Goal: Information Seeking & Learning: Find specific fact

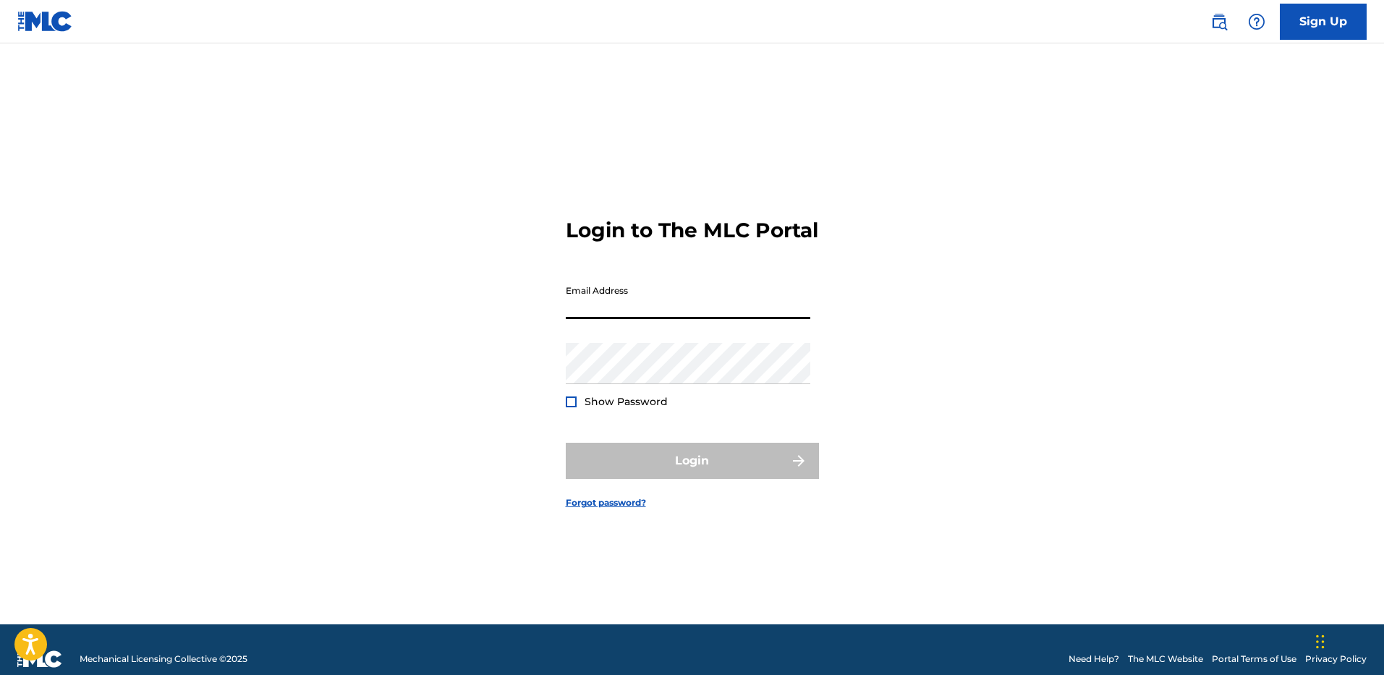
click at [657, 308] on input "Email Address" at bounding box center [688, 298] width 245 height 41
click at [639, 310] on input "Email Address" at bounding box center [688, 298] width 245 height 41
type input "[PERSON_NAME][EMAIL_ADDRESS][PERSON_NAME][DOMAIN_NAME]"
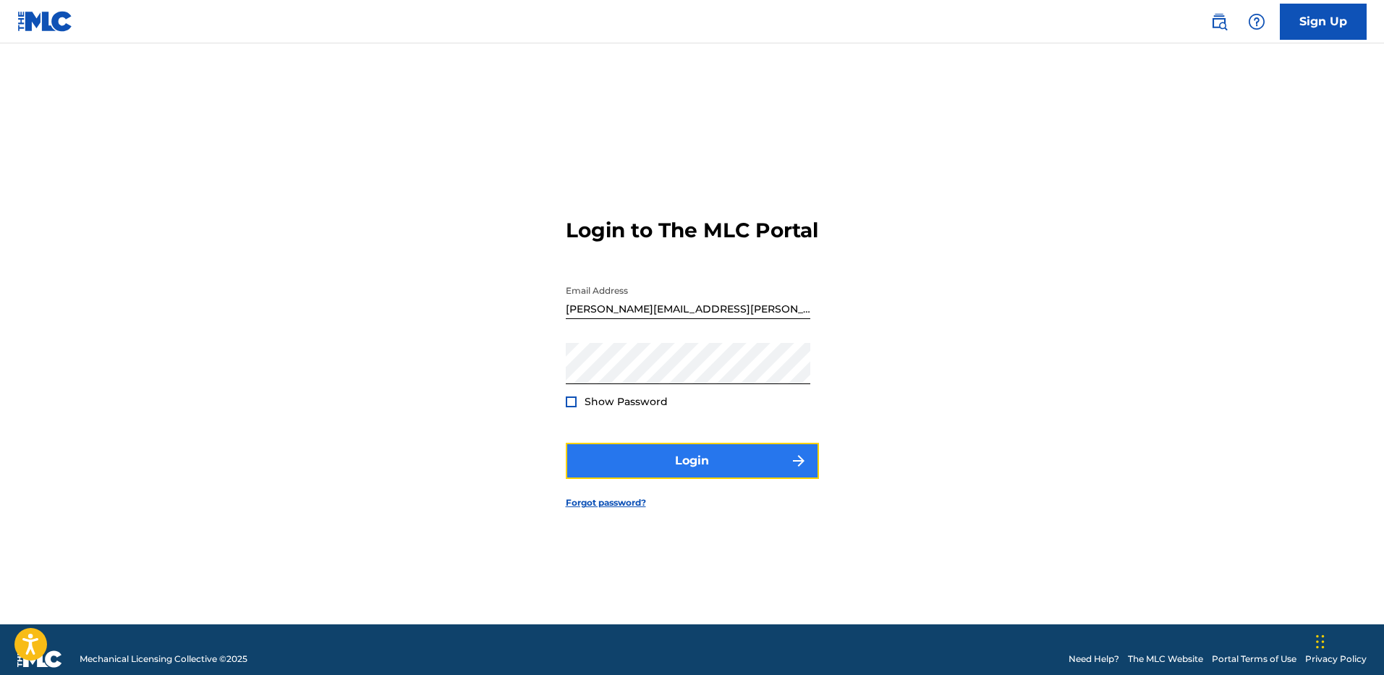
click at [667, 463] on button "Login" at bounding box center [692, 461] width 253 height 36
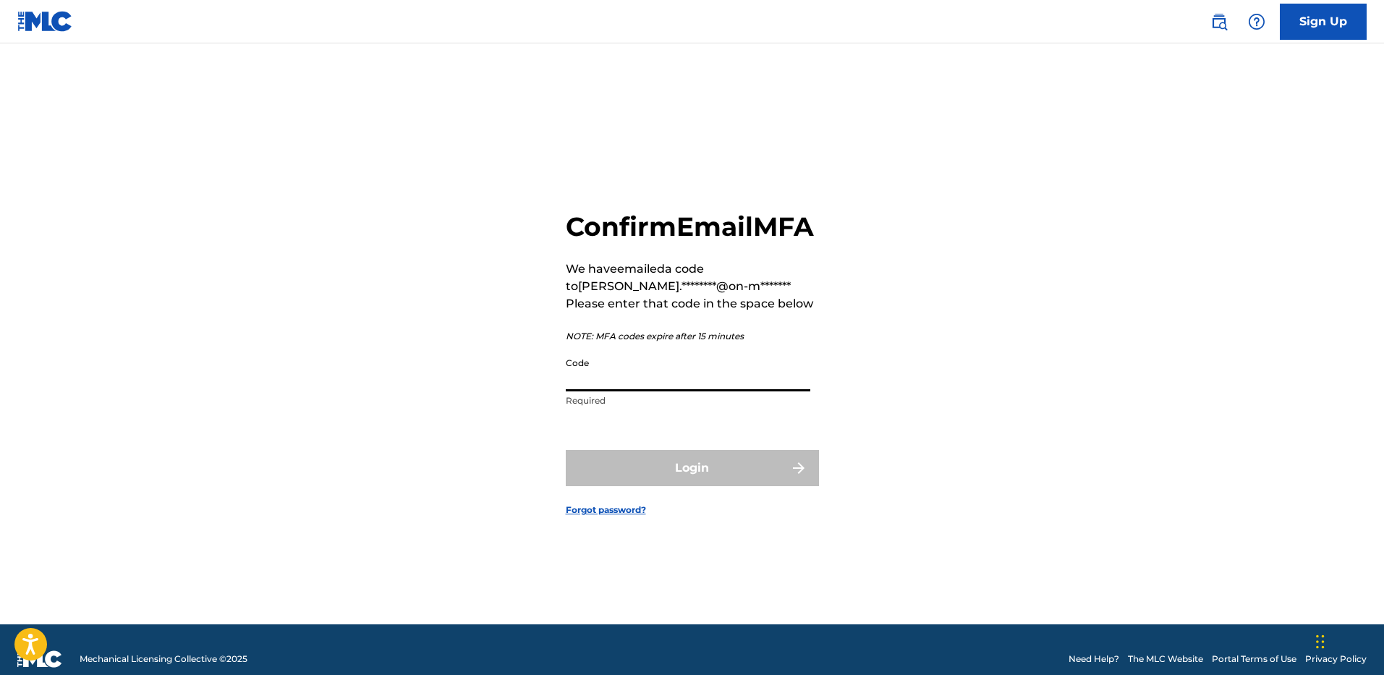
paste input "110284"
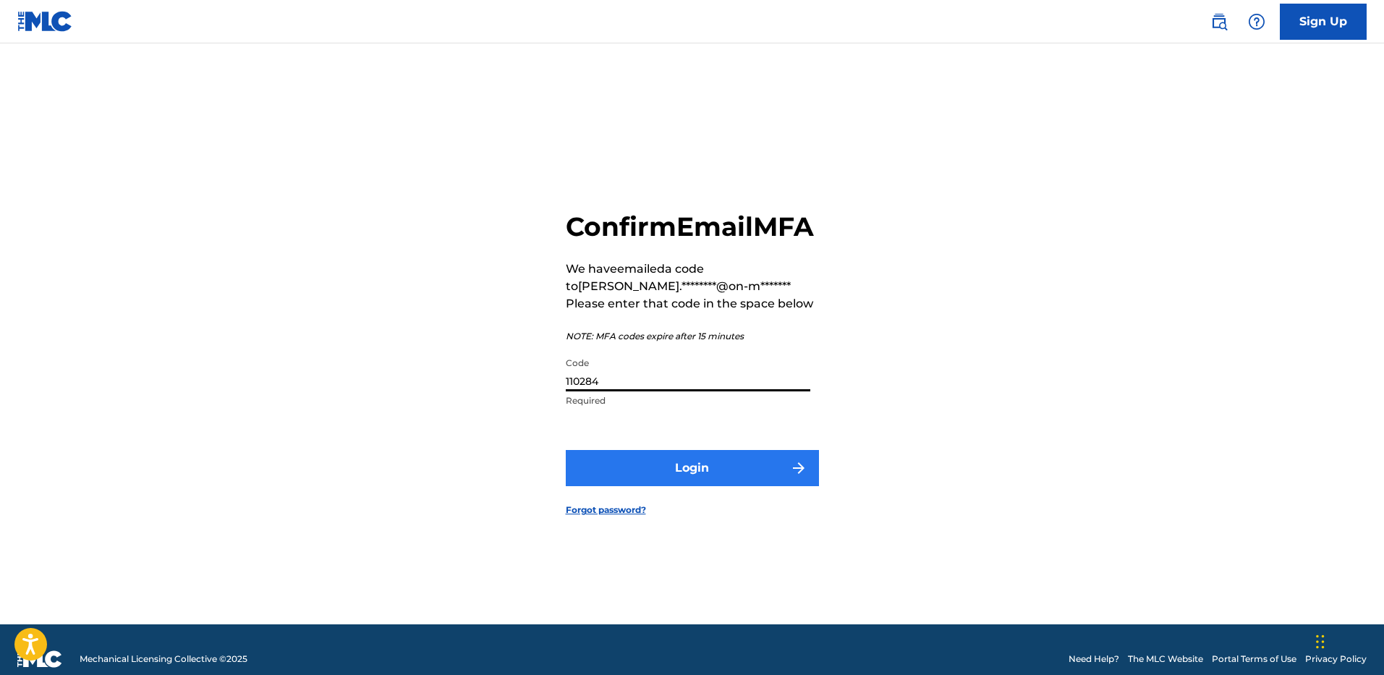
type input "110284"
click at [724, 480] on button "Login" at bounding box center [692, 468] width 253 height 36
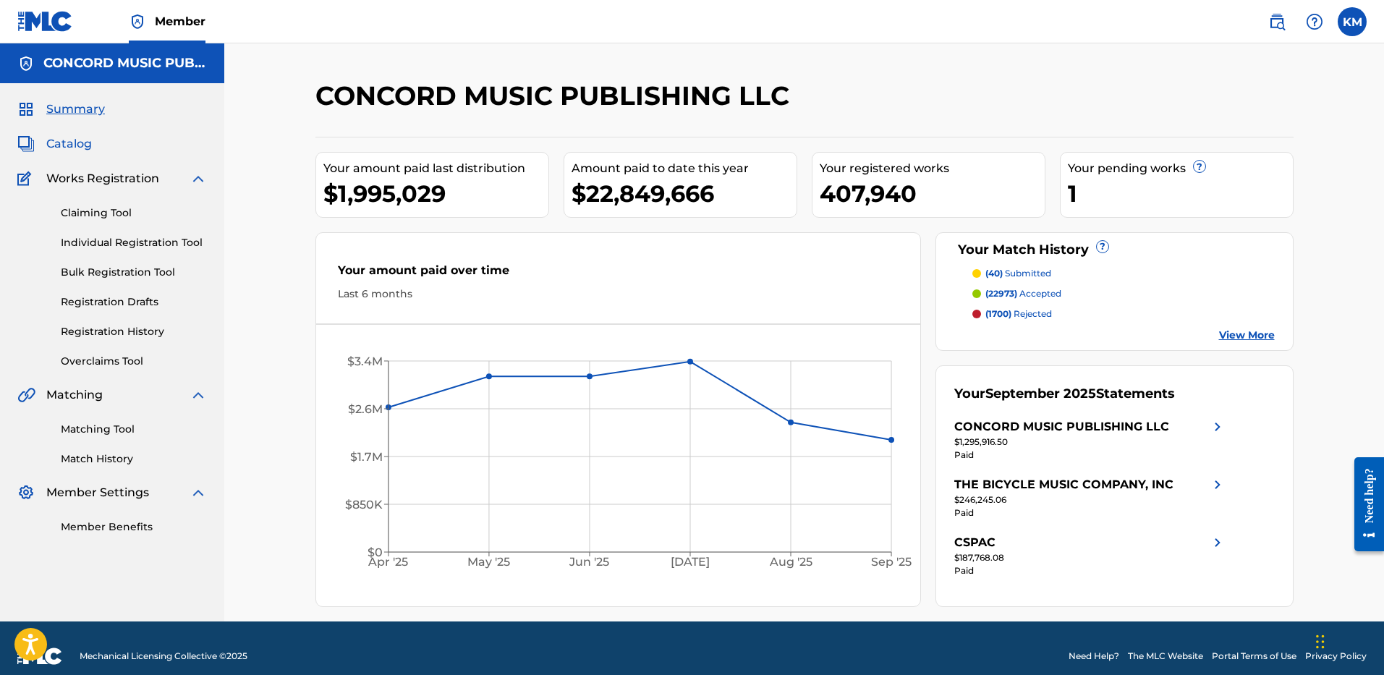
click at [59, 145] on span "Catalog" at bounding box center [69, 143] width 46 height 17
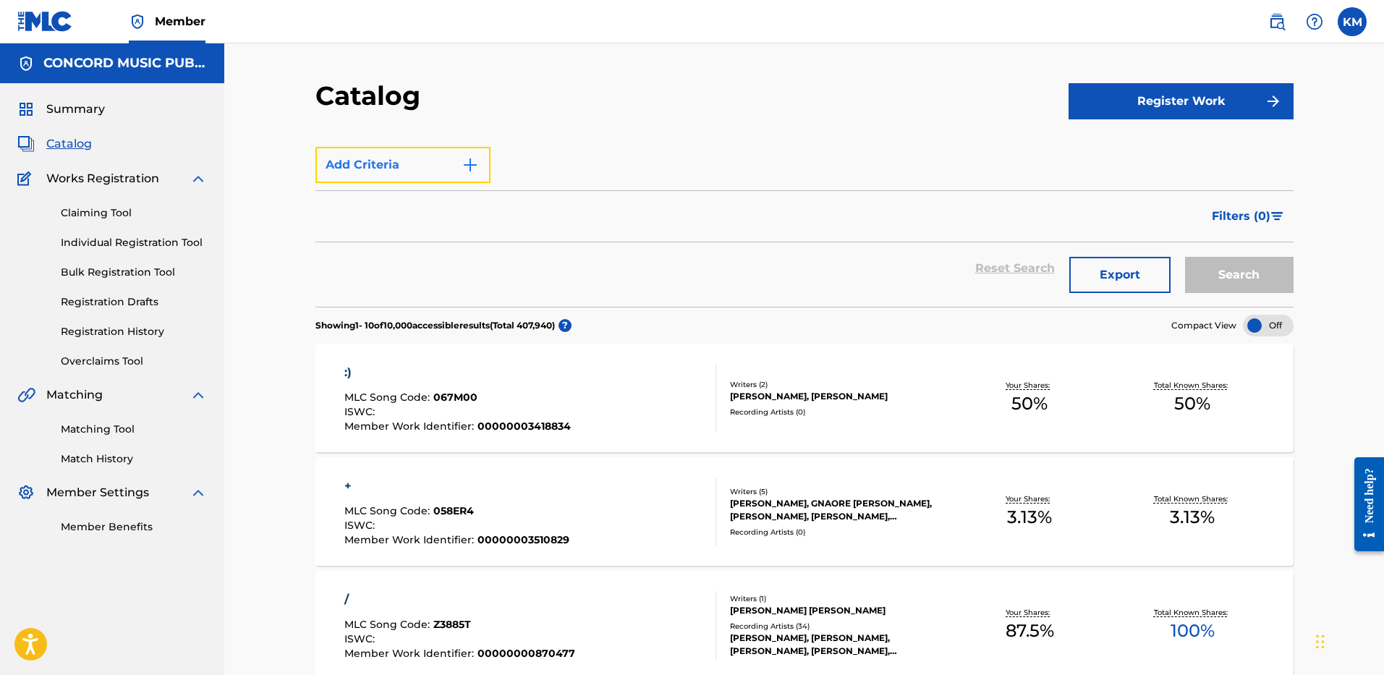
click at [471, 164] on img "Search Form" at bounding box center [470, 164] width 17 height 17
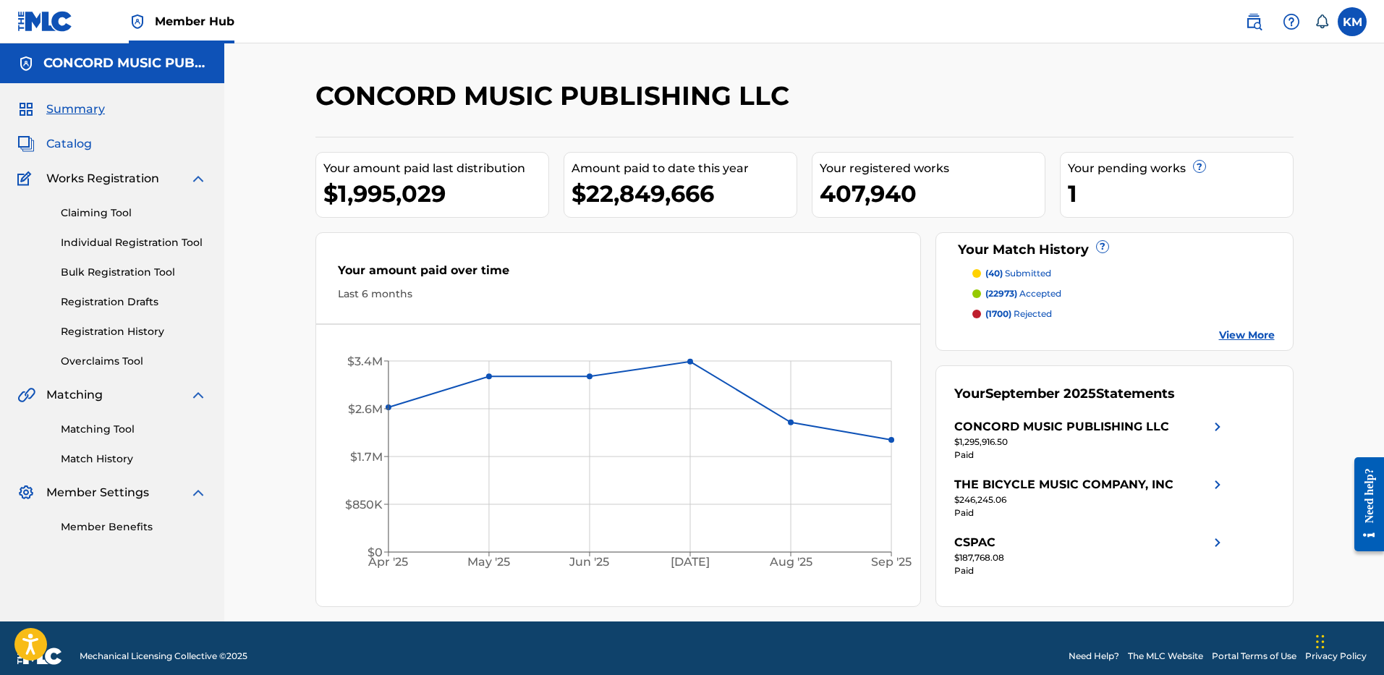
click at [75, 140] on span "Catalog" at bounding box center [69, 143] width 46 height 17
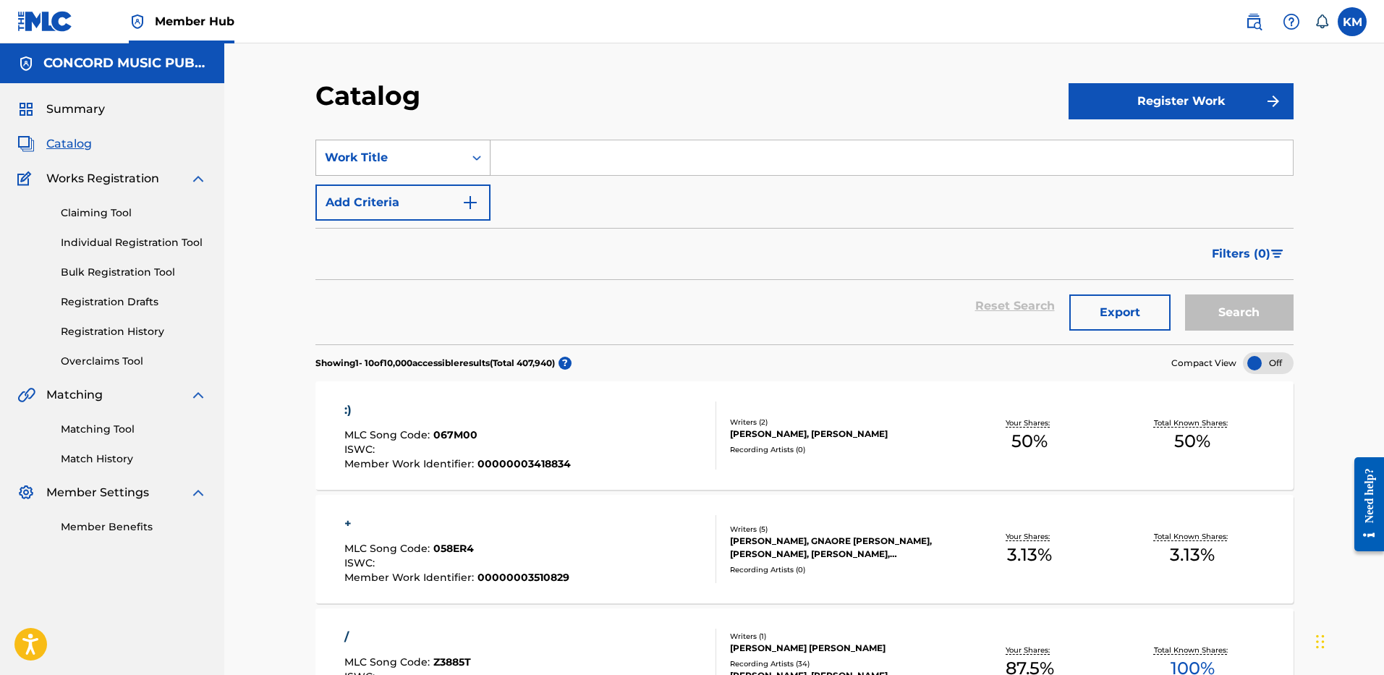
click at [472, 158] on icon "Search Form" at bounding box center [477, 158] width 14 height 14
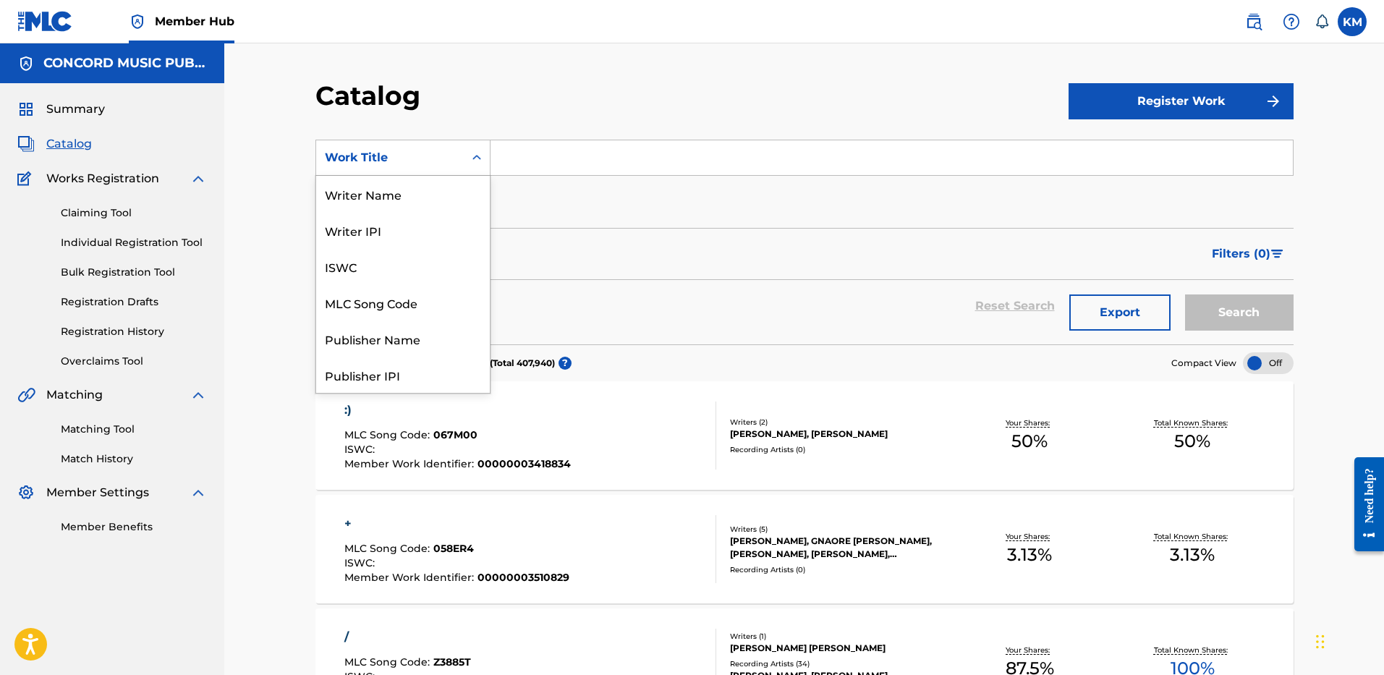
scroll to position [217, 0]
click at [436, 333] on div "ISRC" at bounding box center [403, 339] width 174 height 36
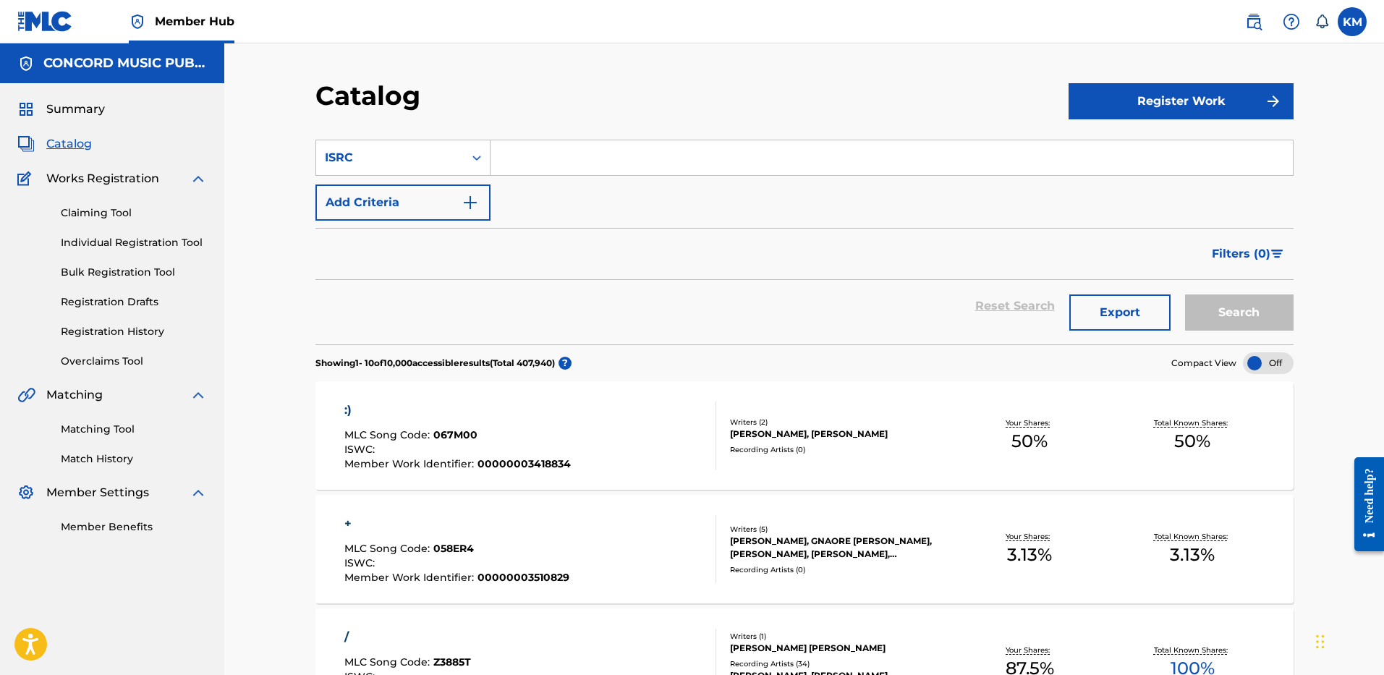
click at [551, 156] on input "Search Form" at bounding box center [892, 157] width 802 height 35
paste input "USL2S0420150"
click at [1221, 315] on button "Search" at bounding box center [1239, 312] width 109 height 36
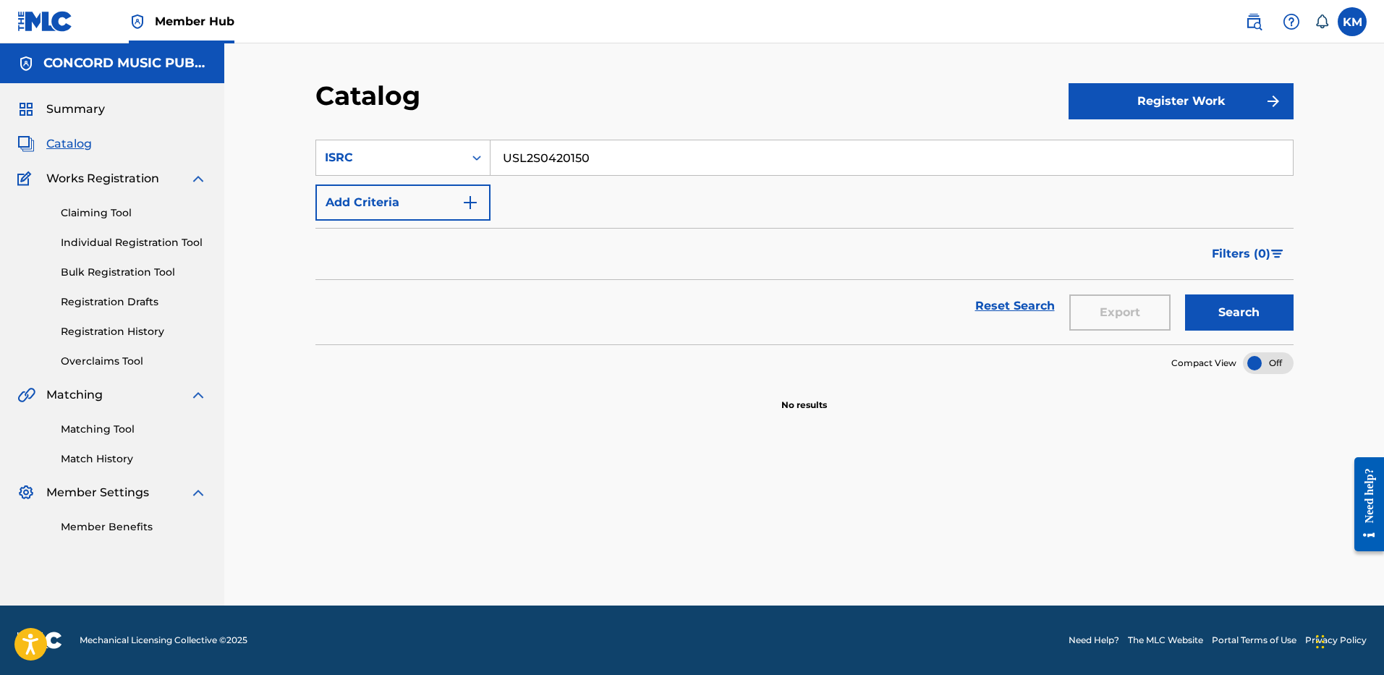
click at [511, 156] on input "USL2S0420150" at bounding box center [892, 157] width 802 height 35
paste input "QX92403295"
click at [1212, 313] on button "Search" at bounding box center [1239, 312] width 109 height 36
click at [530, 145] on input "USQX92403295" at bounding box center [892, 157] width 802 height 35
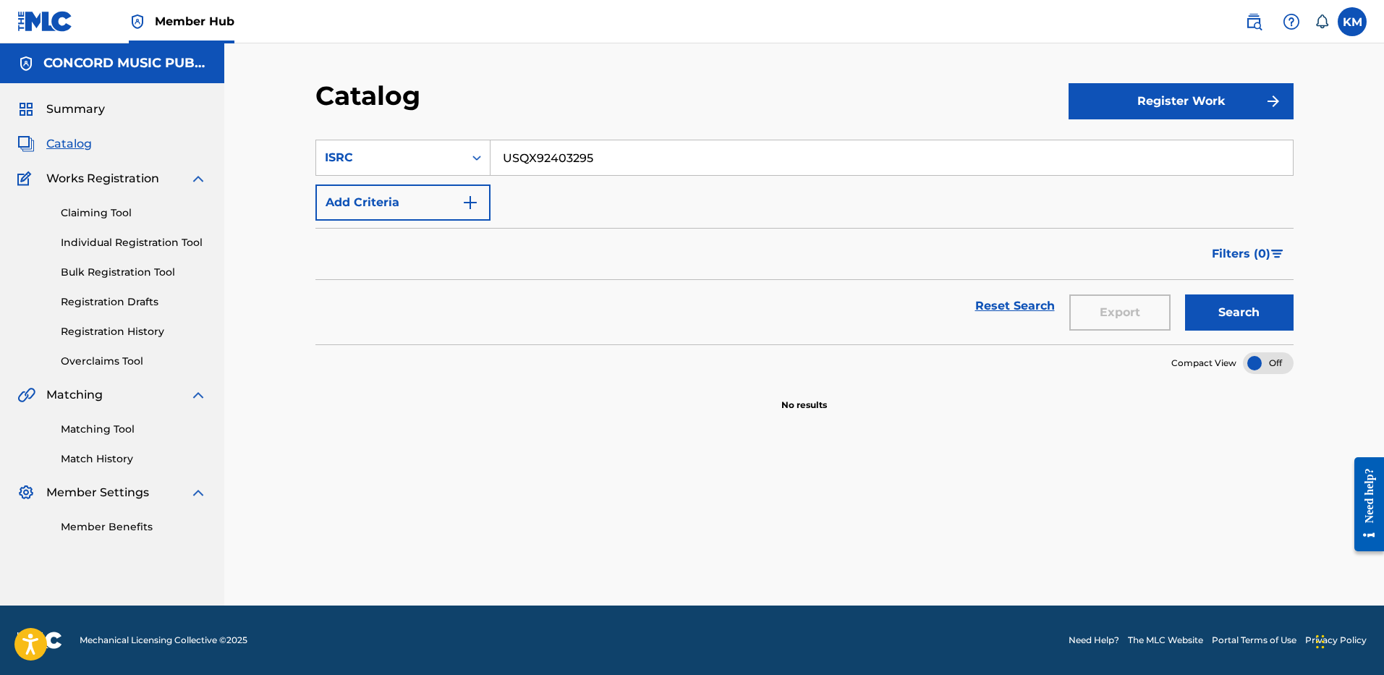
click at [530, 145] on input "USQX92403295" at bounding box center [892, 157] width 802 height 35
paste input "UG11601002"
type input "USUG11601002"
click at [1209, 313] on button "Search" at bounding box center [1239, 312] width 109 height 36
click at [472, 159] on icon "Search Form" at bounding box center [477, 158] width 14 height 14
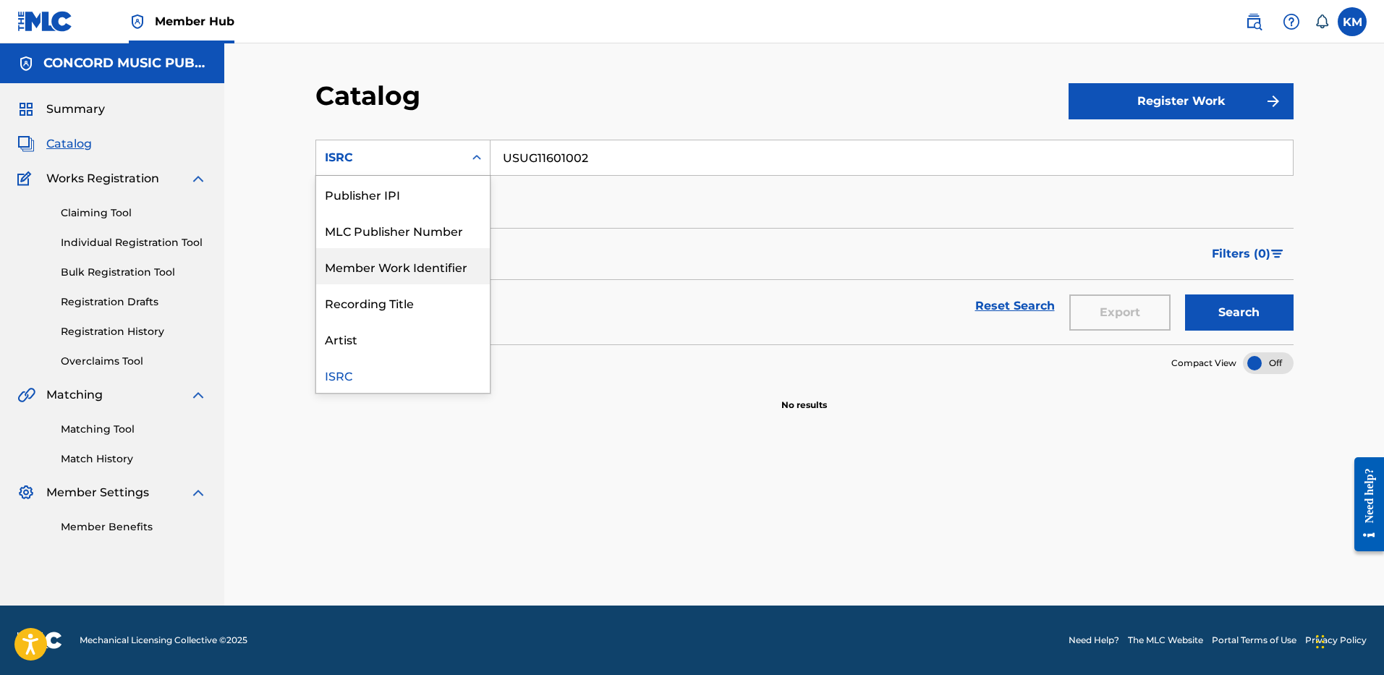
scroll to position [0, 0]
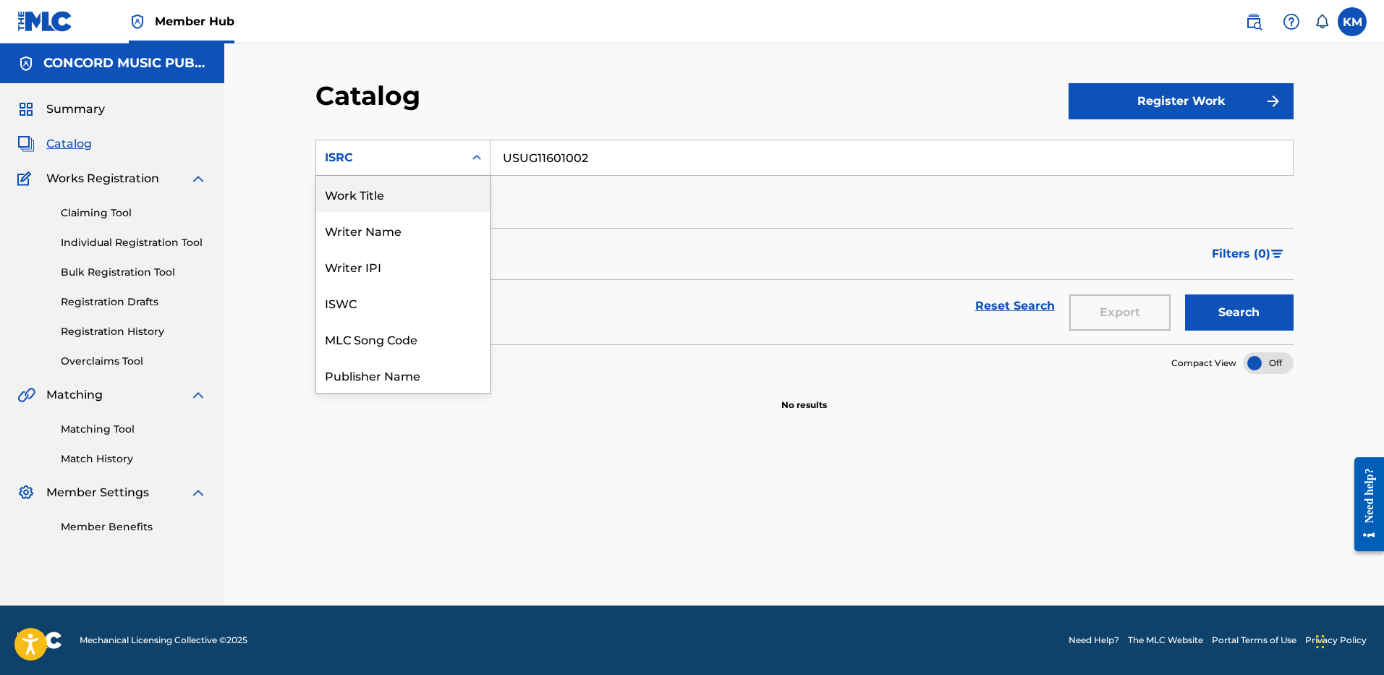
click at [442, 185] on div "Work Title" at bounding box center [403, 194] width 174 height 36
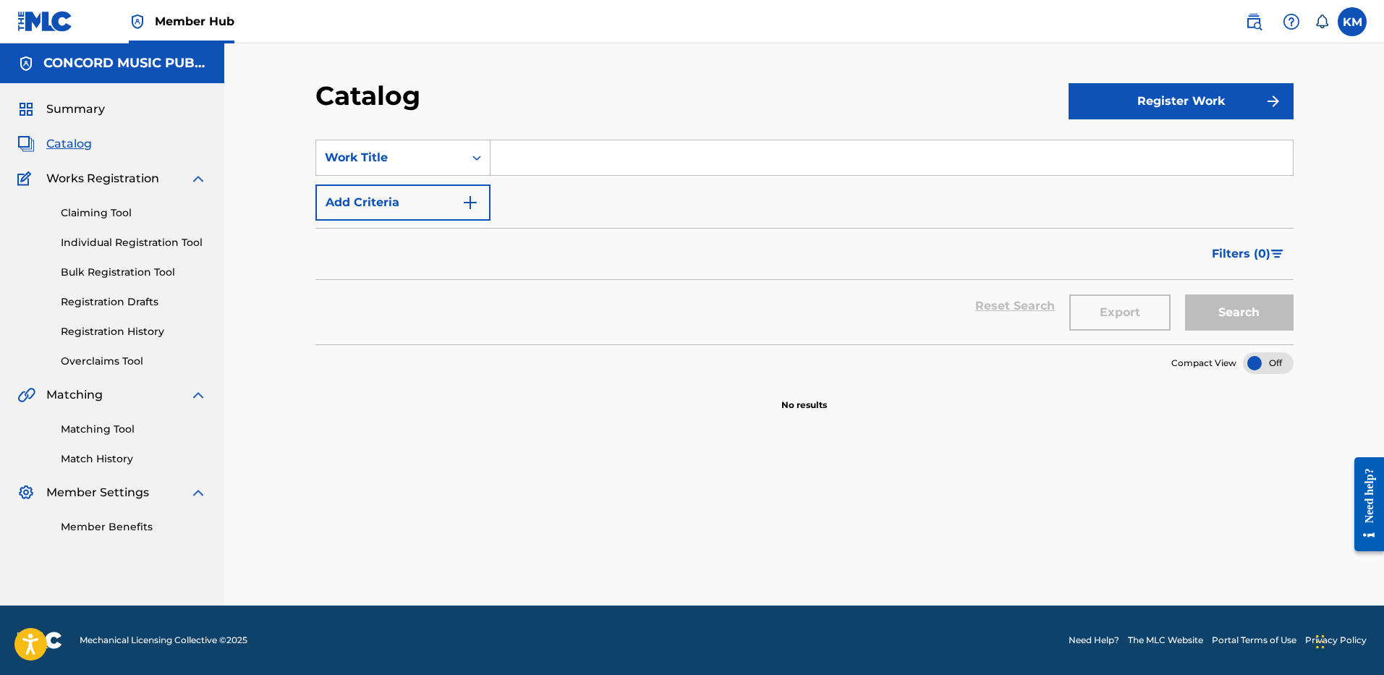
click at [543, 151] on input "Search Form" at bounding box center [892, 157] width 802 height 35
type input "TU CON EL"
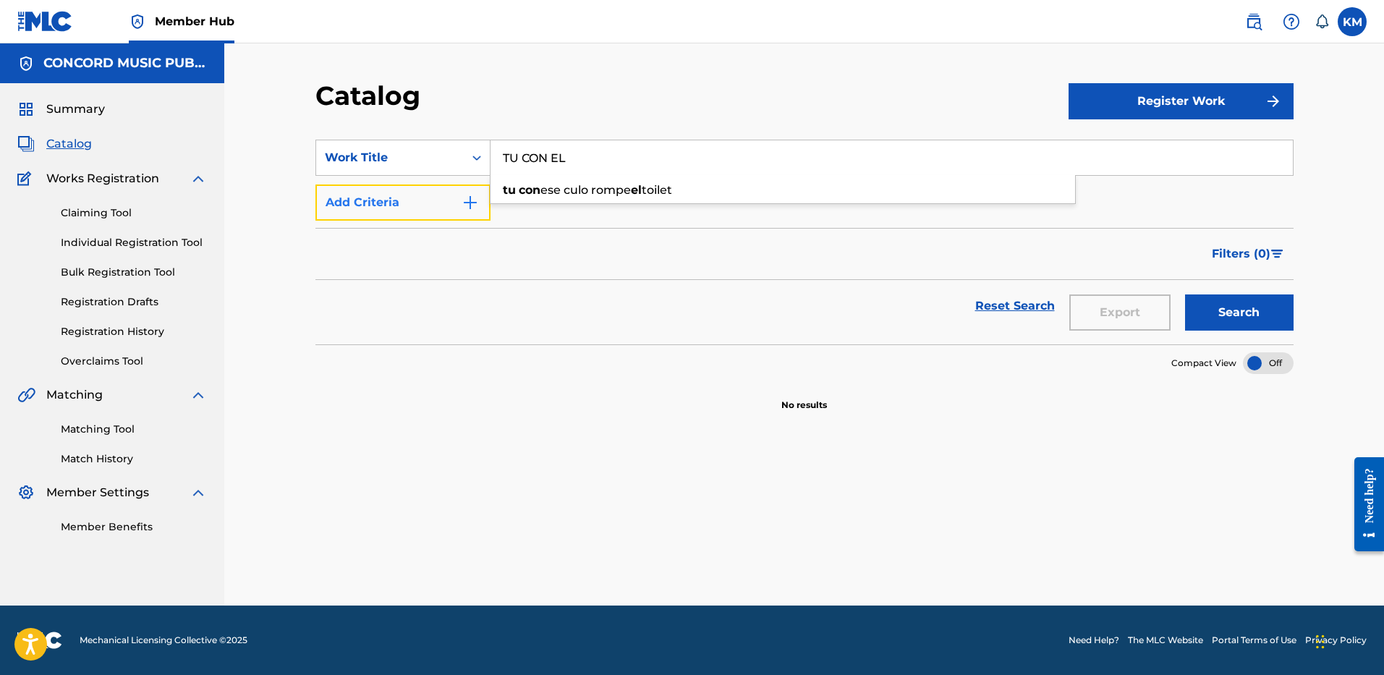
click at [471, 197] on img "Search Form" at bounding box center [470, 202] width 17 height 17
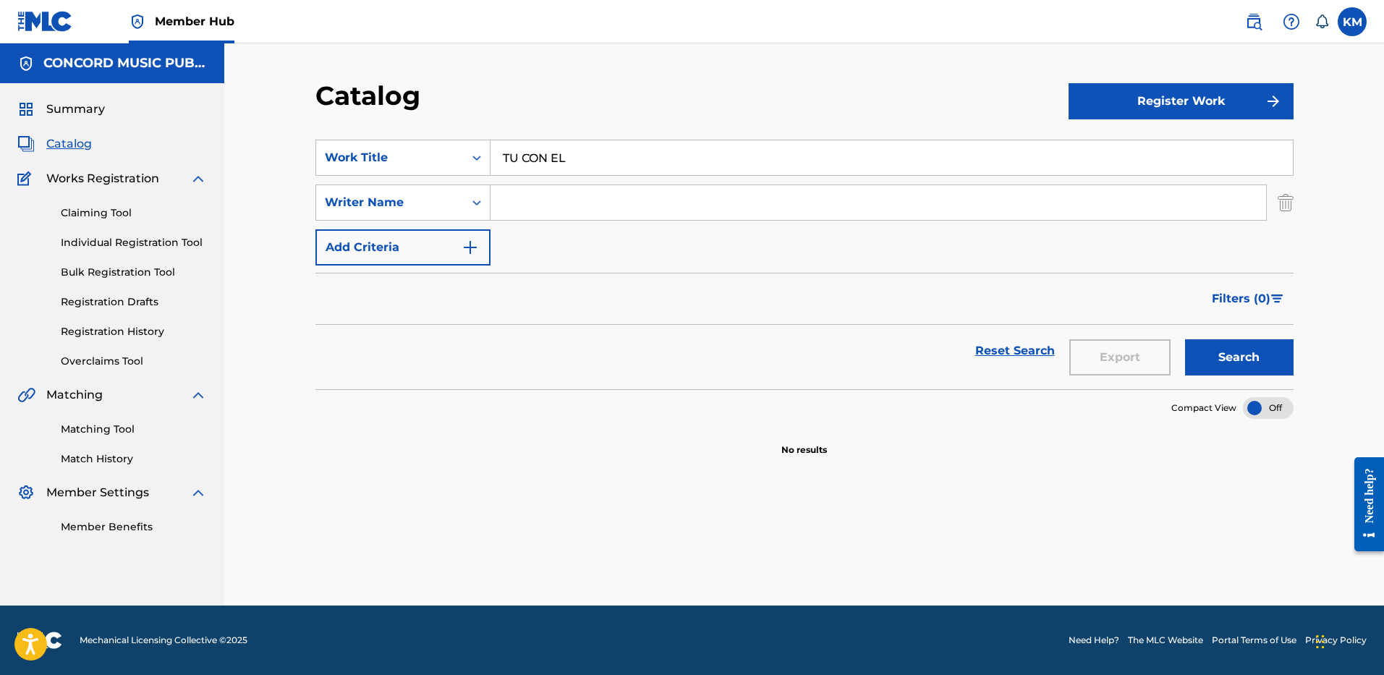
click at [534, 200] on input "Search Form" at bounding box center [879, 202] width 776 height 35
click at [1185, 339] on button "Search" at bounding box center [1239, 357] width 109 height 36
drag, startPoint x: 557, startPoint y: 198, endPoint x: 436, endPoint y: 198, distance: 120.8
click at [436, 198] on div "SearchWithCriteriaaeb26051-3be6-40ed-a64f-7f446f5aecea Writer Name FRANCO DA SI…" at bounding box center [804, 203] width 978 height 36
type input "DA SILVA"
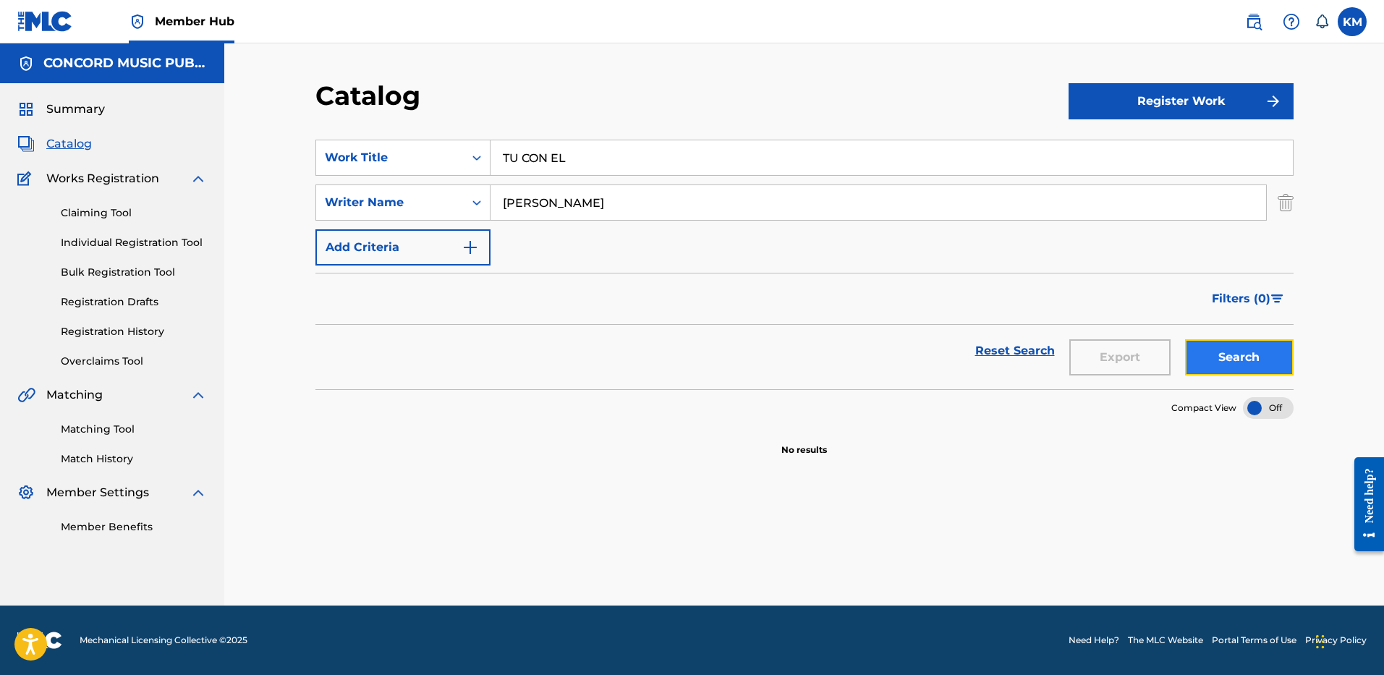
click at [1188, 349] on button "Search" at bounding box center [1239, 357] width 109 height 36
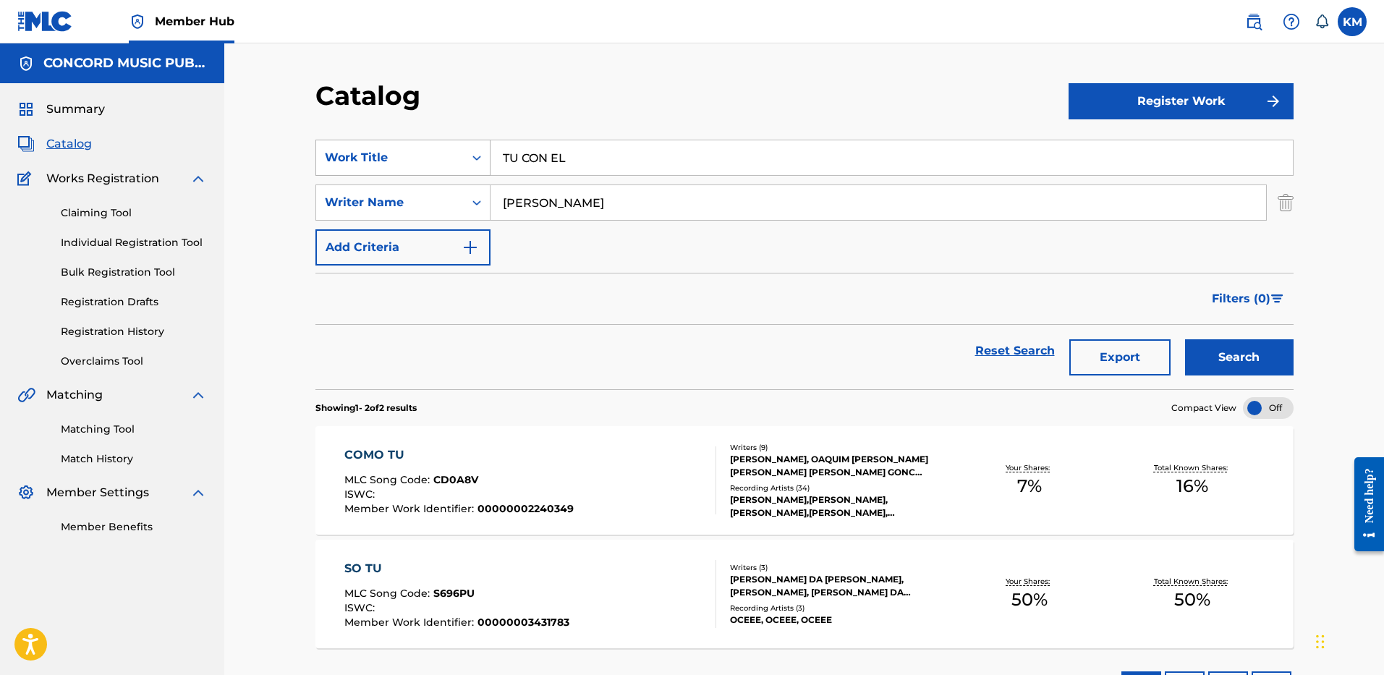
click at [470, 153] on icon "Search Form" at bounding box center [477, 158] width 14 height 14
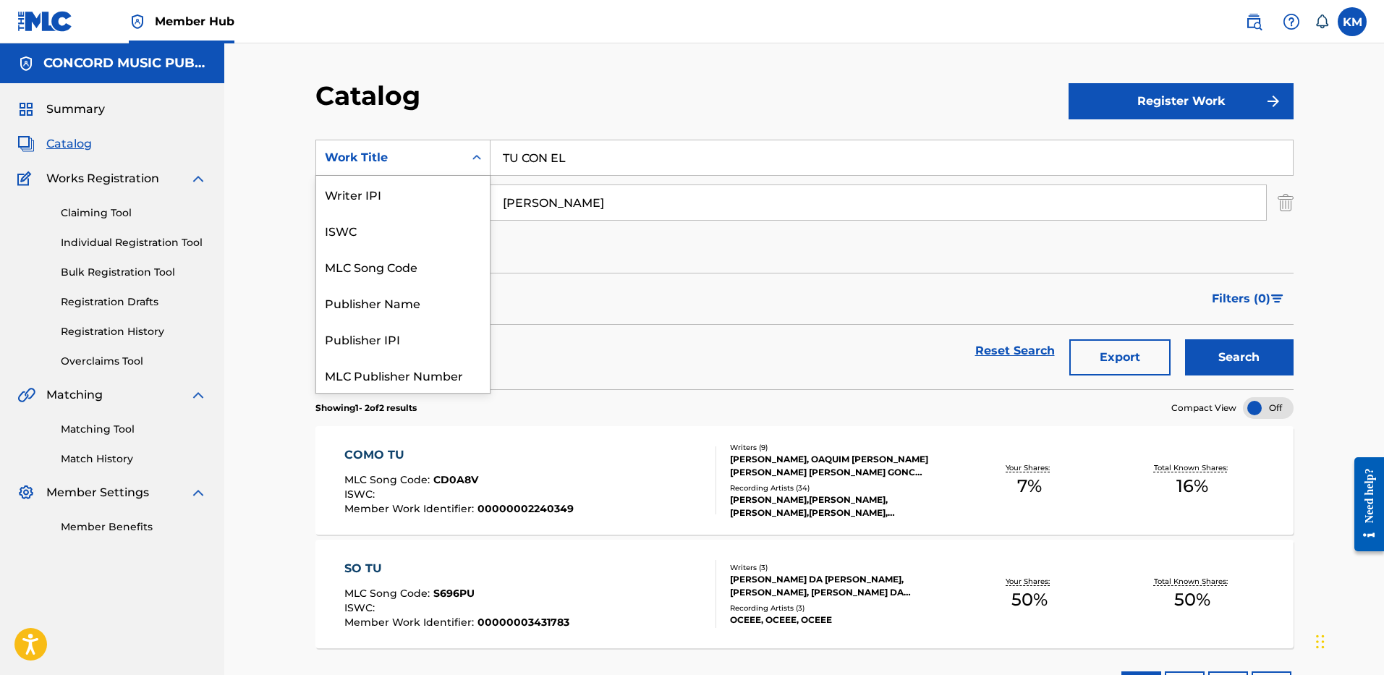
scroll to position [181, 0]
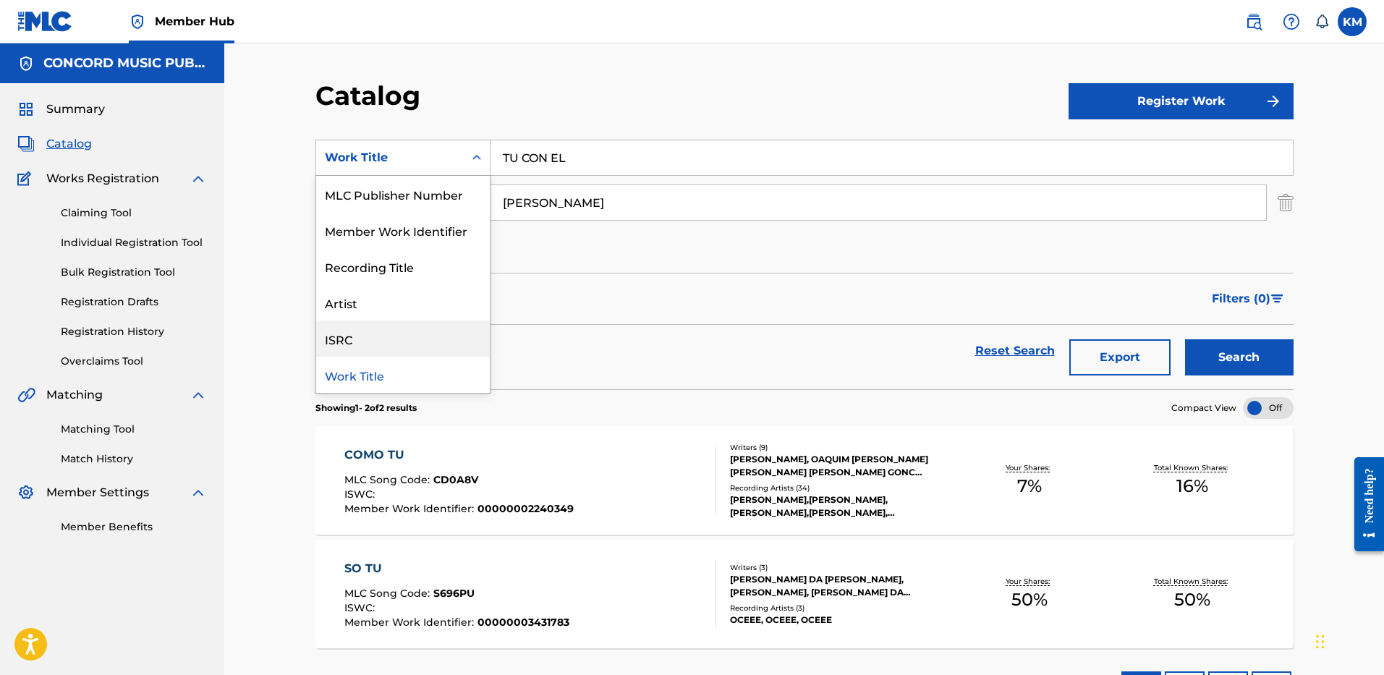
click at [407, 341] on div "ISRC" at bounding box center [403, 339] width 174 height 36
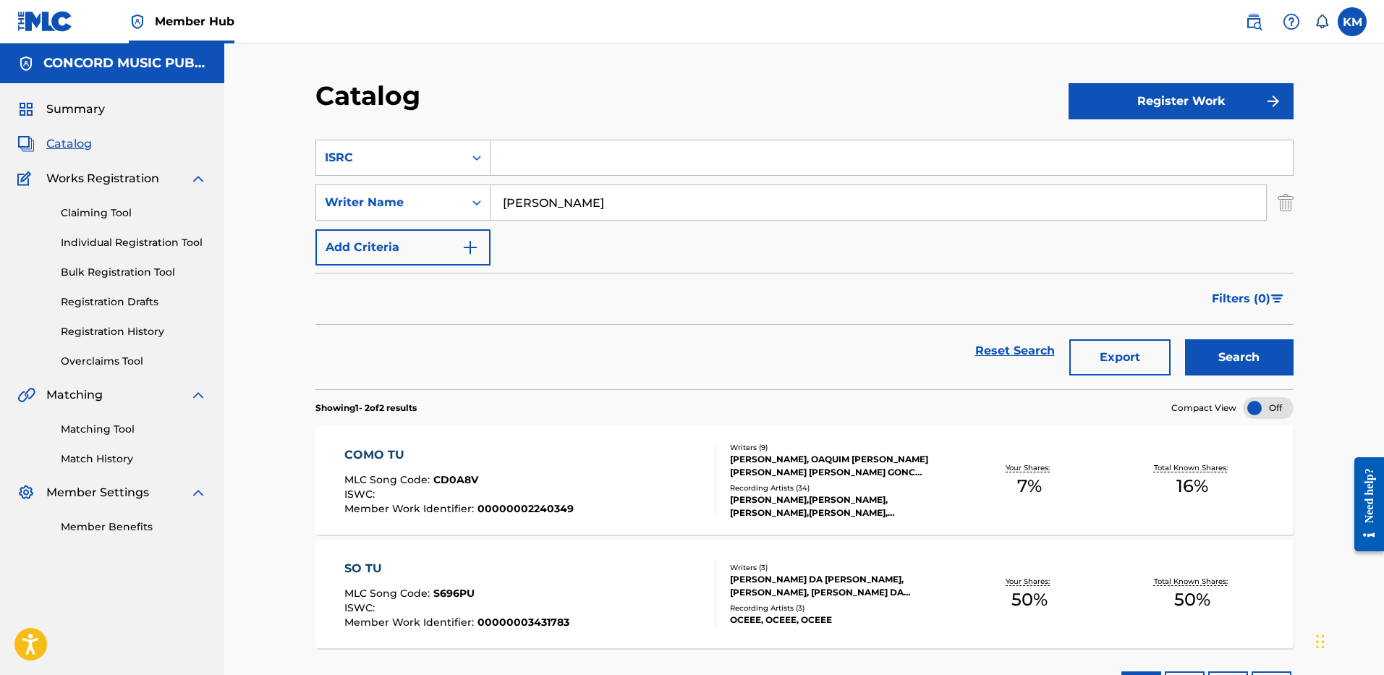
click at [554, 159] on input "Search Form" at bounding box center [892, 157] width 802 height 35
paste input "USUG11601002"
type input "USUG11601002"
click at [1285, 207] on img "Search Form" at bounding box center [1286, 203] width 16 height 36
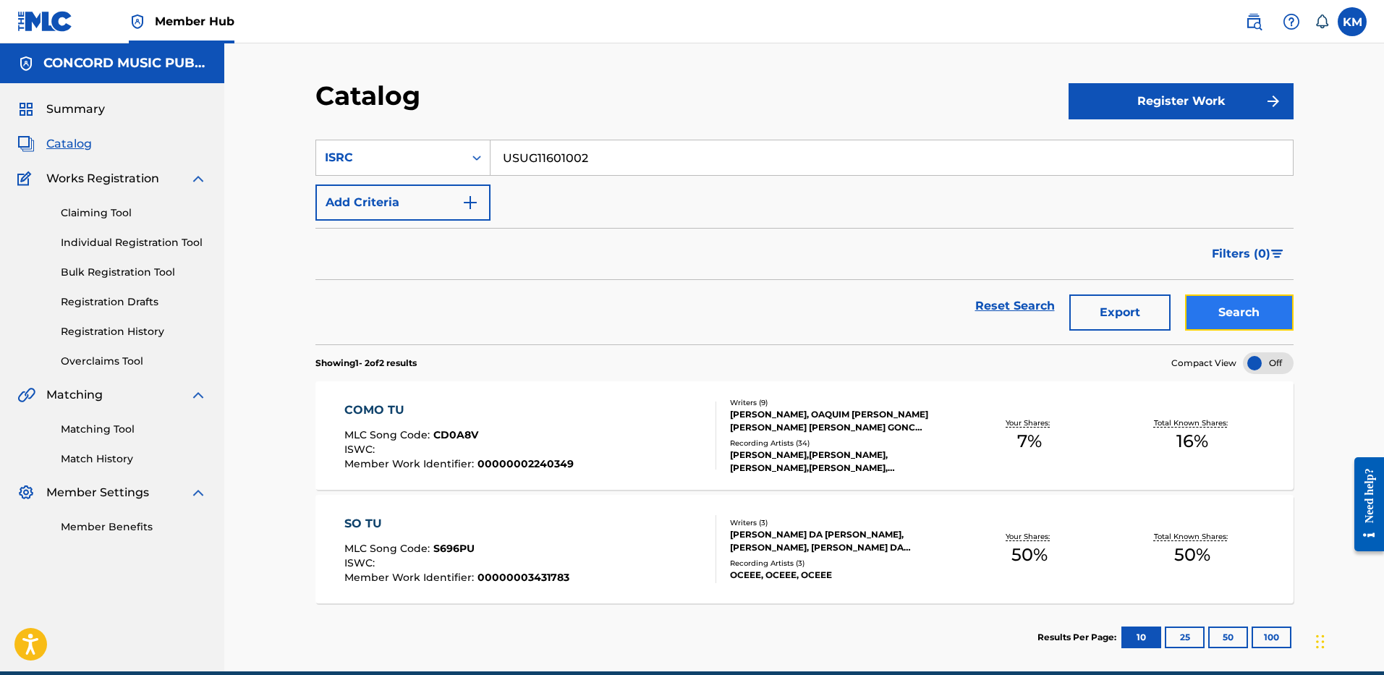
click at [1200, 321] on button "Search" at bounding box center [1239, 312] width 109 height 36
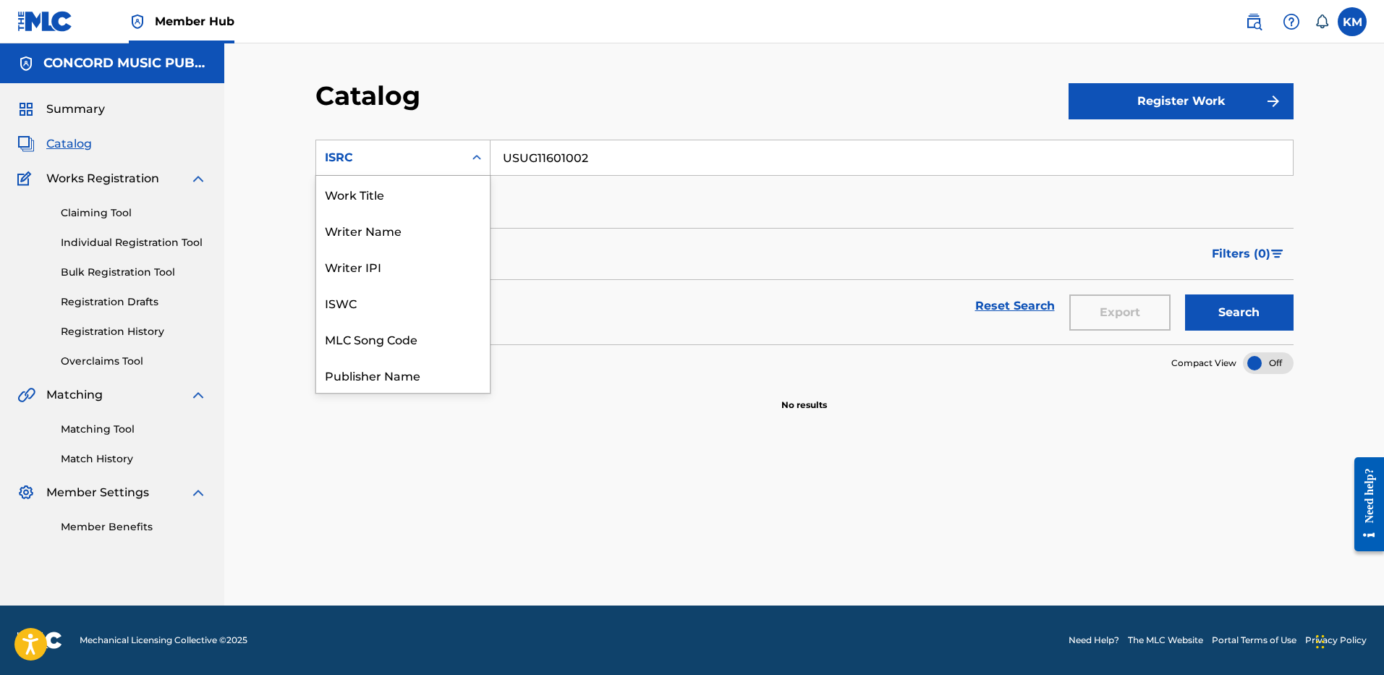
click at [480, 159] on icon "Search Form" at bounding box center [477, 158] width 14 height 14
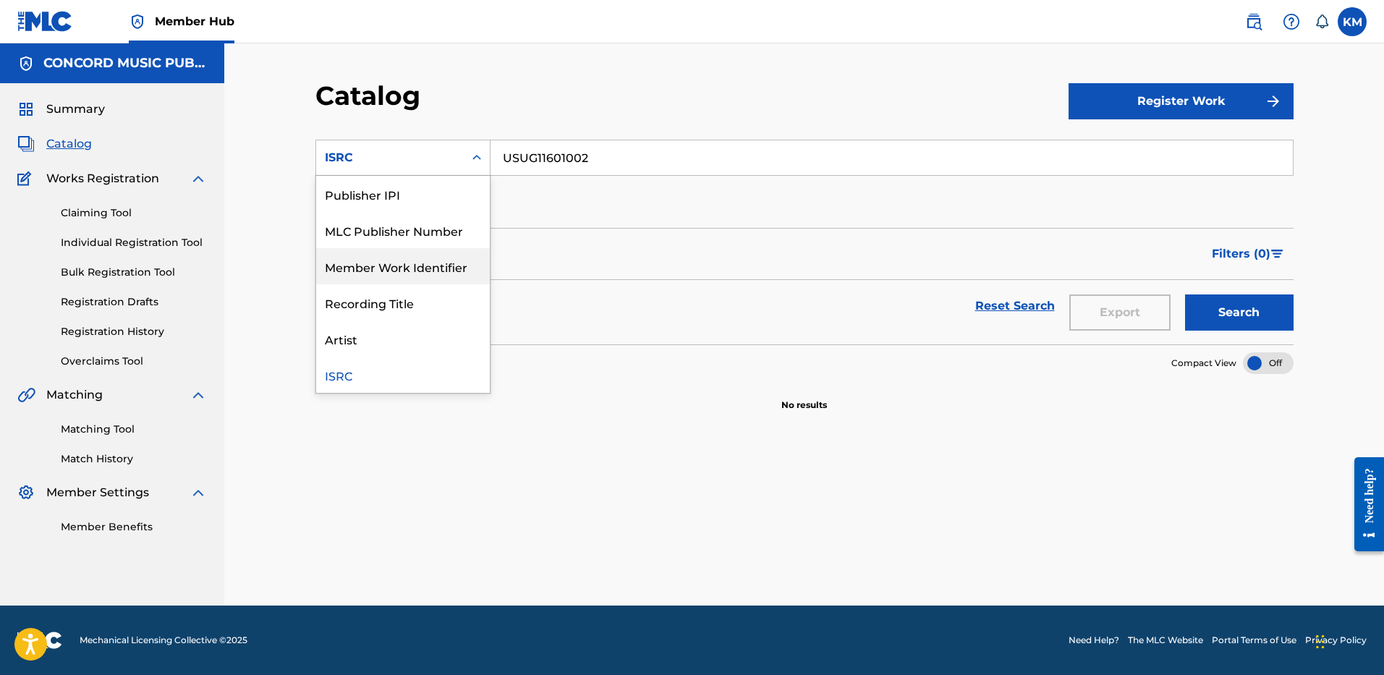
scroll to position [0, 0]
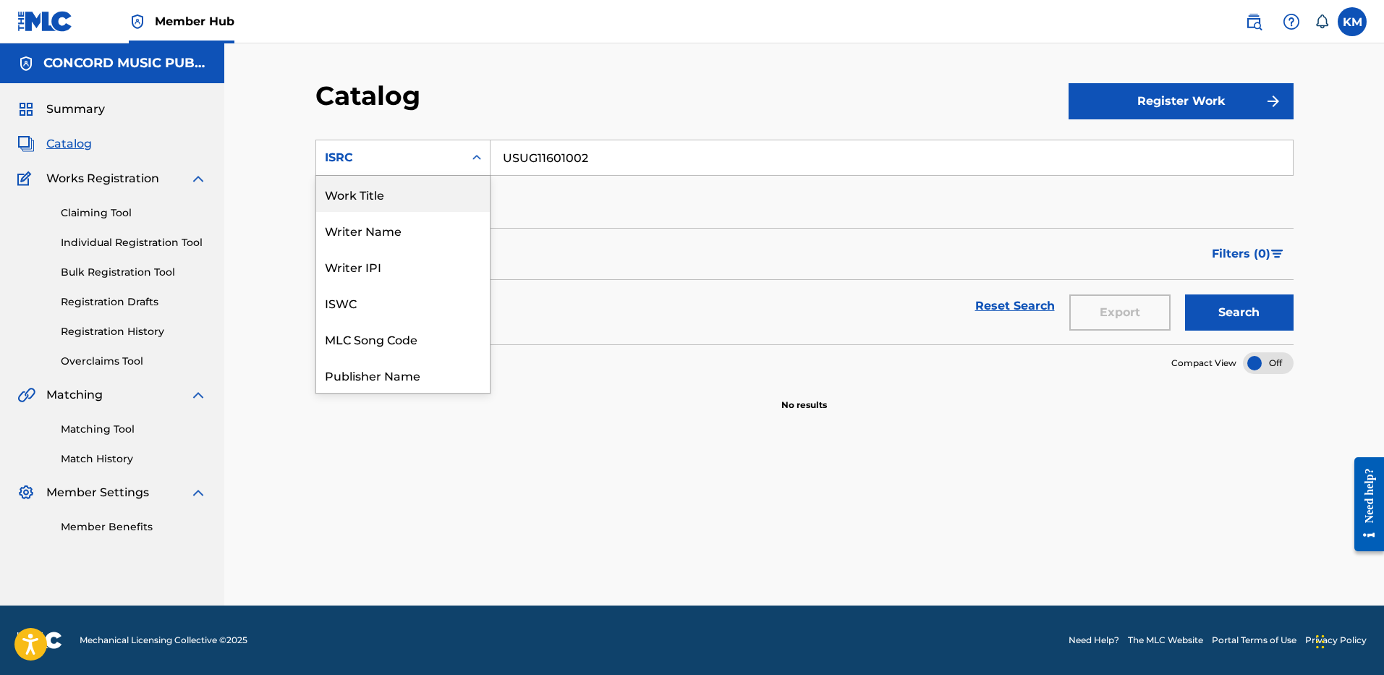
click at [442, 187] on div "Work Title" at bounding box center [403, 194] width 174 height 36
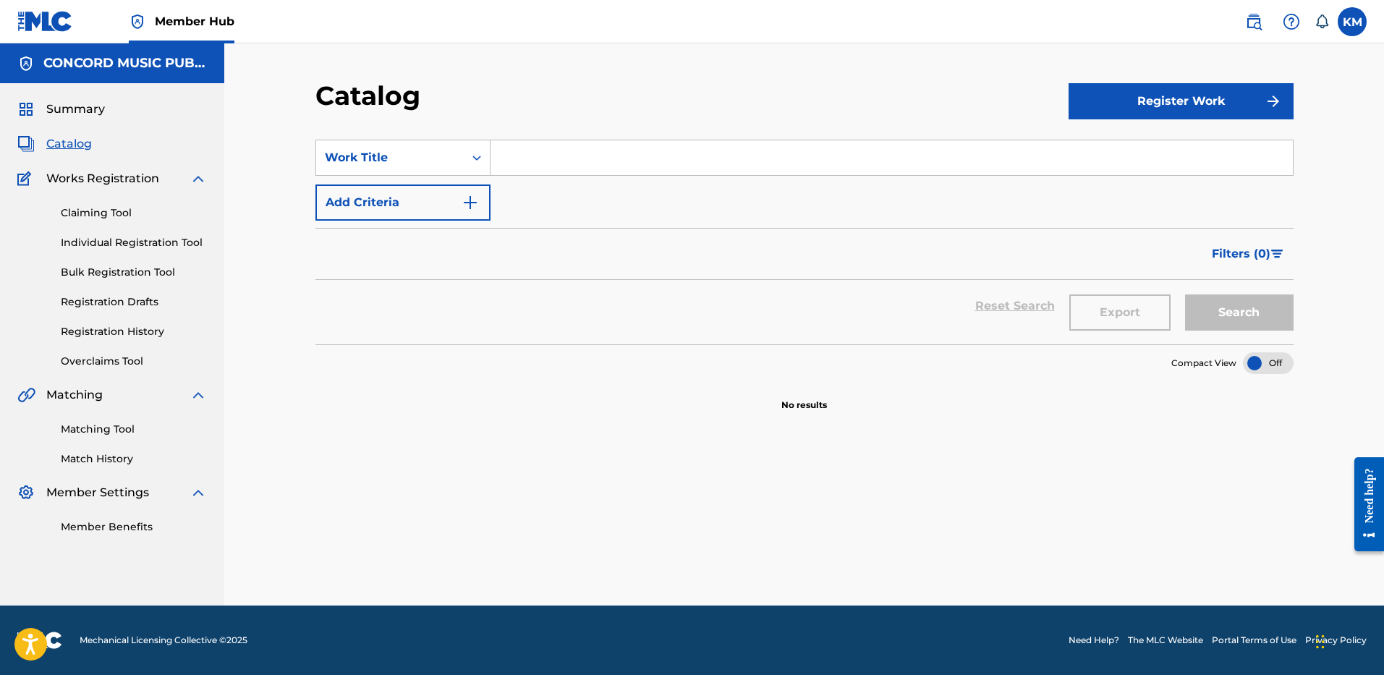
click at [524, 169] on input "Search Form" at bounding box center [892, 157] width 802 height 35
paste input "Stargirl Interlude"
type input "Stargirl Interlude"
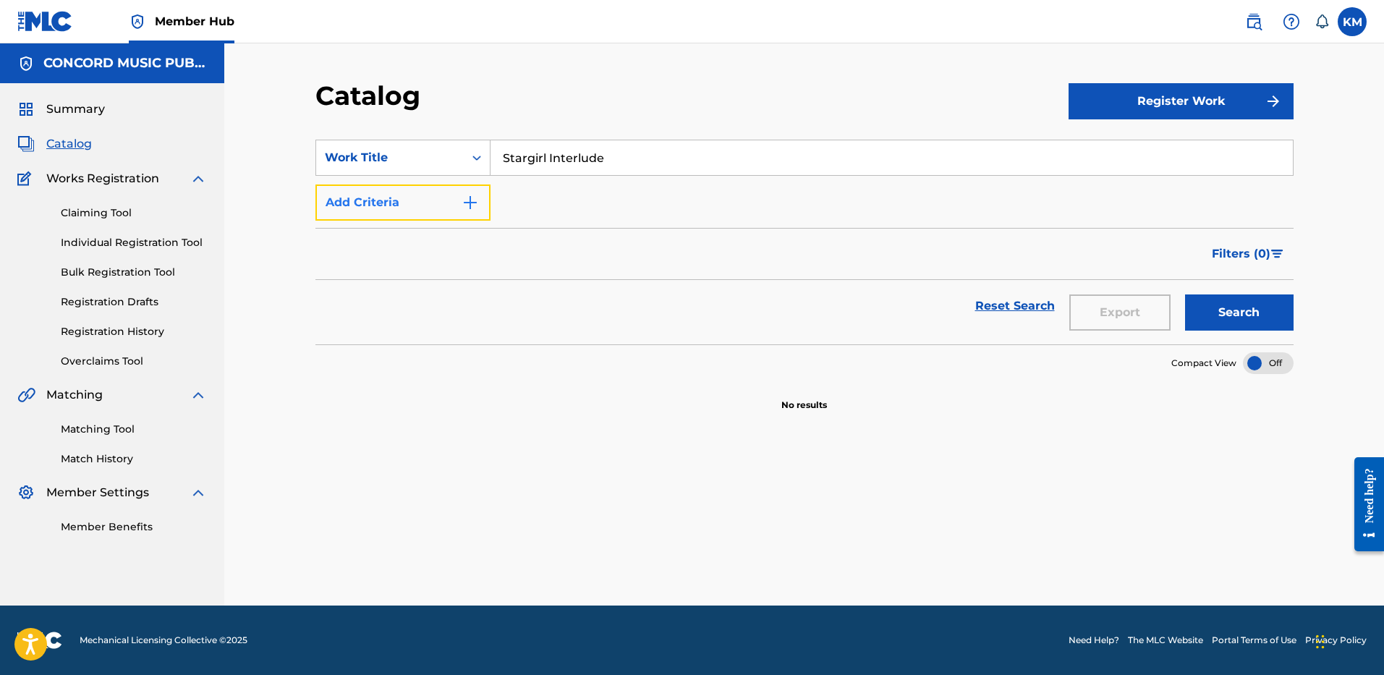
click at [466, 201] on img "Search Form" at bounding box center [470, 202] width 17 height 17
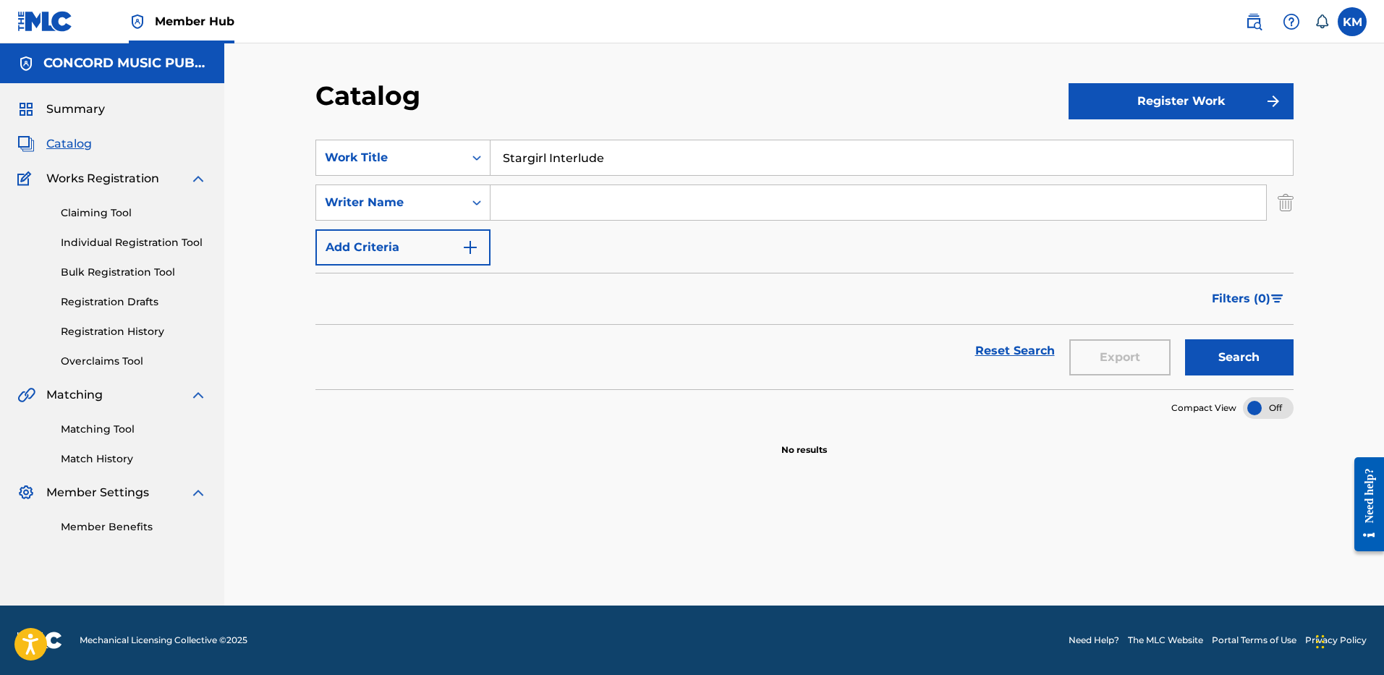
click at [522, 199] on input "Search Form" at bounding box center [879, 202] width 776 height 35
paste input "Tesfaye"
click at [1256, 352] on button "Search" at bounding box center [1239, 357] width 109 height 36
paste input "Mckenzi"
drag, startPoint x: 559, startPoint y: 192, endPoint x: 404, endPoint y: 208, distance: 156.4
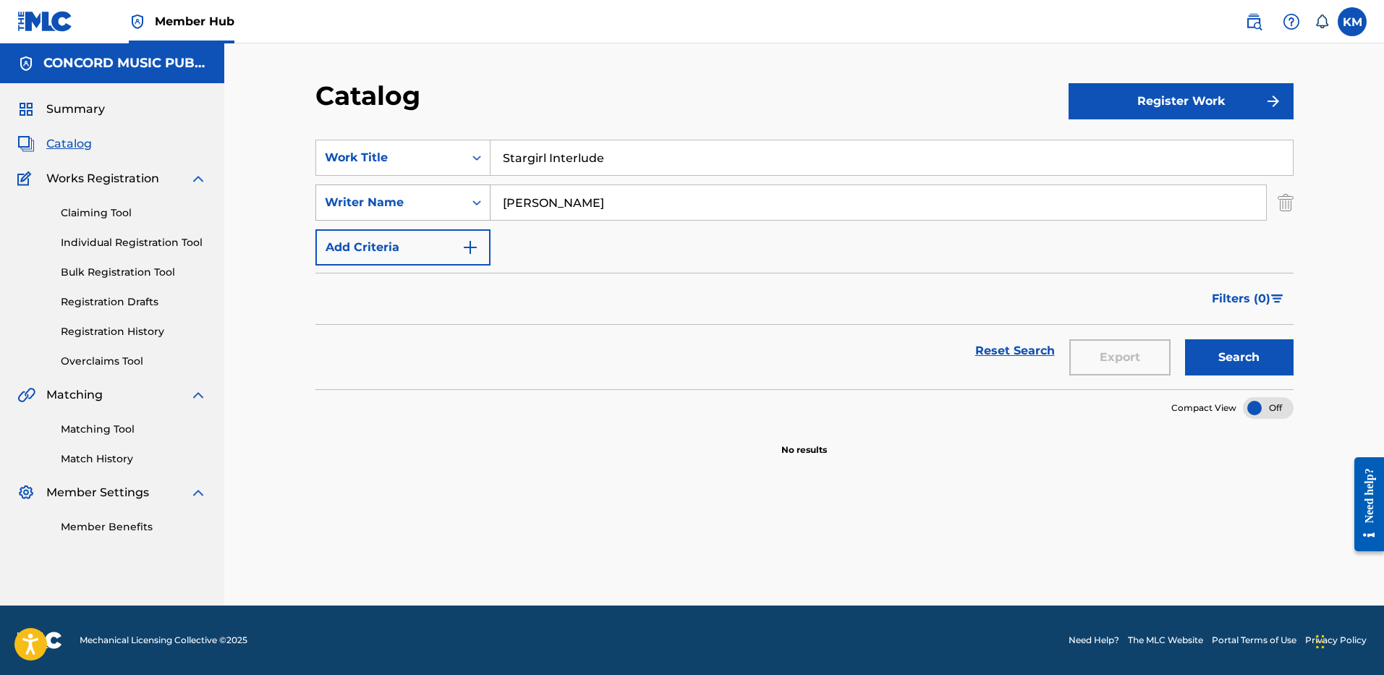
click at [404, 209] on div "SearchWithCriteriaaeb26051-3be6-40ed-a64f-7f446f5aecea Writer Name Tesfaye" at bounding box center [804, 203] width 978 height 36
type input "Mckenzie"
click at [1184, 351] on div "Search" at bounding box center [1236, 351] width 116 height 52
click at [1210, 355] on button "Search" at bounding box center [1239, 357] width 109 height 36
click at [475, 161] on icon "Search Form" at bounding box center [477, 158] width 14 height 14
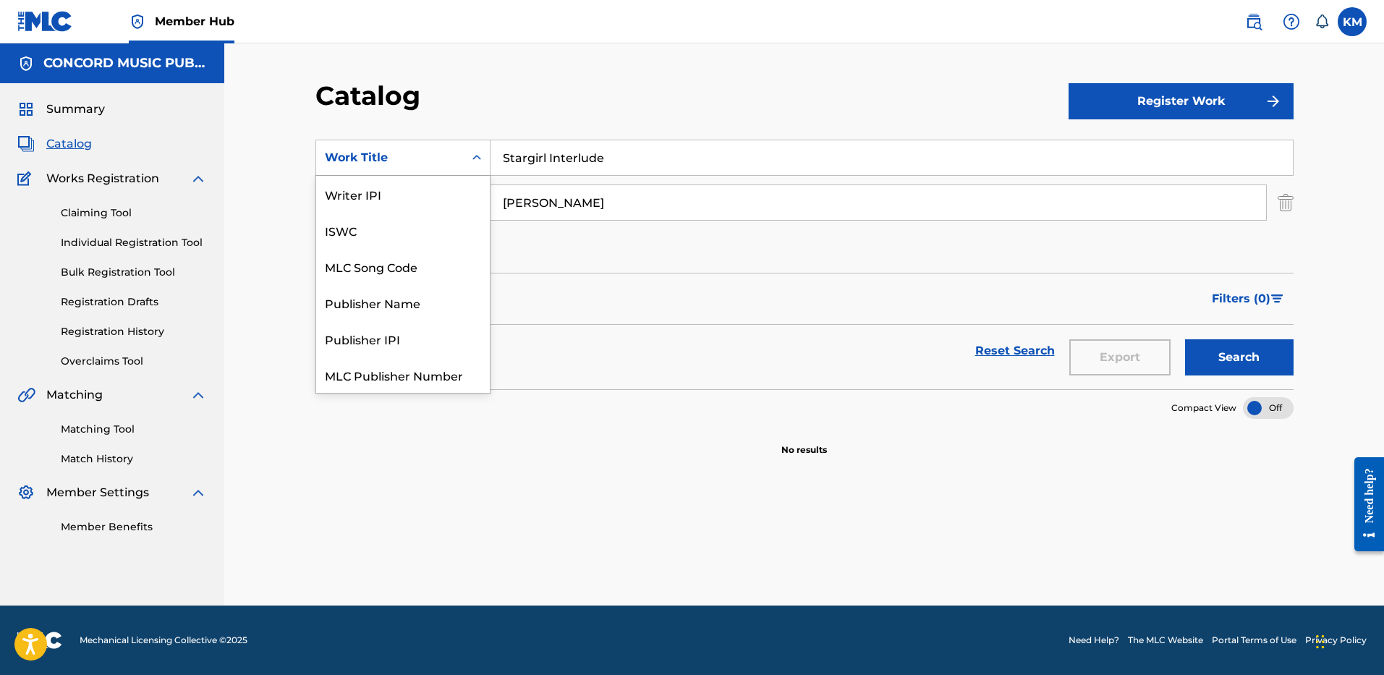
scroll to position [181, 0]
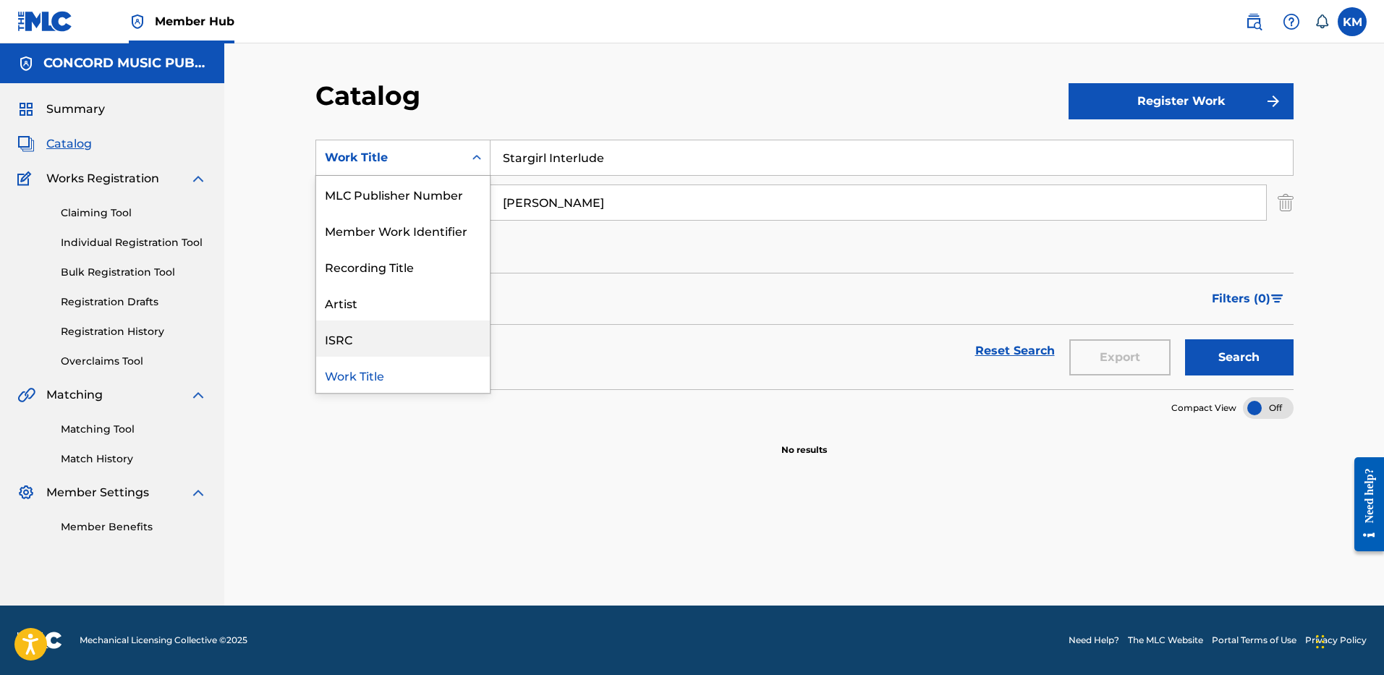
click at [449, 338] on div "ISRC" at bounding box center [403, 339] width 174 height 36
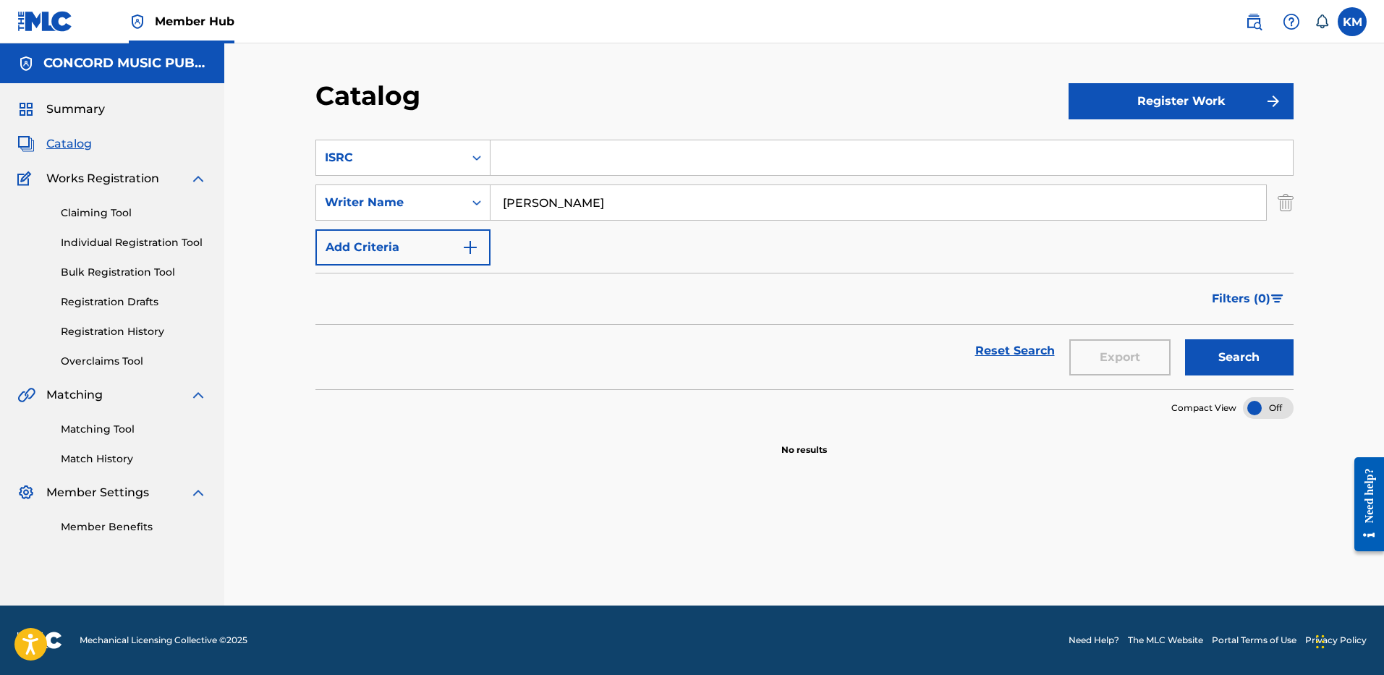
click at [518, 159] on input "Search Form" at bounding box center [892, 157] width 802 height 35
paste input "USUM72506693"
type input "USUM72506693"
drag, startPoint x: 580, startPoint y: 201, endPoint x: 382, endPoint y: 211, distance: 197.8
click at [382, 211] on div "SearchWithCriteriaaeb26051-3be6-40ed-a64f-7f446f5aecea Writer Name Mckenzie" at bounding box center [804, 203] width 978 height 36
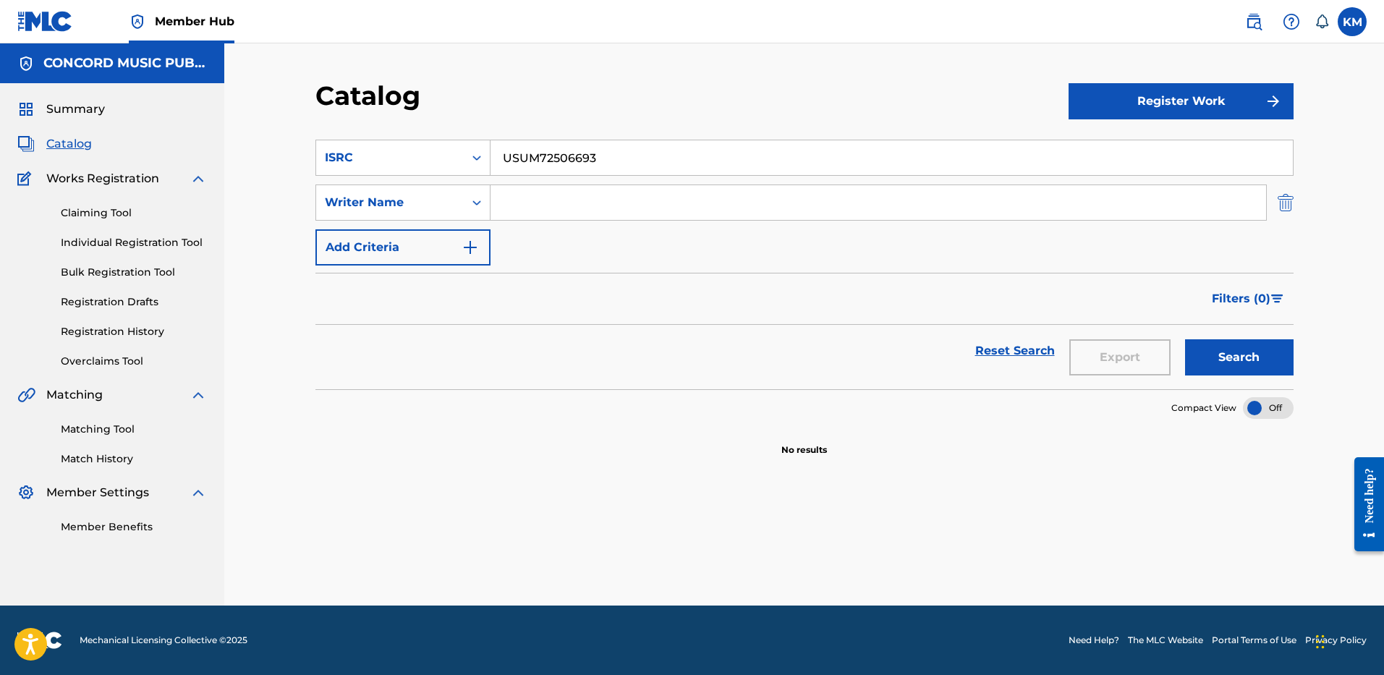
click at [1282, 204] on img "Search Form" at bounding box center [1286, 203] width 16 height 36
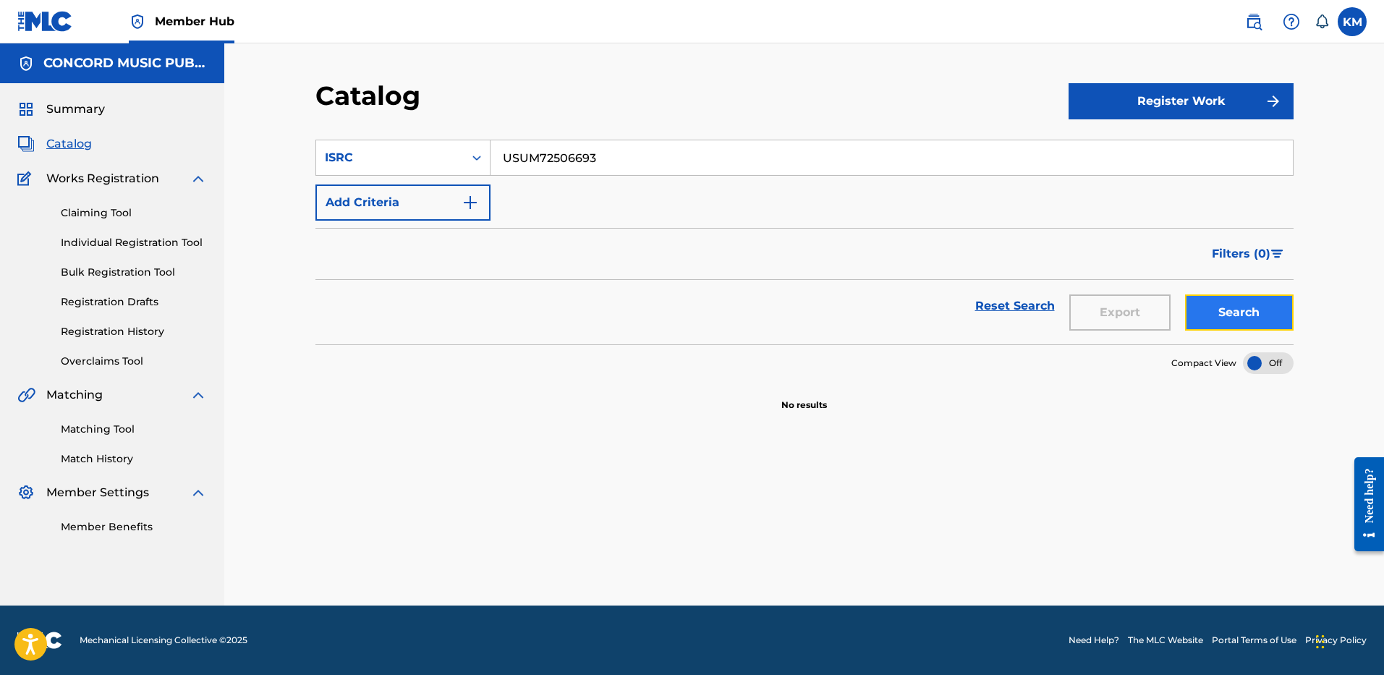
click at [1243, 313] on button "Search" at bounding box center [1239, 312] width 109 height 36
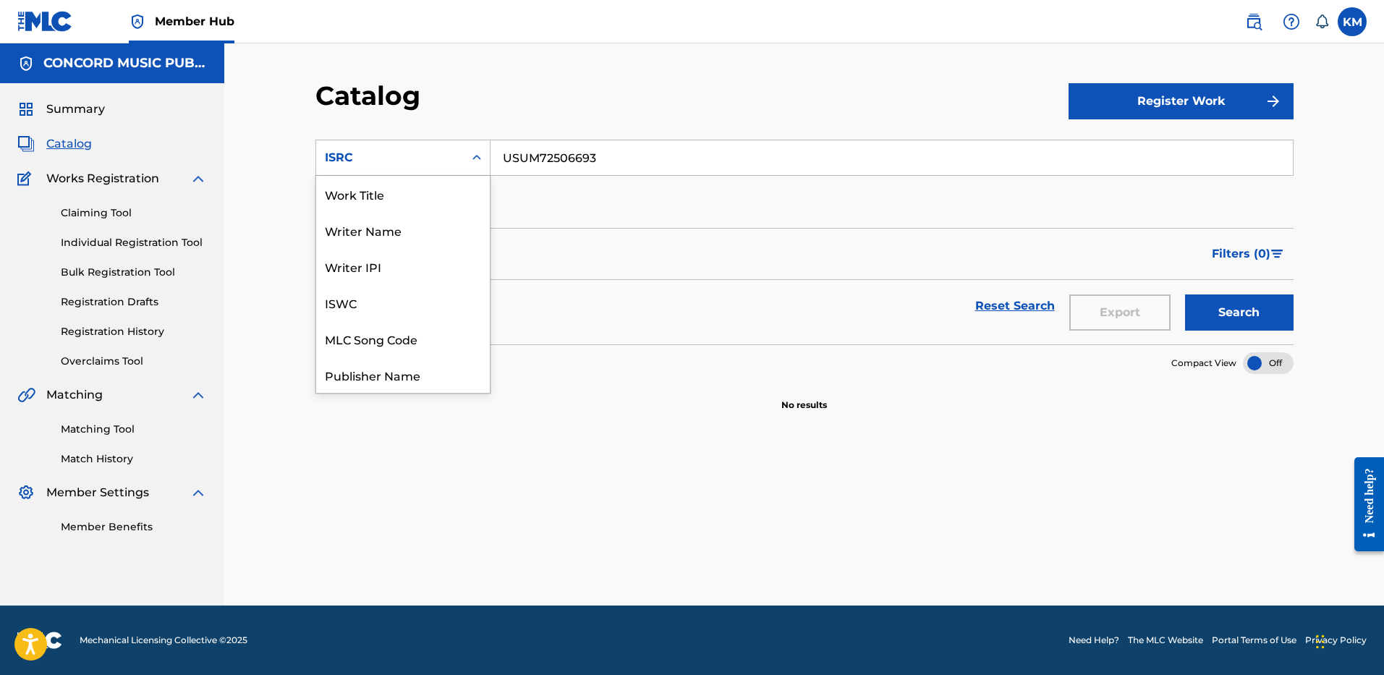
click at [477, 161] on icon "Search Form" at bounding box center [477, 158] width 14 height 14
click at [434, 206] on div "Work Title" at bounding box center [403, 194] width 174 height 36
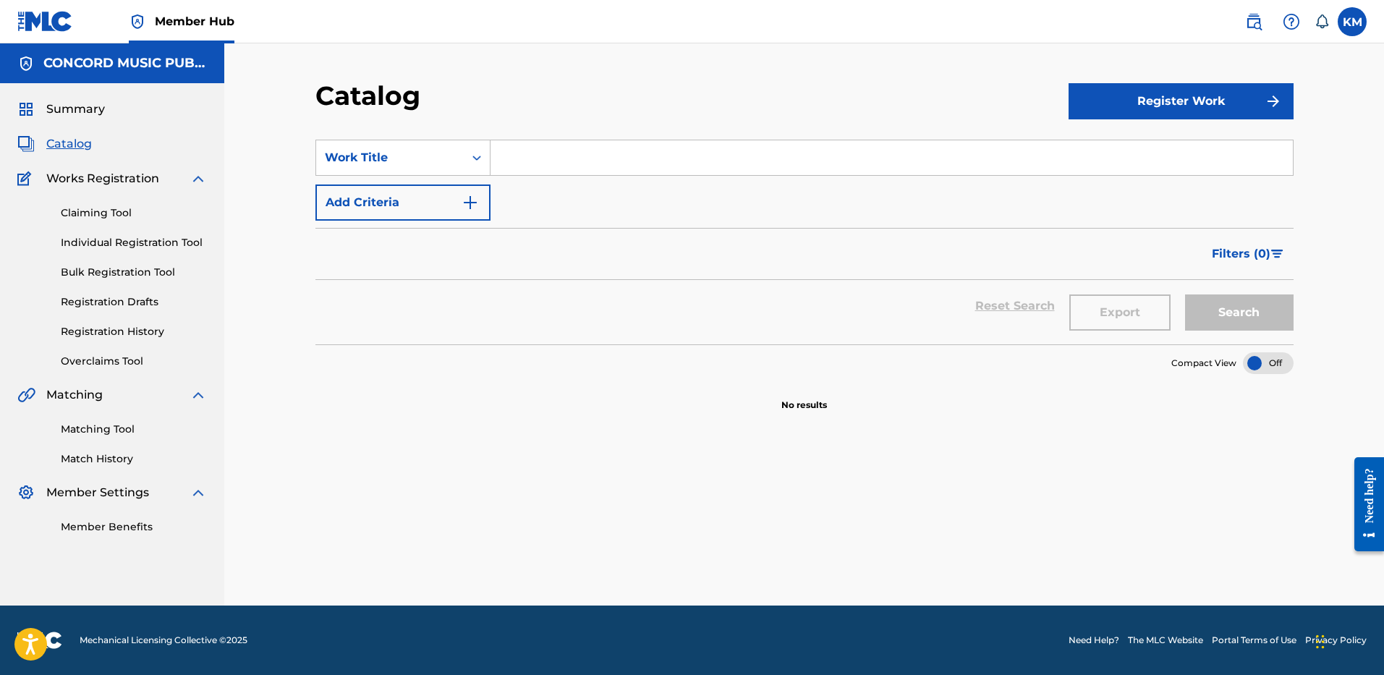
click at [567, 152] on input "Search Form" at bounding box center [892, 157] width 802 height 35
paste input "Hard Part"
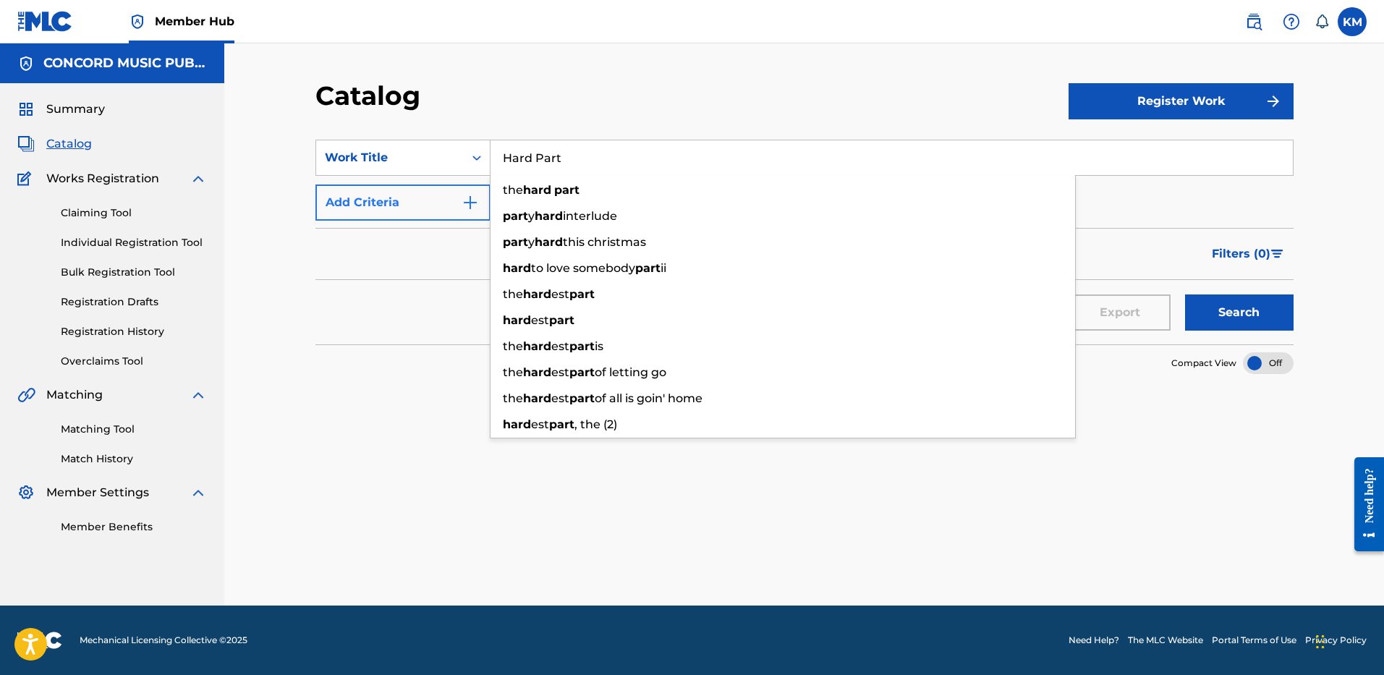
type input "Hard Part"
click at [470, 203] on img "Search Form" at bounding box center [470, 202] width 17 height 17
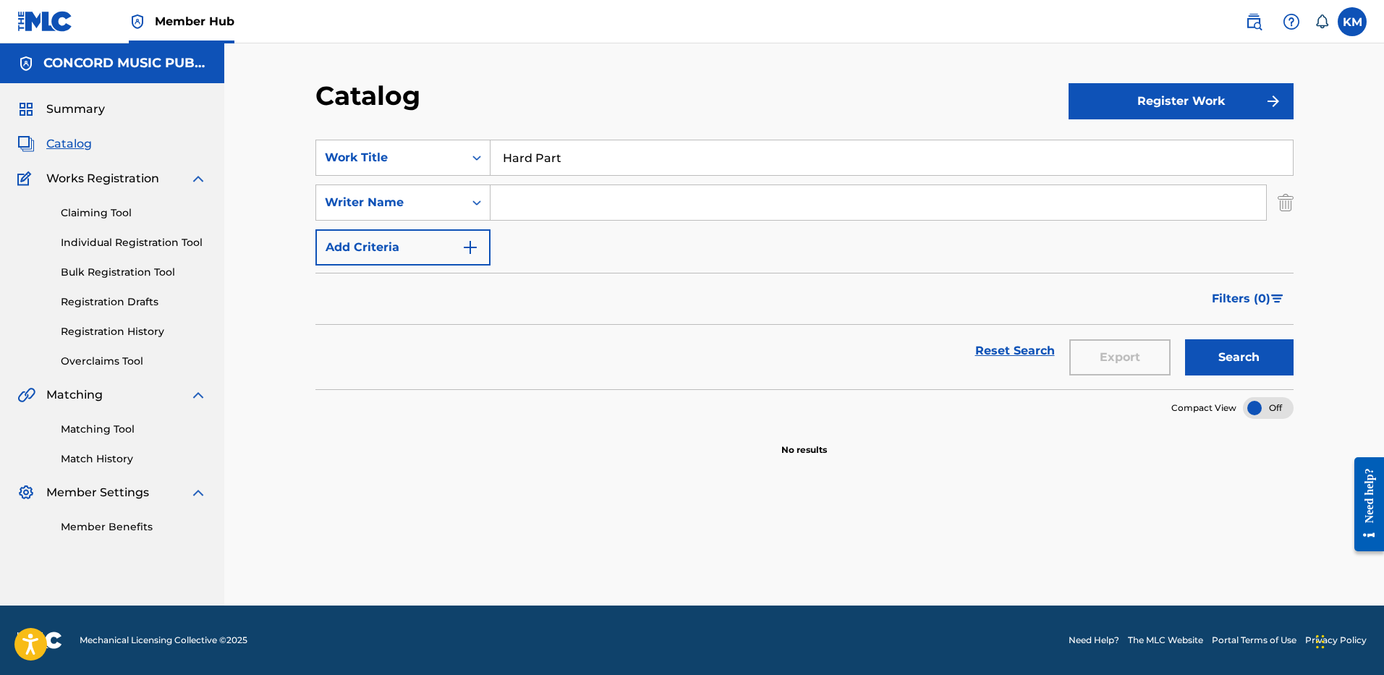
click at [562, 203] on input "Search Form" at bounding box center [879, 202] width 776 height 35
paste input "Phelps"
click at [1247, 362] on button "Search" at bounding box center [1239, 357] width 109 height 36
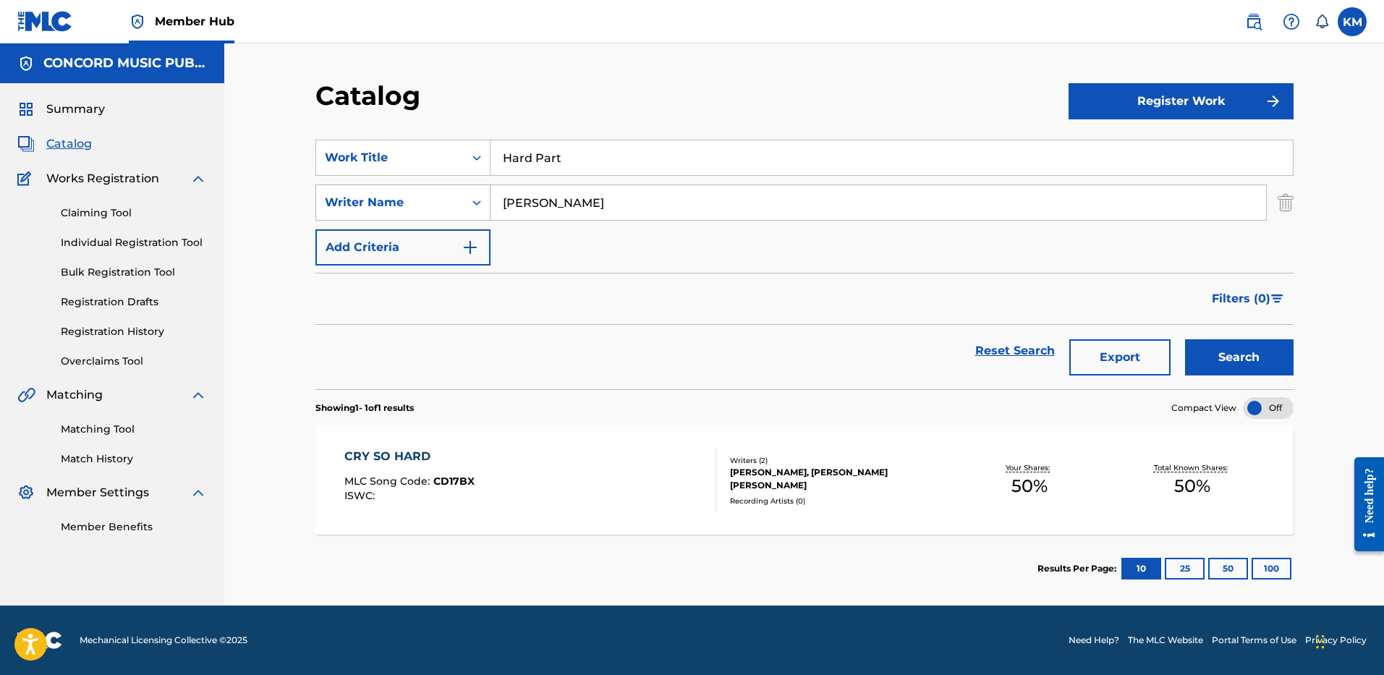
paste input "Faiyaz"
drag, startPoint x: 556, startPoint y: 197, endPoint x: 398, endPoint y: 207, distance: 158.8
click at [407, 208] on div "SearchWithCriteriaaeb26051-3be6-40ed-a64f-7f446f5aecea Writer Name Faiyaz" at bounding box center [804, 203] width 978 height 36
click at [1253, 359] on button "Search" at bounding box center [1239, 357] width 109 height 36
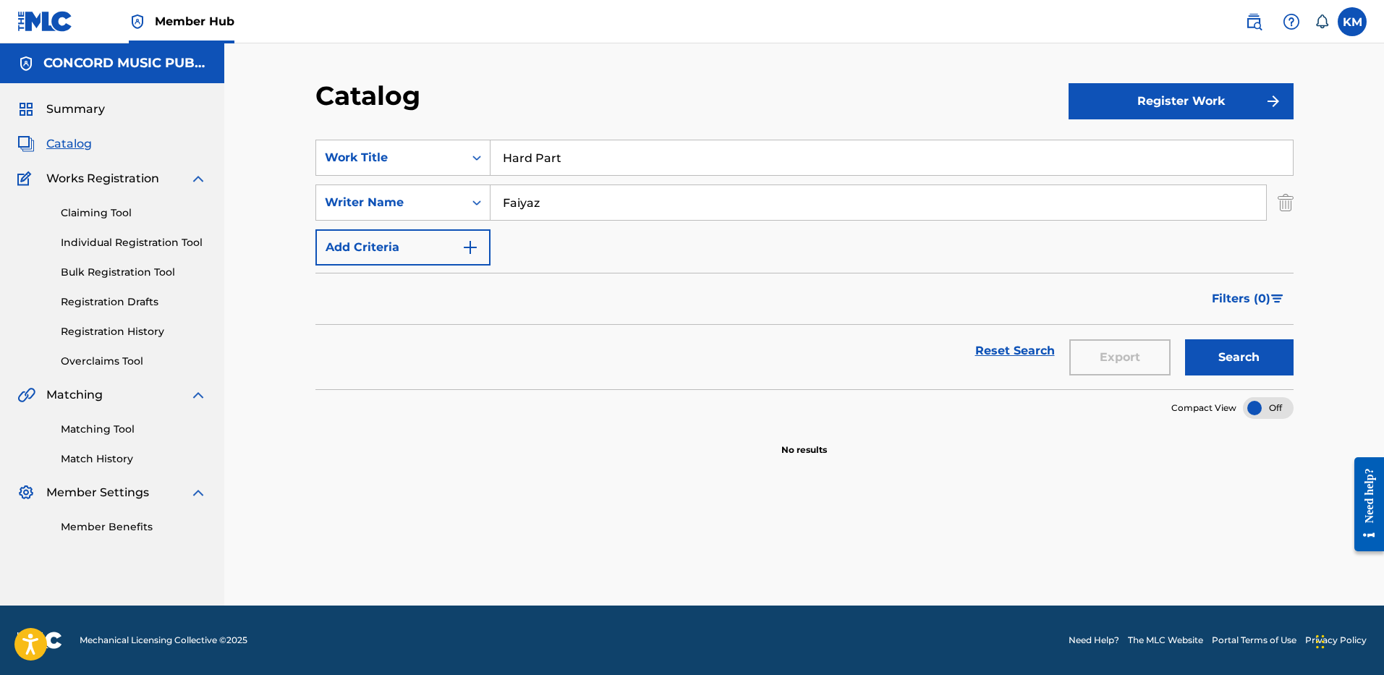
paste input "Terrell"
click at [1250, 351] on button "Search" at bounding box center [1239, 357] width 109 height 36
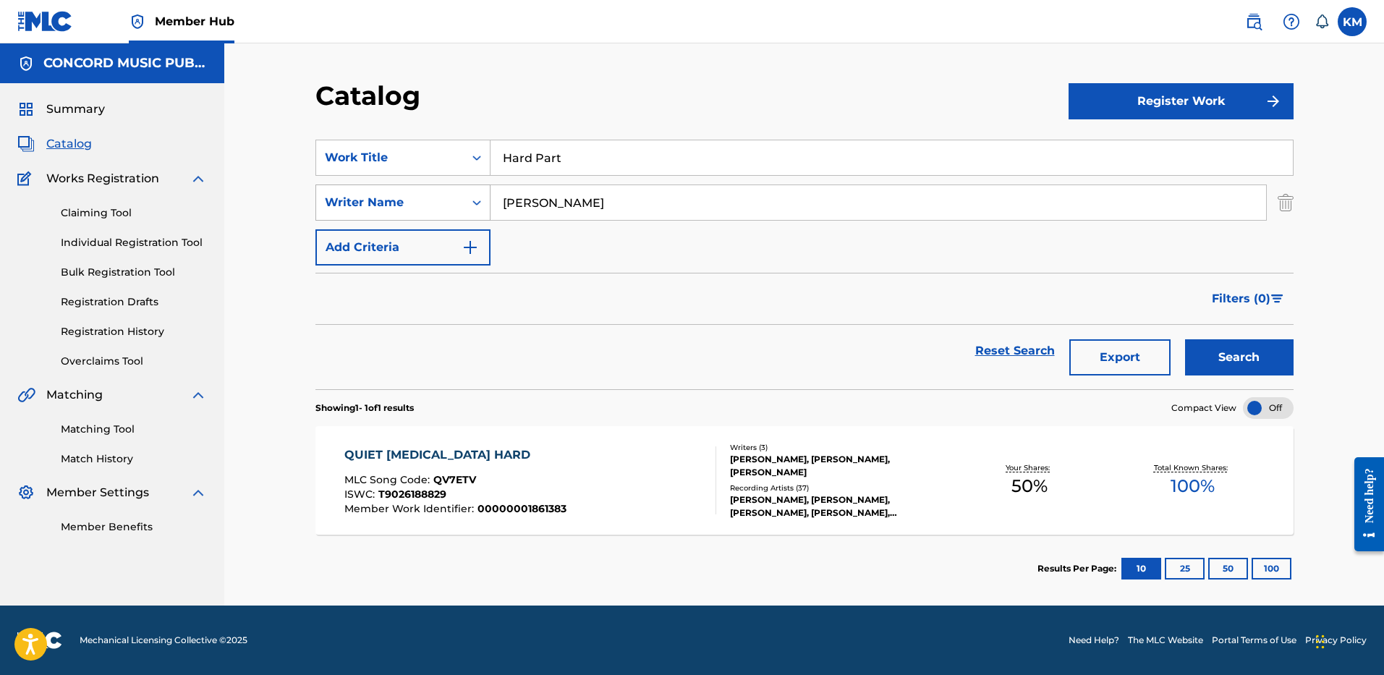
drag, startPoint x: 555, startPoint y: 204, endPoint x: 430, endPoint y: 203, distance: 125.2
click at [430, 203] on div "SearchWithCriteriaaeb26051-3be6-40ed-a64f-7f446f5aecea Writer Name Terrell" at bounding box center [804, 203] width 978 height 36
click at [1220, 339] on button "Search" at bounding box center [1239, 357] width 109 height 36
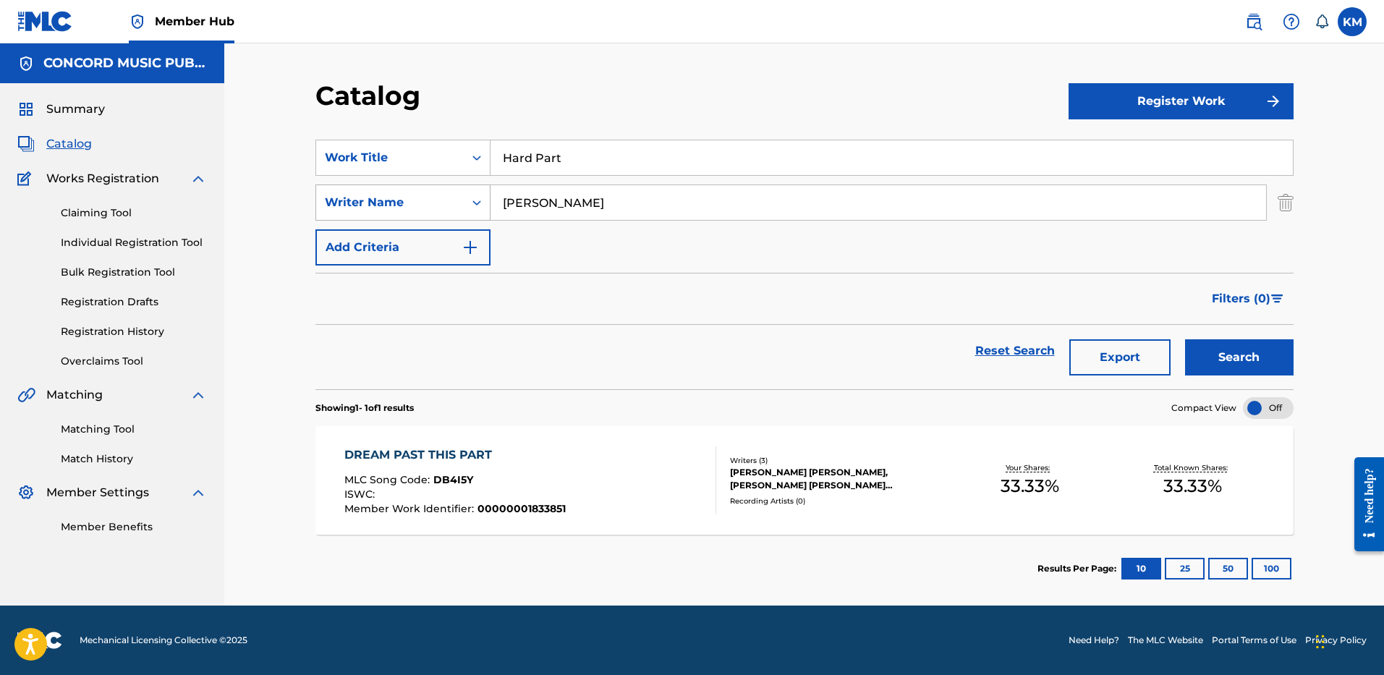
drag, startPoint x: 618, startPoint y: 199, endPoint x: 427, endPoint y: 210, distance: 191.3
click at [427, 210] on div "SearchWithCriteriaaeb26051-3be6-40ed-a64f-7f446f5aecea Writer Name WOODS" at bounding box center [804, 203] width 978 height 36
type input "FOSTER"
click at [1185, 339] on button "Search" at bounding box center [1239, 357] width 109 height 36
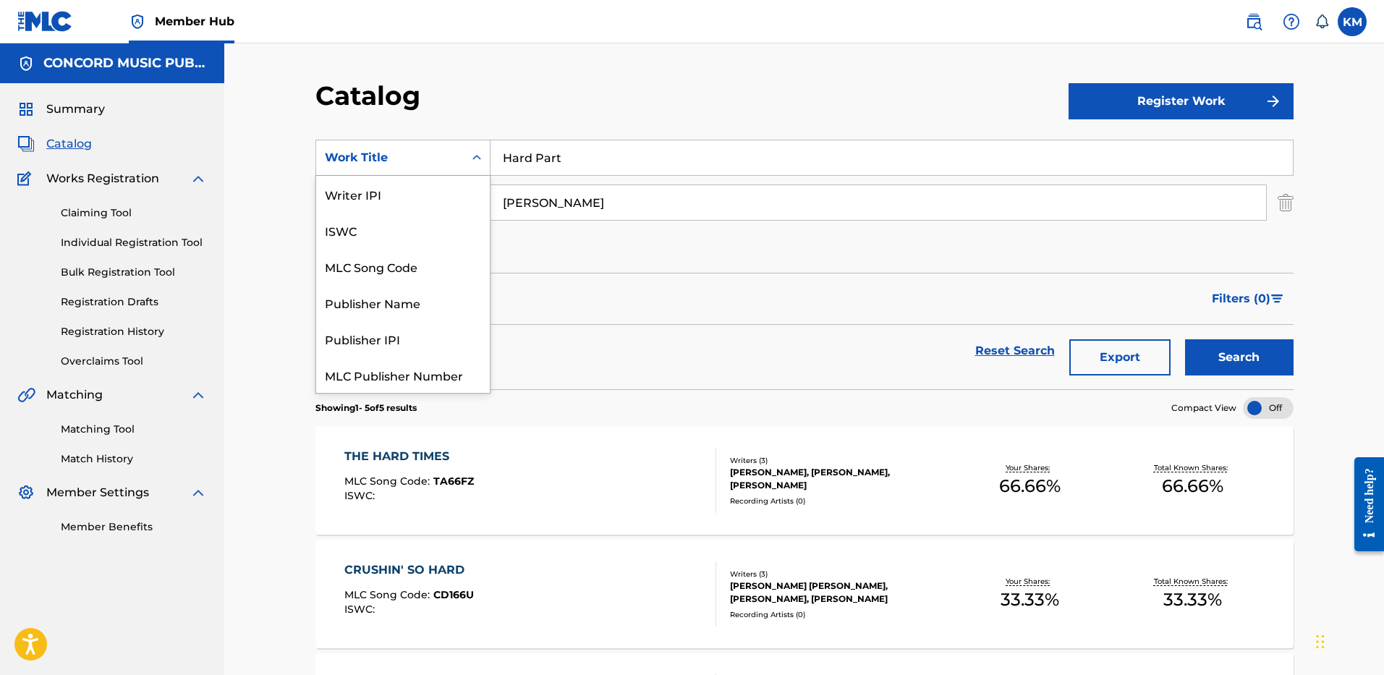
click at [477, 153] on icon "Search Form" at bounding box center [477, 158] width 14 height 14
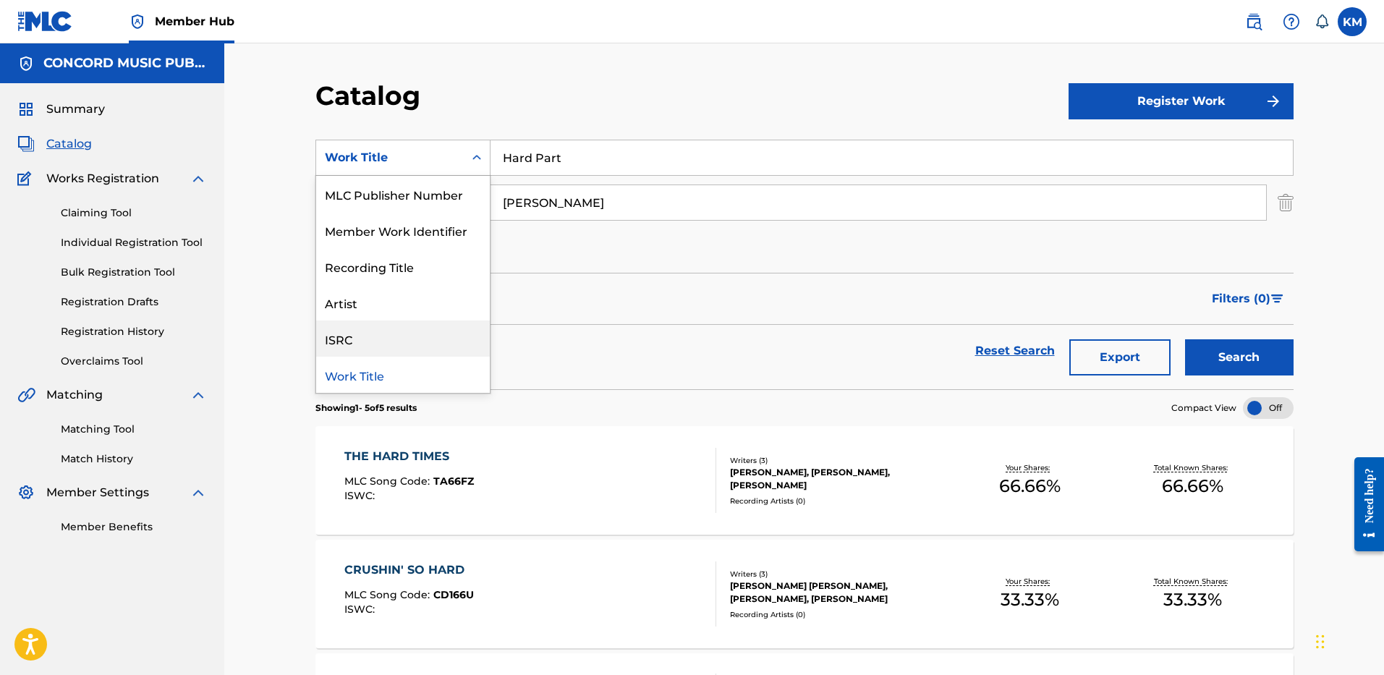
click at [407, 334] on div "ISRC" at bounding box center [403, 339] width 174 height 36
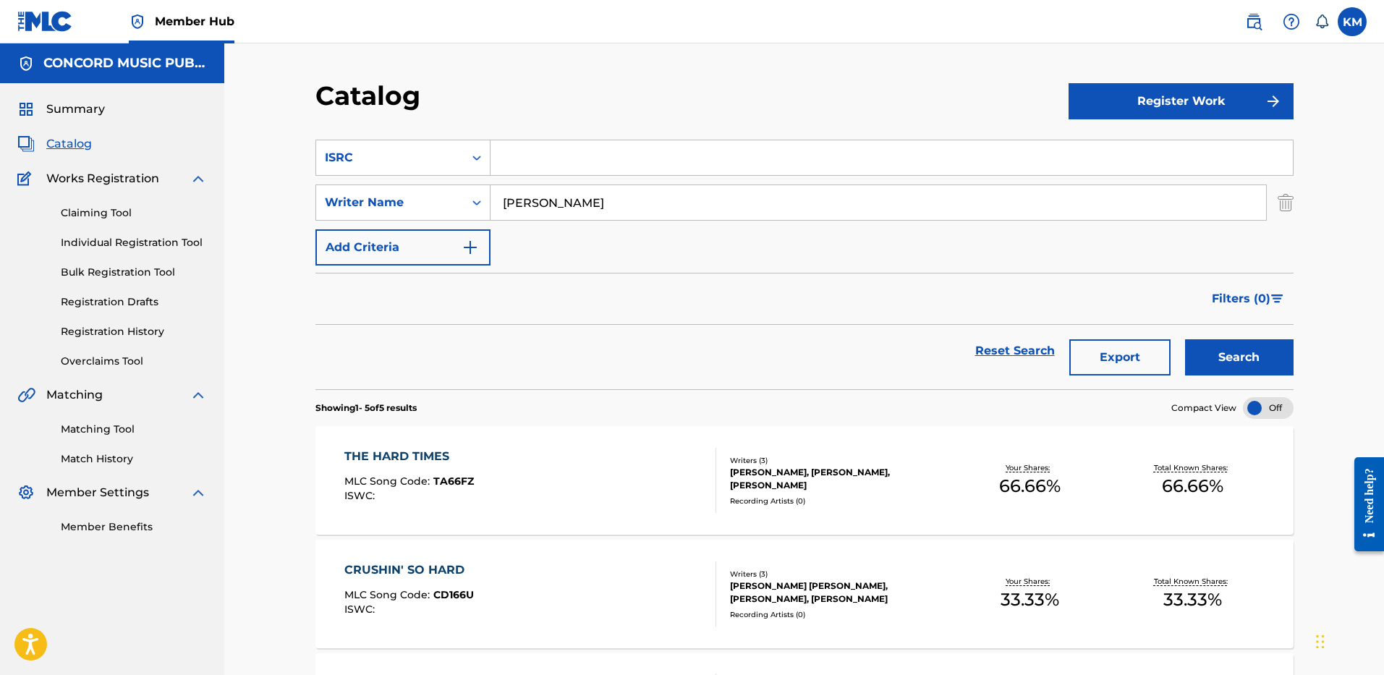
click at [517, 159] on input "Search Form" at bounding box center [892, 157] width 802 height 35
paste input "USSM11912590"
click at [1289, 198] on img "Search Form" at bounding box center [1286, 203] width 16 height 36
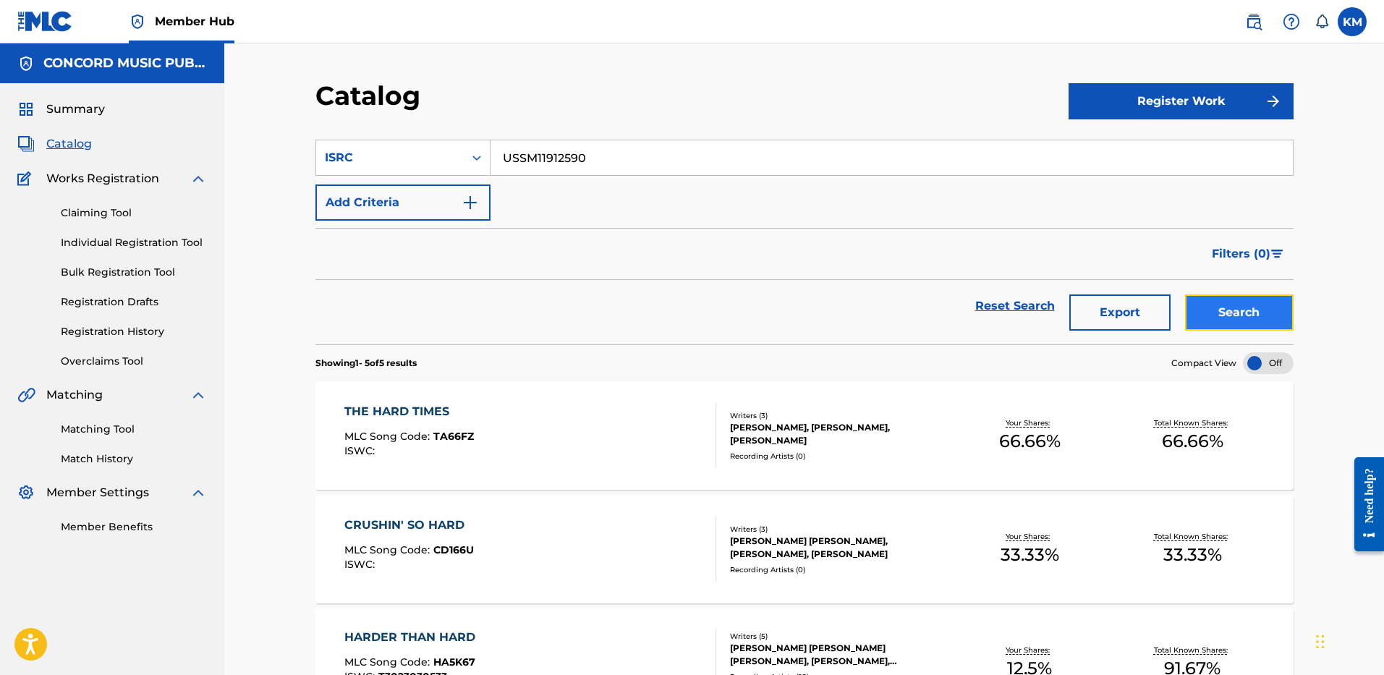
click at [1244, 308] on button "Search" at bounding box center [1239, 312] width 109 height 36
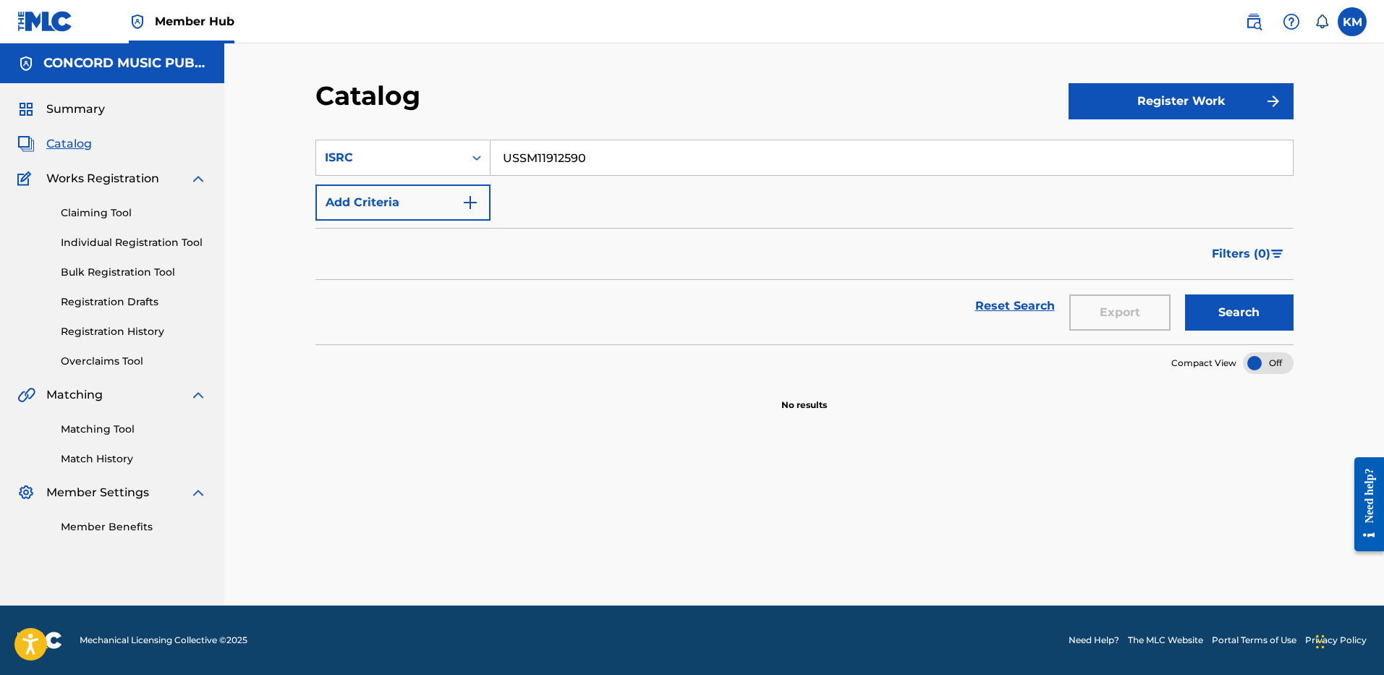
click at [541, 143] on input "USSM11912590" at bounding box center [892, 157] width 802 height 35
paste input "GBAHS2500247"
type input "GBAHS2500247"
click at [1203, 310] on button "Search" at bounding box center [1239, 312] width 109 height 36
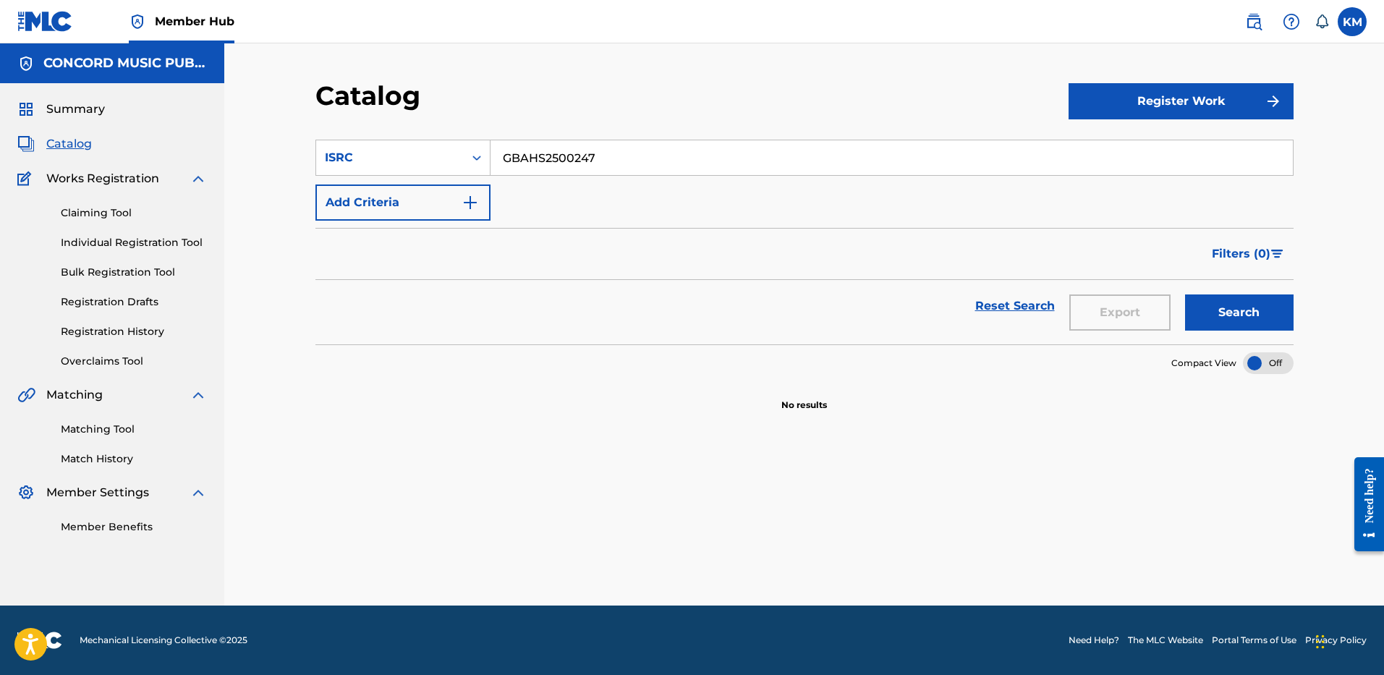
drag, startPoint x: 502, startPoint y: 154, endPoint x: 703, endPoint y: 151, distance: 201.2
click at [703, 151] on input "GBAHS2500247" at bounding box center [892, 157] width 802 height 35
click at [471, 151] on icon "Search Form" at bounding box center [477, 158] width 14 height 14
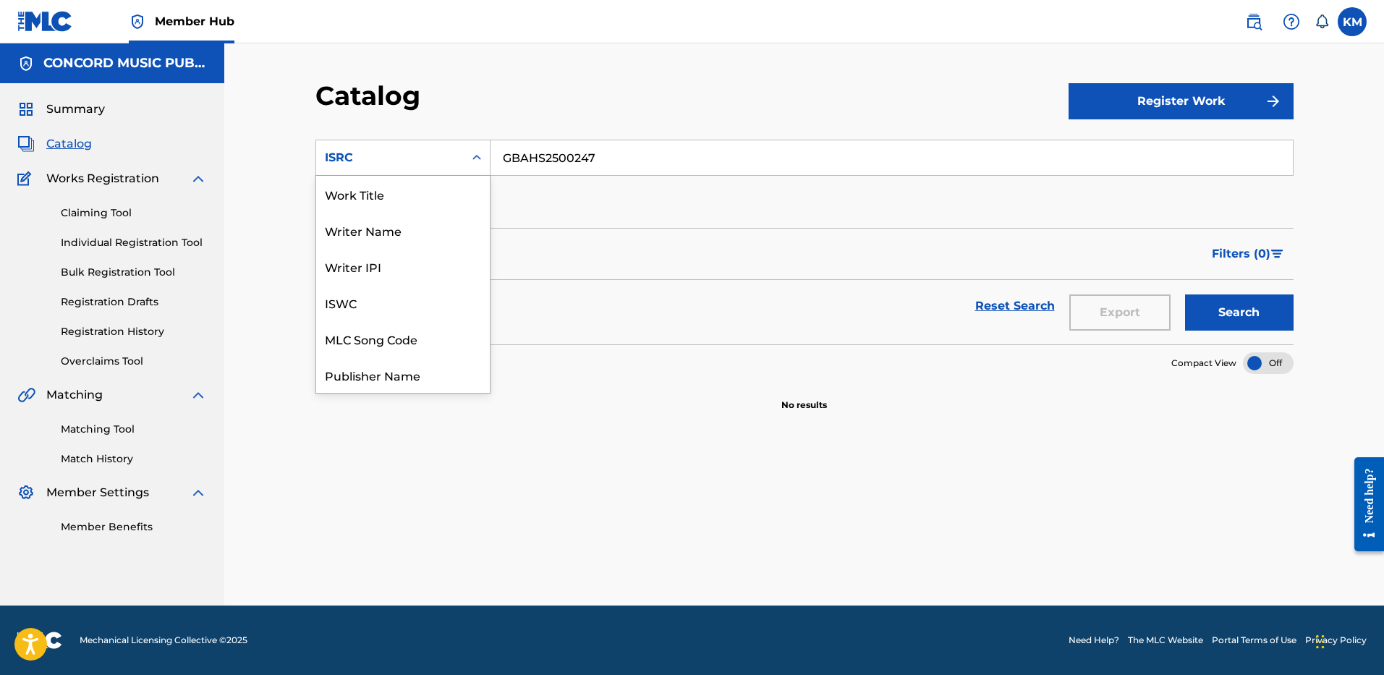
click at [437, 179] on div "Work Title" at bounding box center [403, 194] width 174 height 36
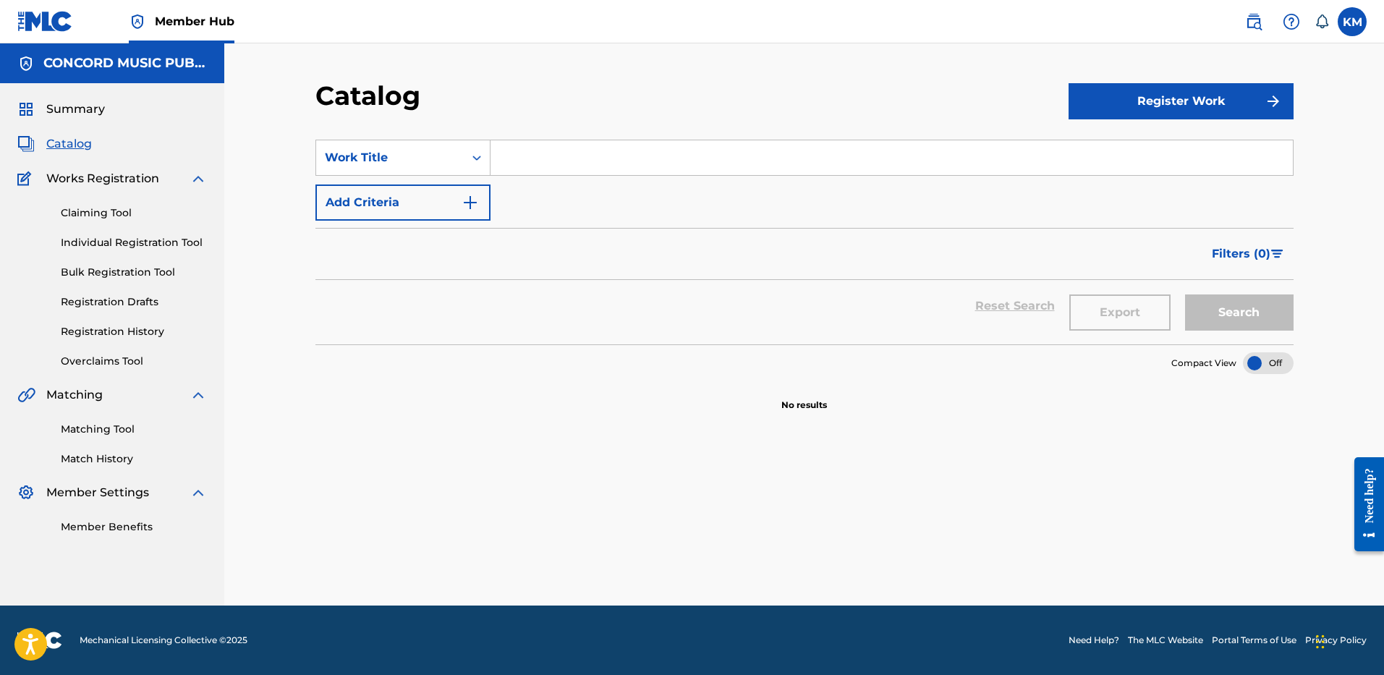
click at [530, 155] on input "Search Form" at bounding box center [892, 157] width 802 height 35
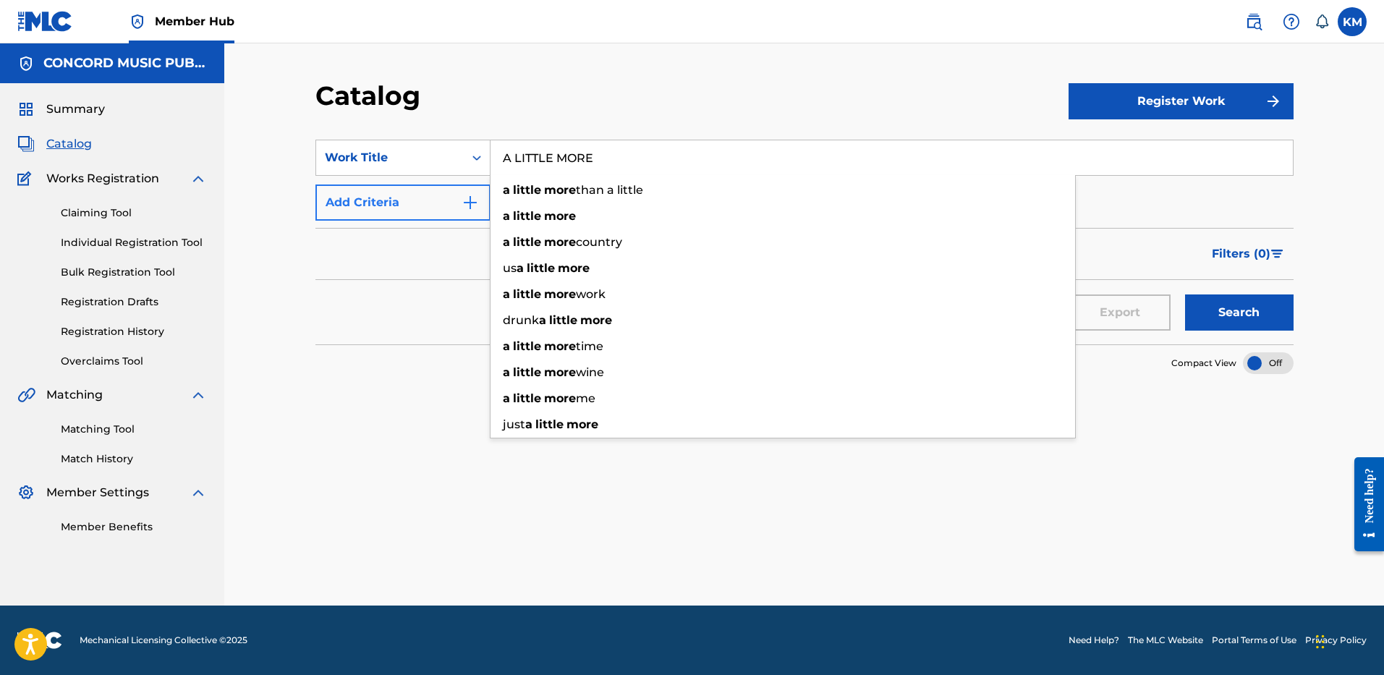
type input "A LITTLE MORE"
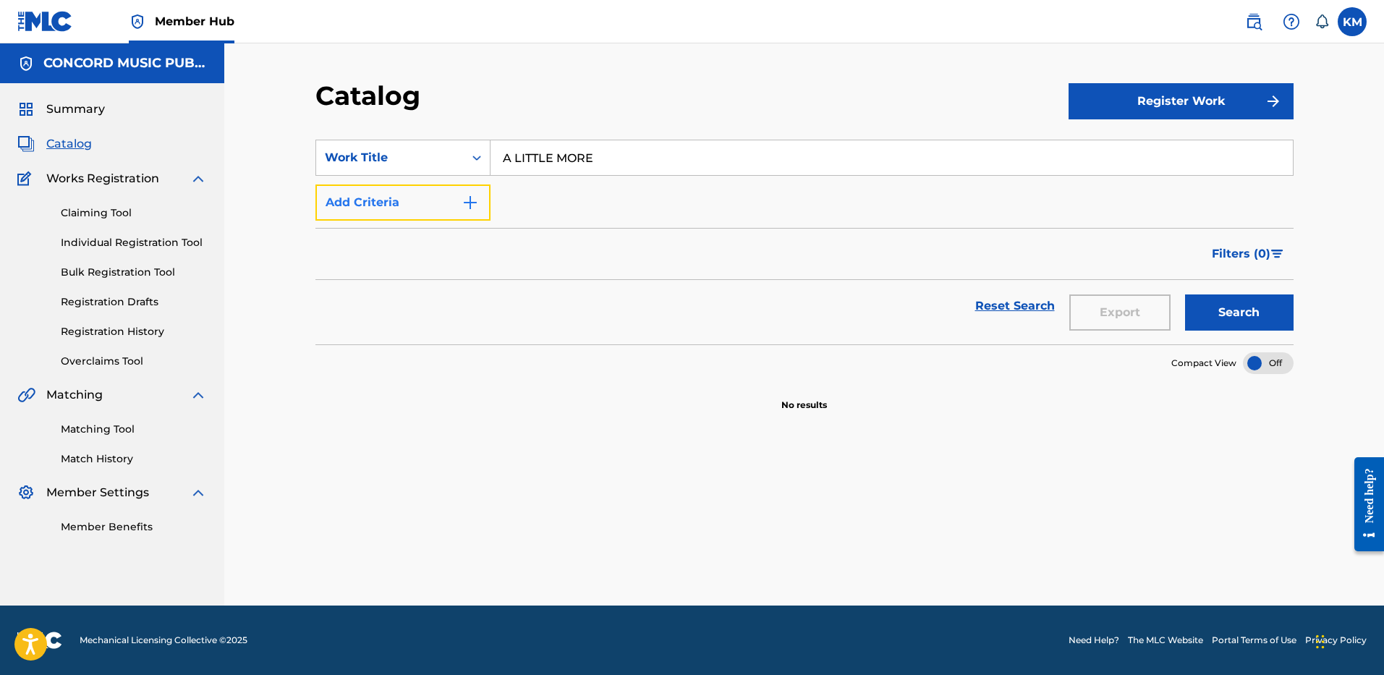
click at [472, 200] on img "Search Form" at bounding box center [470, 202] width 17 height 17
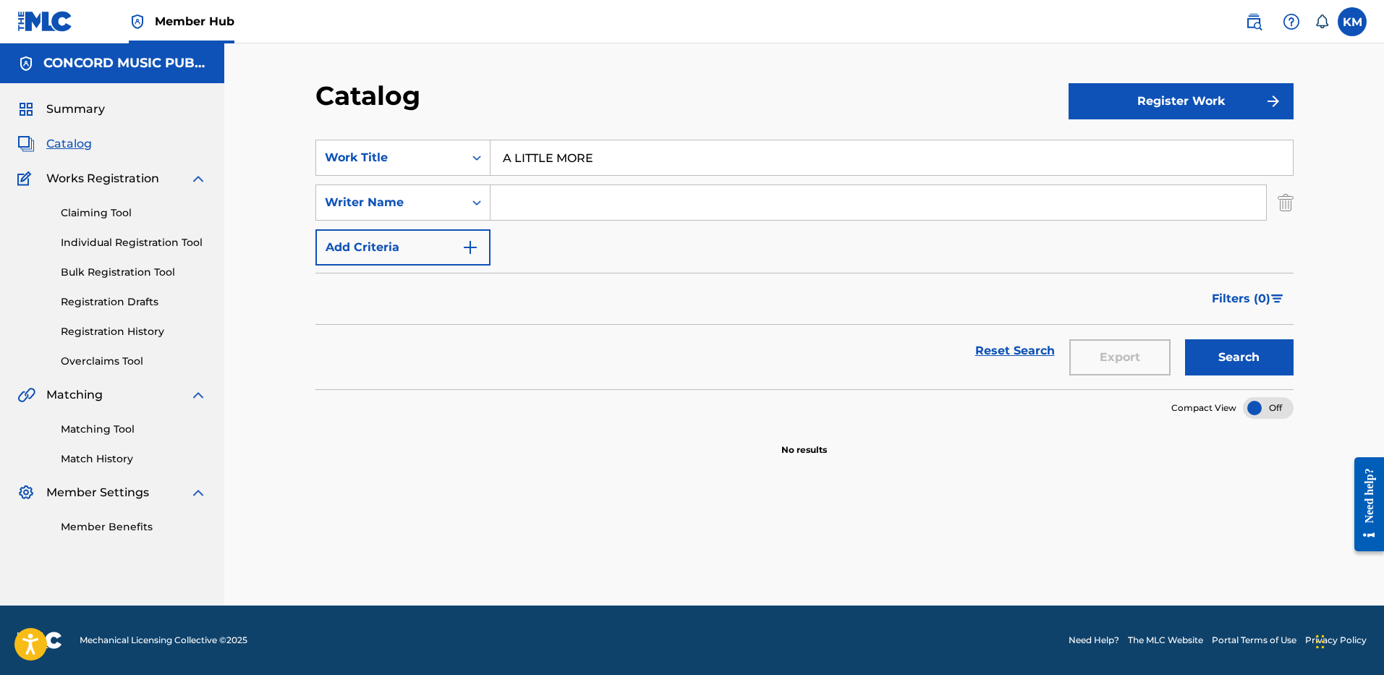
click at [541, 199] on input "Search Form" at bounding box center [879, 202] width 776 height 35
type input "MCDAID"
click at [1267, 354] on button "Search" at bounding box center [1239, 357] width 109 height 36
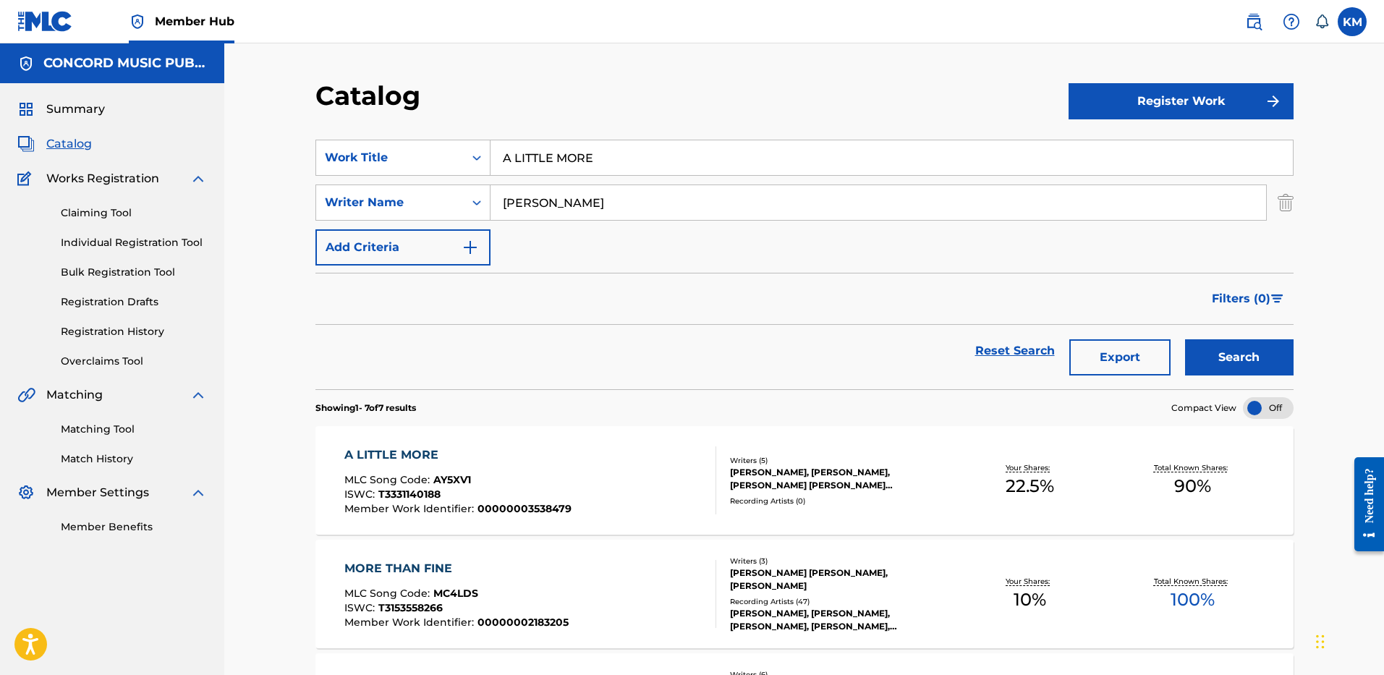
click at [509, 477] on div "MLC Song Code : AY5XV1" at bounding box center [457, 482] width 227 height 14
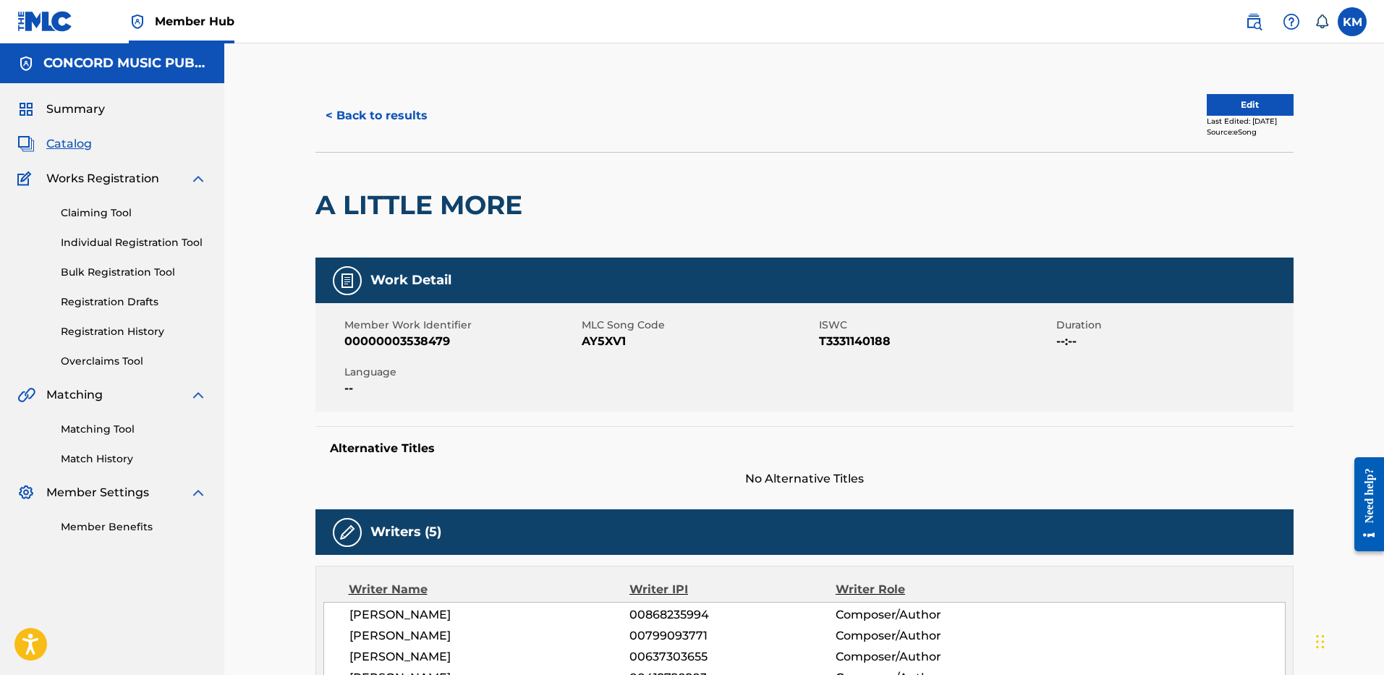
click at [585, 340] on span "AY5XV1" at bounding box center [699, 341] width 234 height 17
copy span "AY5XV1"
click at [354, 111] on button "< Back to results" at bounding box center [376, 116] width 122 height 36
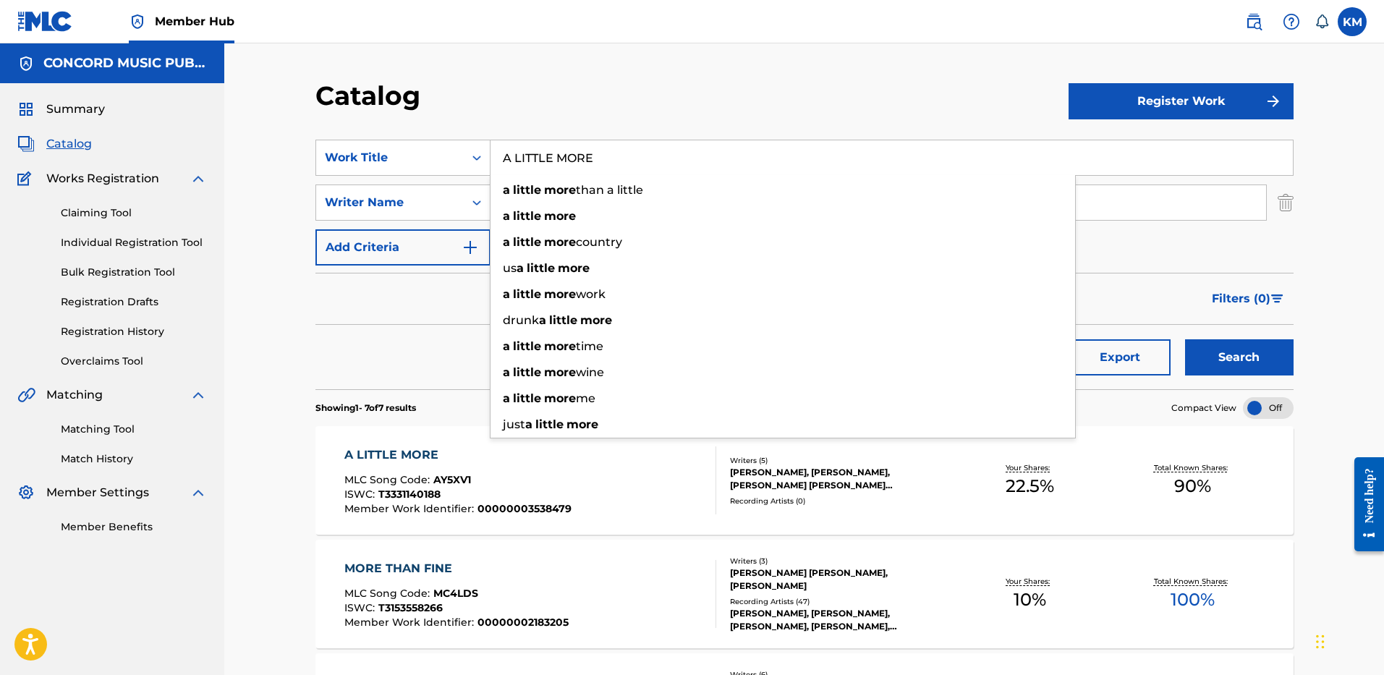
drag, startPoint x: 498, startPoint y: 154, endPoint x: 636, endPoint y: 158, distance: 138.2
click at [636, 158] on input "A LITTLE MORE" at bounding box center [892, 157] width 802 height 35
click at [483, 156] on icon "Search Form" at bounding box center [477, 158] width 14 height 14
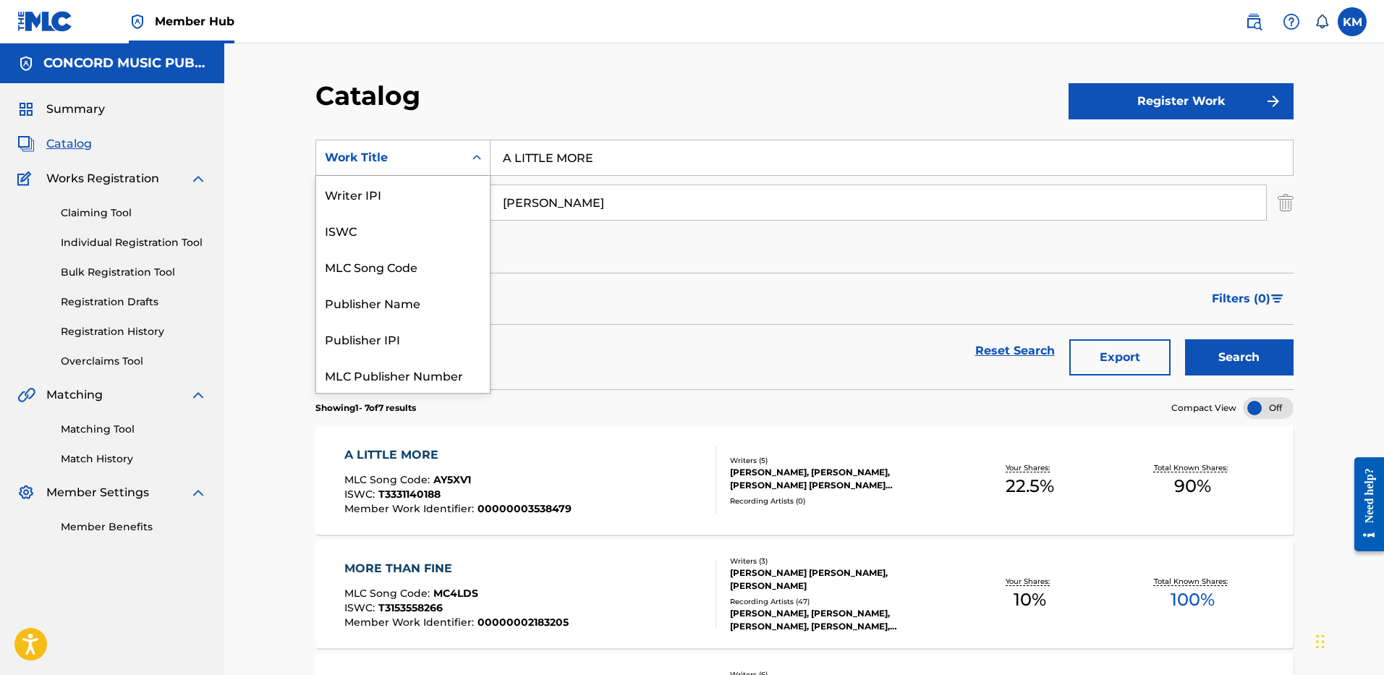
scroll to position [181, 0]
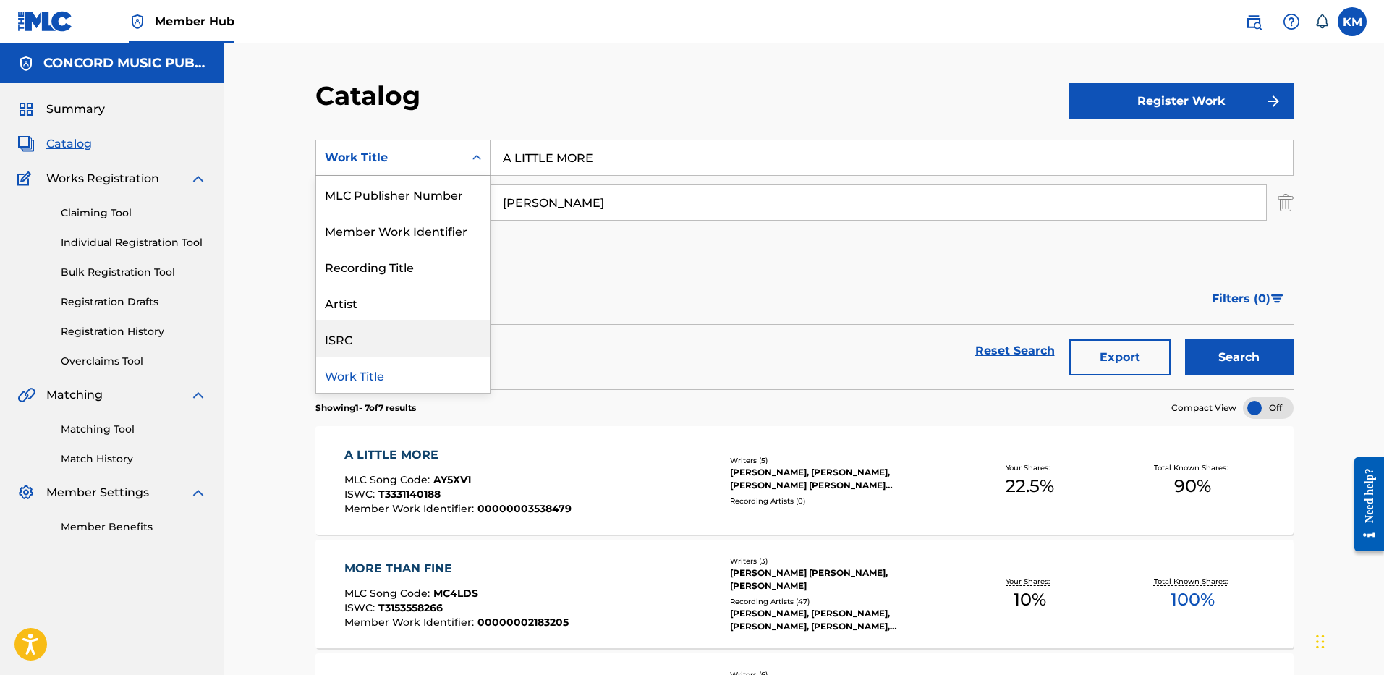
click at [449, 336] on div "ISRC" at bounding box center [403, 339] width 174 height 36
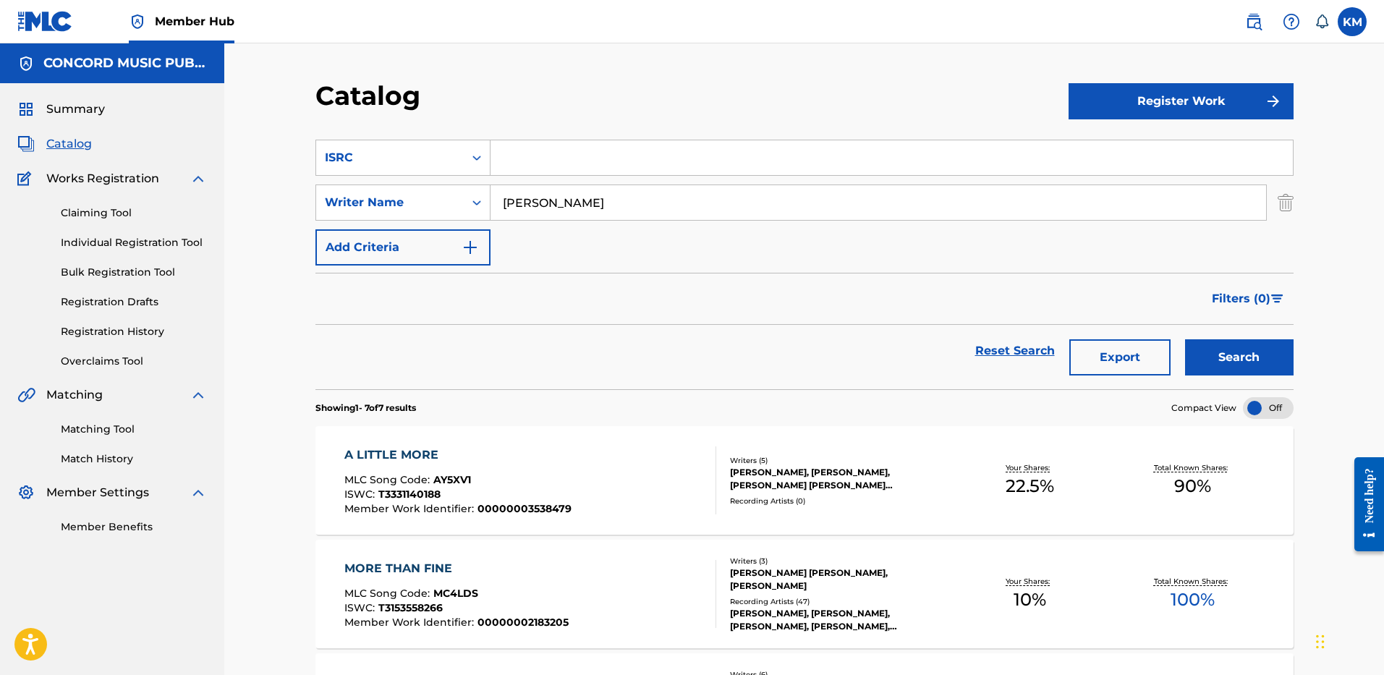
click at [552, 164] on input "Search Form" at bounding box center [892, 157] width 802 height 35
paste input "USUG11600986"
type input "USUG11600986"
click at [1285, 198] on img "Search Form" at bounding box center [1286, 203] width 16 height 36
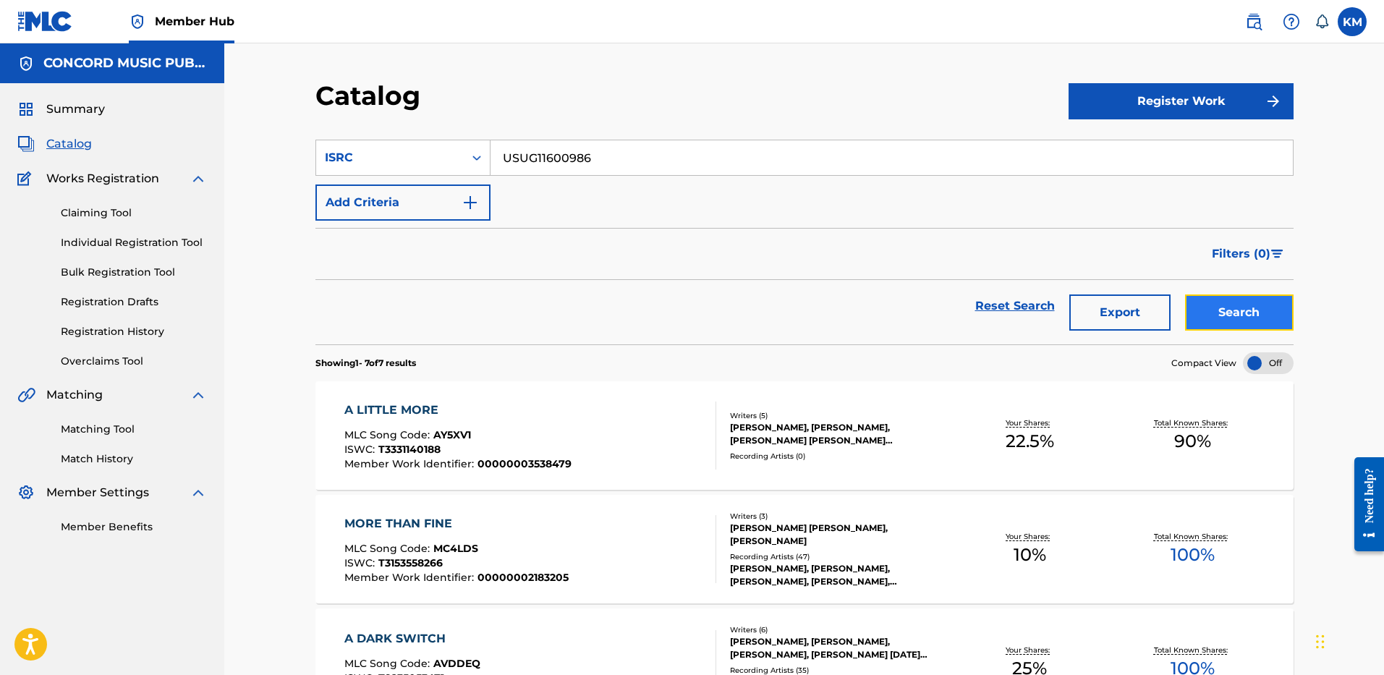
click at [1213, 315] on button "Search" at bounding box center [1239, 312] width 109 height 36
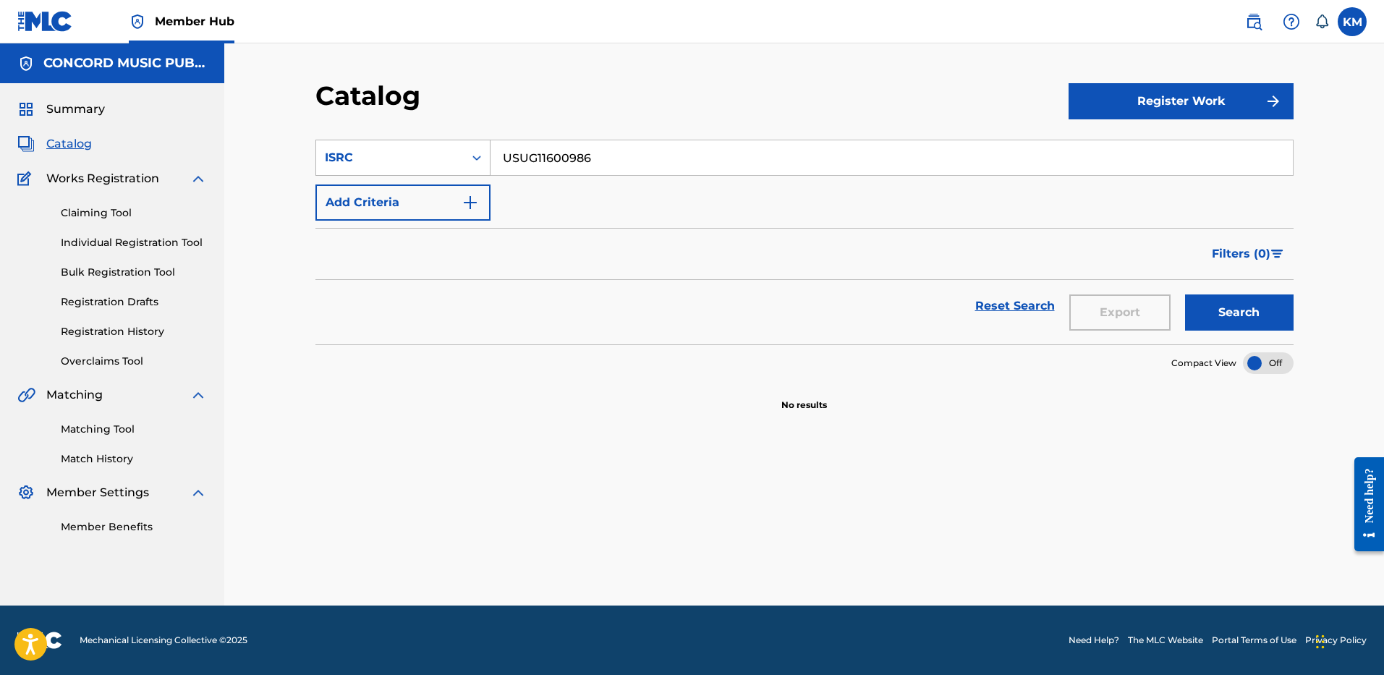
click at [480, 154] on icon "Search Form" at bounding box center [477, 158] width 14 height 14
click at [464, 195] on div "Work Title" at bounding box center [403, 194] width 174 height 36
click at [527, 156] on input "Search Form" at bounding box center [892, 157] width 802 height 35
paste input "News or Something"
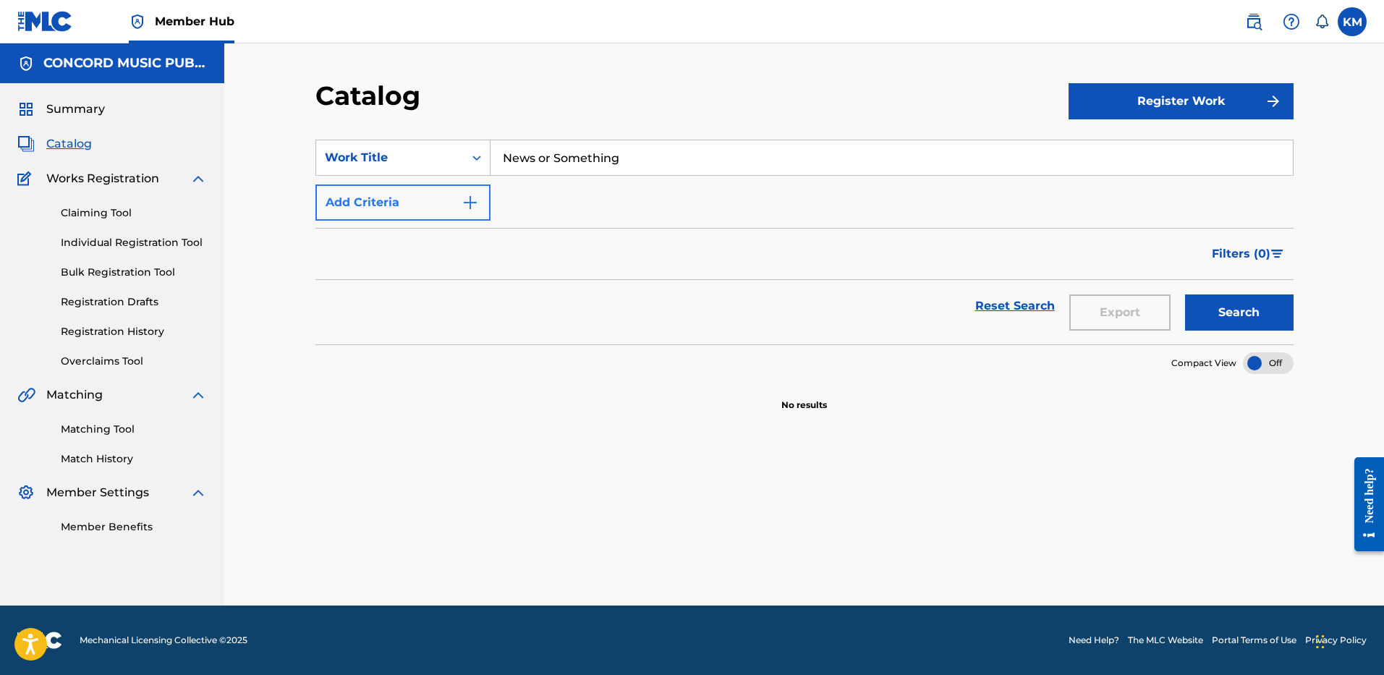
type input "News or Something"
click at [474, 203] on img "Search Form" at bounding box center [470, 202] width 17 height 17
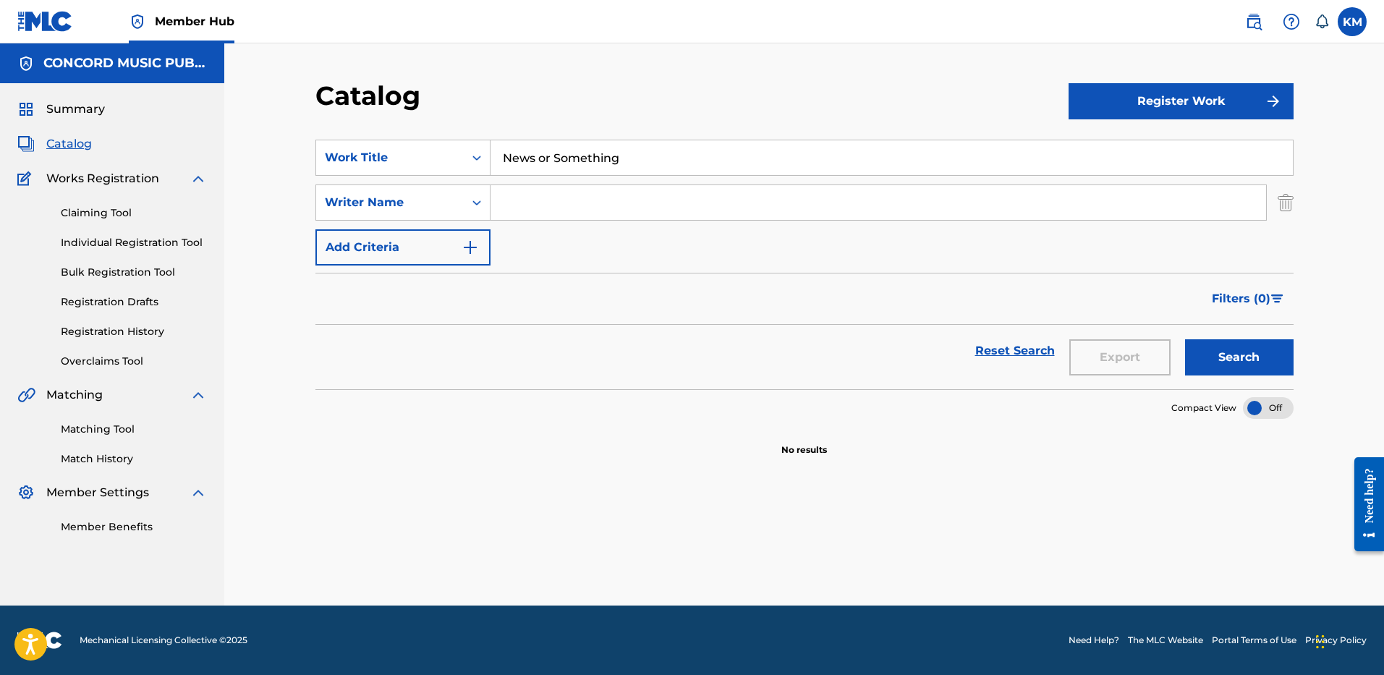
click at [555, 200] on input "Search Form" at bounding box center [879, 202] width 776 height 35
click at [554, 202] on input "Search Form" at bounding box center [879, 202] width 776 height 35
paste input "Rackley"
click at [1256, 349] on button "Search" at bounding box center [1239, 357] width 109 height 36
paste input "osser"
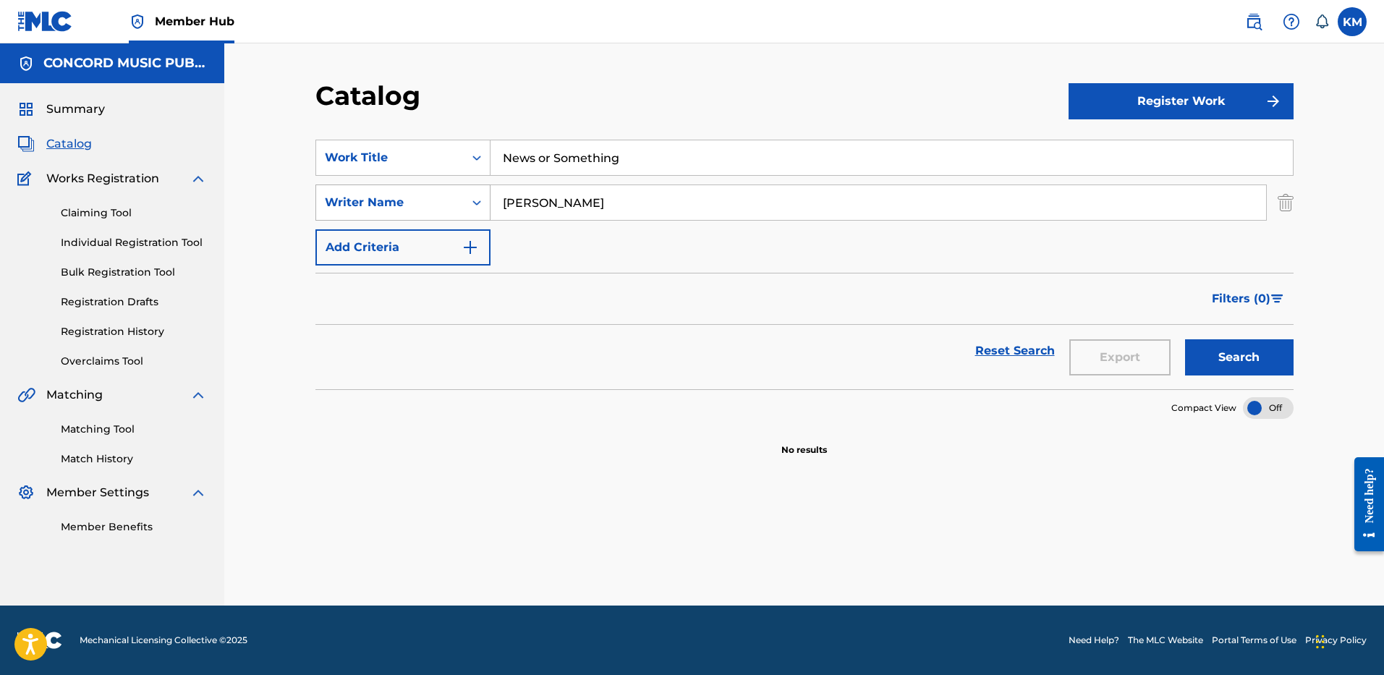
drag, startPoint x: 548, startPoint y: 206, endPoint x: 461, endPoint y: 200, distance: 87.8
click at [461, 200] on div "SearchWithCriteriaaeb26051-3be6-40ed-a64f-7f446f5aecea Writer Name Rosser" at bounding box center [804, 203] width 978 height 36
click at [557, 208] on input "Rosser" at bounding box center [879, 202] width 776 height 35
type input "Rosser"
click at [1185, 339] on button "Search" at bounding box center [1239, 357] width 109 height 36
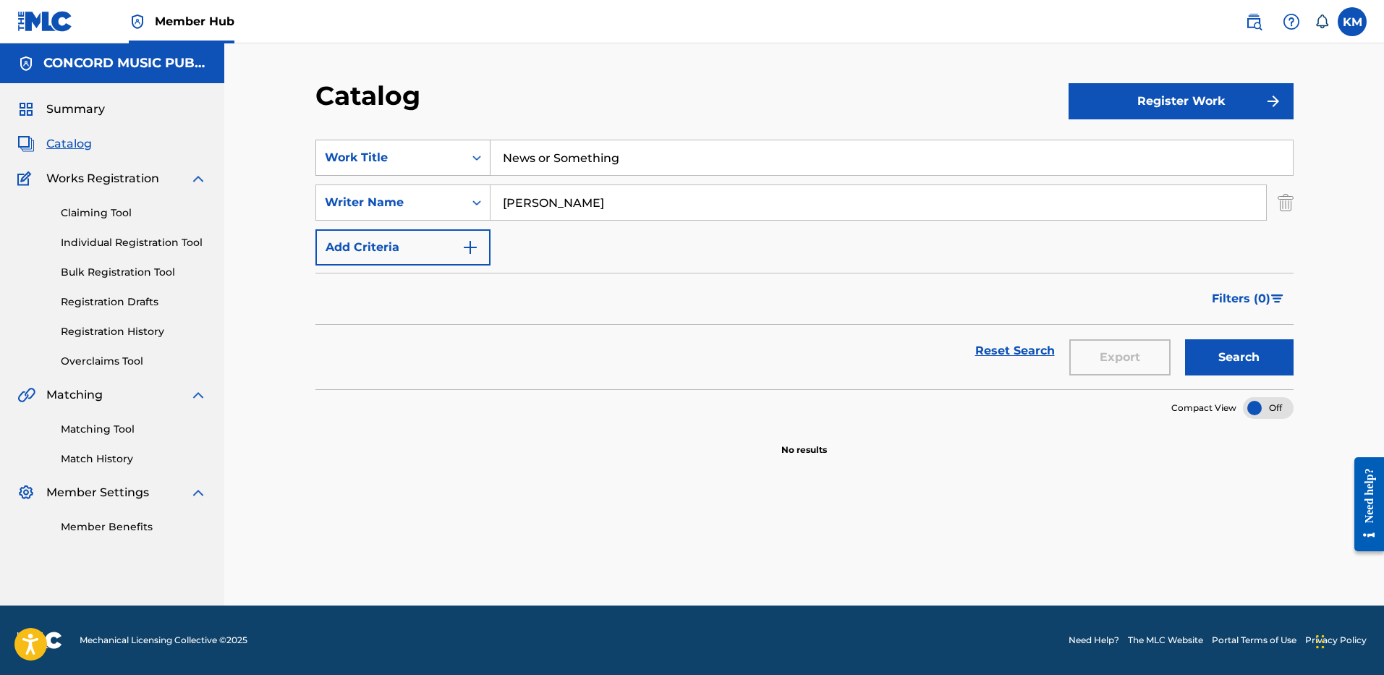
click at [480, 161] on icon "Search Form" at bounding box center [477, 158] width 14 height 14
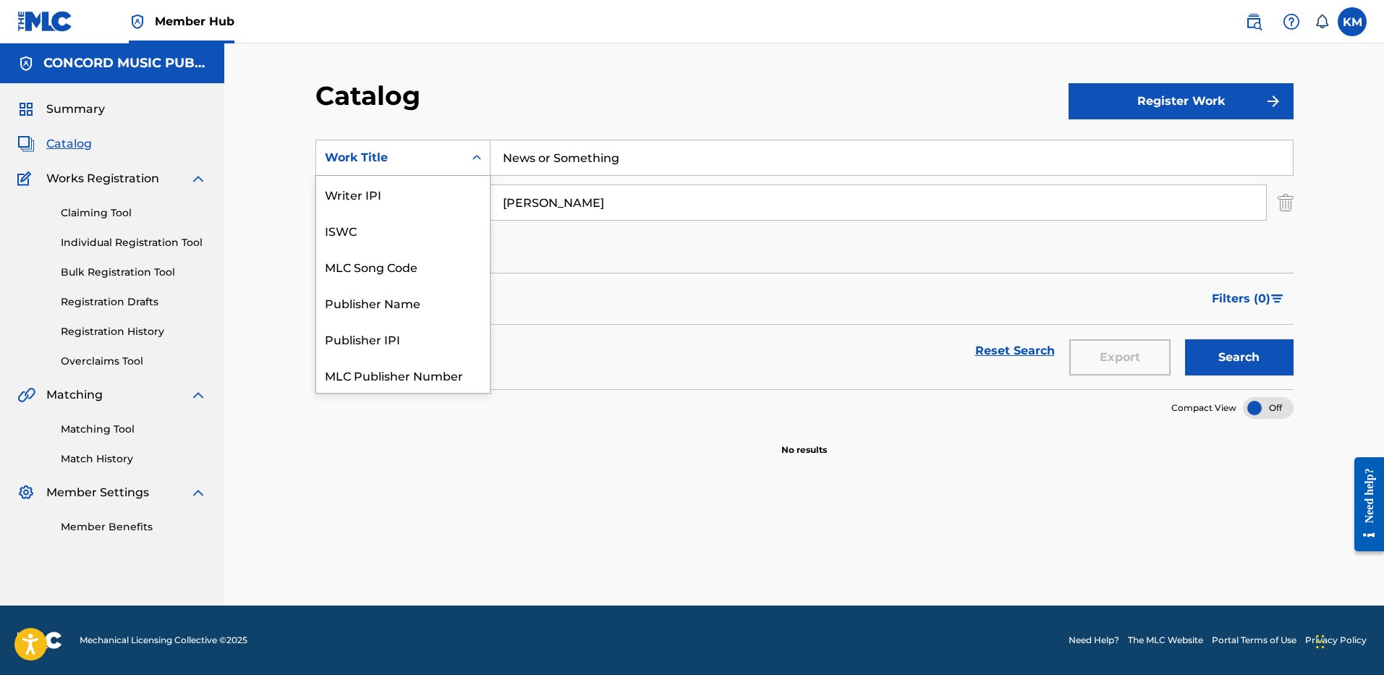
scroll to position [181, 0]
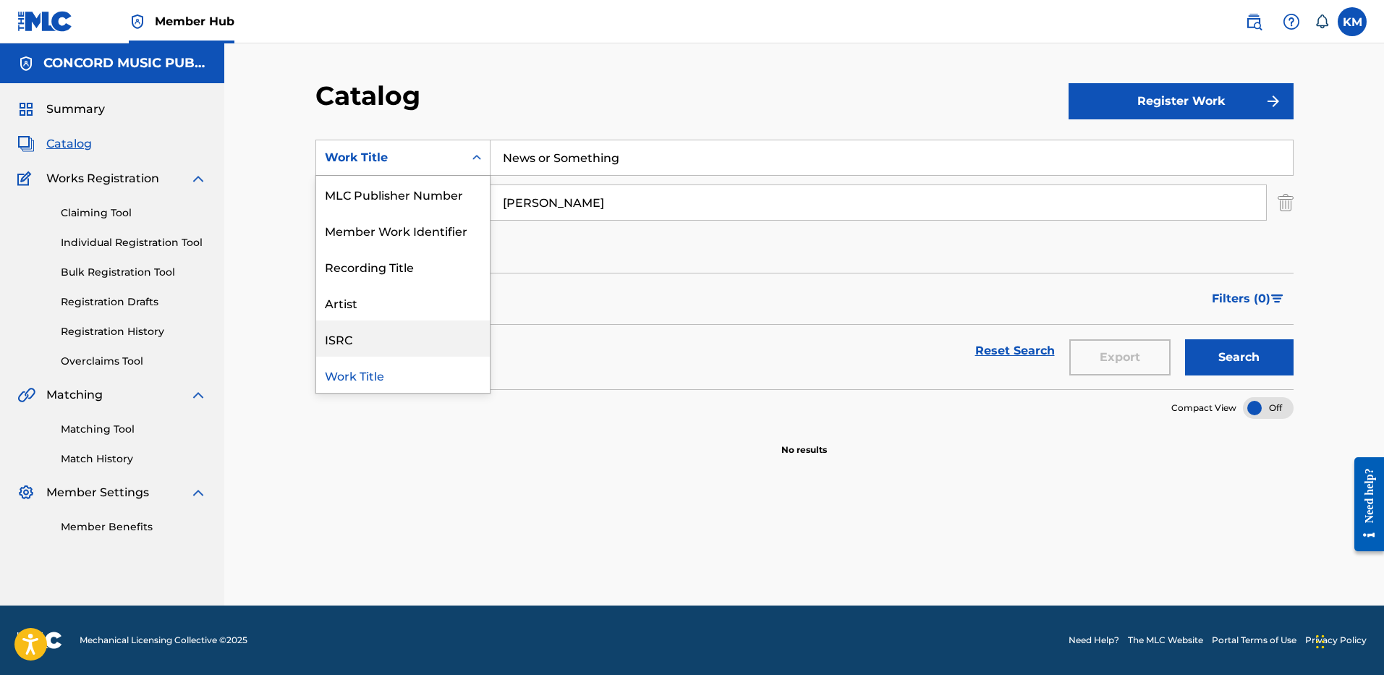
click at [450, 329] on div "ISRC" at bounding box center [403, 339] width 174 height 36
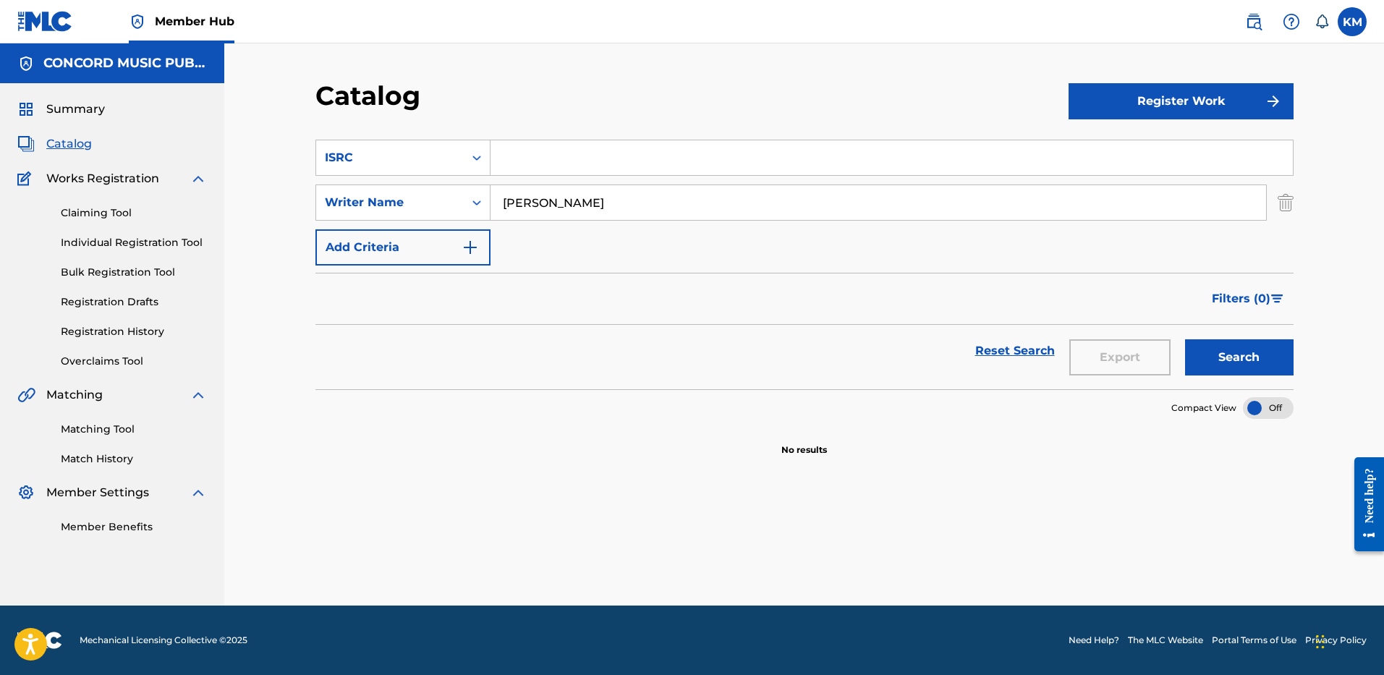
click at [510, 162] on input "Search Form" at bounding box center [892, 157] width 802 height 35
paste input "USUM71417740"
type input "USUM71417740"
drag, startPoint x: 571, startPoint y: 200, endPoint x: 433, endPoint y: 197, distance: 138.2
click at [433, 197] on div "SearchWithCriteriaaeb26051-3be6-40ed-a64f-7f446f5aecea Writer Name Rosser" at bounding box center [804, 203] width 978 height 36
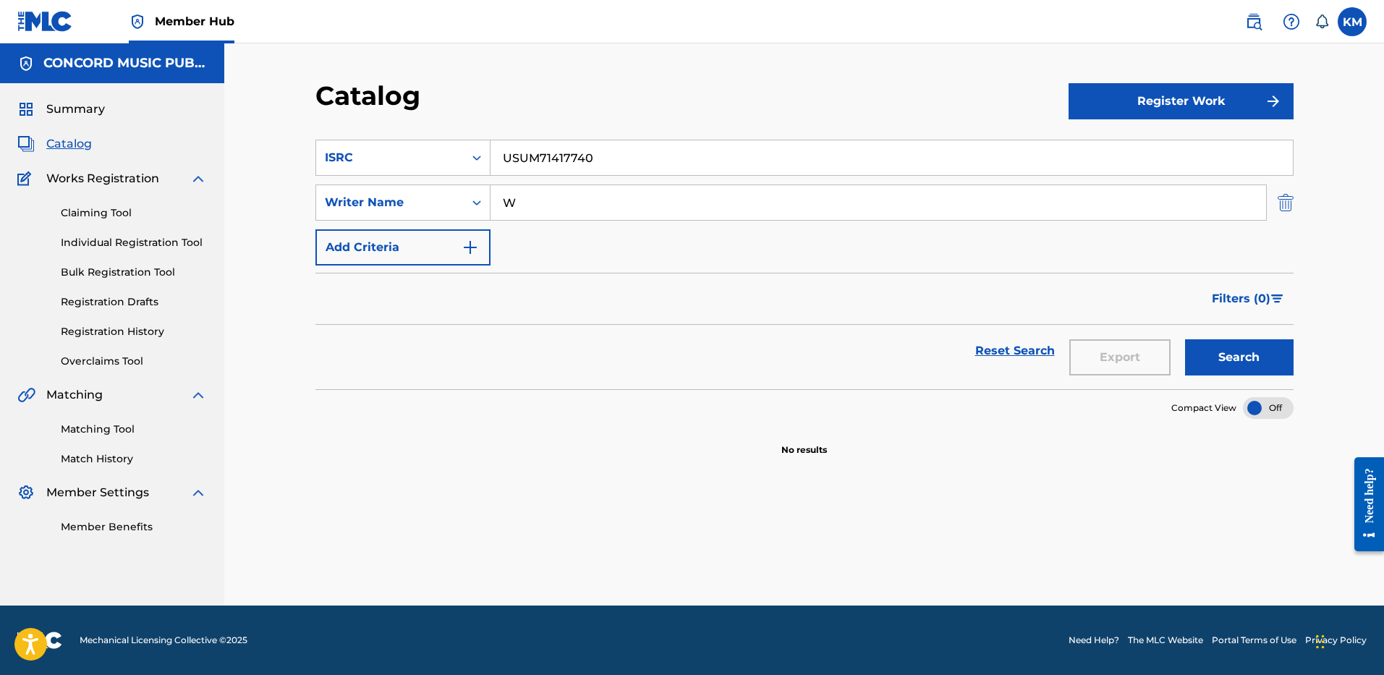
type input "W"
click at [1287, 205] on img "Search Form" at bounding box center [1286, 203] width 16 height 36
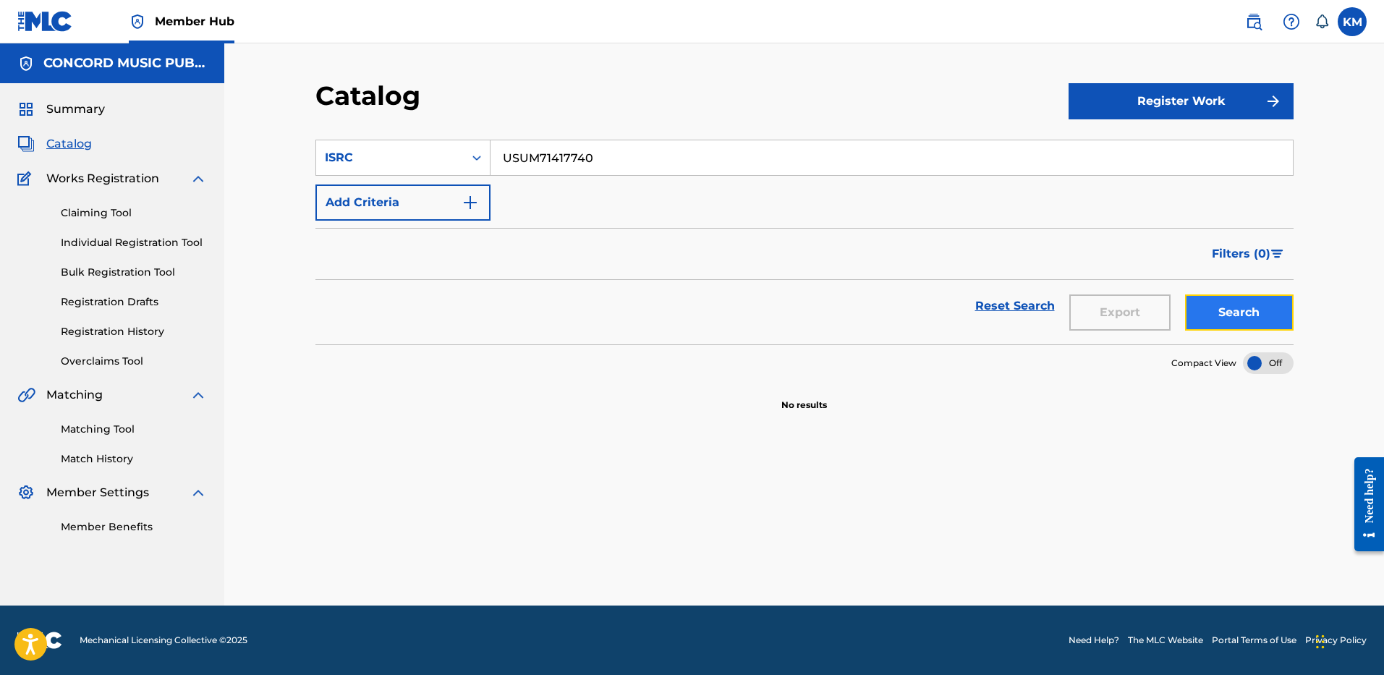
click at [1238, 305] on button "Search" at bounding box center [1239, 312] width 109 height 36
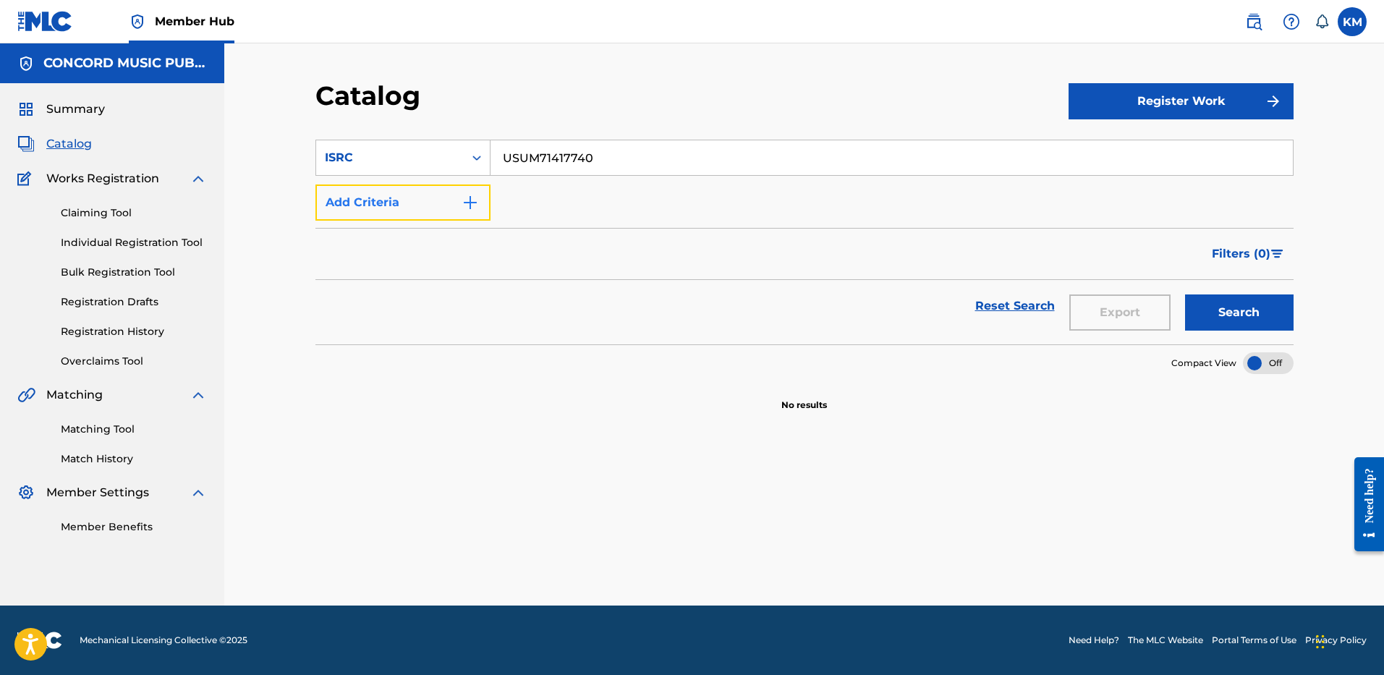
click at [465, 206] on img "Search Form" at bounding box center [470, 202] width 17 height 17
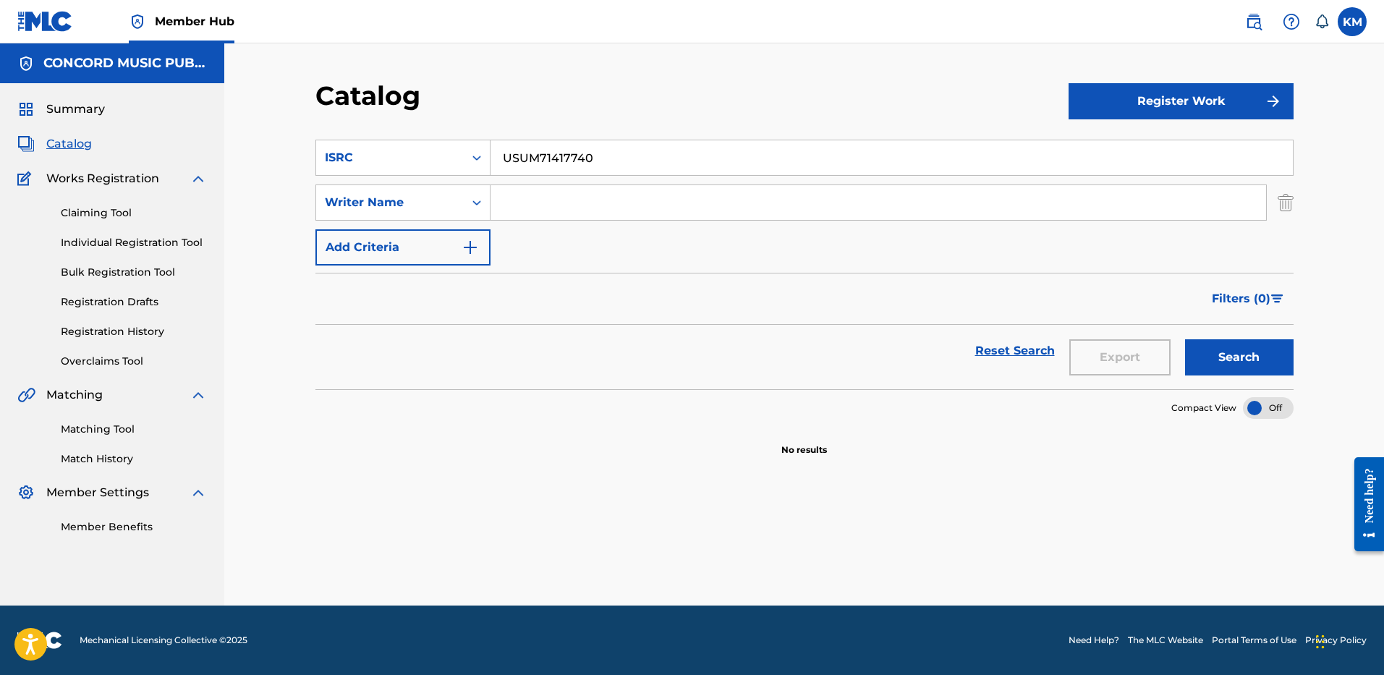
click at [545, 211] on input "Search Form" at bounding box center [879, 202] width 776 height 35
type input "WENTZ"
drag, startPoint x: 640, startPoint y: 160, endPoint x: 337, endPoint y: 157, distance: 302.5
click at [355, 157] on div "SearchWithCriteria6c910f11-d58d-4eda-afdf-dd1a154dafd0 ISRC USUM71417740" at bounding box center [804, 158] width 978 height 36
paste input "Immortals"
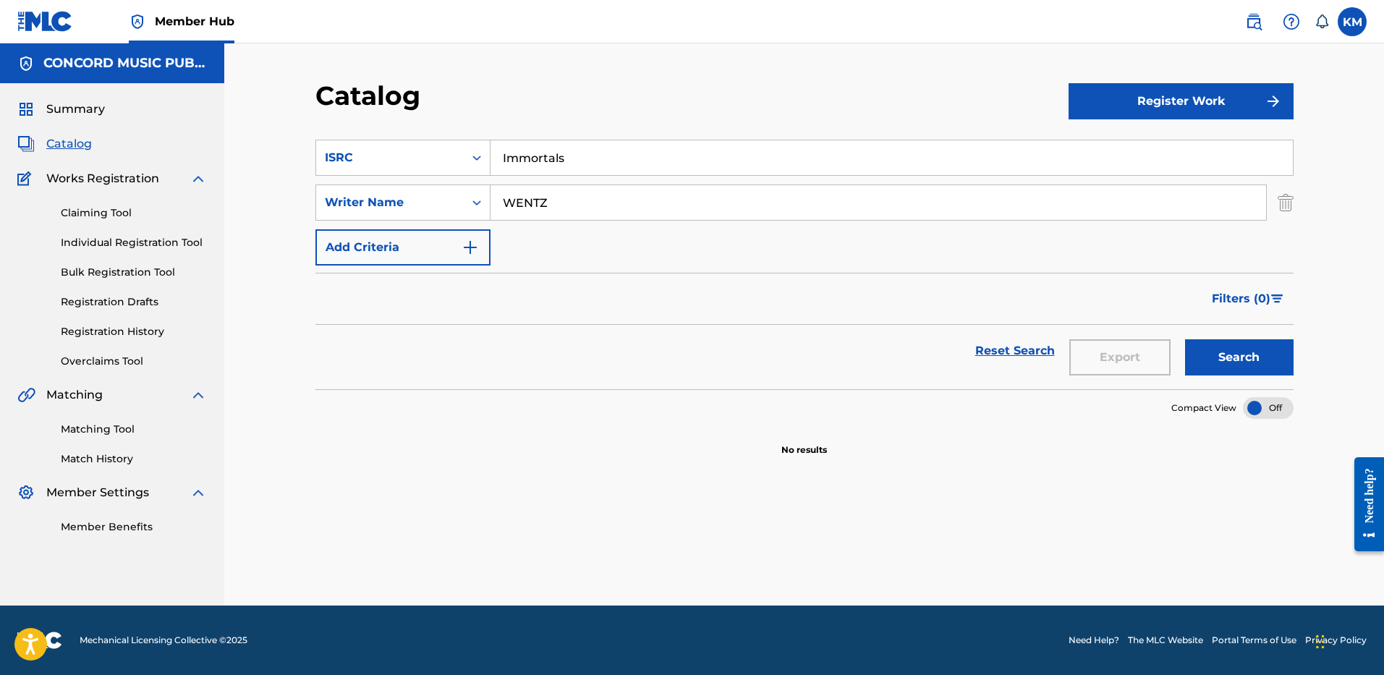
click at [491, 149] on input "Immortals" at bounding box center [892, 157] width 802 height 35
type input "Immortals"
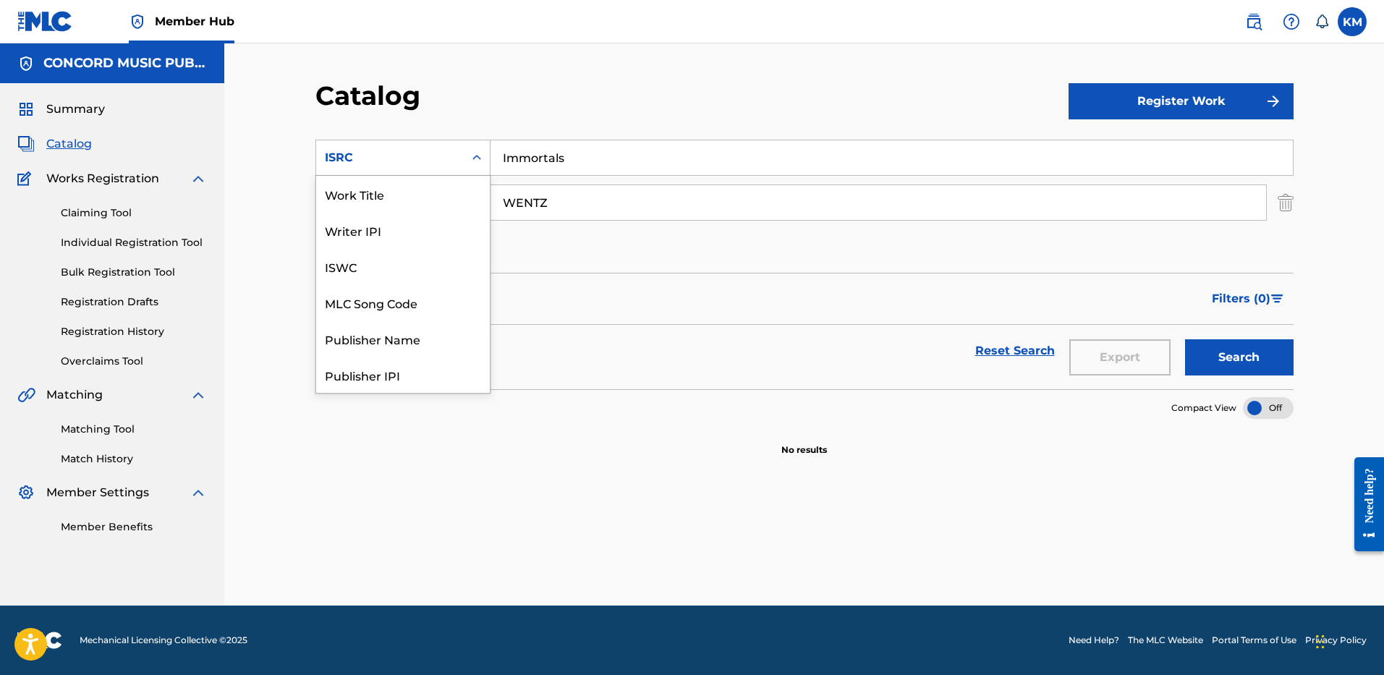
click at [486, 155] on div "Search Form" at bounding box center [477, 158] width 26 height 26
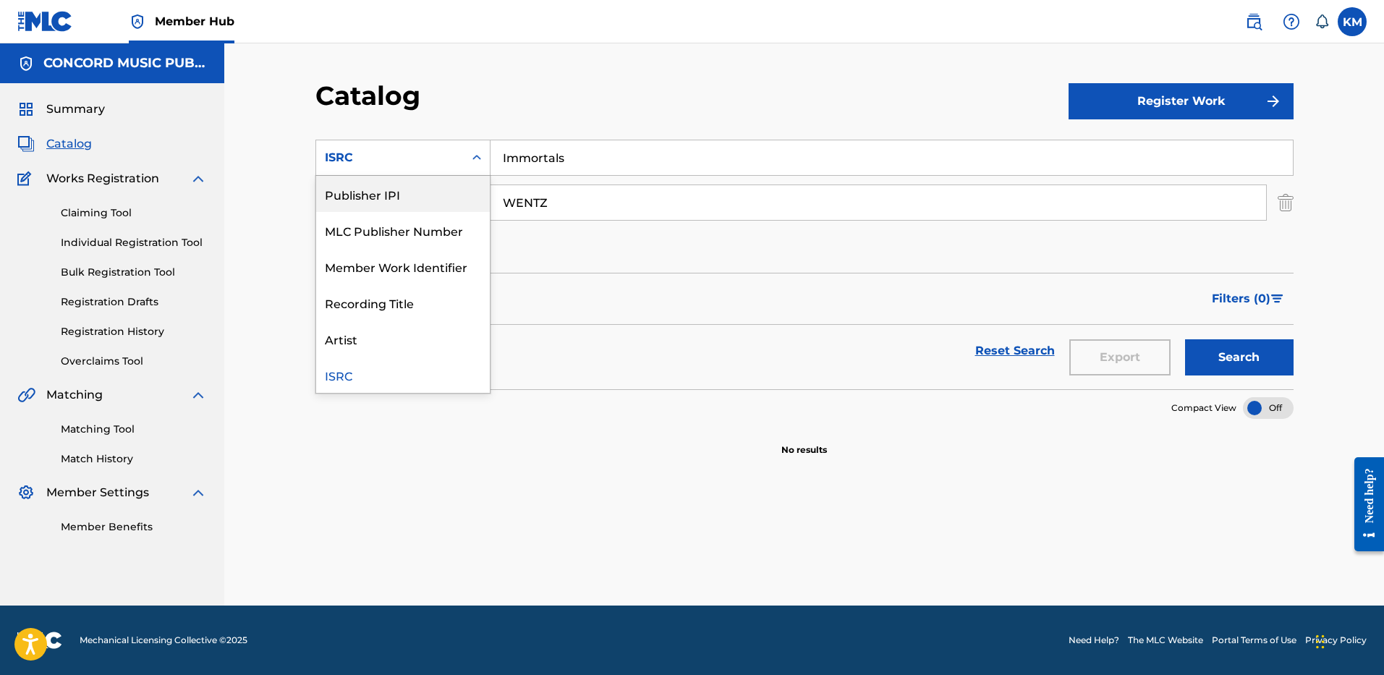
scroll to position [0, 0]
click at [446, 203] on div "Work Title" at bounding box center [403, 194] width 174 height 36
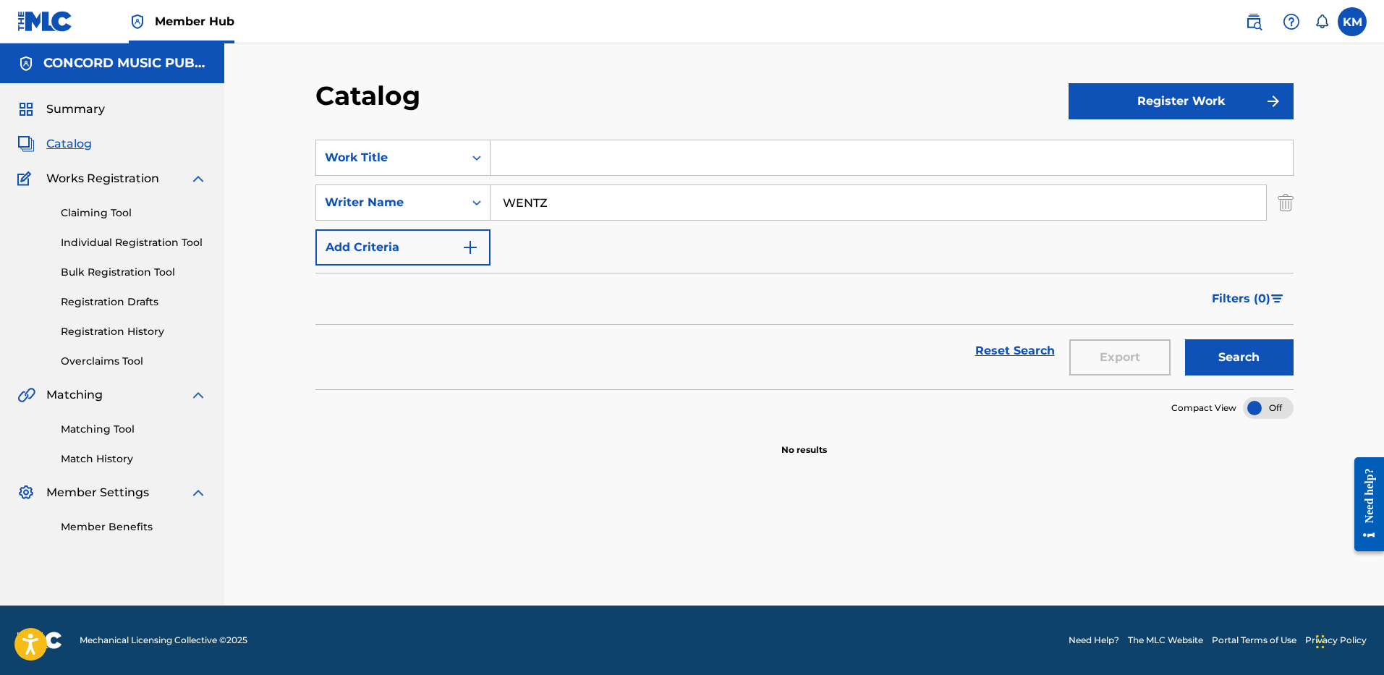
click at [518, 156] on input "Search Form" at bounding box center [892, 157] width 802 height 35
paste input "Immortals"
type input "Immortals"
drag, startPoint x: 1220, startPoint y: 353, endPoint x: 1202, endPoint y: 339, distance: 22.7
click at [1221, 353] on button "Search" at bounding box center [1239, 357] width 109 height 36
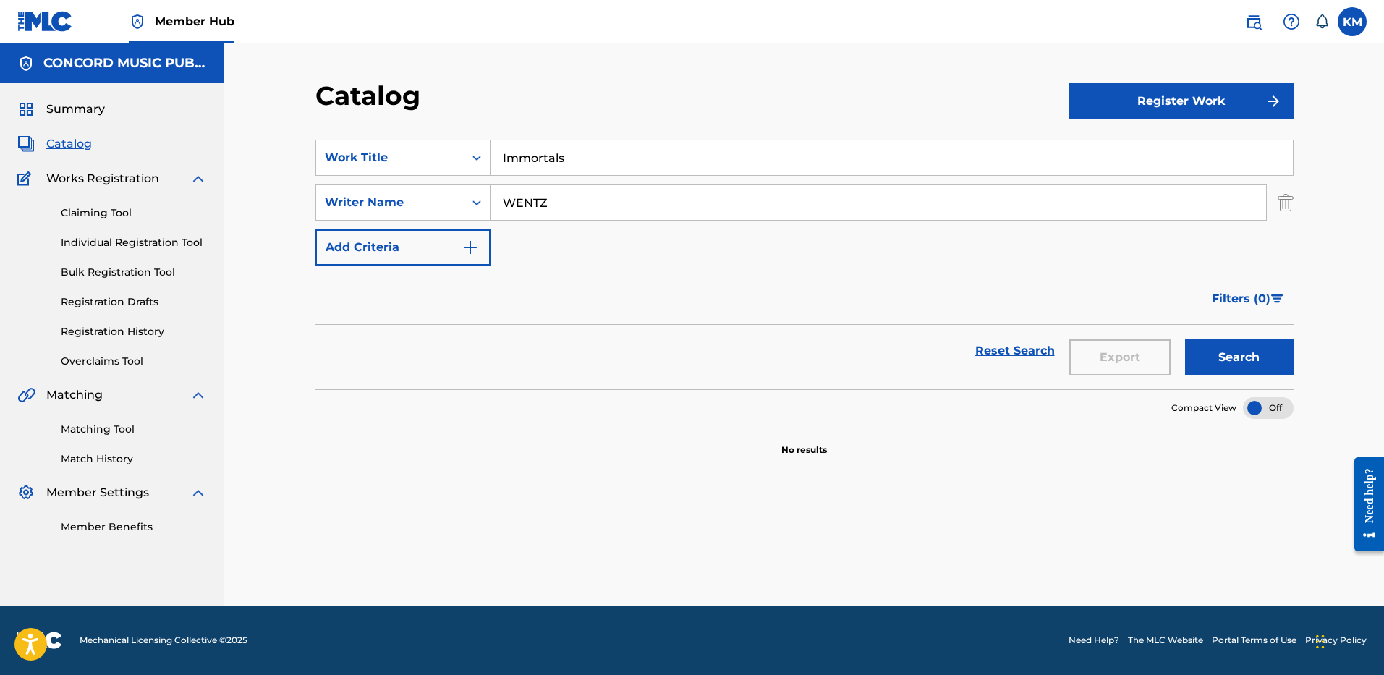
click at [573, 153] on input "Immortals" at bounding box center [892, 157] width 802 height 35
click at [571, 212] on input "WENTZ" at bounding box center [879, 202] width 776 height 35
paste input "Hurley"
drag, startPoint x: 570, startPoint y: 209, endPoint x: 410, endPoint y: 206, distance: 160.7
click at [410, 206] on div "SearchWithCriteriaaeb26051-3be6-40ed-a64f-7f446f5aecea Writer Name Hurley" at bounding box center [804, 203] width 978 height 36
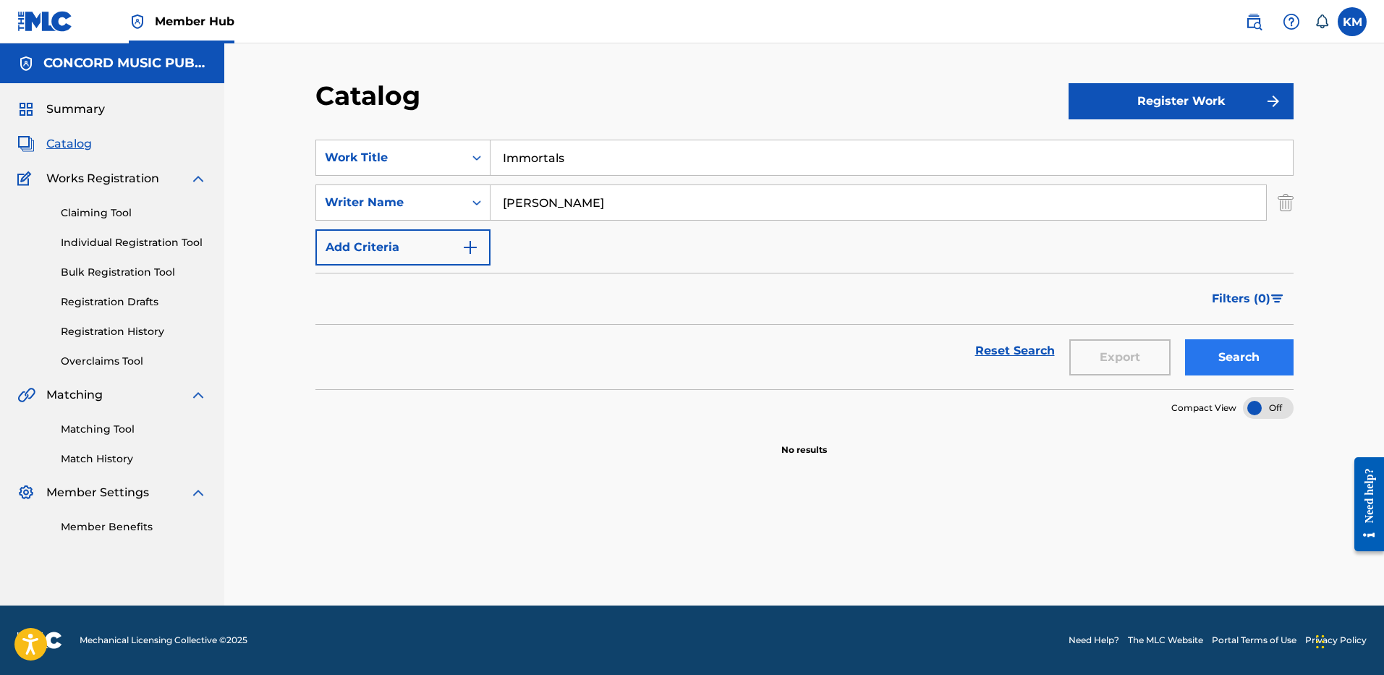
type input "Hurley"
click at [1208, 350] on button "Search" at bounding box center [1239, 357] width 109 height 36
click at [480, 156] on icon "Search Form" at bounding box center [477, 158] width 14 height 14
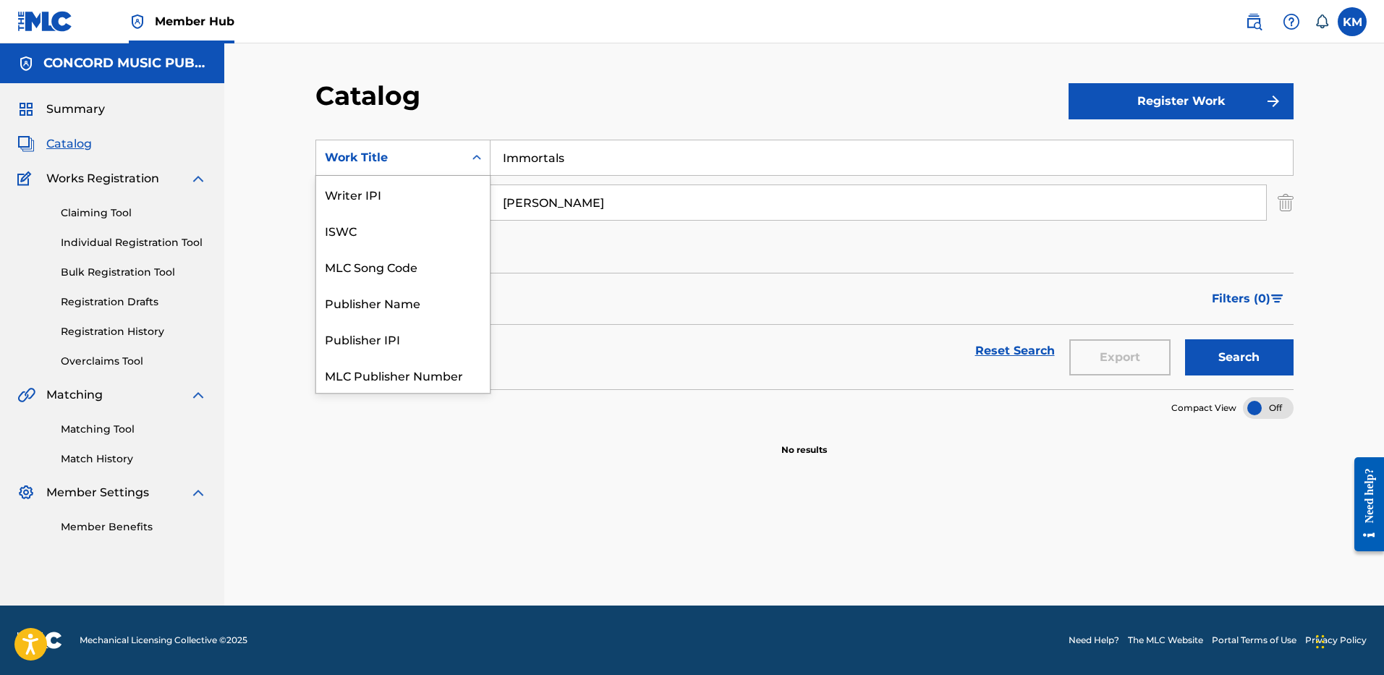
scroll to position [181, 0]
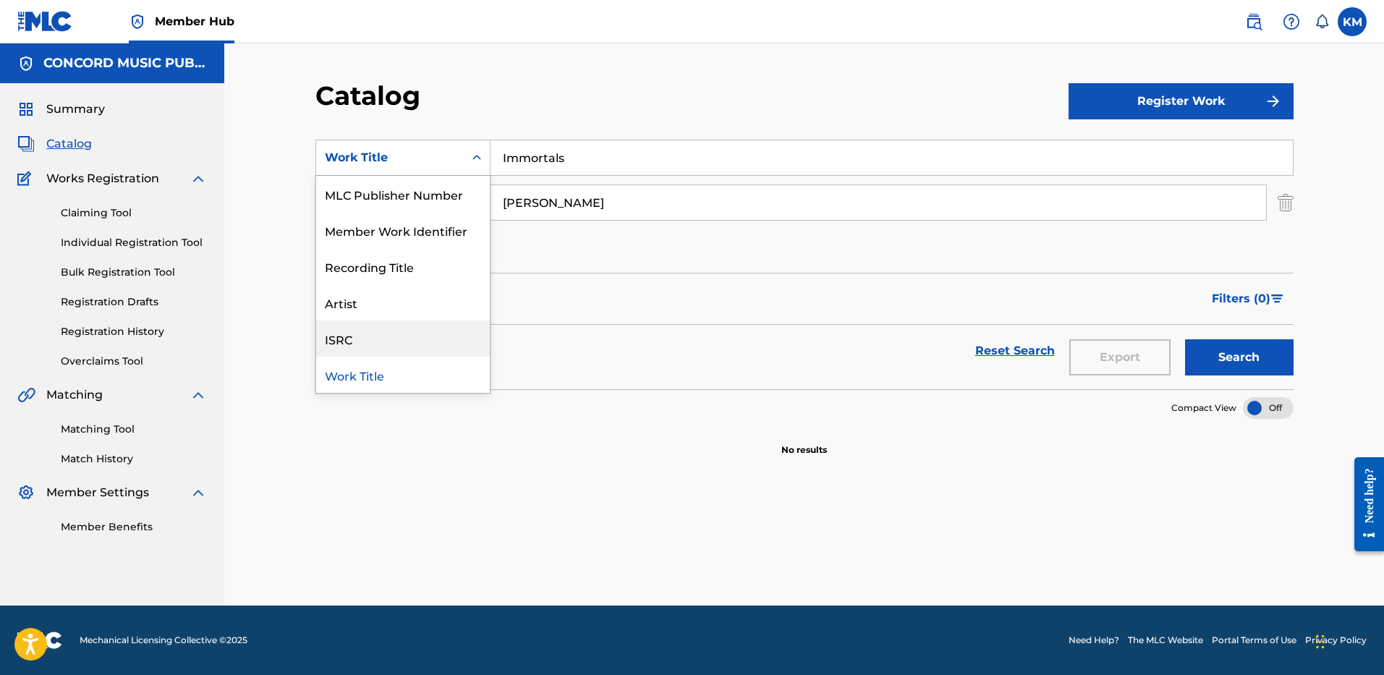
click at [415, 339] on div "ISRC" at bounding box center [403, 339] width 174 height 36
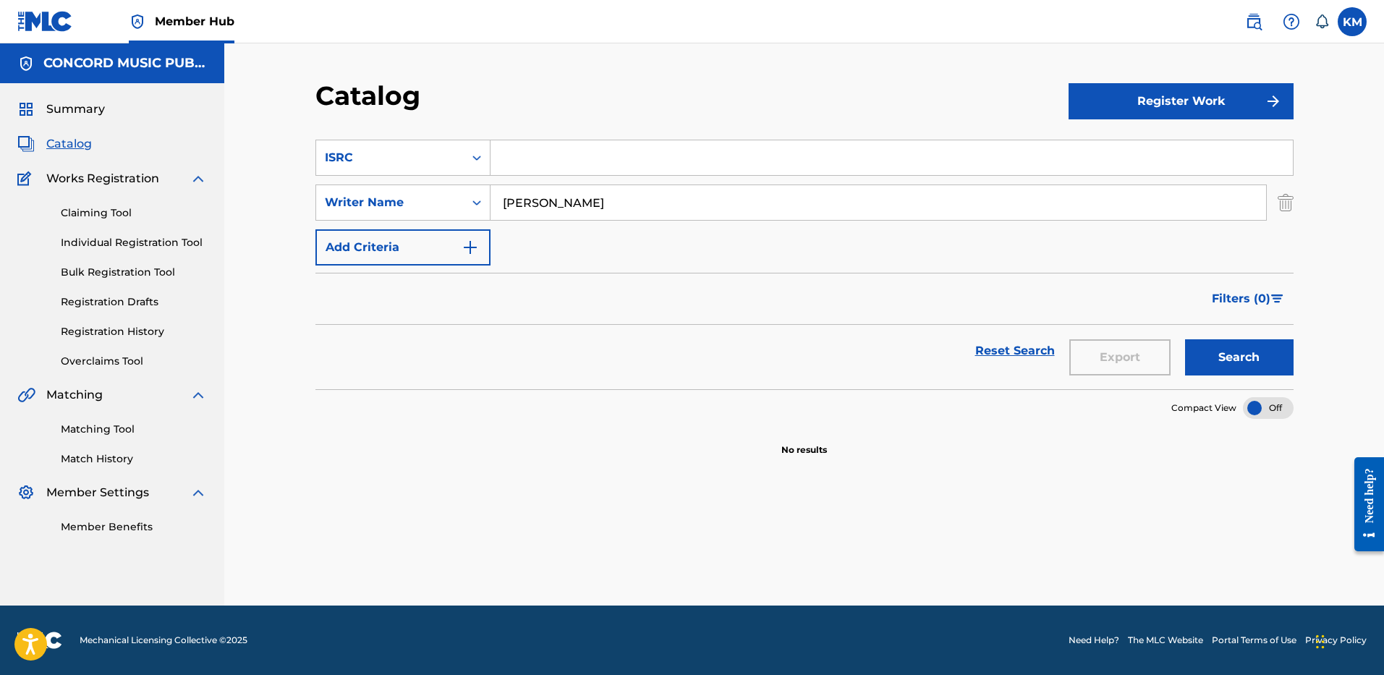
click at [538, 156] on input "Search Form" at bounding box center [892, 157] width 802 height 35
paste input "US5TA2000037"
type input "US5TA2000037"
click at [1284, 194] on img "Search Form" at bounding box center [1286, 203] width 16 height 36
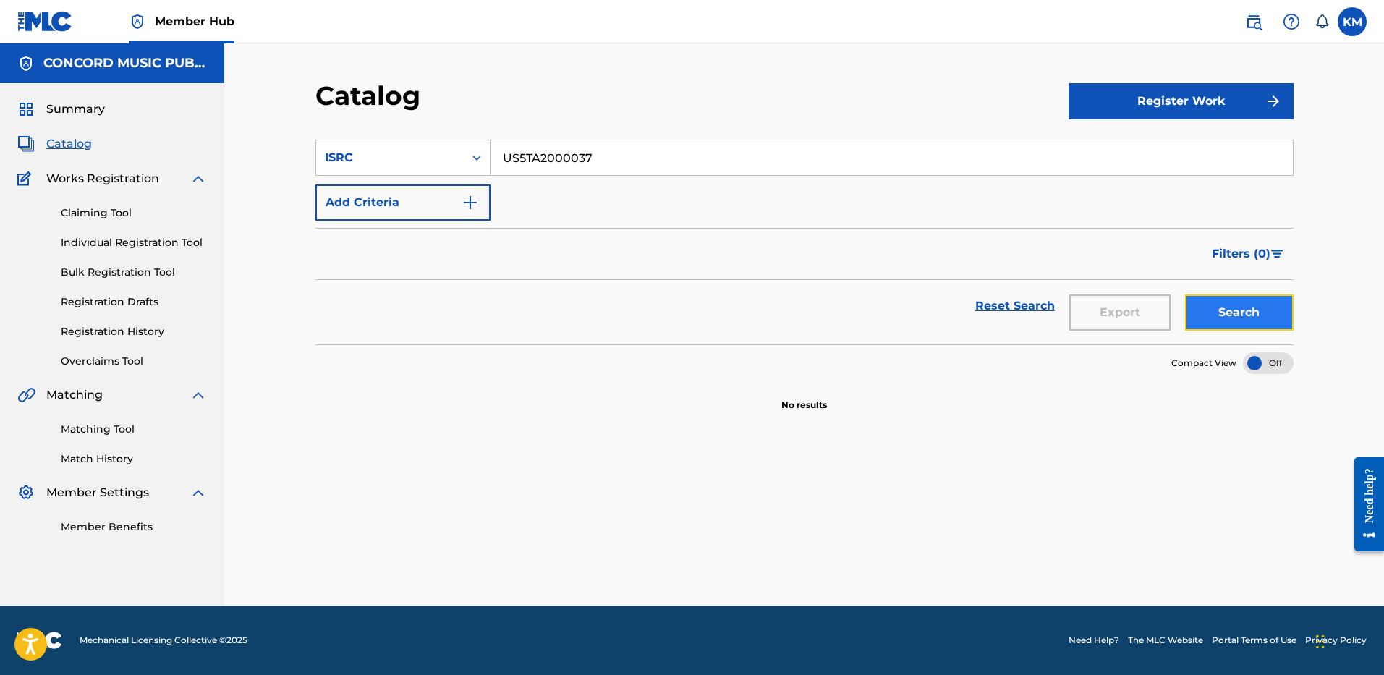
click at [1230, 306] on button "Search" at bounding box center [1239, 312] width 109 height 36
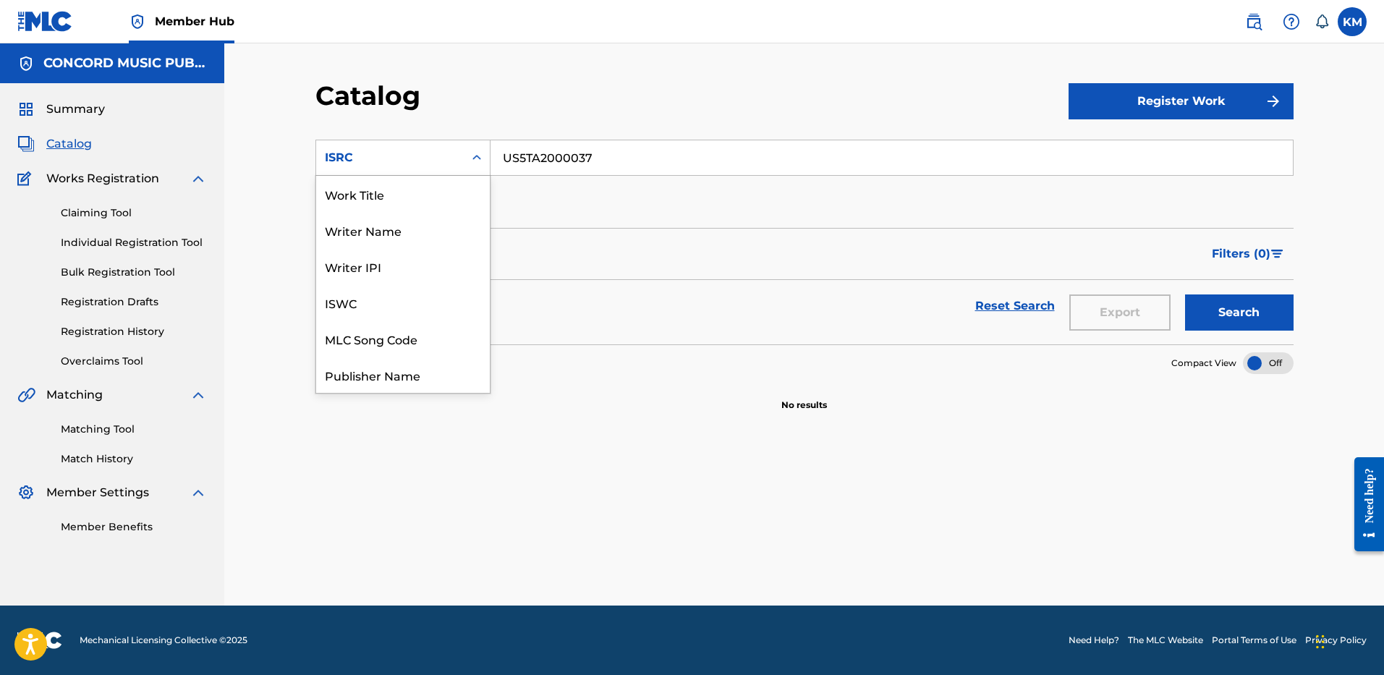
click at [473, 157] on icon "Search Form" at bounding box center [477, 158] width 14 height 14
click at [432, 183] on div "Work Title" at bounding box center [403, 194] width 174 height 36
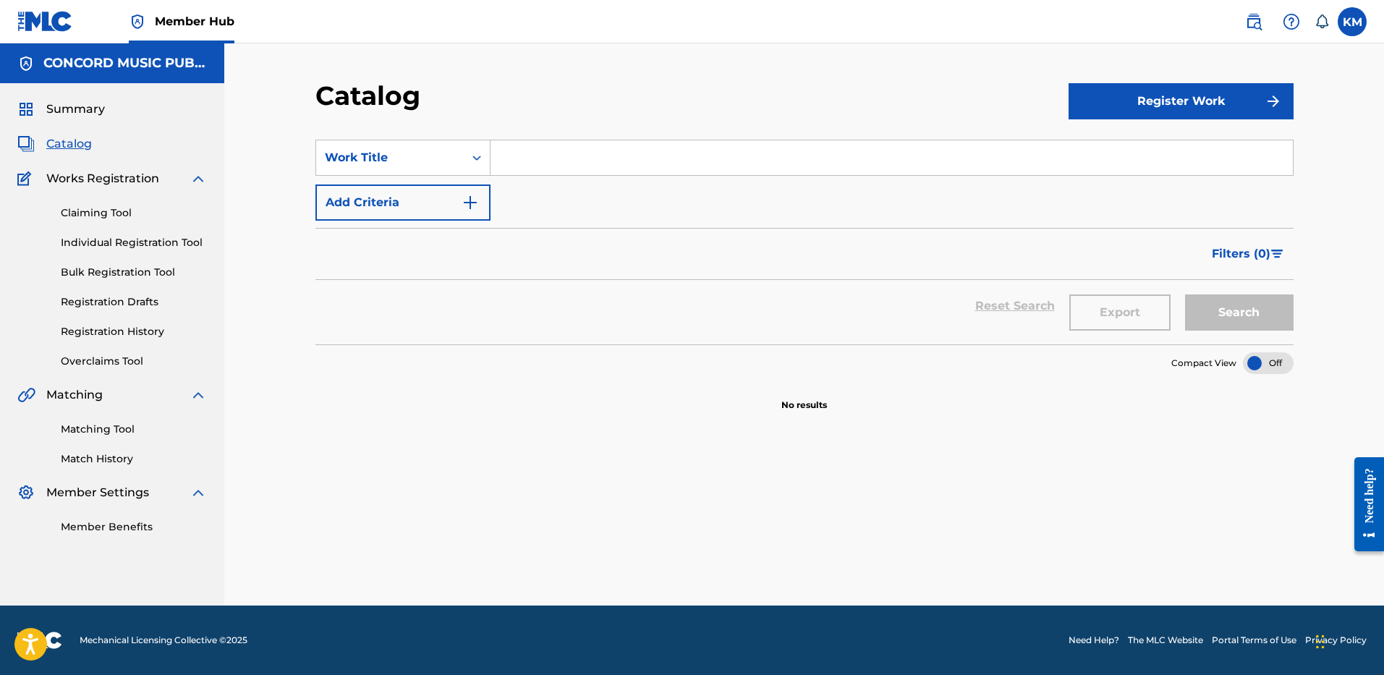
click at [503, 156] on input "Search Form" at bounding box center [892, 157] width 802 height 35
paste input "God’s Menu"
type input "God’s Menu"
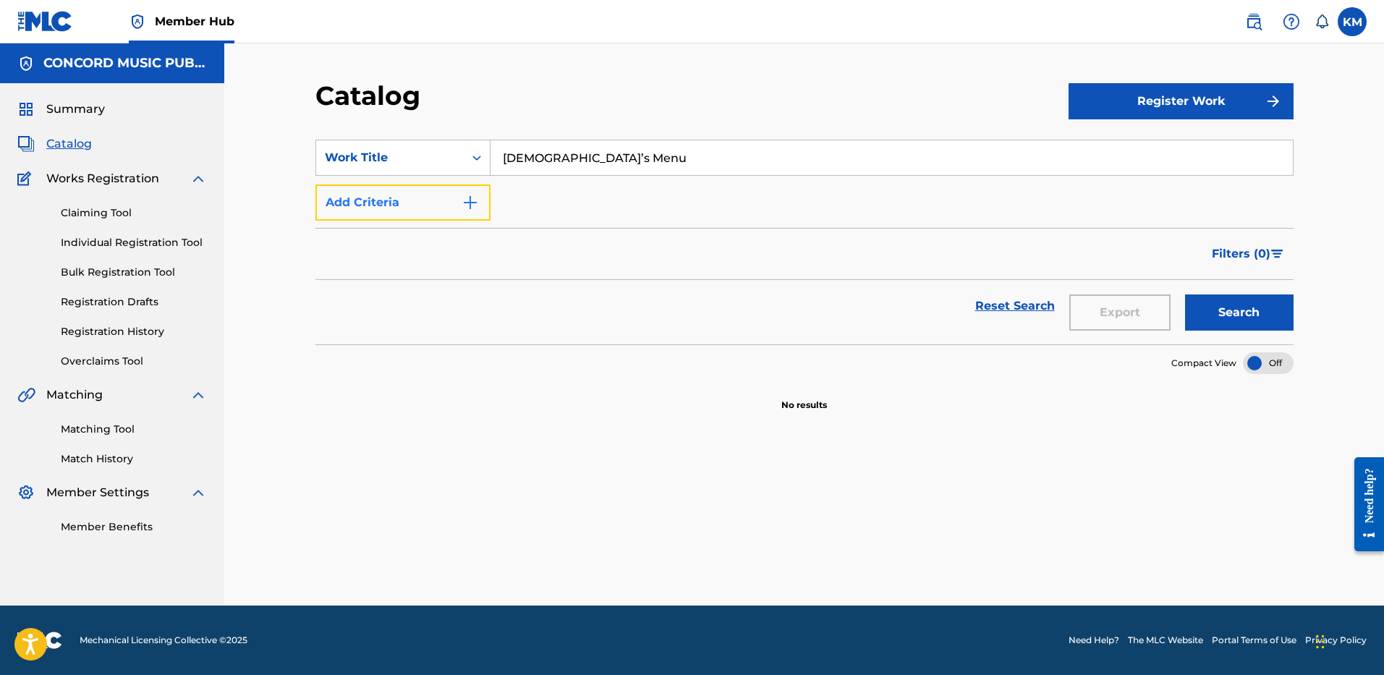
click at [478, 198] on img "Search Form" at bounding box center [470, 202] width 17 height 17
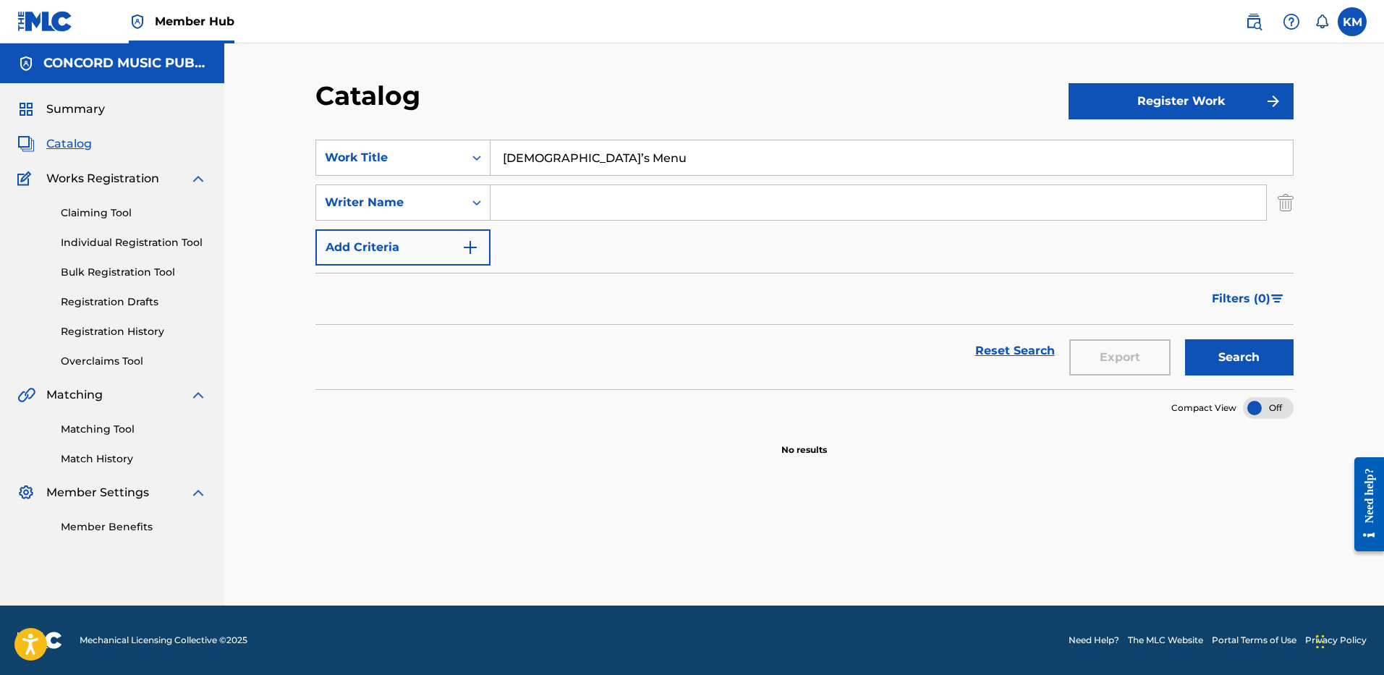
click at [559, 198] on input "Search Form" at bounding box center [879, 202] width 776 height 35
paste input "Choi"
type input "Choi"
click at [1203, 353] on button "Search" at bounding box center [1239, 357] width 109 height 36
click at [478, 154] on icon "Search Form" at bounding box center [477, 158] width 14 height 14
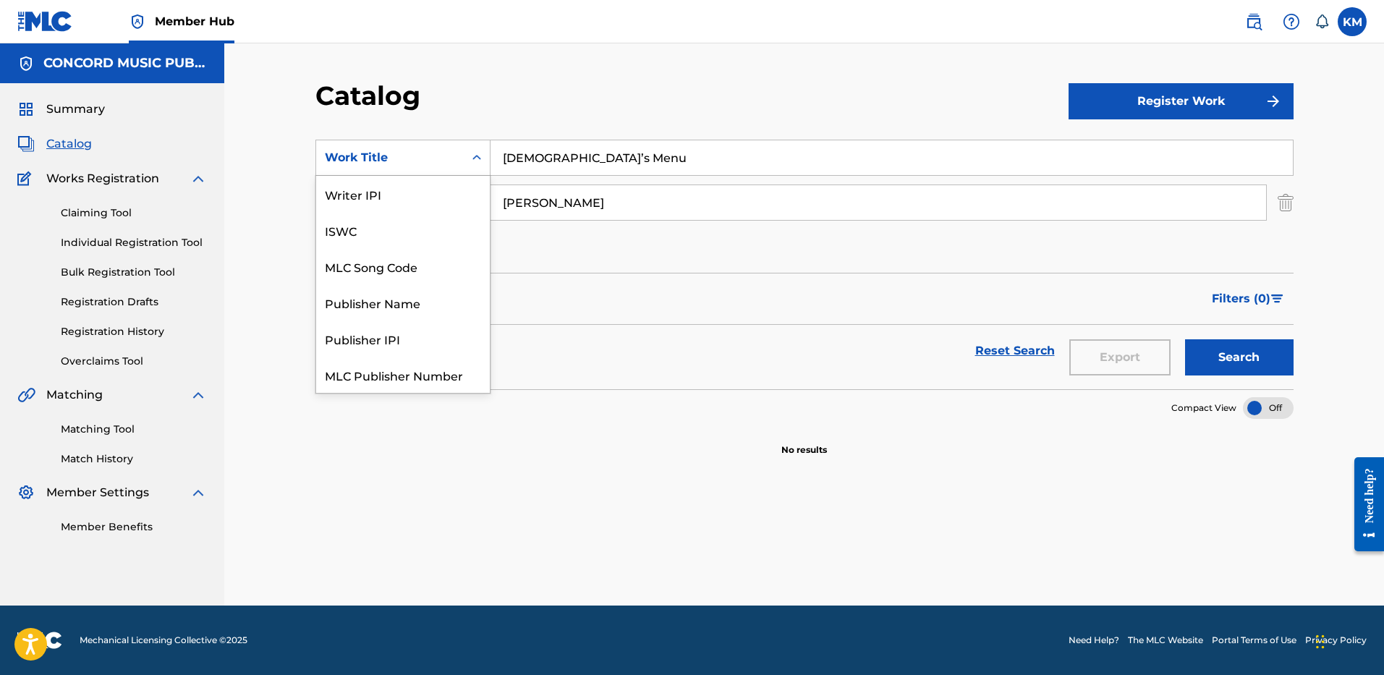
scroll to position [181, 0]
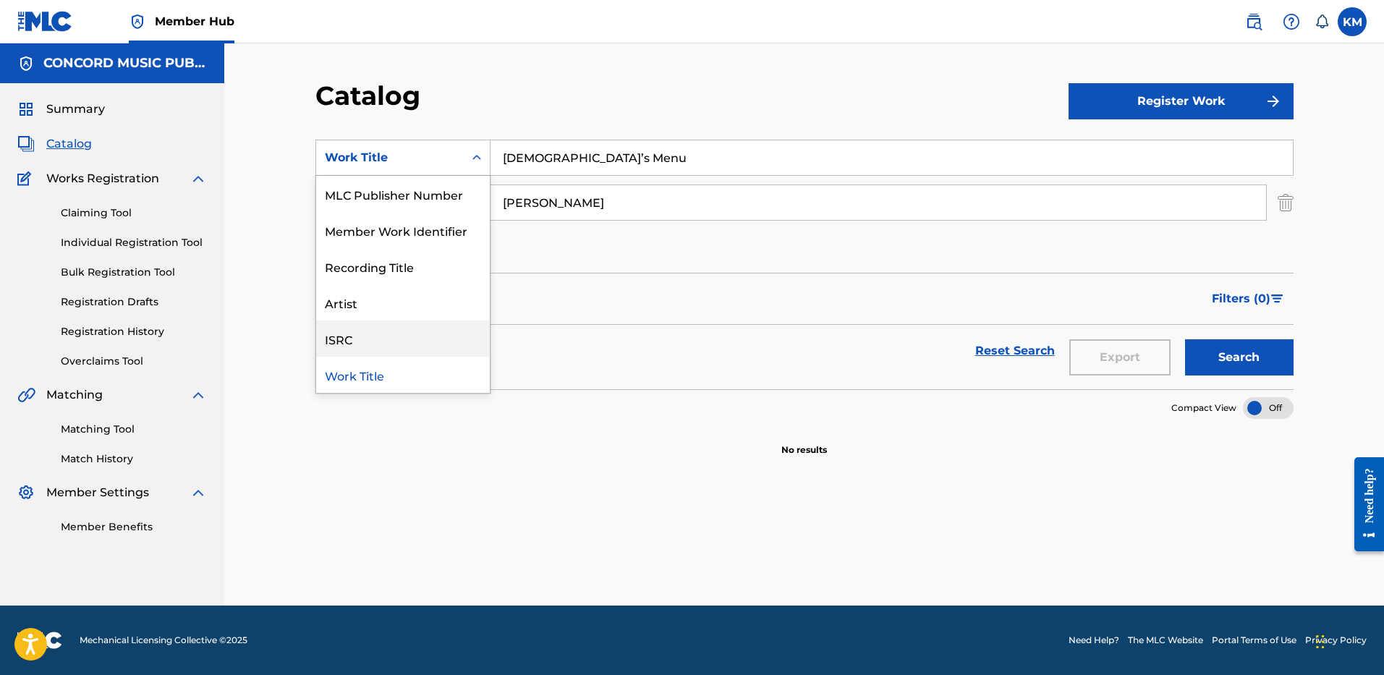
click at [451, 331] on div "ISRC" at bounding box center [403, 339] width 174 height 36
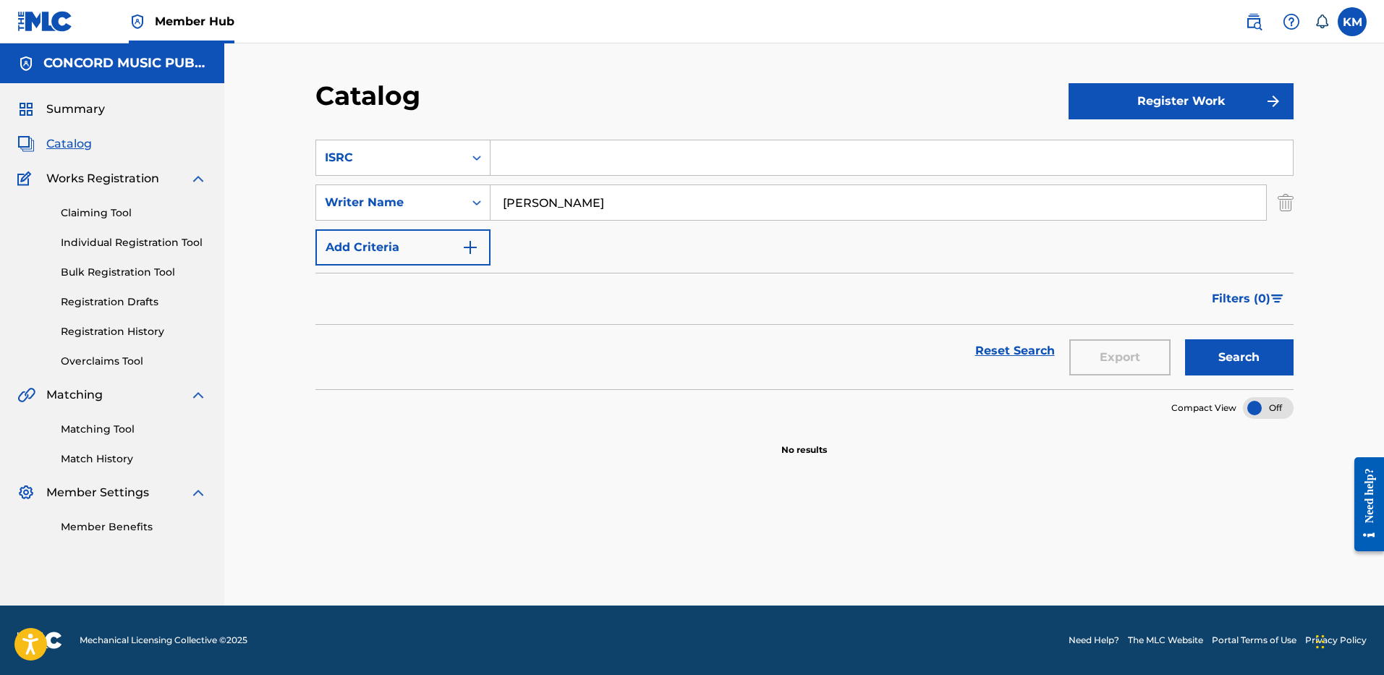
click at [554, 155] on input "Search Form" at bounding box center [892, 157] width 802 height 35
paste input "USJI10500728"
type input "USJI10500728"
click at [1288, 208] on img "Search Form" at bounding box center [1286, 203] width 16 height 36
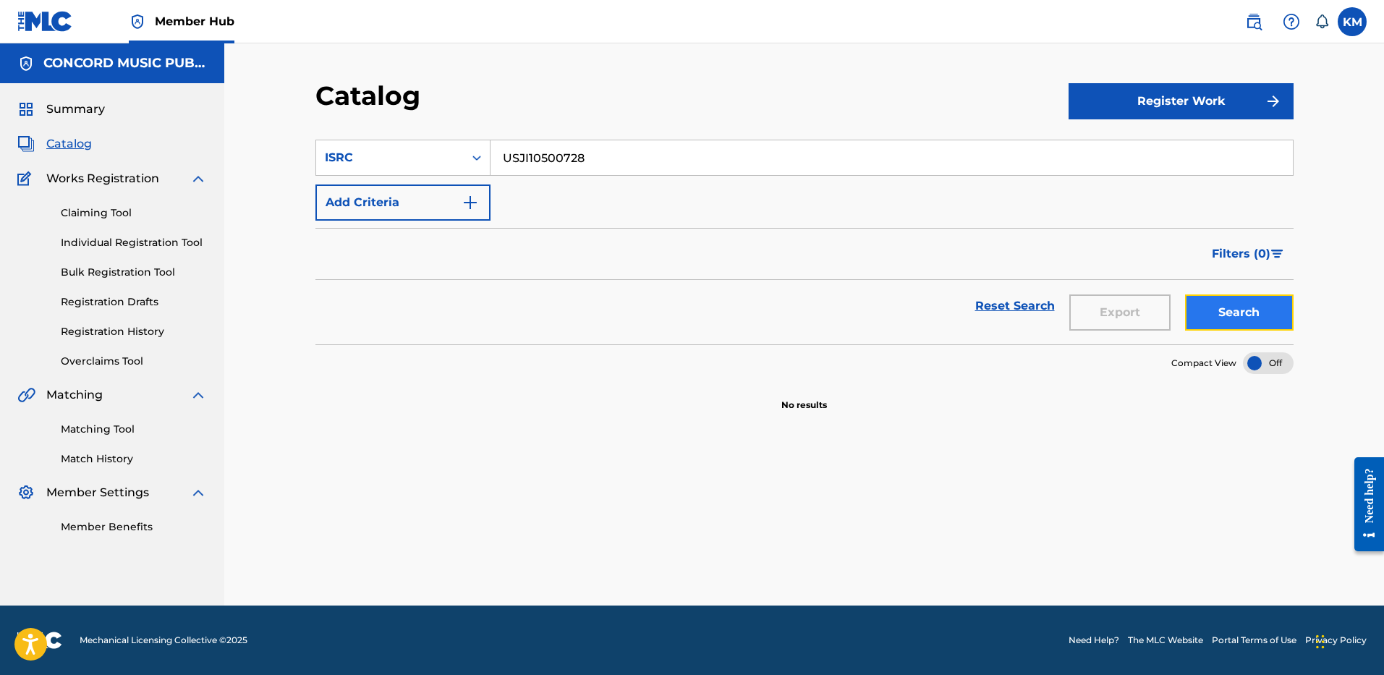
click at [1222, 318] on button "Search" at bounding box center [1239, 312] width 109 height 36
click at [505, 153] on input "USJI10500728" at bounding box center [892, 157] width 802 height 35
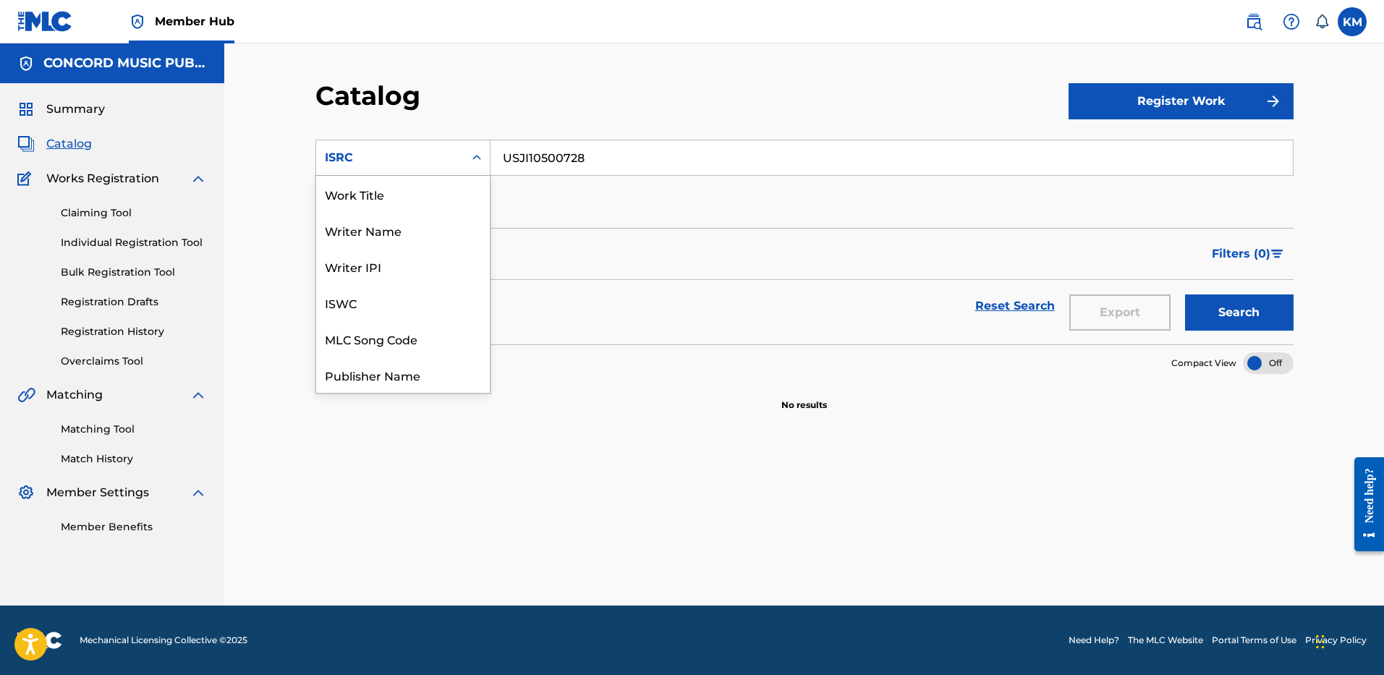
click at [471, 153] on icon "Search Form" at bounding box center [477, 158] width 14 height 14
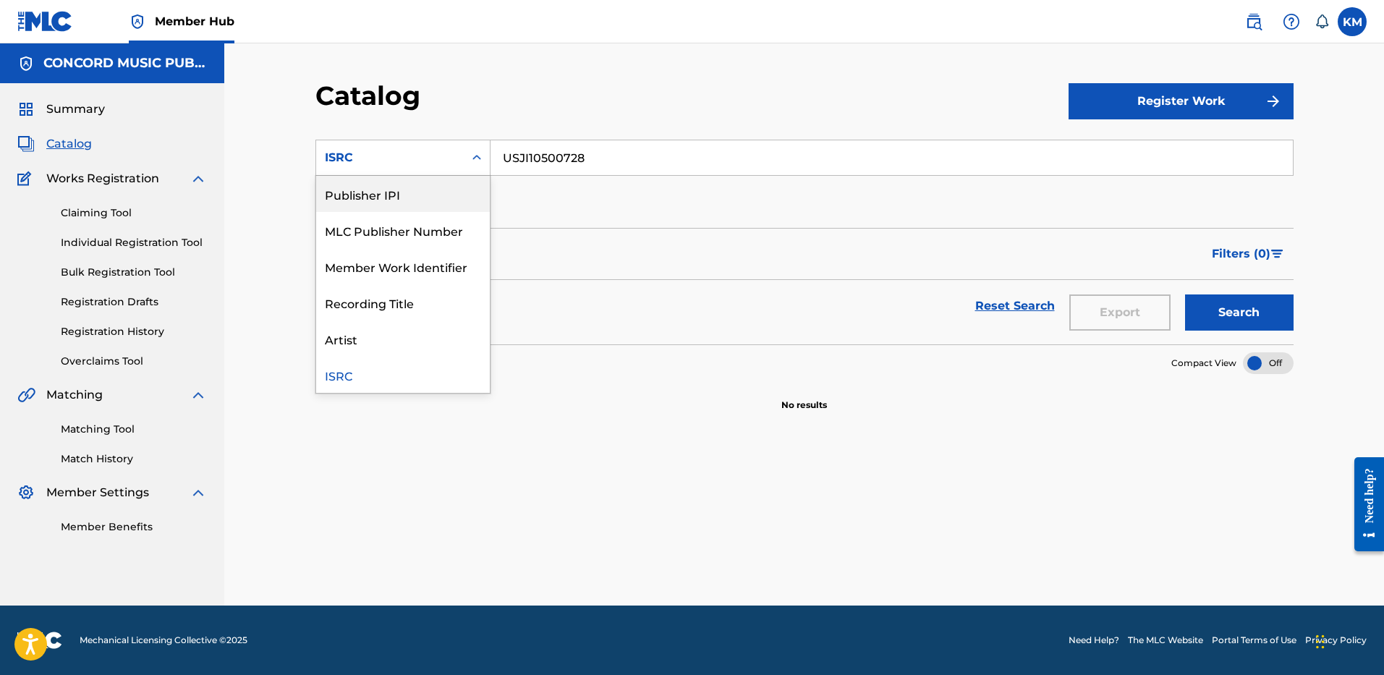
scroll to position [0, 0]
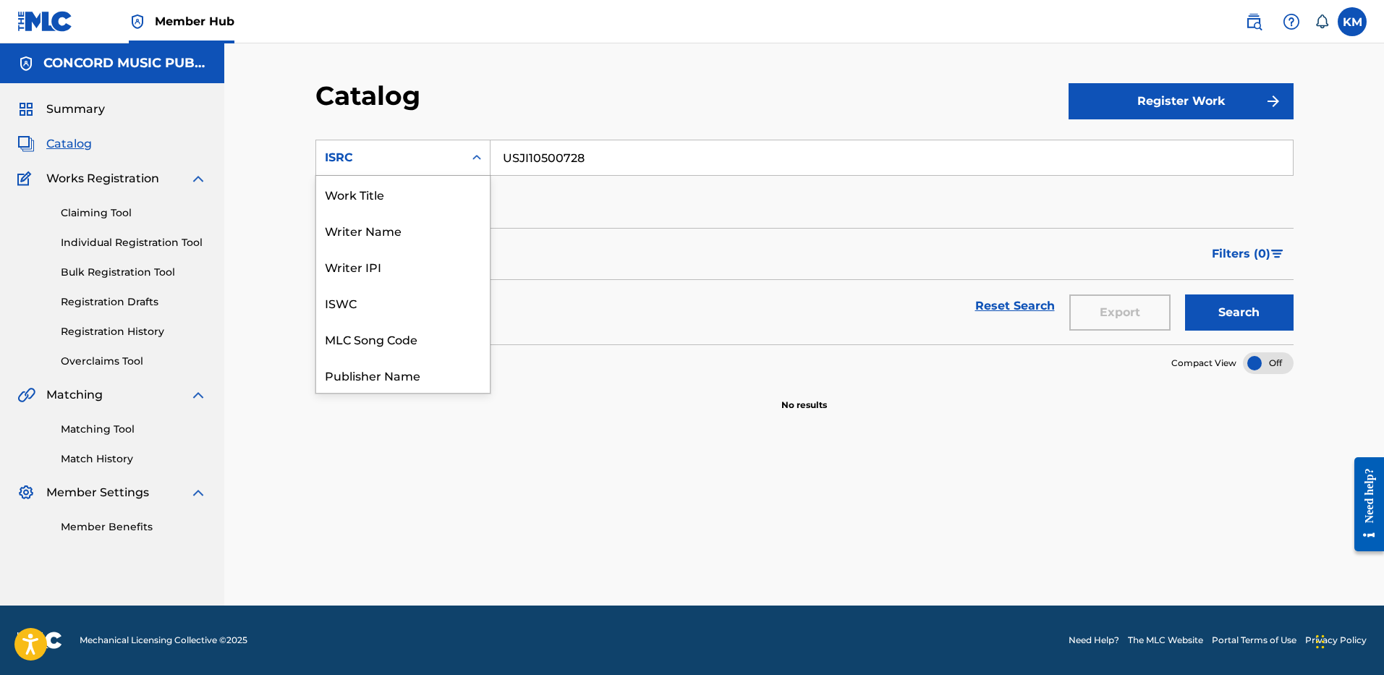
click at [450, 183] on div "Work Title" at bounding box center [403, 194] width 174 height 36
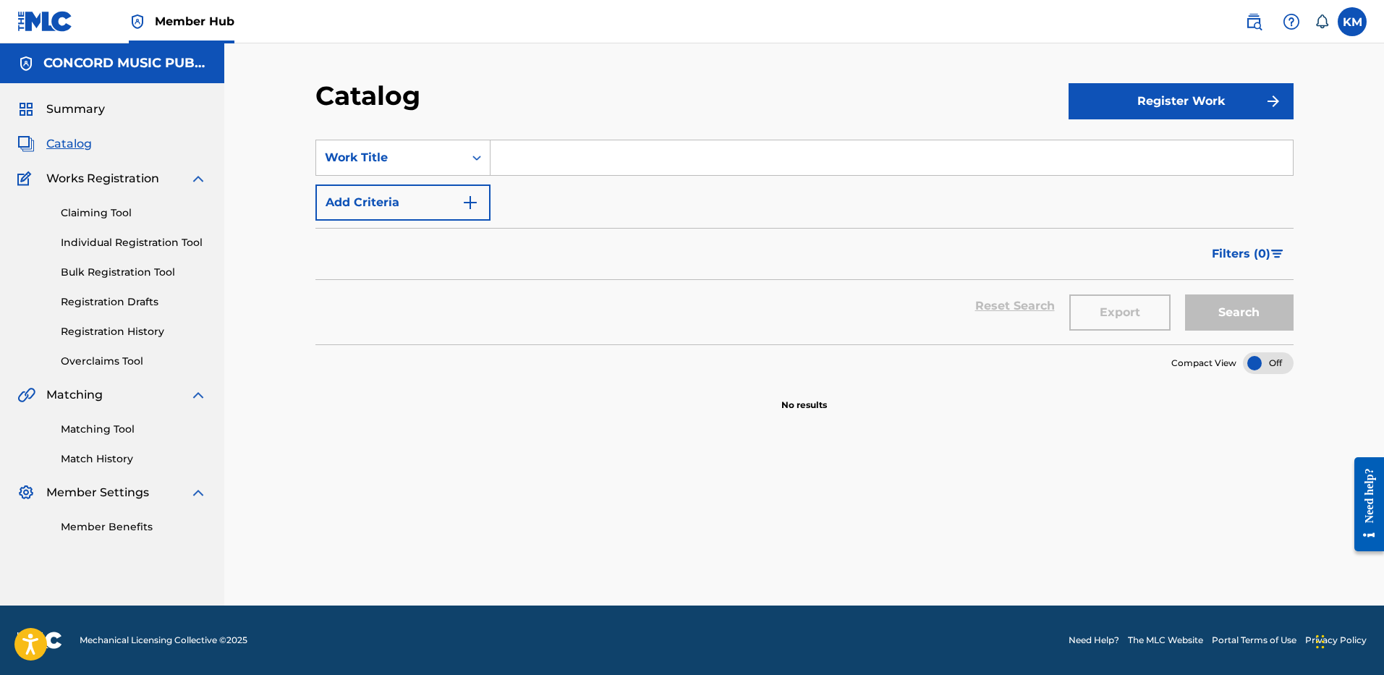
click at [545, 148] on input "Search Form" at bounding box center [892, 157] width 802 height 35
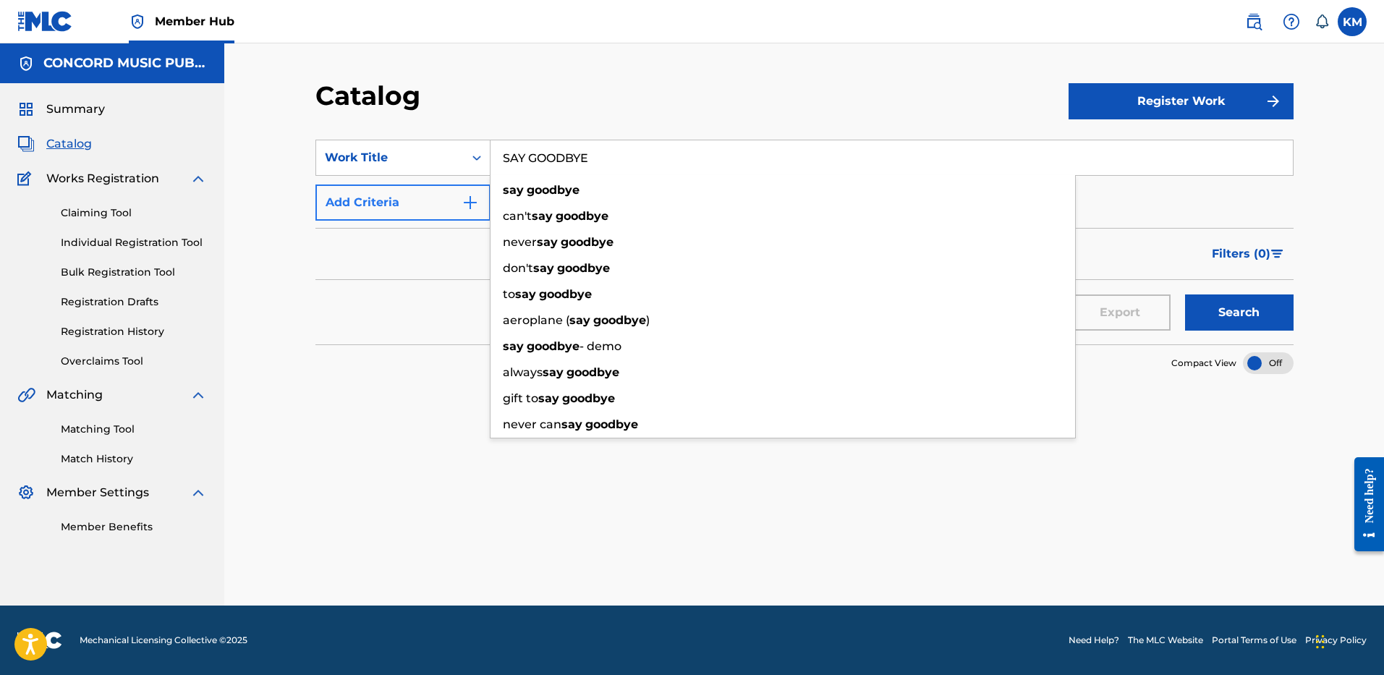
type input "SAY GOODBYE"
click at [477, 204] on img "Search Form" at bounding box center [470, 202] width 17 height 17
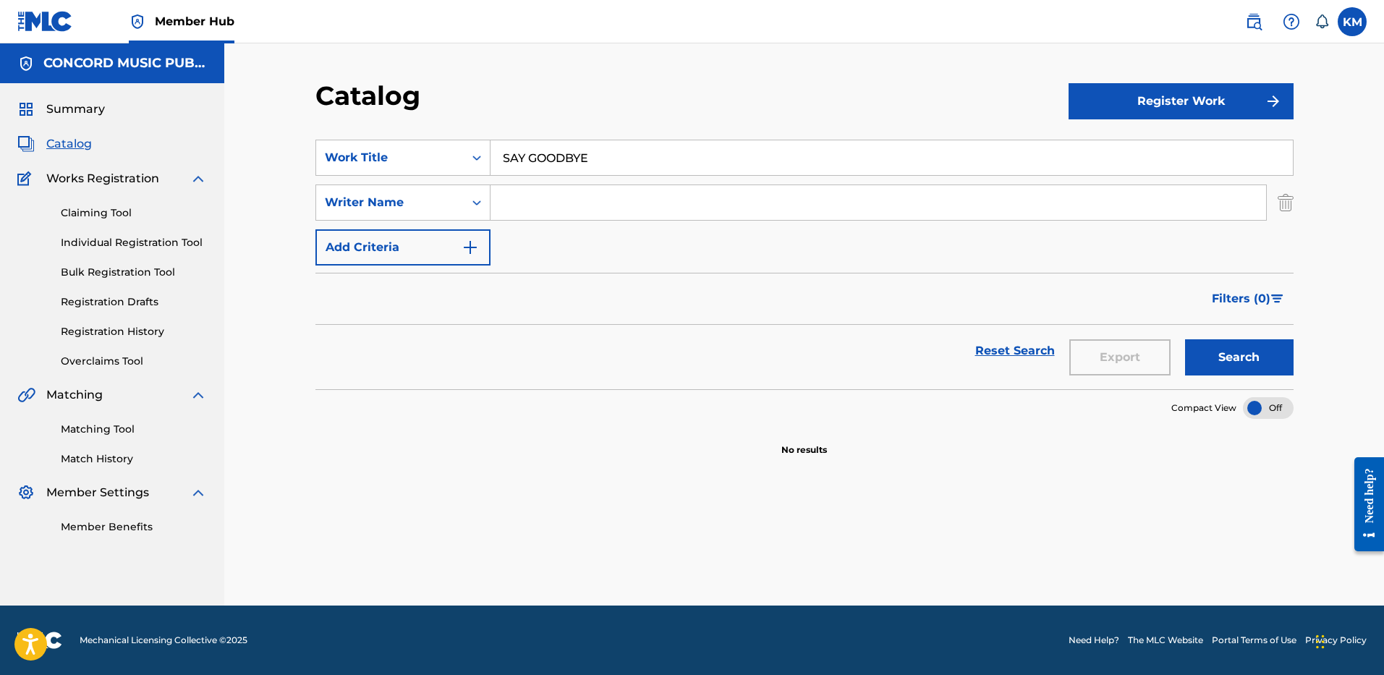
click at [560, 202] on input "Search Form" at bounding box center [879, 202] width 776 height 35
paste input "Dean"
click at [1263, 356] on button "Search" at bounding box center [1239, 357] width 109 height 36
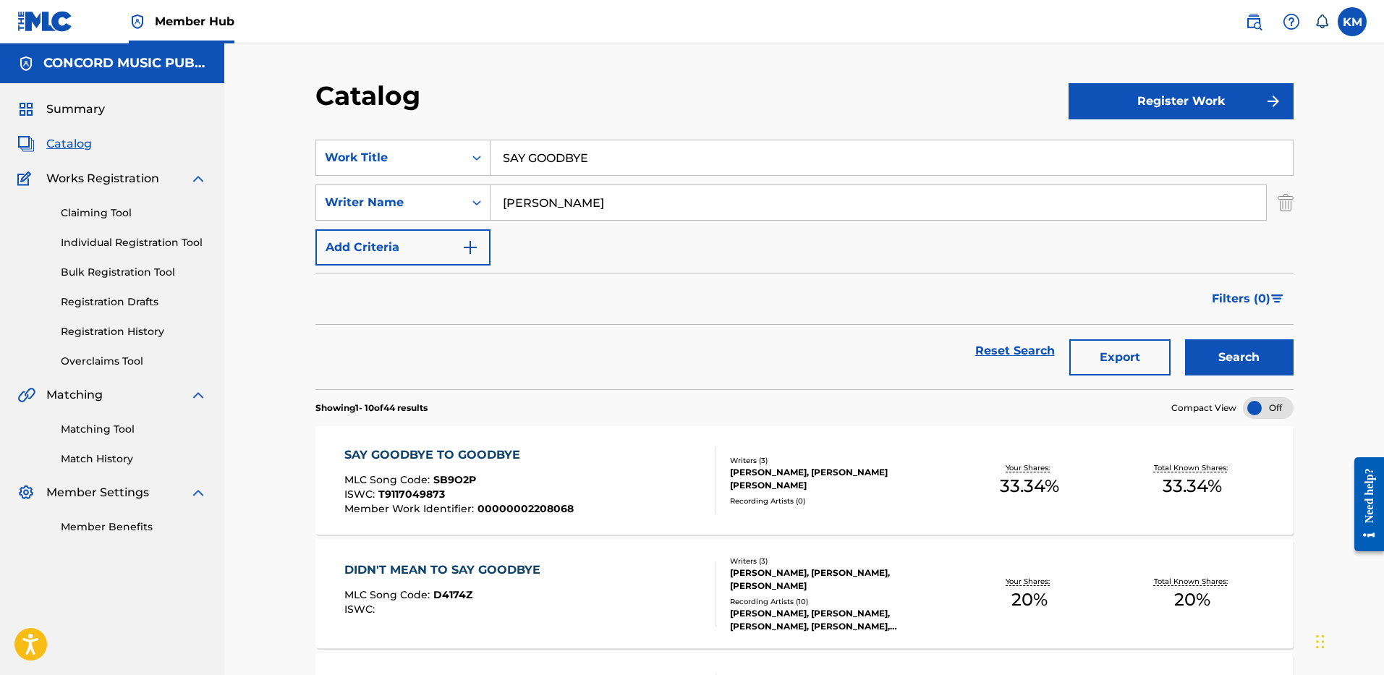
drag, startPoint x: 566, startPoint y: 193, endPoint x: 423, endPoint y: 118, distance: 161.8
click at [431, 192] on div "SearchWithCriteriaaeb26051-3be6-40ed-a64f-7f446f5aecea Writer Name Dean" at bounding box center [804, 203] width 978 height 36
paste input "Shropshire"
type input "Shropshire"
click at [1213, 348] on button "Search" at bounding box center [1239, 357] width 109 height 36
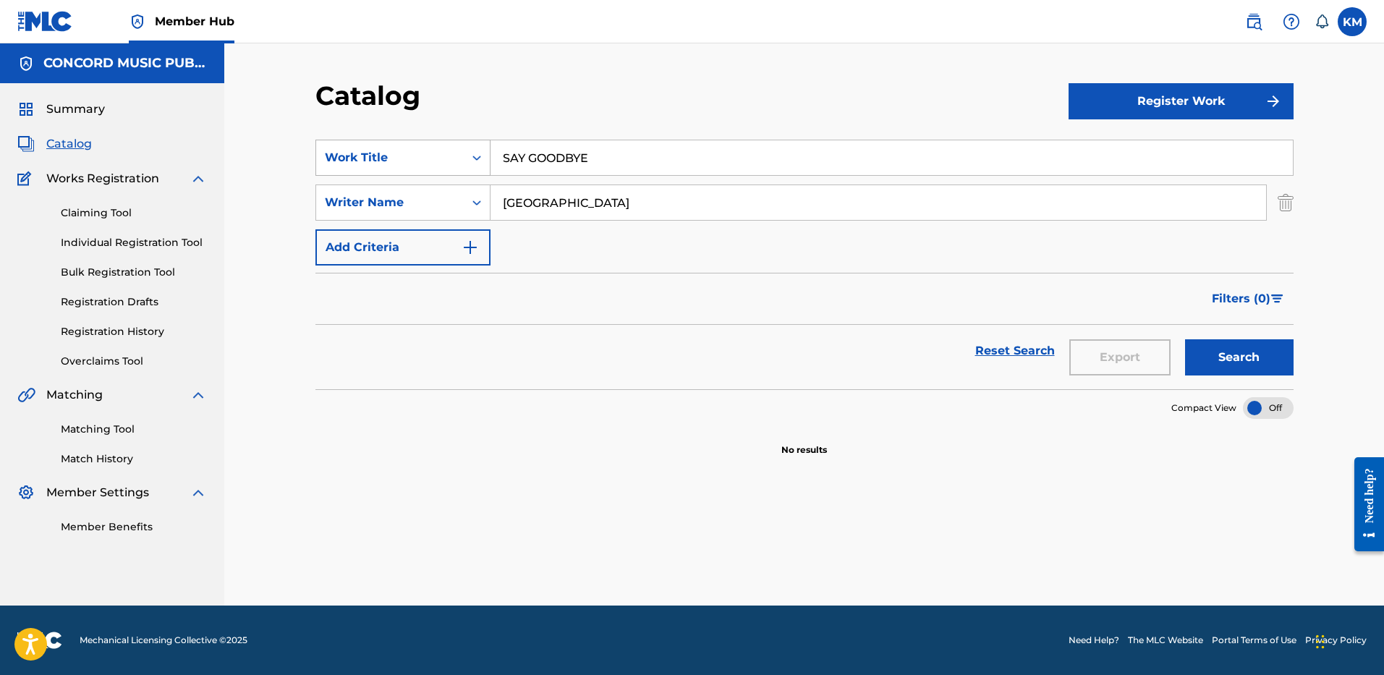
click at [478, 158] on icon "Search Form" at bounding box center [476, 158] width 9 height 5
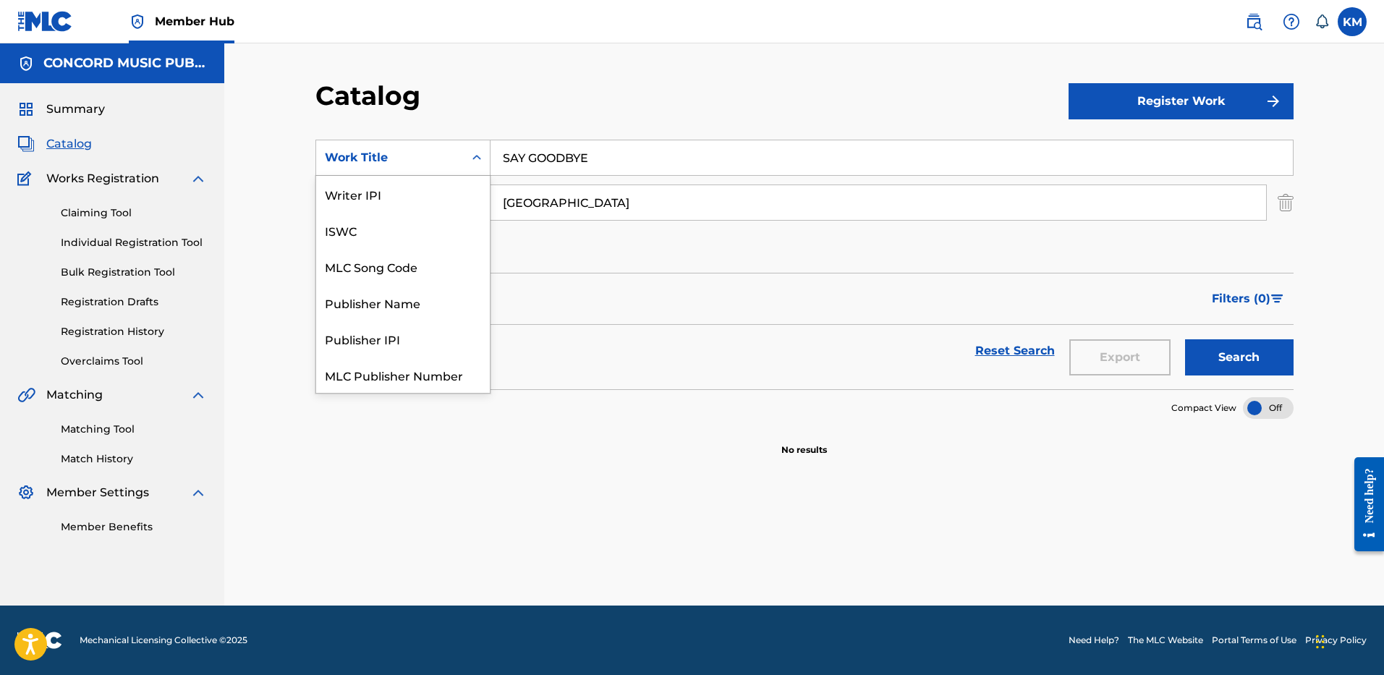
scroll to position [181, 0]
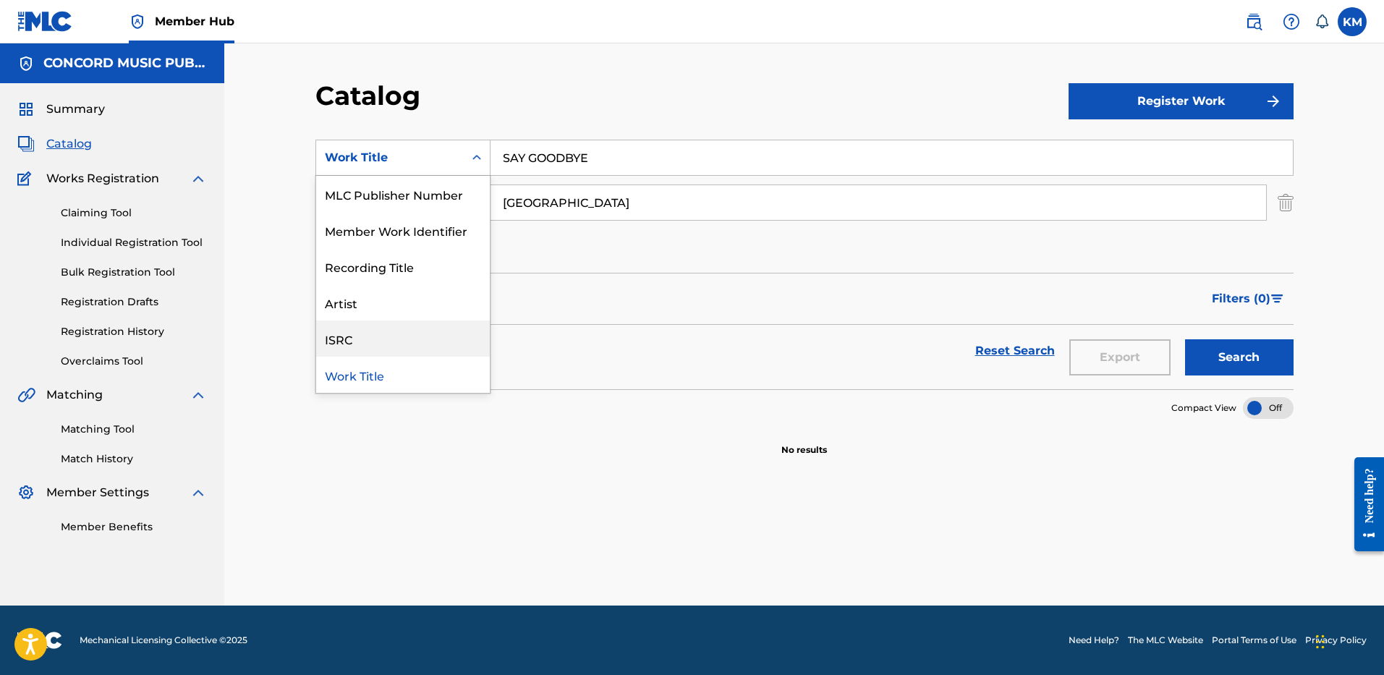
click at [433, 336] on div "ISRC" at bounding box center [403, 339] width 174 height 36
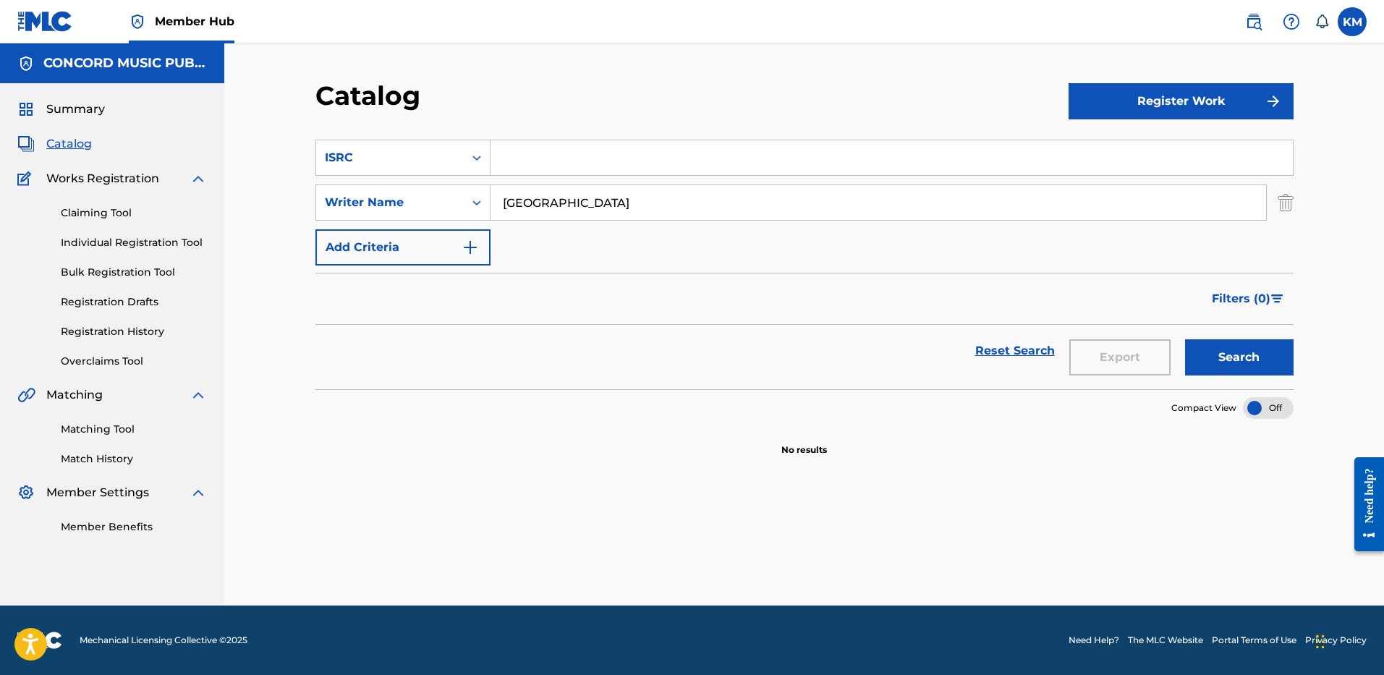
paste input "BEHP42100067"
type input "BEHP42100067"
click at [1289, 198] on img "Search Form" at bounding box center [1286, 203] width 16 height 36
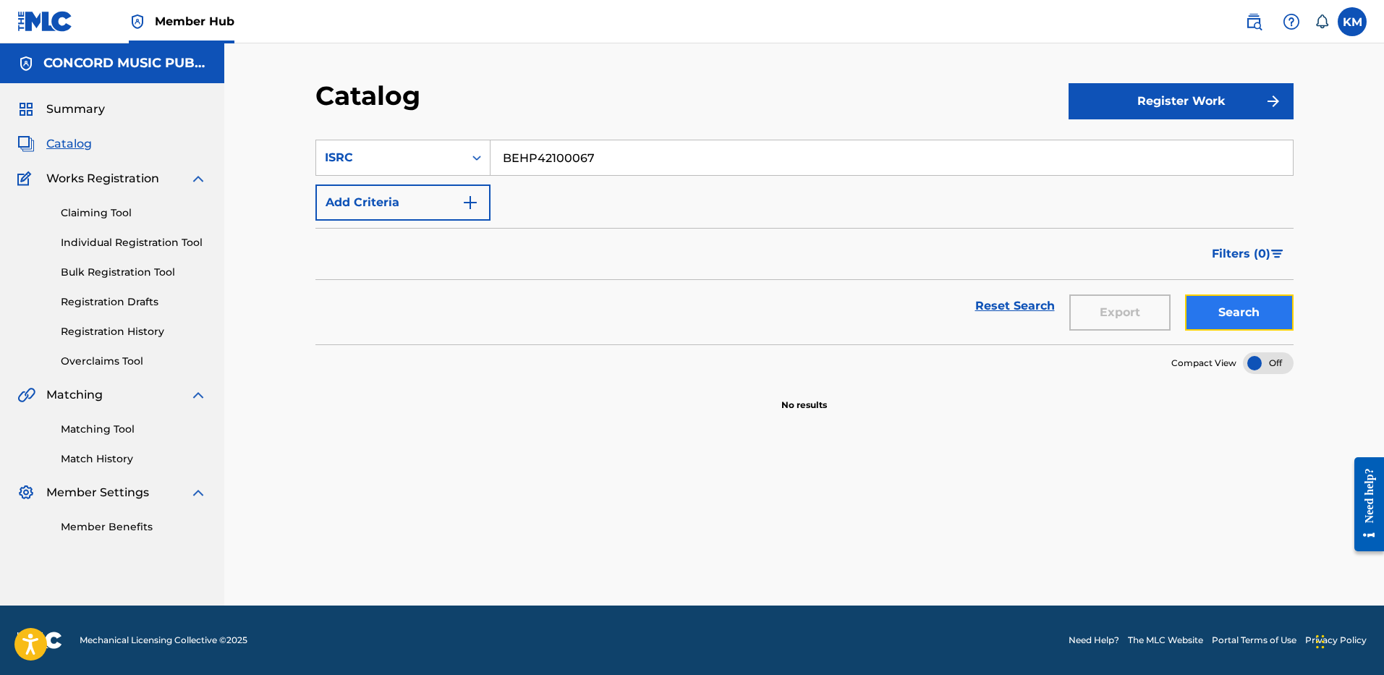
click at [1234, 303] on button "Search" at bounding box center [1239, 312] width 109 height 36
click at [478, 157] on icon "Search Form" at bounding box center [477, 158] width 14 height 14
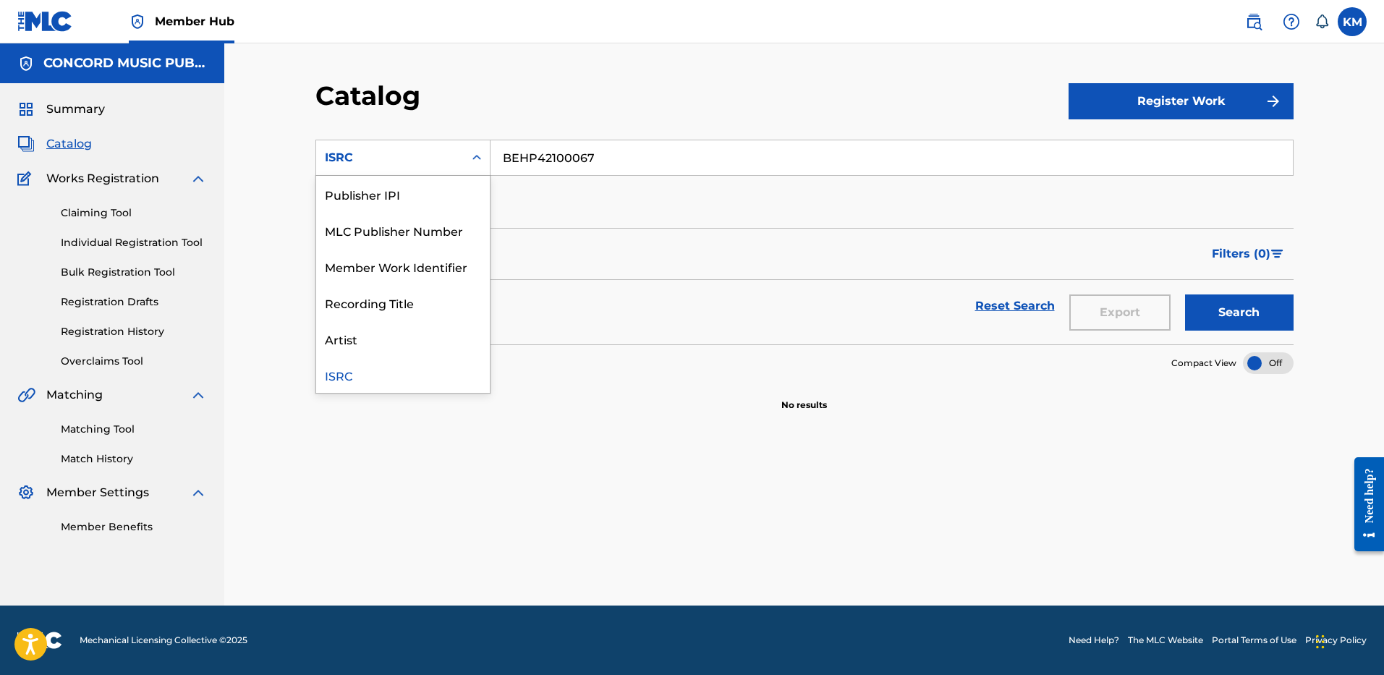
scroll to position [0, 0]
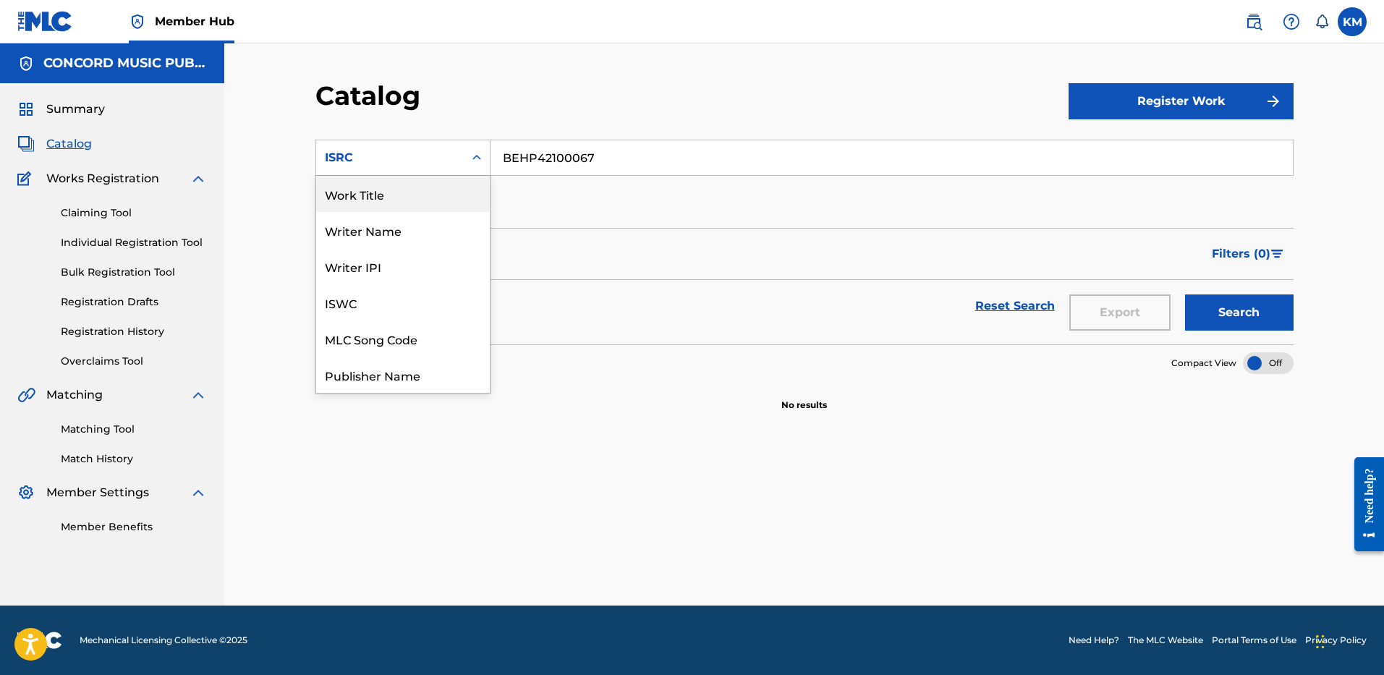
click at [440, 191] on div "Work Title" at bounding box center [403, 194] width 174 height 36
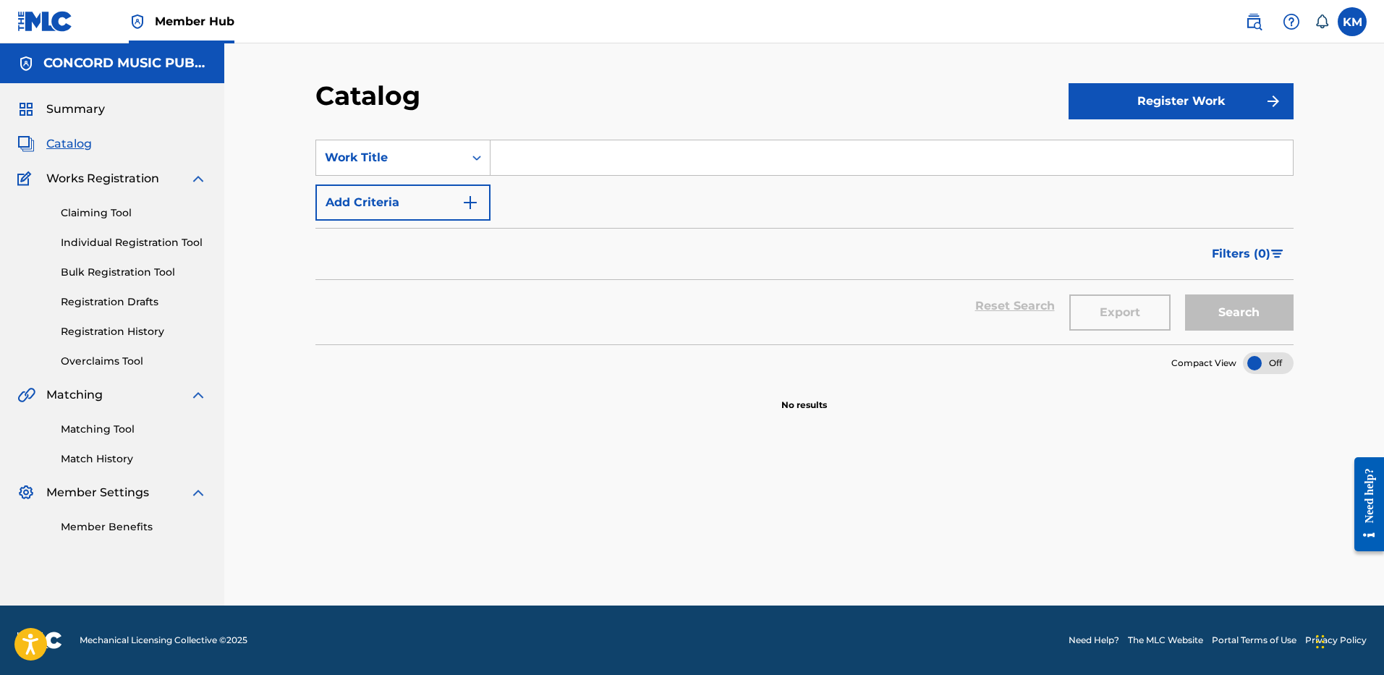
click at [536, 158] on input "Search Form" at bounding box center [892, 157] width 802 height 35
paste input "Where Are You Now"
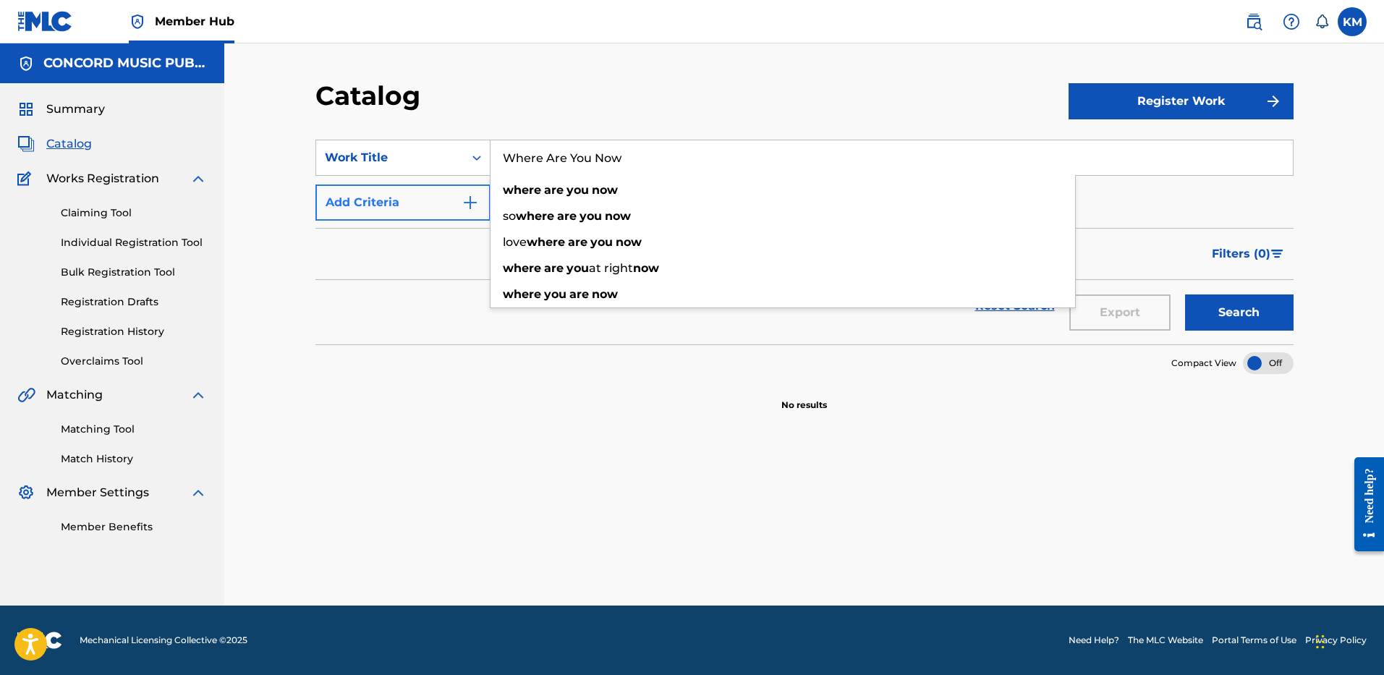
type input "Where Are You Now"
click at [480, 204] on button "Add Criteria" at bounding box center [402, 203] width 175 height 36
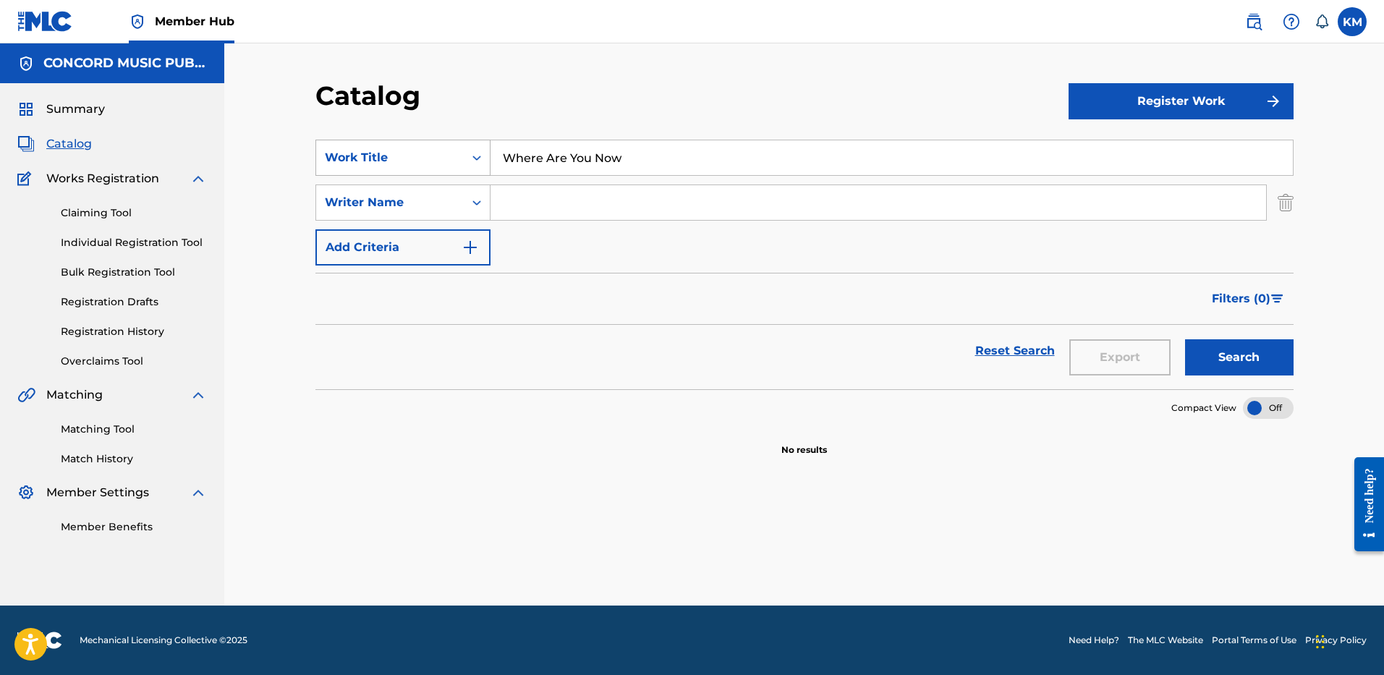
click at [480, 161] on icon "Search Form" at bounding box center [477, 158] width 14 height 14
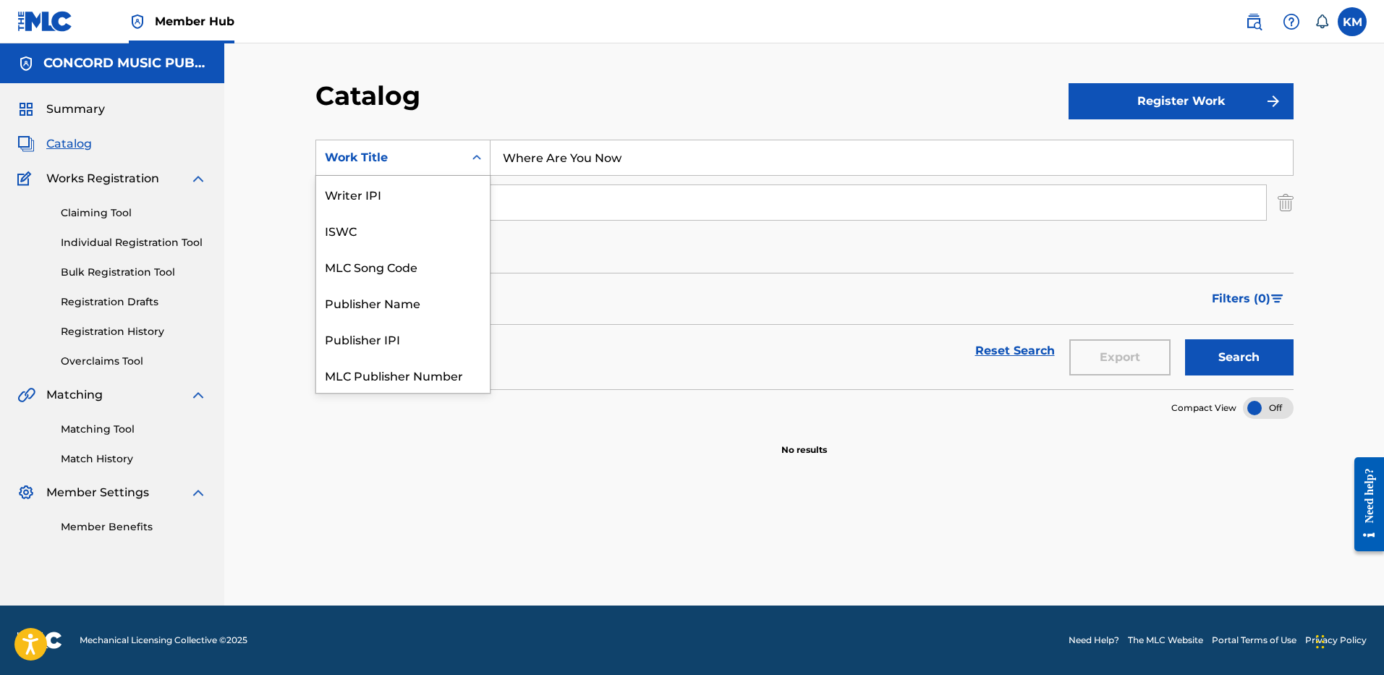
scroll to position [181, 0]
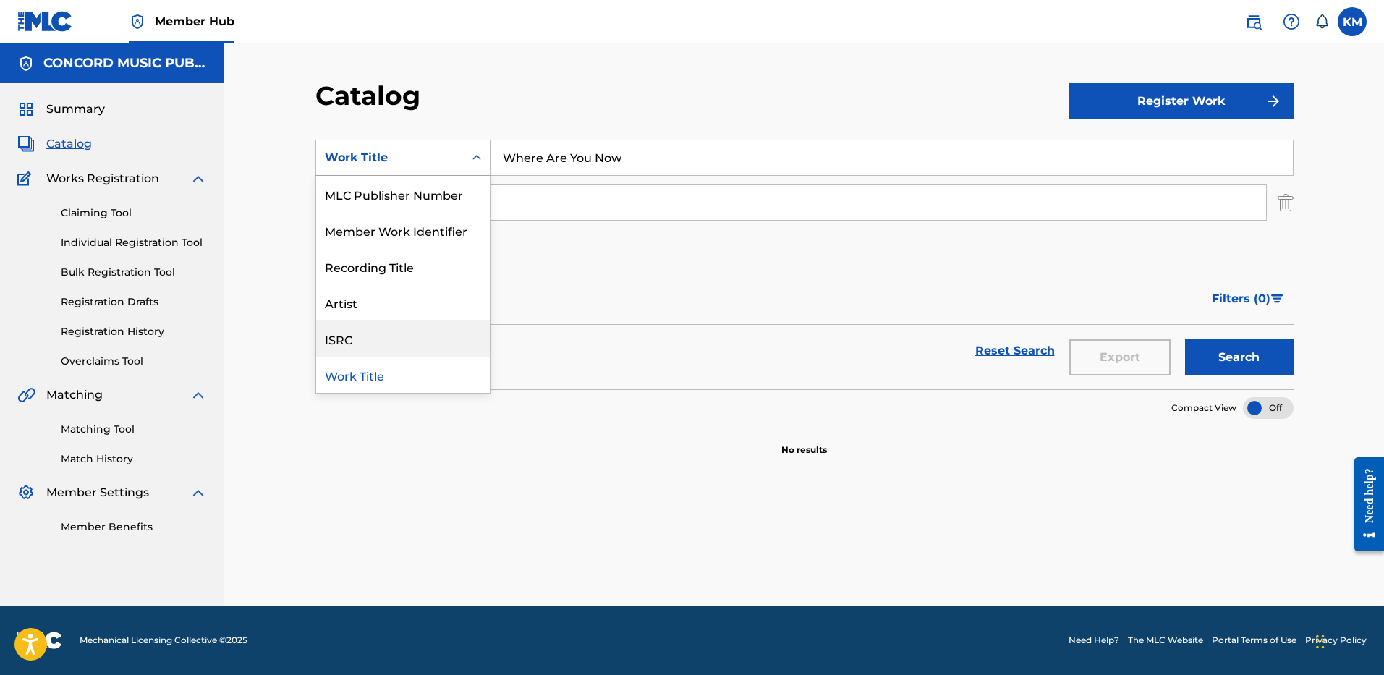
click at [436, 345] on div "ISRC" at bounding box center [403, 339] width 174 height 36
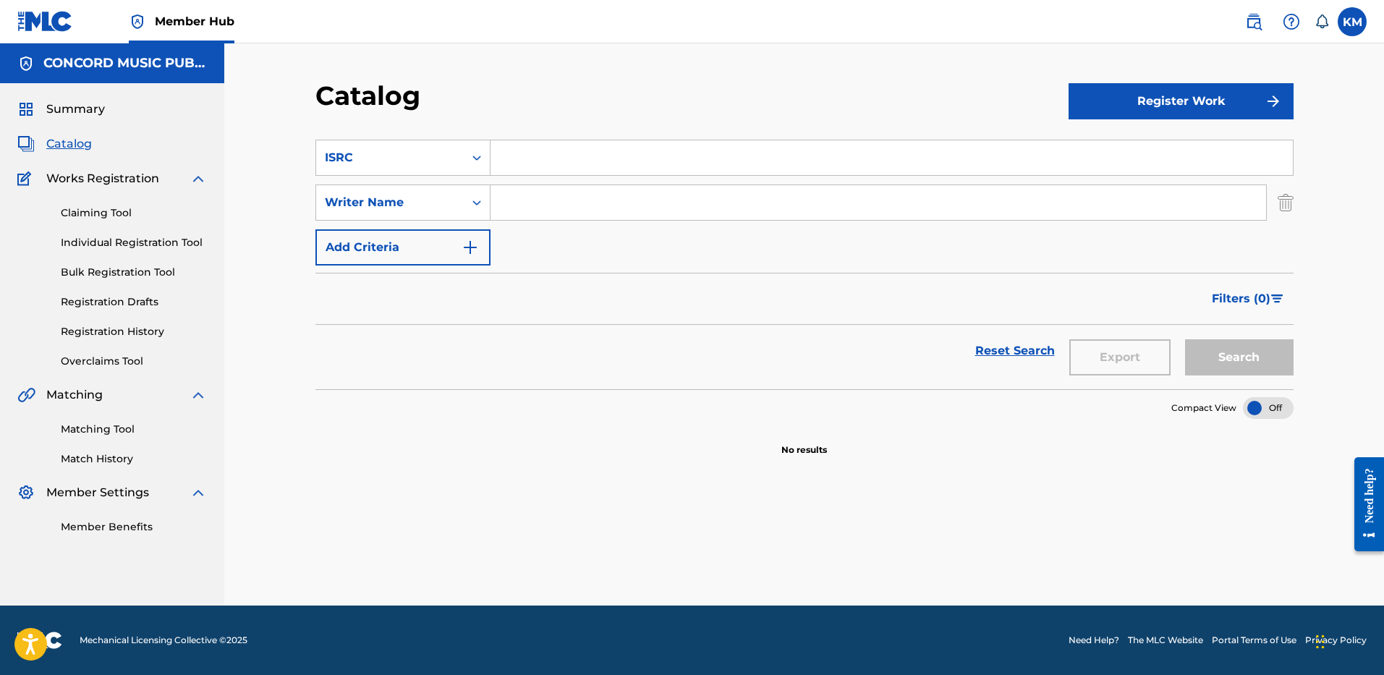
click at [552, 144] on input "Search Form" at bounding box center [892, 157] width 802 height 35
paste input "BEHP42100067"
type input "BEHP42100067"
click at [1287, 198] on img "Search Form" at bounding box center [1286, 203] width 16 height 36
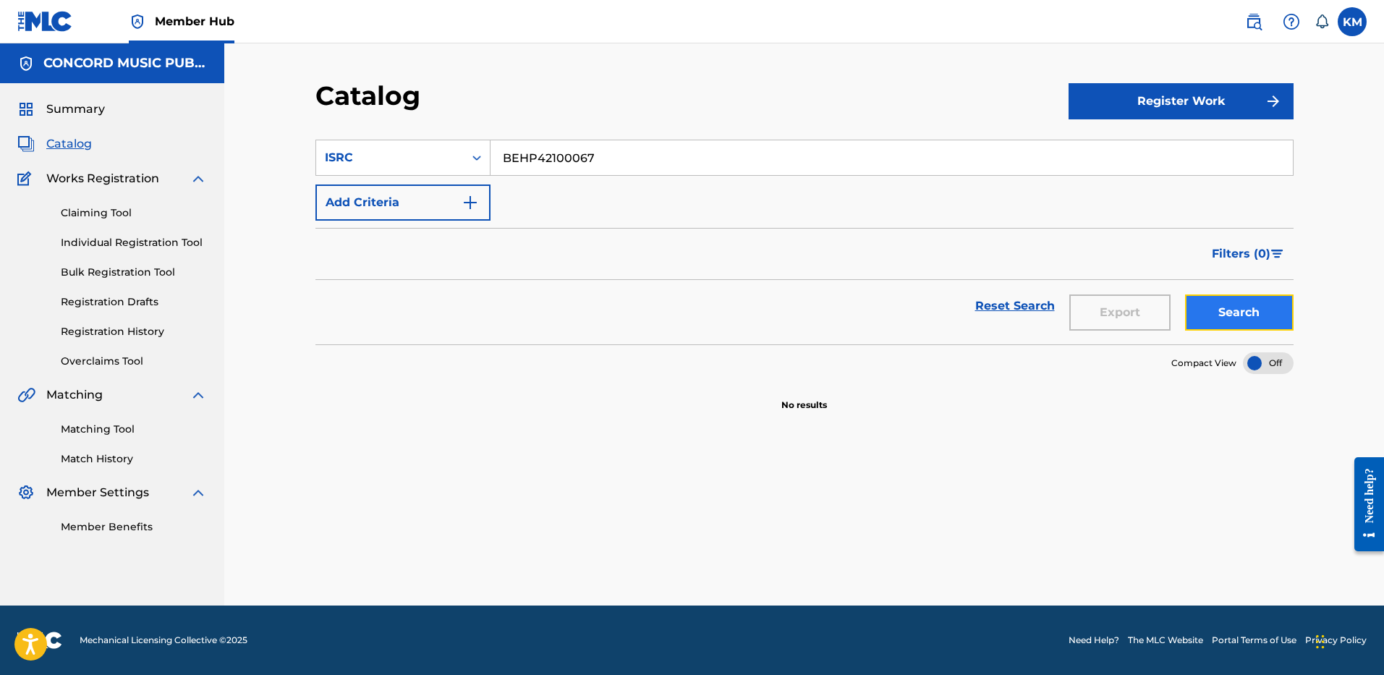
click at [1229, 325] on button "Search" at bounding box center [1239, 312] width 109 height 36
click at [480, 158] on icon "Search Form" at bounding box center [476, 158] width 9 height 5
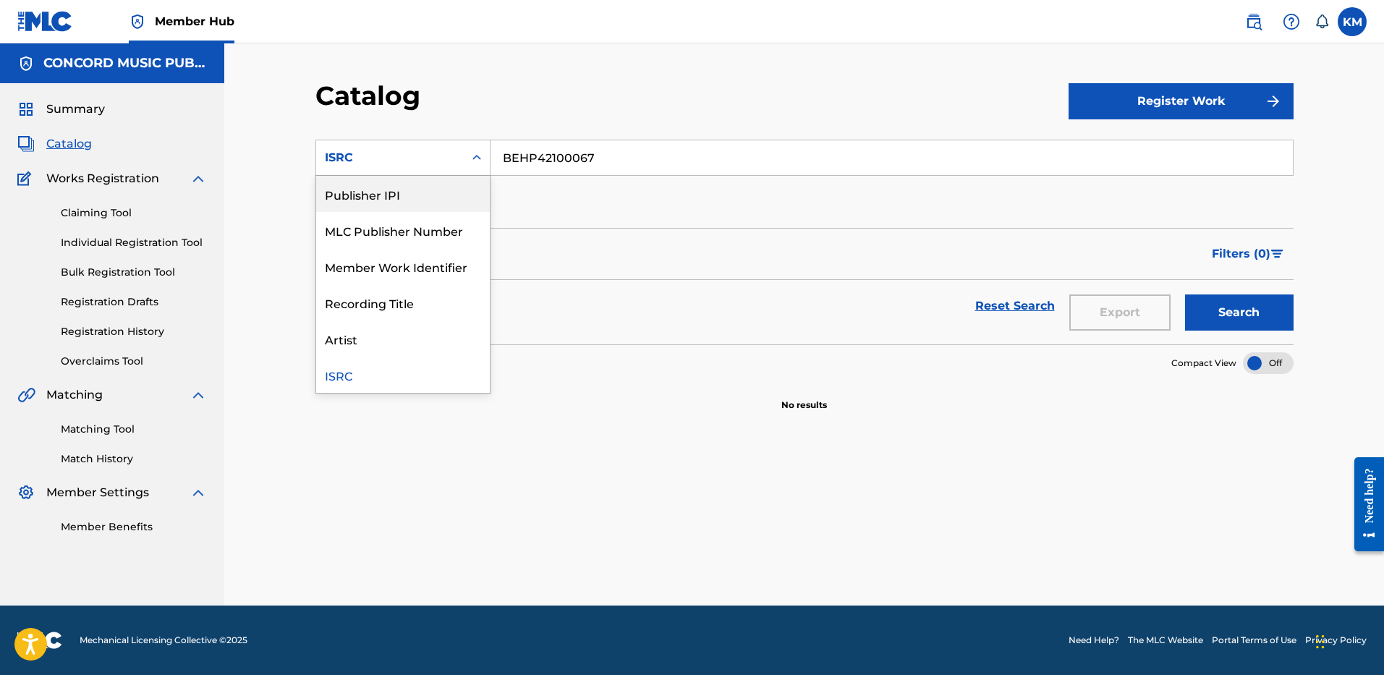
scroll to position [0, 0]
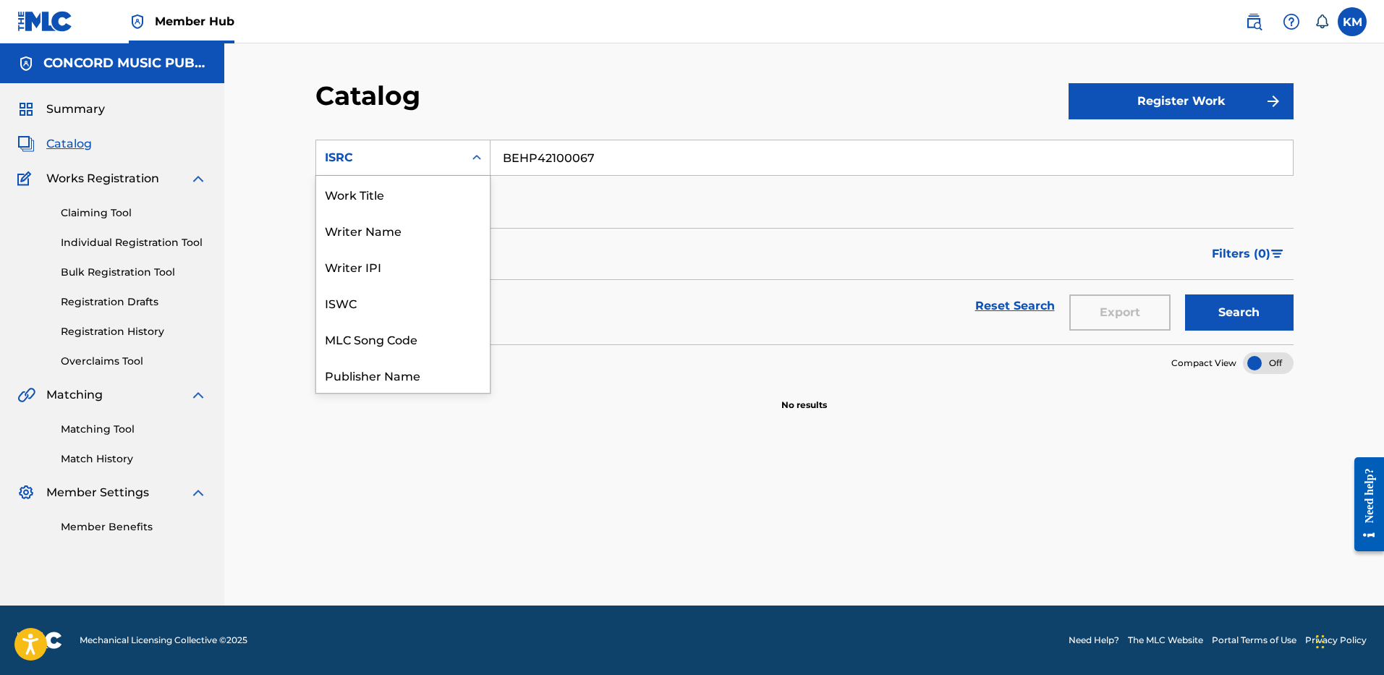
click at [443, 192] on div "Work Title" at bounding box center [403, 194] width 174 height 36
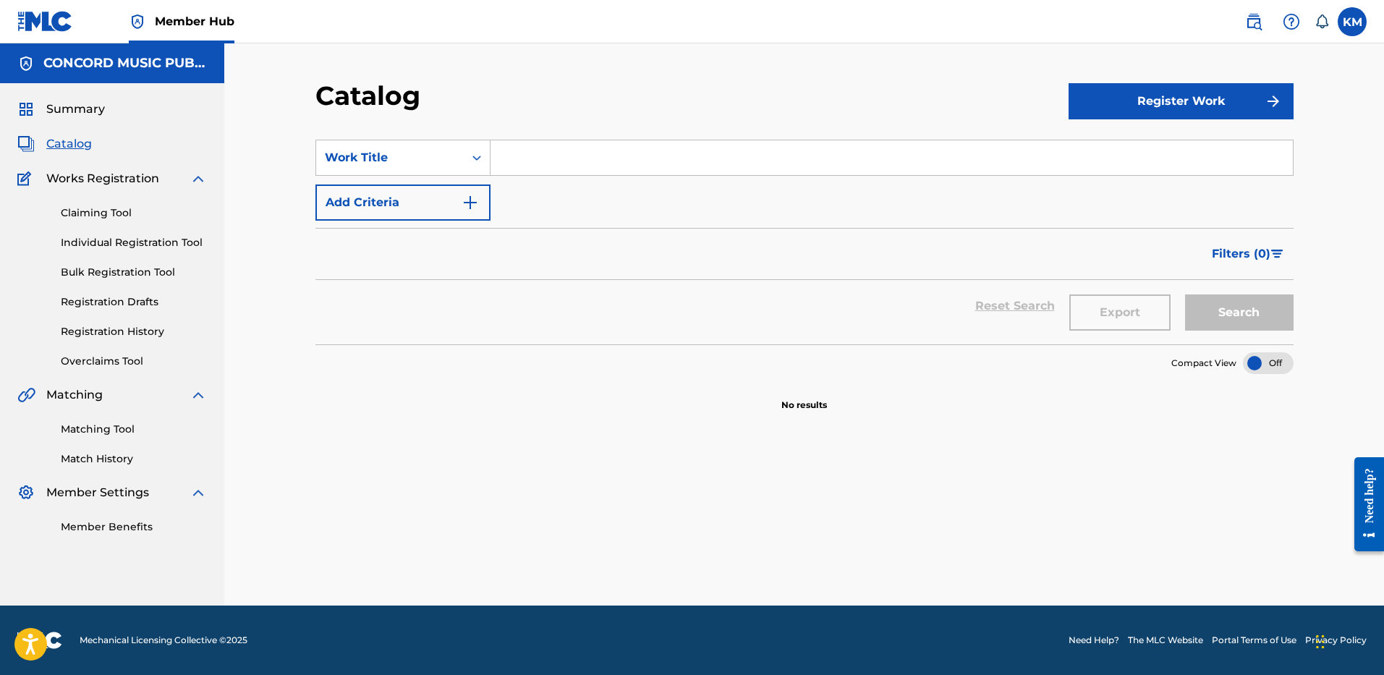
click at [533, 167] on input "Search Form" at bounding box center [892, 157] width 802 height 35
paste input "Where Are You Now"
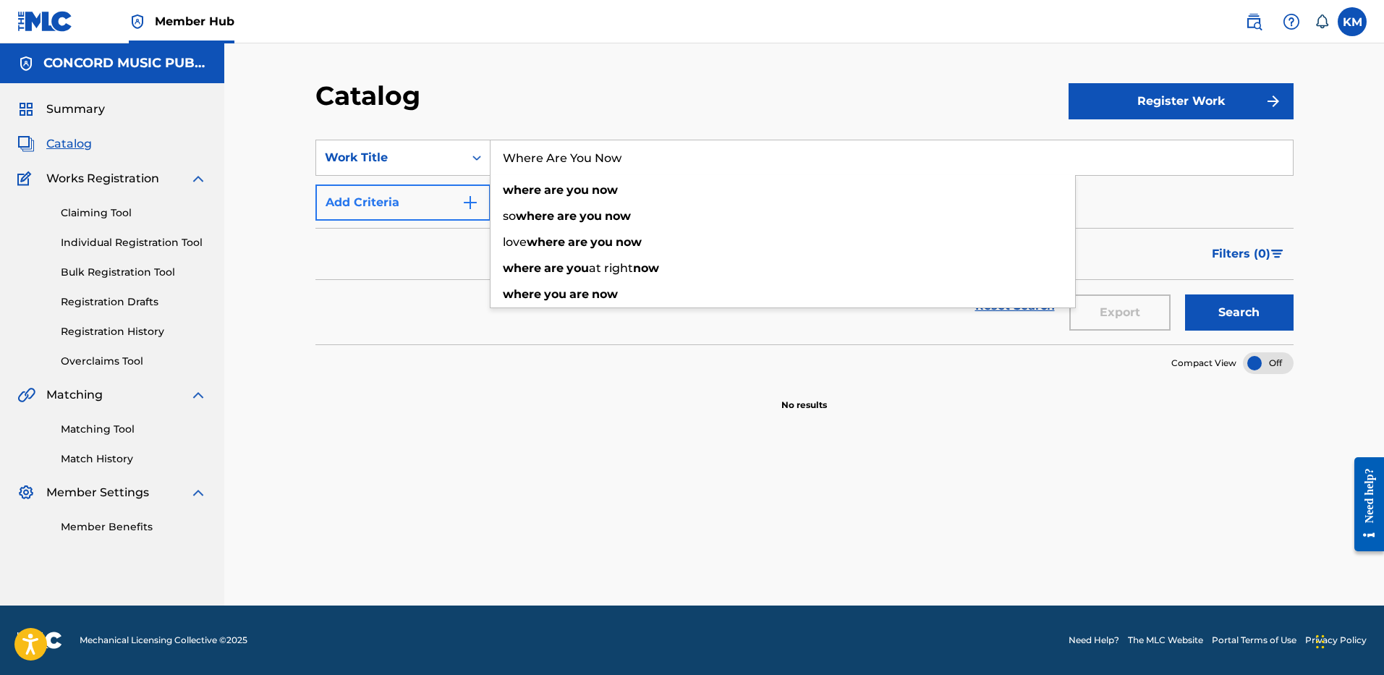
type input "Where Are You Now"
click at [457, 205] on button "Add Criteria" at bounding box center [402, 203] width 175 height 36
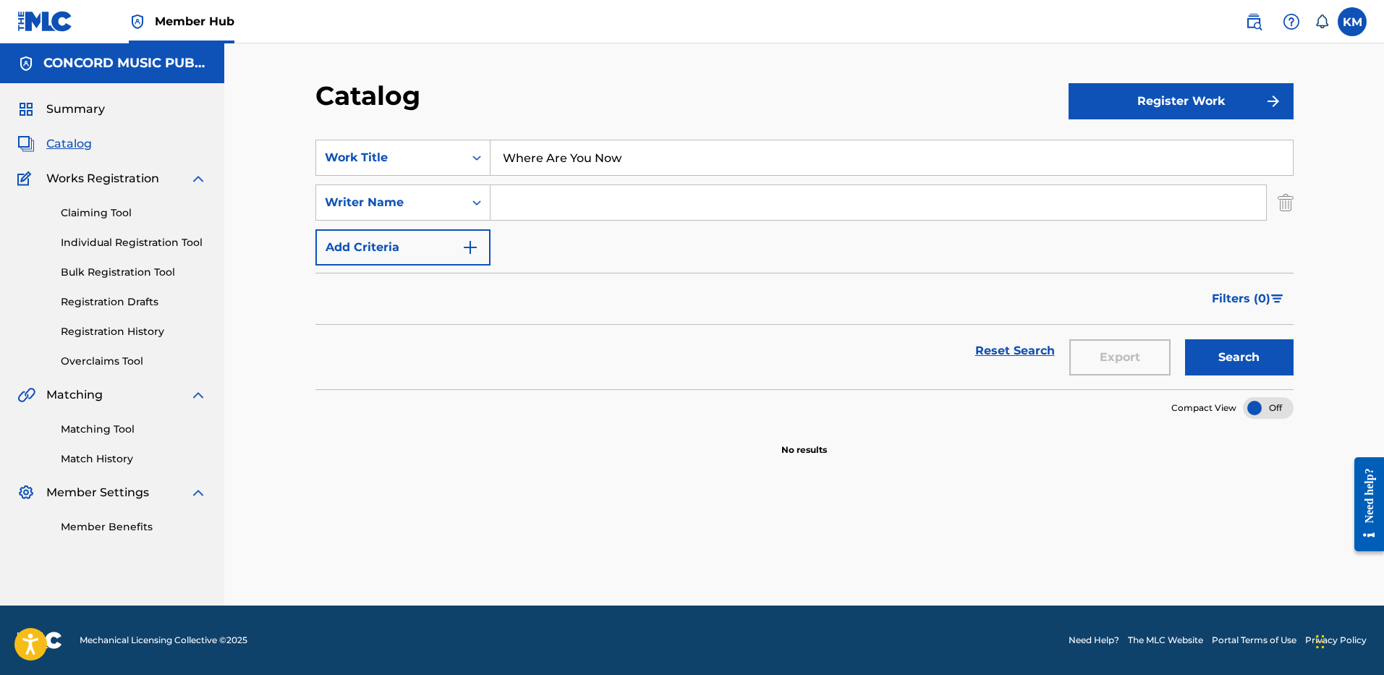
click at [517, 192] on input "Search Form" at bounding box center [879, 202] width 776 height 35
paste input "de Laet"
click at [1255, 354] on button "Search" at bounding box center [1239, 357] width 109 height 36
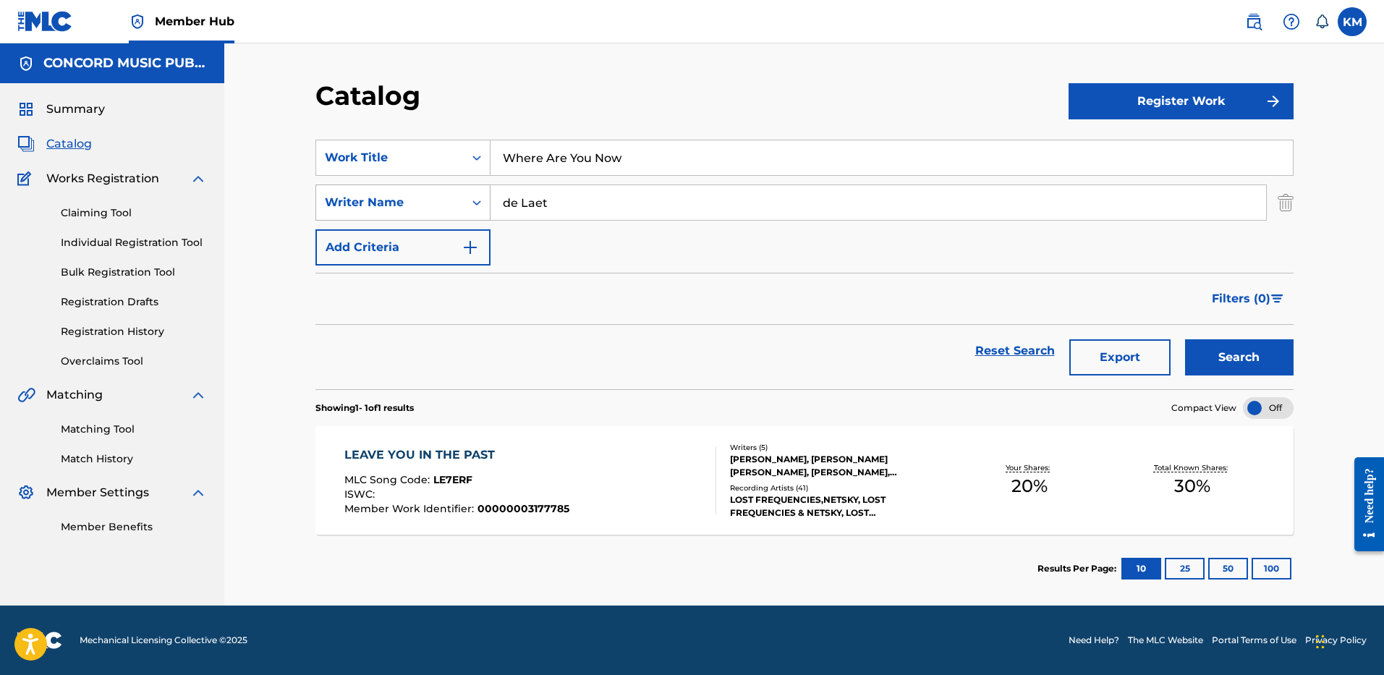
paste input "Lundberg"
drag, startPoint x: 570, startPoint y: 202, endPoint x: 446, endPoint y: 198, distance: 123.8
click at [448, 198] on div "SearchWithCriteriaaeb26051-3be6-40ed-a64f-7f446f5aecea Writer Name Lundberg" at bounding box center [804, 203] width 978 height 36
click at [1193, 341] on button "Search" at bounding box center [1239, 357] width 109 height 36
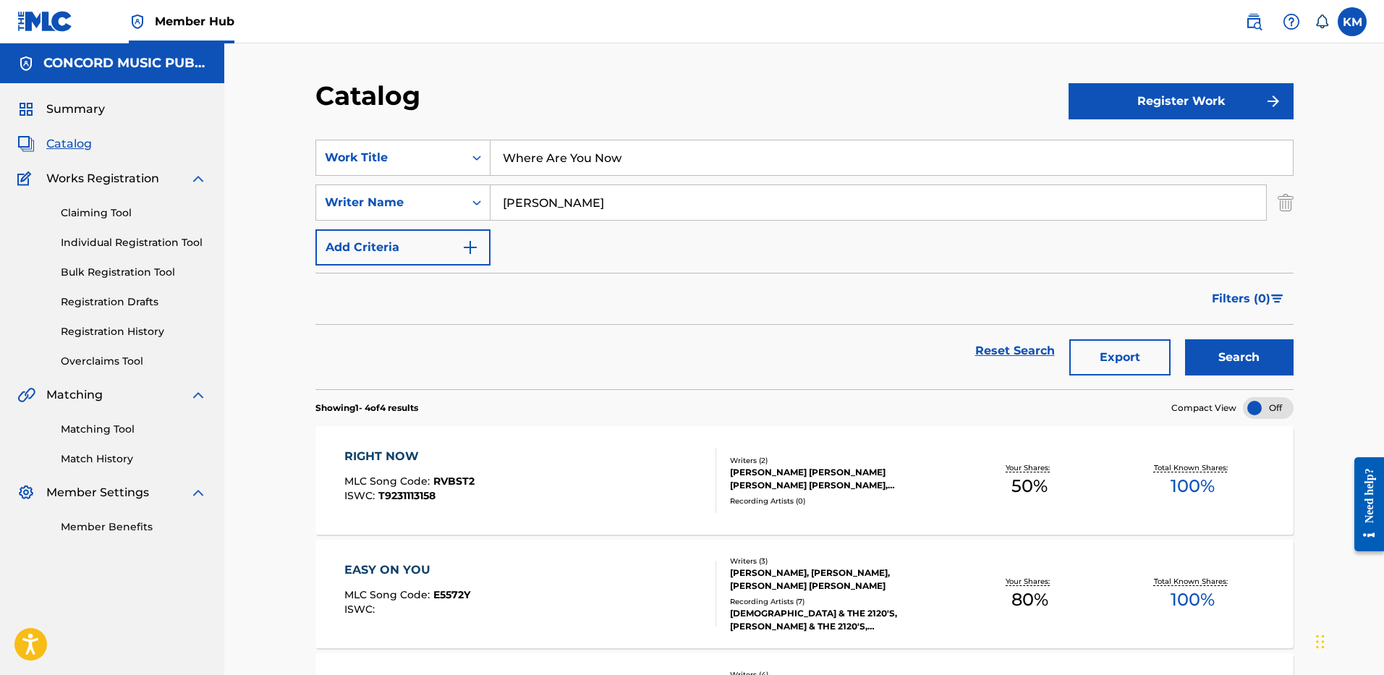
click at [534, 211] on input "Lundberg" at bounding box center [879, 202] width 776 height 35
click at [1251, 354] on button "Search" at bounding box center [1239, 357] width 109 height 36
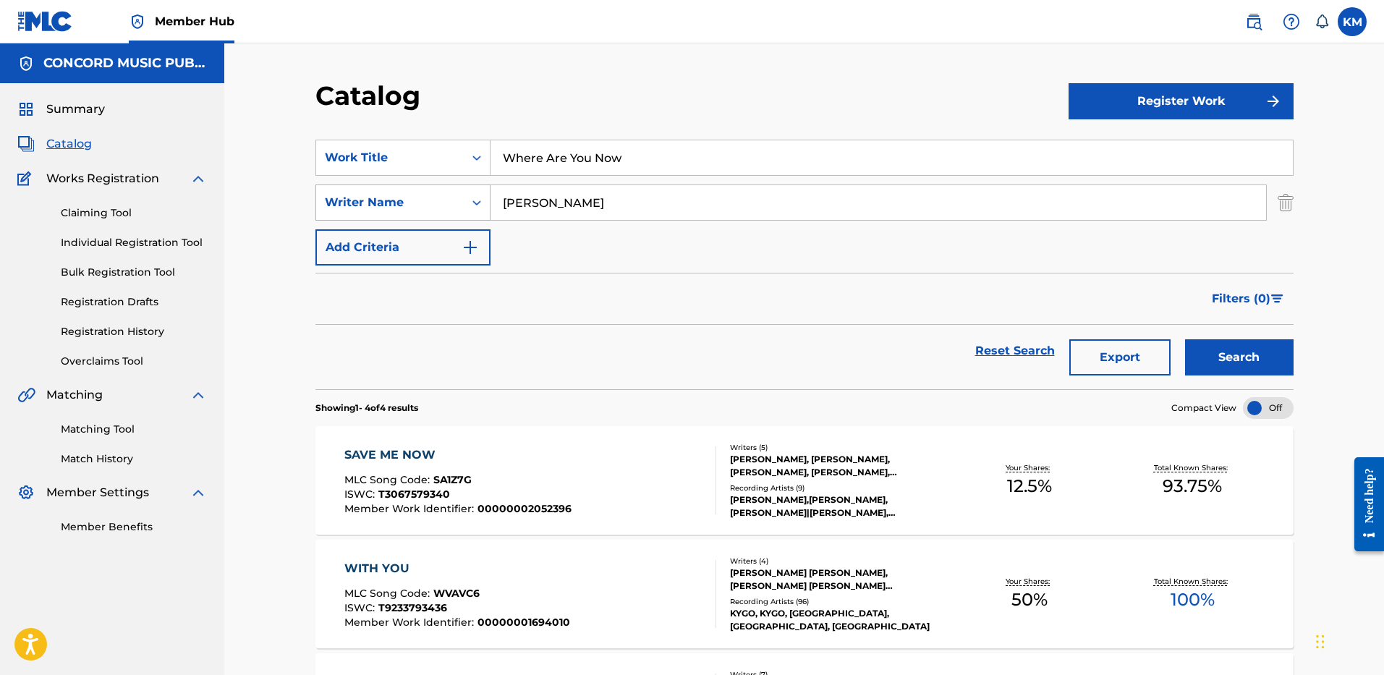
drag, startPoint x: 582, startPoint y: 196, endPoint x: 415, endPoint y: 185, distance: 166.8
click at [415, 185] on div "SearchWithCriteriaaeb26051-3be6-40ed-a64f-7f446f5aecea Writer Name PERSSON" at bounding box center [804, 203] width 978 height 36
type input "KELLY"
click at [1185, 339] on button "Search" at bounding box center [1239, 357] width 109 height 36
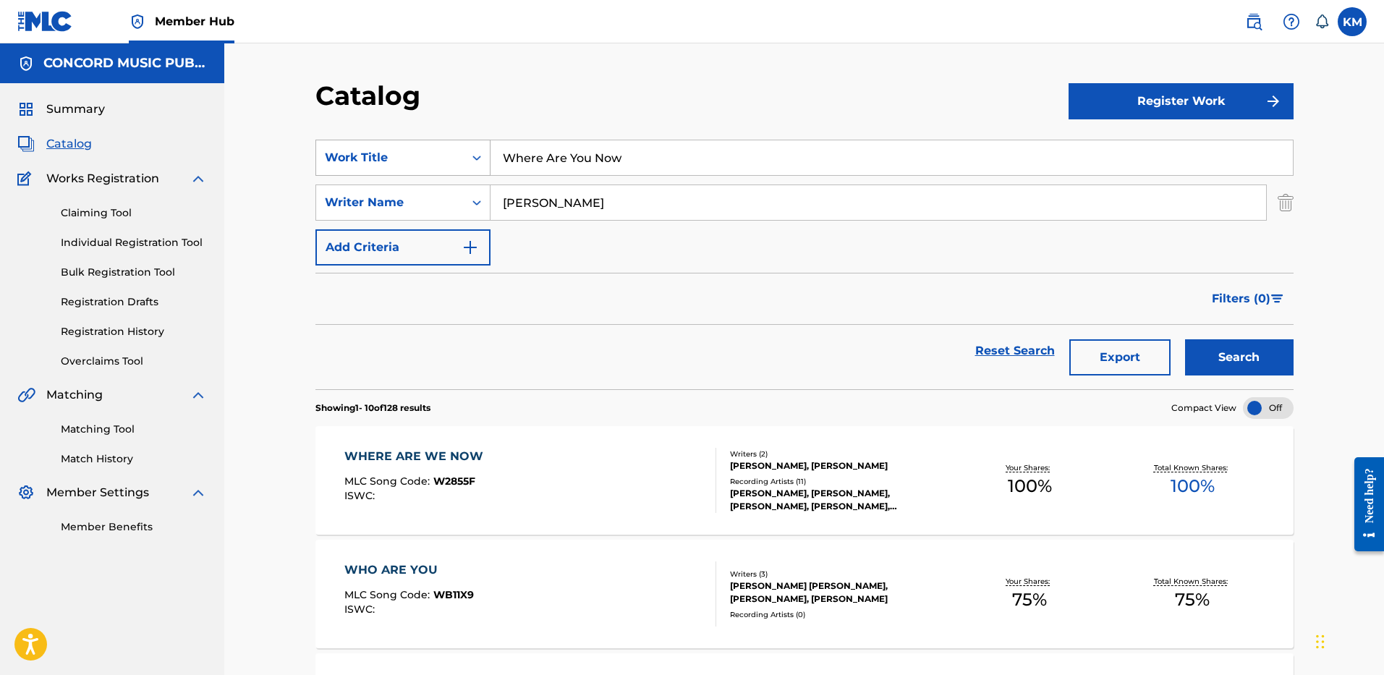
click at [475, 158] on icon "Search Form" at bounding box center [476, 158] width 9 height 5
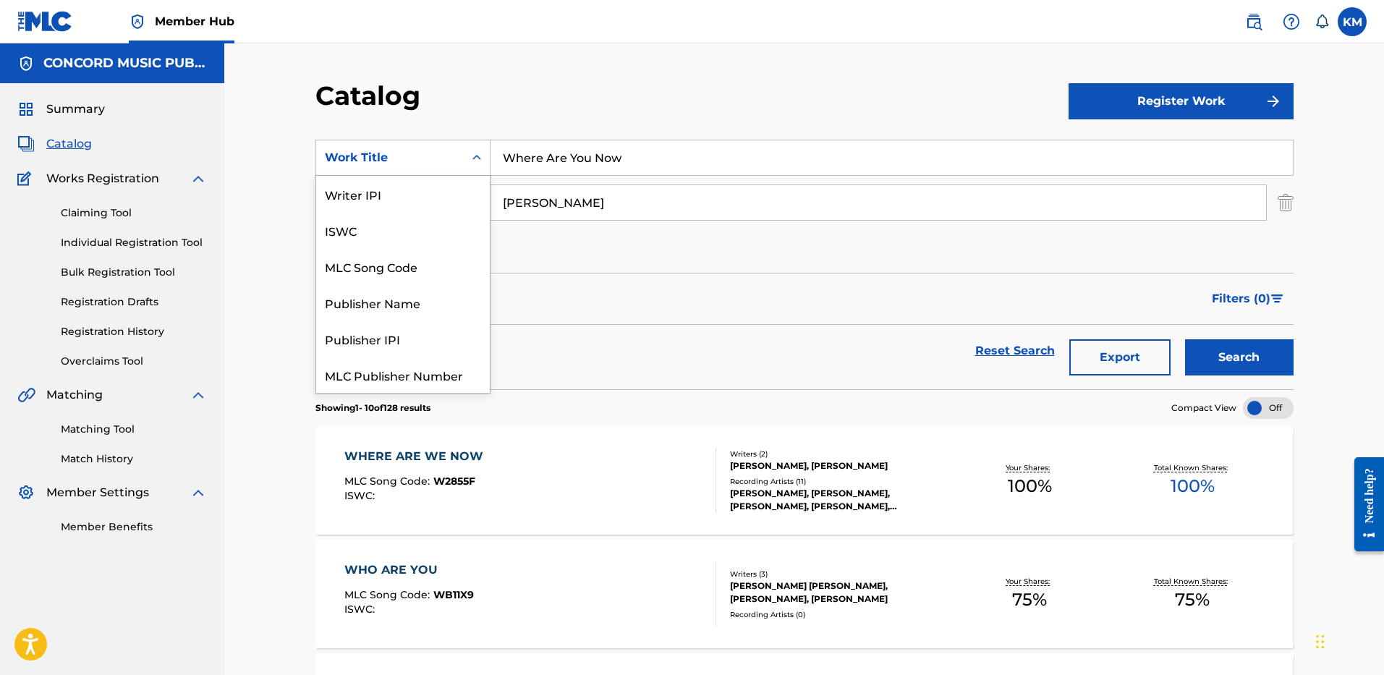
scroll to position [181, 0]
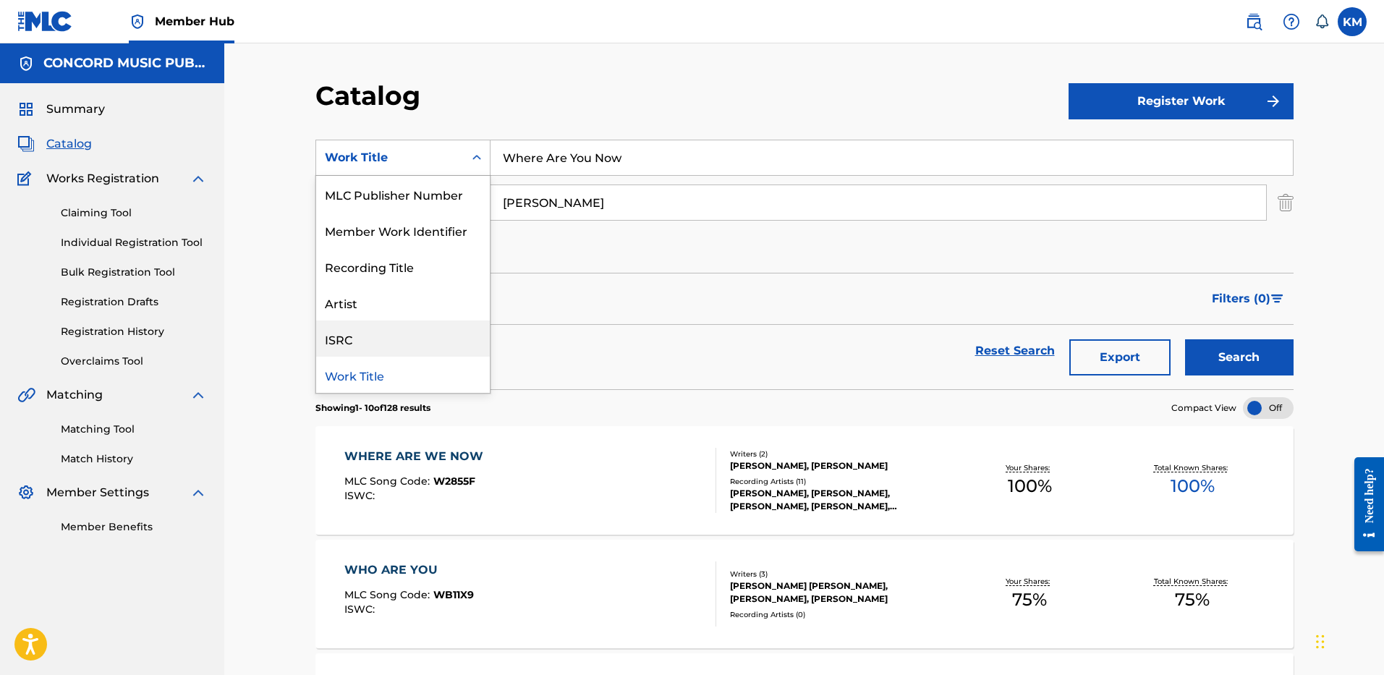
click at [403, 333] on div "ISRC" at bounding box center [403, 339] width 174 height 36
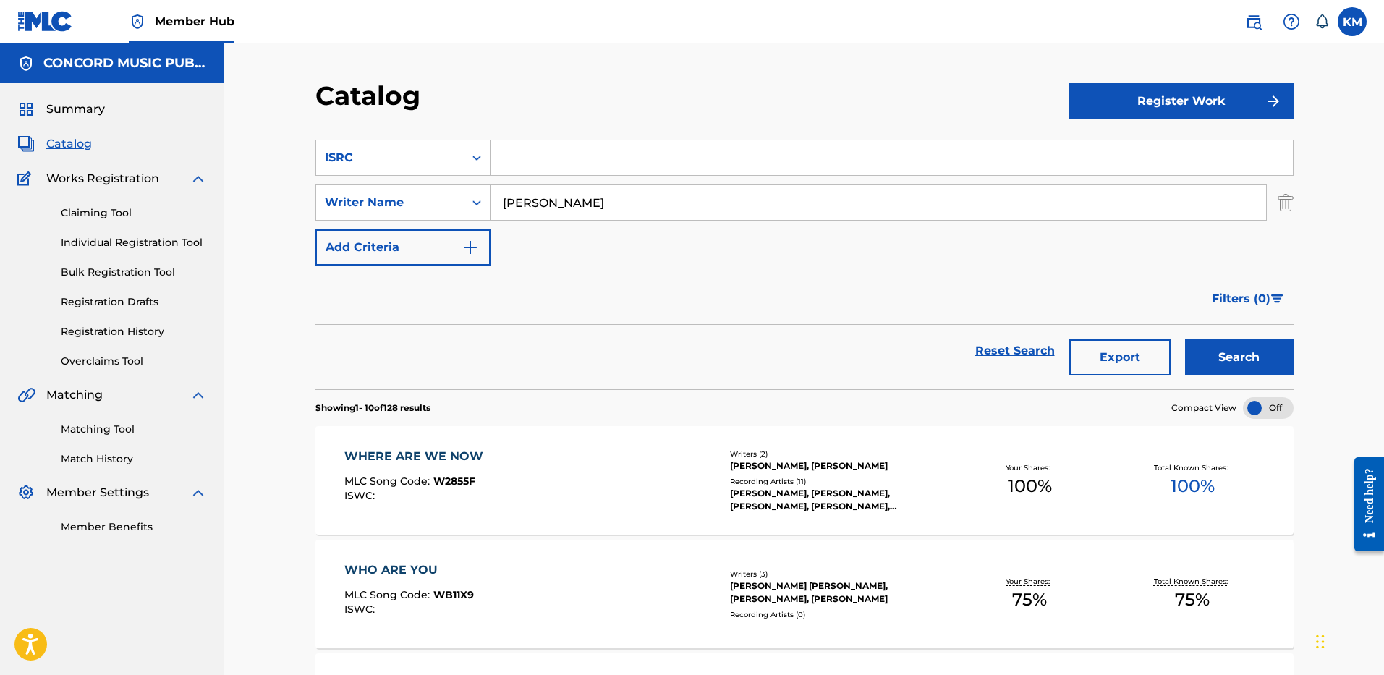
click at [539, 158] on input "Search Form" at bounding box center [892, 157] width 802 height 35
paste input "QMDA72540650"
type input "QMDA72540650"
click at [1288, 204] on img "Search Form" at bounding box center [1286, 203] width 16 height 36
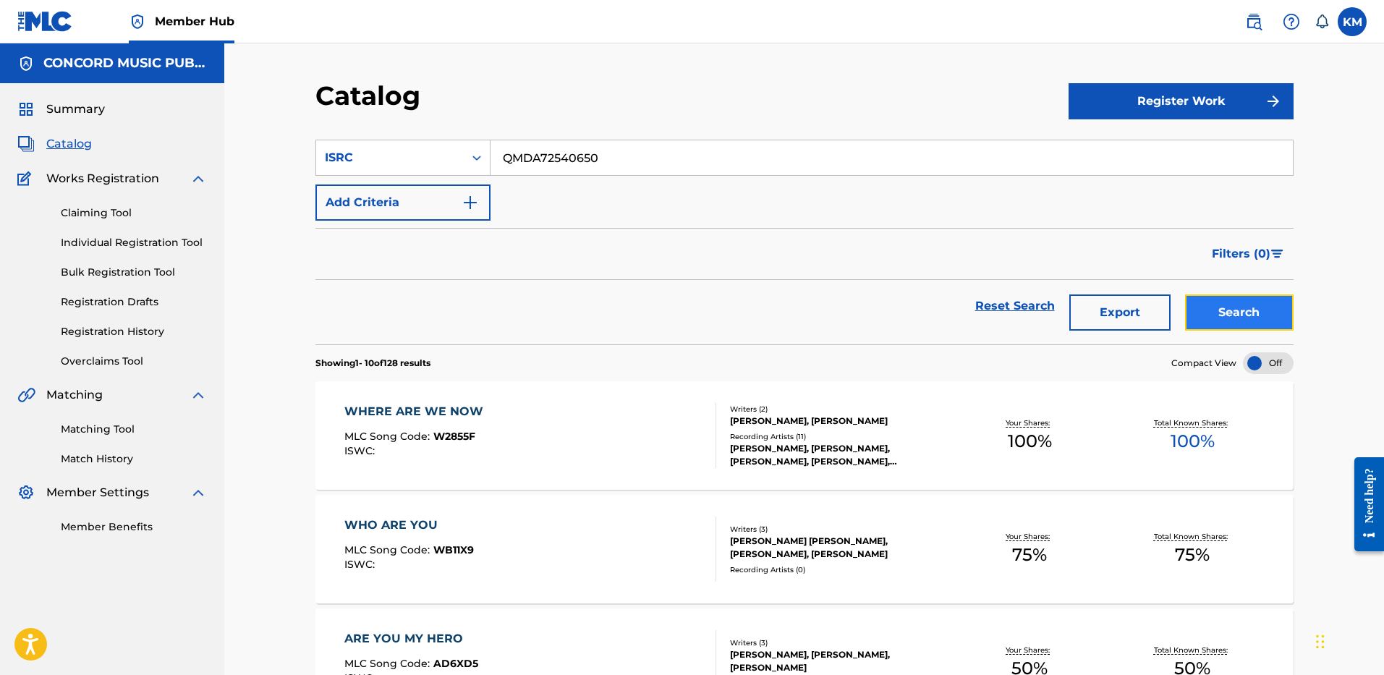
click at [1236, 310] on button "Search" at bounding box center [1239, 312] width 109 height 36
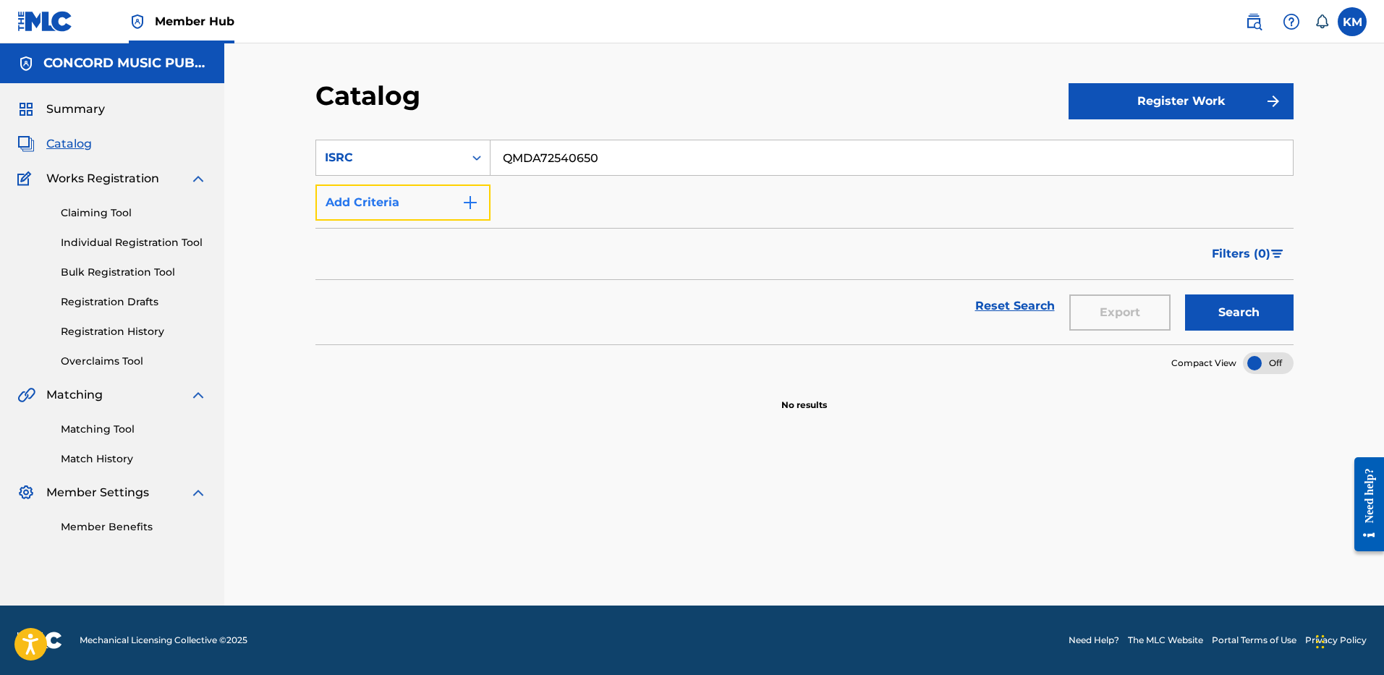
click at [470, 202] on img "Search Form" at bounding box center [470, 202] width 17 height 17
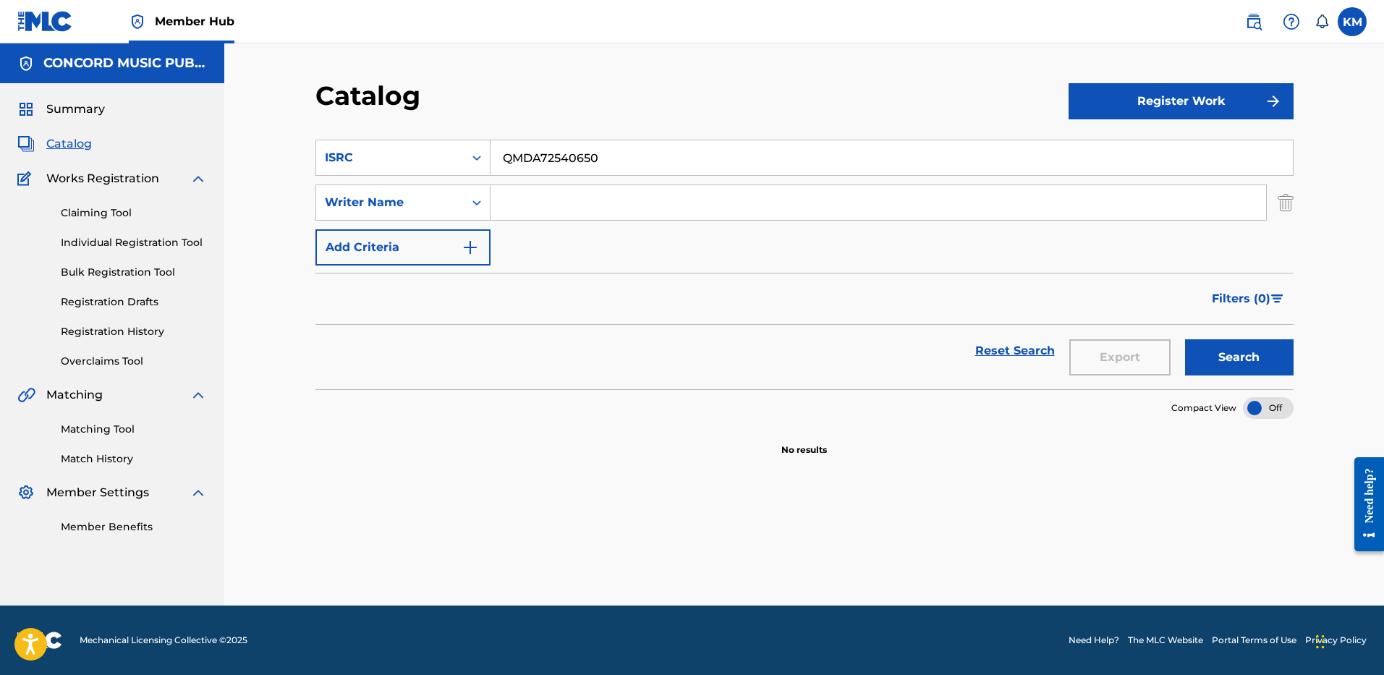
click at [499, 206] on input "Search Form" at bounding box center [879, 202] width 776 height 35
paste input "Kapri"
click at [559, 206] on input "Kapri" at bounding box center [879, 202] width 776 height 35
type input "Kapri"
click at [481, 154] on icon "Search Form" at bounding box center [477, 158] width 14 height 14
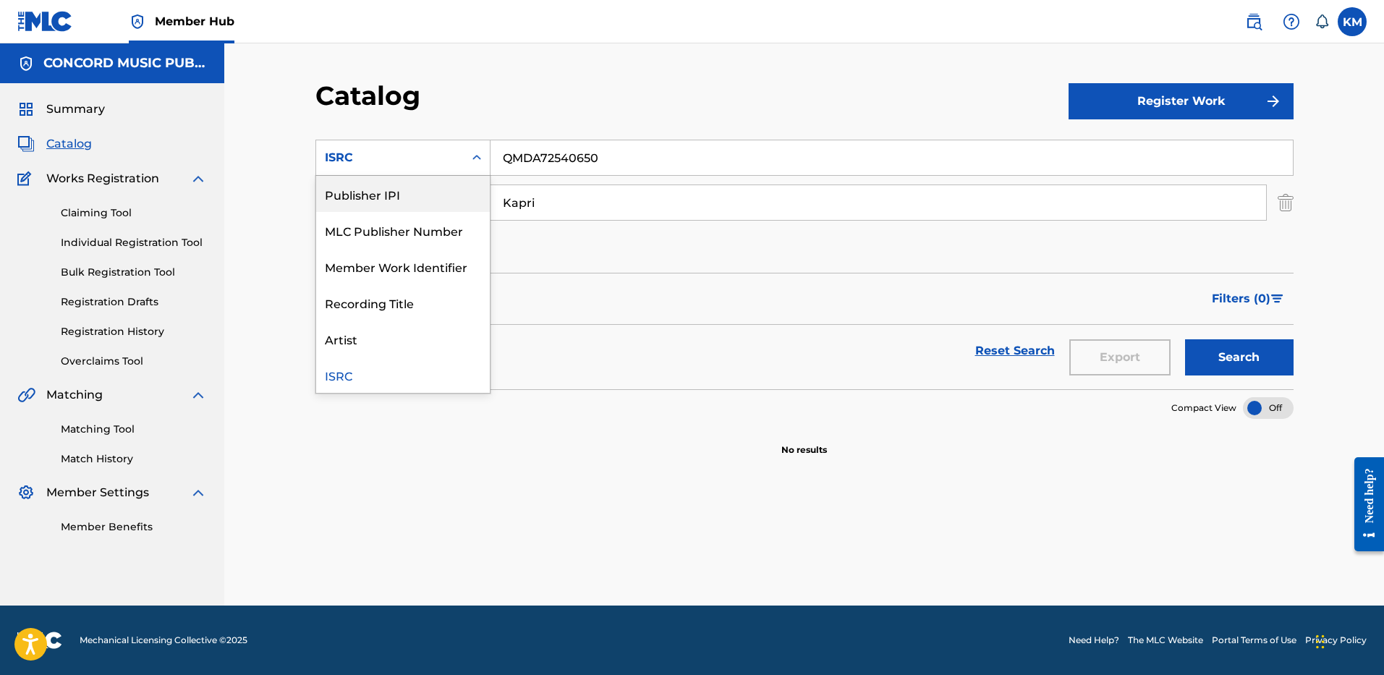
scroll to position [0, 0]
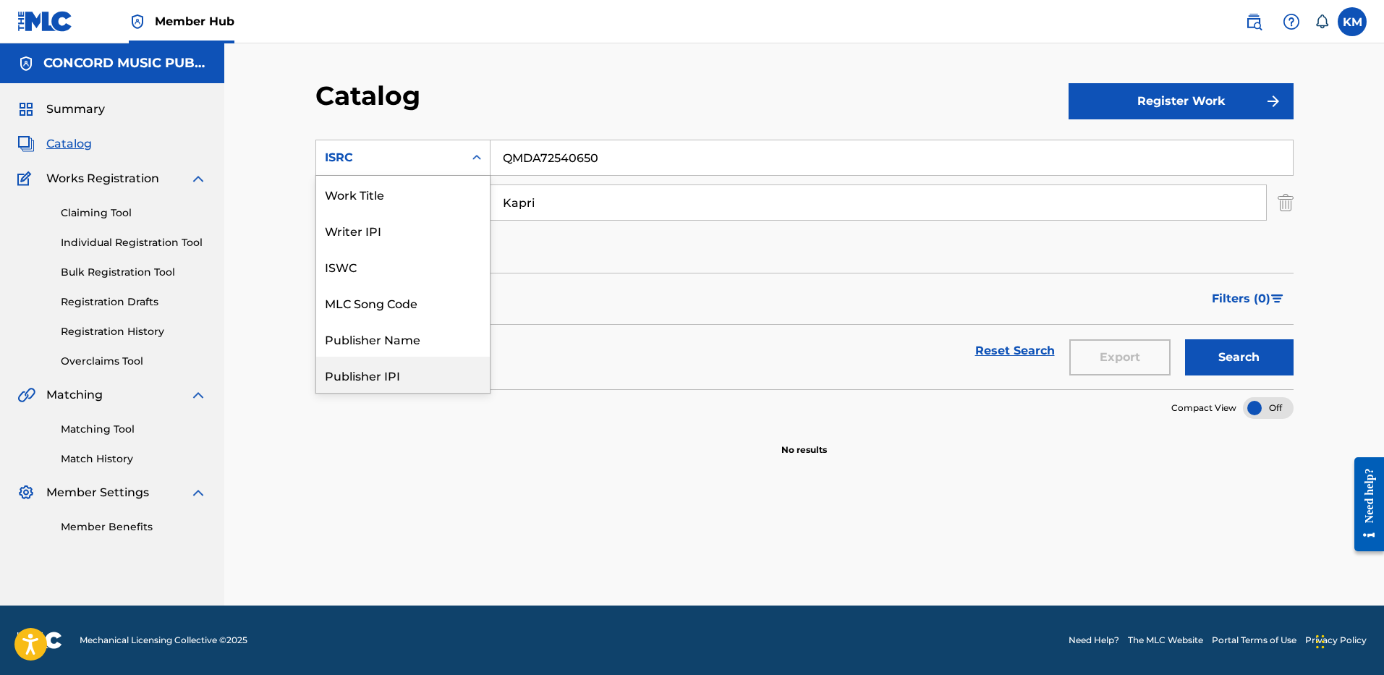
click at [450, 187] on div "Work Title" at bounding box center [403, 194] width 174 height 36
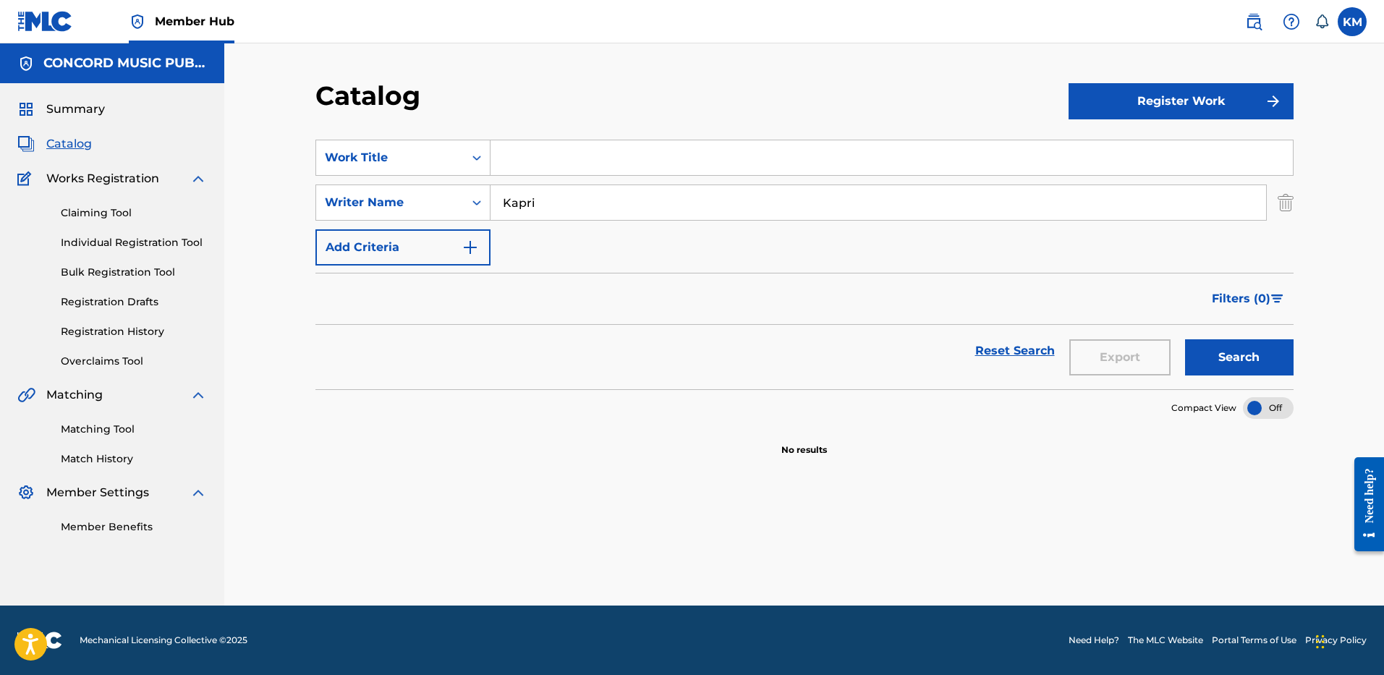
click at [506, 162] on input "Search Form" at bounding box center [892, 157] width 802 height 35
click at [534, 167] on input "Search Form" at bounding box center [892, 157] width 802 height 35
paste input "Owe Me"
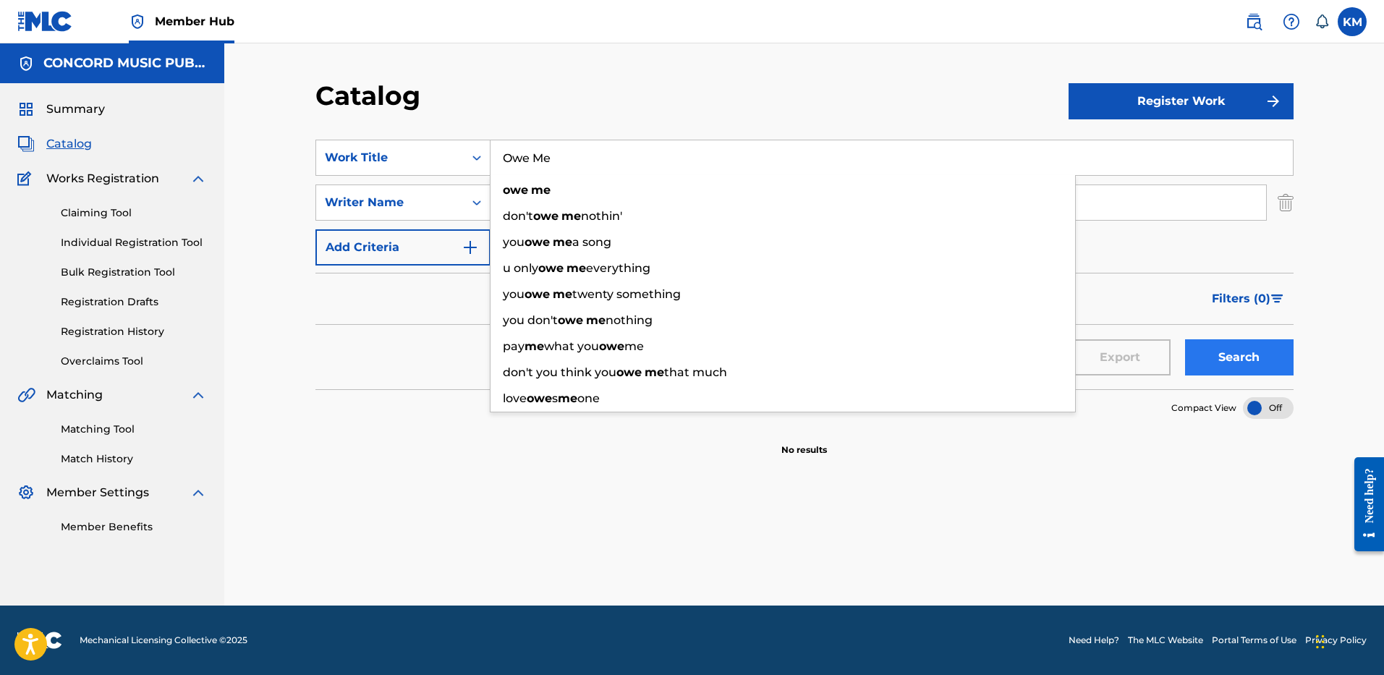
type input "Owe Me"
click at [1245, 357] on button "Search" at bounding box center [1239, 357] width 109 height 36
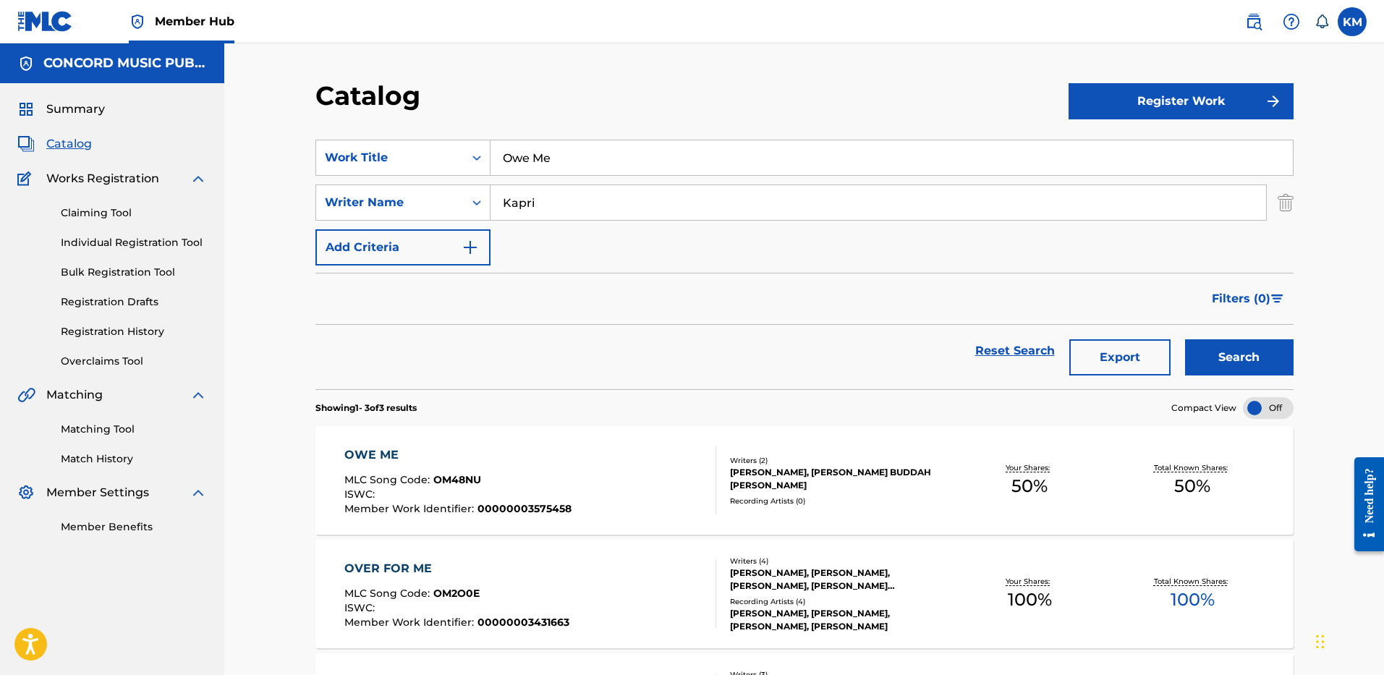
click at [546, 443] on div "OWE ME MLC Song Code : OM48NU ISWC : Member Work Identifier : 00000003575458 Wr…" at bounding box center [804, 480] width 978 height 109
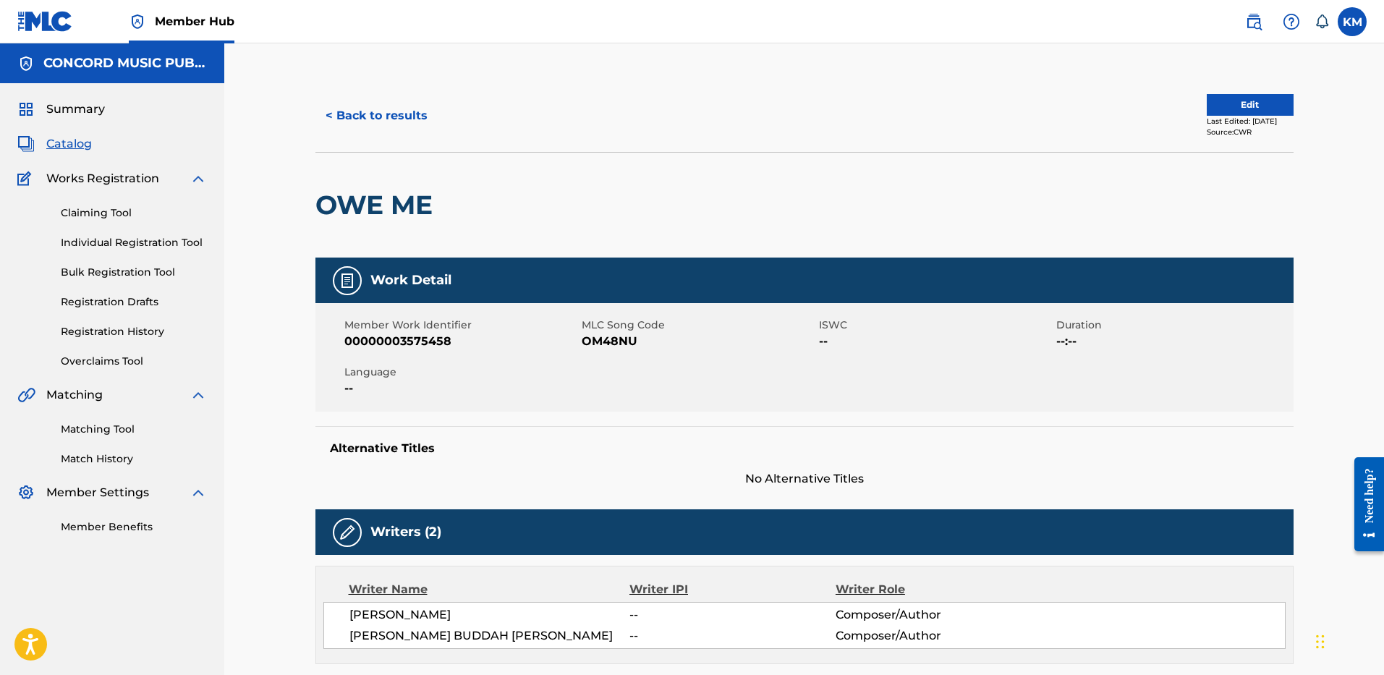
click at [611, 342] on span "OM48NU" at bounding box center [699, 341] width 234 height 17
click at [383, 103] on button "< Back to results" at bounding box center [376, 116] width 122 height 36
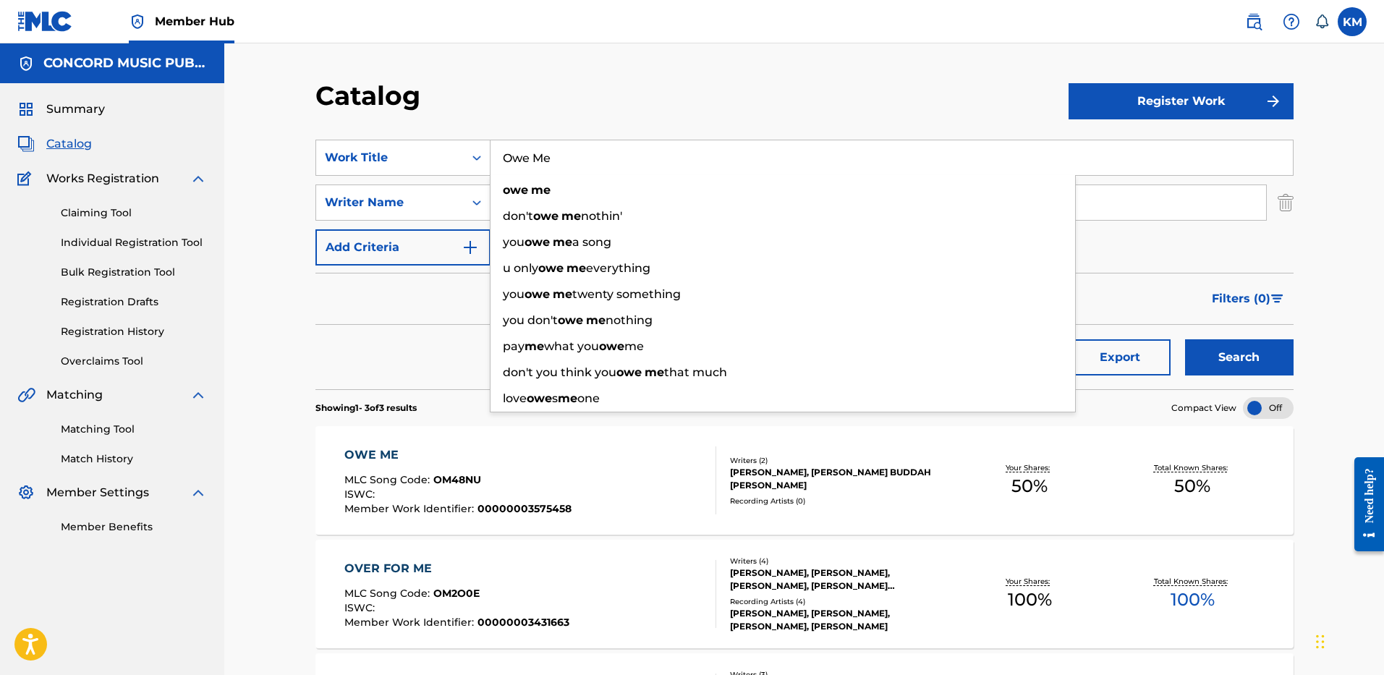
drag, startPoint x: 504, startPoint y: 153, endPoint x: 574, endPoint y: 153, distance: 70.2
click at [574, 153] on input "Owe Me" at bounding box center [892, 157] width 802 height 35
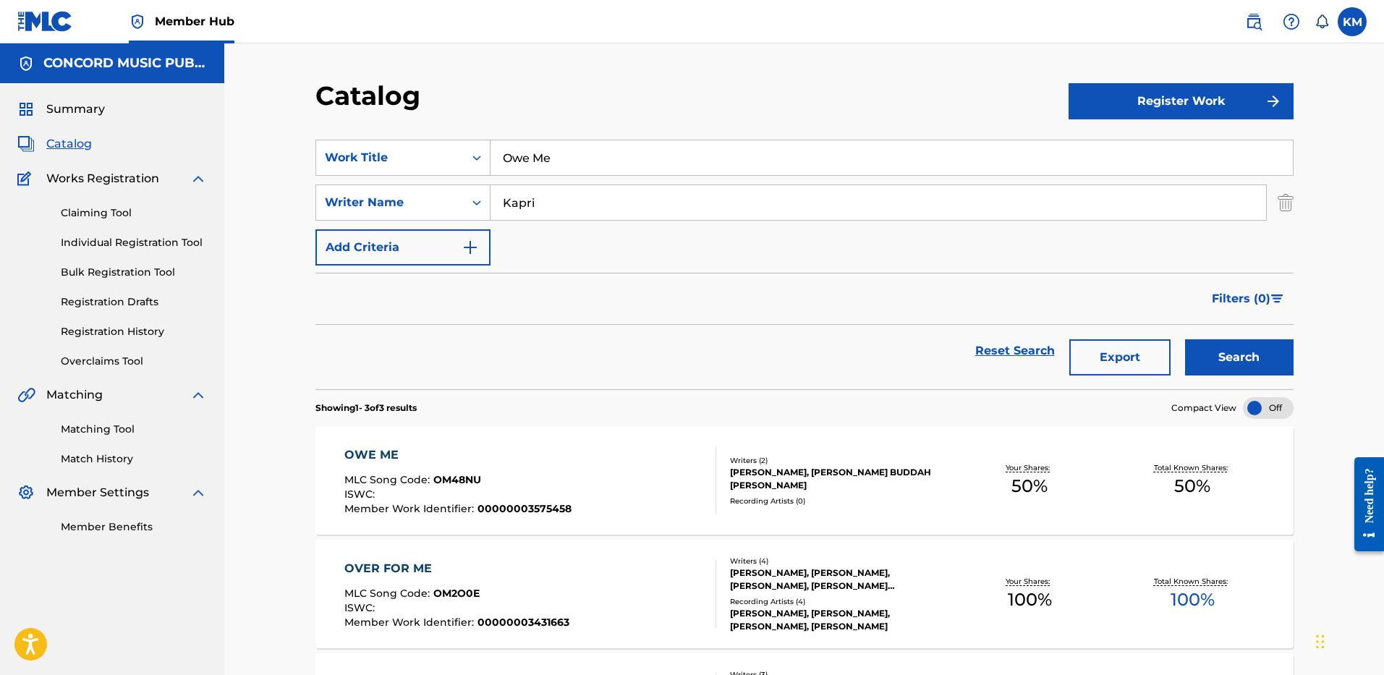
click at [442, 291] on div "Filters ( 0 )" at bounding box center [804, 299] width 978 height 52
click at [522, 203] on input "Kapri" at bounding box center [879, 202] width 776 height 35
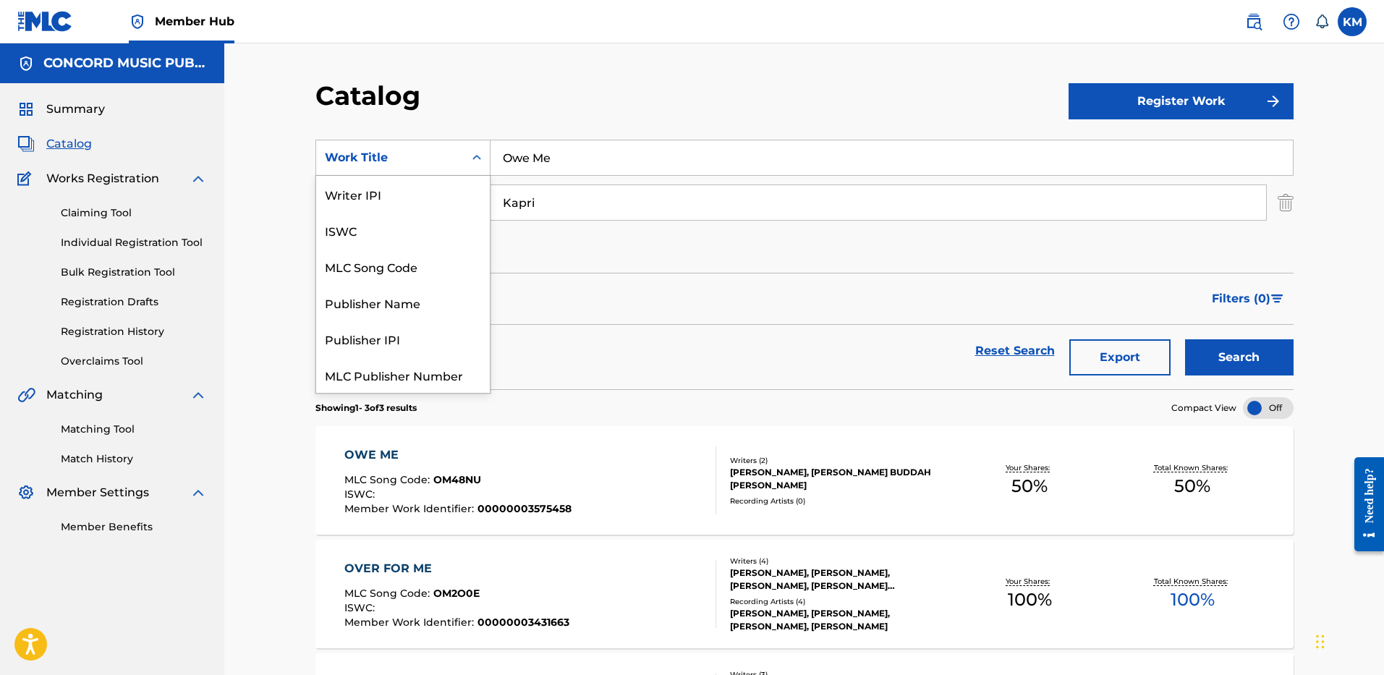
click at [475, 151] on icon "Search Form" at bounding box center [477, 158] width 14 height 14
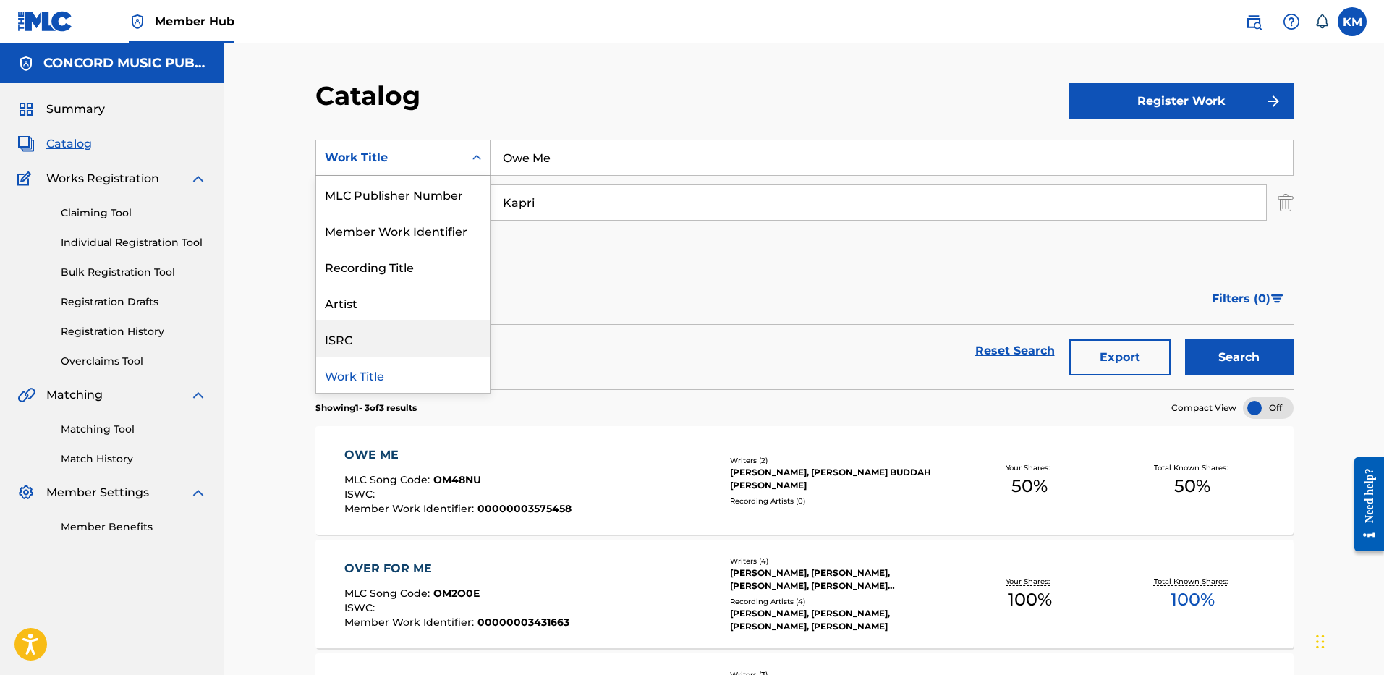
click at [425, 338] on div "ISRC" at bounding box center [403, 339] width 174 height 36
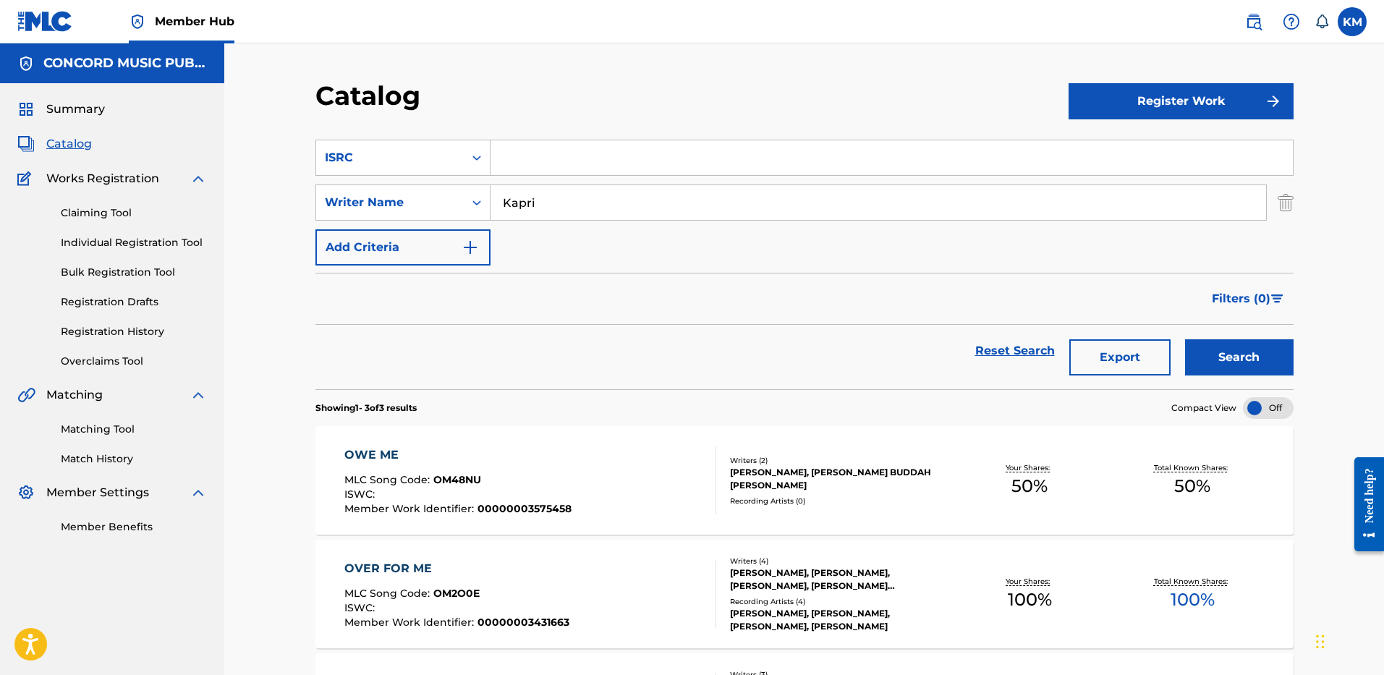
click at [514, 152] on input "Search Form" at bounding box center [892, 157] width 802 height 35
paste input "USUM71307708"
type input "USUM71307708"
click at [1286, 210] on img "Search Form" at bounding box center [1286, 203] width 16 height 36
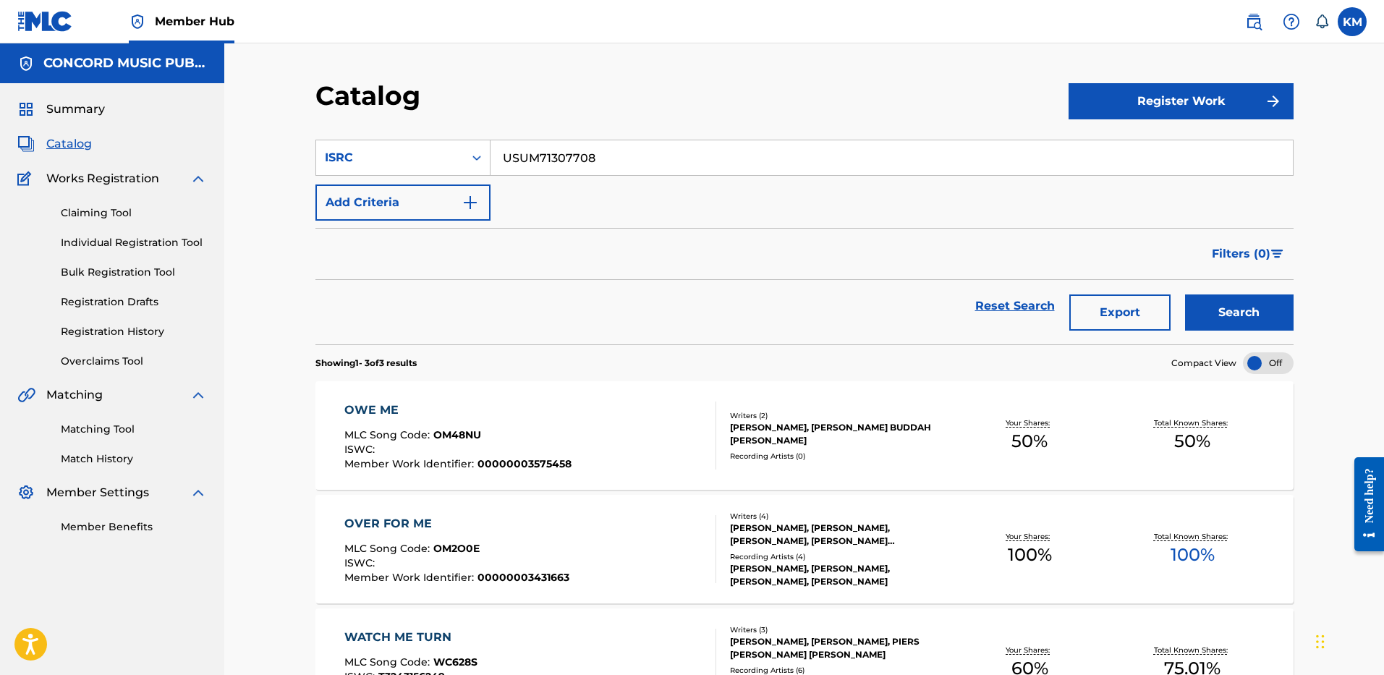
click at [1216, 331] on div "Search" at bounding box center [1236, 306] width 116 height 52
click at [1214, 325] on button "Search" at bounding box center [1239, 312] width 109 height 36
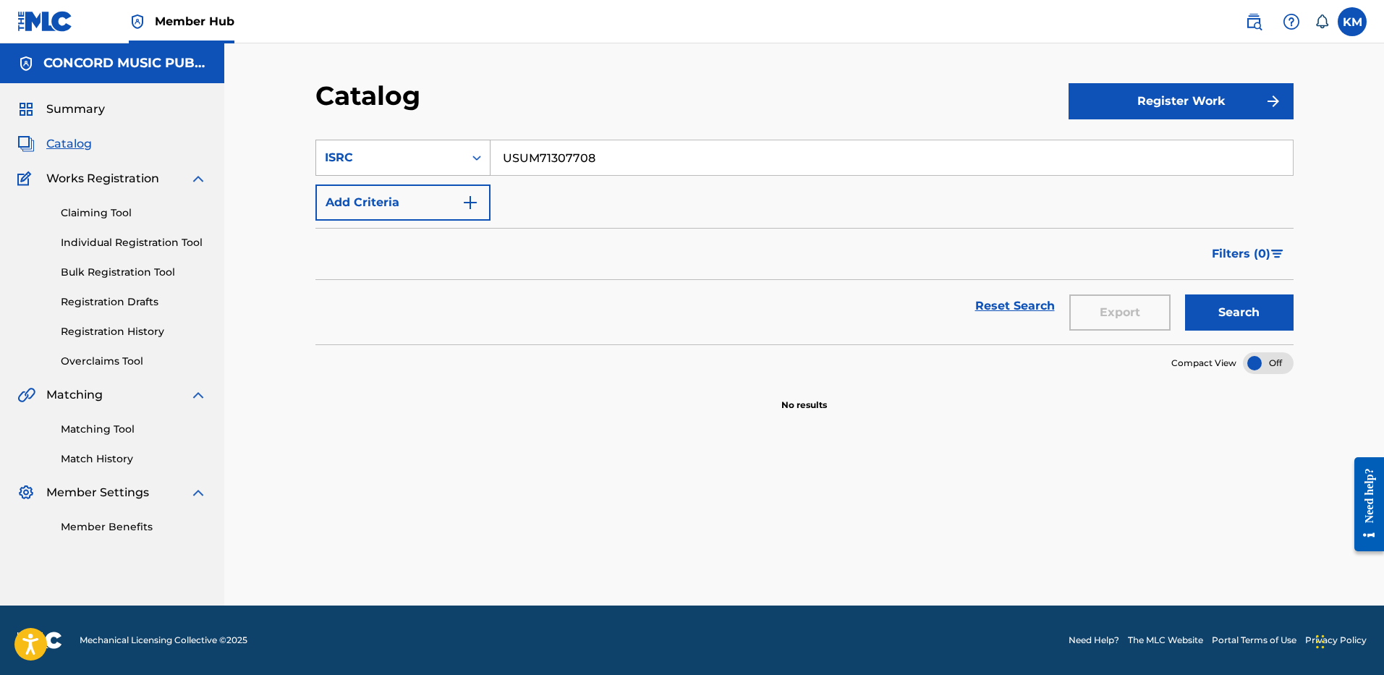
click at [480, 160] on icon "Search Form" at bounding box center [477, 158] width 14 height 14
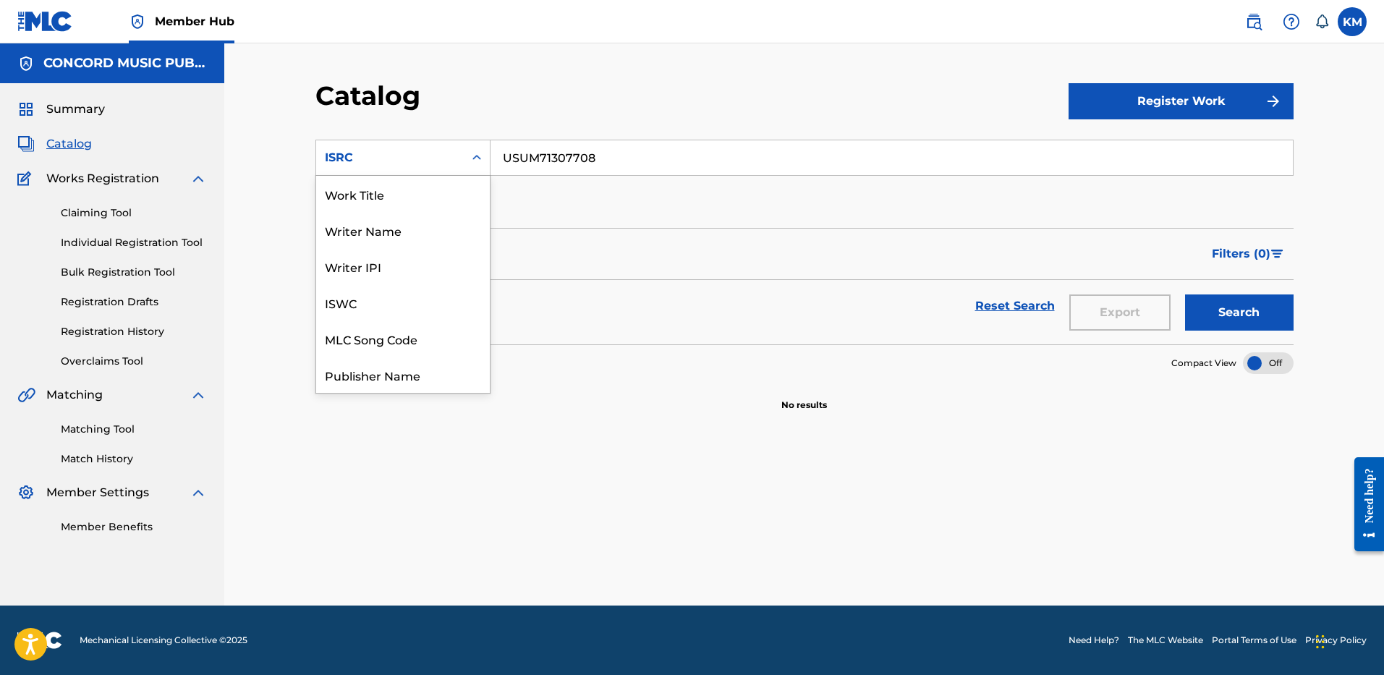
click at [445, 198] on div "Work Title" at bounding box center [403, 194] width 174 height 36
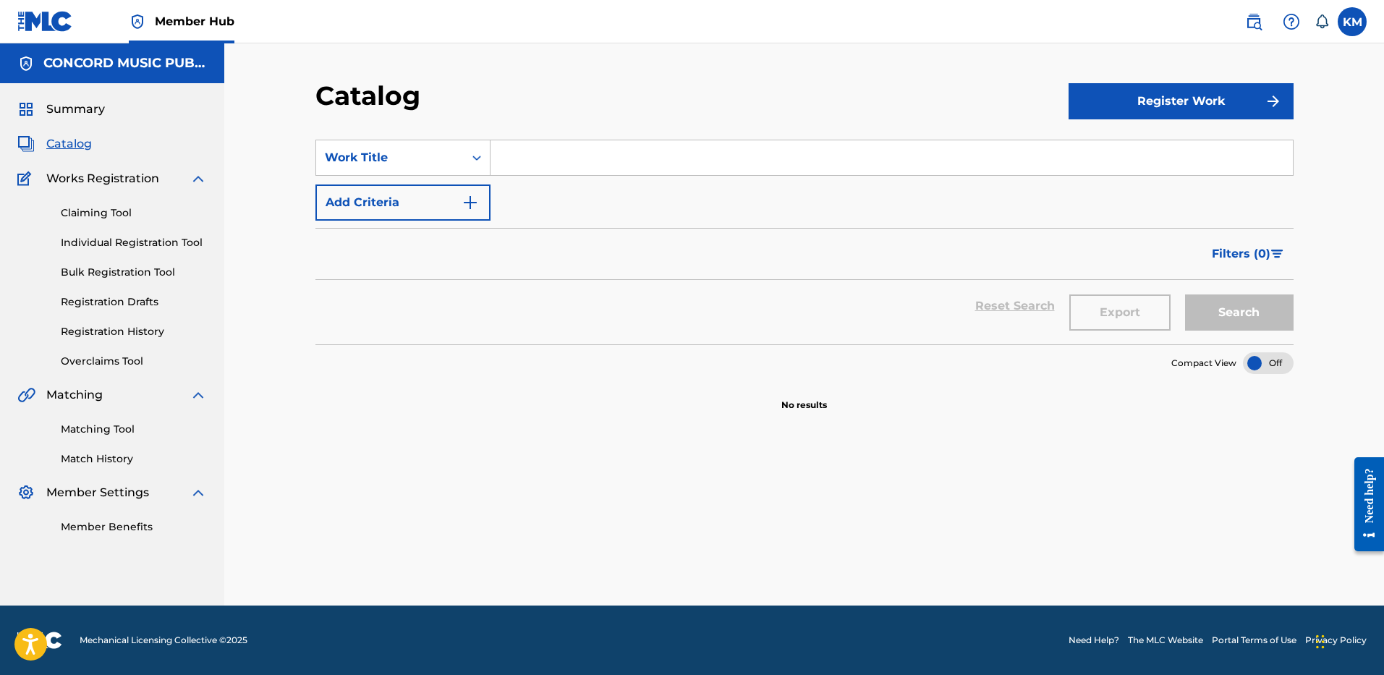
click at [507, 165] on input "Search Form" at bounding box center [892, 157] width 802 height 35
paste input "Drink A Beer"
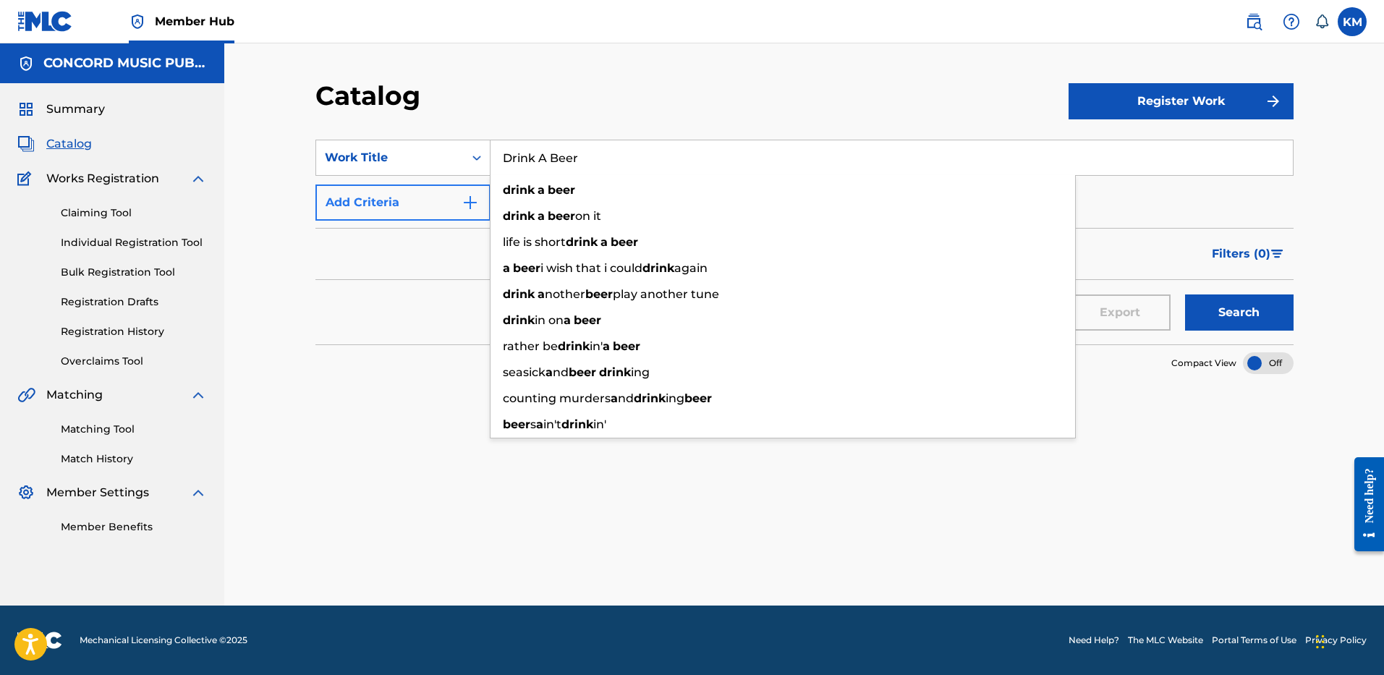
type input "Drink A Beer"
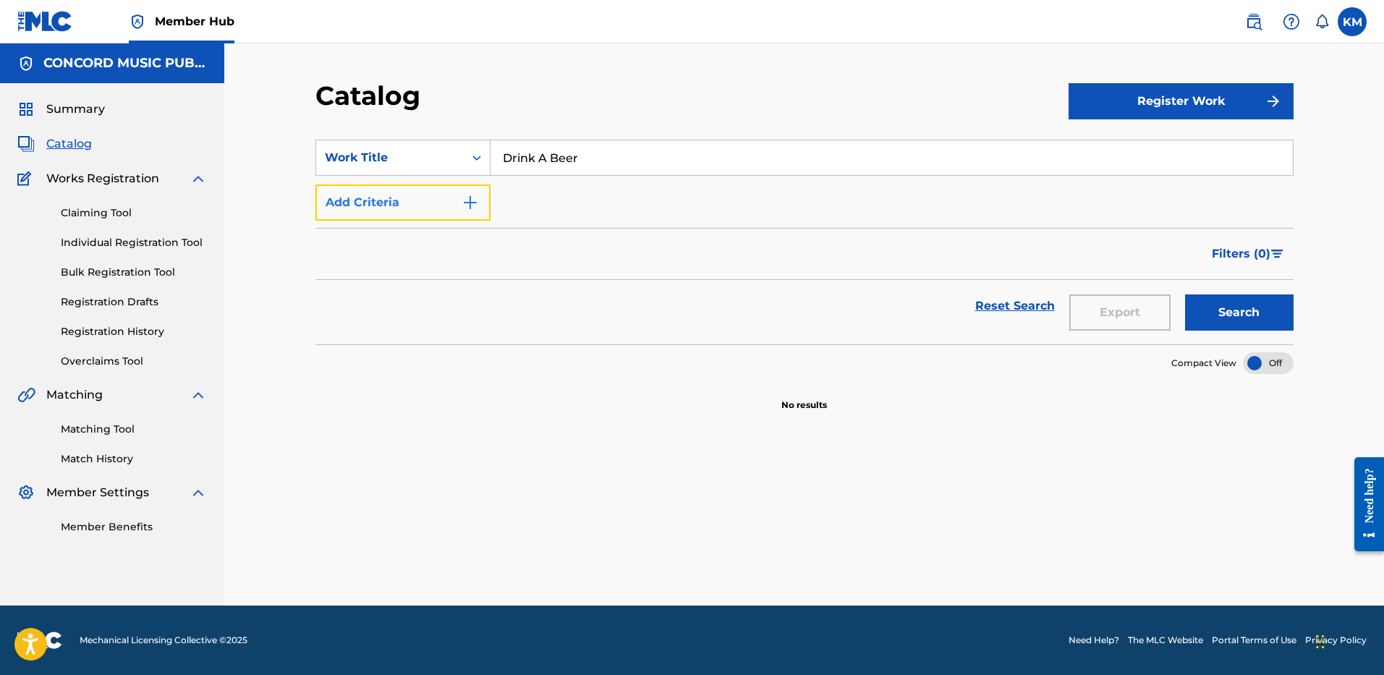
click at [469, 198] on img "Search Form" at bounding box center [470, 202] width 17 height 17
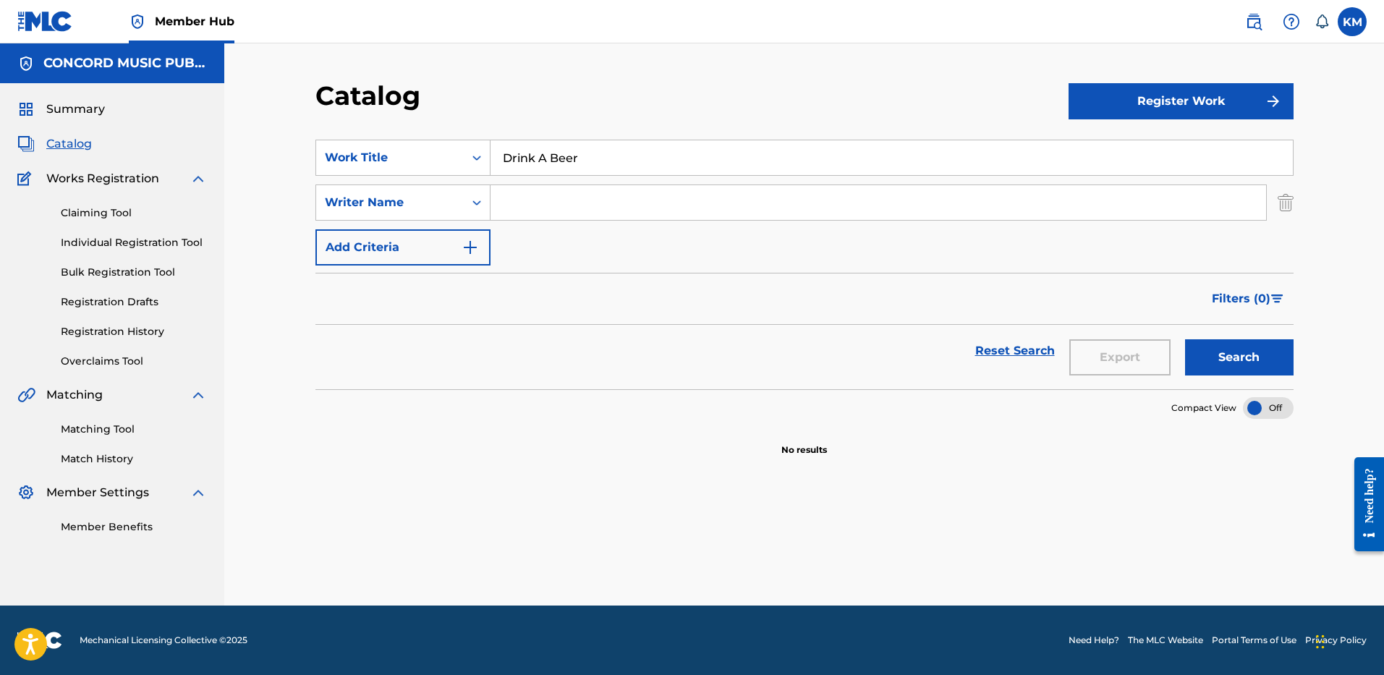
click at [521, 205] on input "Search Form" at bounding box center [879, 202] width 776 height 35
paste input "Stapleton"
click at [1247, 353] on button "Search" at bounding box center [1239, 357] width 109 height 36
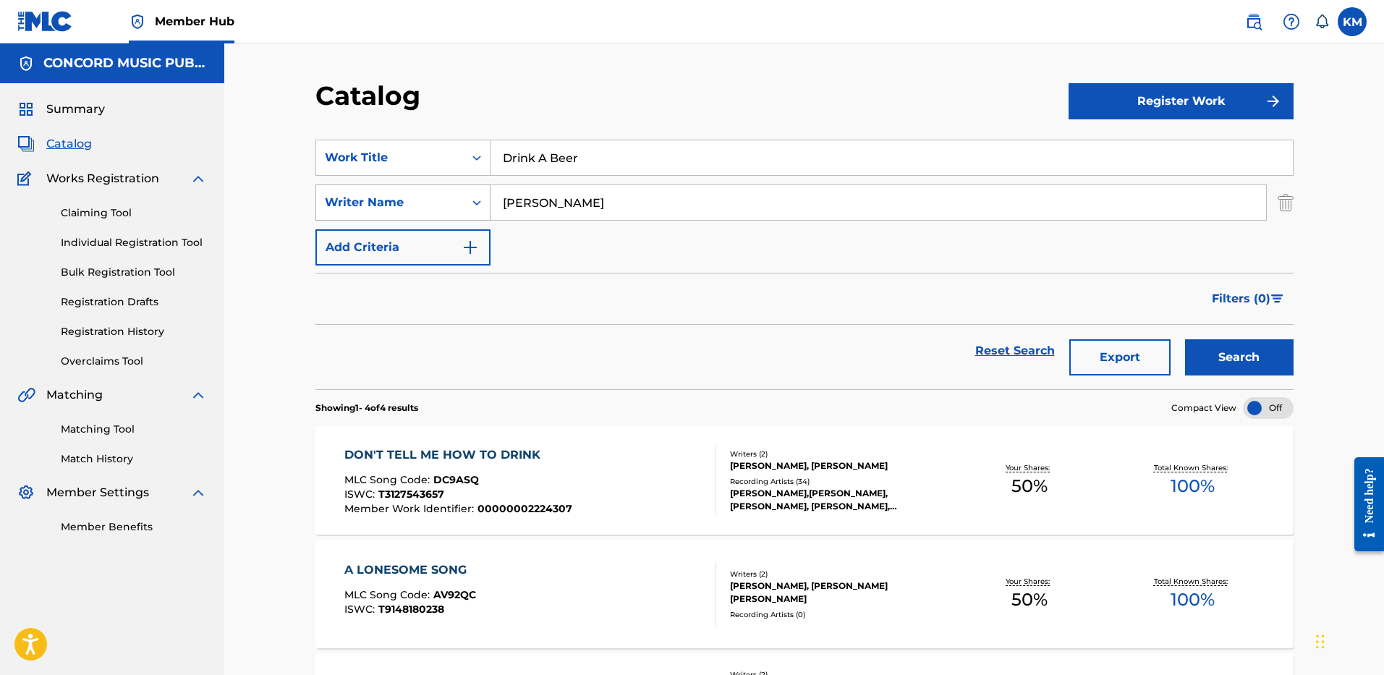
drag, startPoint x: 578, startPoint y: 211, endPoint x: 427, endPoint y: 196, distance: 151.9
click at [427, 196] on div "SearchWithCriteriaaeb26051-3be6-40ed-a64f-7f446f5aecea Writer Name Stapleton" at bounding box center [804, 203] width 978 height 36
paste input "Beavers"
type input "Beavers"
click at [1203, 346] on button "Search" at bounding box center [1239, 357] width 109 height 36
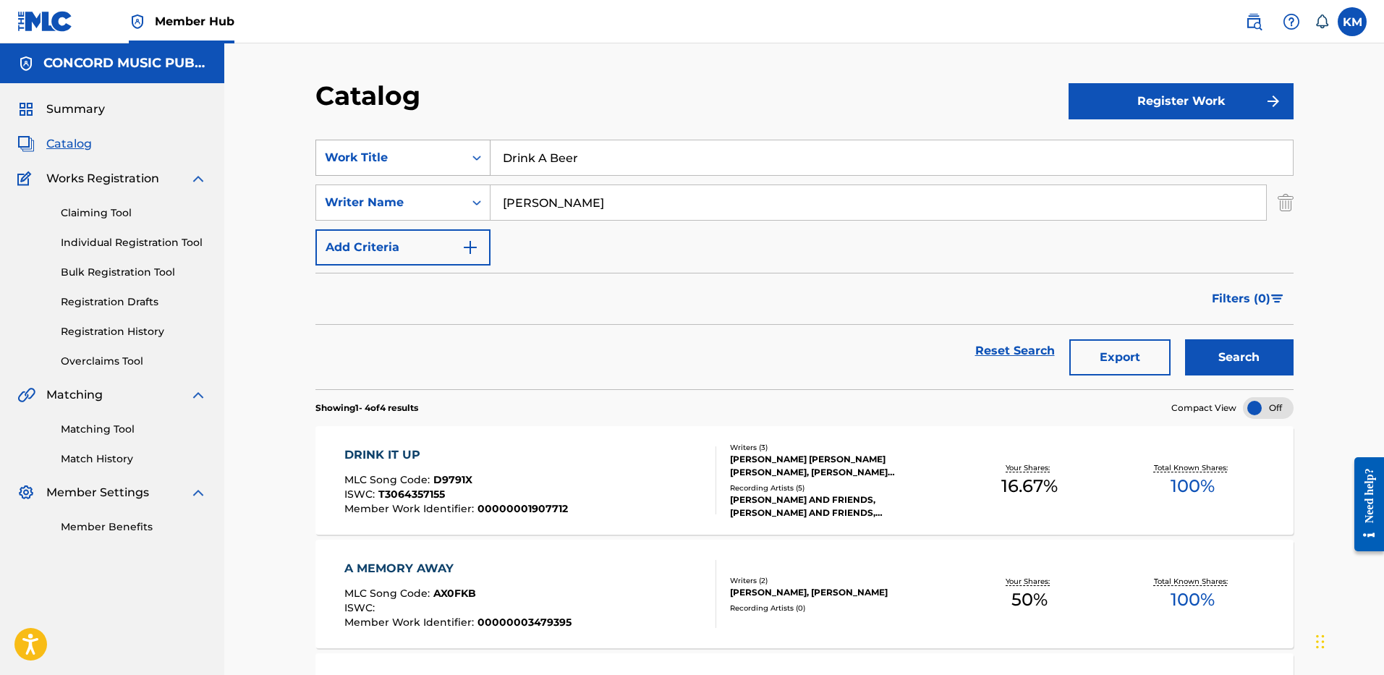
click at [474, 156] on icon "Search Form" at bounding box center [477, 158] width 14 height 14
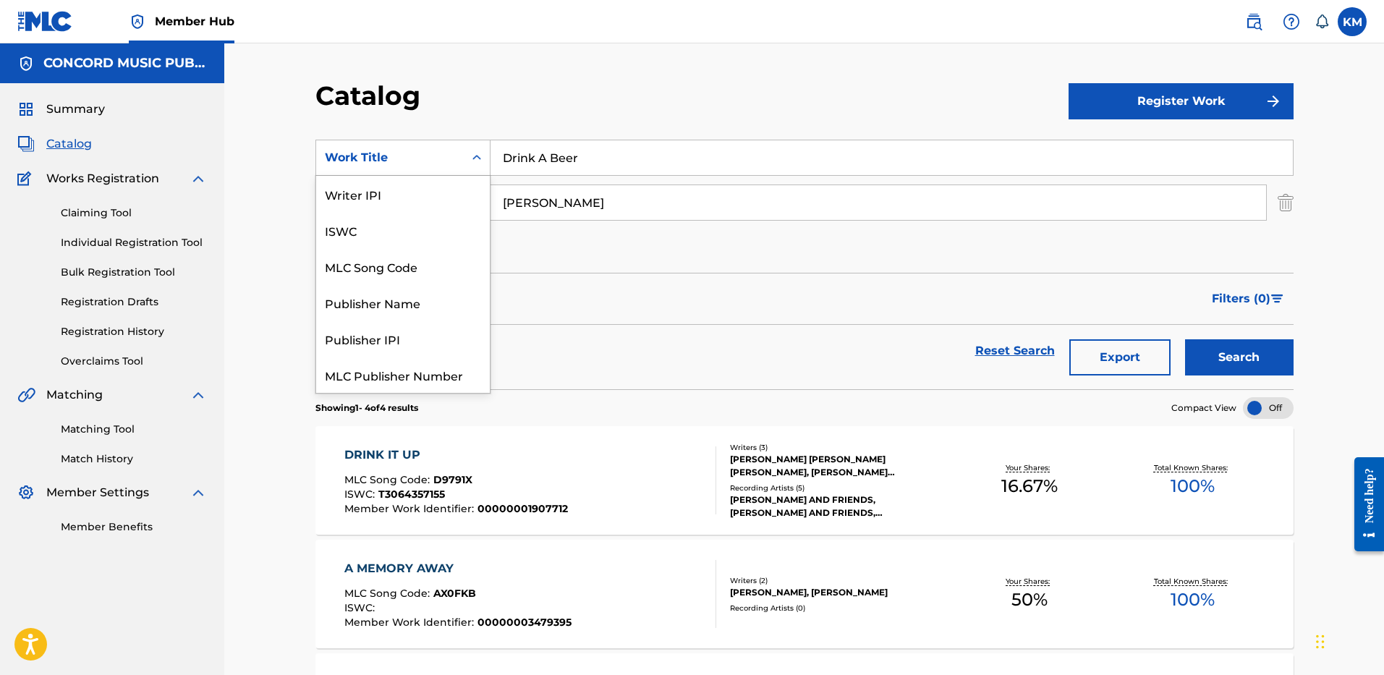
scroll to position [181, 0]
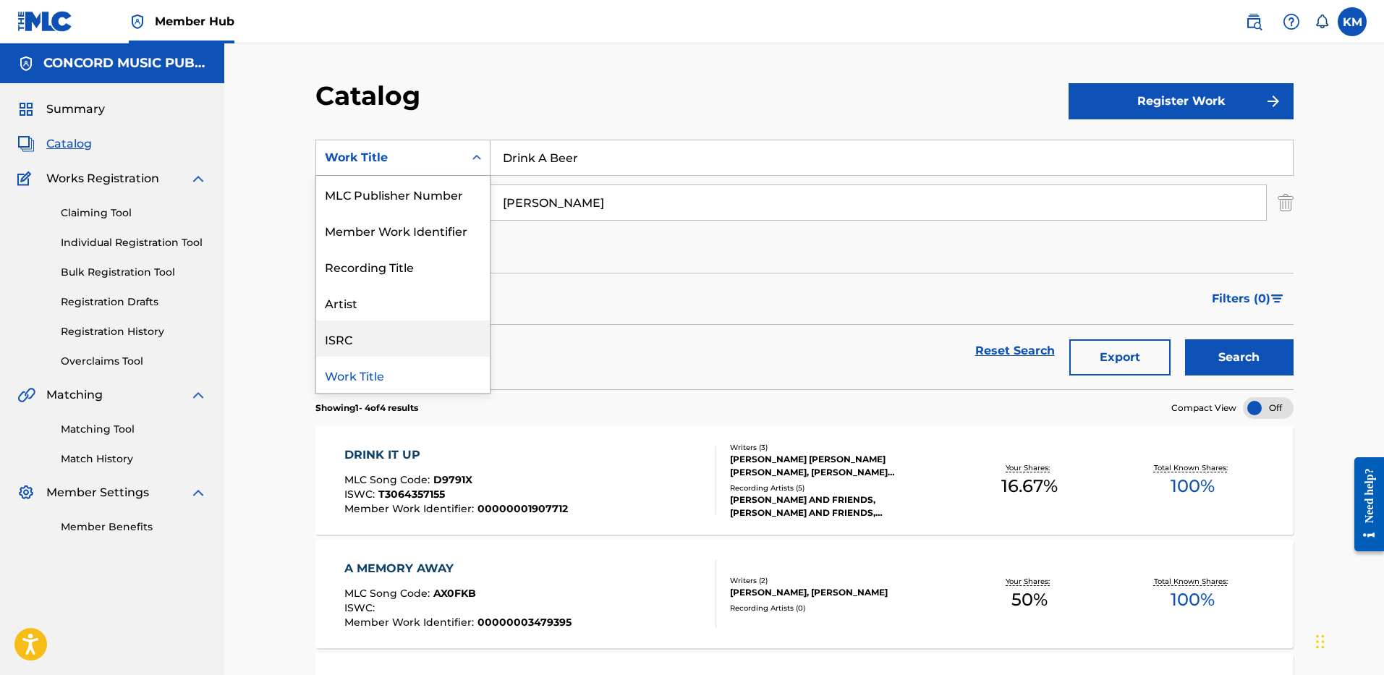
click at [438, 349] on div "ISRC" at bounding box center [403, 339] width 174 height 36
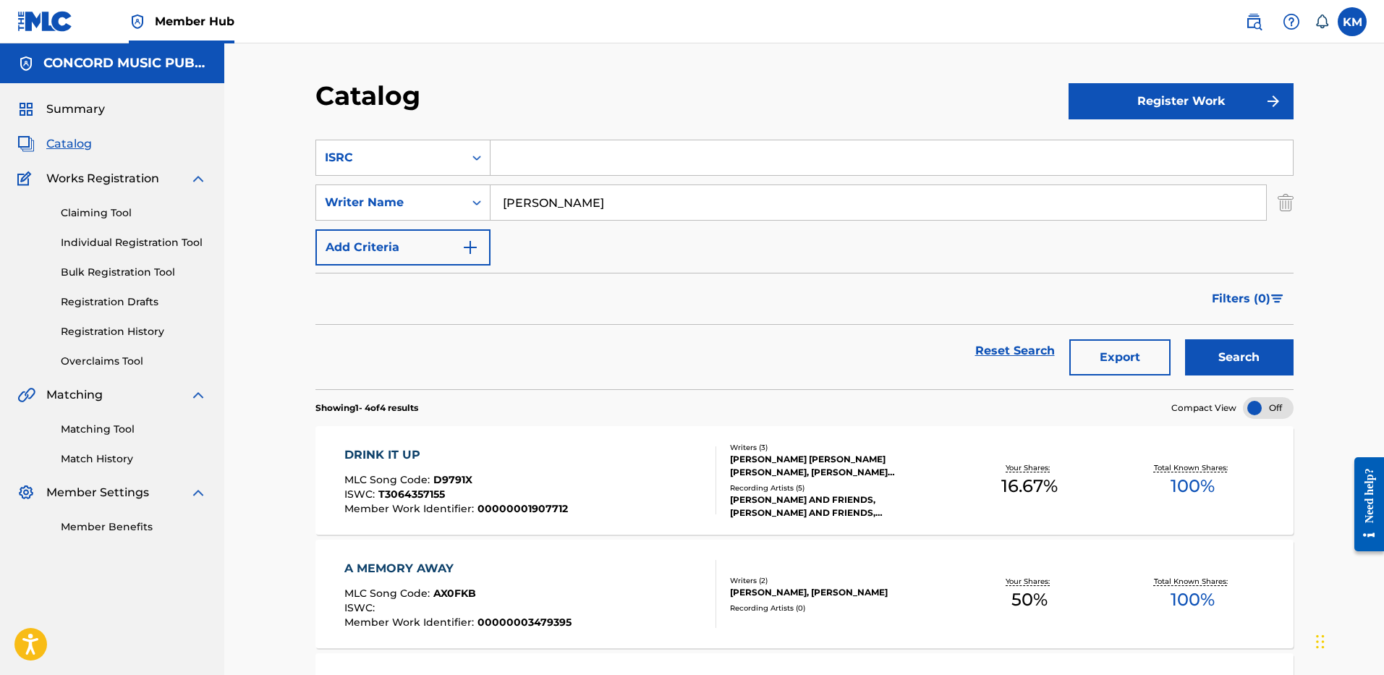
click at [525, 156] on input "Search Form" at bounding box center [892, 157] width 802 height 35
paste input "USQX92403911"
type input "USQX92403911"
drag, startPoint x: 572, startPoint y: 203, endPoint x: 461, endPoint y: 202, distance: 111.4
click at [461, 202] on div "SearchWithCriteriaaeb26051-3be6-40ed-a64f-7f446f5aecea Writer Name Beavers" at bounding box center [804, 203] width 978 height 36
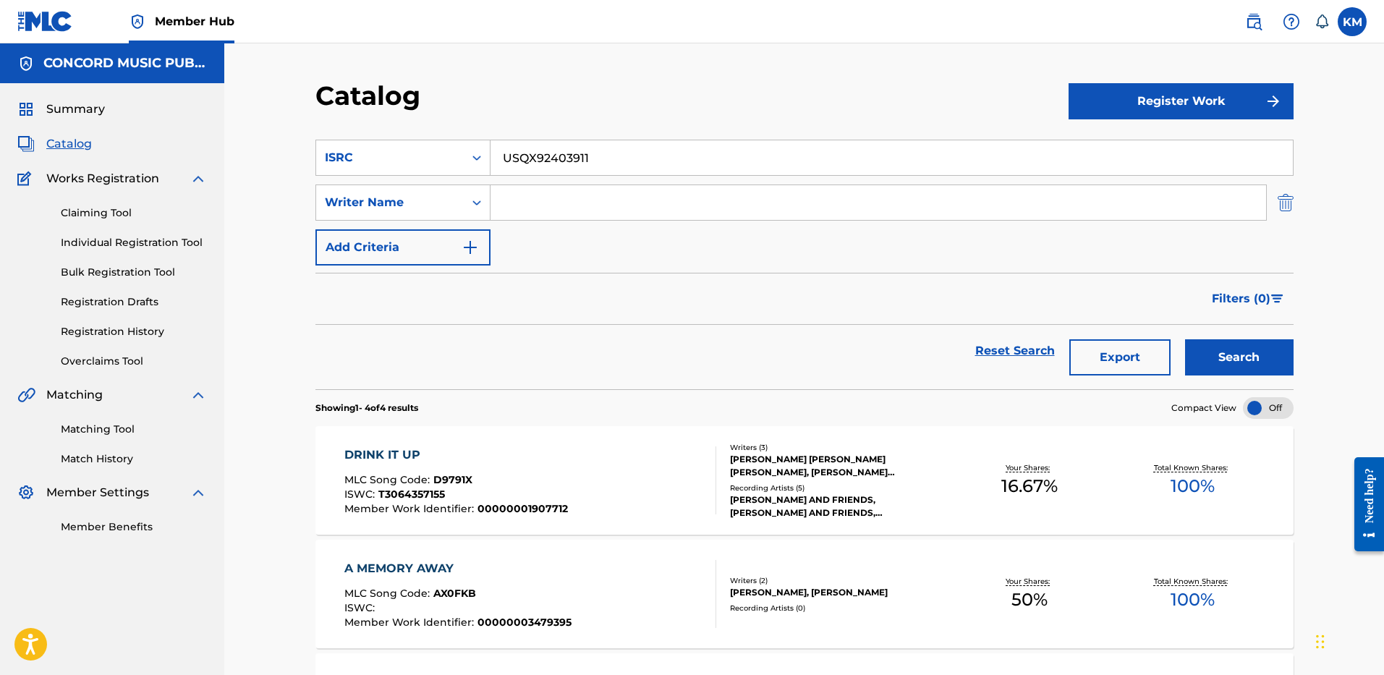
click at [1286, 207] on img "Search Form" at bounding box center [1286, 203] width 16 height 36
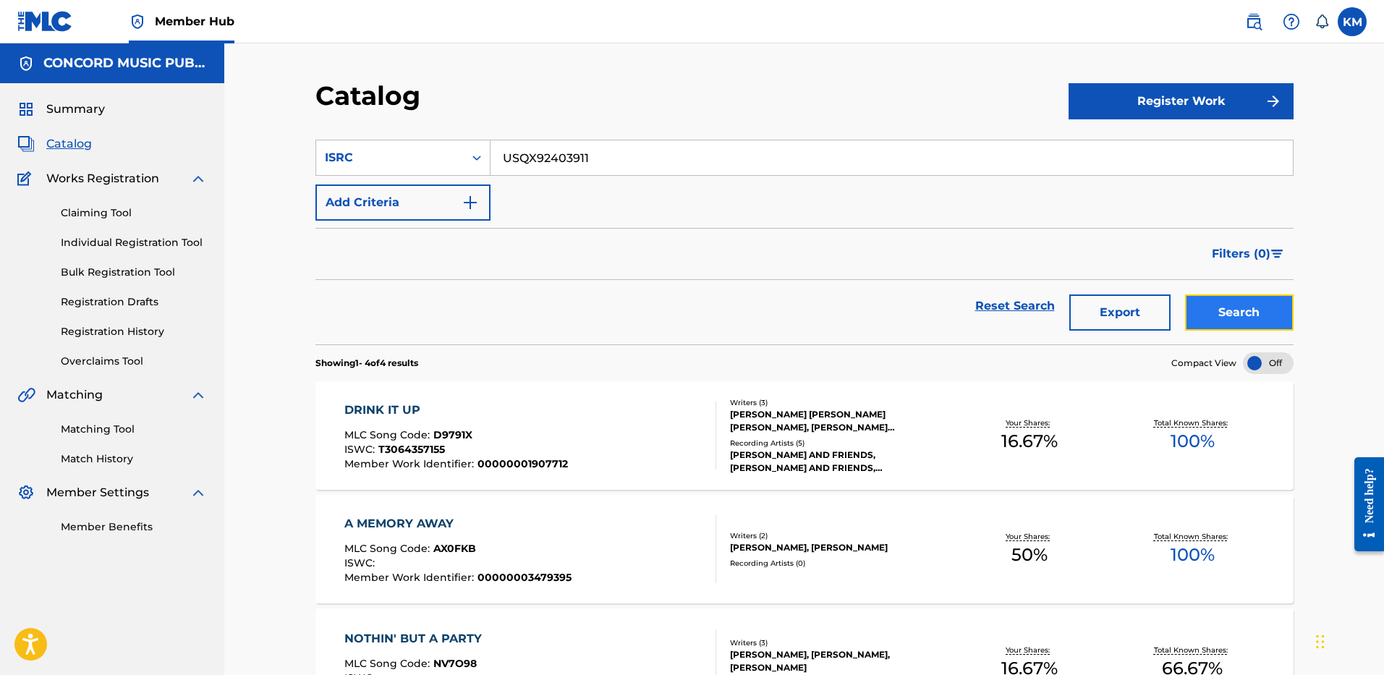
click at [1239, 315] on button "Search" at bounding box center [1239, 312] width 109 height 36
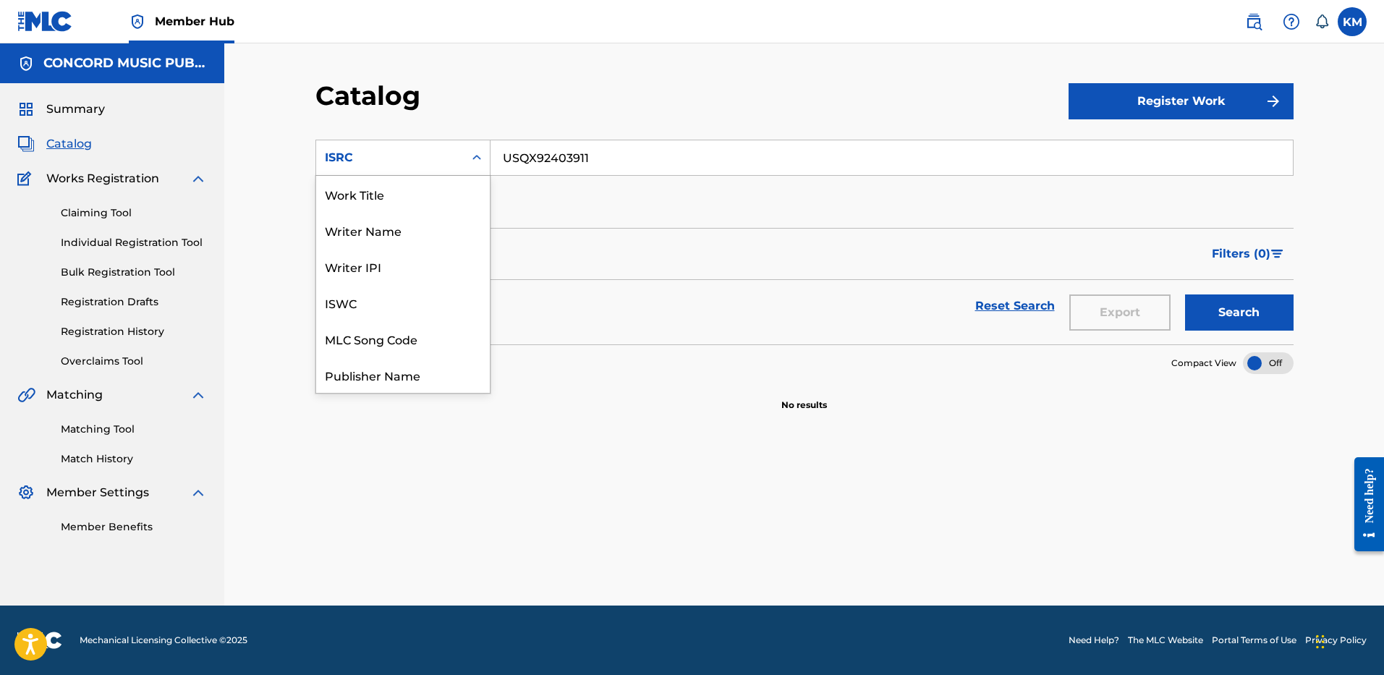
click at [478, 158] on icon "Search Form" at bounding box center [476, 157] width 9 height 5
click at [420, 187] on div "Work Title" at bounding box center [403, 194] width 174 height 36
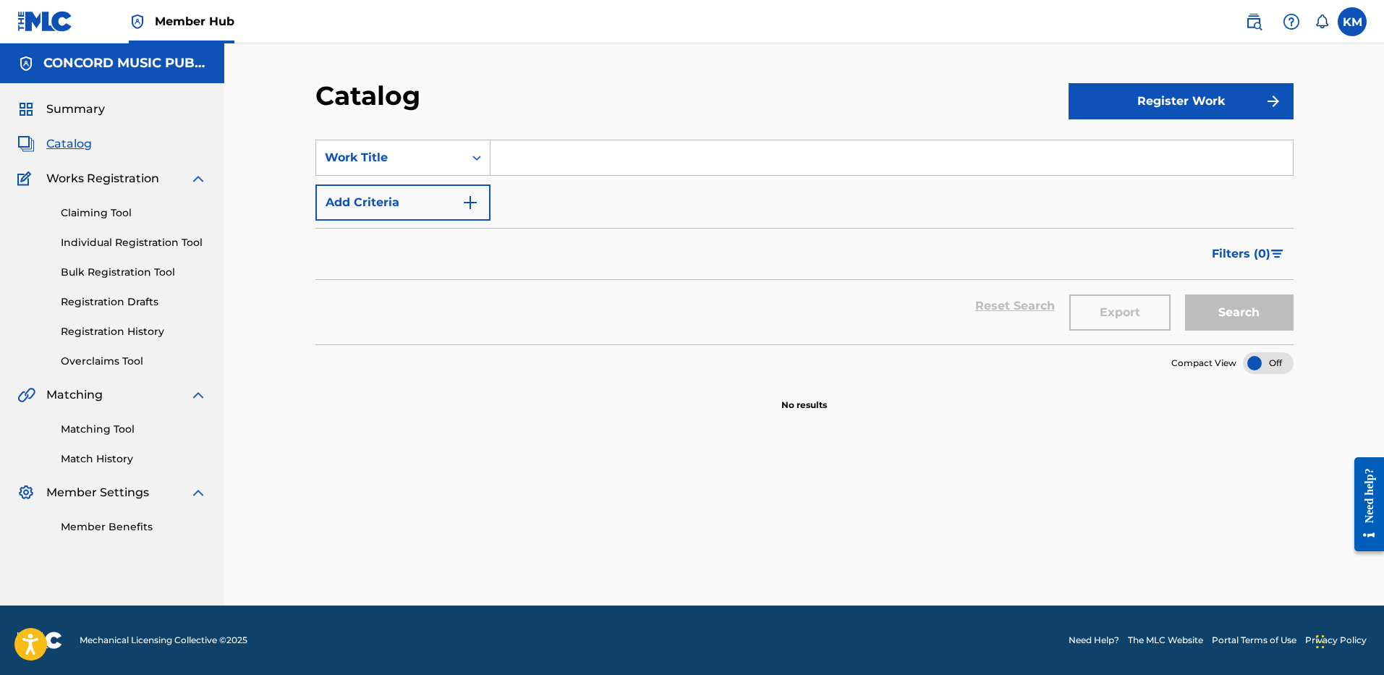
click at [525, 153] on input "Search Form" at bounding box center [892, 157] width 802 height 35
paste input "Revolú"
click at [547, 160] on input "Revolú" at bounding box center [892, 157] width 802 height 35
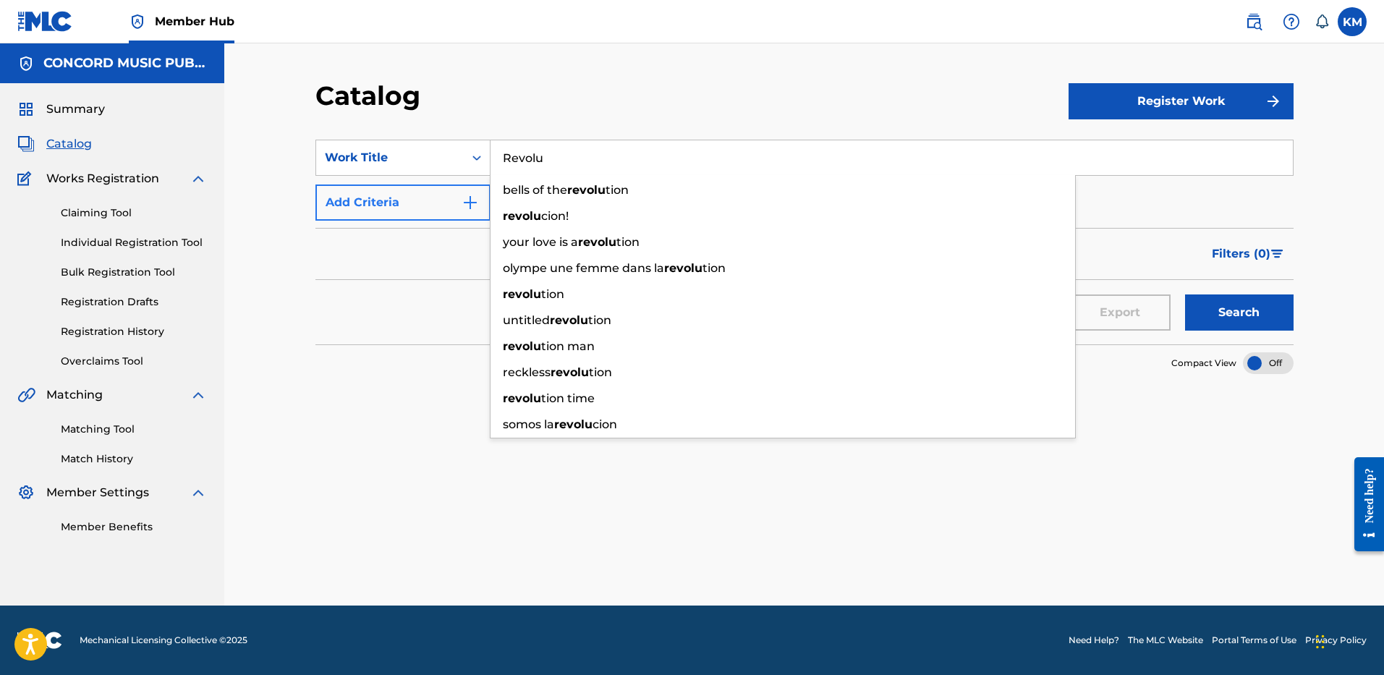
type input "Revolu"
click at [476, 193] on button "Add Criteria" at bounding box center [402, 203] width 175 height 36
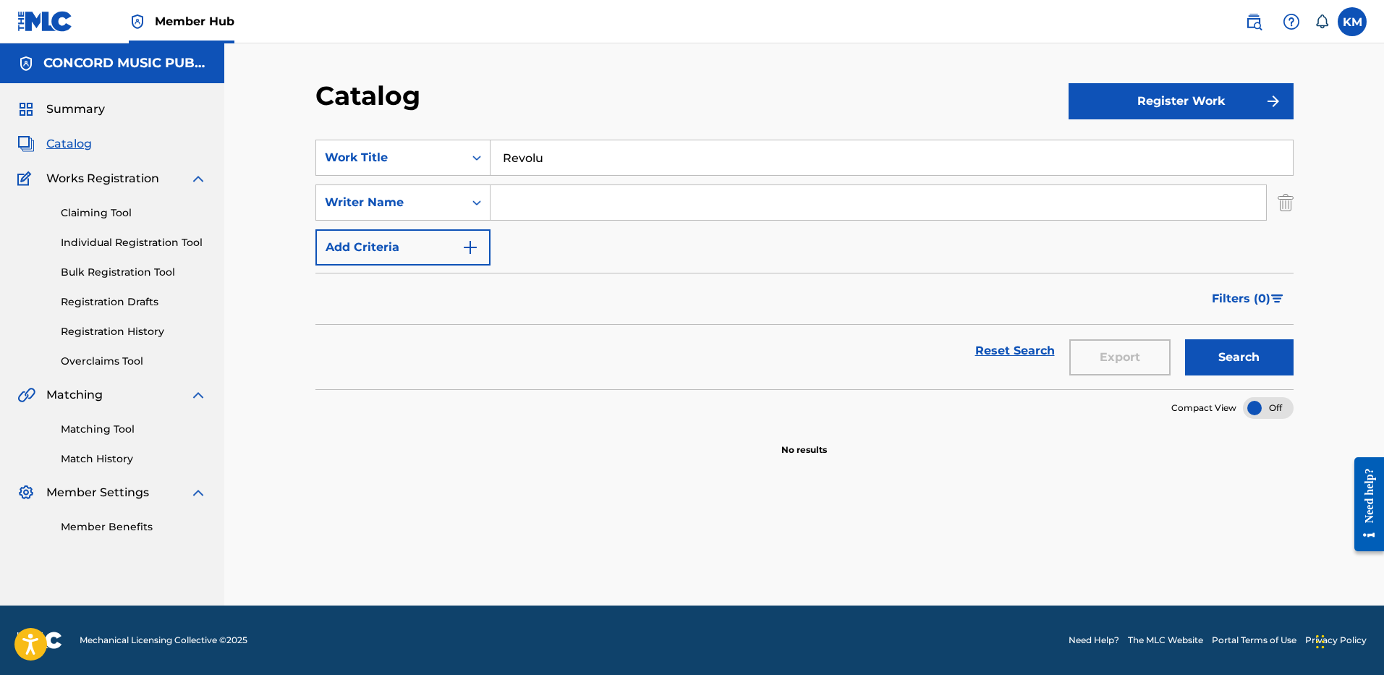
click at [533, 195] on input "Search Form" at bounding box center [879, 202] width 776 height 35
paste input "Ocasio"
click at [1273, 345] on button "Search" at bounding box center [1239, 357] width 109 height 36
paste input "Echevarria"
drag, startPoint x: 558, startPoint y: 206, endPoint x: 403, endPoint y: 217, distance: 155.2
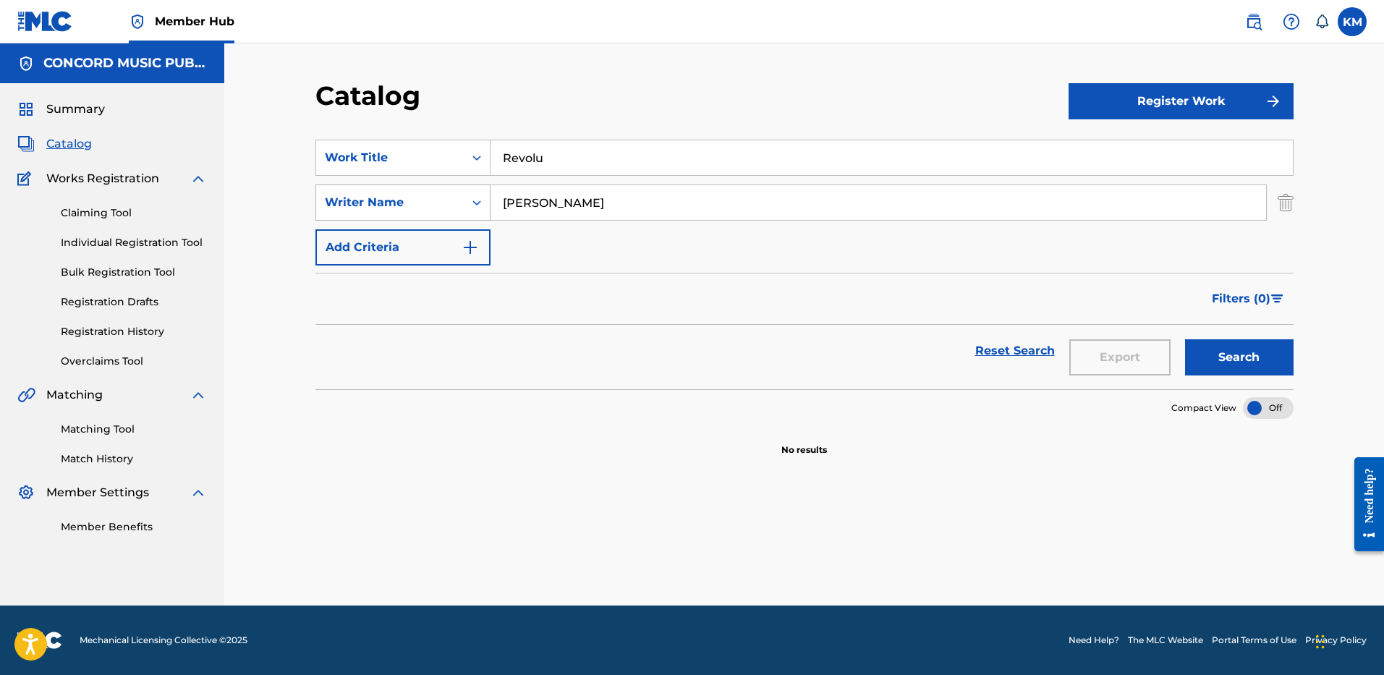
click at [408, 216] on div "SearchWithCriteriaaeb26051-3be6-40ed-a64f-7f446f5aecea Writer Name Echevarria" at bounding box center [804, 203] width 978 height 36
click at [1203, 353] on button "Search" at bounding box center [1239, 357] width 109 height 36
paste input "Blanco"
drag, startPoint x: 1204, startPoint y: 351, endPoint x: 1116, endPoint y: 328, distance: 91.3
click at [1205, 351] on button "Search" at bounding box center [1239, 357] width 109 height 36
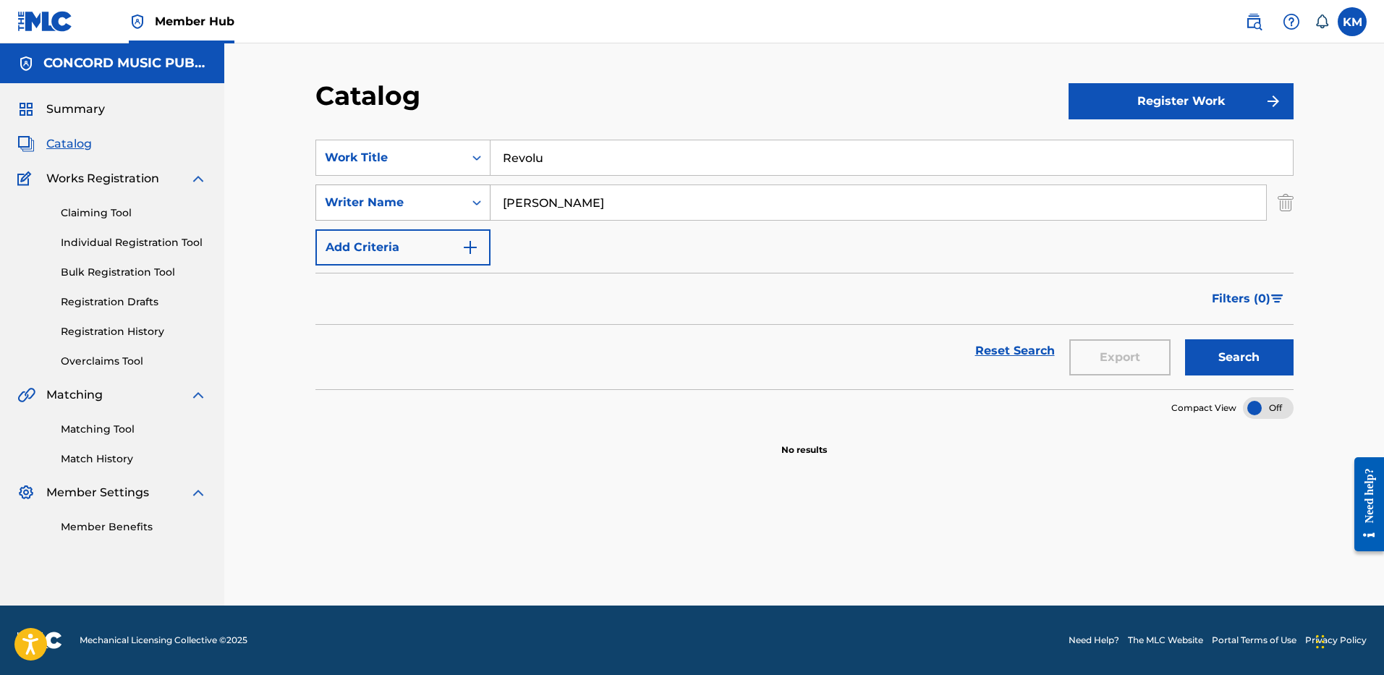
paste input "Pizarr"
drag, startPoint x: 552, startPoint y: 208, endPoint x: 431, endPoint y: 204, distance: 120.9
click at [433, 204] on div "SearchWithCriteriaaeb26051-3be6-40ed-a64f-7f446f5aecea Writer Name Pizarro" at bounding box center [804, 203] width 978 height 36
type input "Pizarro"
click at [1226, 355] on button "Search" at bounding box center [1239, 357] width 109 height 36
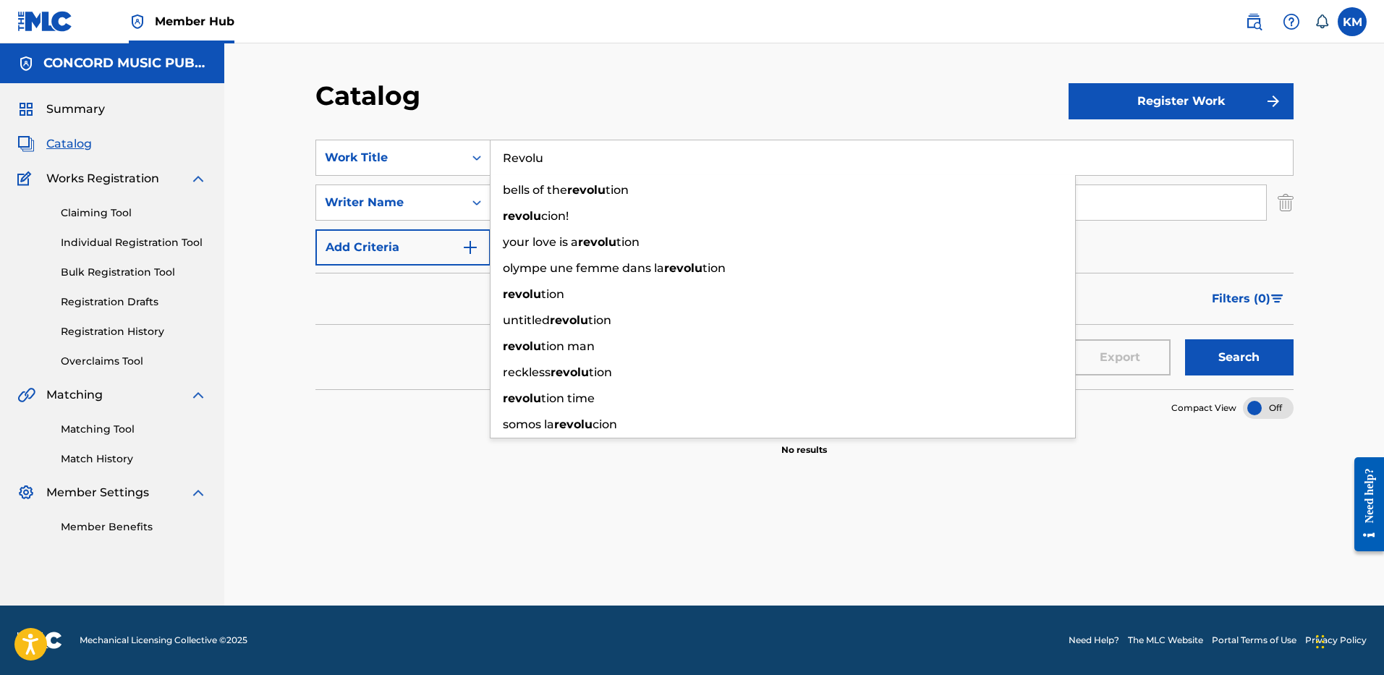
drag, startPoint x: 502, startPoint y: 158, endPoint x: 543, endPoint y: 158, distance: 40.5
click at [543, 158] on input "Revolu" at bounding box center [892, 157] width 802 height 35
paste input "ú"
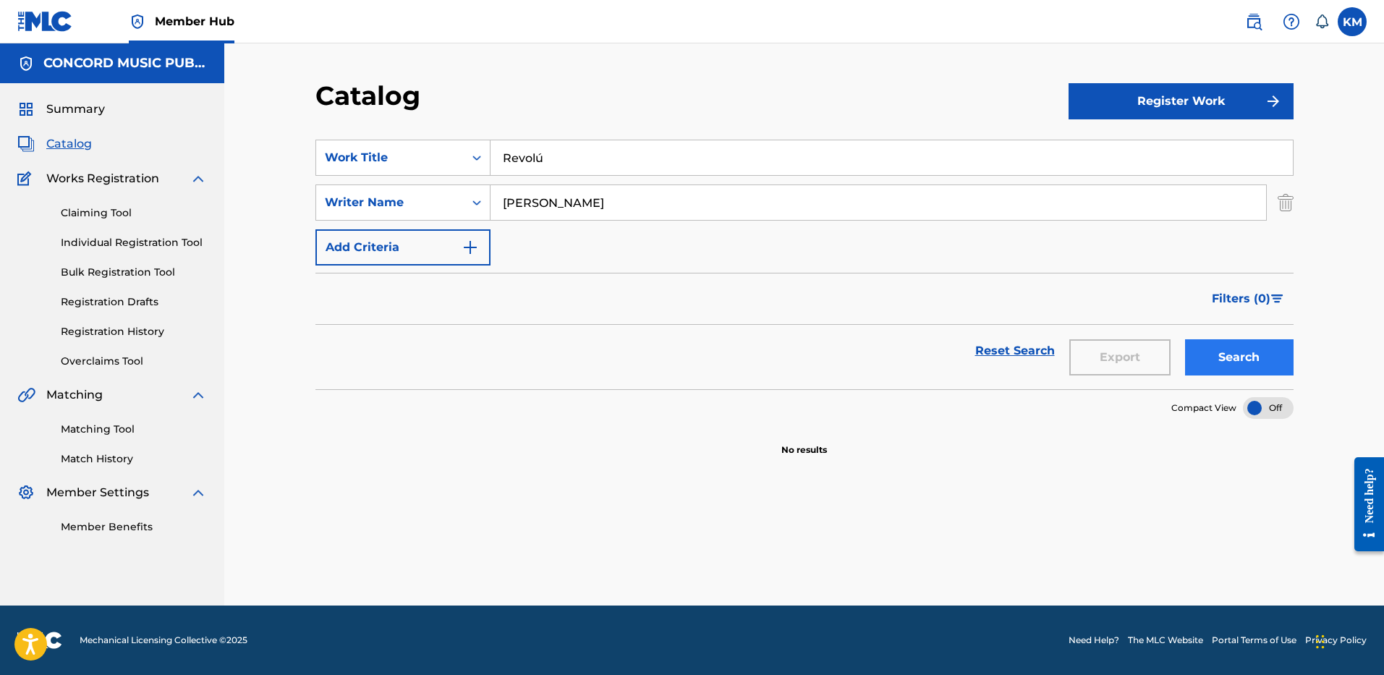
type input "Revolú"
click at [1234, 345] on button "Search" at bounding box center [1239, 357] width 109 height 36
click at [475, 159] on icon "Search Form" at bounding box center [477, 158] width 14 height 14
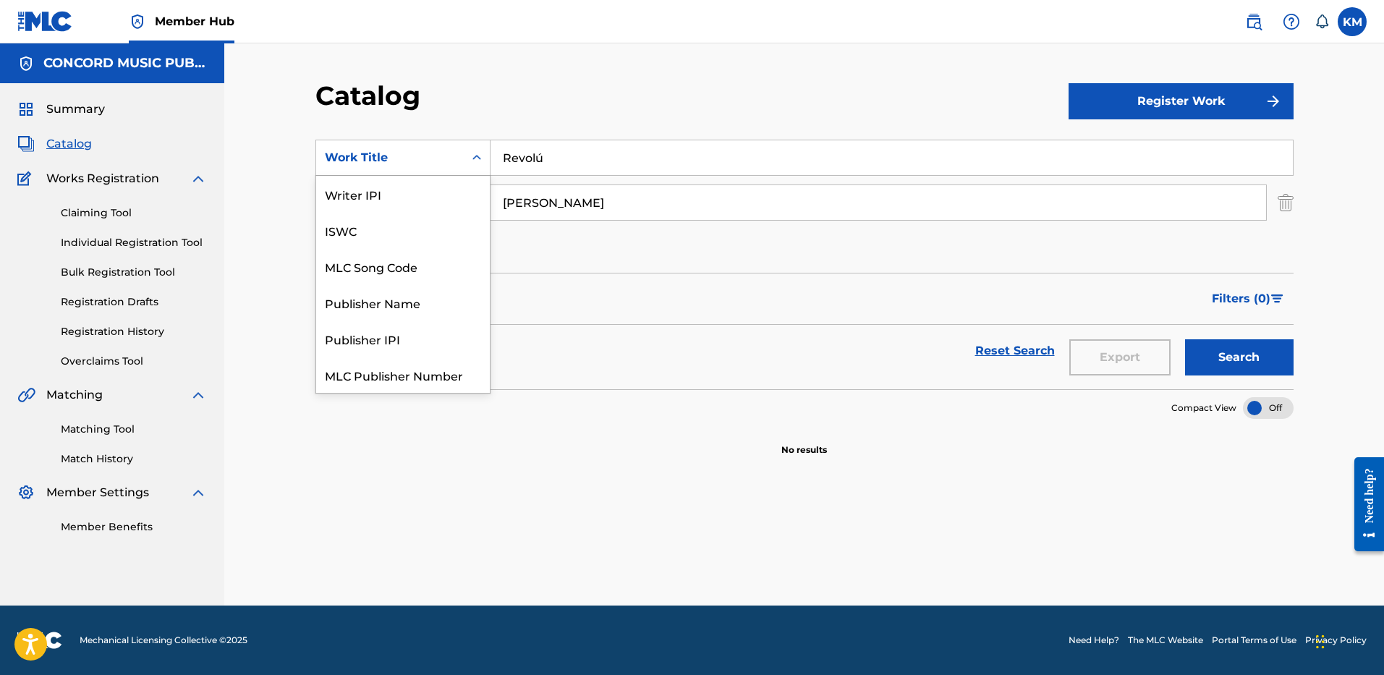
scroll to position [181, 0]
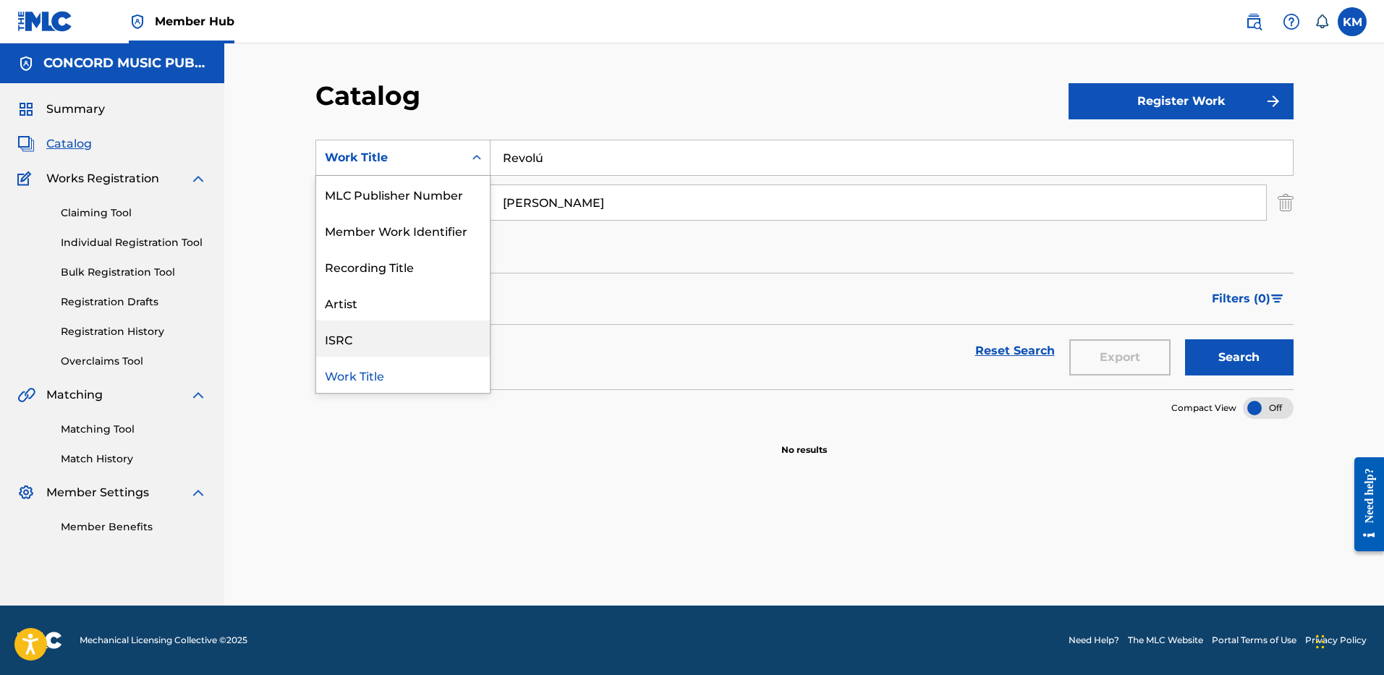
click at [442, 345] on div "ISRC" at bounding box center [403, 339] width 174 height 36
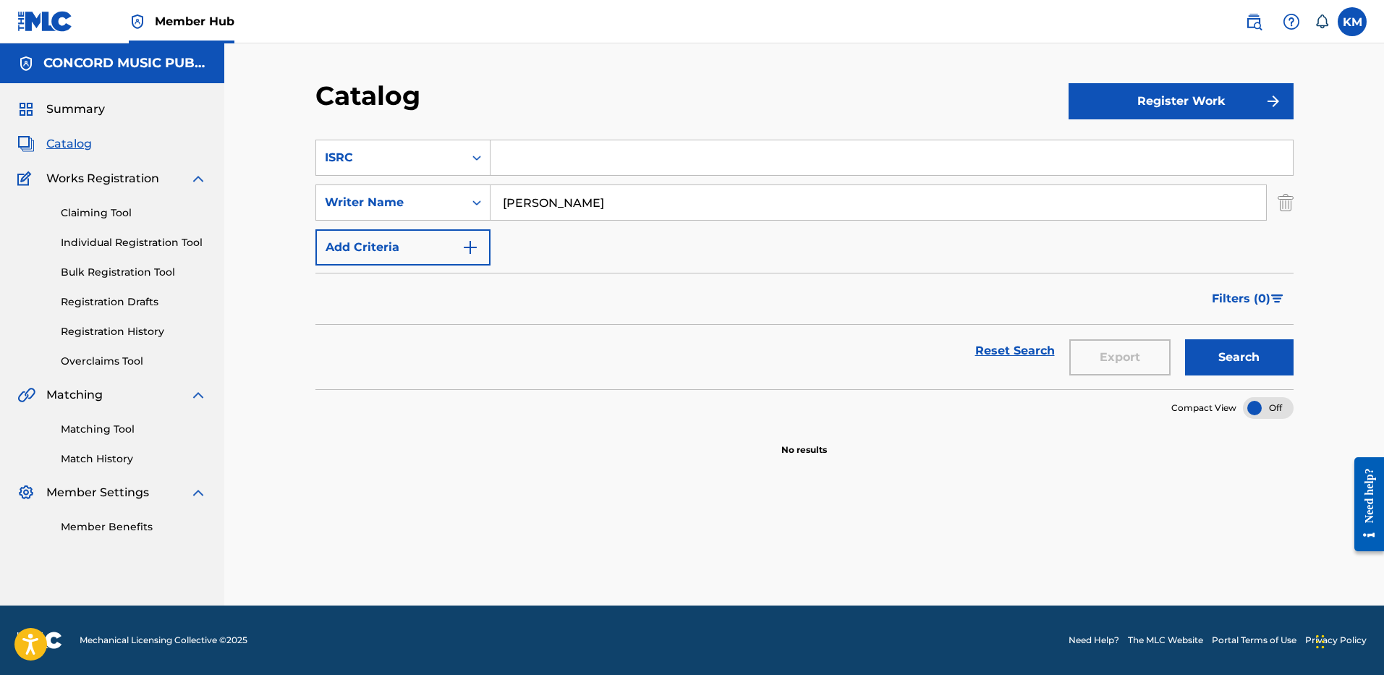
click at [518, 153] on input "Search Form" at bounding box center [892, 157] width 802 height 35
paste input "USJI10500721"
type input "USJI10500721"
click at [1282, 200] on img "Search Form" at bounding box center [1286, 203] width 16 height 36
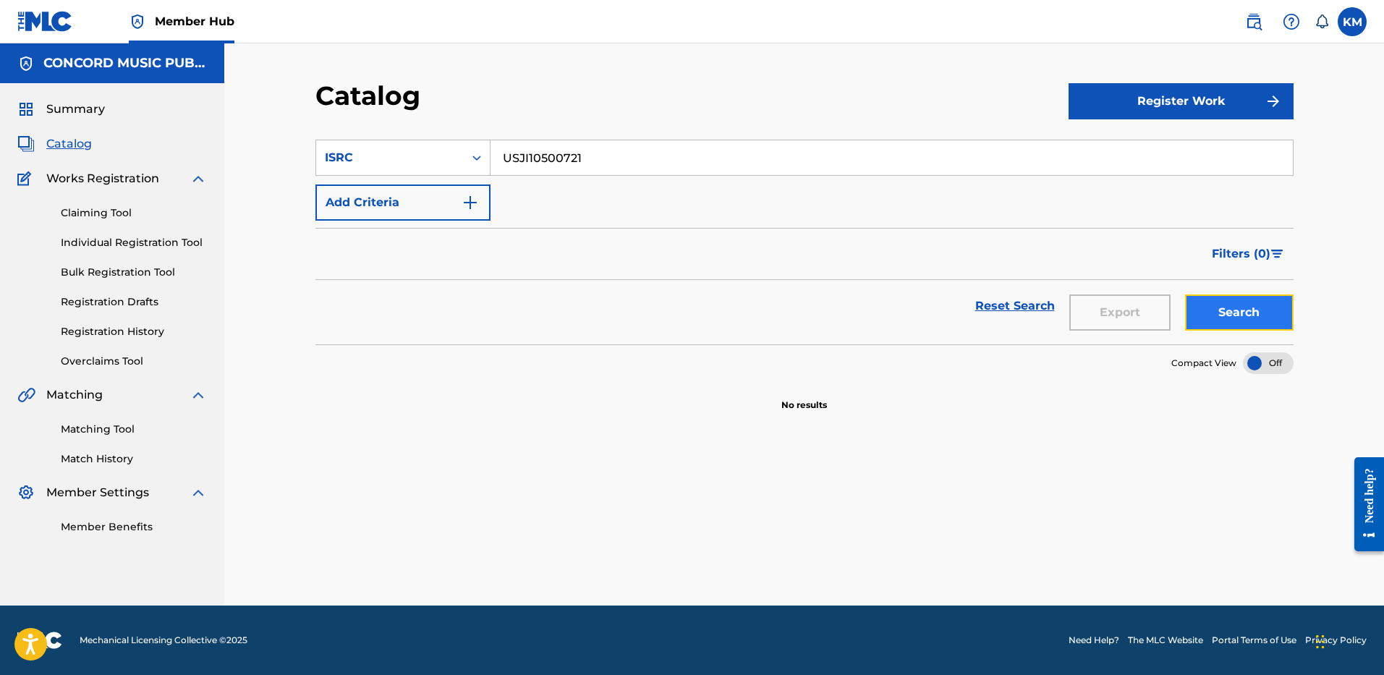
click at [1225, 301] on button "Search" at bounding box center [1239, 312] width 109 height 36
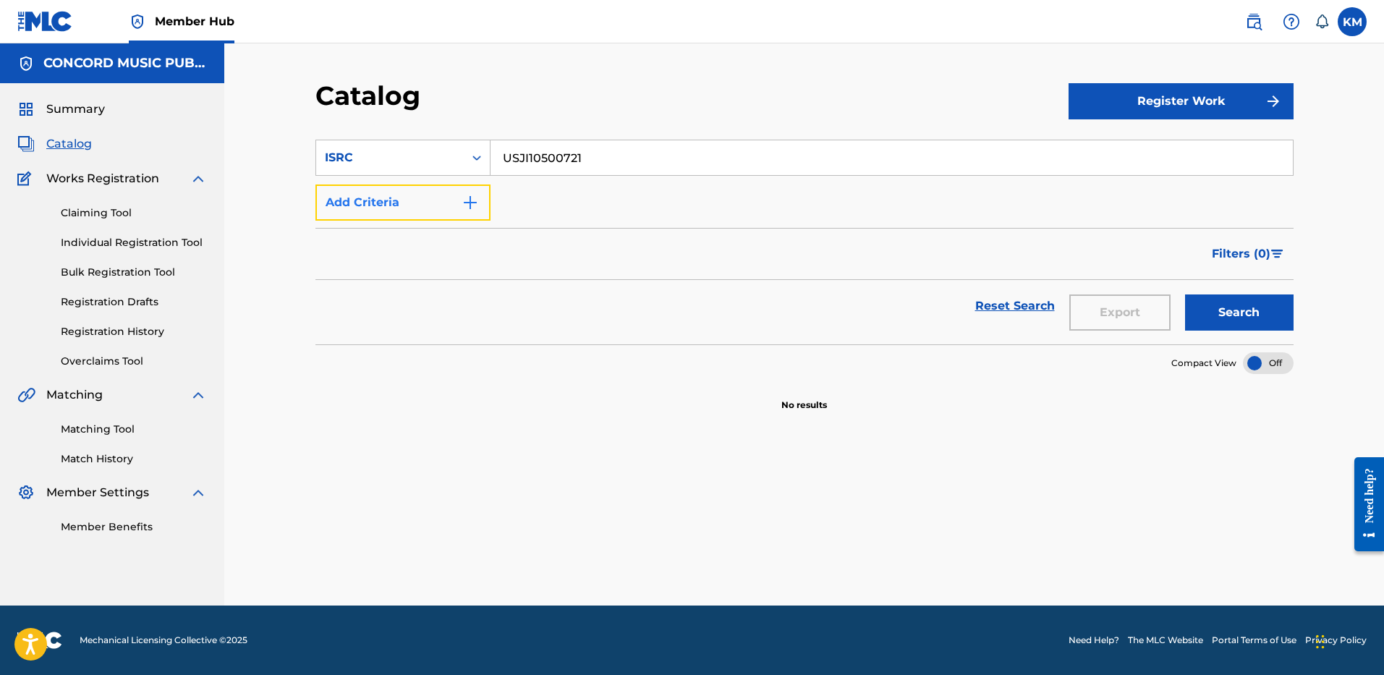
click at [475, 201] on img "Search Form" at bounding box center [470, 202] width 17 height 17
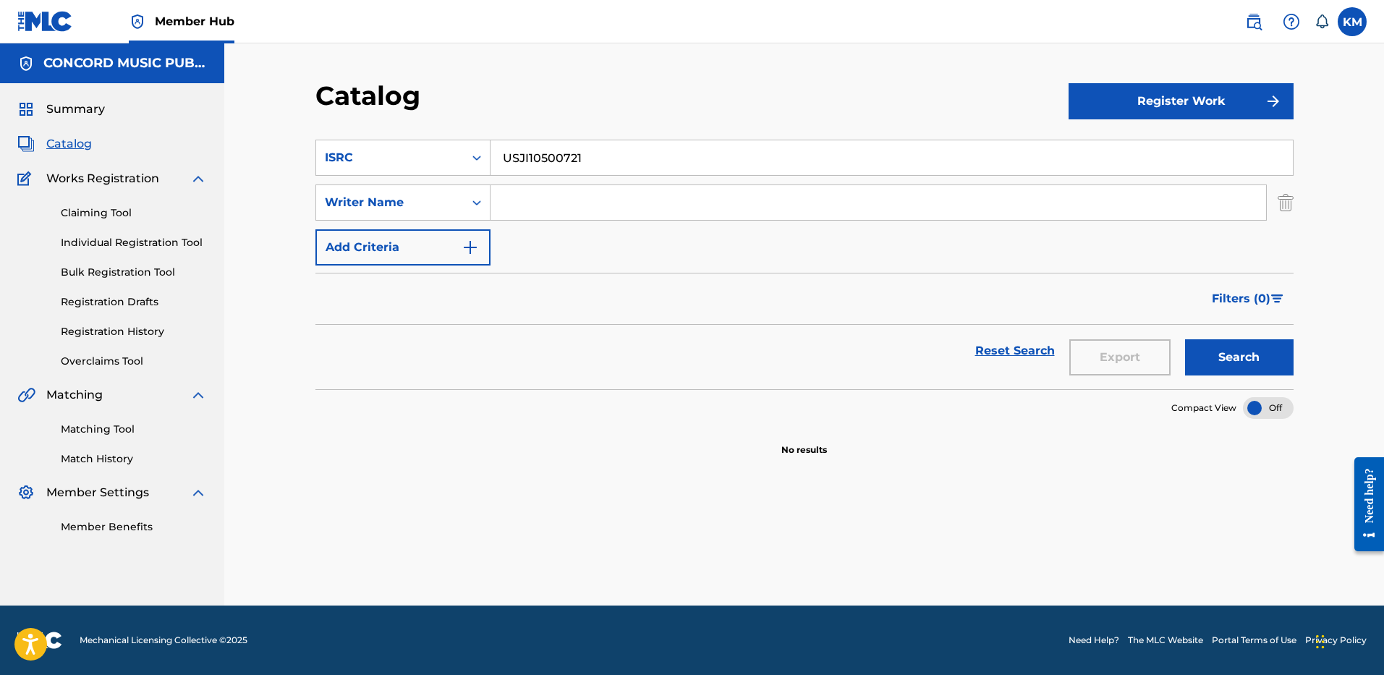
click at [533, 197] on input "Search Form" at bounding box center [879, 202] width 776 height 35
paste input "Storch"
type input "Storch"
click at [475, 156] on icon "Search Form" at bounding box center [477, 158] width 14 height 14
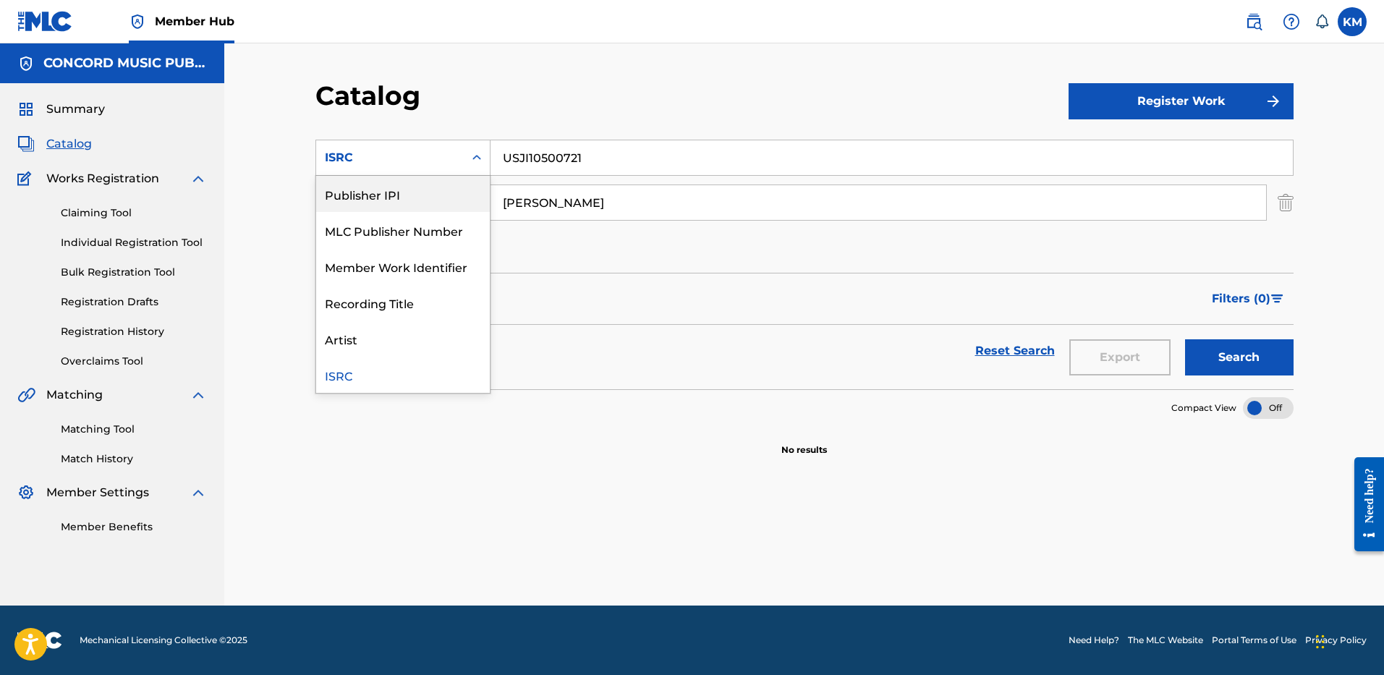
scroll to position [0, 0]
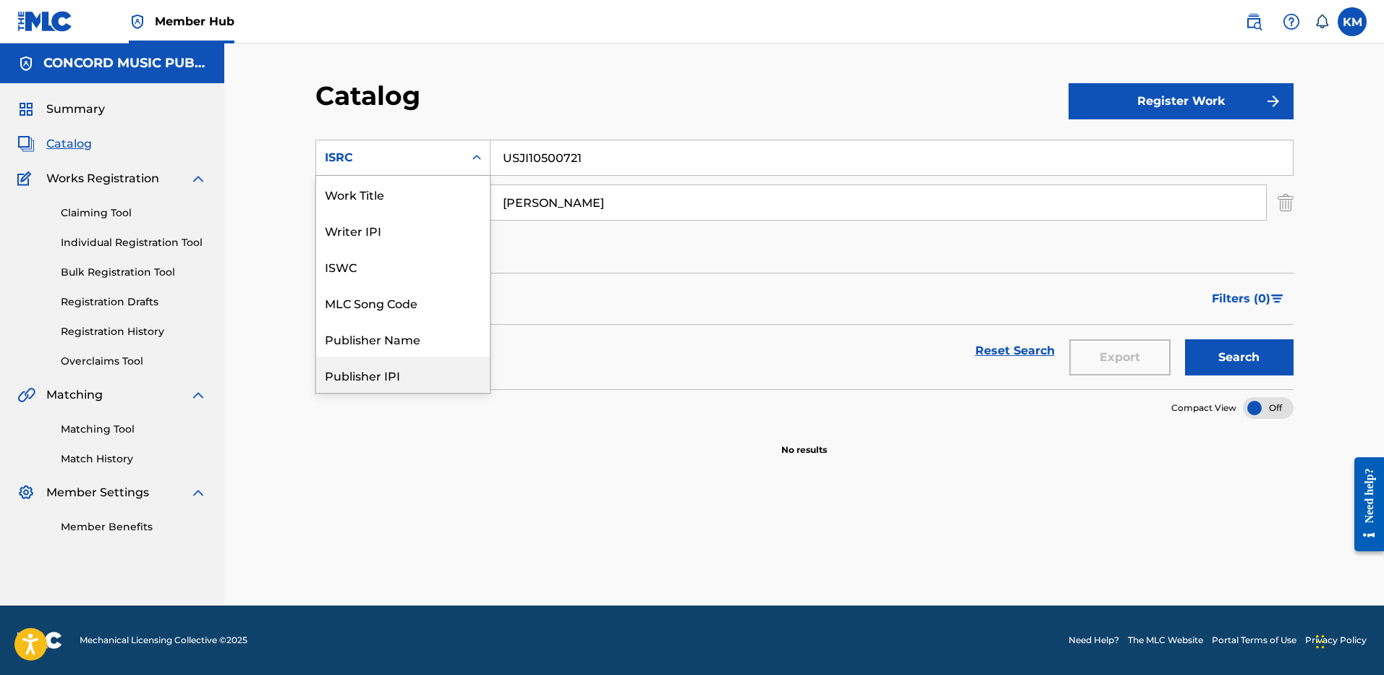
click at [430, 196] on div "Work Title" at bounding box center [403, 194] width 174 height 36
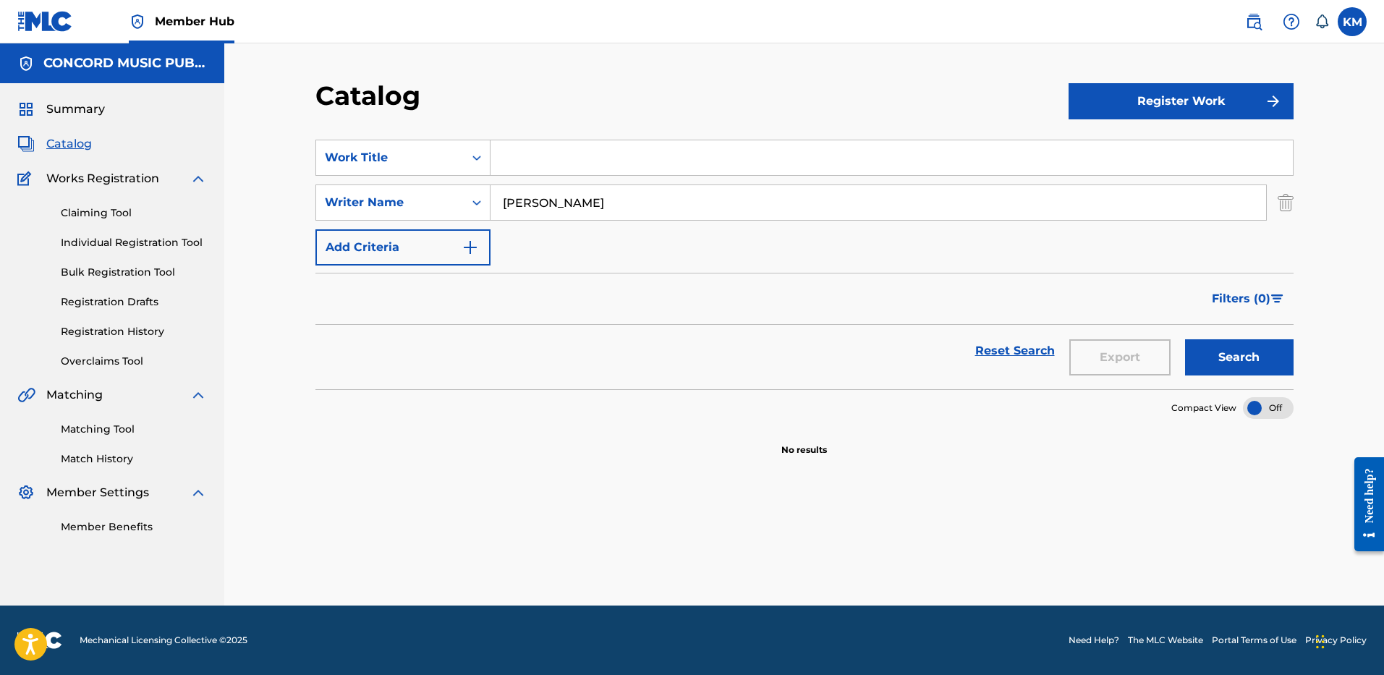
click at [518, 165] on input "Search Form" at bounding box center [892, 157] width 802 height 35
paste input "Gimme That"
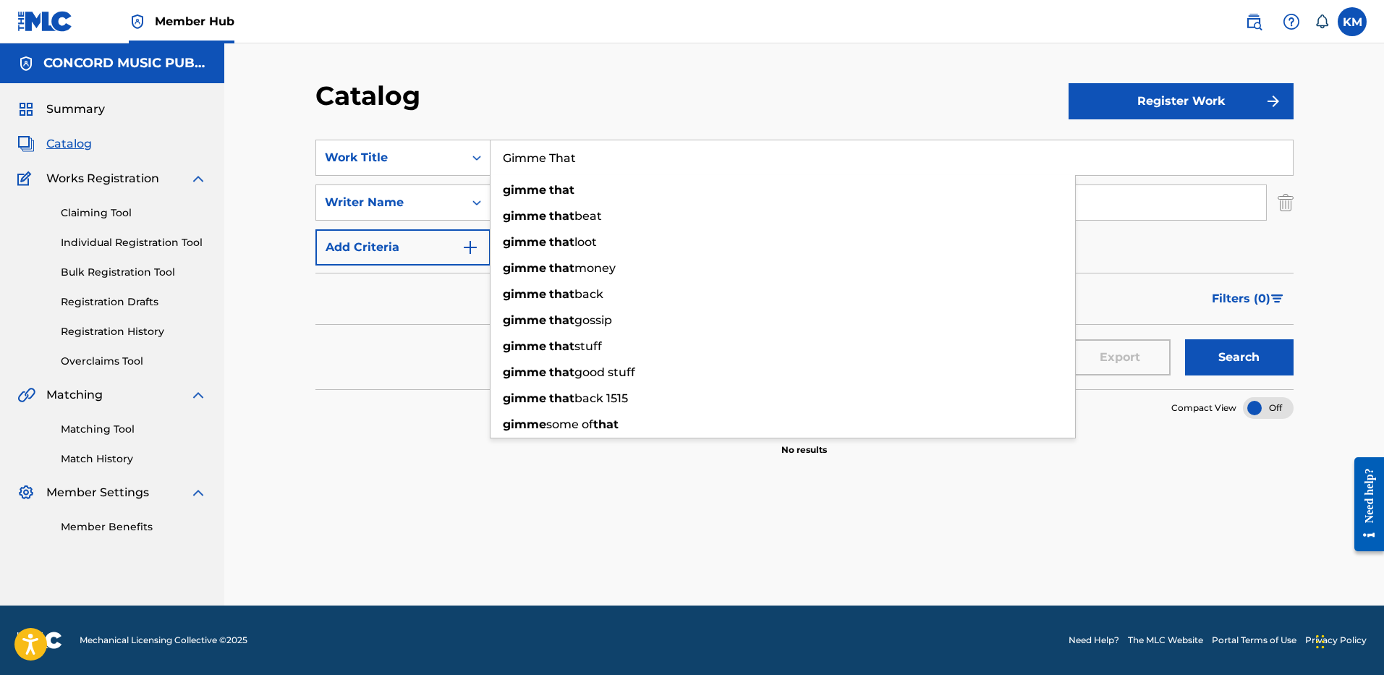
type input "Gimme That"
click at [1218, 352] on button "Search" at bounding box center [1239, 357] width 109 height 36
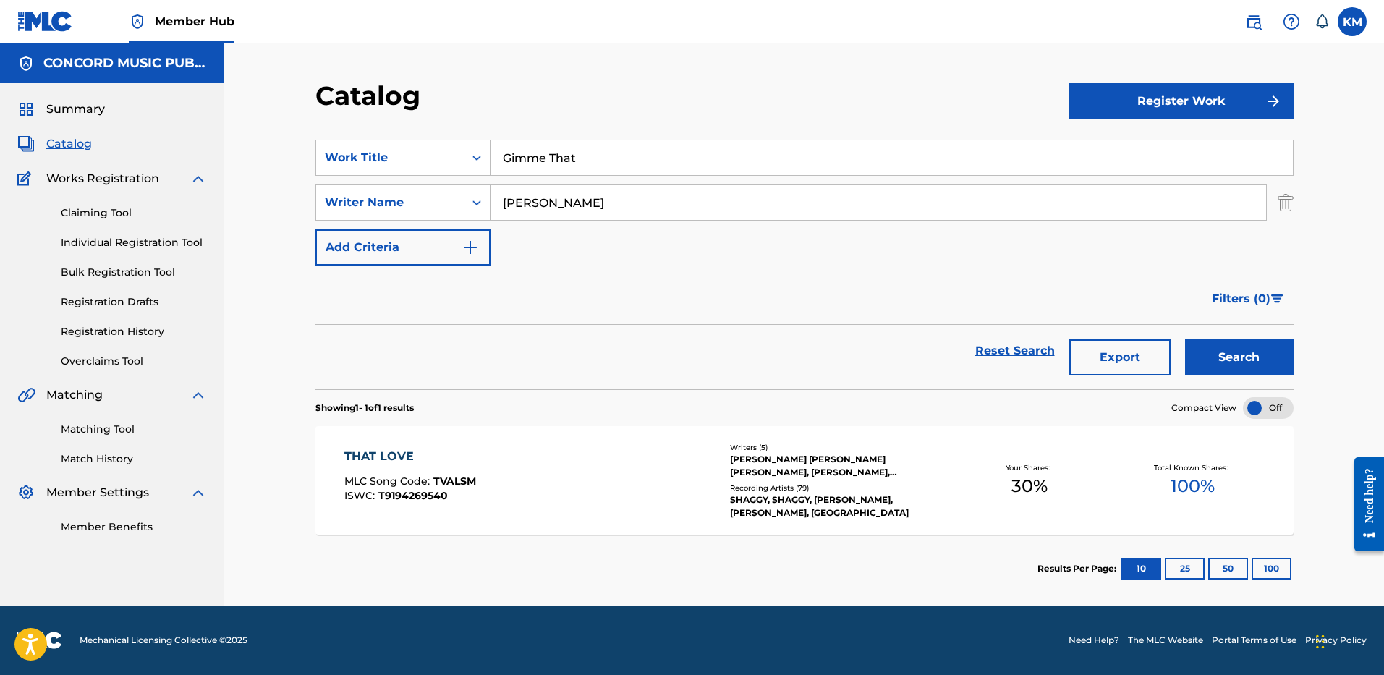
click at [514, 207] on input "Storch" at bounding box center [879, 202] width 776 height 35
paste input "Garrett"
type input "Garrett"
click at [1244, 358] on button "Search" at bounding box center [1239, 357] width 109 height 36
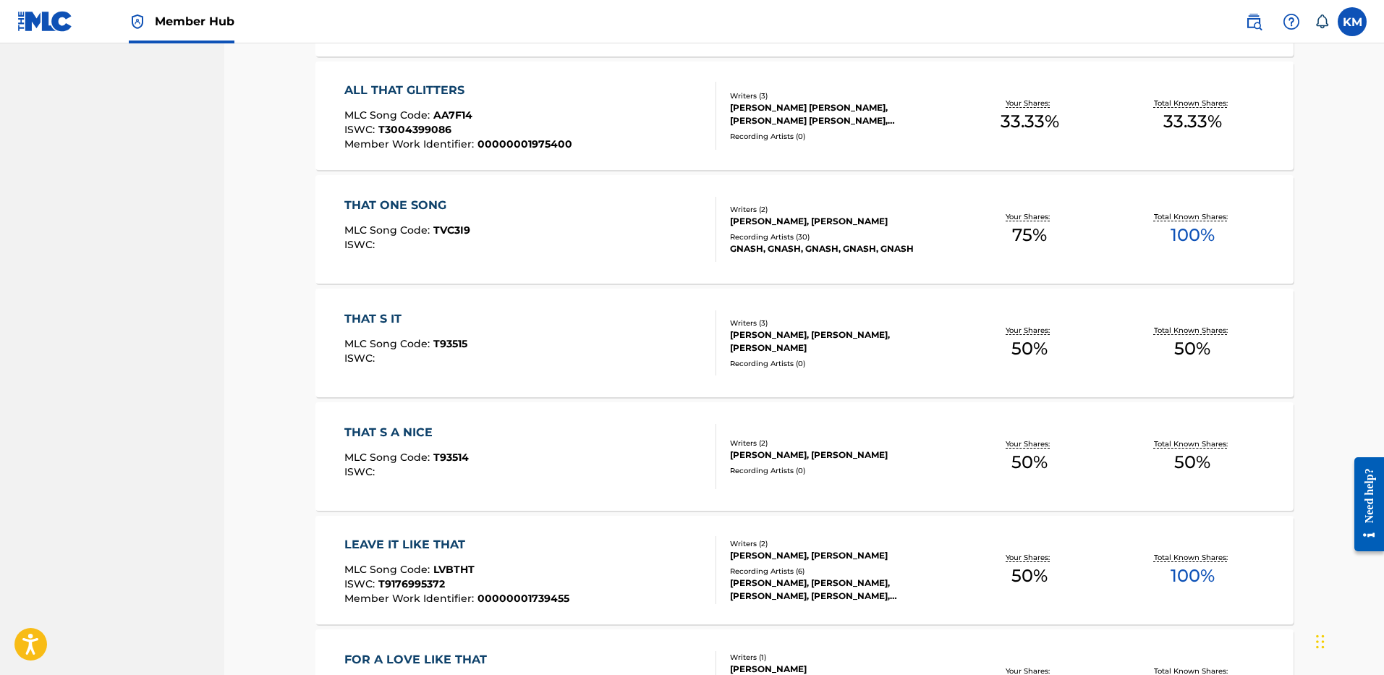
scroll to position [85, 0]
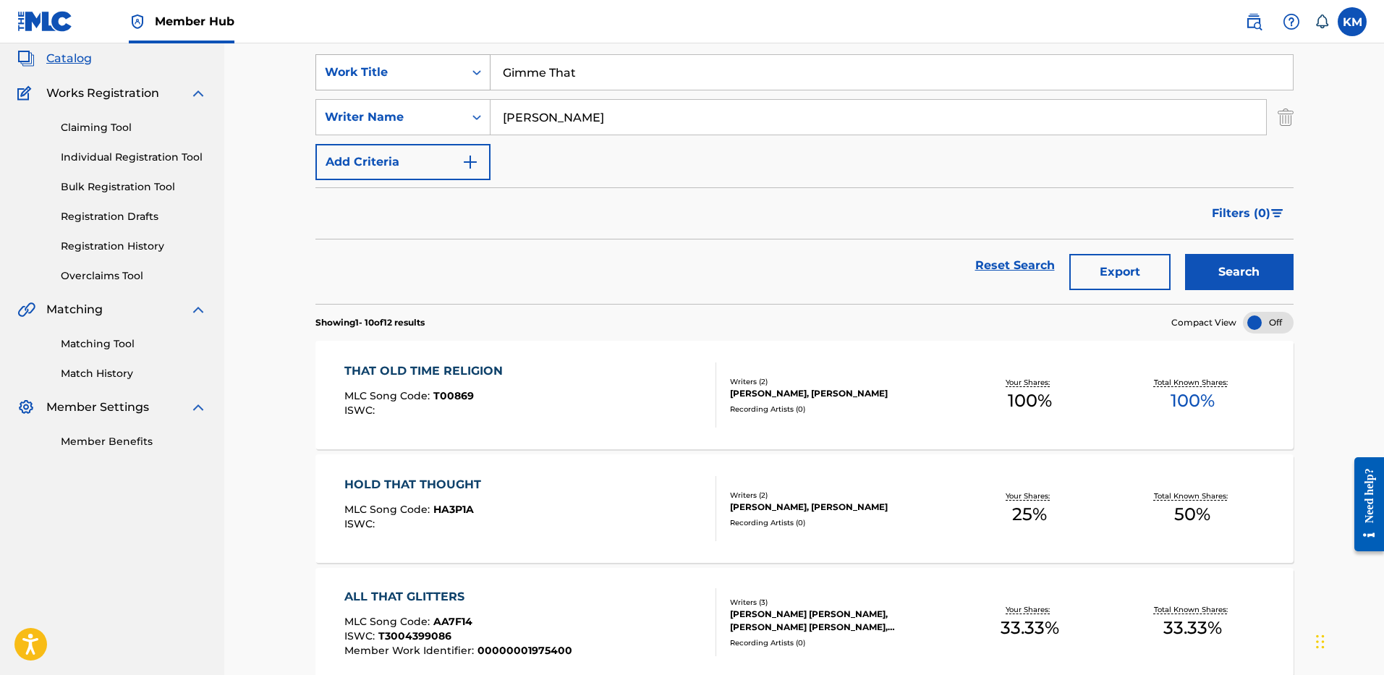
click at [476, 66] on icon "Search Form" at bounding box center [477, 72] width 14 height 14
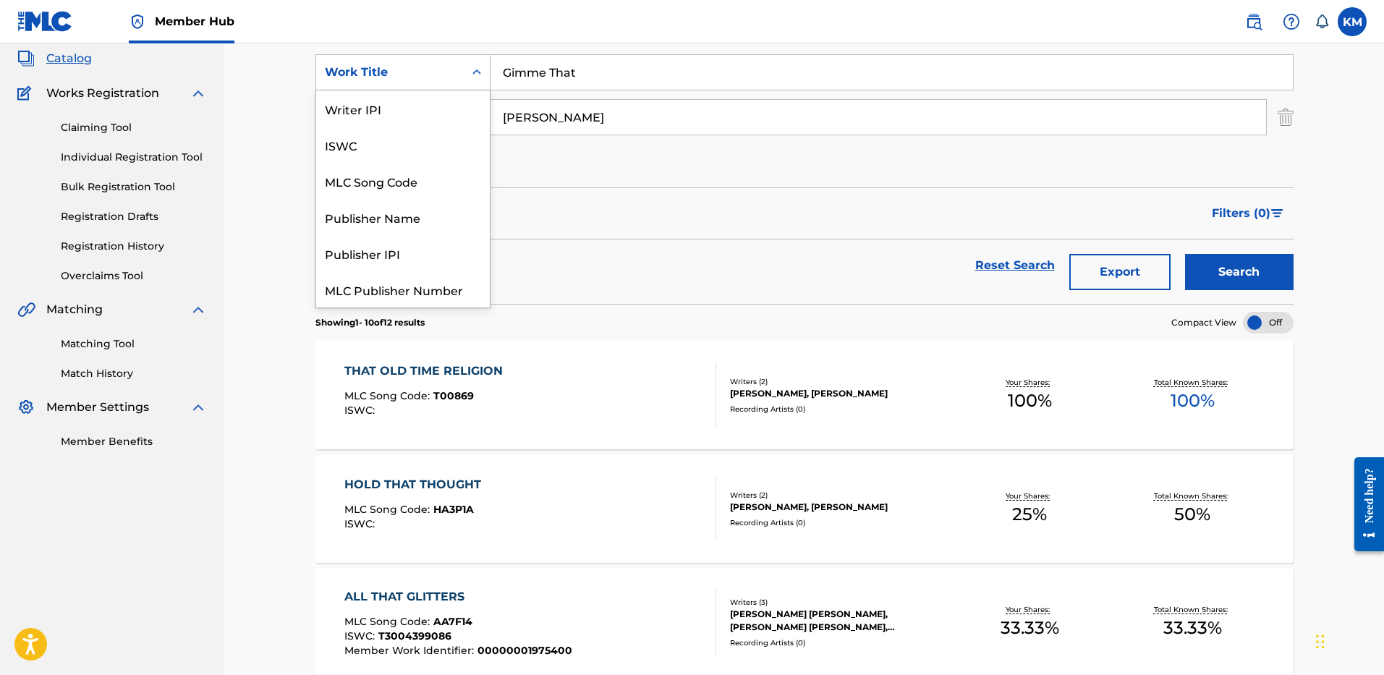
scroll to position [181, 0]
click at [403, 255] on div "ISRC" at bounding box center [403, 253] width 174 height 36
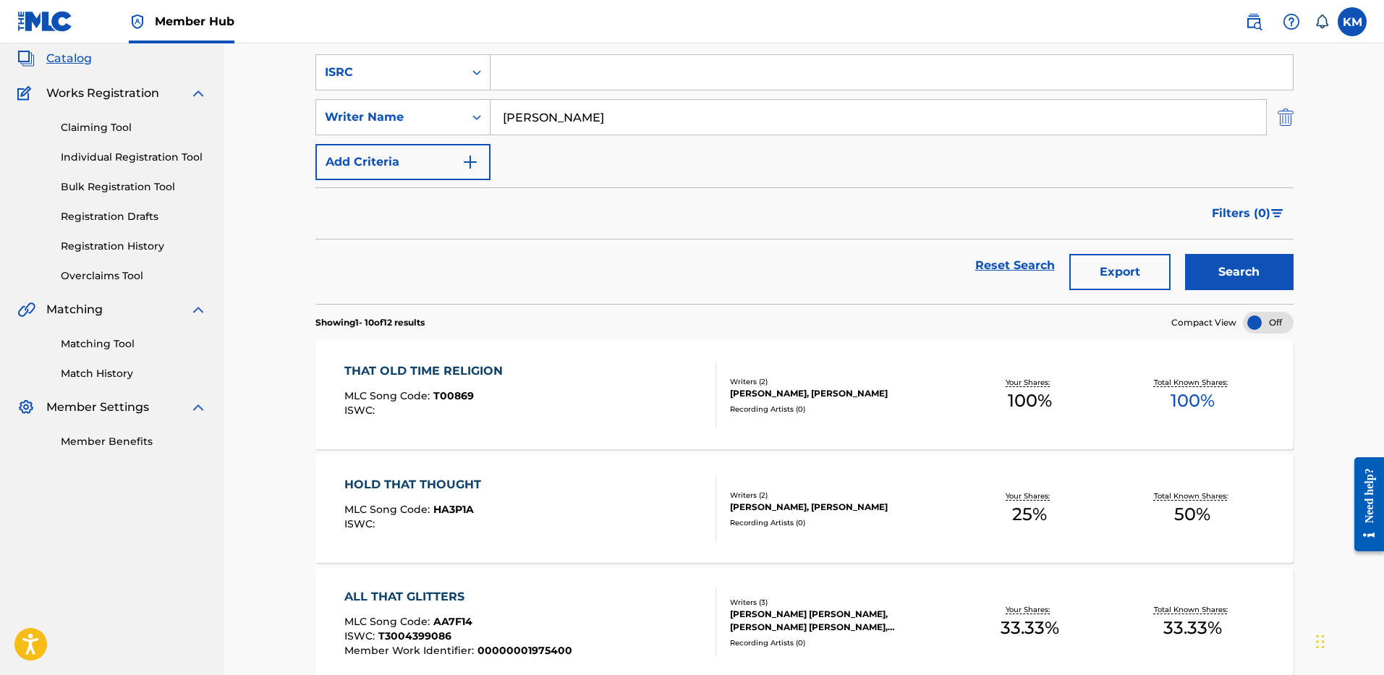
click at [1284, 120] on img "Search Form" at bounding box center [1286, 117] width 16 height 36
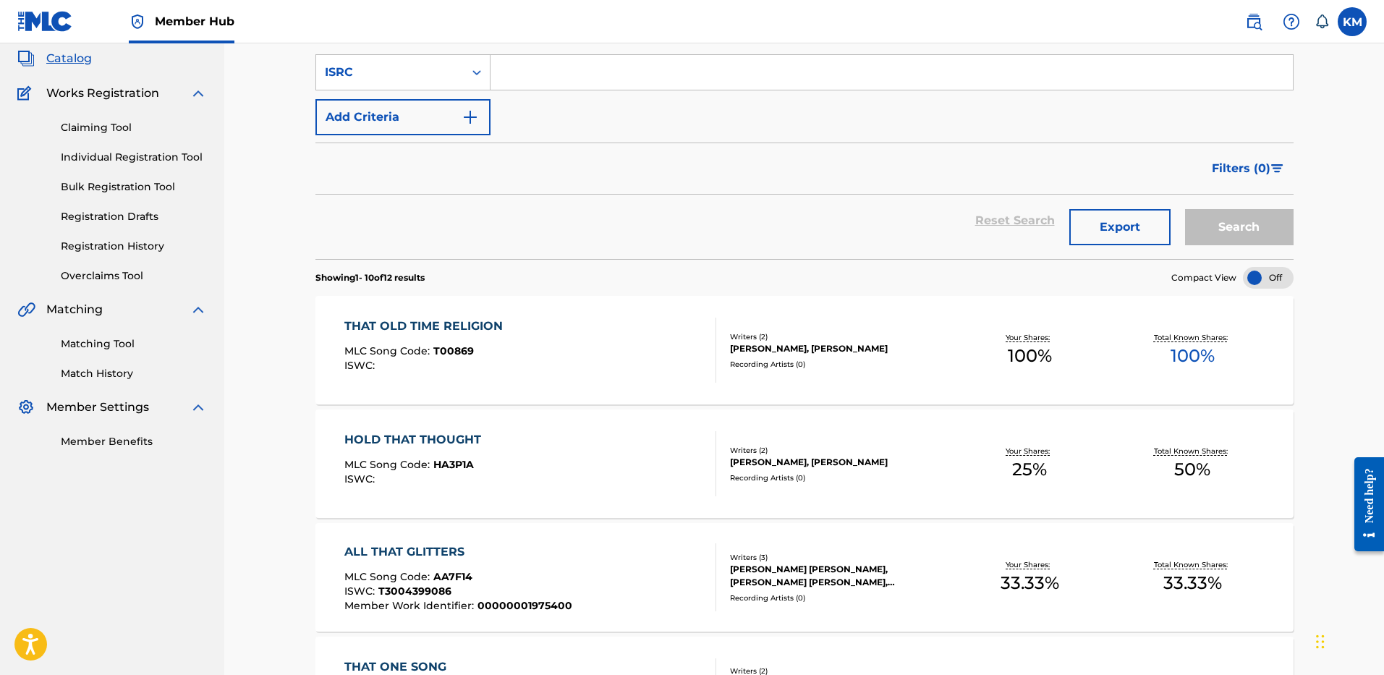
click at [833, 80] on input "Search Form" at bounding box center [892, 72] width 802 height 35
paste input "USUM72222730"
type input "USUM72222730"
click at [1223, 224] on button "Search" at bounding box center [1239, 227] width 109 height 36
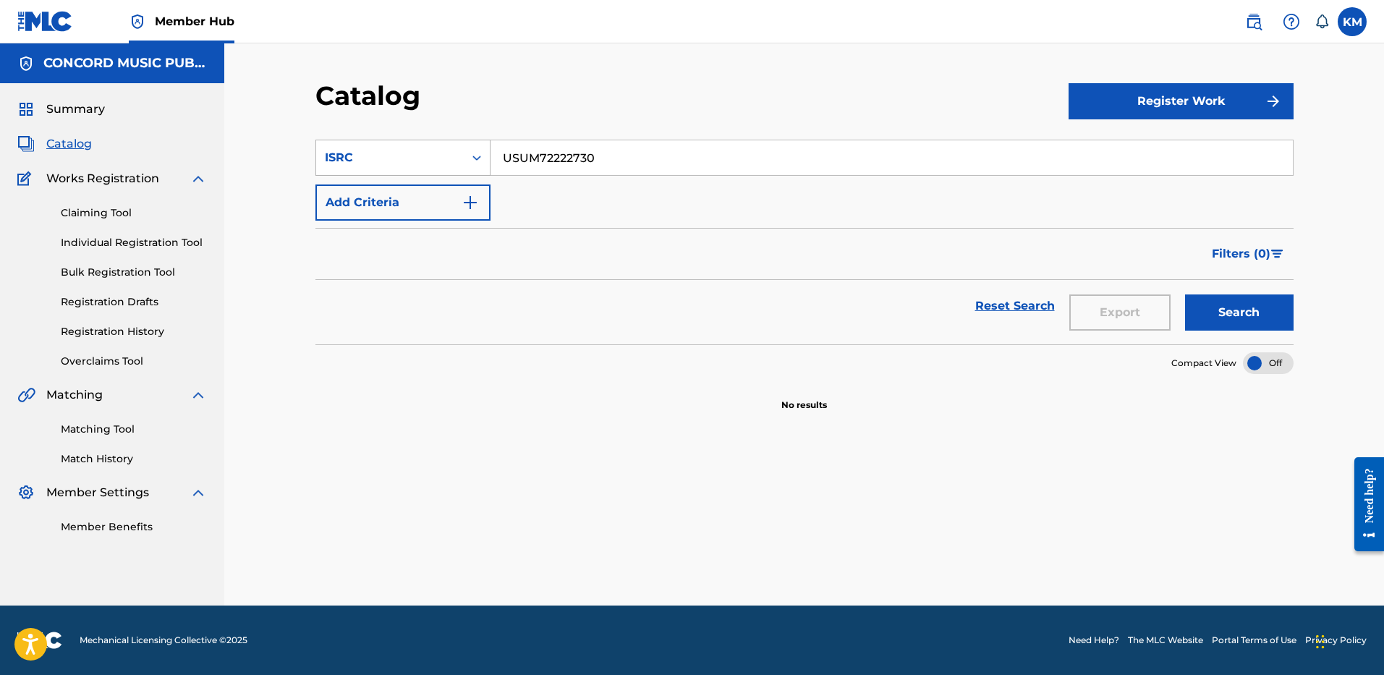
click at [477, 159] on icon "Search Form" at bounding box center [477, 158] width 14 height 14
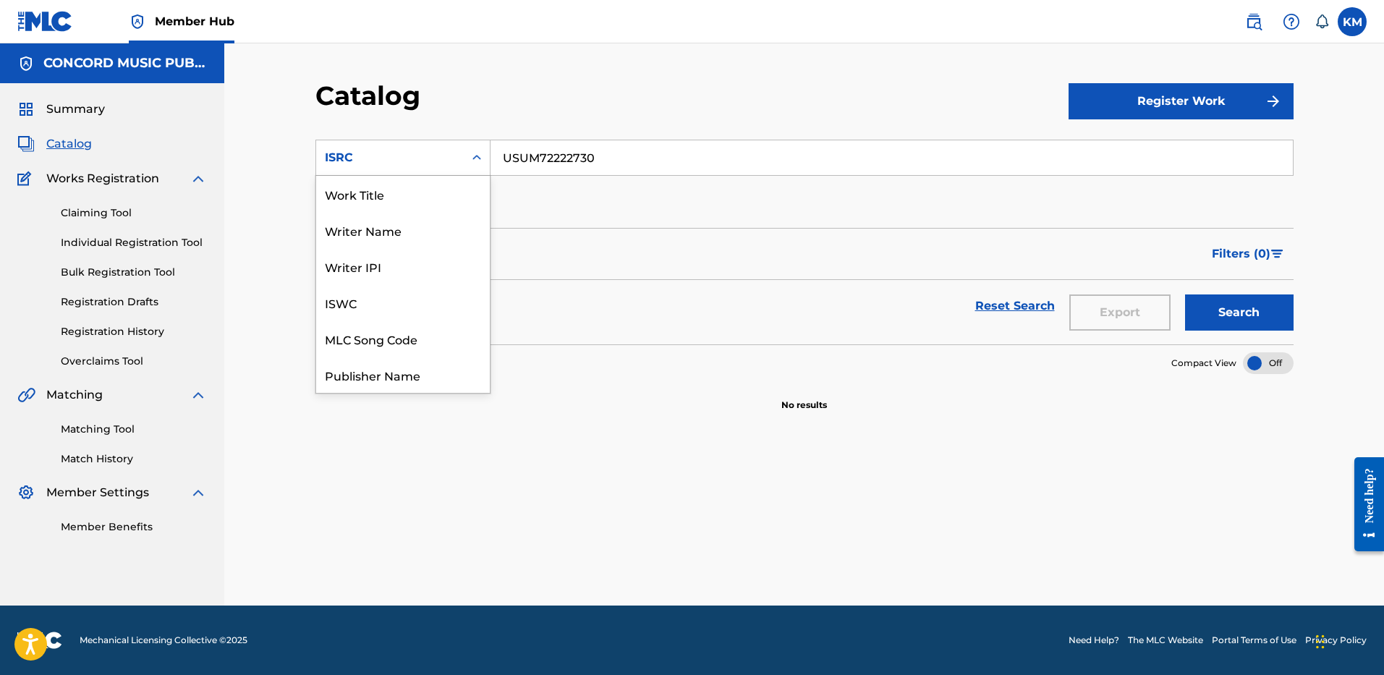
click at [457, 192] on div "Work Title" at bounding box center [403, 194] width 174 height 36
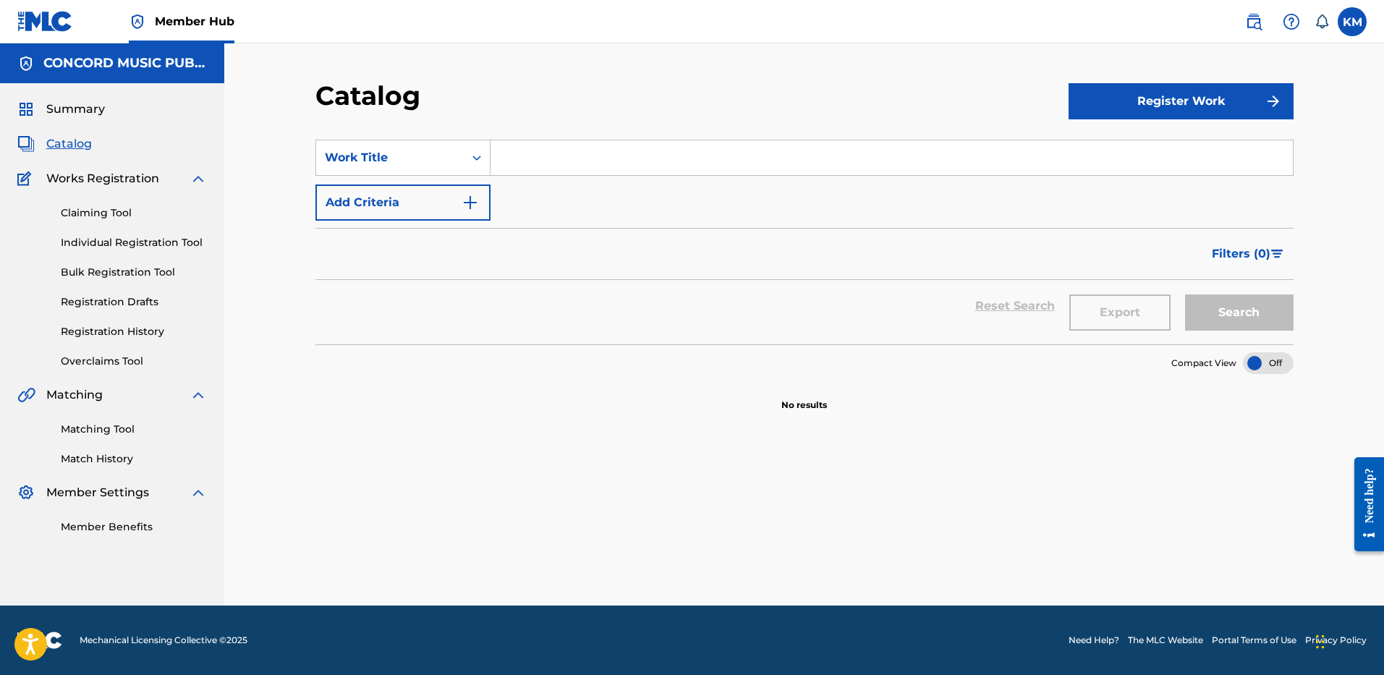
click at [517, 166] on input "Search Form" at bounding box center [892, 157] width 802 height 35
paste input "Tucson Too Late"
type input "Tucson Too Late"
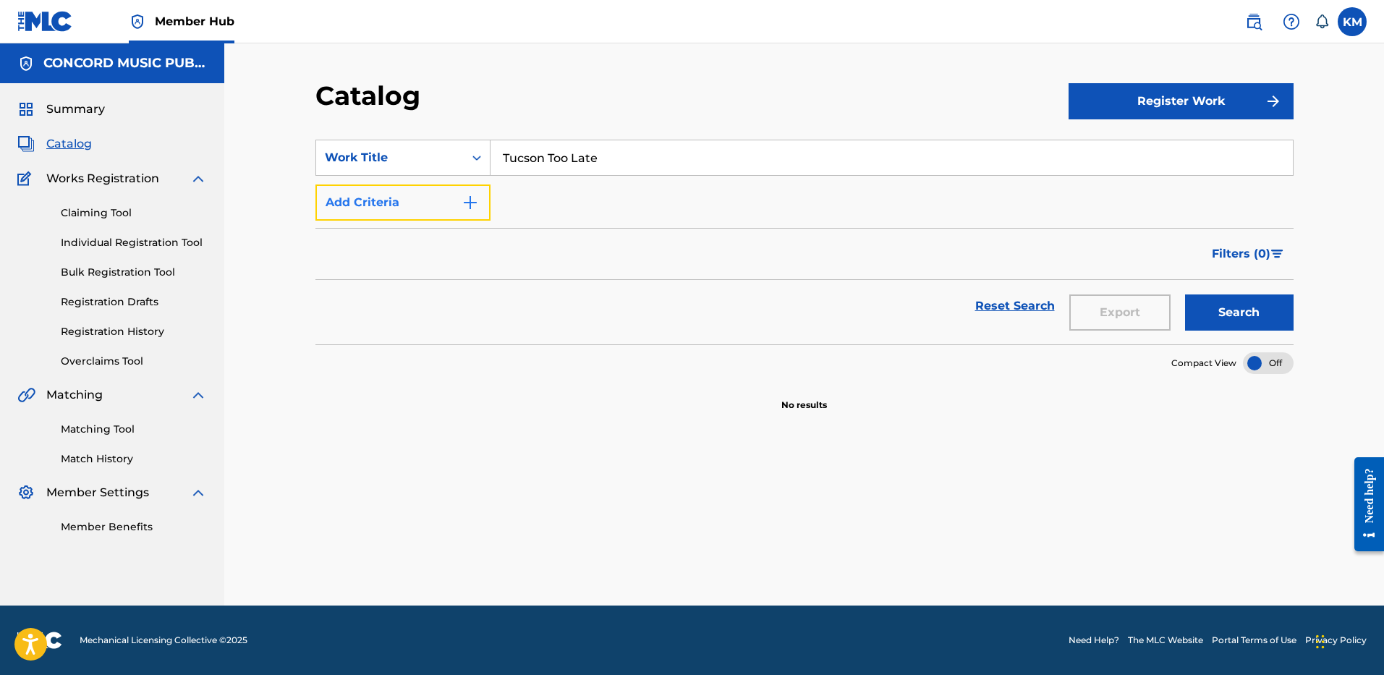
click at [471, 200] on img "Search Form" at bounding box center [470, 202] width 17 height 17
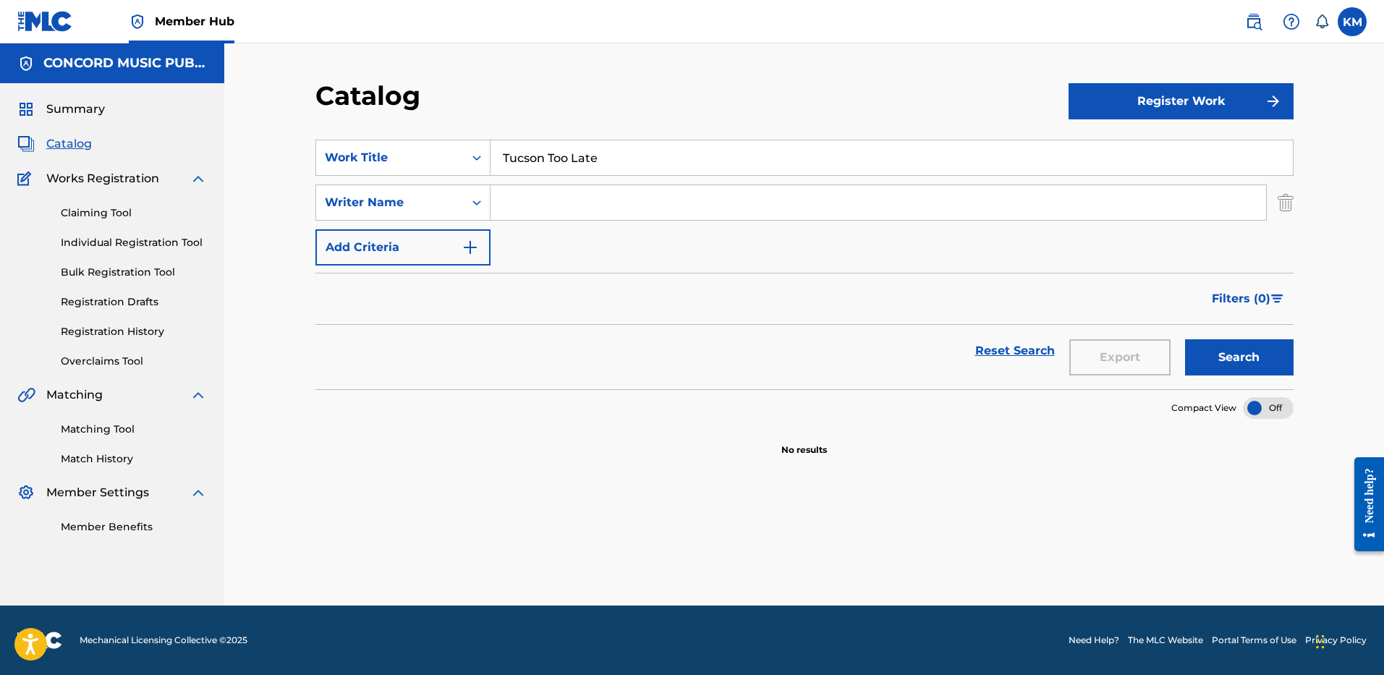
click at [526, 203] on input "Search Form" at bounding box center [879, 202] width 776 height 35
paste input "Davis"
click at [1232, 352] on button "Search" at bounding box center [1239, 357] width 109 height 36
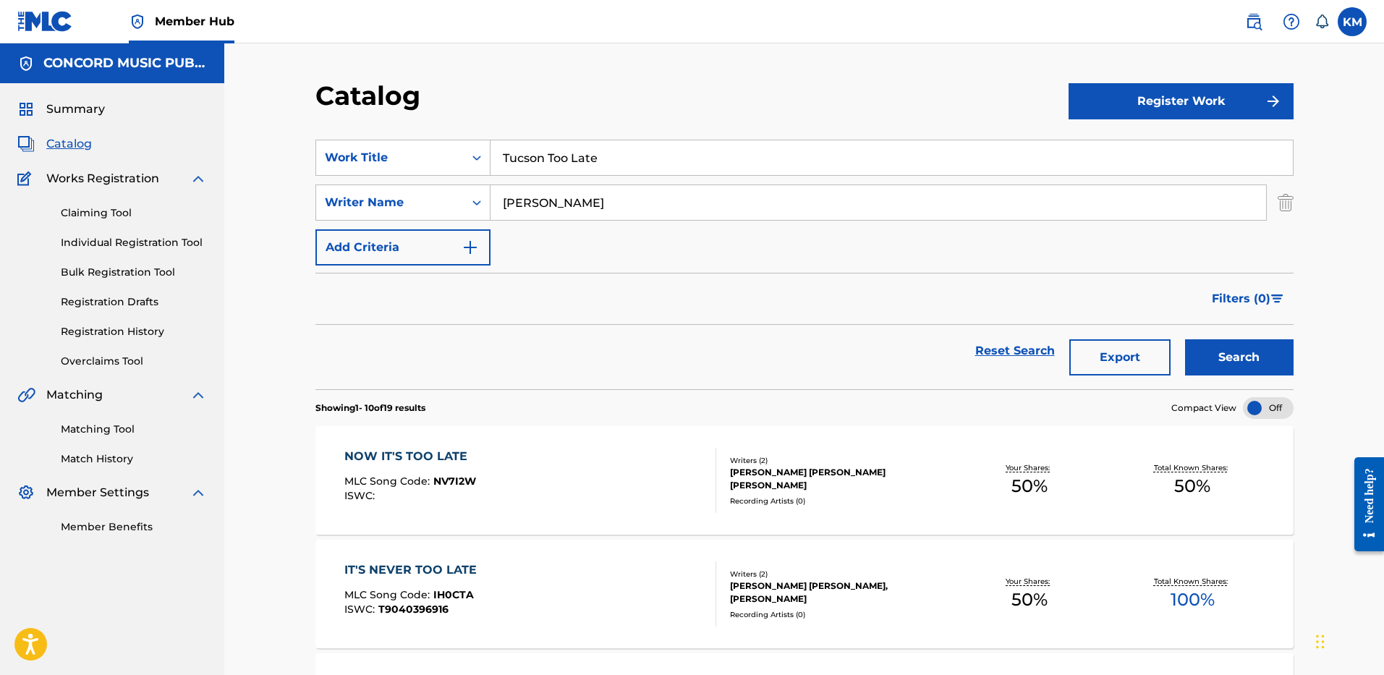
drag, startPoint x: 553, startPoint y: 202, endPoint x: 305, endPoint y: 202, distance: 248.2
type input "JENKINS"
click at [1185, 339] on button "Search" at bounding box center [1239, 357] width 109 height 36
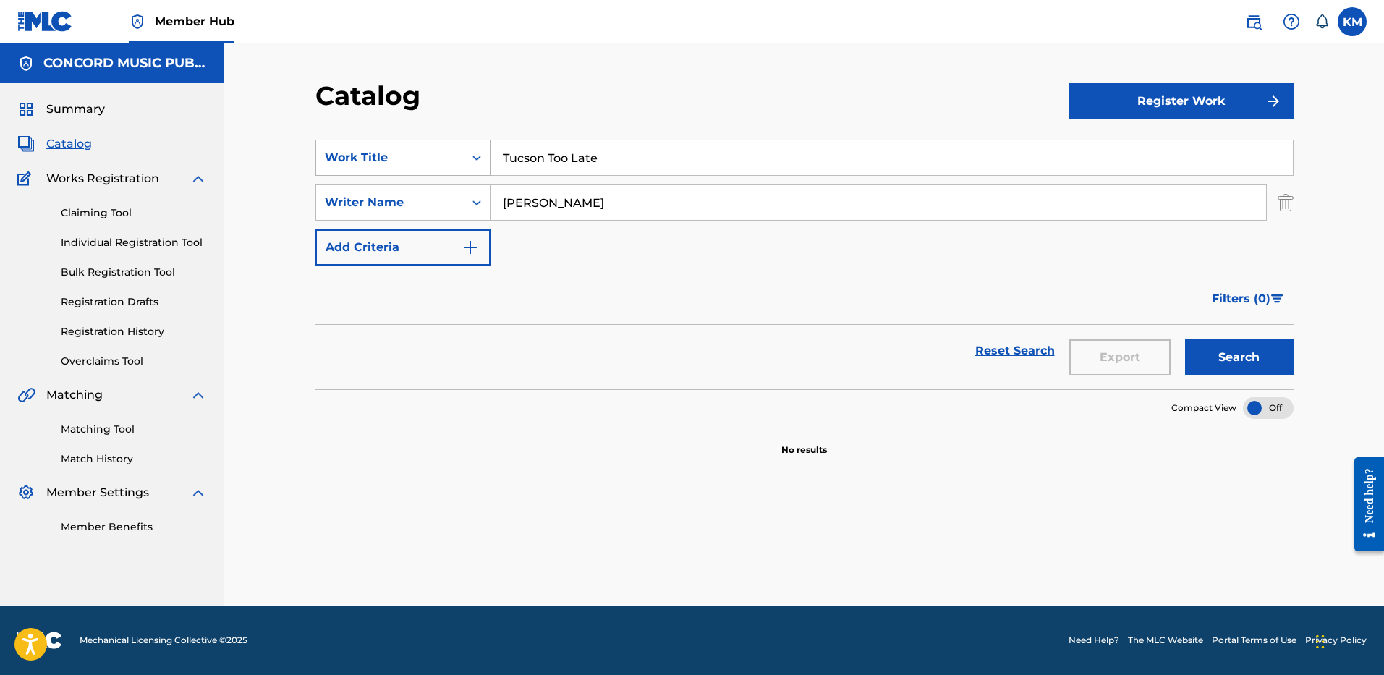
click at [478, 159] on icon "Search Form" at bounding box center [477, 158] width 14 height 14
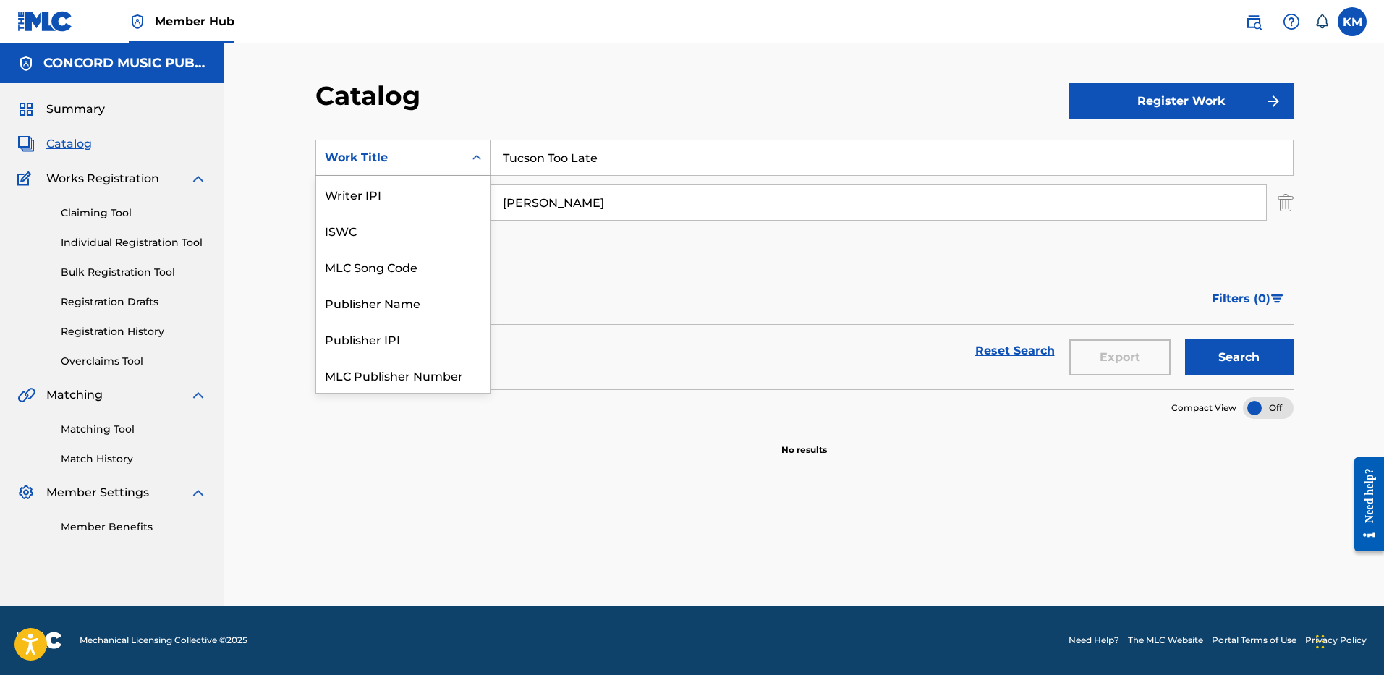
scroll to position [181, 0]
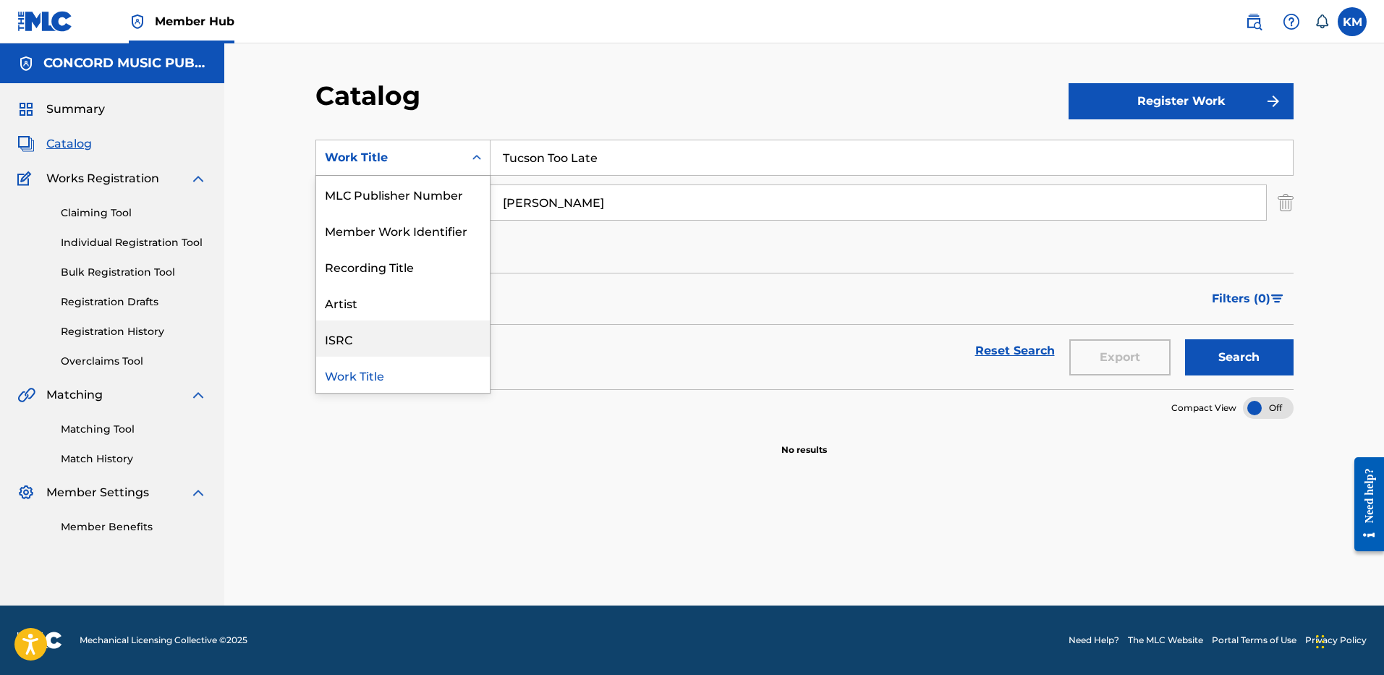
click at [423, 342] on div "ISRC" at bounding box center [403, 339] width 174 height 36
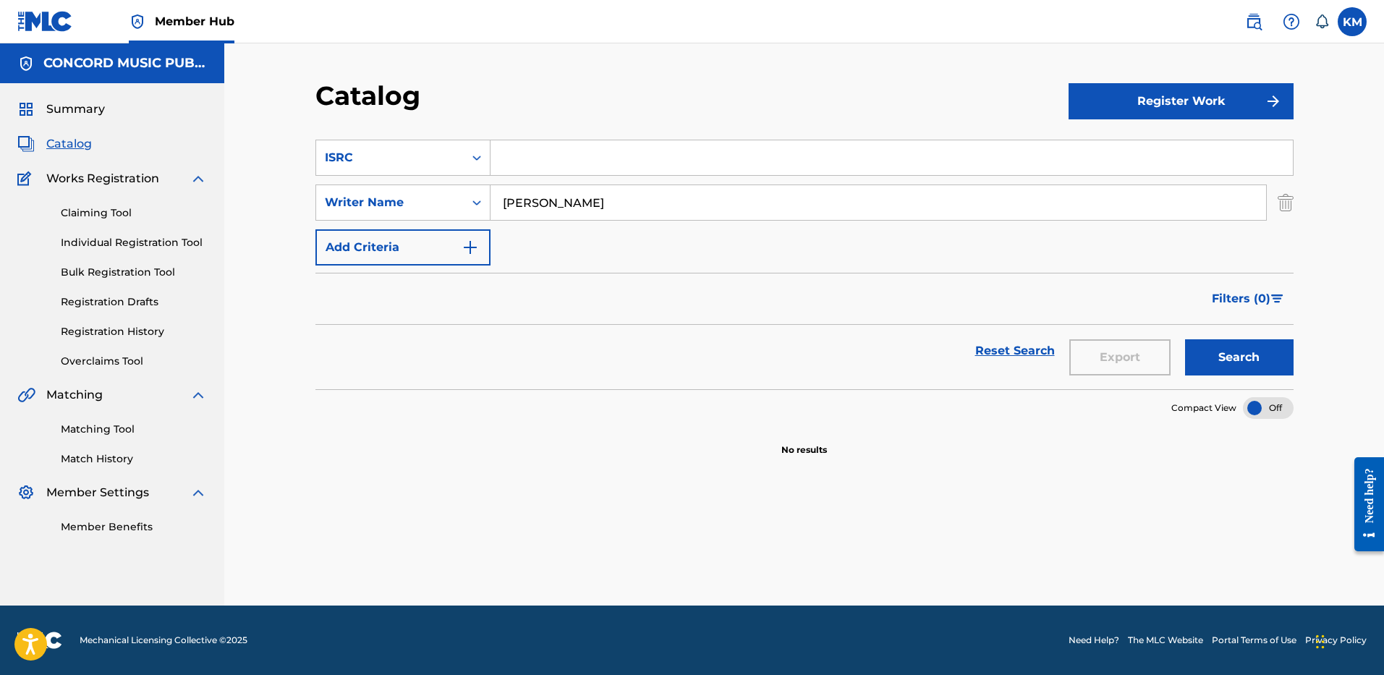
click at [523, 164] on input "Search Form" at bounding box center [892, 157] width 802 height 35
paste input "US58E1200344"
type input "US58E1200344"
click at [1278, 203] on img "Search Form" at bounding box center [1286, 203] width 16 height 36
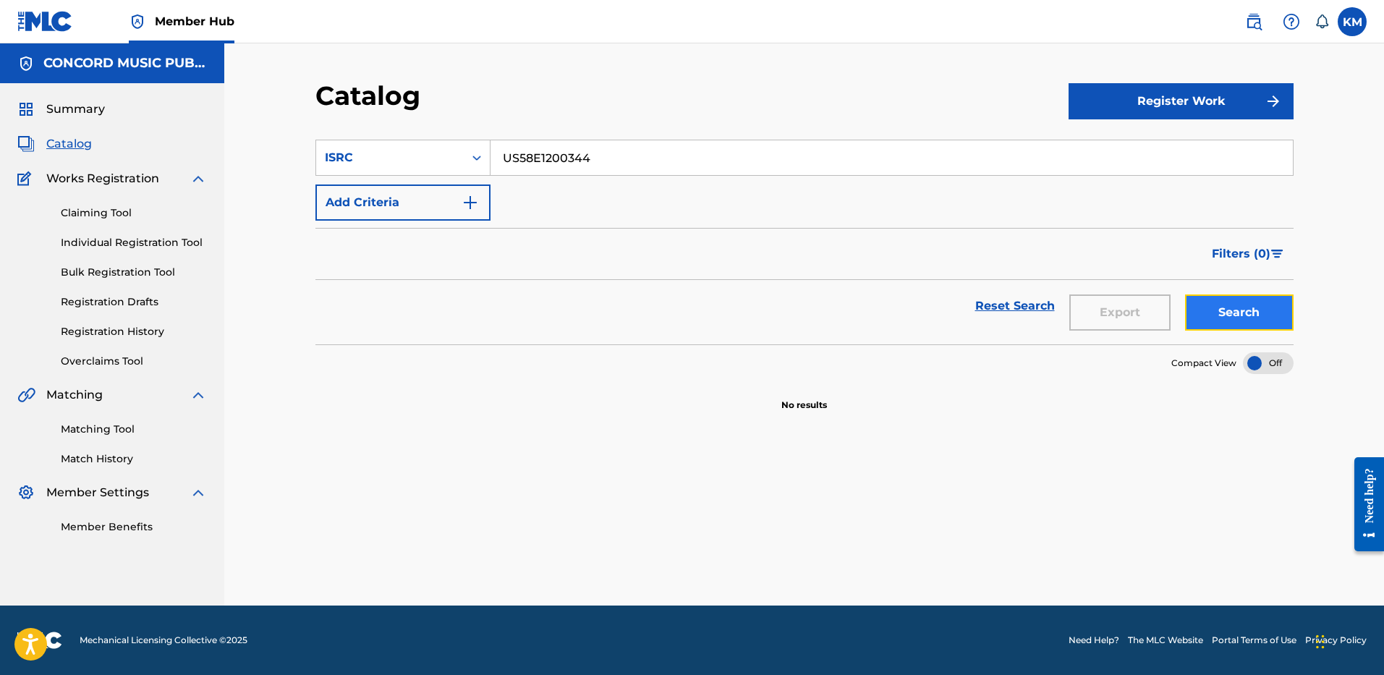
click at [1238, 310] on button "Search" at bounding box center [1239, 312] width 109 height 36
click at [474, 157] on icon "Search Form" at bounding box center [476, 158] width 9 height 5
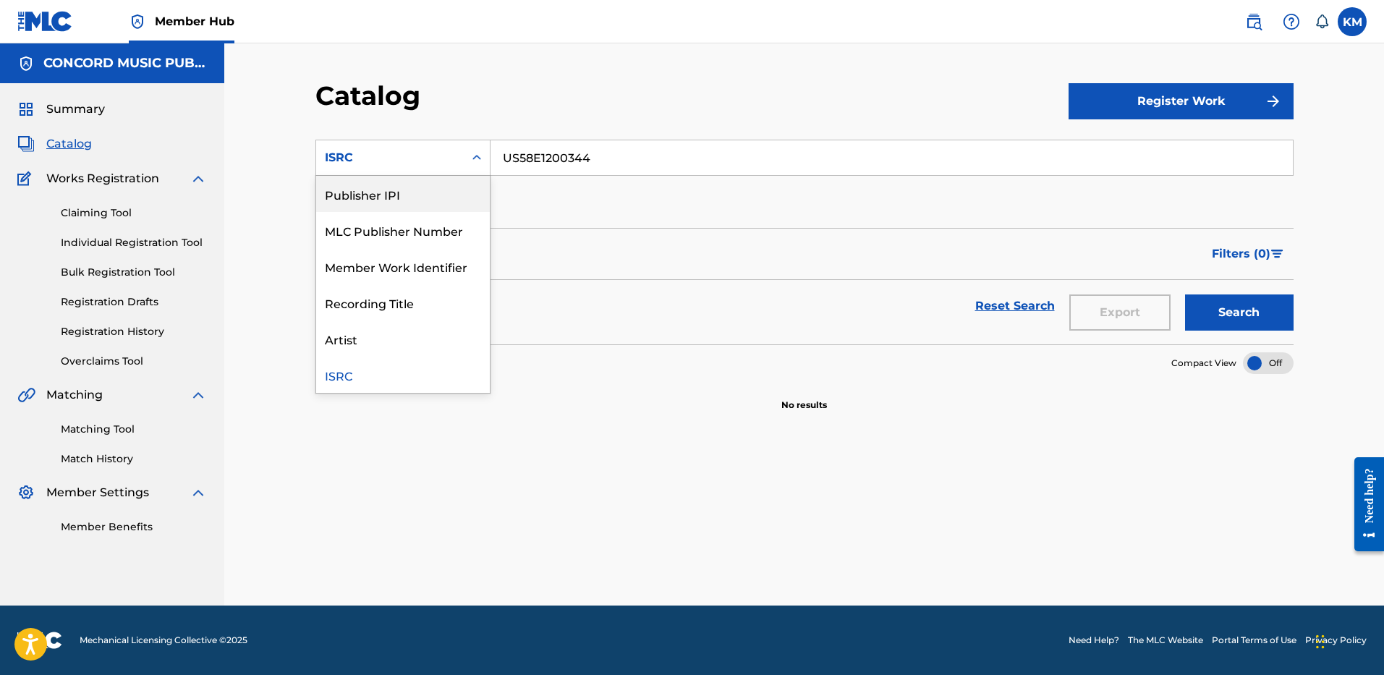
scroll to position [0, 0]
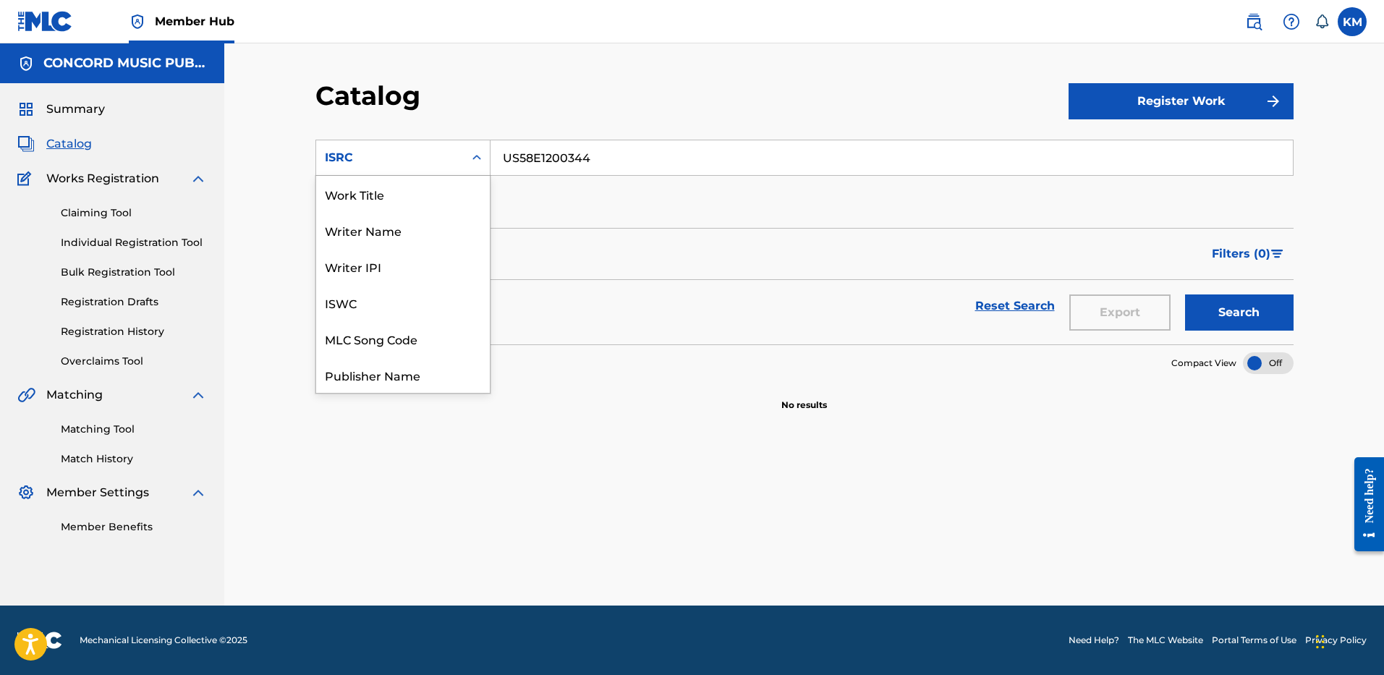
click at [470, 192] on div "Work Title" at bounding box center [403, 194] width 174 height 36
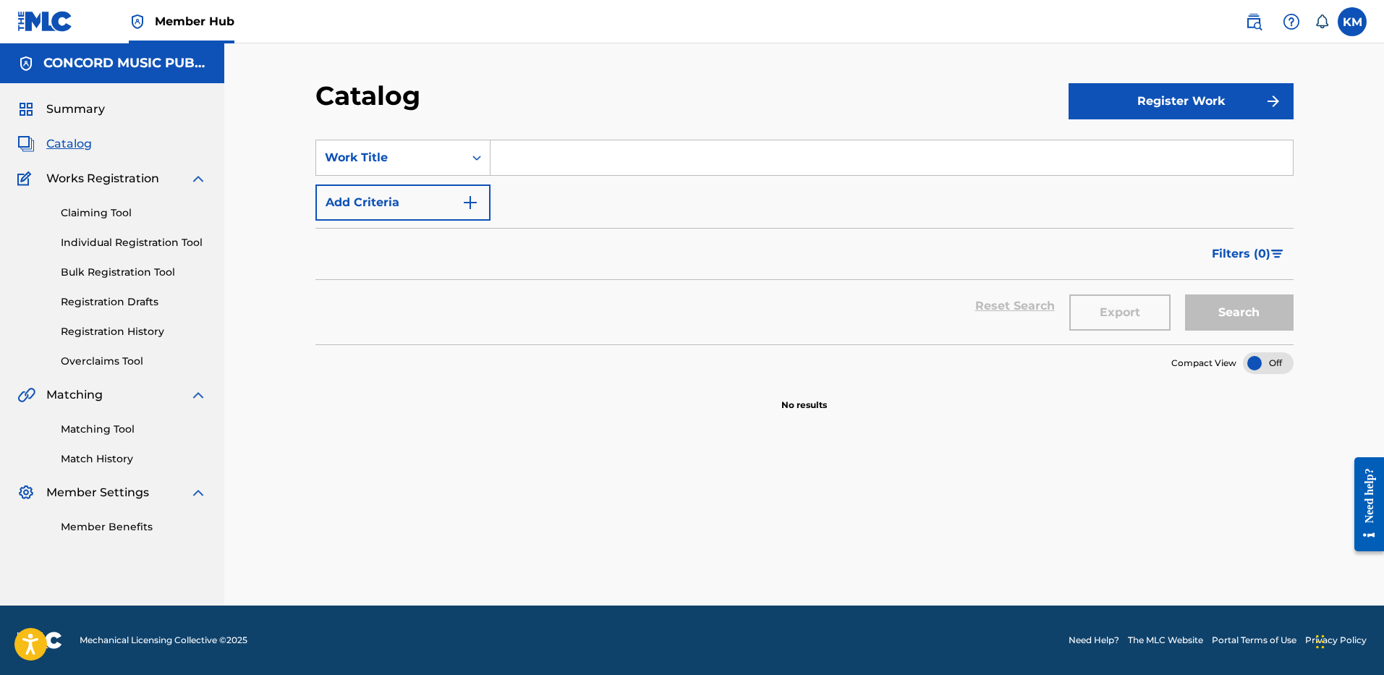
click at [521, 158] on input "Search Form" at bounding box center [892, 157] width 802 height 35
paste input "Lovelace"
type input "Lovelace"
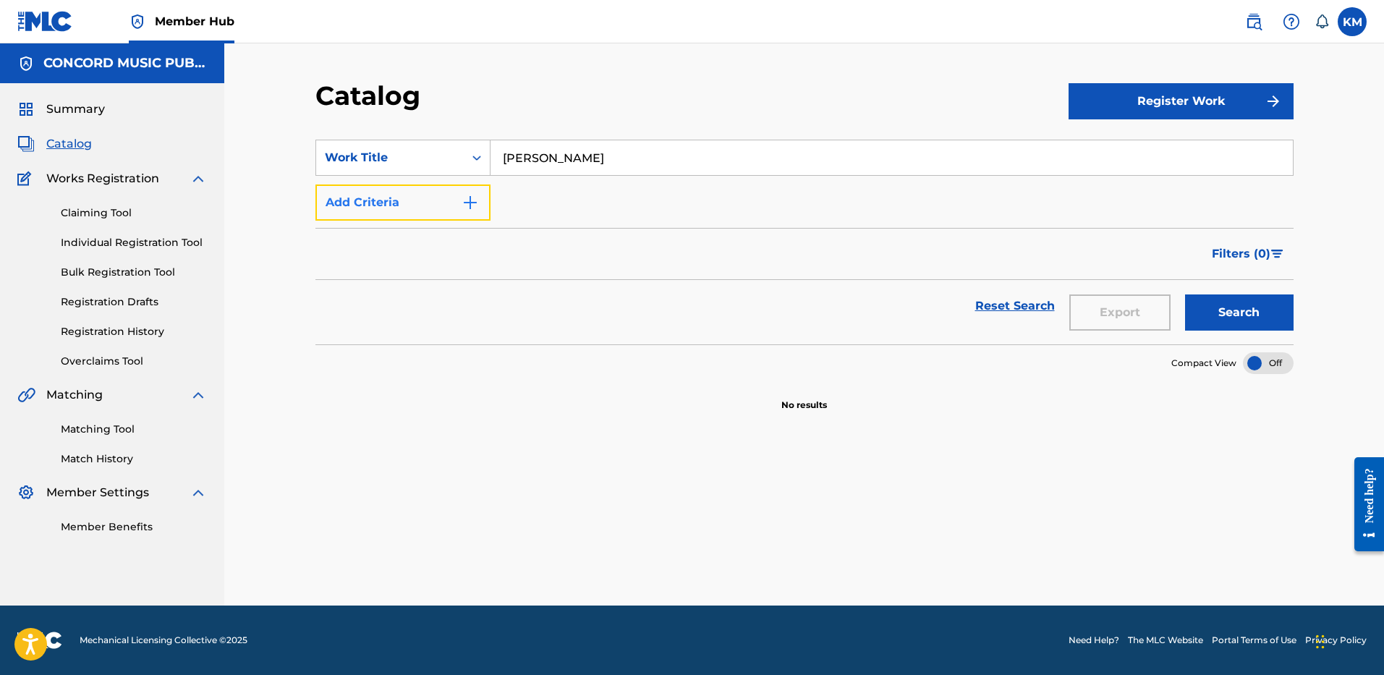
click at [470, 196] on img "Search Form" at bounding box center [470, 202] width 17 height 17
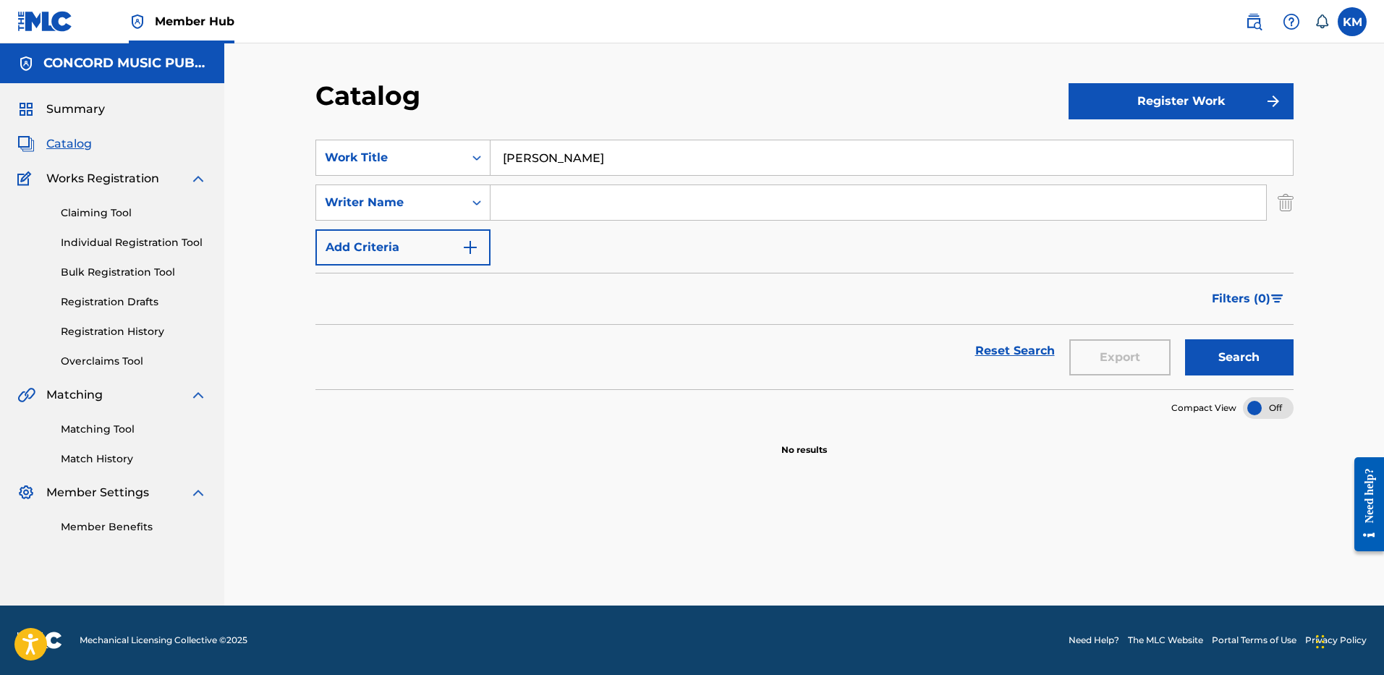
click at [535, 203] on input "Search Form" at bounding box center [879, 202] width 776 height 35
paste input "Lovelace"
type input "Lovelace"
drag, startPoint x: 584, startPoint y: 158, endPoint x: 362, endPoint y: 164, distance: 222.2
click at [362, 164] on div "SearchWithCriteria2f32c24a-cd68-4352-bde6-5ac1db1109b7 Work Title Lovelace" at bounding box center [804, 158] width 978 height 36
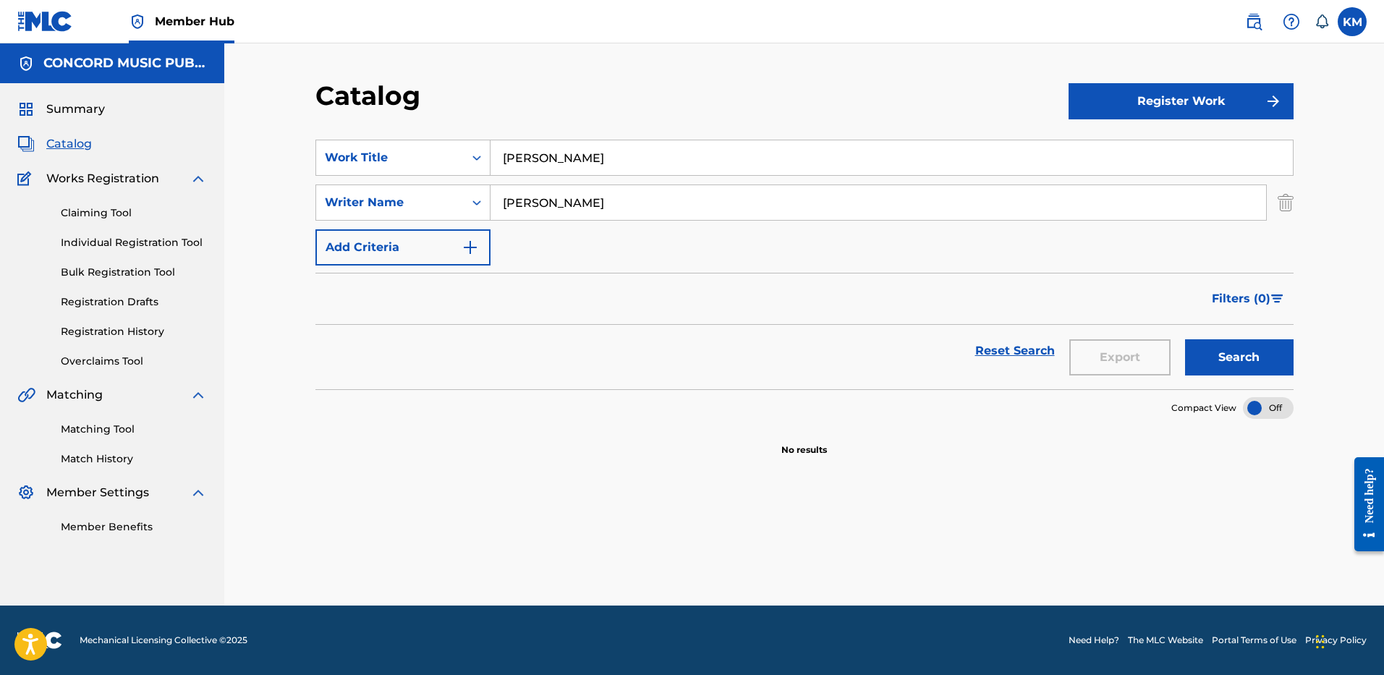
paste input "Runnin' Outta Moonlight"
type input "Runnin' Outta Moonlight"
click at [1226, 347] on button "Search" at bounding box center [1239, 357] width 109 height 36
click at [485, 153] on div "Search Form" at bounding box center [477, 158] width 26 height 26
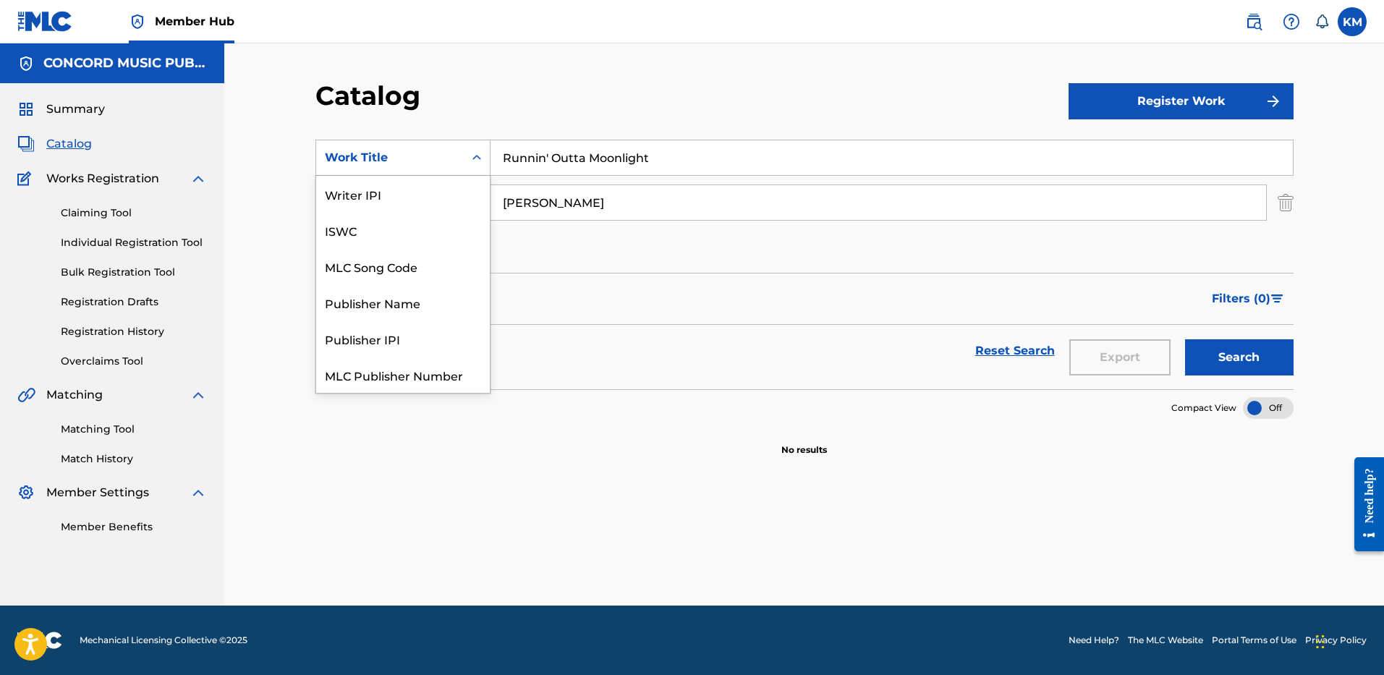
scroll to position [181, 0]
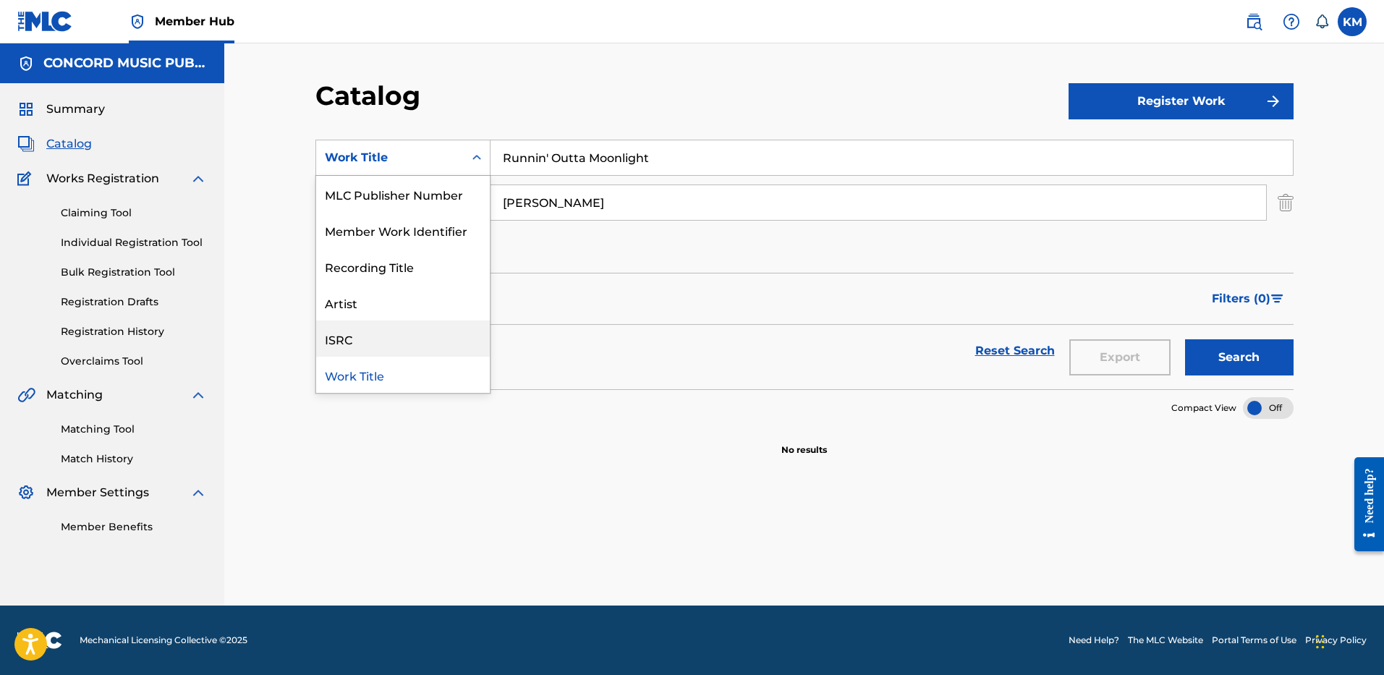
click at [432, 336] on div "ISRC" at bounding box center [403, 339] width 174 height 36
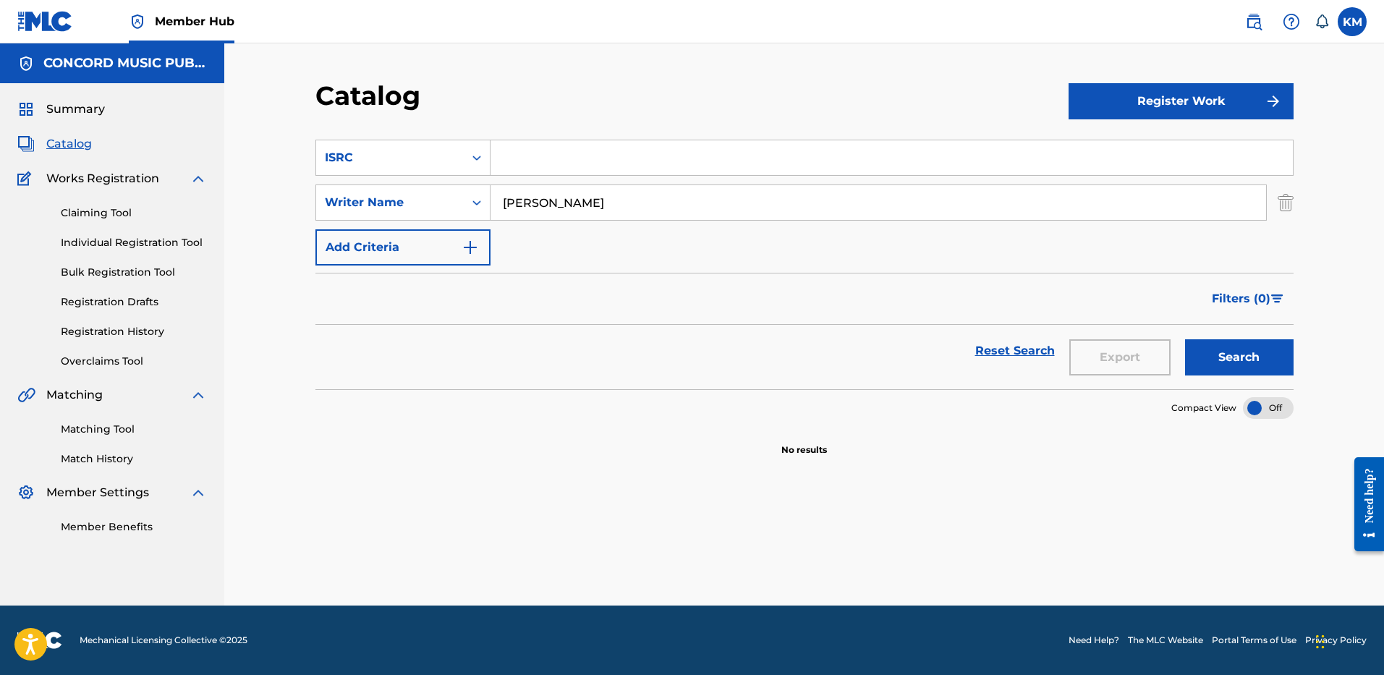
click at [505, 162] on input "Search Form" at bounding box center [892, 157] width 802 height 35
paste input "USMC19648021"
type input "USMC19648021"
click at [1279, 209] on img "Search Form" at bounding box center [1286, 203] width 16 height 36
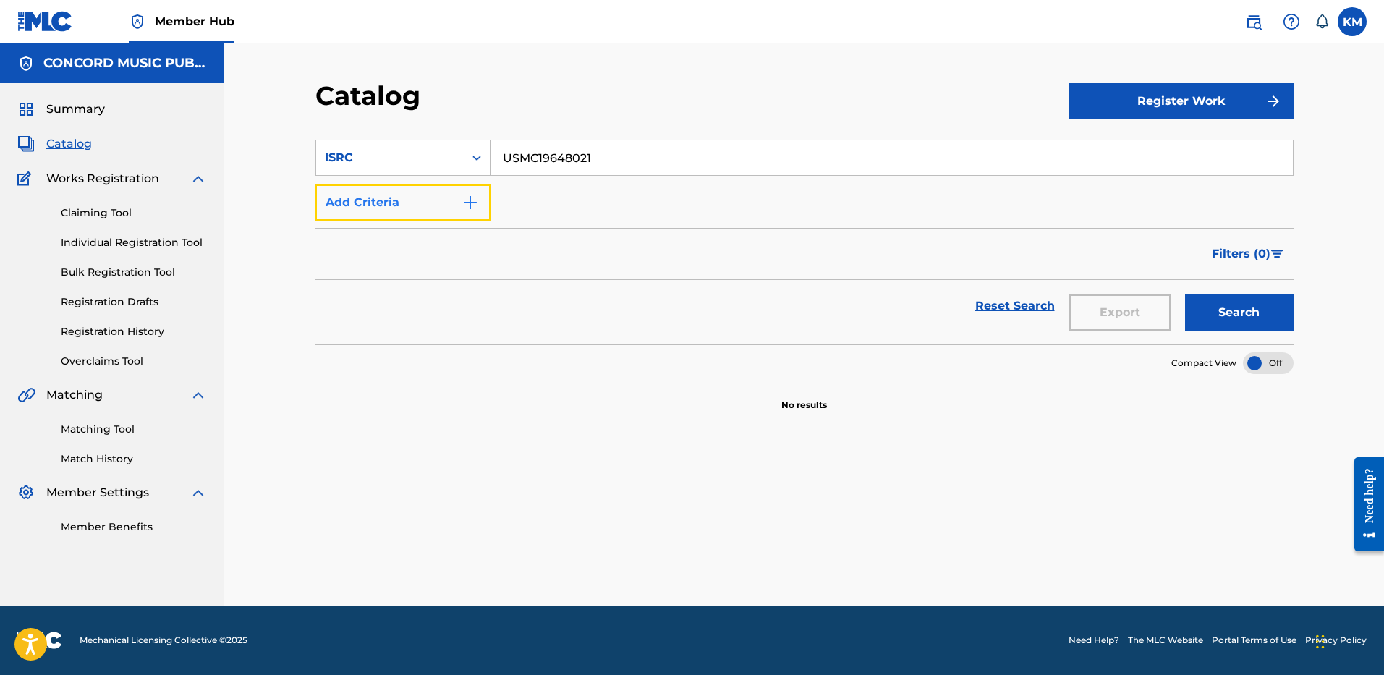
click at [465, 203] on img "Search Form" at bounding box center [470, 202] width 17 height 17
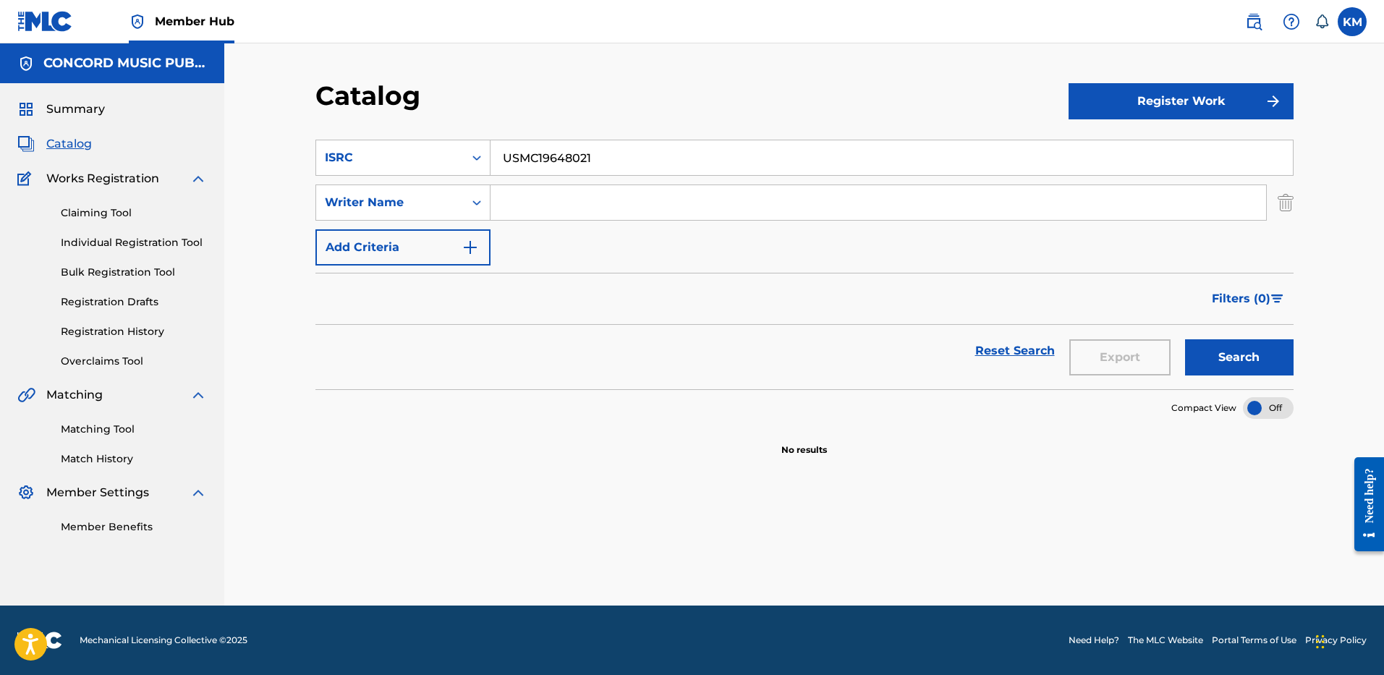
click at [577, 209] on input "Search Form" at bounding box center [879, 202] width 776 height 35
paste input "Mayers"
type input "Mayers"
click at [472, 153] on icon "Search Form" at bounding box center [477, 158] width 14 height 14
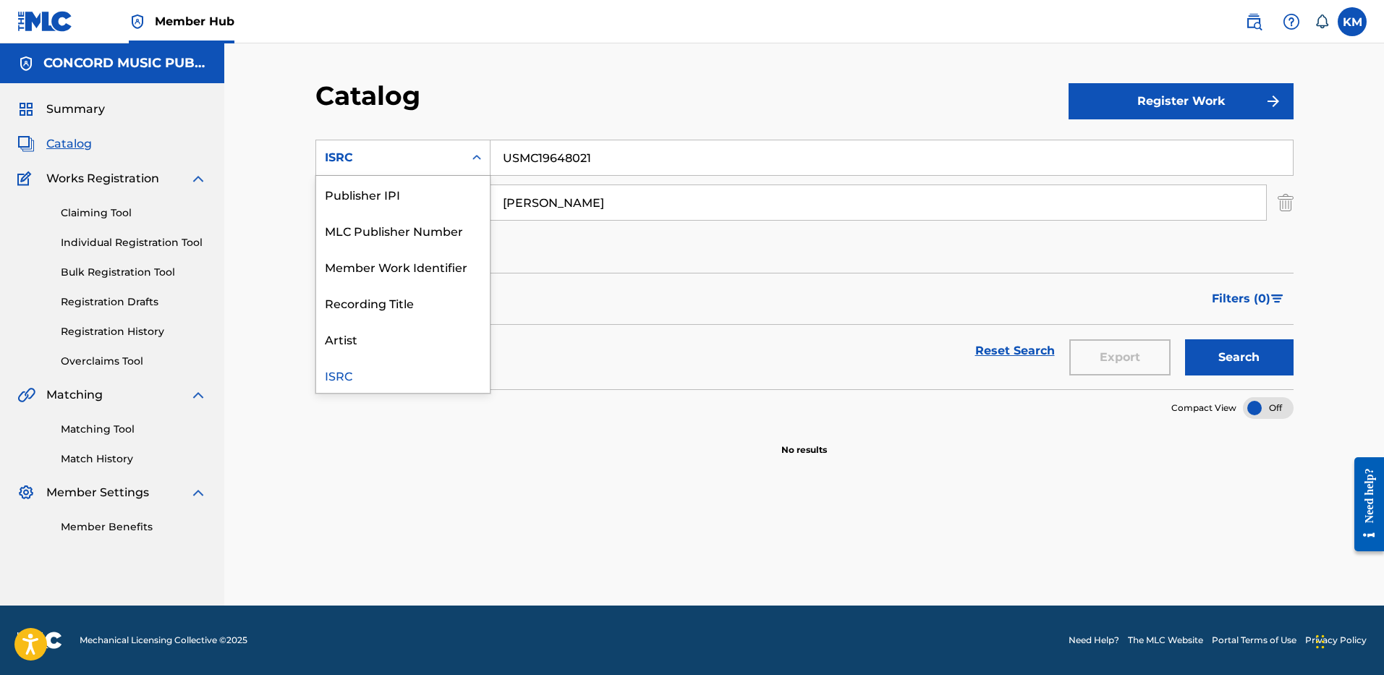
scroll to position [0, 0]
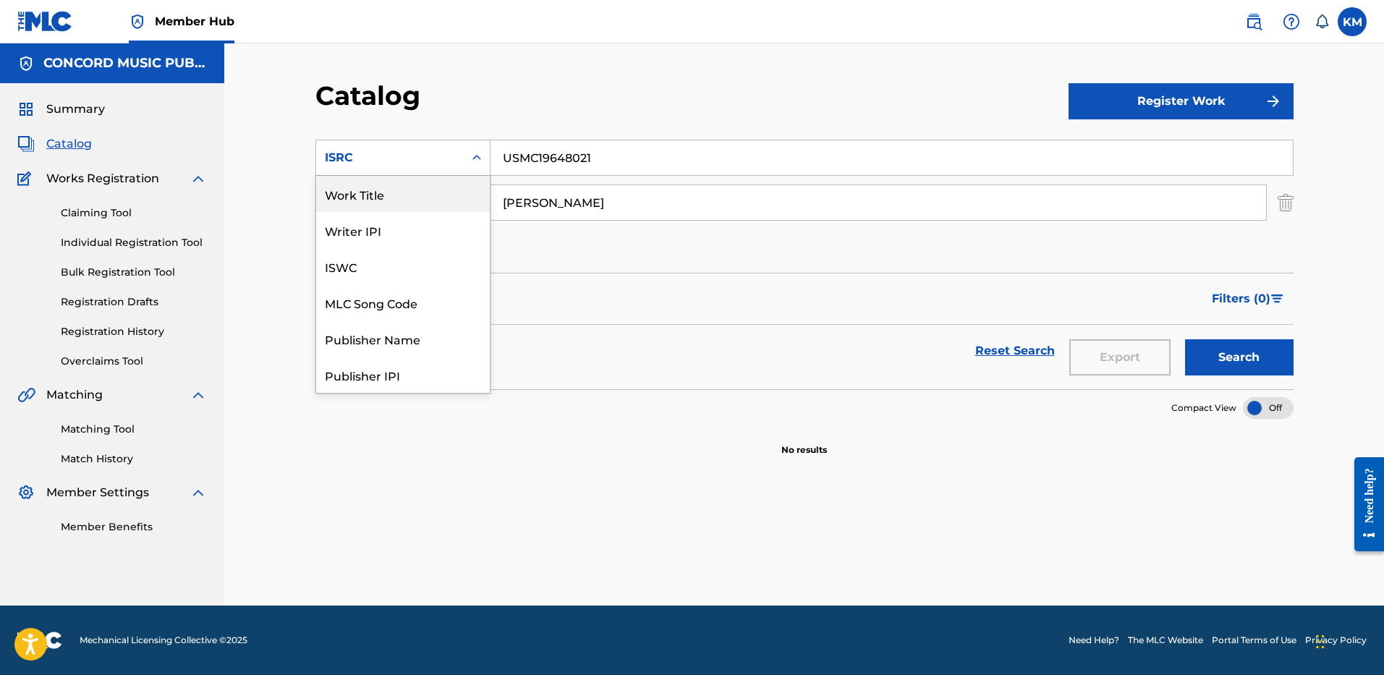
click at [442, 197] on div "Work Title" at bounding box center [403, 194] width 174 height 36
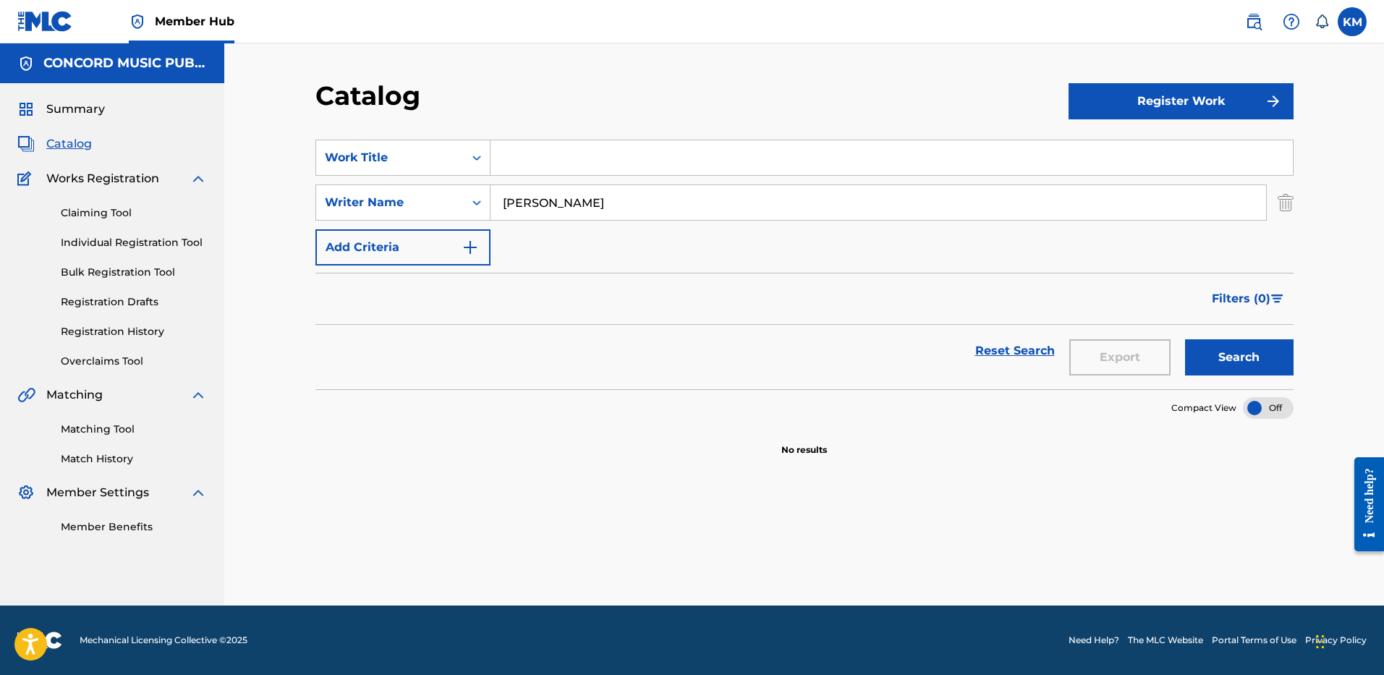
click at [502, 169] on input "Search Form" at bounding box center [892, 157] width 802 height 35
paste input "Good For You"
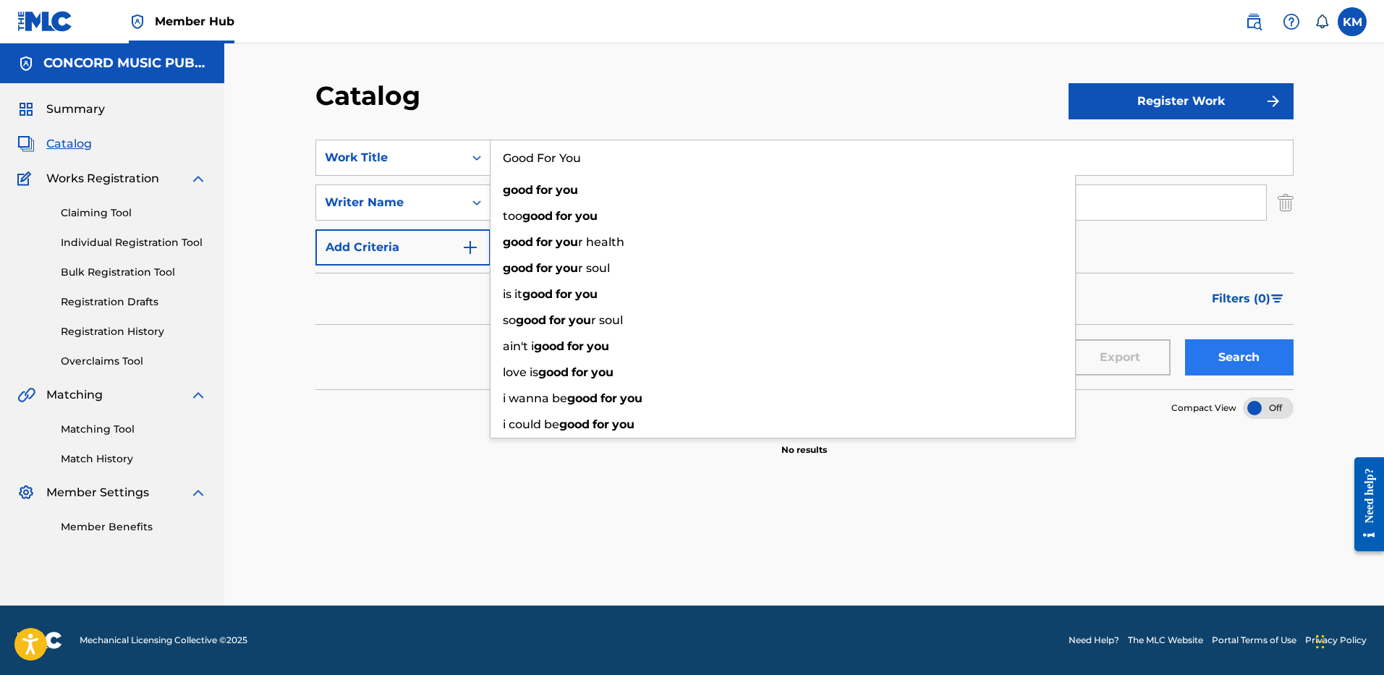
type input "Good For You"
click at [1248, 362] on button "Search" at bounding box center [1239, 357] width 109 height 36
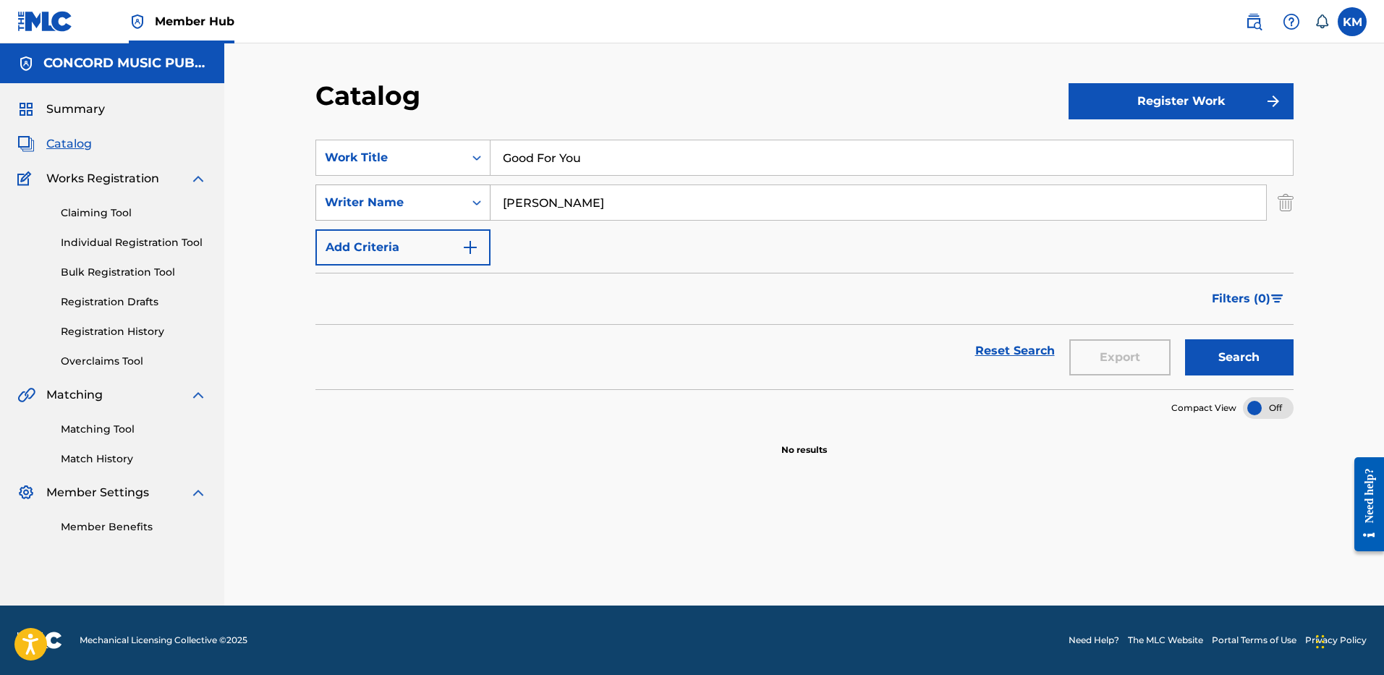
drag, startPoint x: 554, startPoint y: 200, endPoint x: 417, endPoint y: 216, distance: 137.7
click at [417, 216] on div "SearchWithCriteriaaeb26051-3be6-40ed-a64f-7f446f5aecea Writer Name Mayers" at bounding box center [804, 203] width 978 height 36
type input "TRANTER"
click at [1185, 339] on button "Search" at bounding box center [1239, 357] width 109 height 36
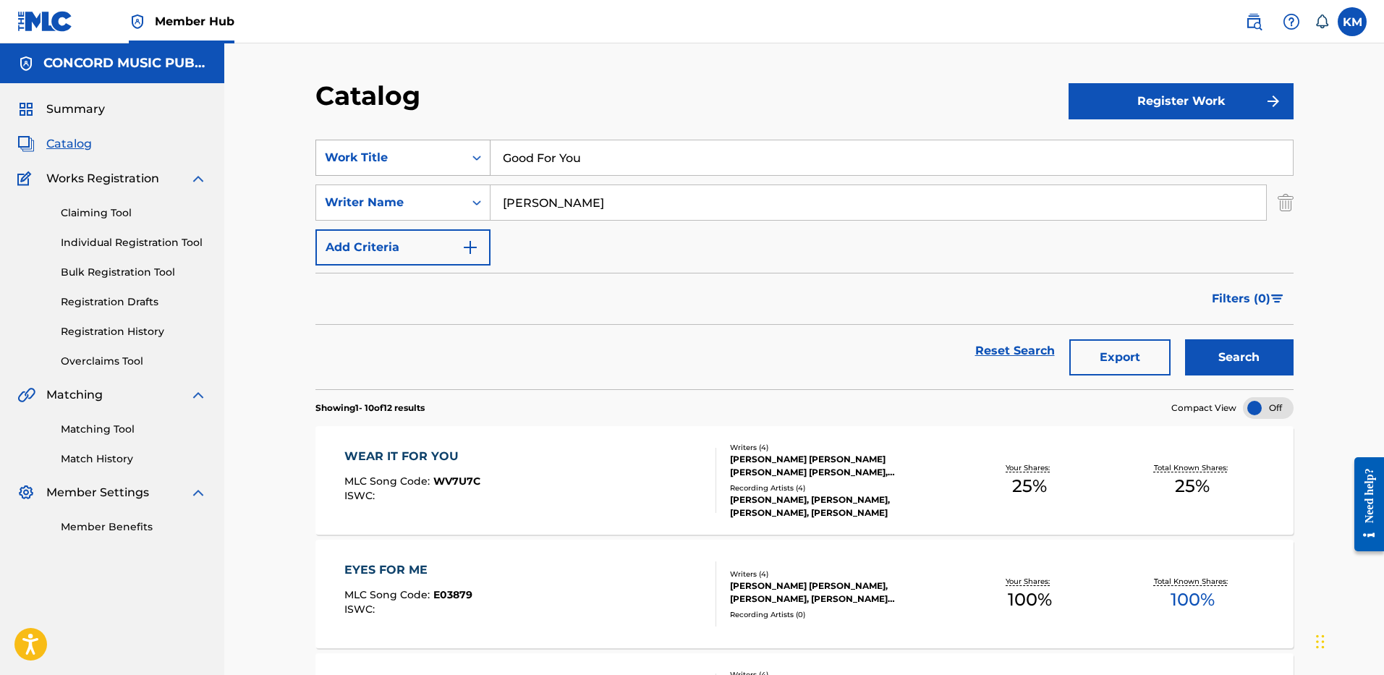
click at [480, 157] on icon "Search Form" at bounding box center [477, 158] width 14 height 14
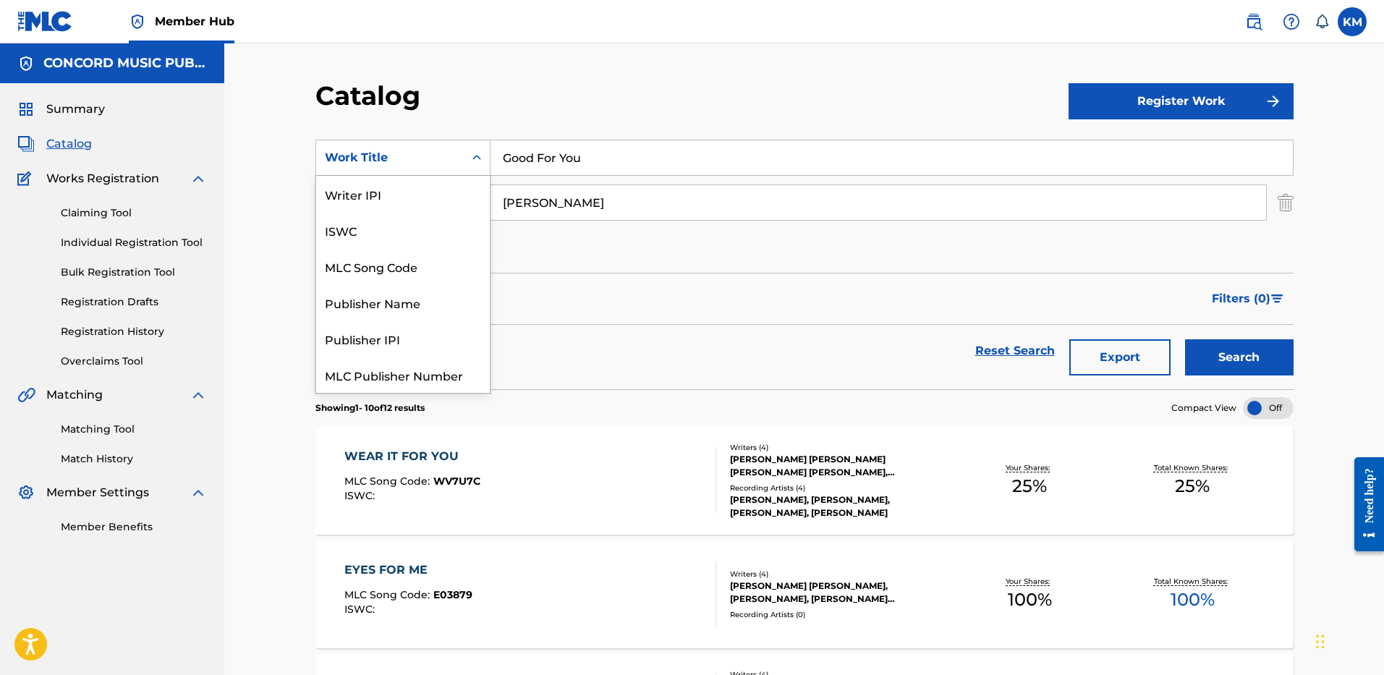
scroll to position [181, 0]
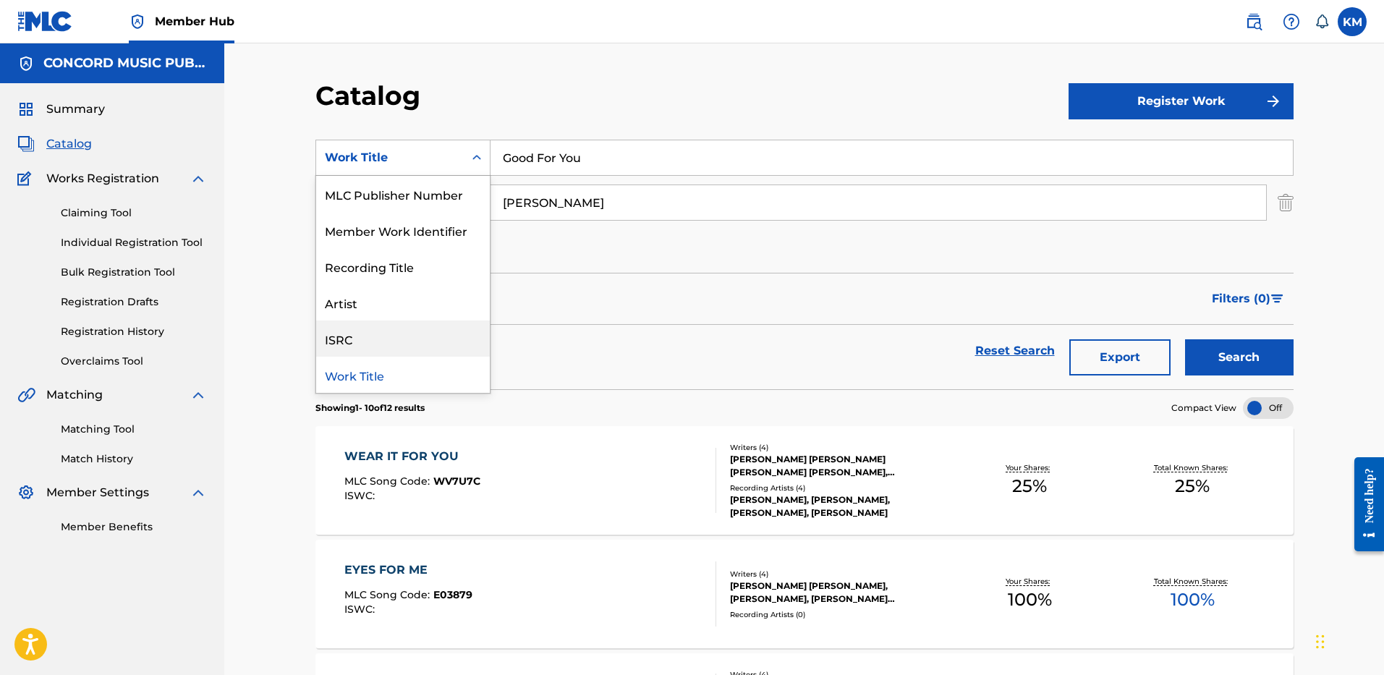
click at [435, 333] on div "ISRC" at bounding box center [403, 339] width 174 height 36
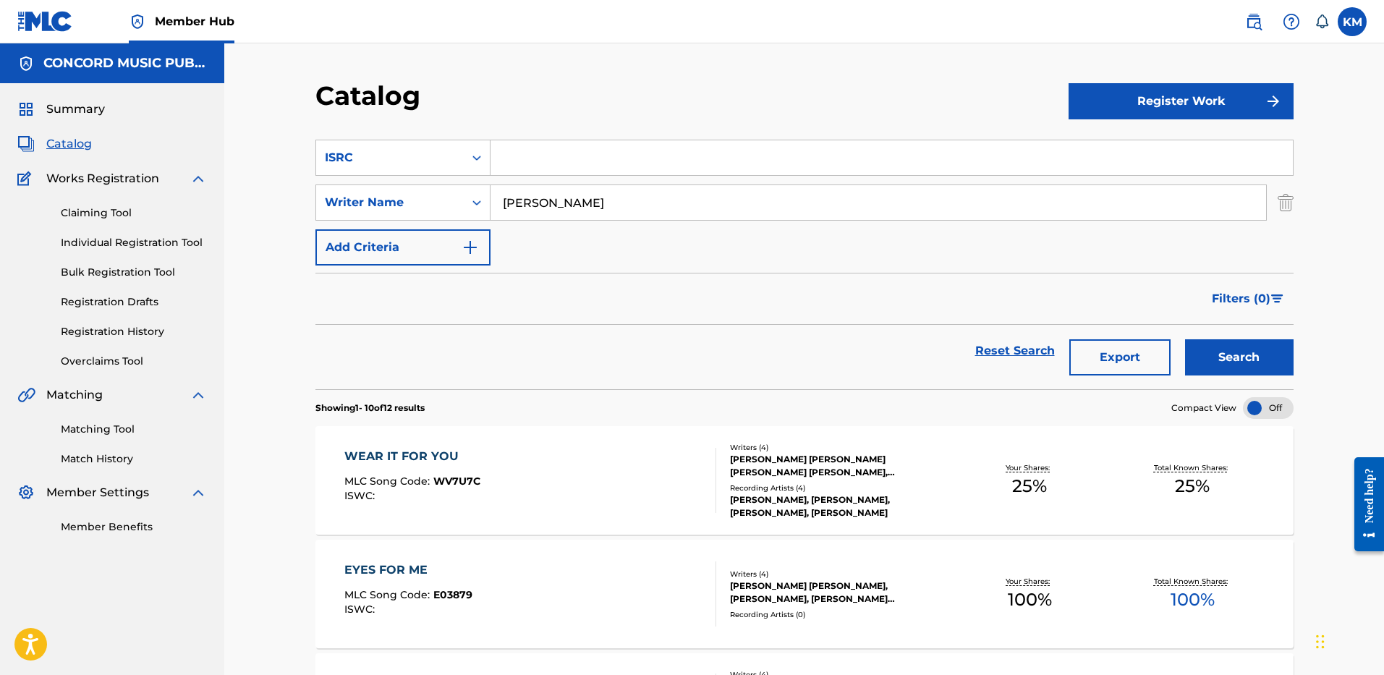
click at [530, 160] on input "Search Form" at bounding box center [892, 157] width 802 height 35
paste input "QT47L2500008"
type input "QT47L2500008"
click at [1279, 205] on img "Search Form" at bounding box center [1286, 203] width 16 height 36
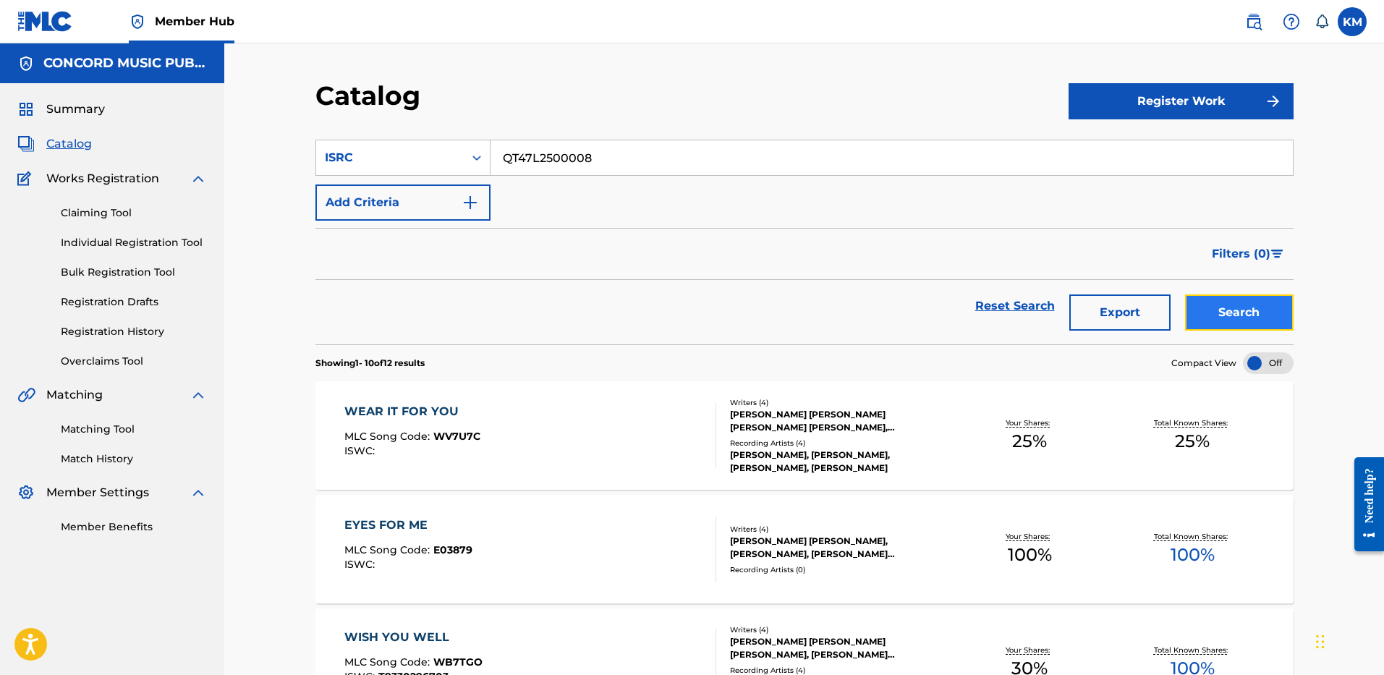
click at [1247, 302] on button "Search" at bounding box center [1239, 312] width 109 height 36
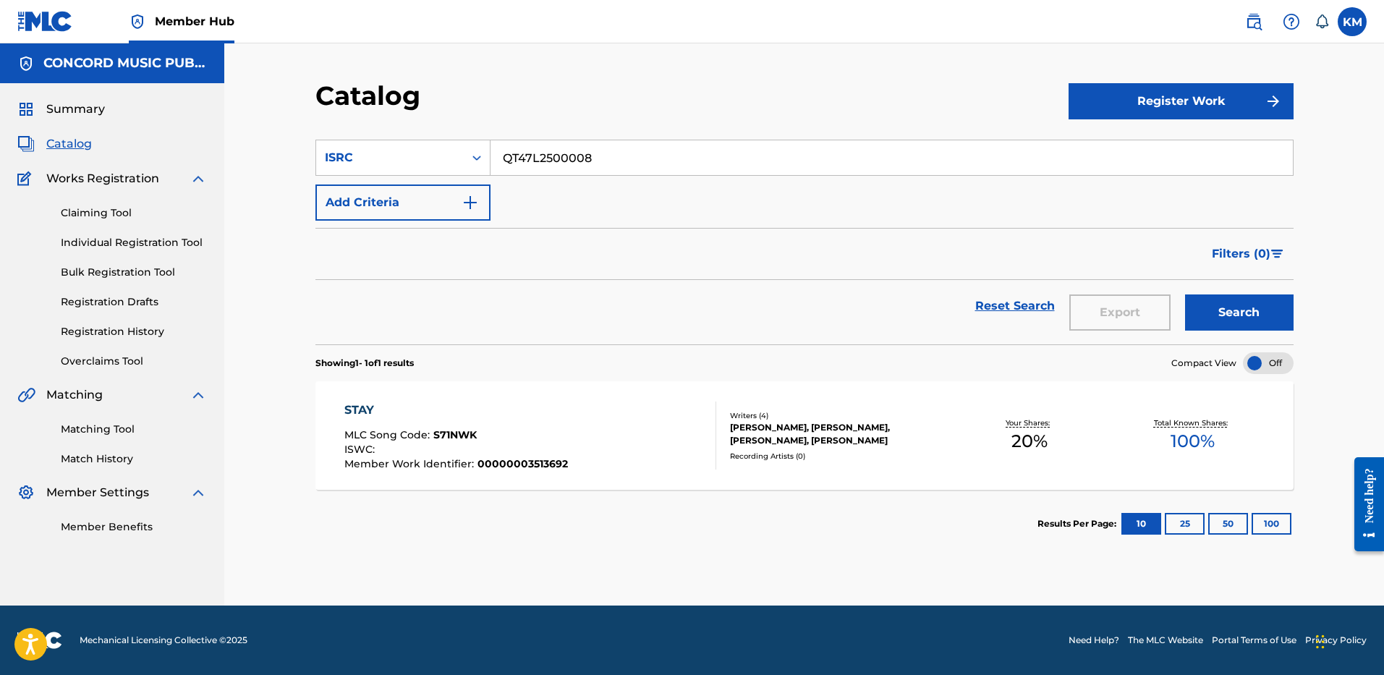
click at [462, 435] on span "S71NWK" at bounding box center [454, 434] width 43 height 13
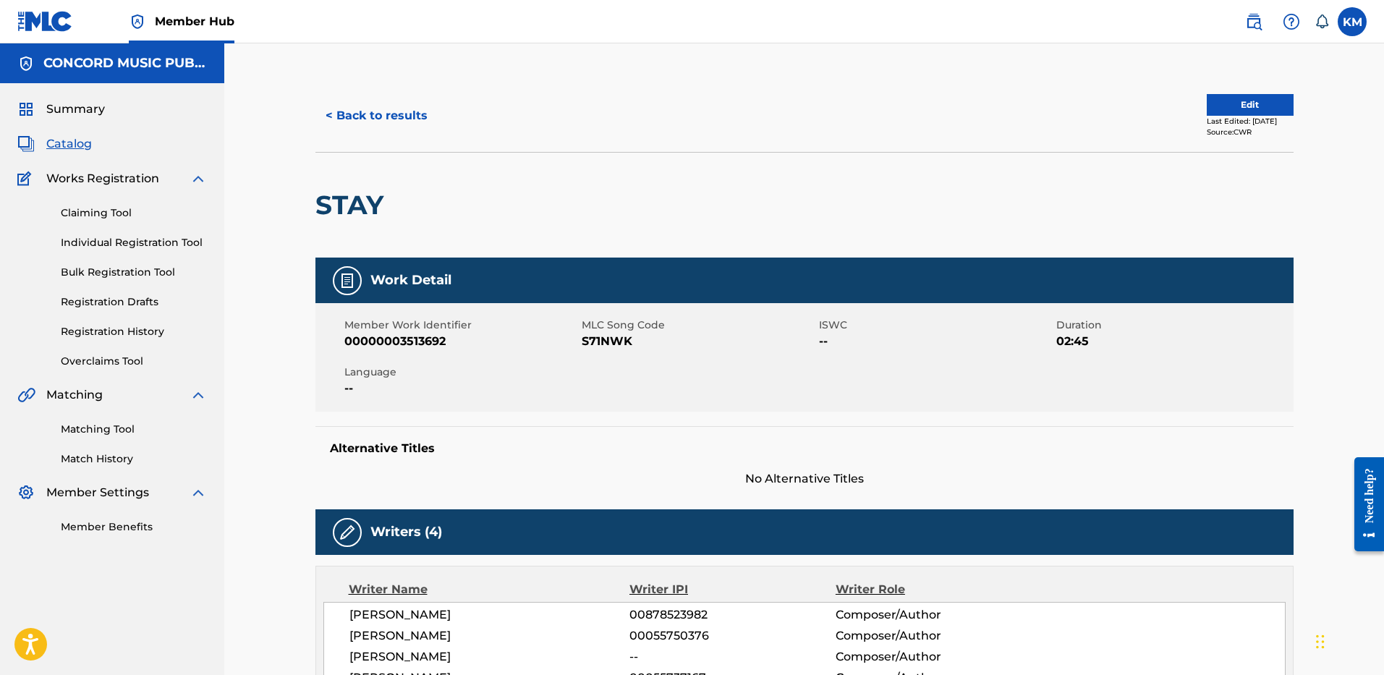
click at [585, 339] on span "S71NWK" at bounding box center [699, 341] width 234 height 17
copy span "S71NWK"
click at [346, 103] on button "< Back to results" at bounding box center [376, 116] width 122 height 36
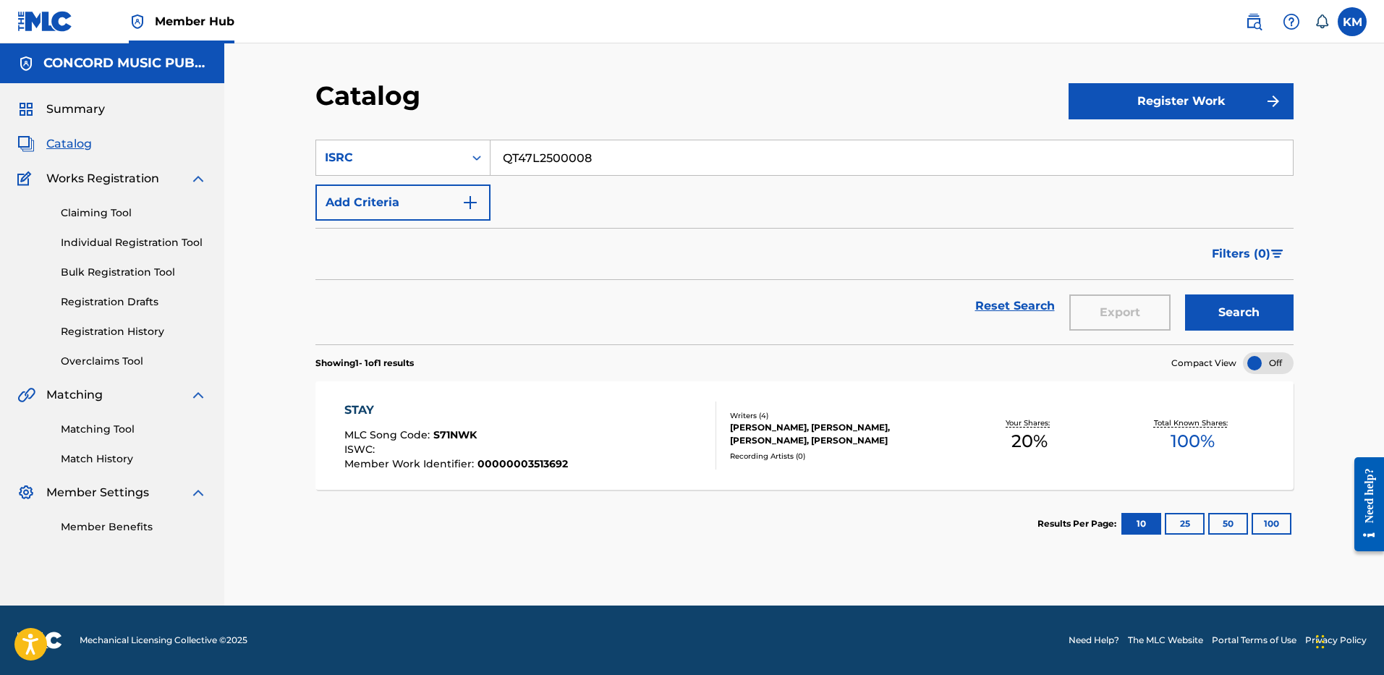
click at [512, 161] on input "QT47L2500008" at bounding box center [892, 157] width 802 height 35
paste input "USUM71919682"
click at [1232, 315] on button "Search" at bounding box center [1239, 312] width 109 height 36
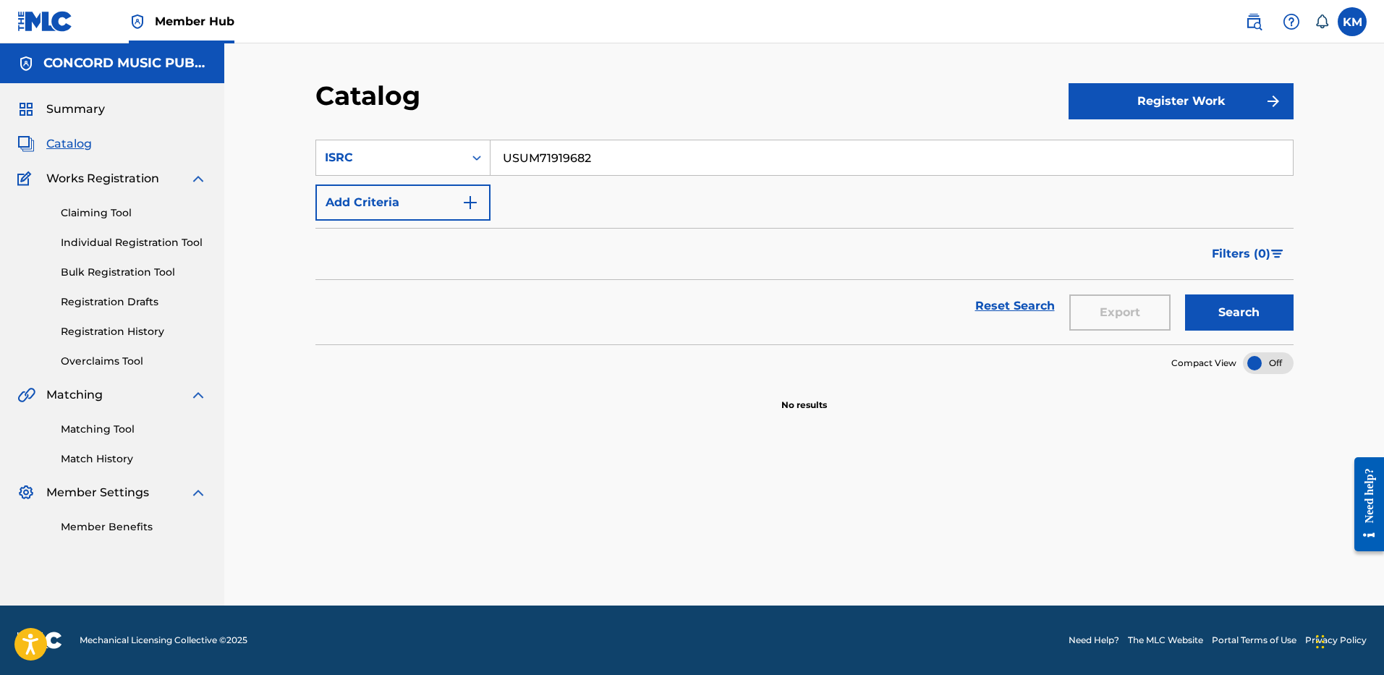
click at [536, 160] on input "USUM71919682" at bounding box center [892, 157] width 802 height 35
paste input "Harleys In Hawaii"
type input "Harleys In Hawaii"
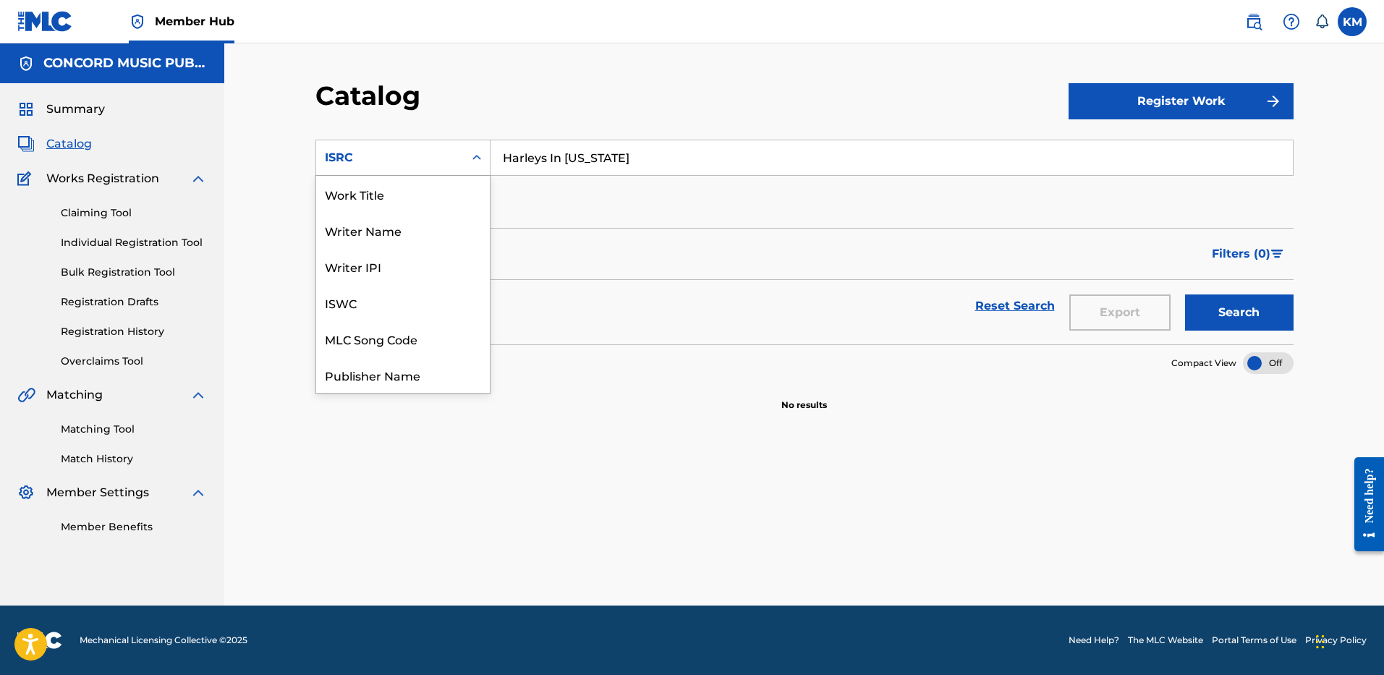
click at [467, 161] on div "Search Form" at bounding box center [477, 158] width 26 height 26
click at [440, 192] on div "Work Title" at bounding box center [403, 194] width 174 height 36
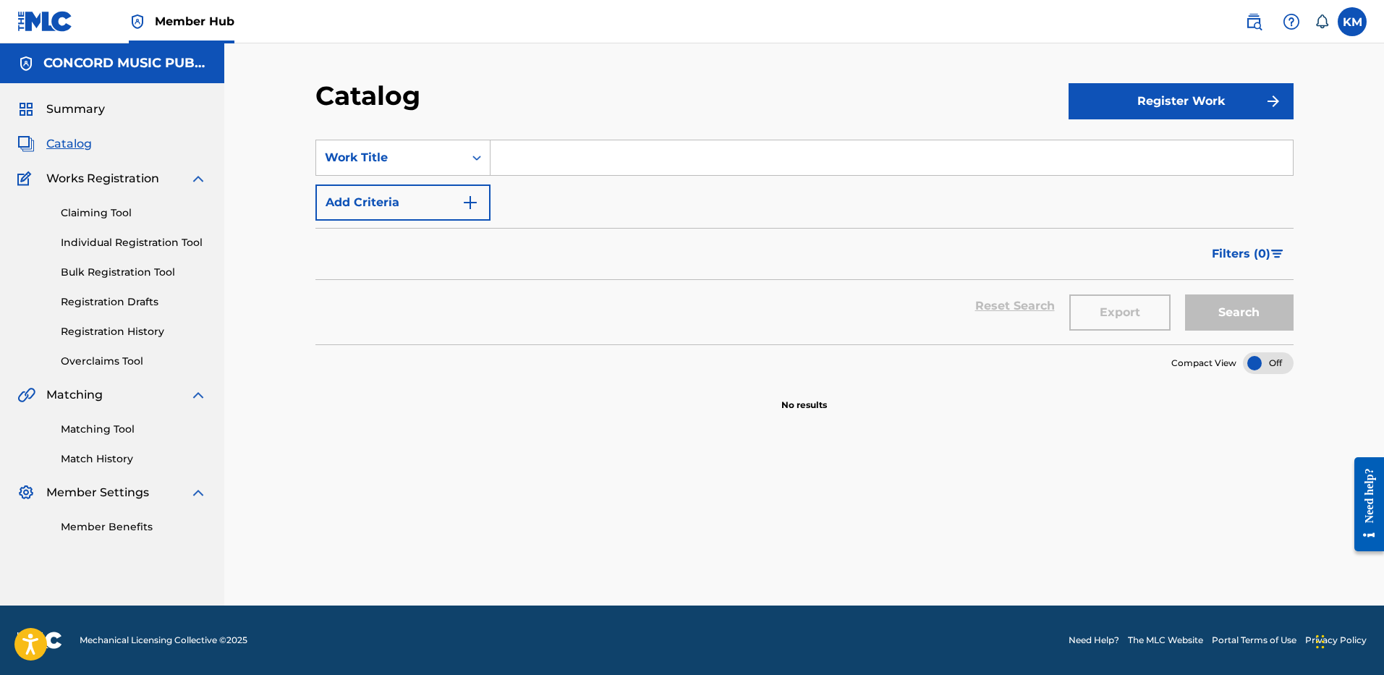
click at [561, 161] on input "Search Form" at bounding box center [892, 157] width 802 height 35
paste input "Harleys In Hawaii"
type input "Harleys In Hawaii"
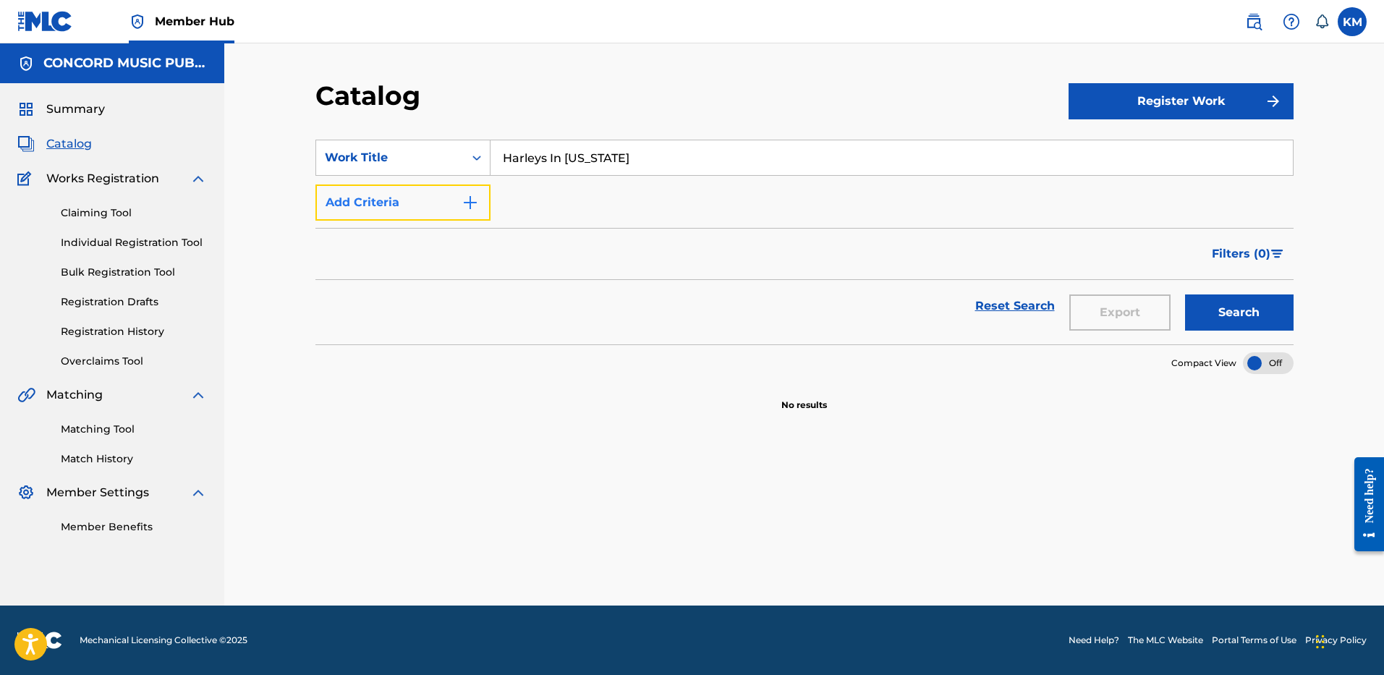
click at [470, 200] on img "Search Form" at bounding box center [470, 202] width 17 height 17
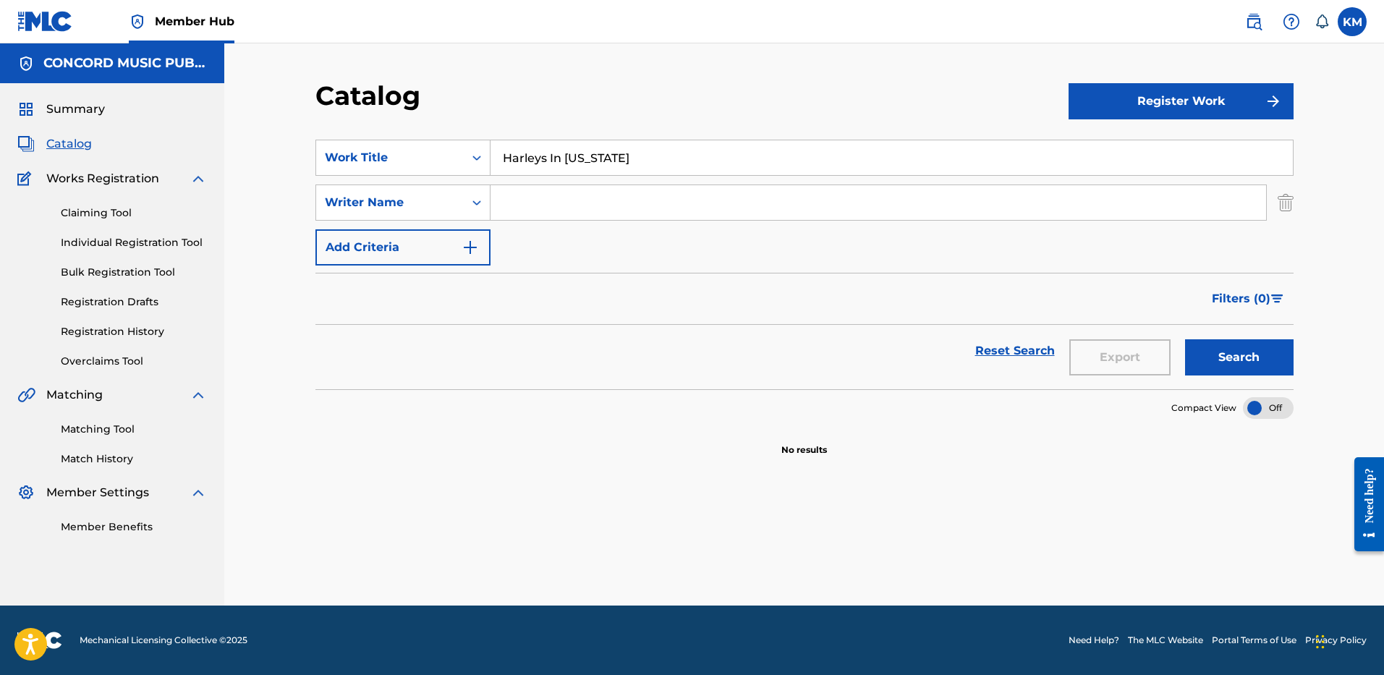
click at [553, 203] on input "Search Form" at bounding box center [879, 202] width 776 height 35
click at [1185, 339] on button "Search" at bounding box center [1239, 357] width 109 height 36
drag, startPoint x: 573, startPoint y: 207, endPoint x: 426, endPoint y: 195, distance: 147.3
click at [426, 195] on div "SearchWithCriteriaaeb26051-3be6-40ed-a64f-7f446f5aecea Writer Name HINDLIN" at bounding box center [804, 203] width 978 height 36
paste input "Carlsson"
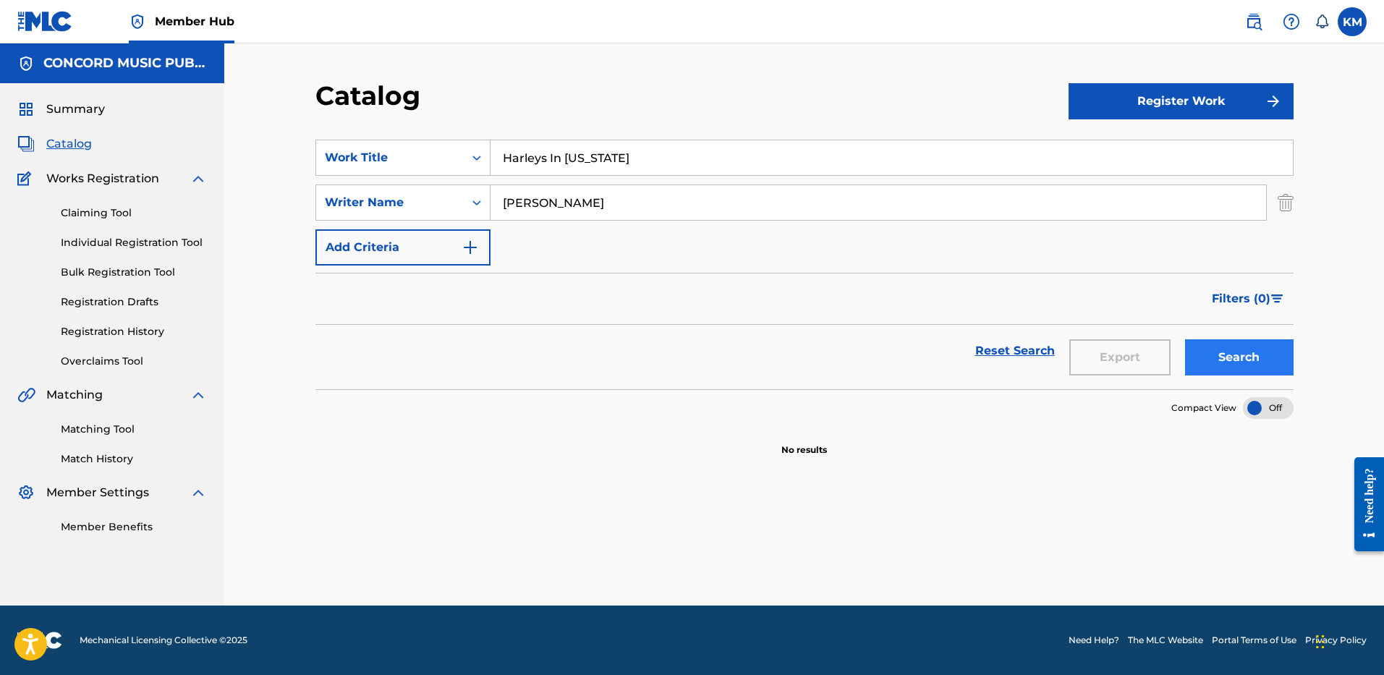
type input "Carlsson"
click at [1226, 358] on button "Search" at bounding box center [1239, 357] width 109 height 36
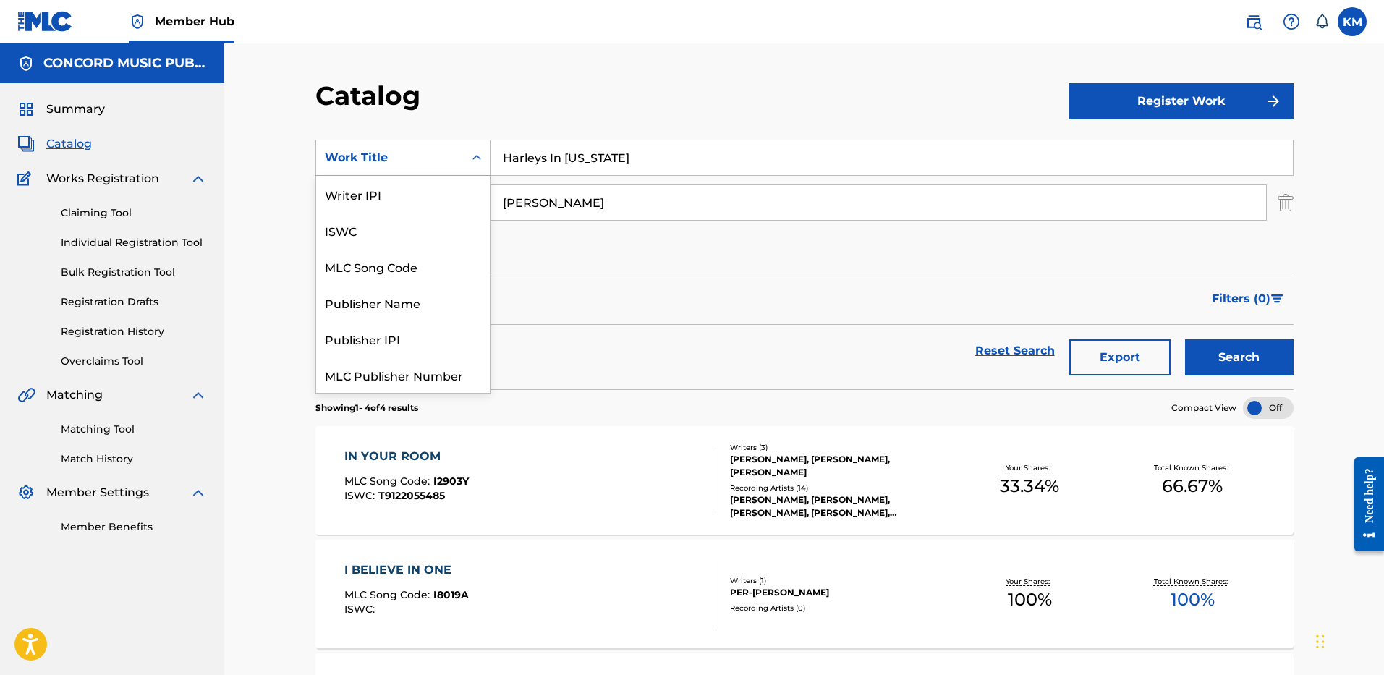
click at [485, 149] on div "Search Form" at bounding box center [477, 158] width 26 height 26
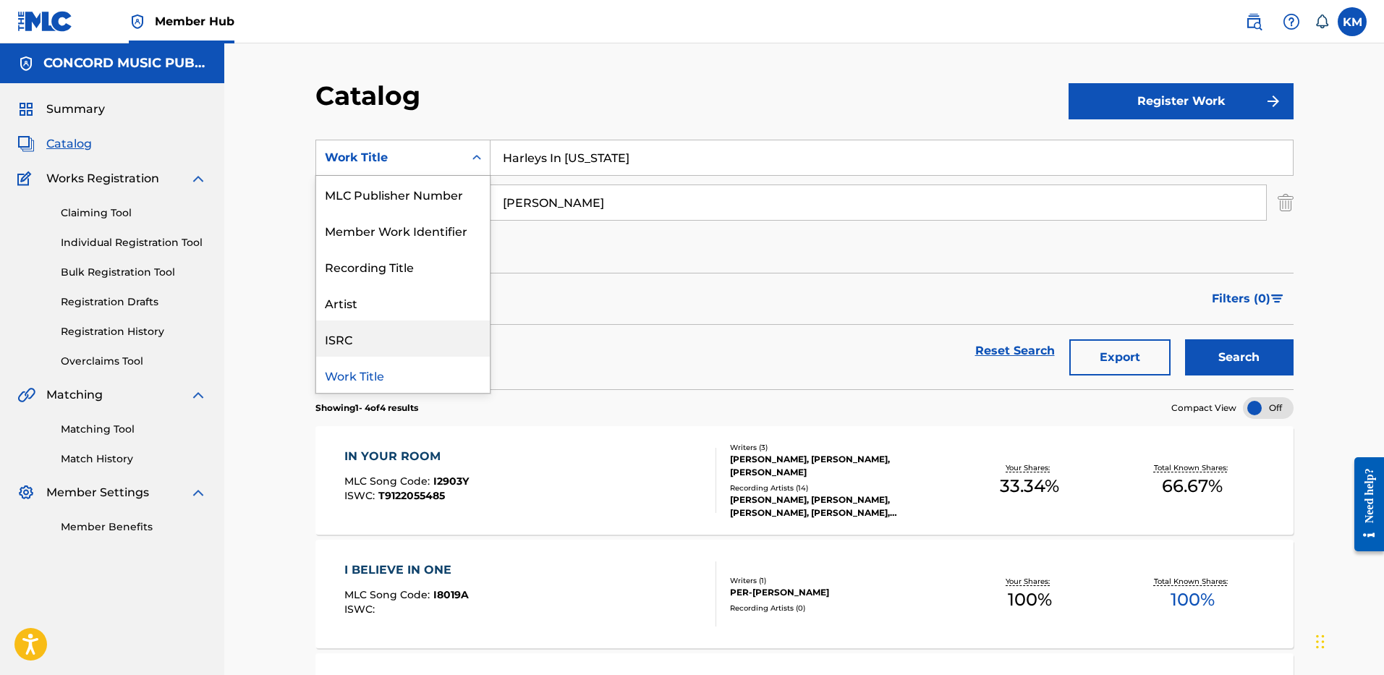
click at [445, 333] on div "ISRC" at bounding box center [403, 339] width 174 height 36
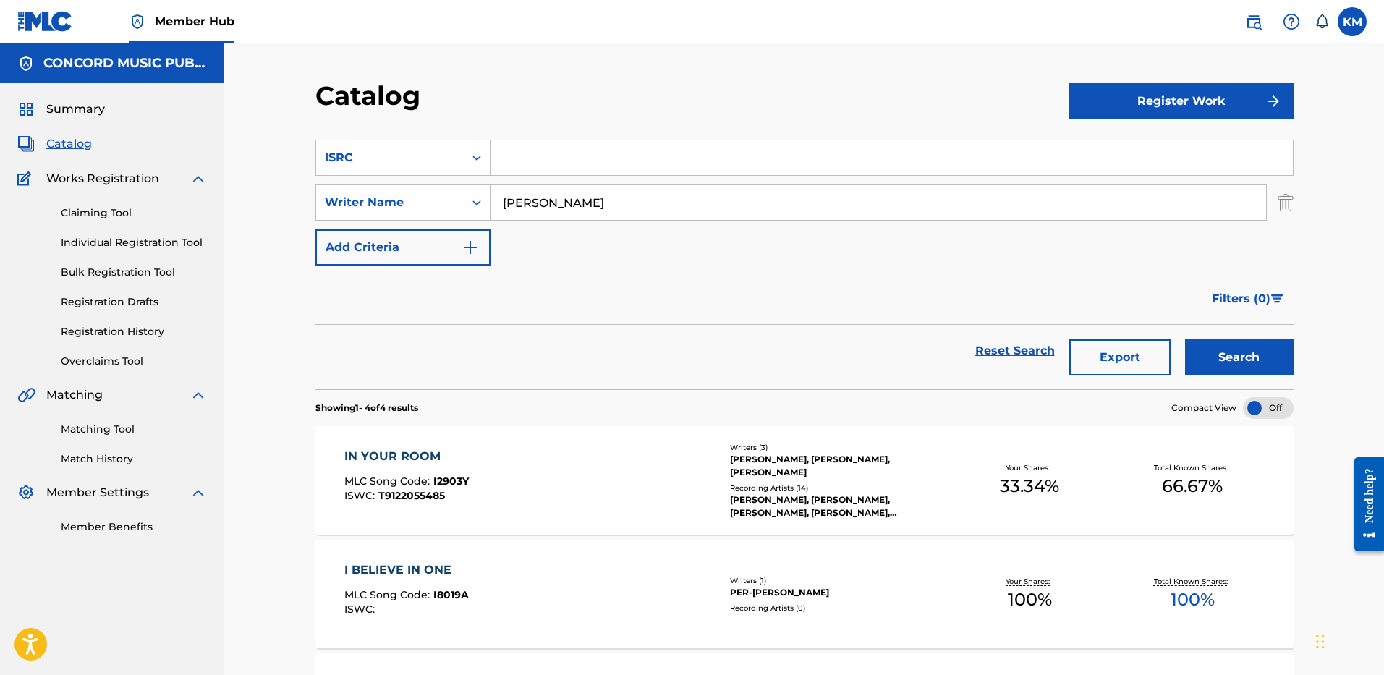
click at [565, 167] on input "Search Form" at bounding box center [892, 157] width 802 height 35
paste input "USCA21202535"
type input "USCA21202535"
click at [1286, 197] on img "Search Form" at bounding box center [1286, 203] width 16 height 36
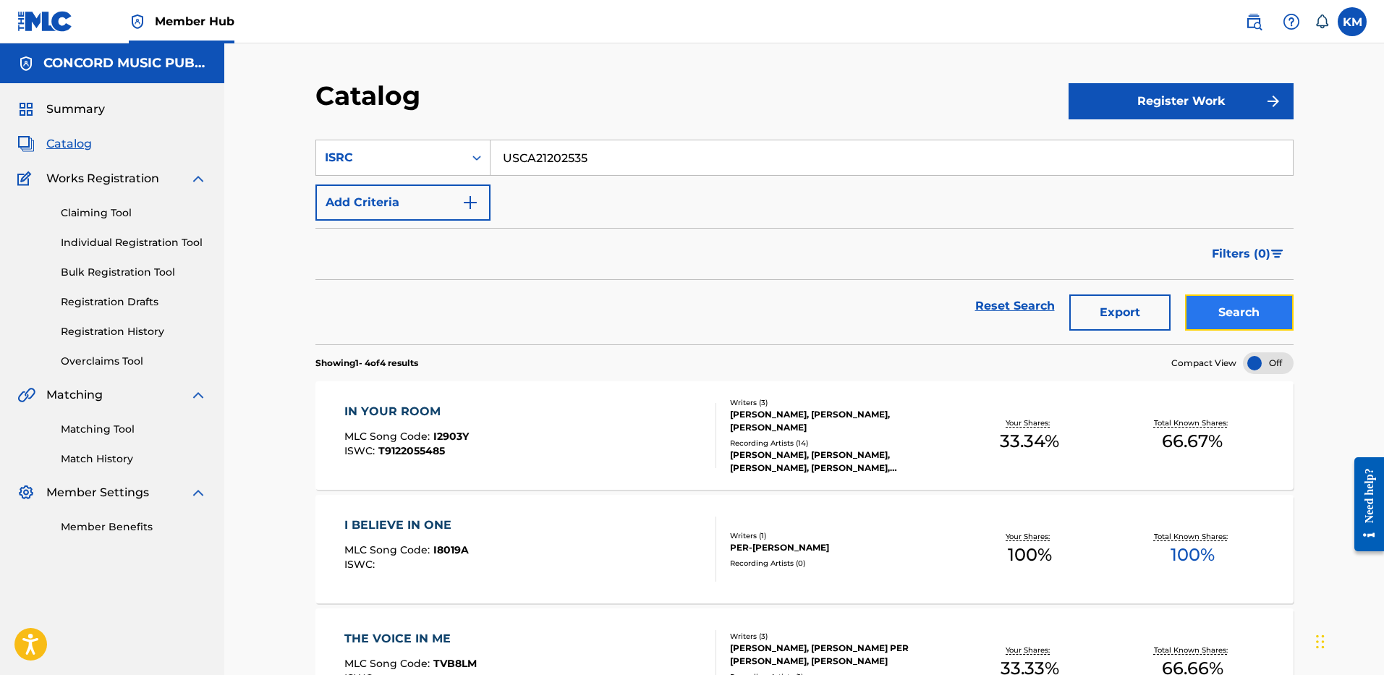
click at [1249, 304] on button "Search" at bounding box center [1239, 312] width 109 height 36
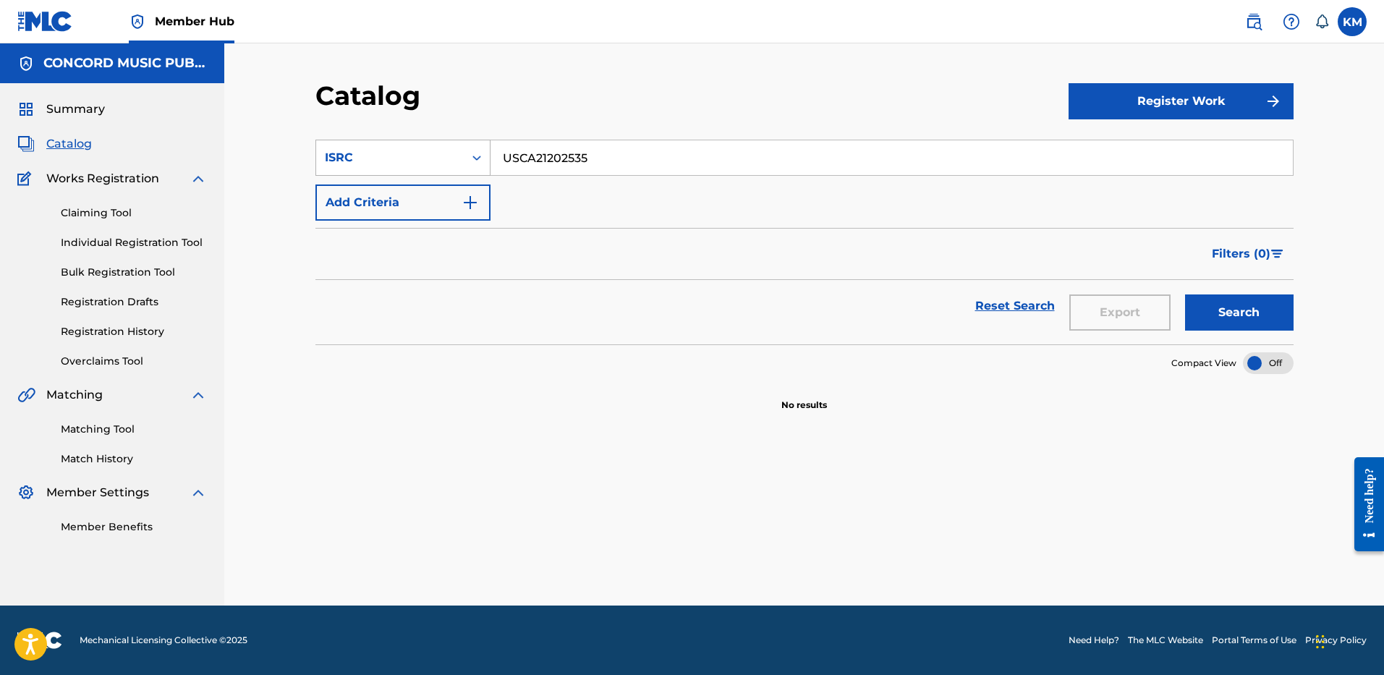
click at [476, 156] on icon "Search Form" at bounding box center [477, 158] width 14 height 14
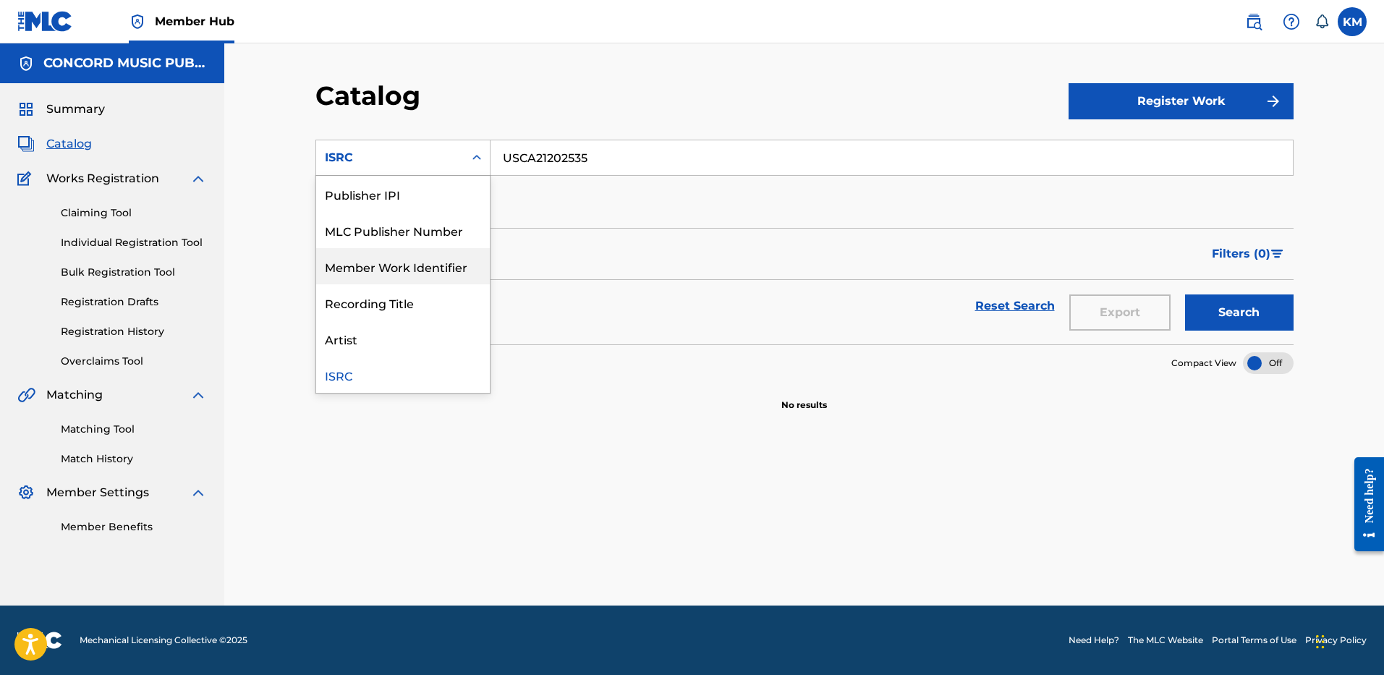
scroll to position [0, 0]
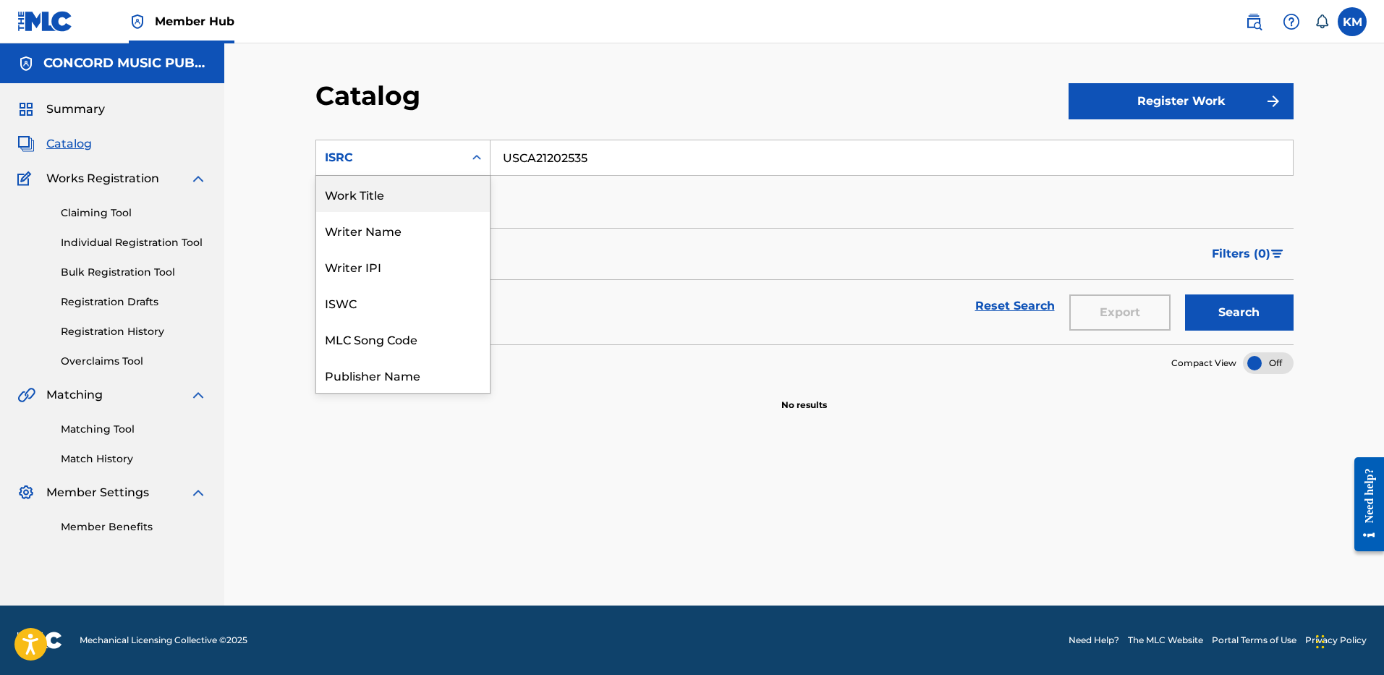
click at [425, 200] on div "Work Title" at bounding box center [403, 194] width 174 height 36
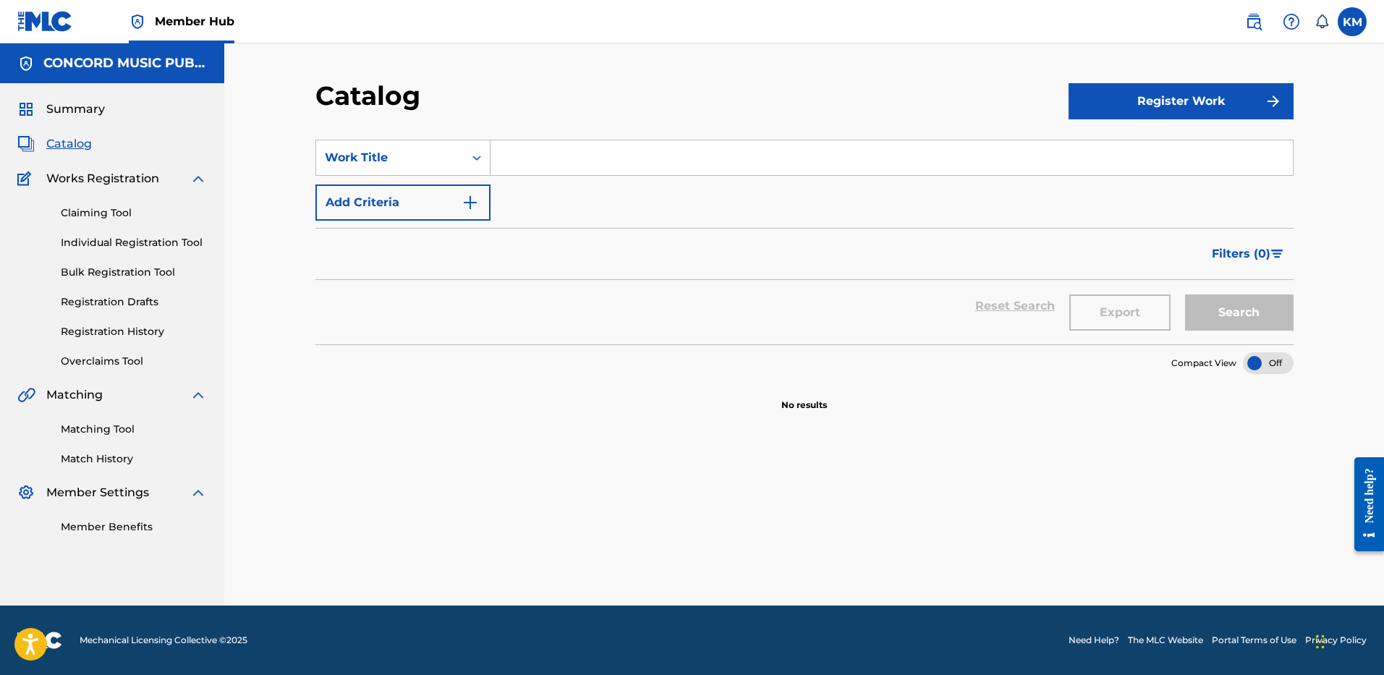
click at [525, 151] on input "Search Form" at bounding box center [892, 157] width 802 height 35
paste input "Everything Is Embarrassing"
type input "Everything Is Embarrassing"
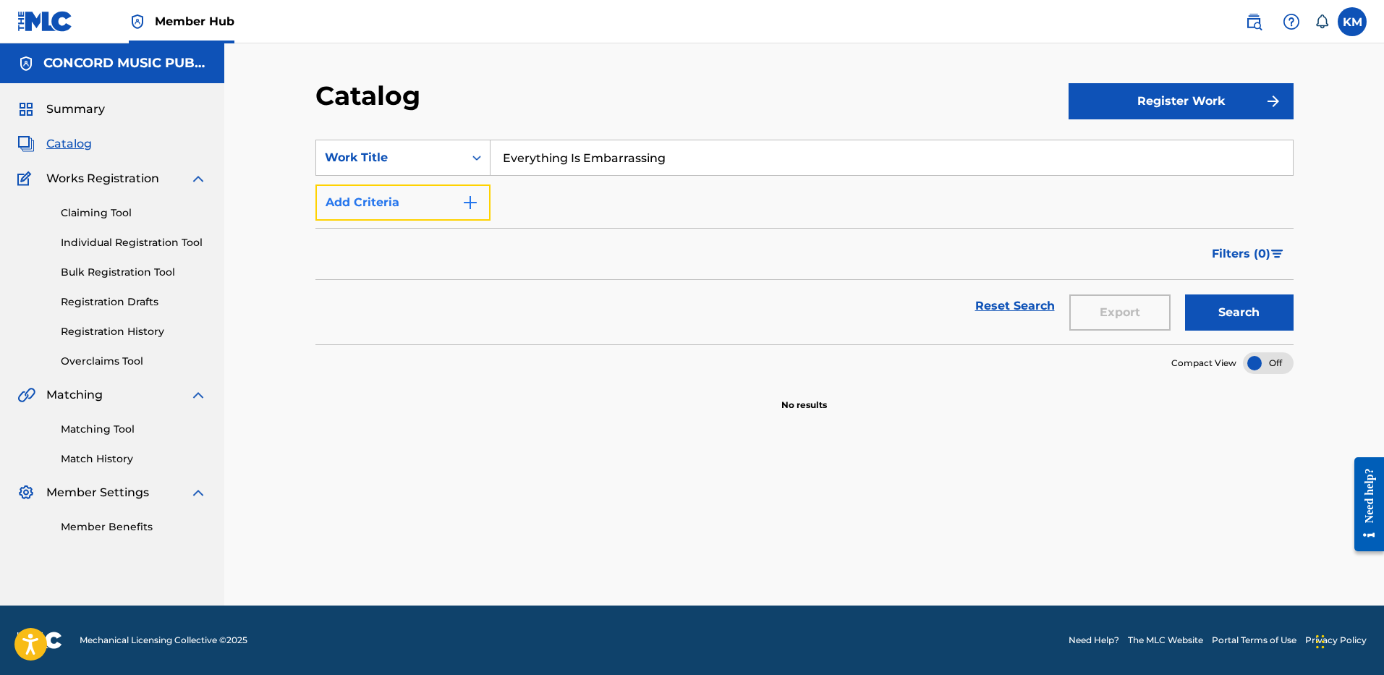
click at [472, 205] on img "Search Form" at bounding box center [470, 202] width 17 height 17
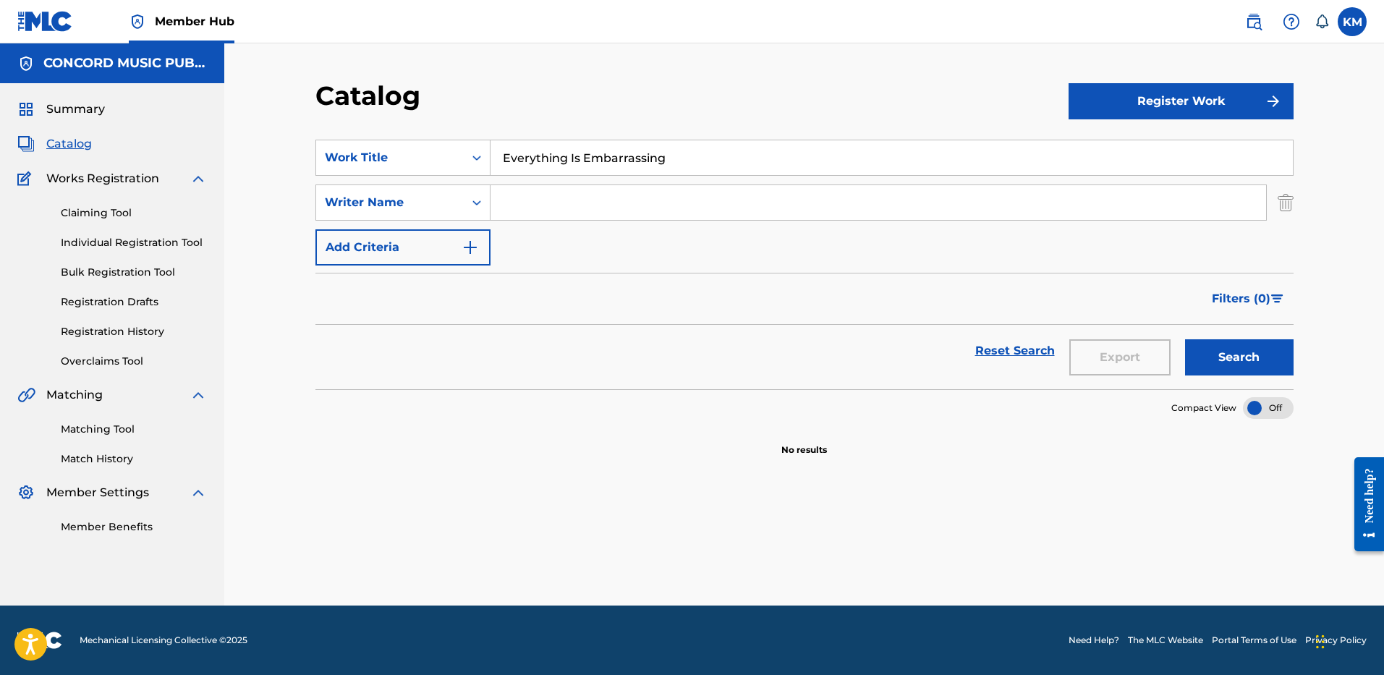
click at [536, 208] on input "Search Form" at bounding box center [879, 202] width 776 height 35
paste input "Ferreira"
click at [1234, 359] on button "Search" at bounding box center [1239, 357] width 109 height 36
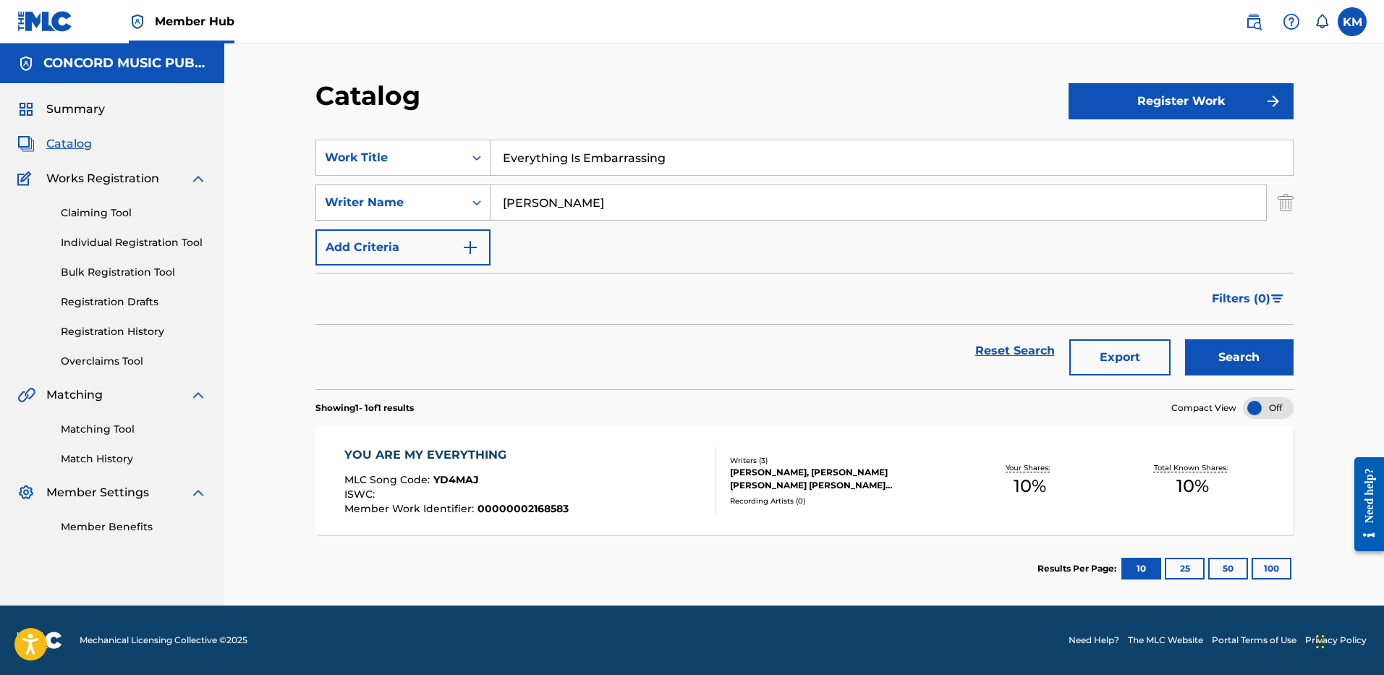
paste input "Hynes"
drag, startPoint x: 556, startPoint y: 203, endPoint x: 378, endPoint y: 215, distance: 178.4
click at [378, 215] on div "SearchWithCriteriaaeb26051-3be6-40ed-a64f-7f446f5aecea Writer Name Hynes" at bounding box center [804, 203] width 978 height 36
type input "Hynes"
click at [1215, 359] on button "Search" at bounding box center [1239, 357] width 109 height 36
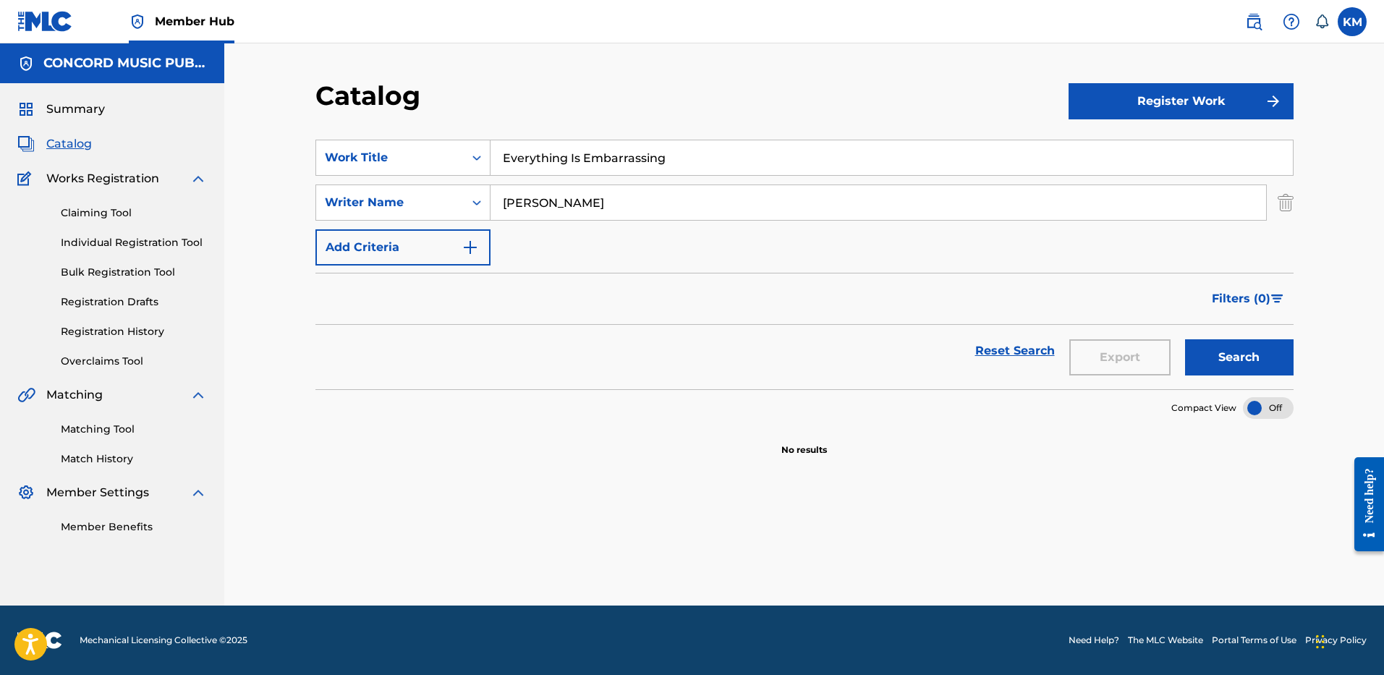
drag, startPoint x: 504, startPoint y: 153, endPoint x: 664, endPoint y: 152, distance: 160.6
click at [664, 152] on input "Everything Is Embarrassing" at bounding box center [892, 157] width 802 height 35
click at [480, 149] on div "Search Form" at bounding box center [477, 158] width 26 height 26
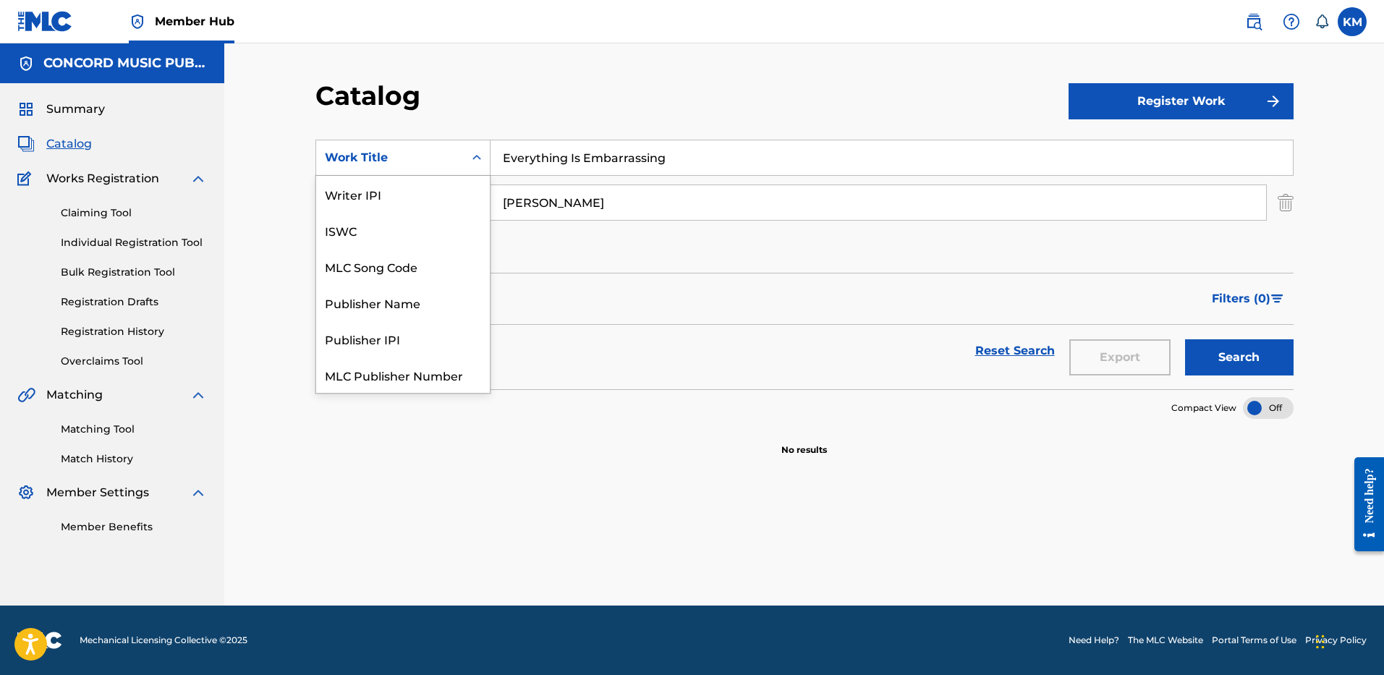
scroll to position [181, 0]
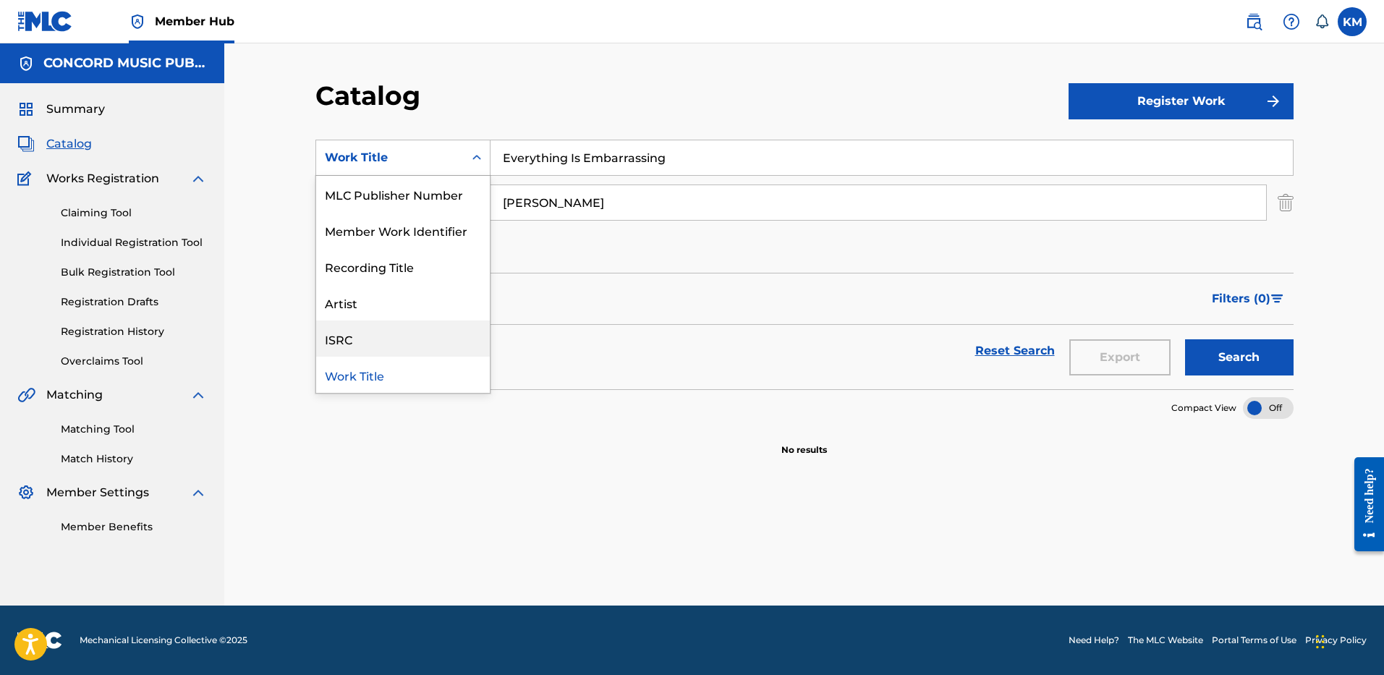
click at [451, 330] on div "ISRC" at bounding box center [403, 339] width 174 height 36
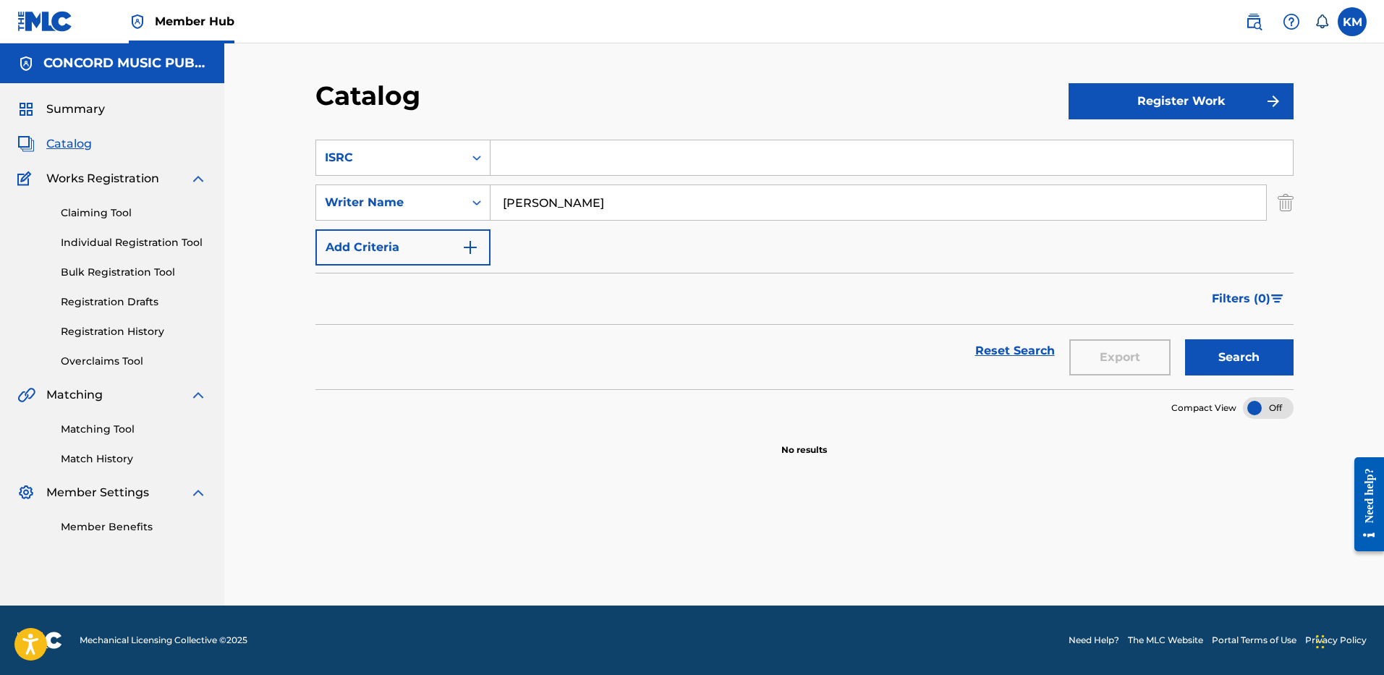
click at [554, 148] on input "Search Form" at bounding box center [892, 157] width 802 height 35
paste input "USQX92404127"
type input "USQX92404127"
click at [1283, 201] on img "Search Form" at bounding box center [1286, 203] width 16 height 36
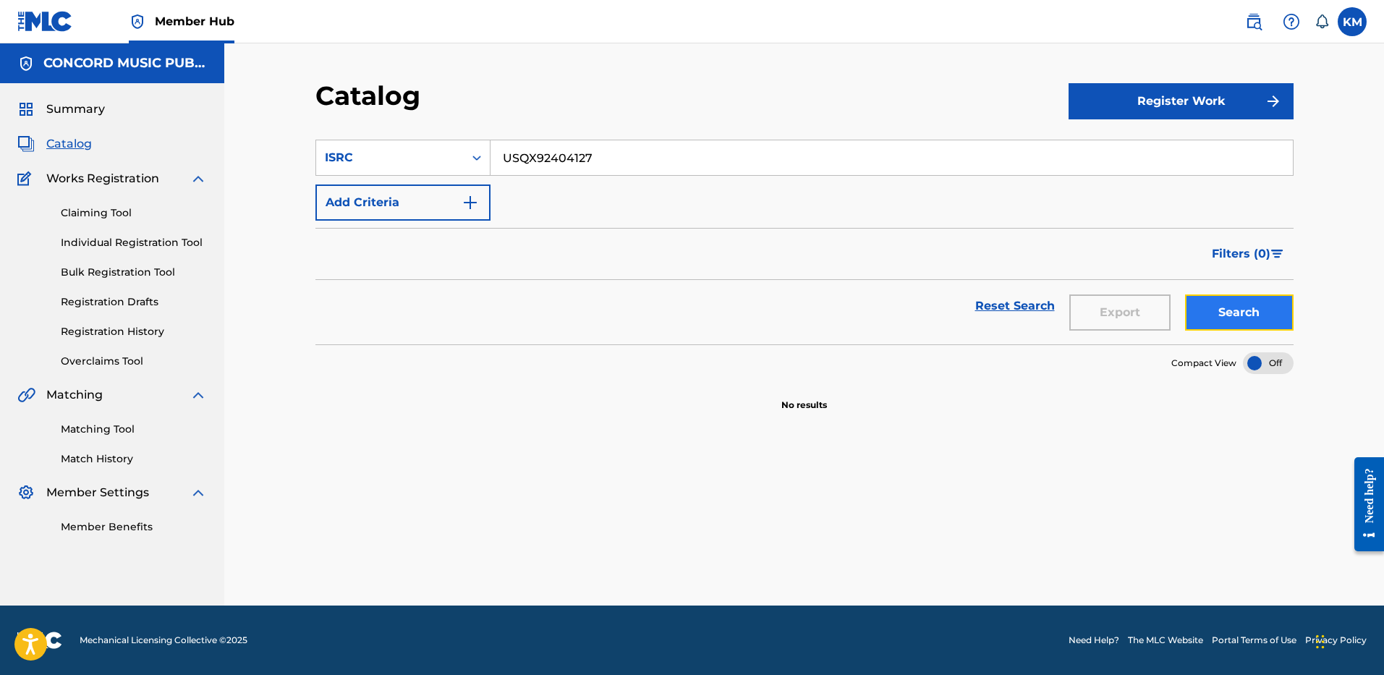
click at [1232, 304] on button "Search" at bounding box center [1239, 312] width 109 height 36
click at [483, 156] on icon "Search Form" at bounding box center [477, 158] width 14 height 14
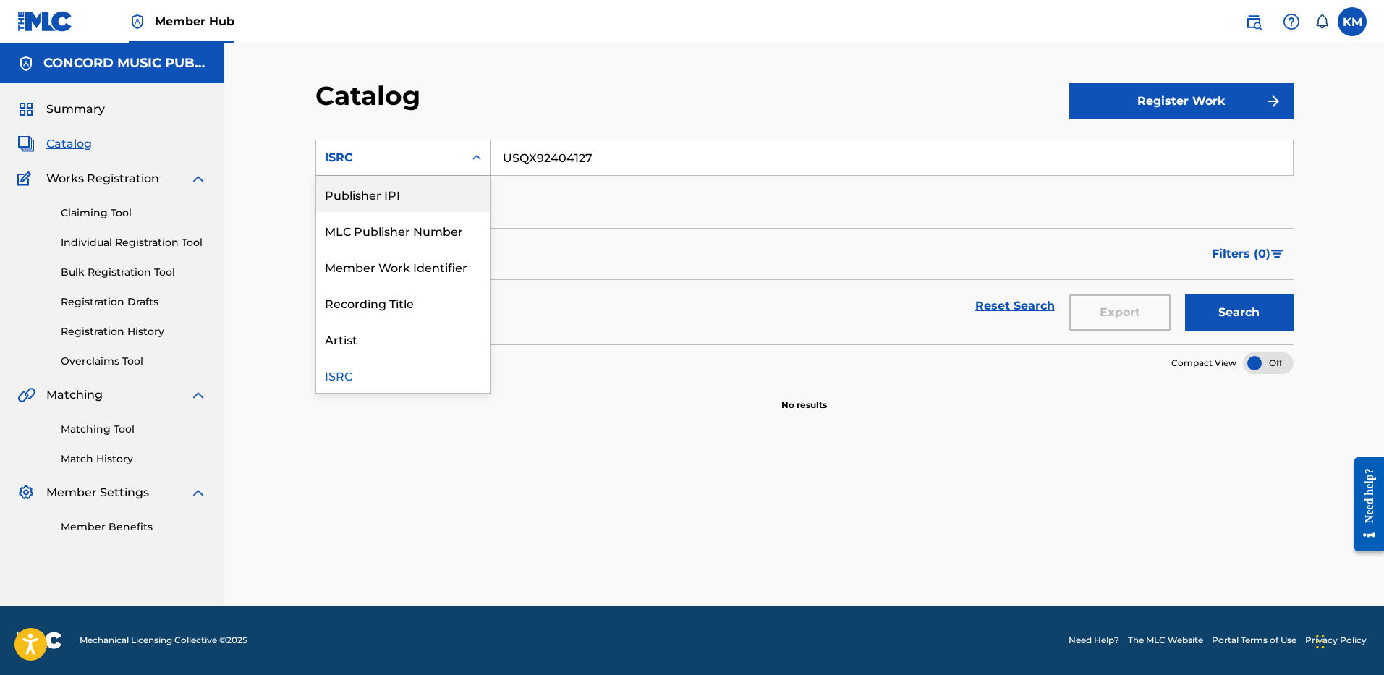
scroll to position [0, 0]
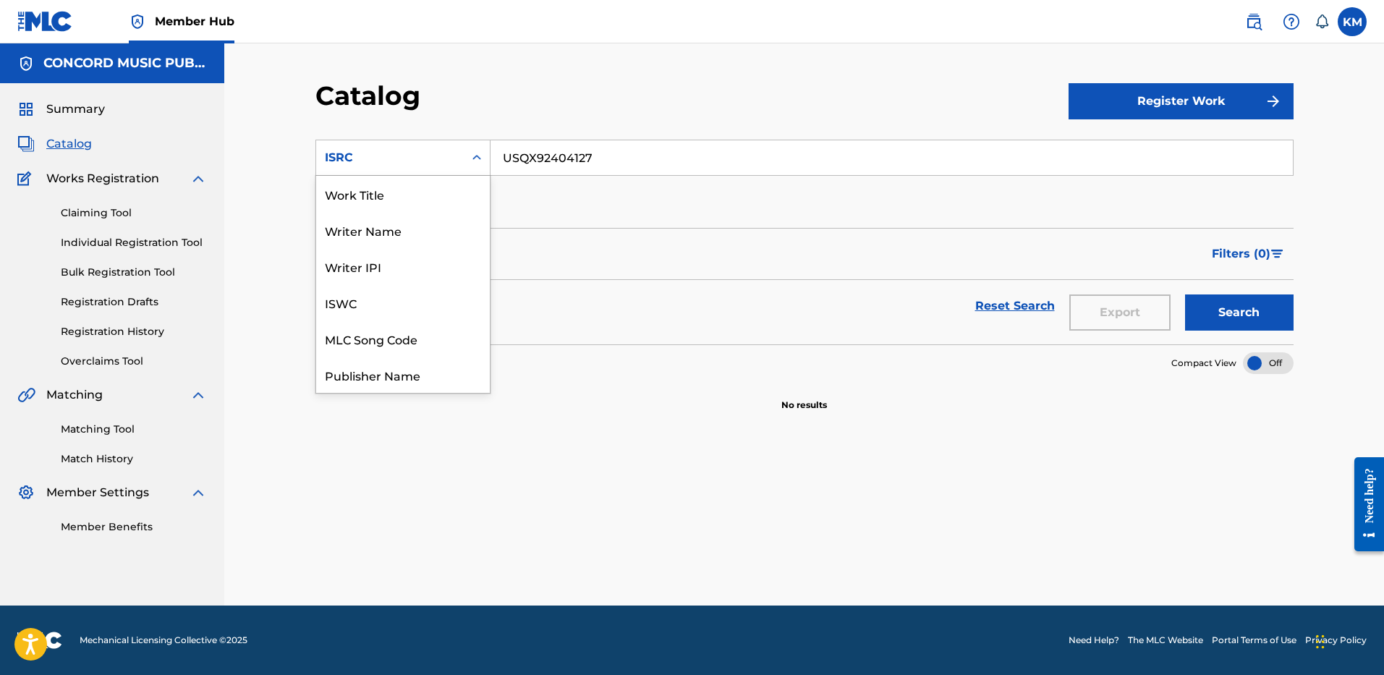
click at [468, 187] on div "Work Title" at bounding box center [403, 194] width 174 height 36
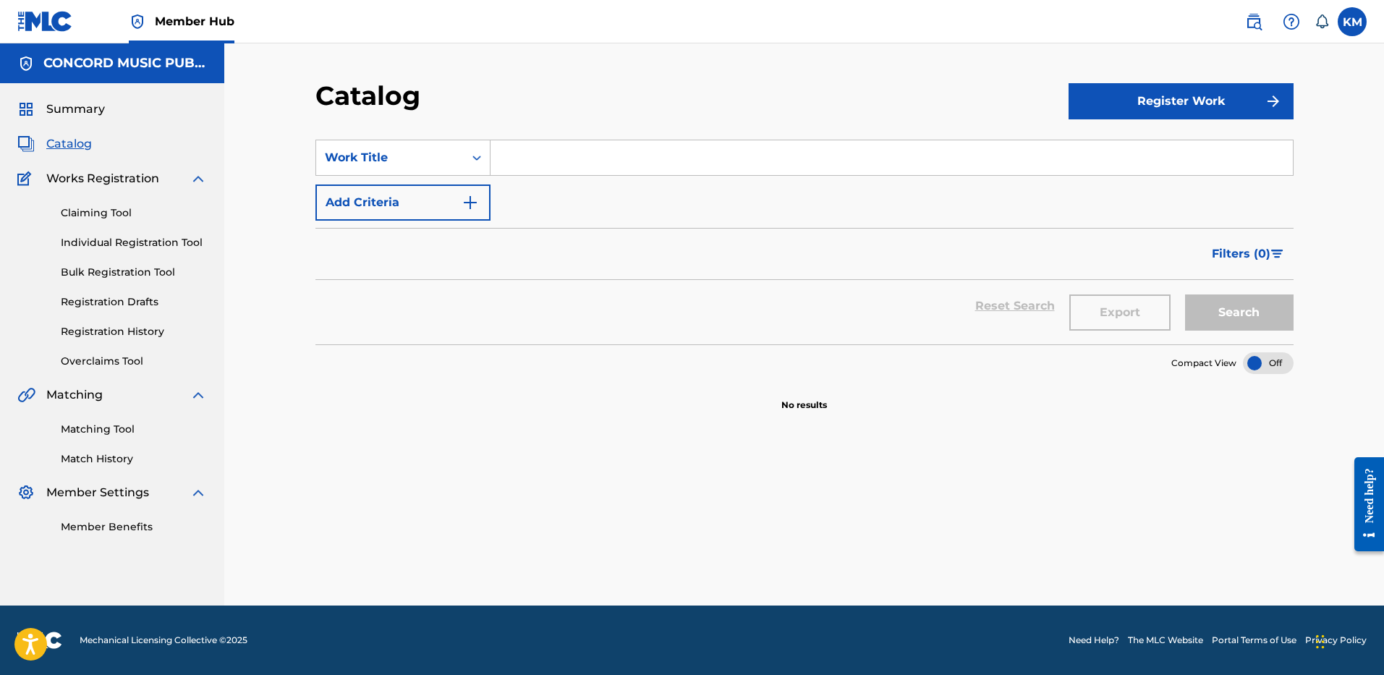
click at [529, 162] on input "Search Form" at bounding box center [892, 157] width 802 height 35
paste input "2:12 AM"
type input "2:12 AM"
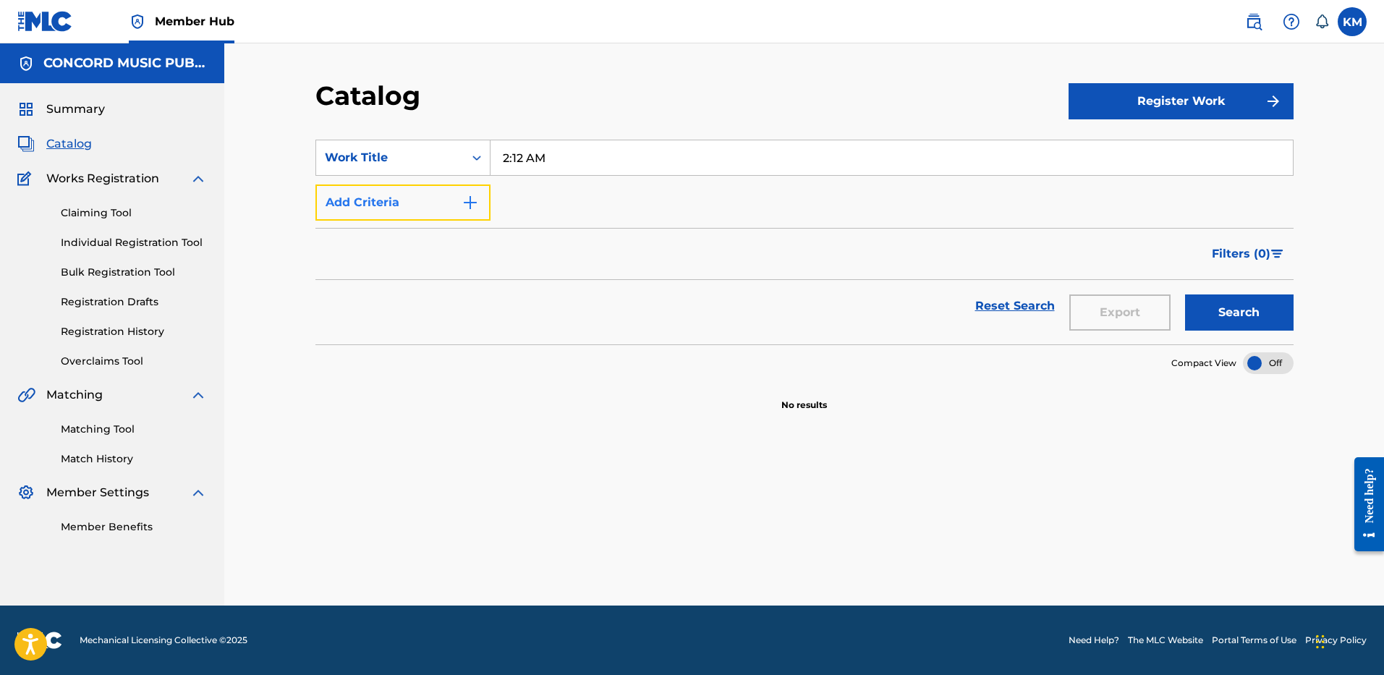
click at [475, 196] on img "Search Form" at bounding box center [470, 202] width 17 height 17
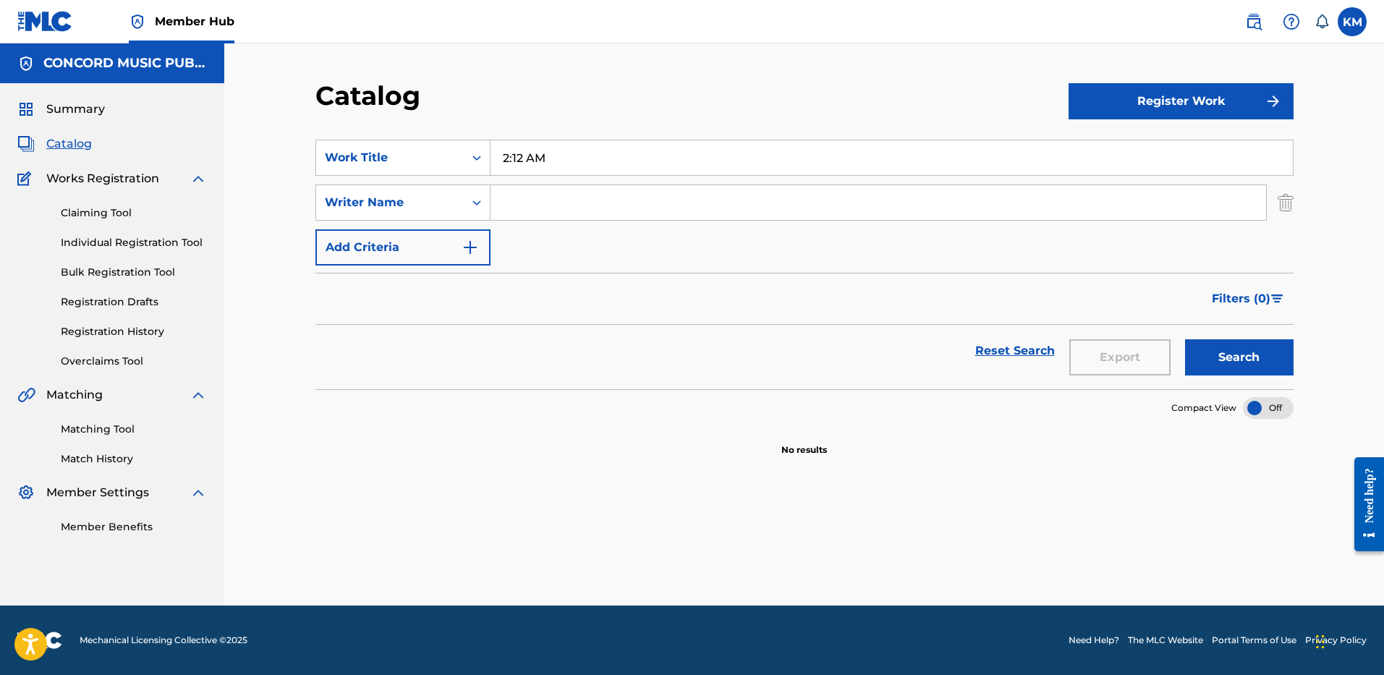
click at [544, 208] on input "Search Form" at bounding box center [879, 202] width 776 height 35
click at [1185, 339] on button "Search" at bounding box center [1239, 357] width 109 height 36
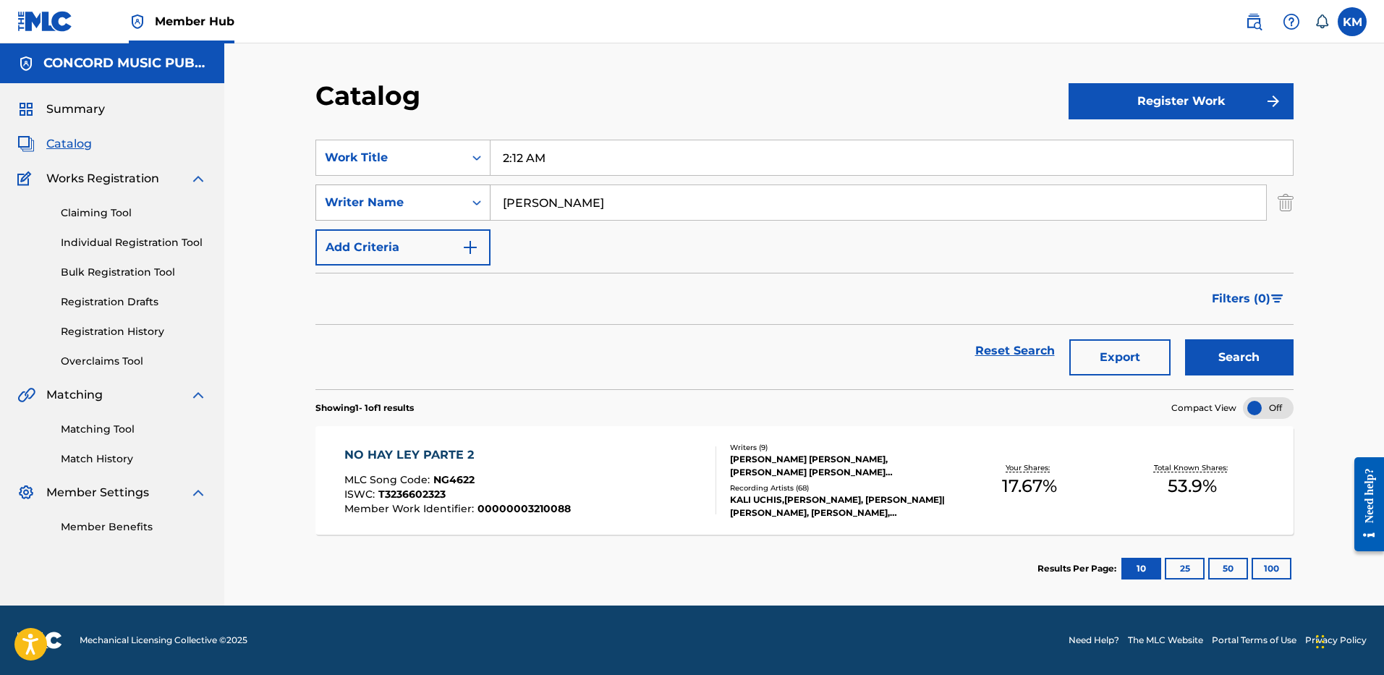
paste input "Pizarro"
drag, startPoint x: 595, startPoint y: 213, endPoint x: 327, endPoint y: 213, distance: 268.4
click at [327, 213] on div "SearchWithCriteriaaeb26051-3be6-40ed-a64f-7f446f5aecea Writer Name Pizarro" at bounding box center [804, 203] width 978 height 36
type input "Pizarro"
click at [1208, 351] on button "Search" at bounding box center [1239, 357] width 109 height 36
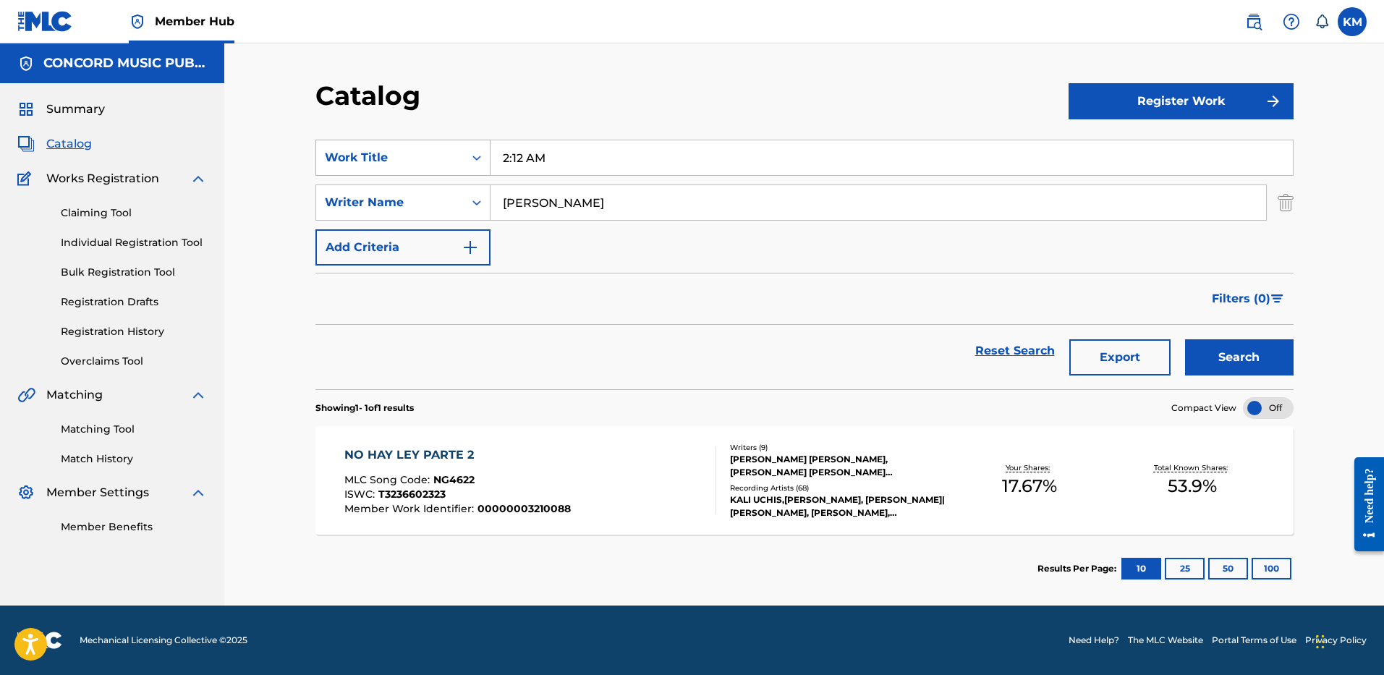
click at [469, 153] on div "Search Form" at bounding box center [477, 158] width 26 height 26
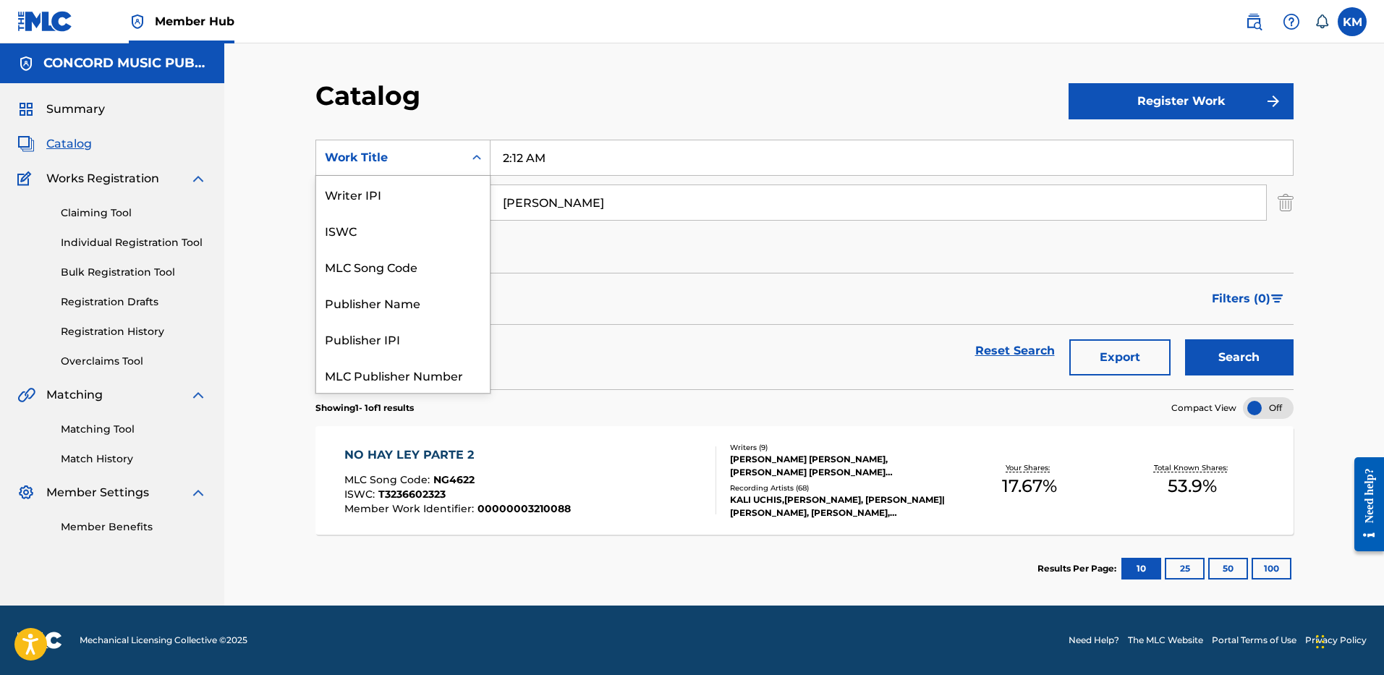
scroll to position [181, 0]
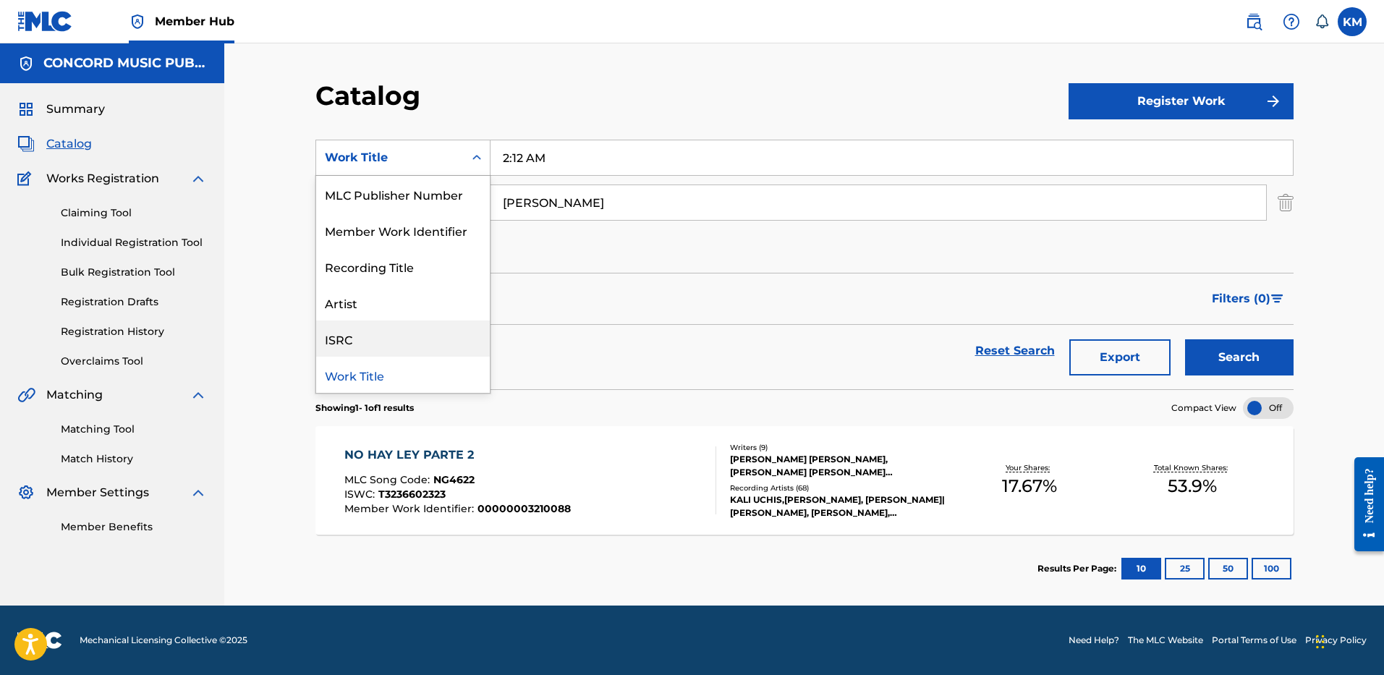
click at [459, 331] on div "ISRC" at bounding box center [403, 339] width 174 height 36
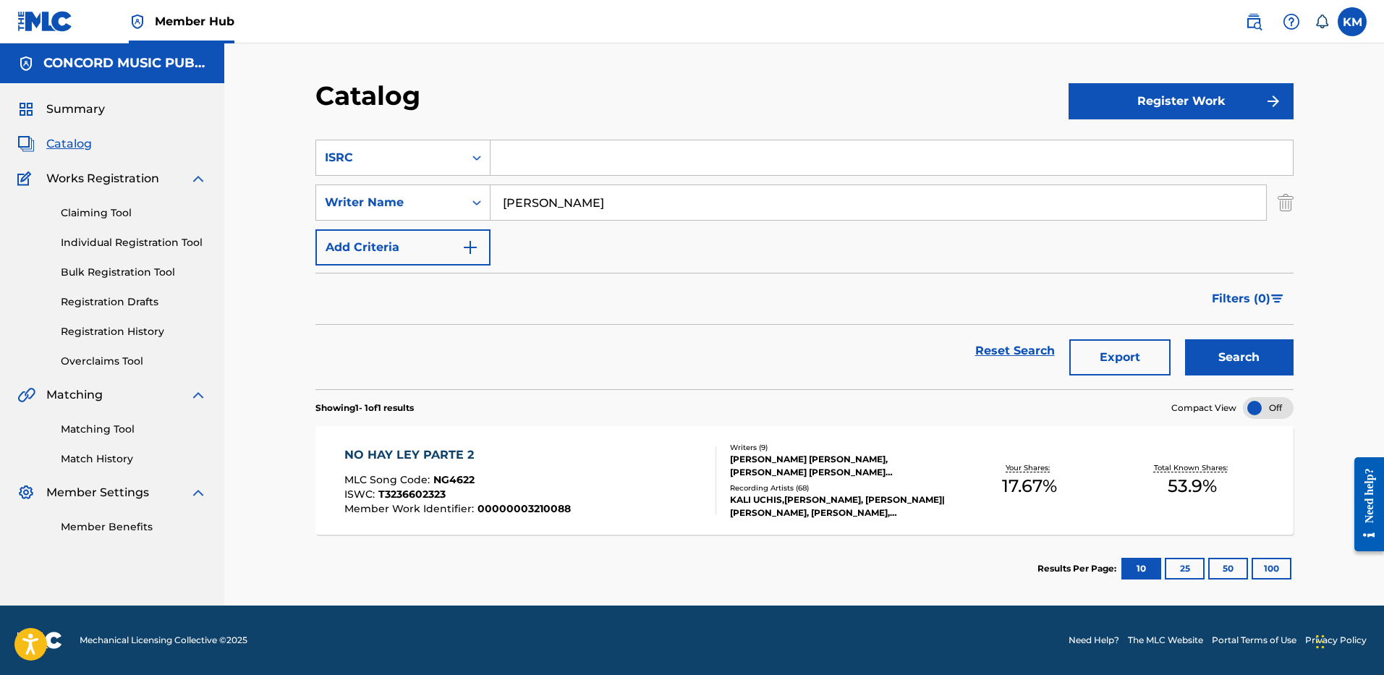
click at [520, 163] on input "Search Form" at bounding box center [892, 157] width 802 height 35
paste input "US6XF1700261"
click at [1284, 201] on img "Search Form" at bounding box center [1286, 203] width 16 height 36
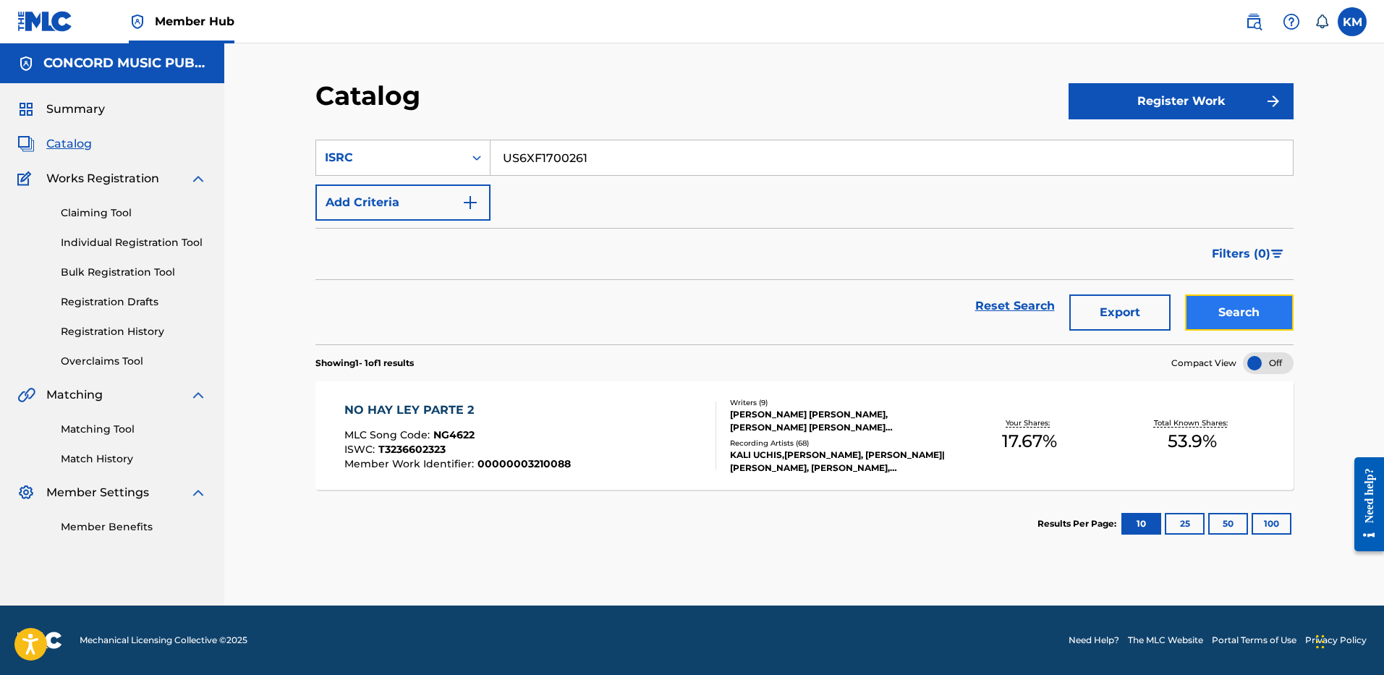
click at [1207, 296] on button "Search" at bounding box center [1239, 312] width 109 height 36
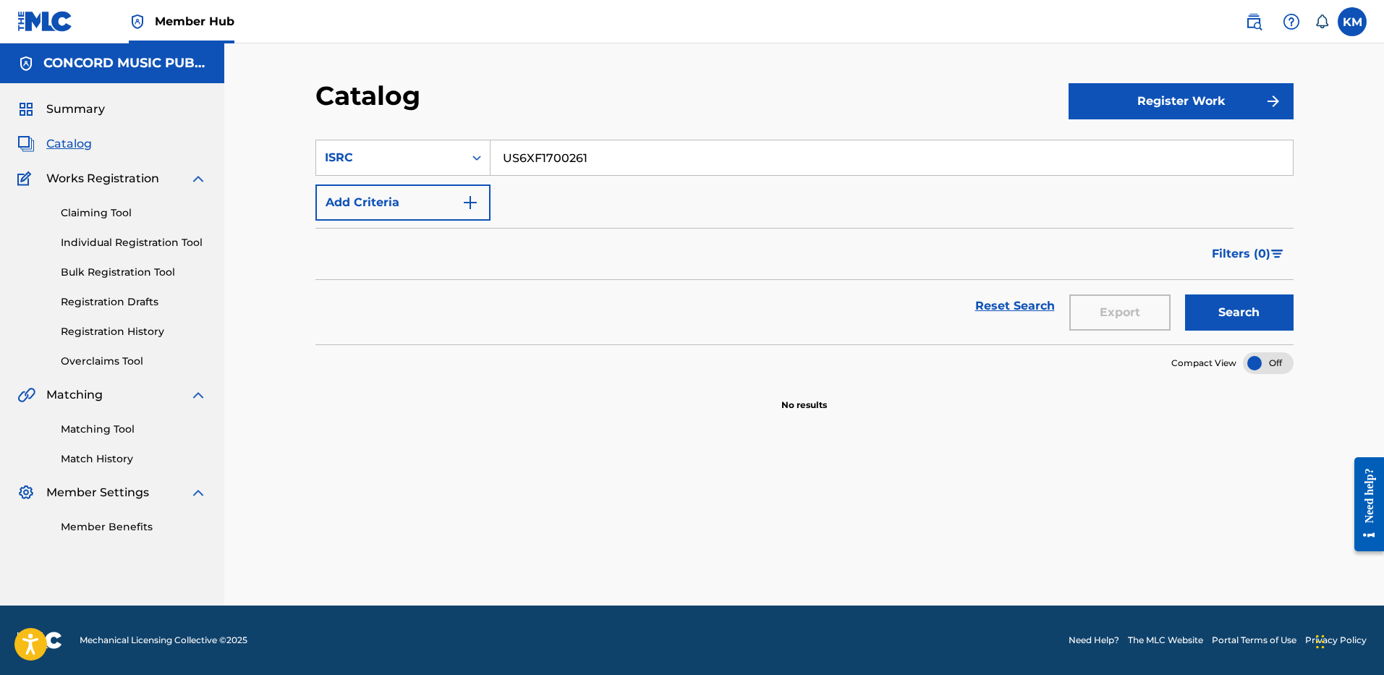
click at [541, 151] on input "US6XF1700261" at bounding box center [892, 157] width 802 height 35
paste input "GBKPL1946902"
type input "GBKPL1946902"
click at [1221, 312] on button "Search" at bounding box center [1239, 312] width 109 height 36
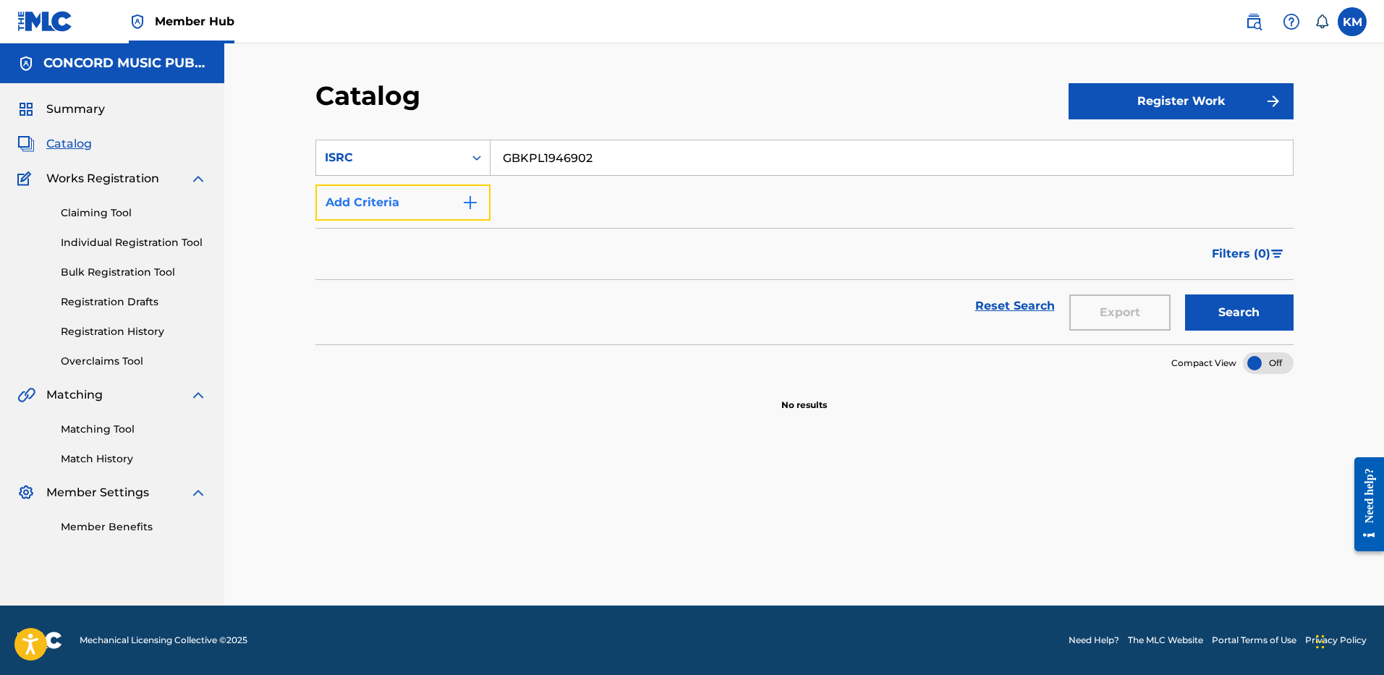
click at [486, 192] on button "Add Criteria" at bounding box center [402, 203] width 175 height 36
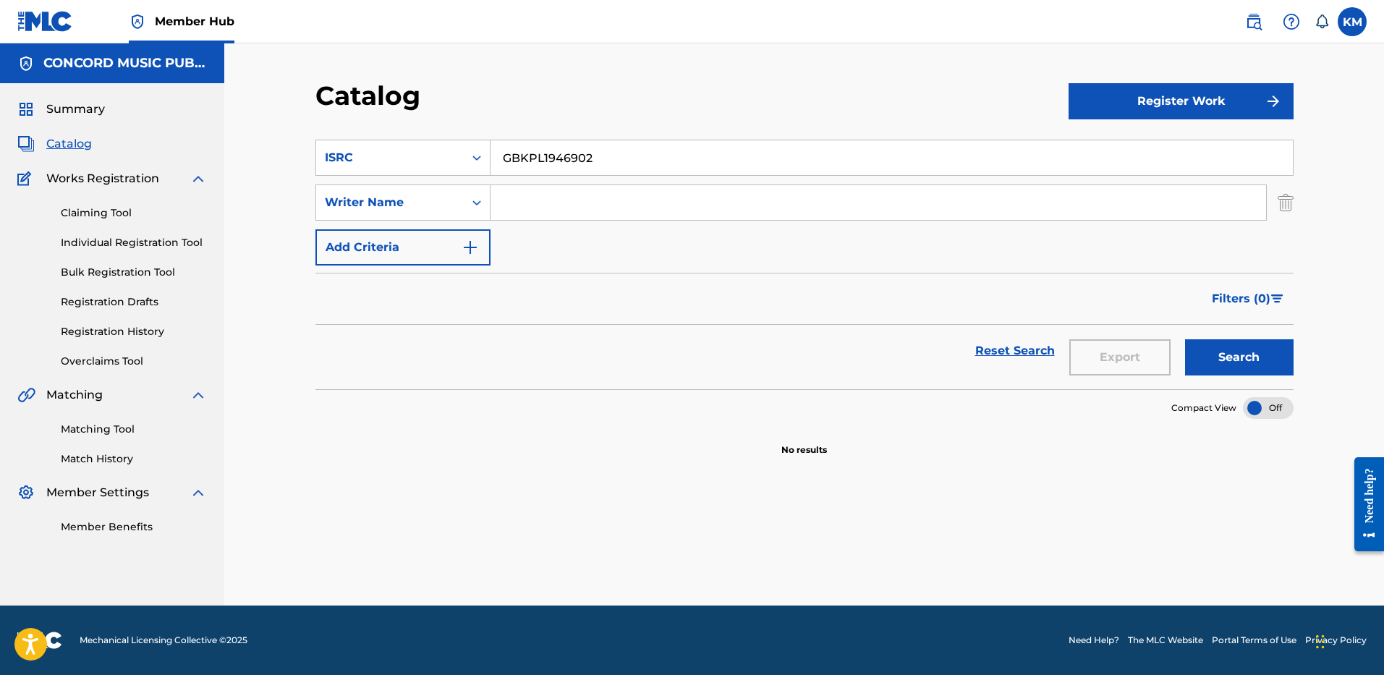
click at [511, 201] on input "Search Form" at bounding box center [879, 202] width 776 height 35
paste input "Sullenger"
type input "Sullenger"
click at [475, 156] on icon "Search Form" at bounding box center [477, 158] width 14 height 14
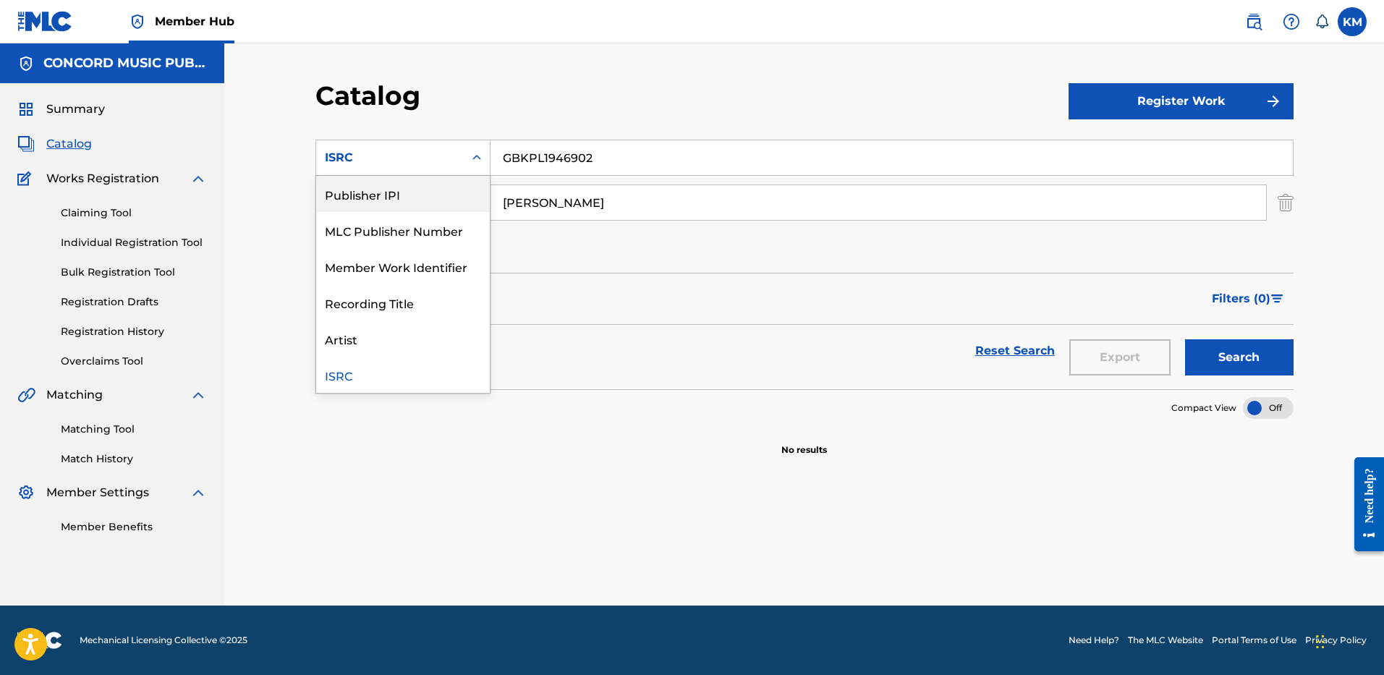
scroll to position [0, 0]
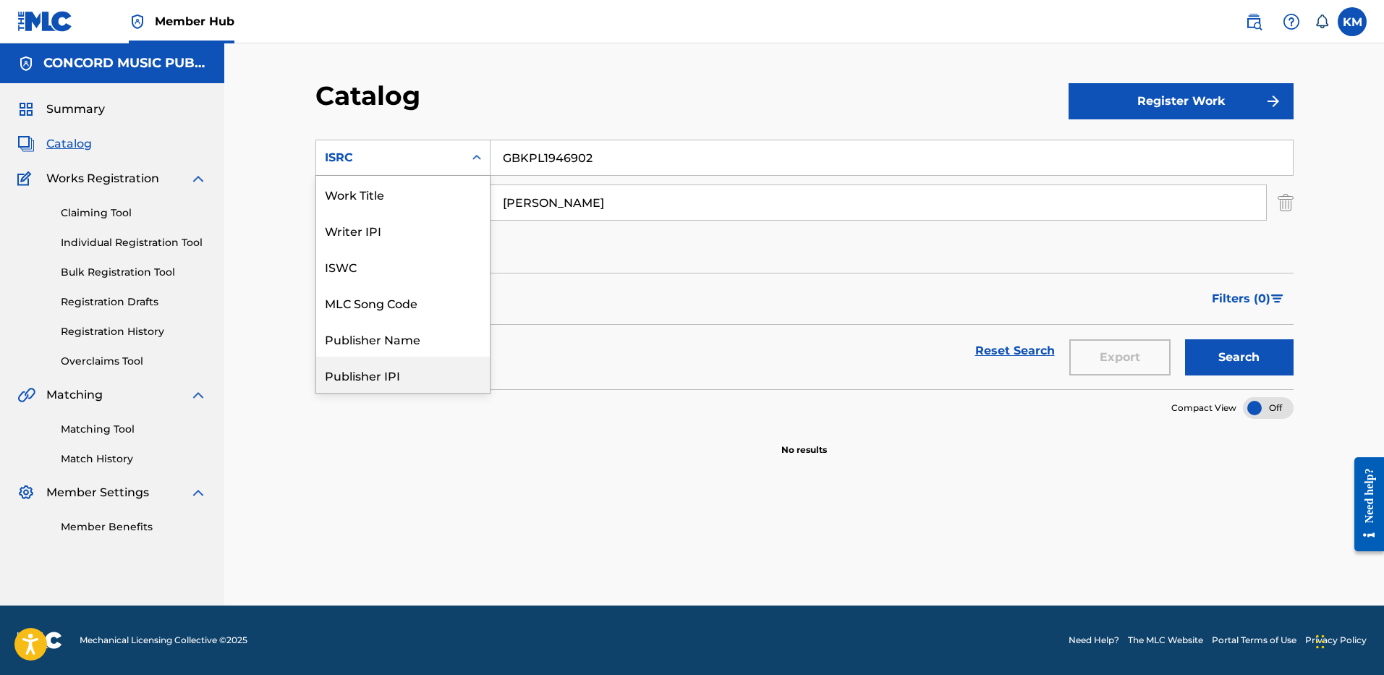
click at [435, 198] on div "Work Title" at bounding box center [403, 194] width 174 height 36
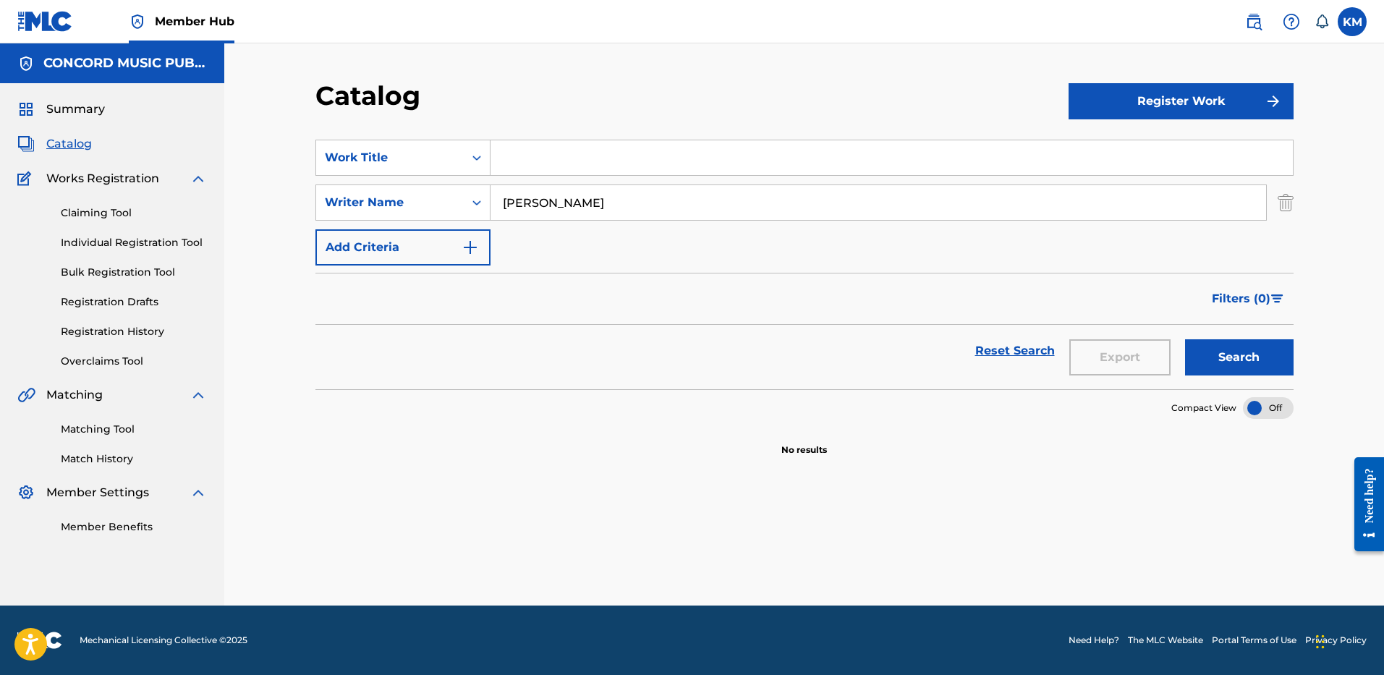
click at [556, 162] on input "Search Form" at bounding box center [892, 157] width 802 height 35
paste input "Honeypie"
type input "Honeypie"
click at [1209, 354] on button "Search" at bounding box center [1239, 357] width 109 height 36
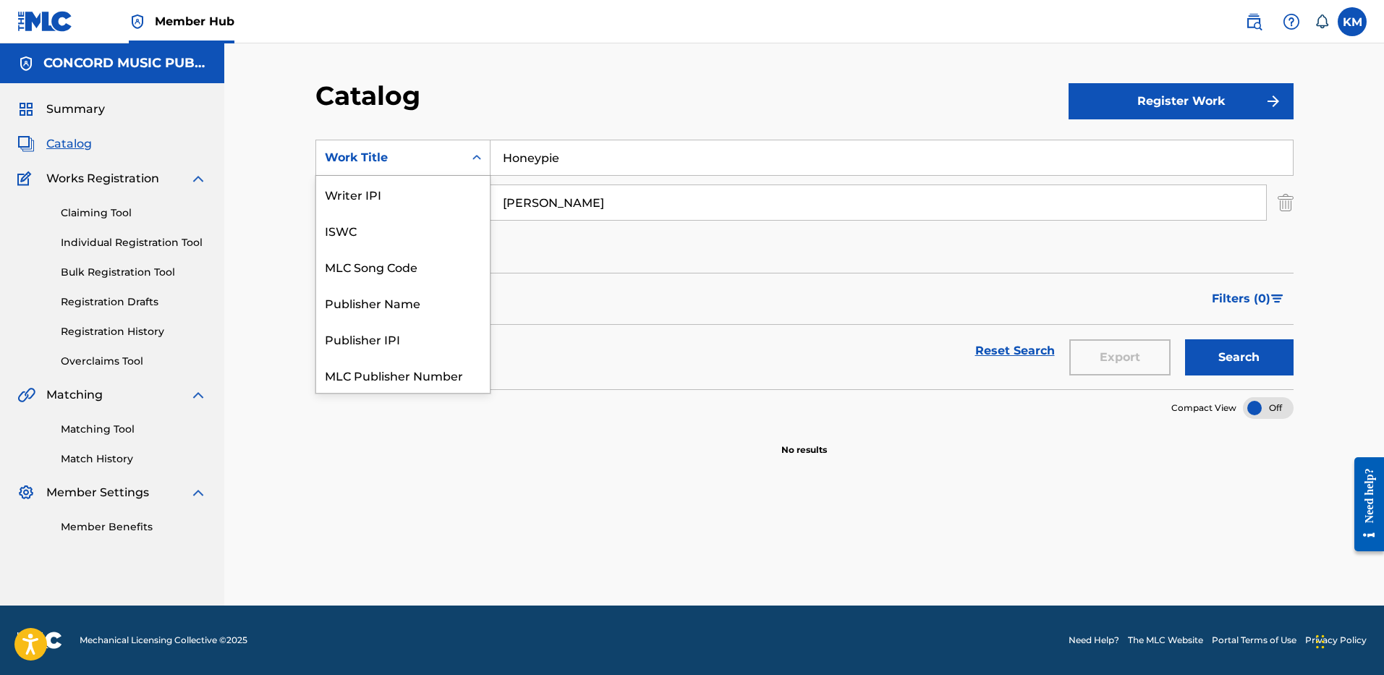
click at [480, 157] on icon "Search Form" at bounding box center [476, 157] width 9 height 5
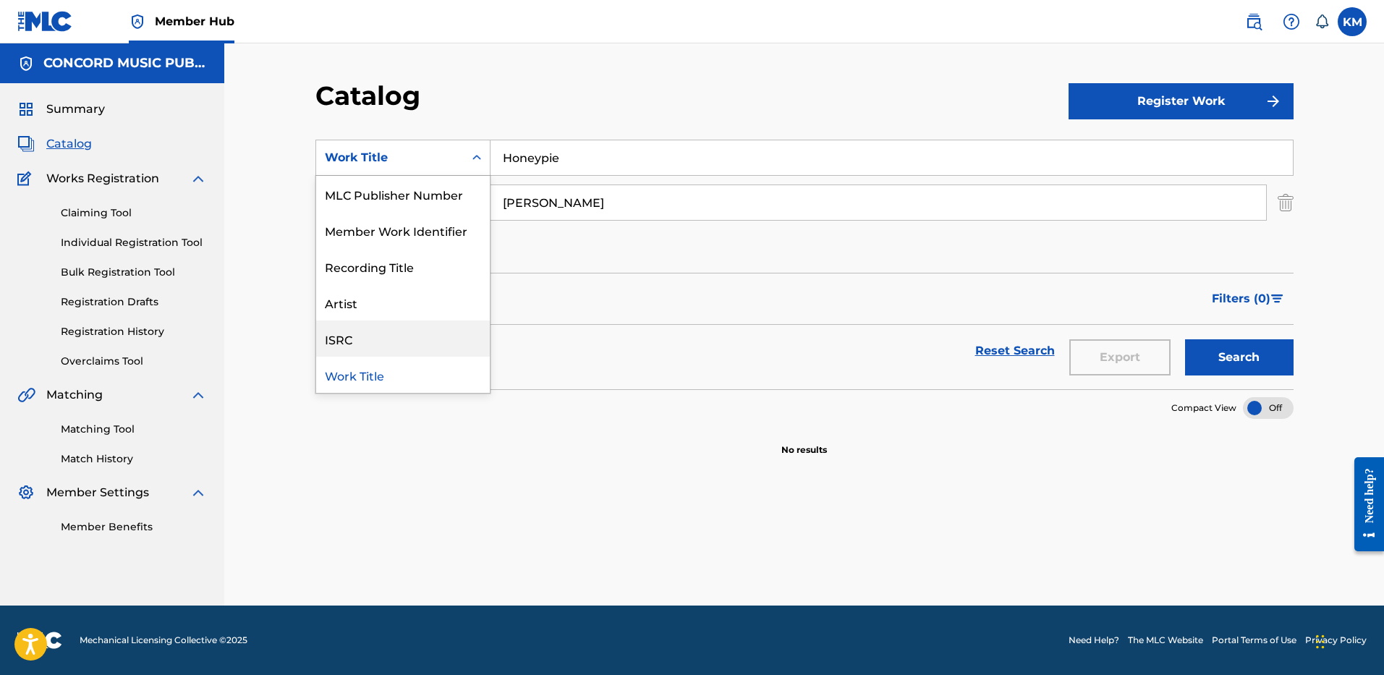
click at [425, 339] on div "ISRC" at bounding box center [403, 339] width 174 height 36
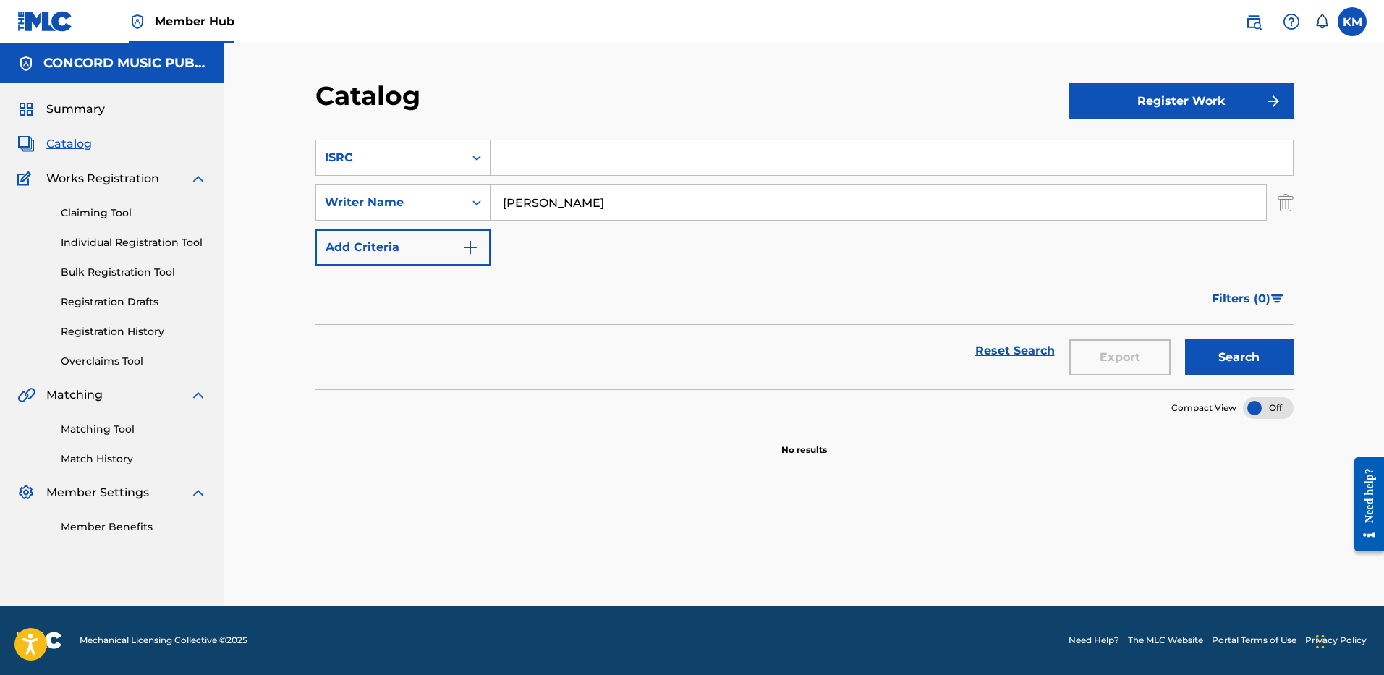
click at [544, 143] on input "Search Form" at bounding box center [892, 157] width 802 height 35
paste input "USUG12208792"
type input "USUG12208792"
click at [1278, 204] on img "Search Form" at bounding box center [1286, 203] width 16 height 36
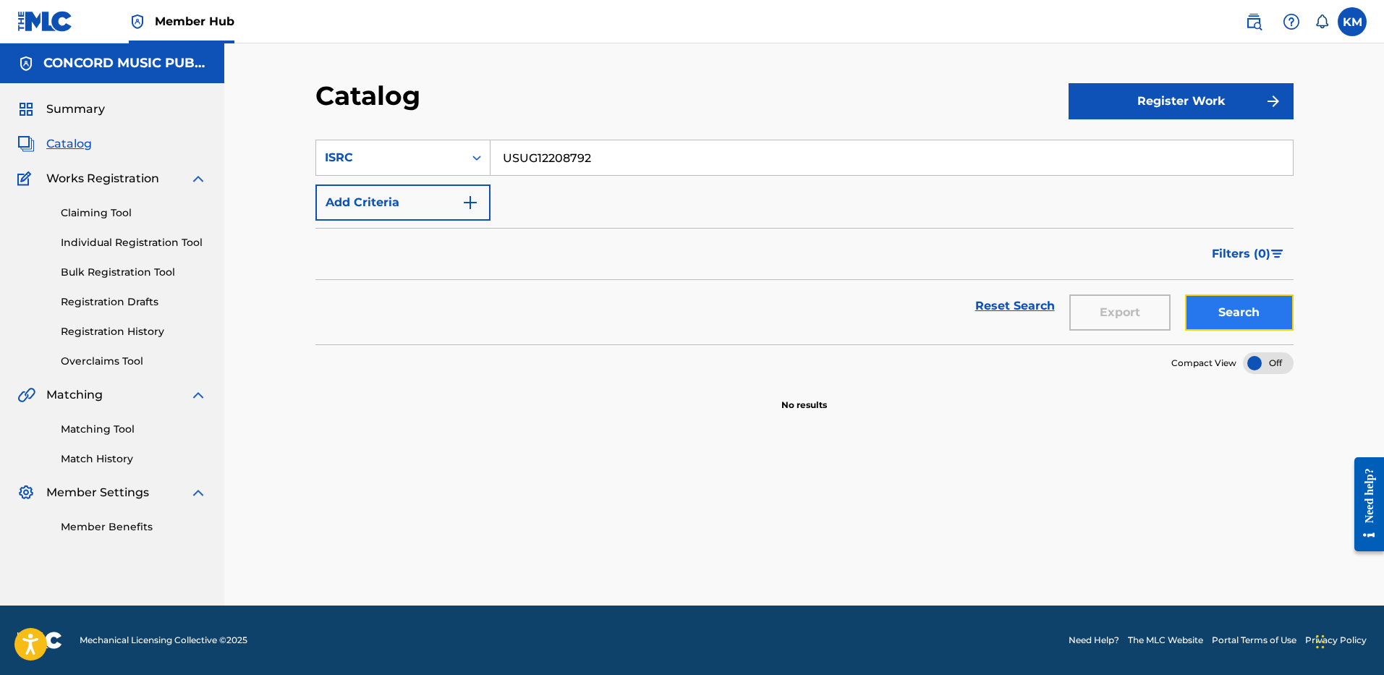
click at [1230, 326] on button "Search" at bounding box center [1239, 312] width 109 height 36
click at [475, 161] on icon "Search Form" at bounding box center [477, 158] width 14 height 14
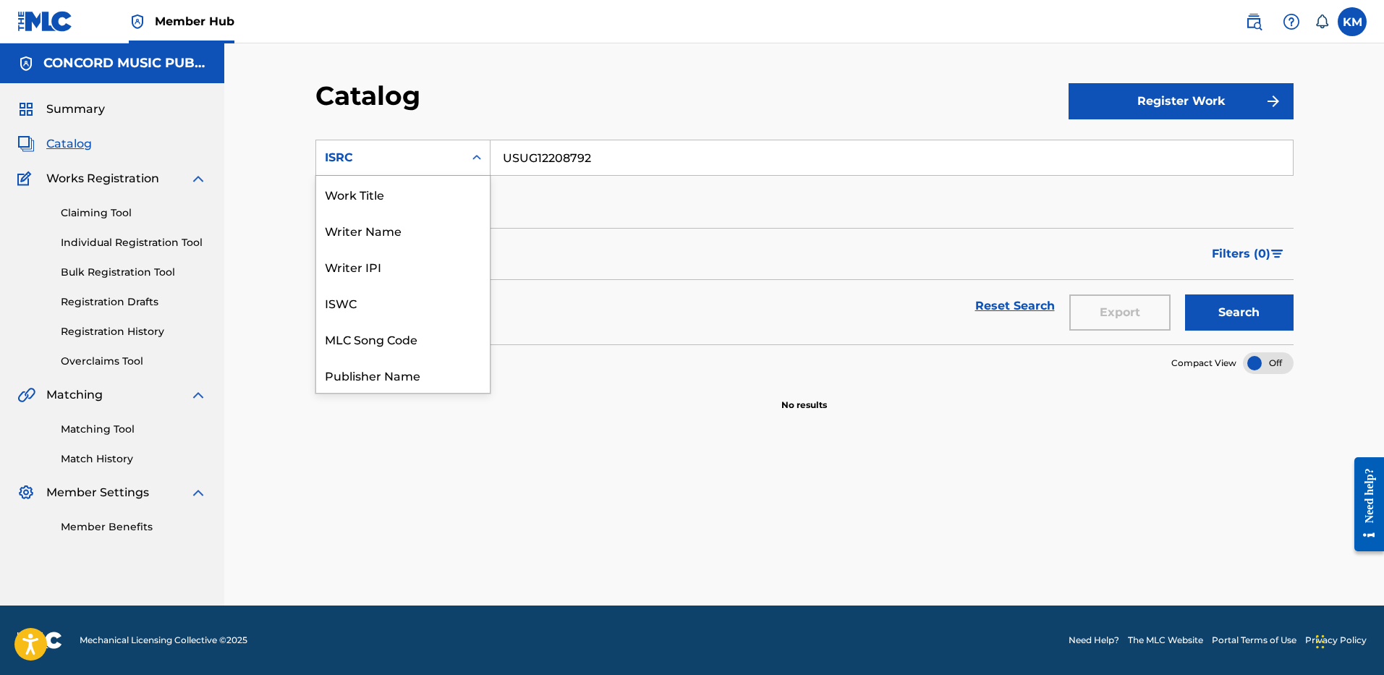
scroll to position [217, 0]
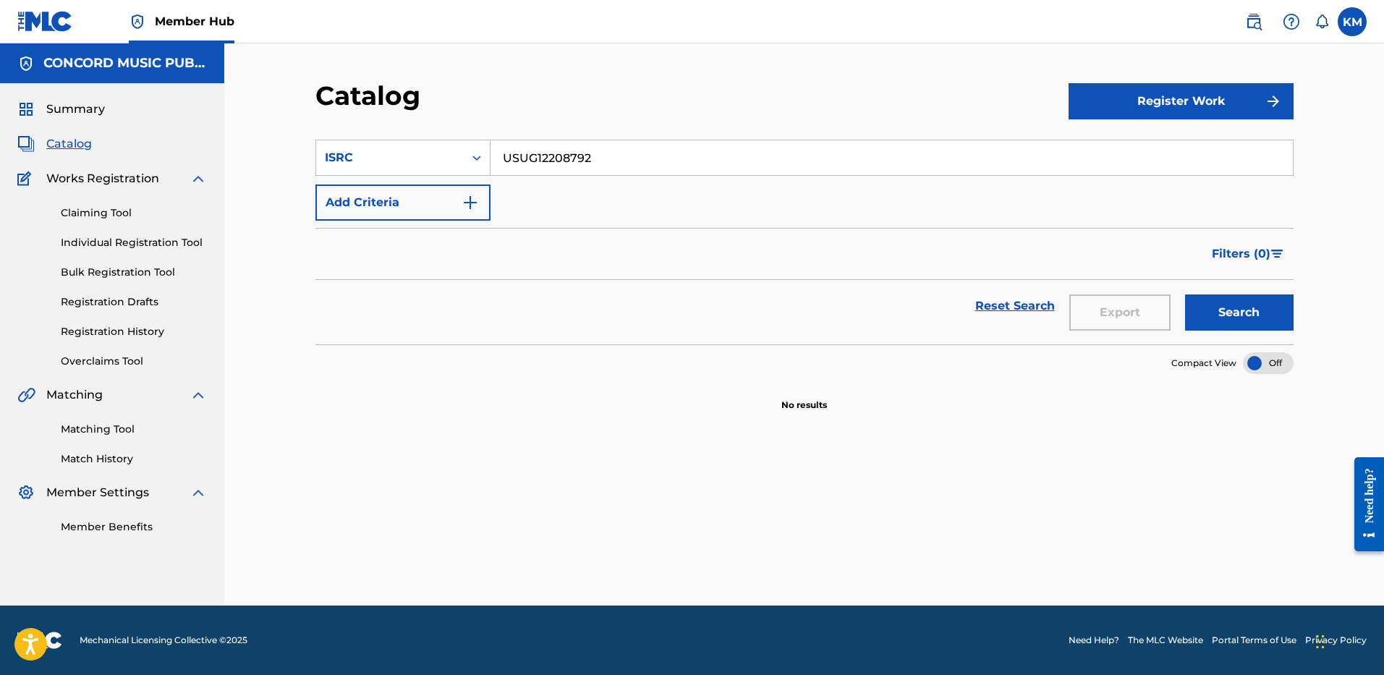
click at [601, 156] on input "USUG12208792" at bounding box center [892, 157] width 802 height 35
click at [470, 158] on icon "Search Form" at bounding box center [477, 158] width 14 height 14
click at [437, 195] on div "Work Title" at bounding box center [403, 194] width 174 height 36
click at [529, 166] on input "Search Form" at bounding box center [892, 157] width 802 height 35
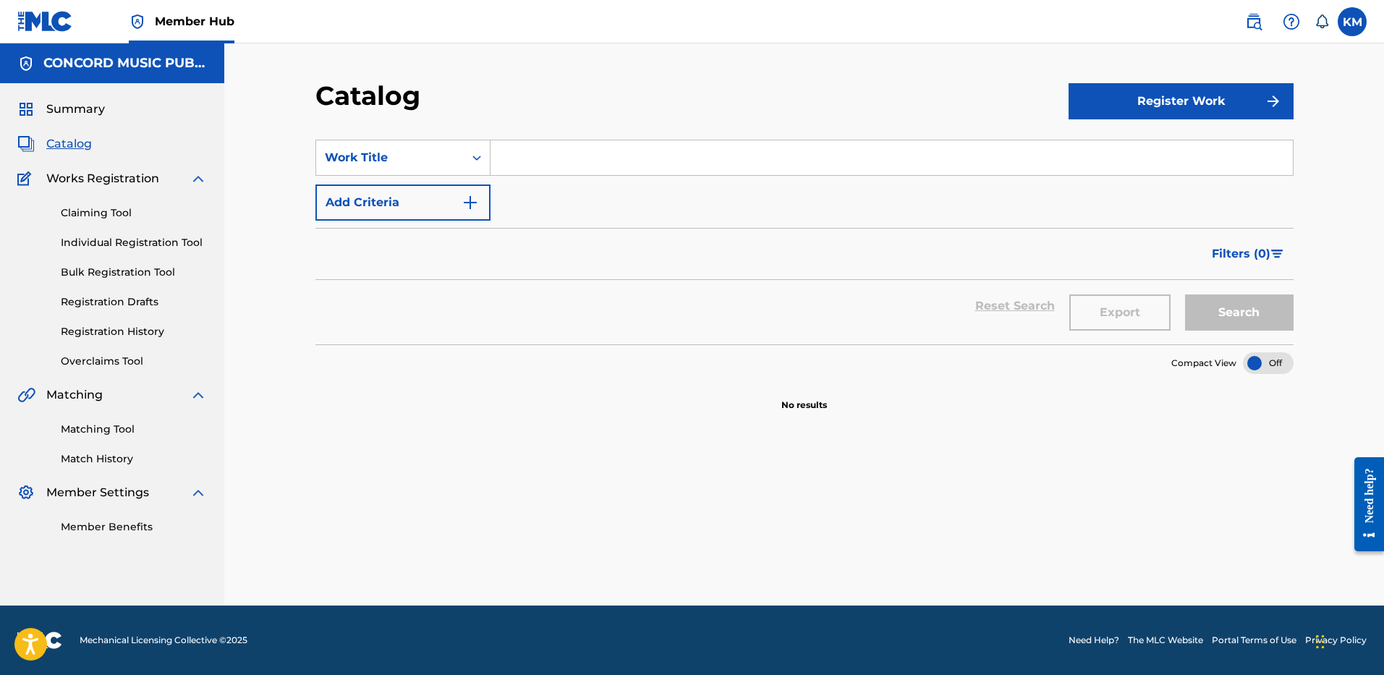
paste input "Niagara Falls"
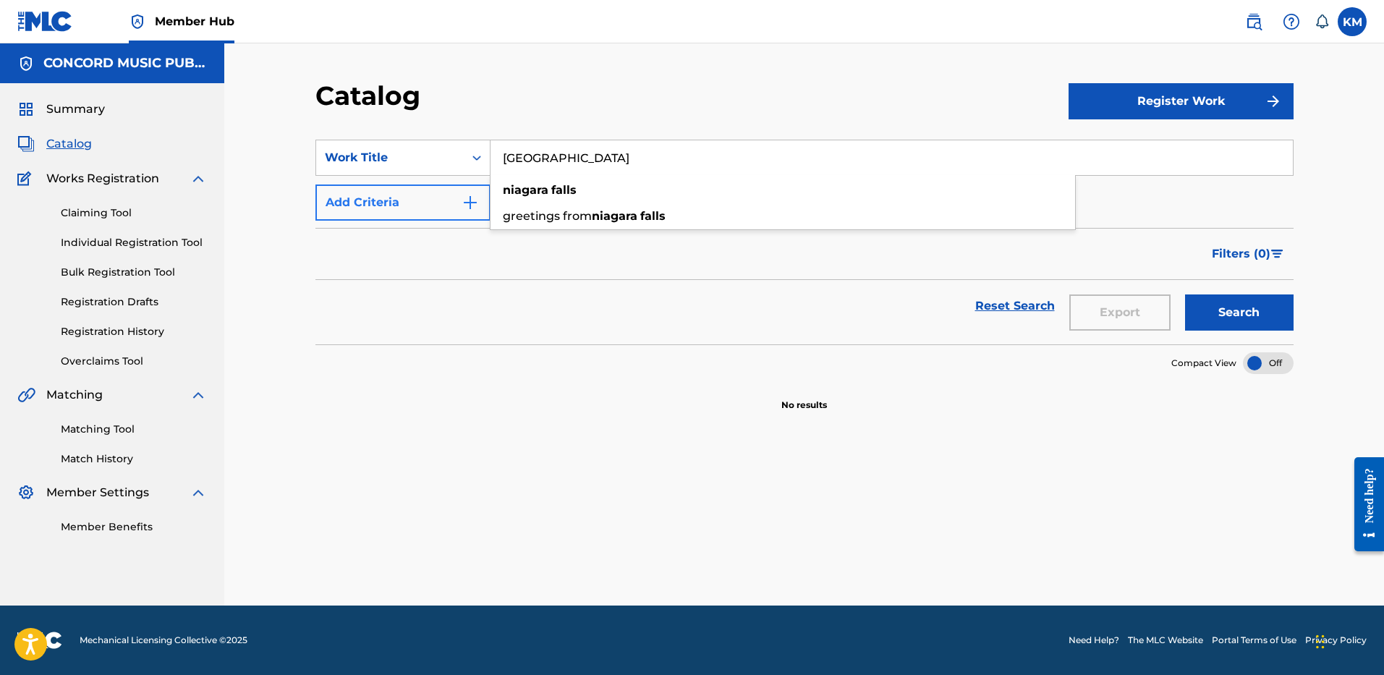
type input "Niagara Falls"
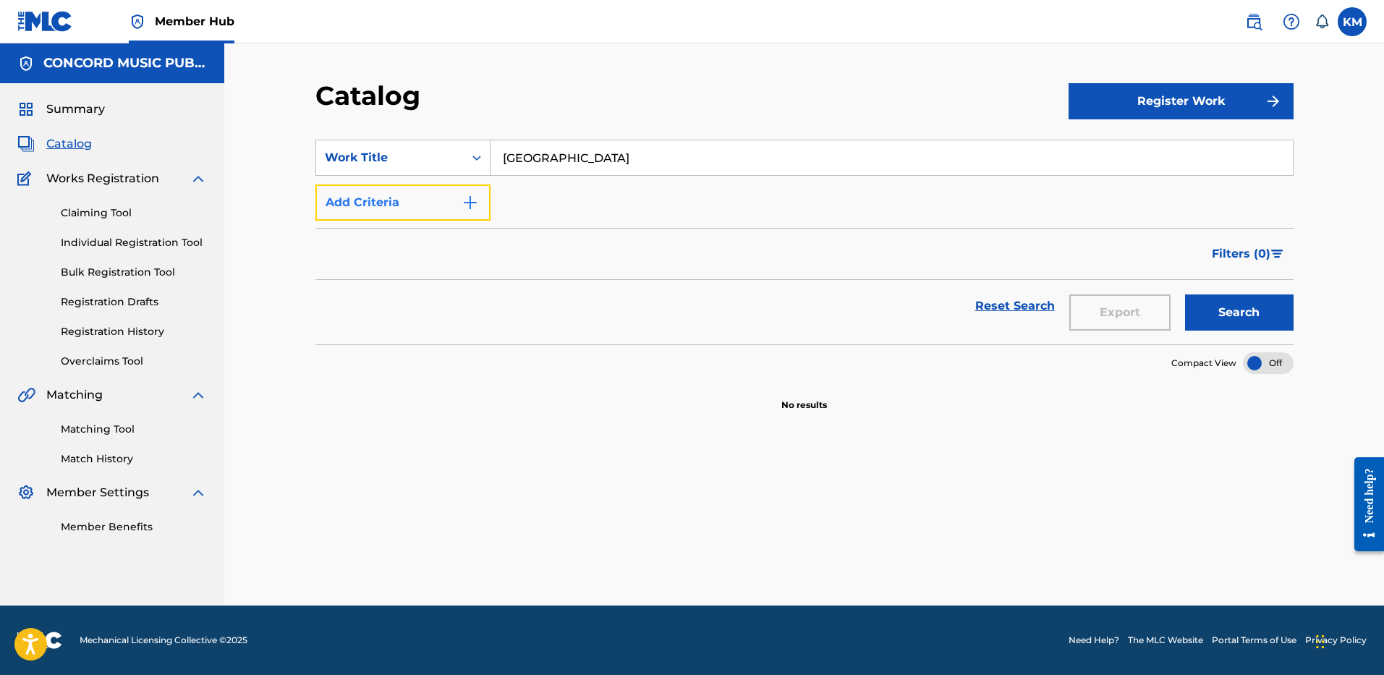
click at [469, 199] on img "Search Form" at bounding box center [470, 202] width 17 height 17
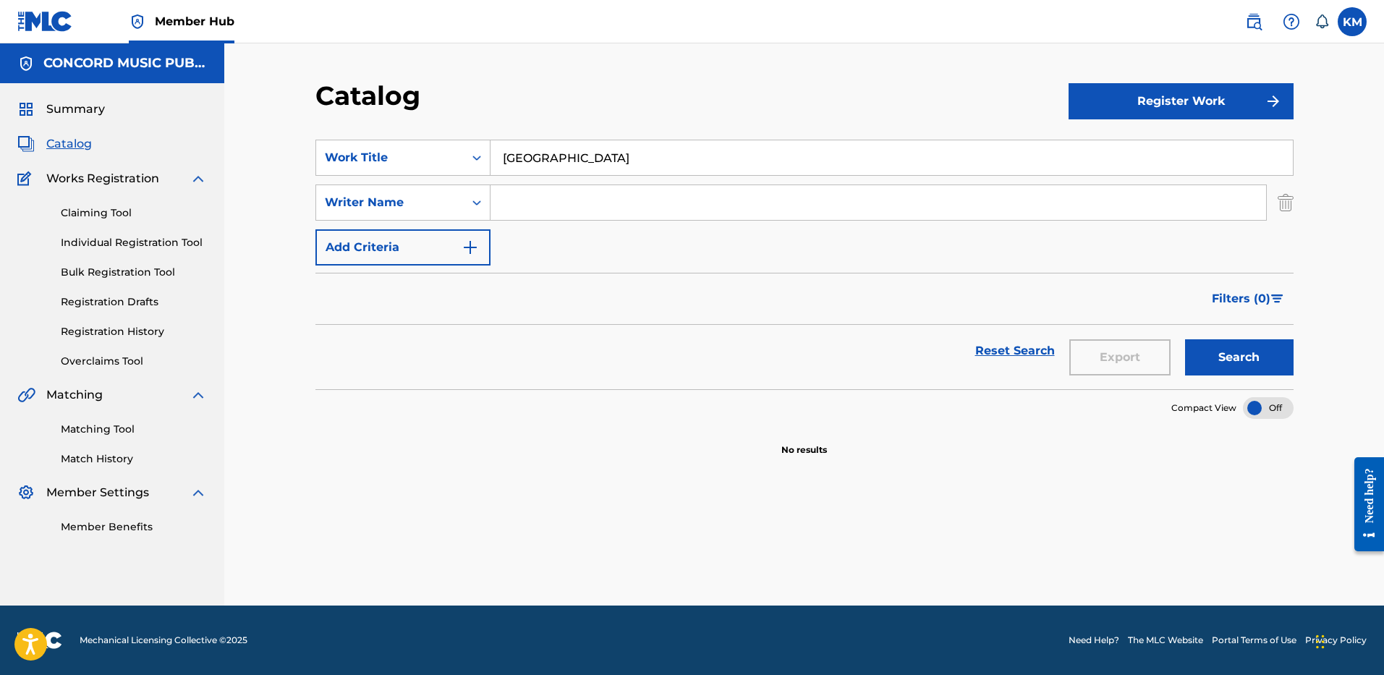
click at [535, 201] on input "Search Form" at bounding box center [879, 202] width 776 height 35
type input "WEBSTER"
click at [1208, 357] on button "Search" at bounding box center [1239, 357] width 109 height 36
drag, startPoint x: 499, startPoint y: 151, endPoint x: 575, endPoint y: 153, distance: 76.0
click at [575, 153] on input "Niagara Falls" at bounding box center [892, 157] width 802 height 35
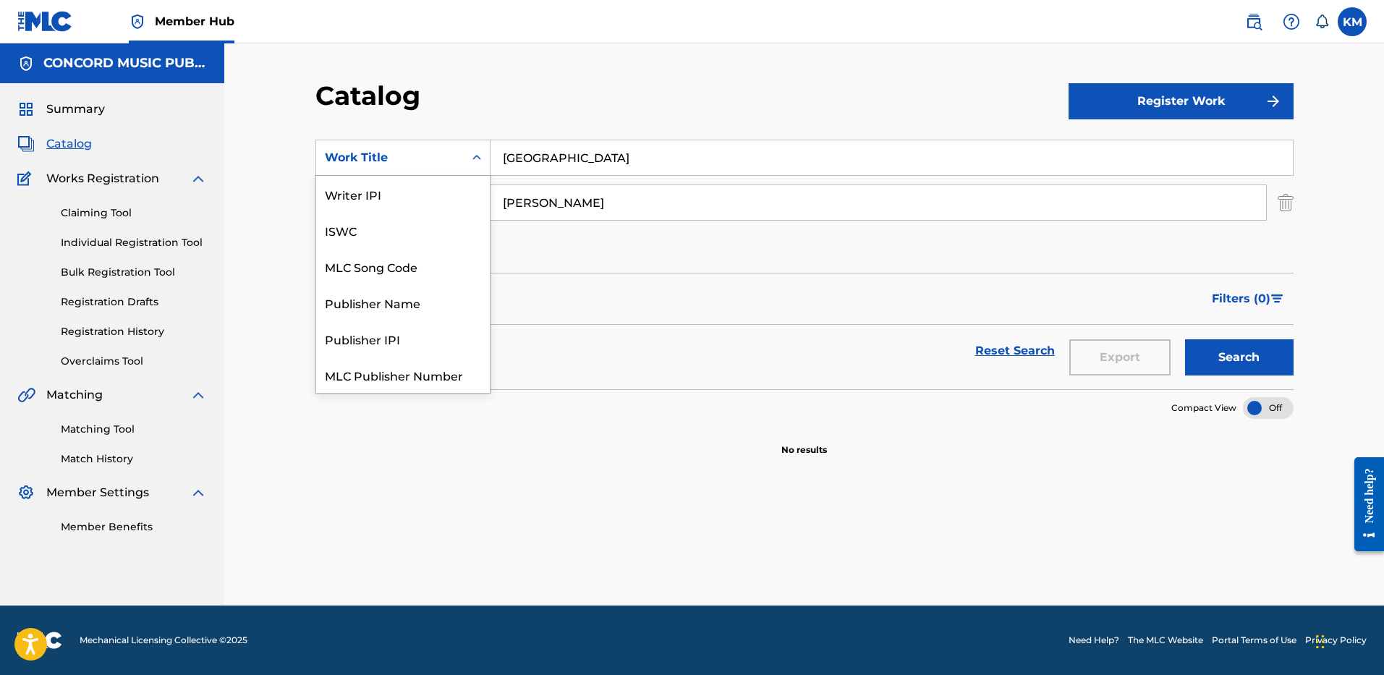
click at [482, 160] on icon "Search Form" at bounding box center [477, 158] width 14 height 14
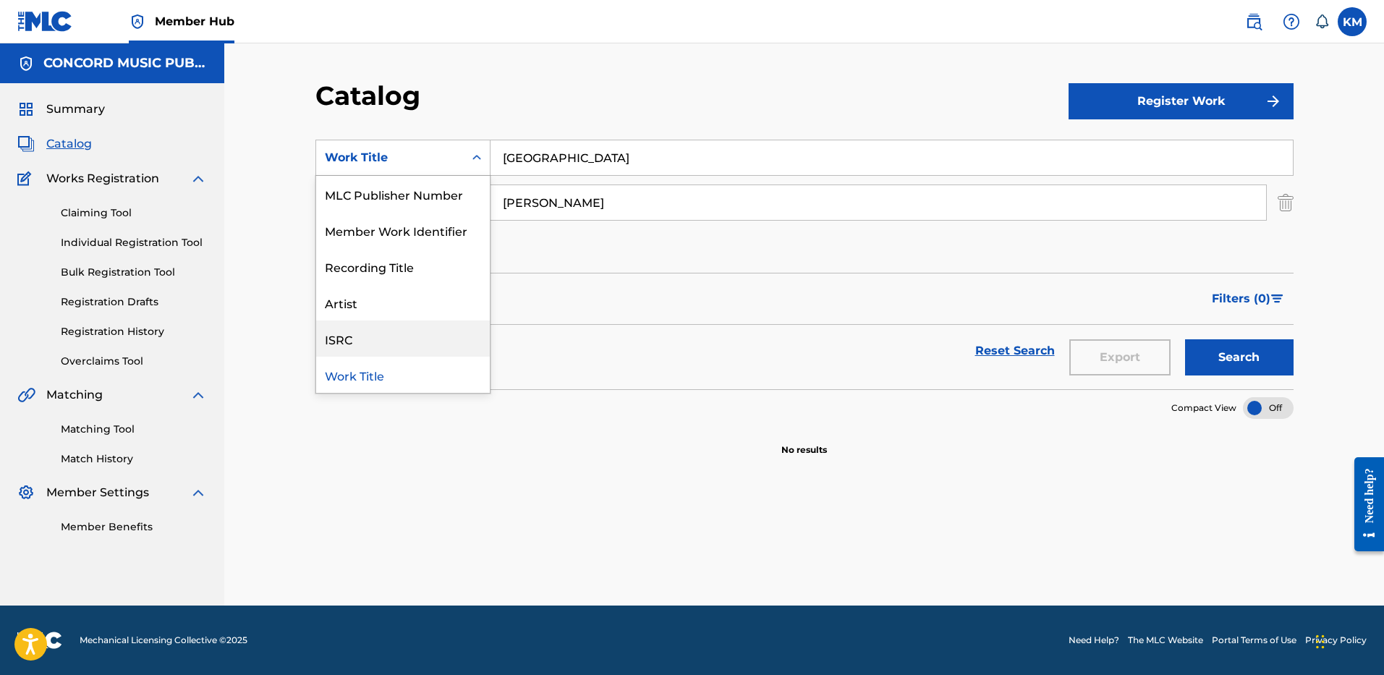
click at [438, 330] on div "ISRC" at bounding box center [403, 339] width 174 height 36
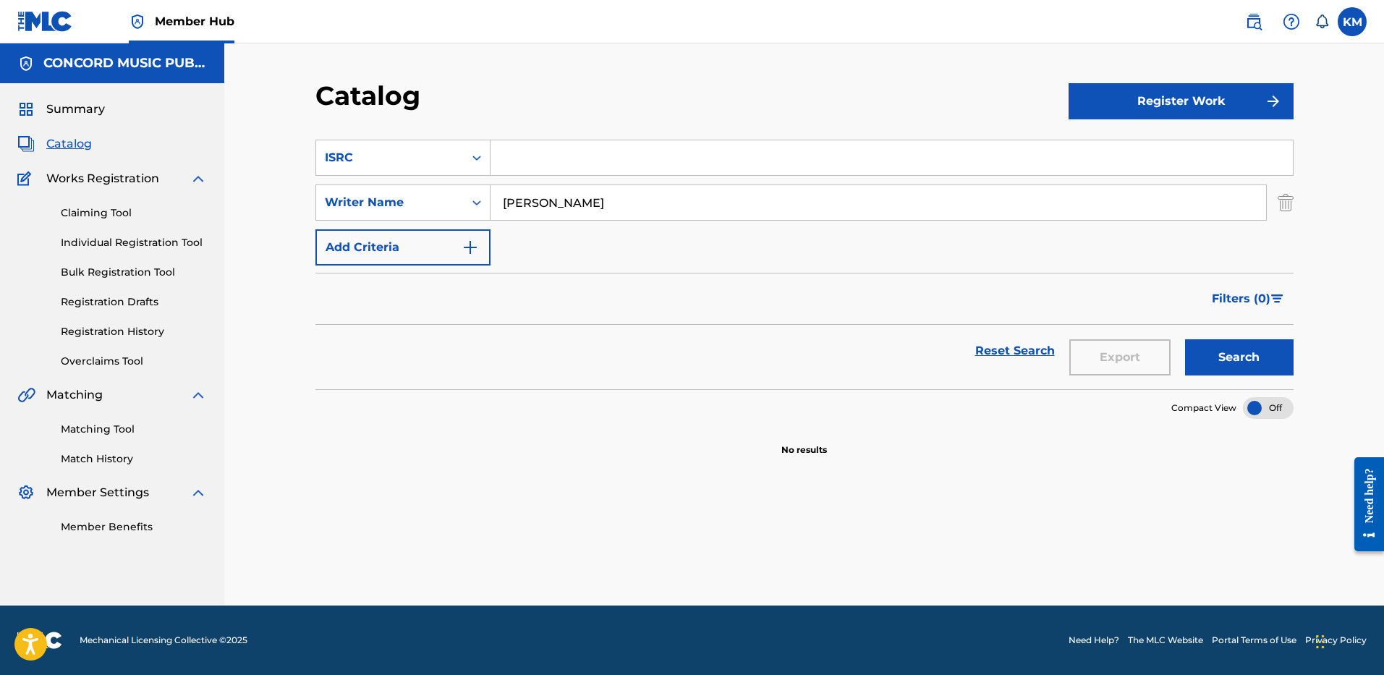
click at [581, 164] on input "Search Form" at bounding box center [892, 157] width 802 height 35
paste input "USUM71513592"
click at [1286, 199] on img "Search Form" at bounding box center [1286, 203] width 16 height 36
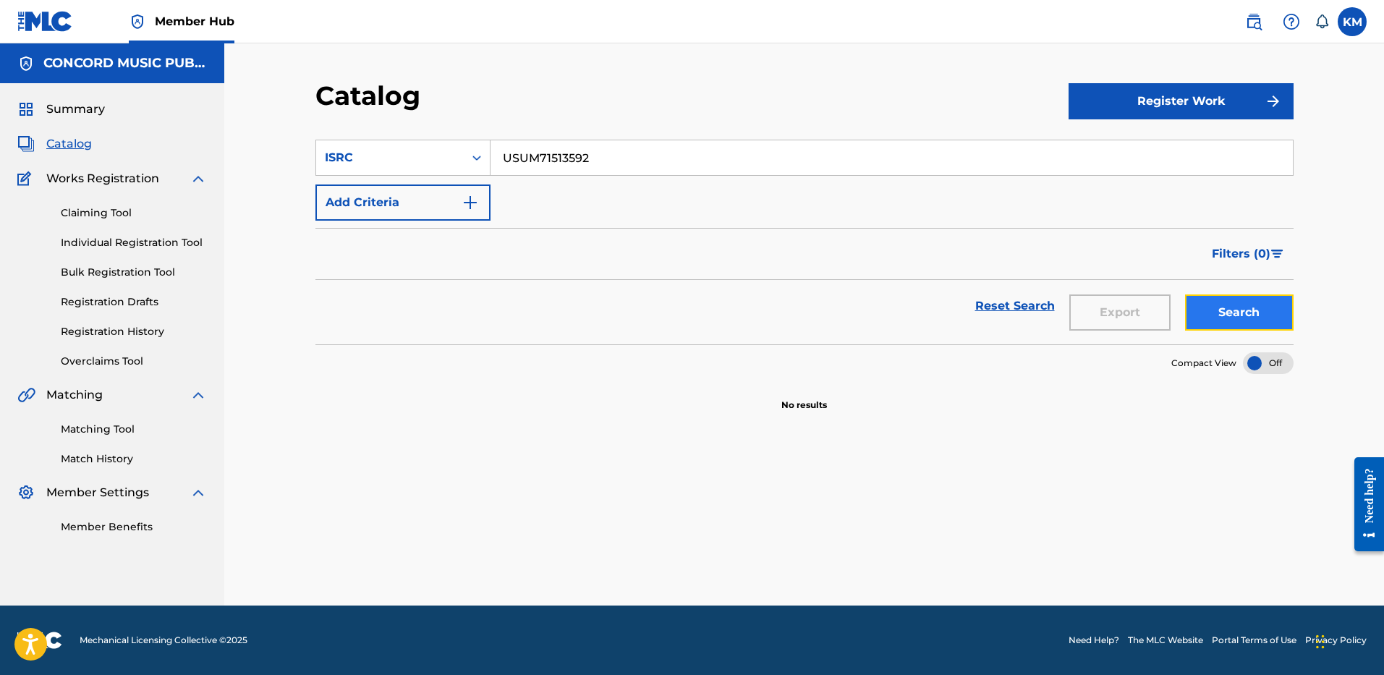
click at [1252, 308] on button "Search" at bounding box center [1239, 312] width 109 height 36
drag, startPoint x: 503, startPoint y: 160, endPoint x: 749, endPoint y: 161, distance: 246.0
click at [749, 161] on input "USUM71513592" at bounding box center [892, 157] width 802 height 35
paste input "Hands To Myself"
type input "Hands To Myself"
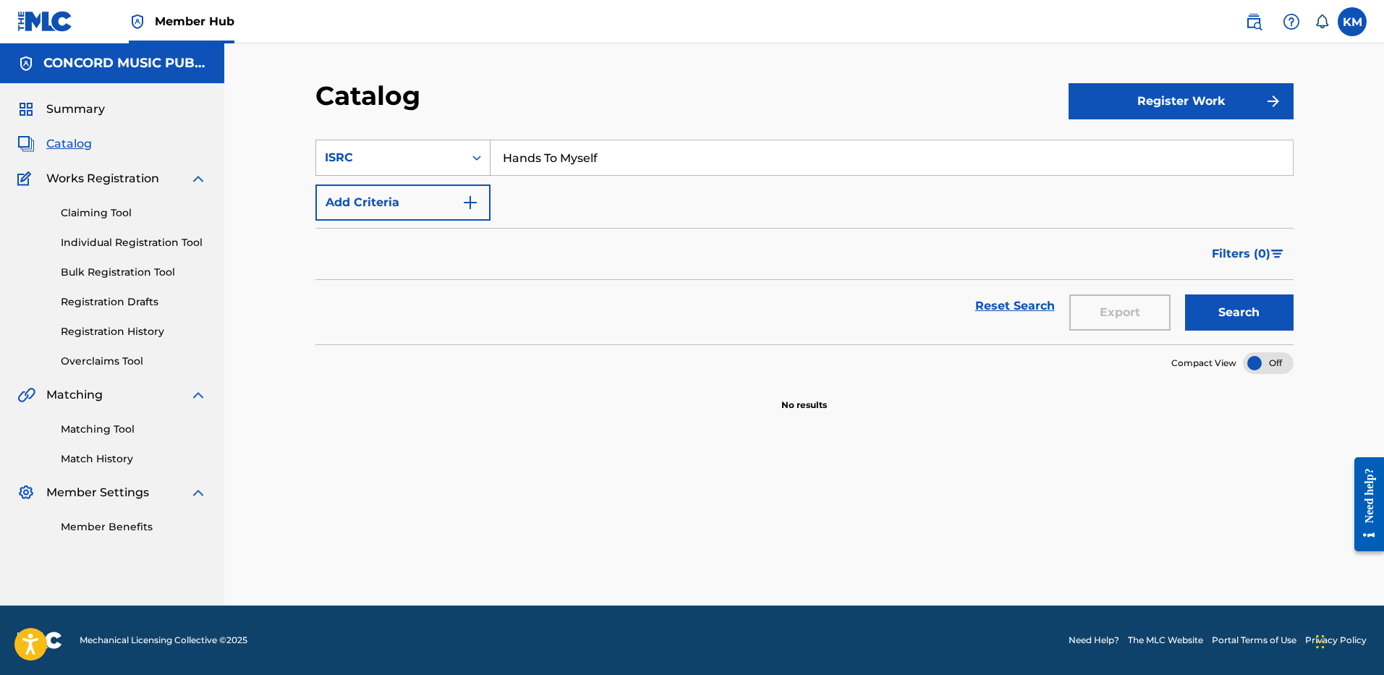
click at [472, 162] on icon "Search Form" at bounding box center [477, 158] width 14 height 14
click at [444, 187] on div "Work Title" at bounding box center [403, 194] width 174 height 36
click at [509, 173] on input "Search Form" at bounding box center [892, 157] width 802 height 35
paste input "Hands To Myself"
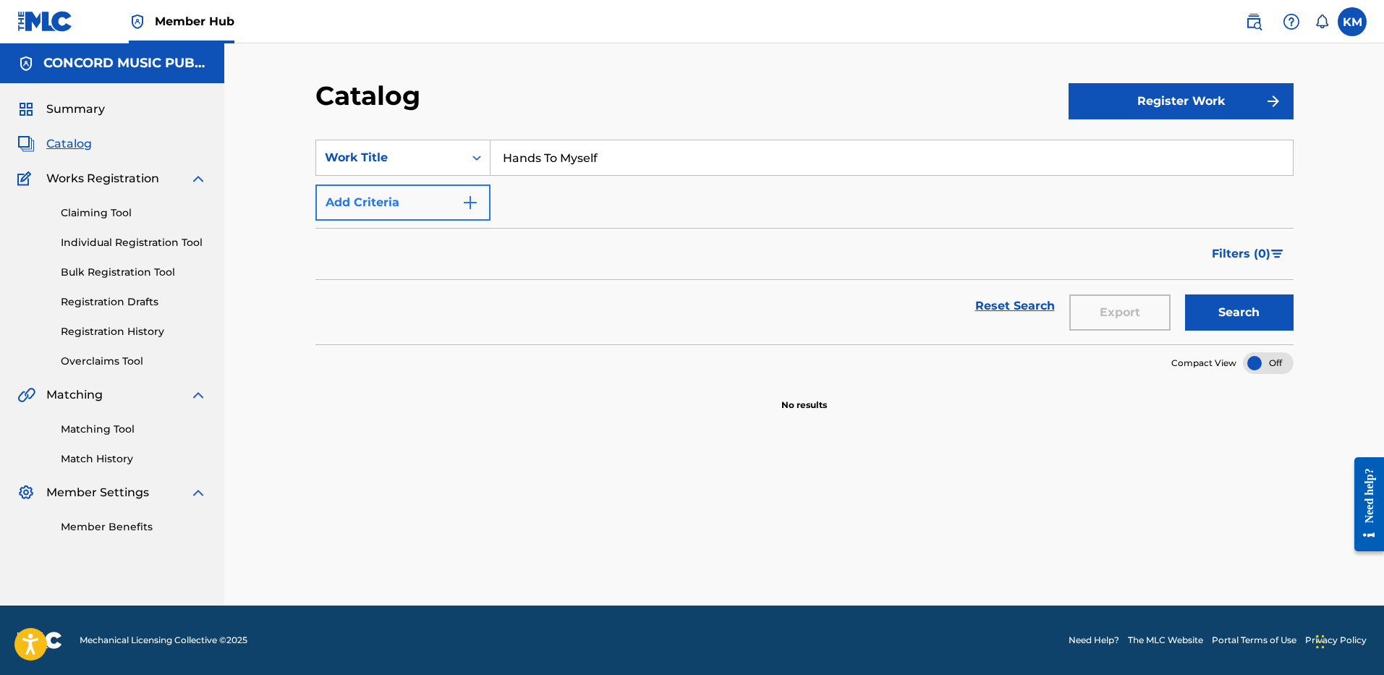
type input "Hands To Myself"
click at [478, 196] on img "Search Form" at bounding box center [470, 202] width 17 height 17
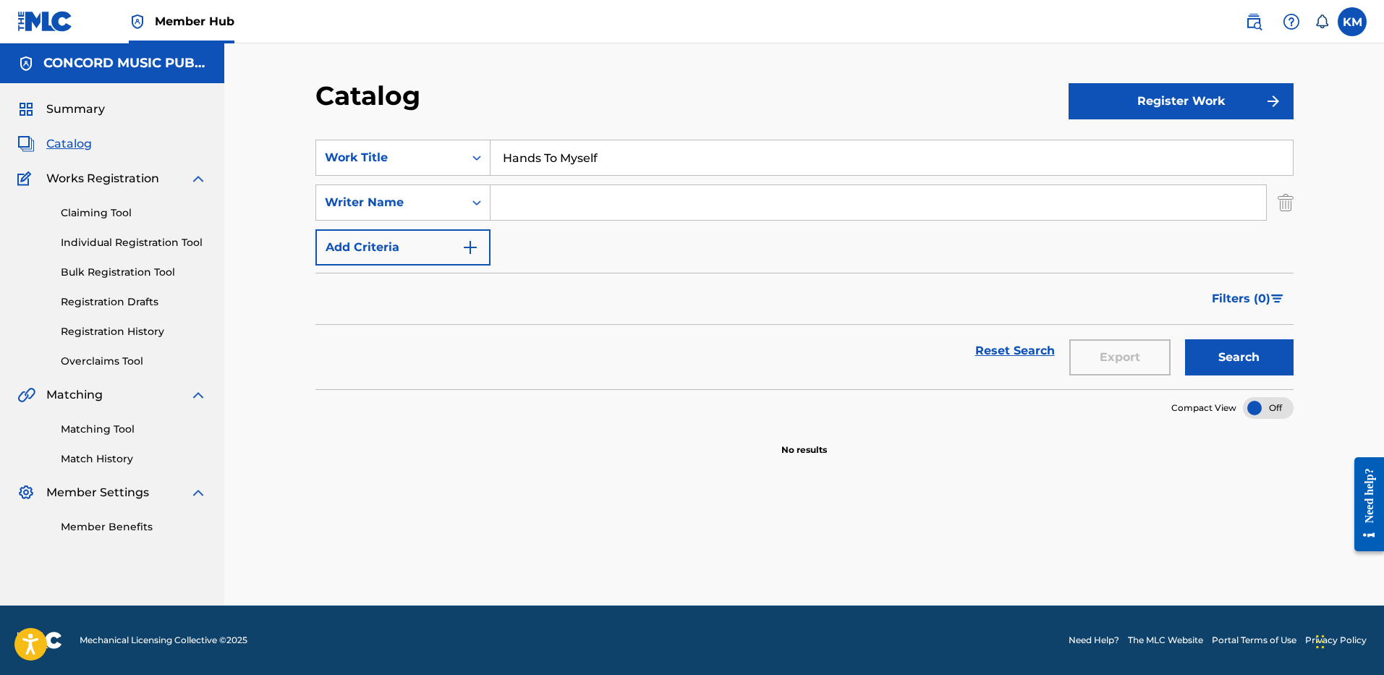
click at [504, 203] on input "Search Form" at bounding box center [879, 202] width 776 height 35
click at [1185, 339] on button "Search" at bounding box center [1239, 357] width 109 height 36
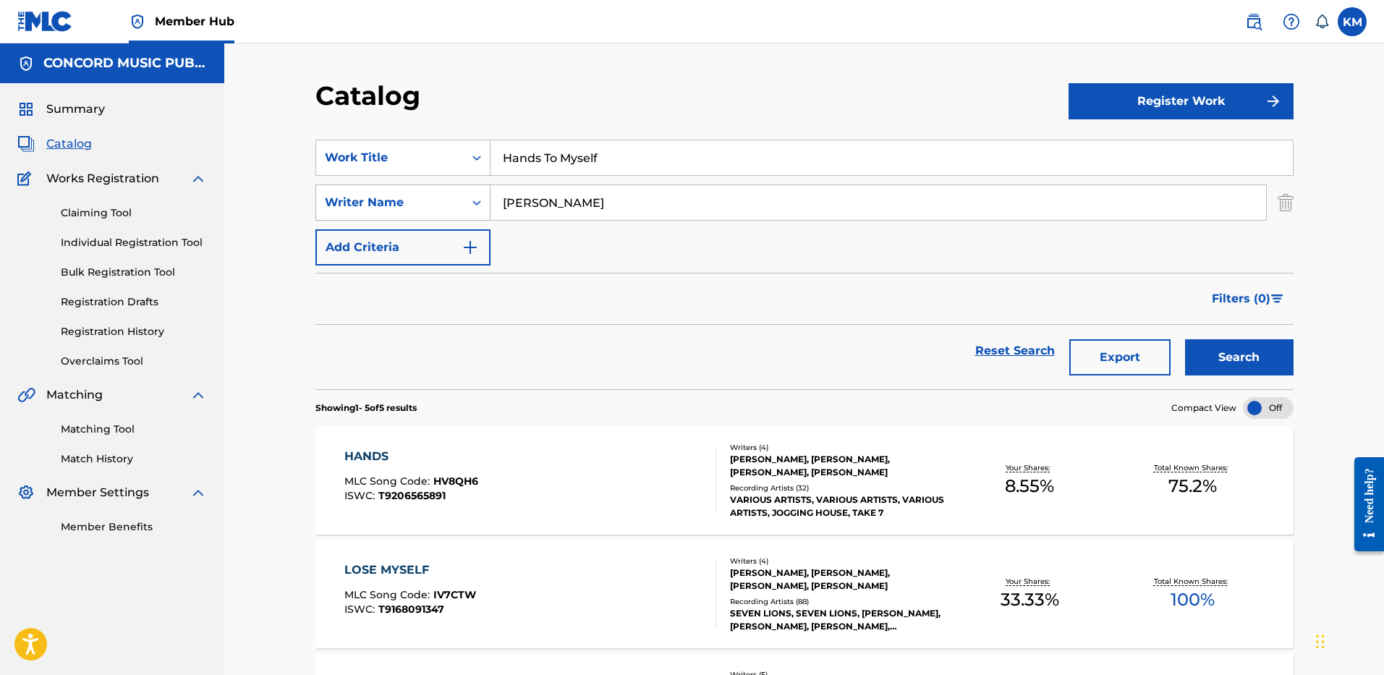
paste input "Larsson"
drag, startPoint x: 580, startPoint y: 198, endPoint x: 362, endPoint y: 185, distance: 218.2
click at [363, 185] on div "SearchWithCriteriaaeb26051-3be6-40ed-a64f-7f446f5aecea Writer Name Larsson" at bounding box center [804, 203] width 978 height 36
click at [1243, 358] on button "Search" at bounding box center [1239, 357] width 109 height 36
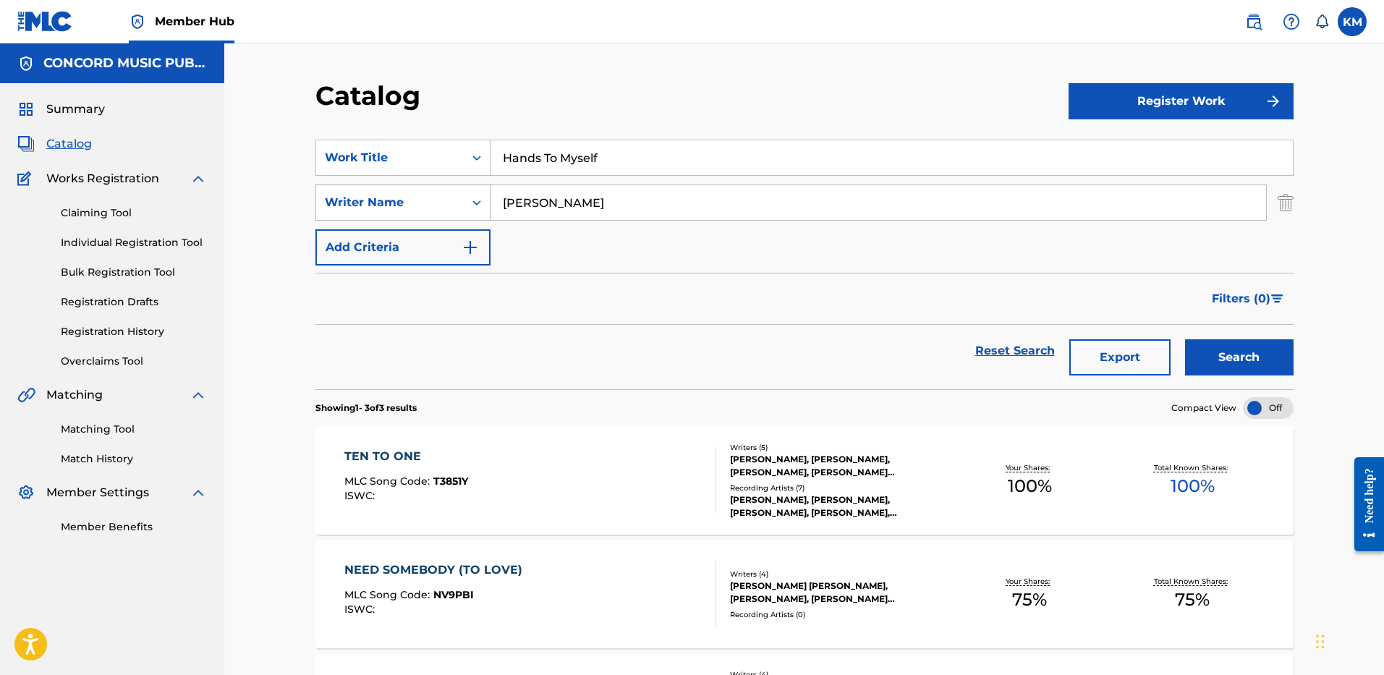
paste input "Fredrik"
drag, startPoint x: 570, startPoint y: 208, endPoint x: 328, endPoint y: 201, distance: 242.5
click at [328, 201] on div "SearchWithCriteriaaeb26051-3be6-40ed-a64f-7f446f5aecea Writer Name Fredriksson" at bounding box center [804, 203] width 978 height 36
click at [509, 198] on input "Fredriksson" at bounding box center [879, 202] width 776 height 35
click at [507, 198] on input "Fredriksson" at bounding box center [879, 202] width 776 height 35
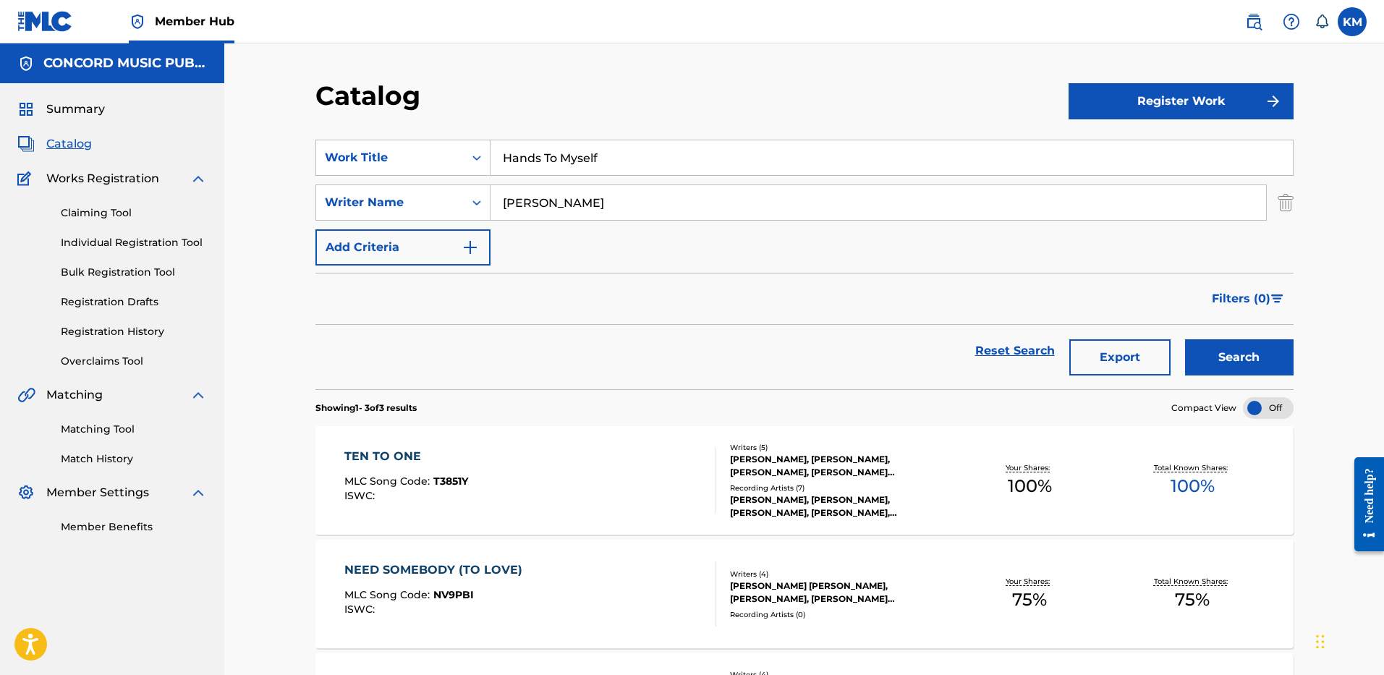
type input "Fredriksson"
click at [1185, 339] on button "Search" at bounding box center [1239, 357] width 109 height 36
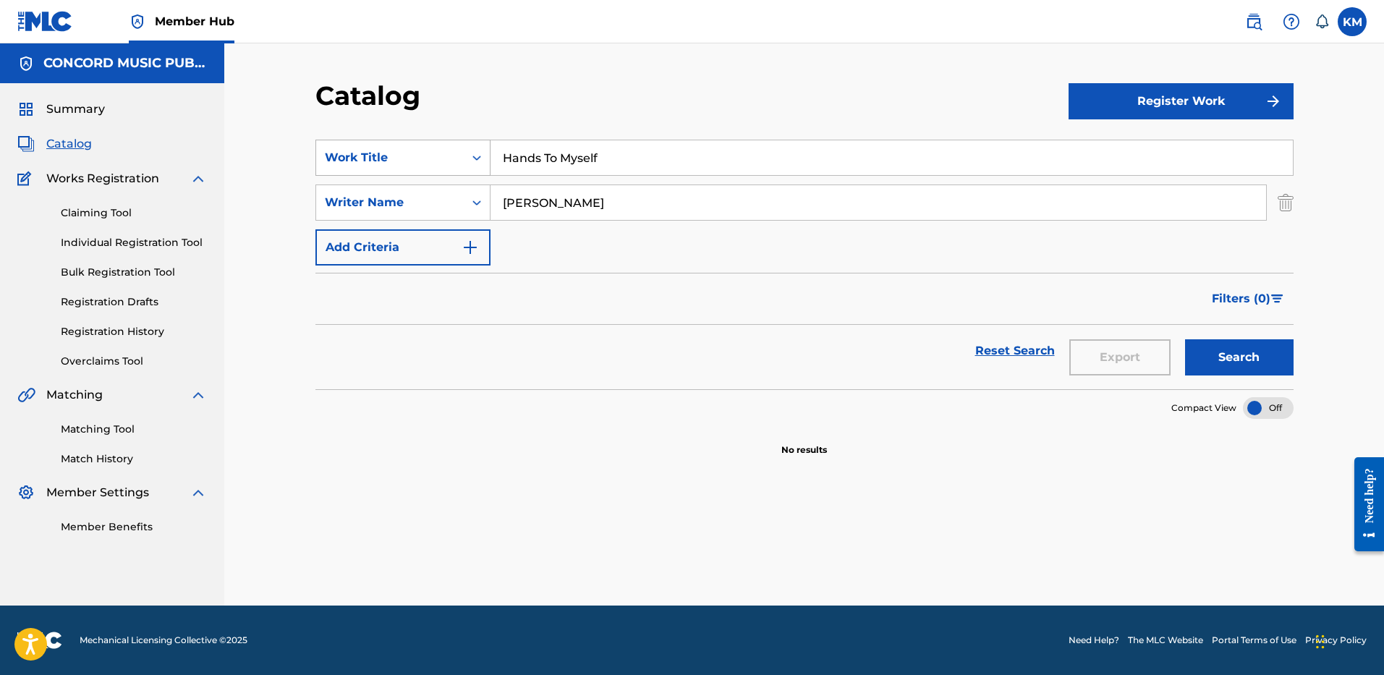
click at [480, 155] on icon "Search Form" at bounding box center [477, 158] width 14 height 14
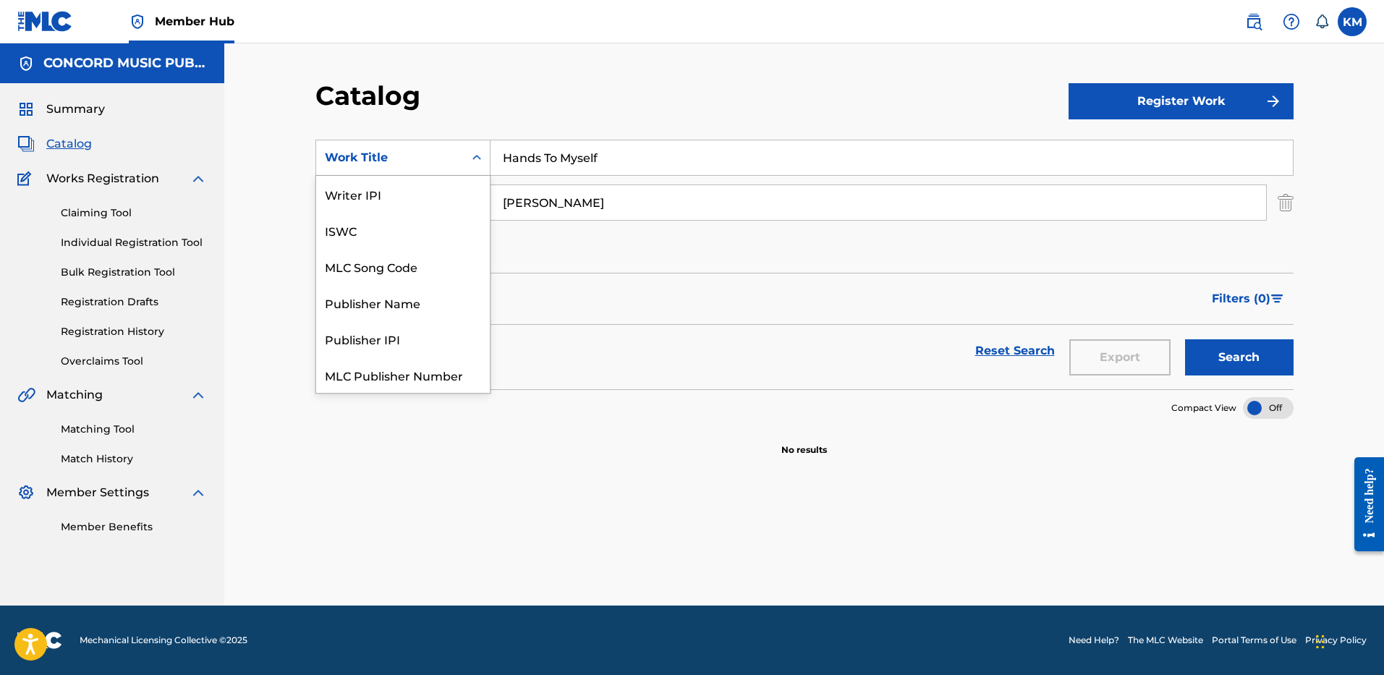
scroll to position [181, 0]
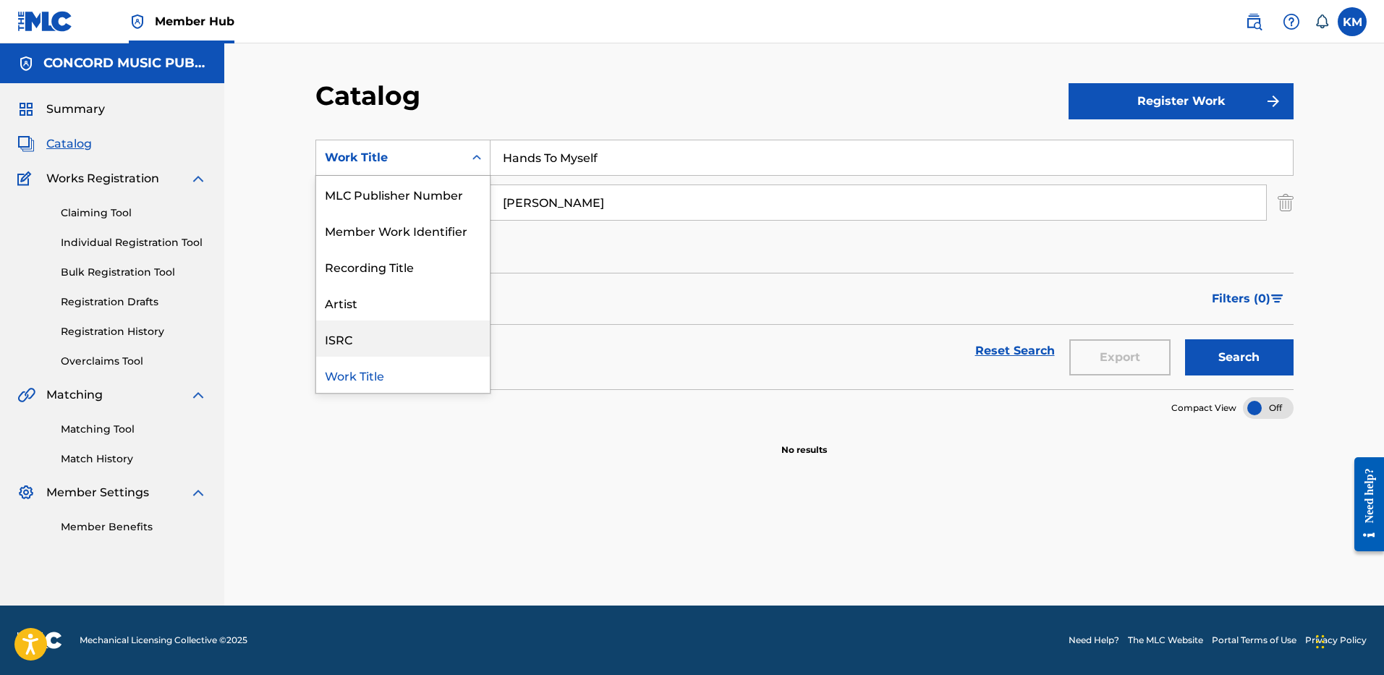
click at [429, 346] on div "ISRC" at bounding box center [403, 339] width 174 height 36
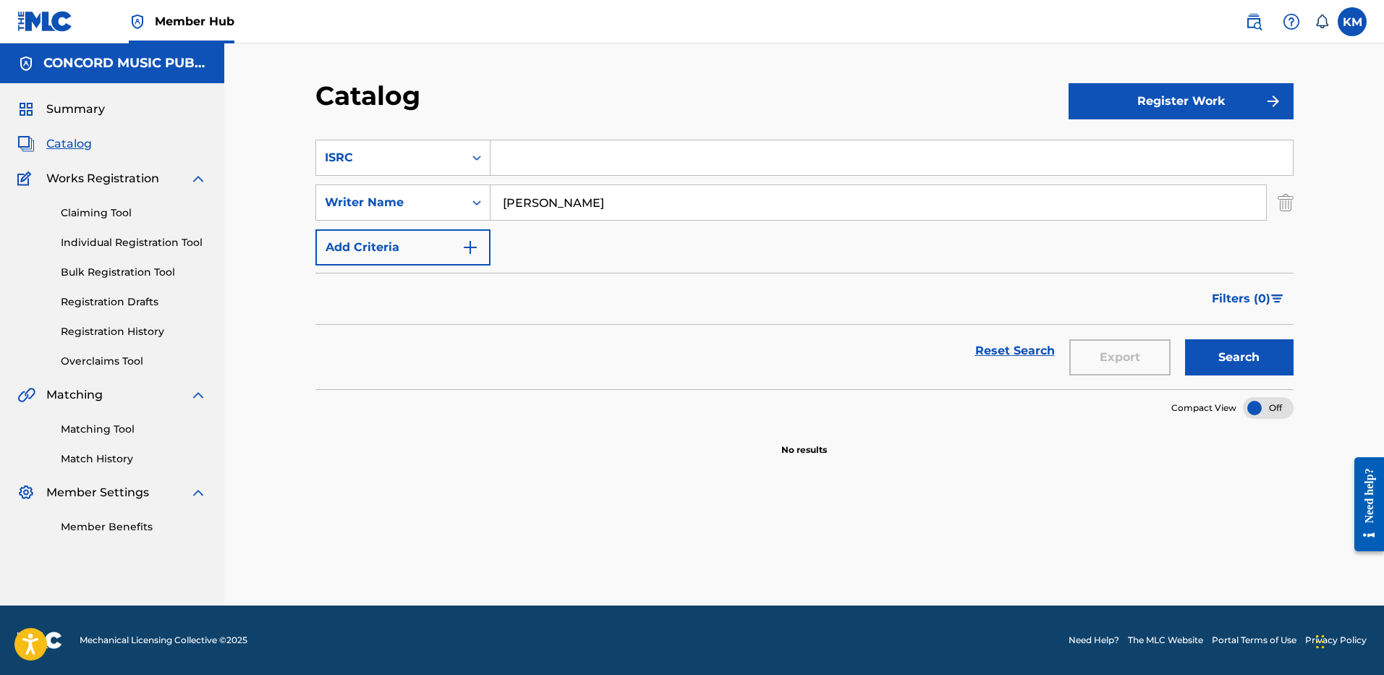
click at [527, 149] on input "Search Form" at bounding box center [892, 157] width 802 height 35
paste input "USLXJ1307064"
type input "USLXJ1307064"
click at [1282, 200] on img "Search Form" at bounding box center [1286, 203] width 16 height 36
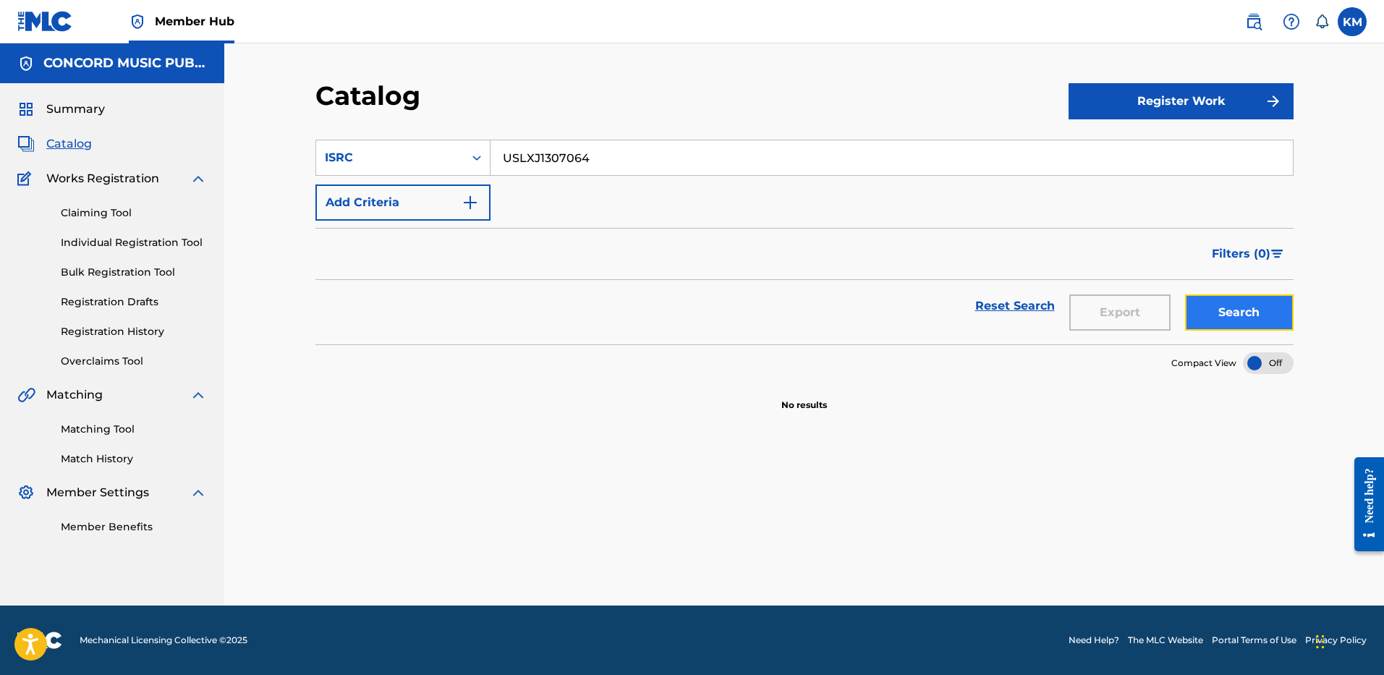
click at [1252, 299] on button "Search" at bounding box center [1239, 312] width 109 height 36
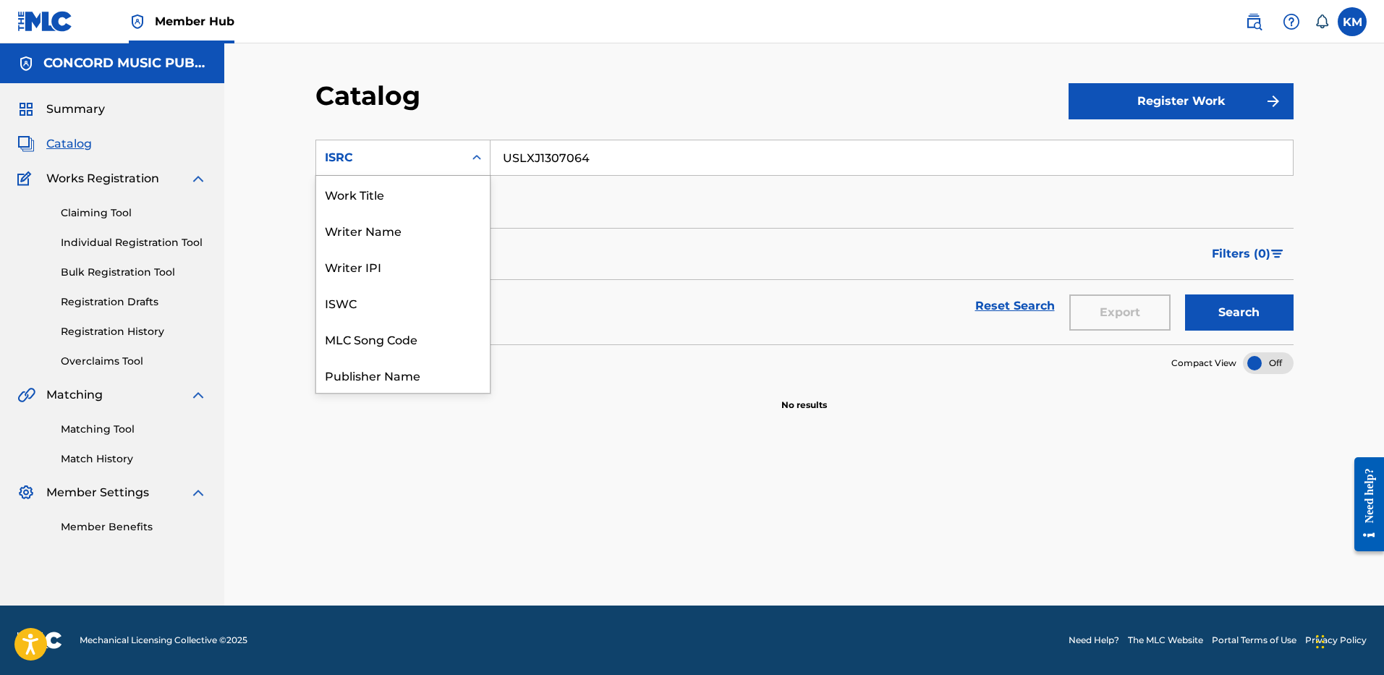
click at [471, 162] on icon "Search Form" at bounding box center [477, 158] width 14 height 14
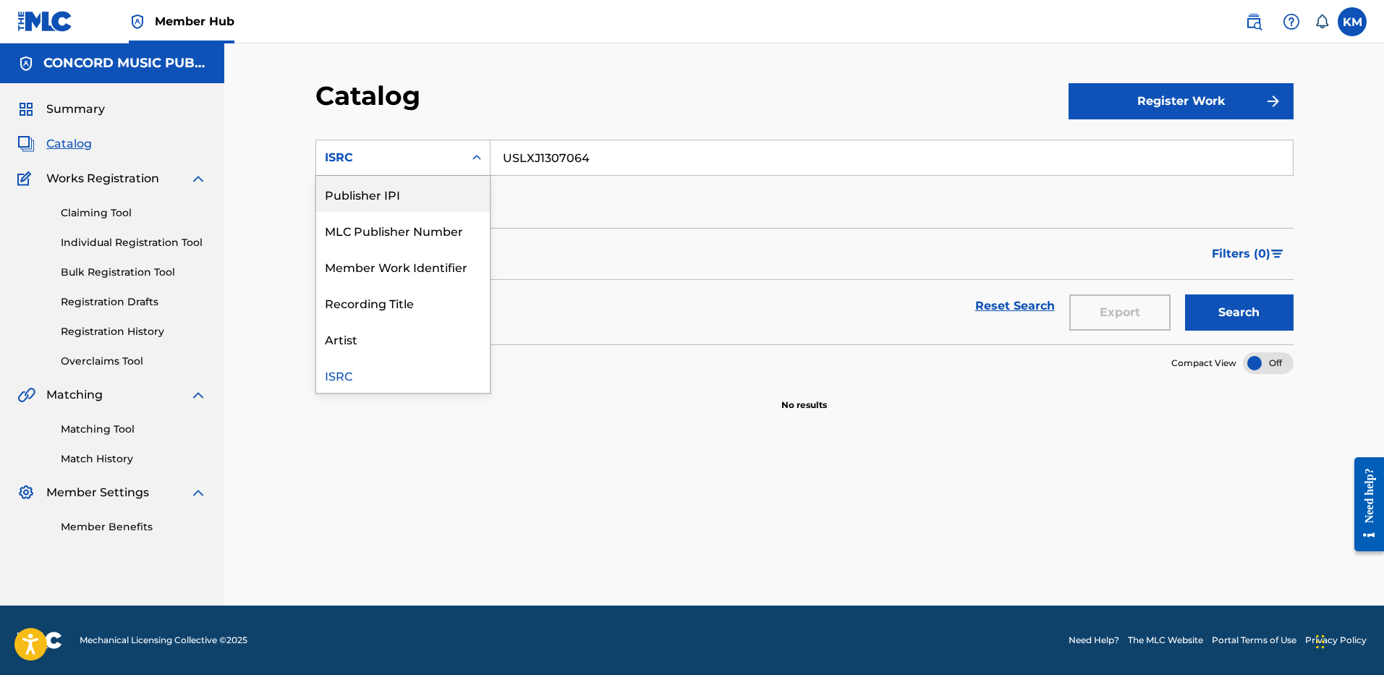
scroll to position [0, 0]
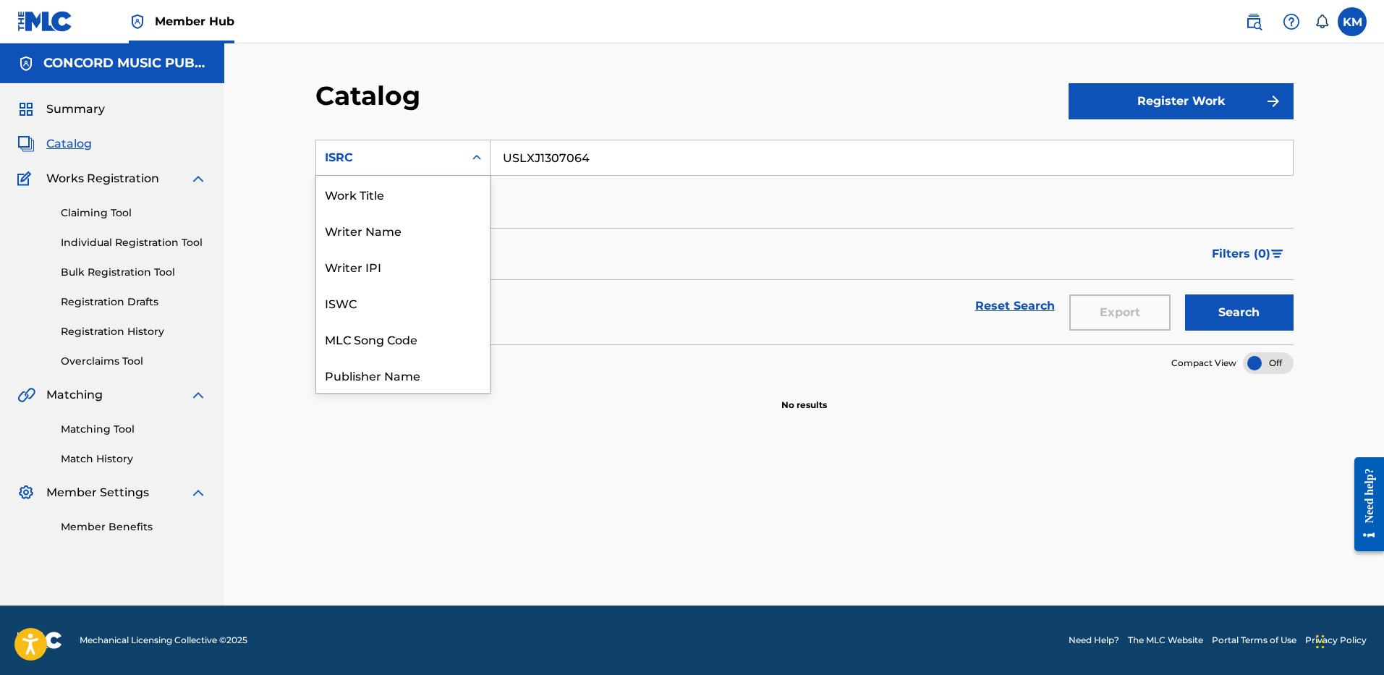
click at [455, 186] on div "Work Title" at bounding box center [403, 194] width 174 height 36
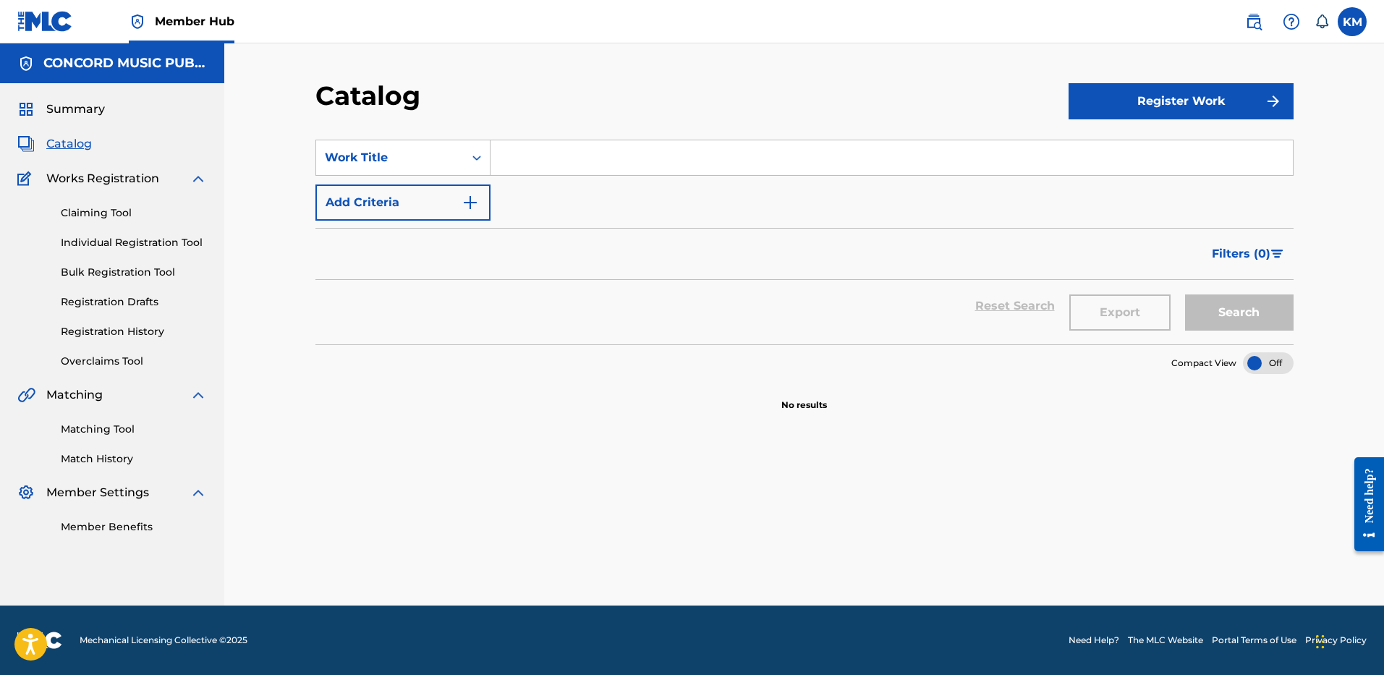
click at [517, 159] on input "Search Form" at bounding box center [892, 157] width 802 height 35
paste input "Get Me Some Of That"
type input "Get Me Some Of That"
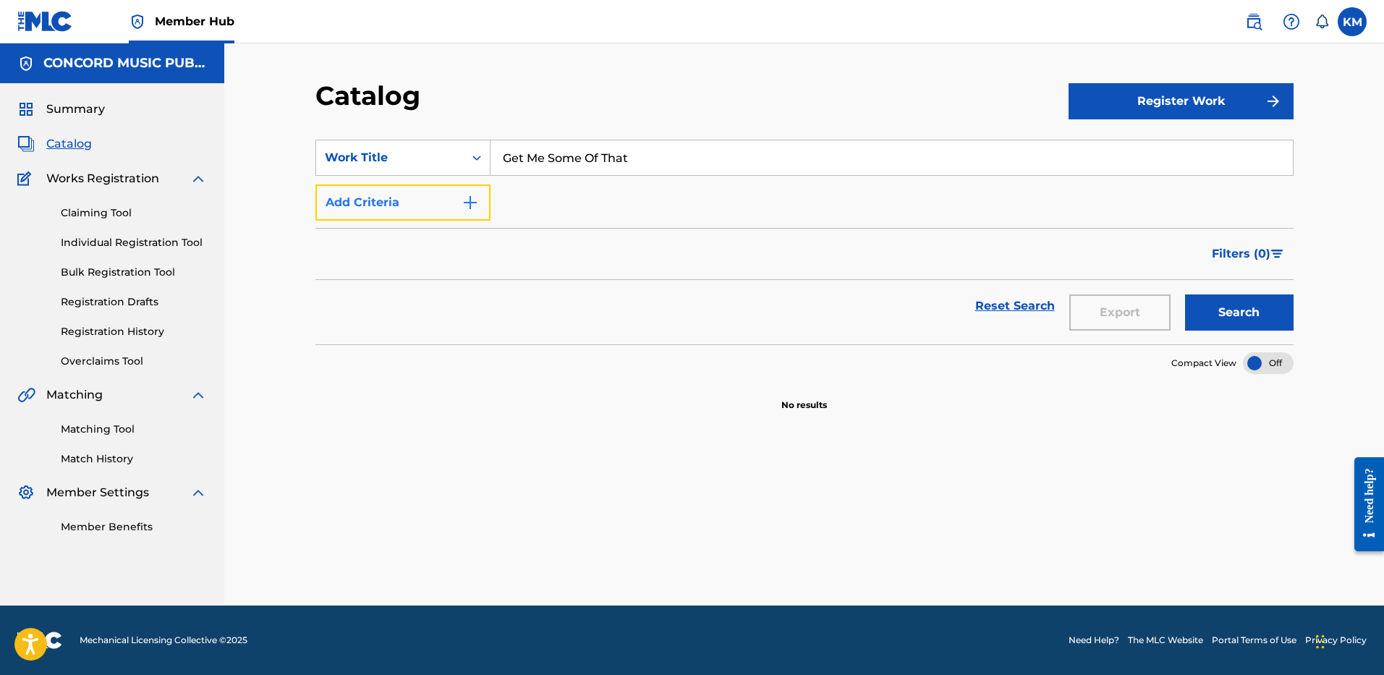
click at [473, 203] on img "Search Form" at bounding box center [470, 202] width 17 height 17
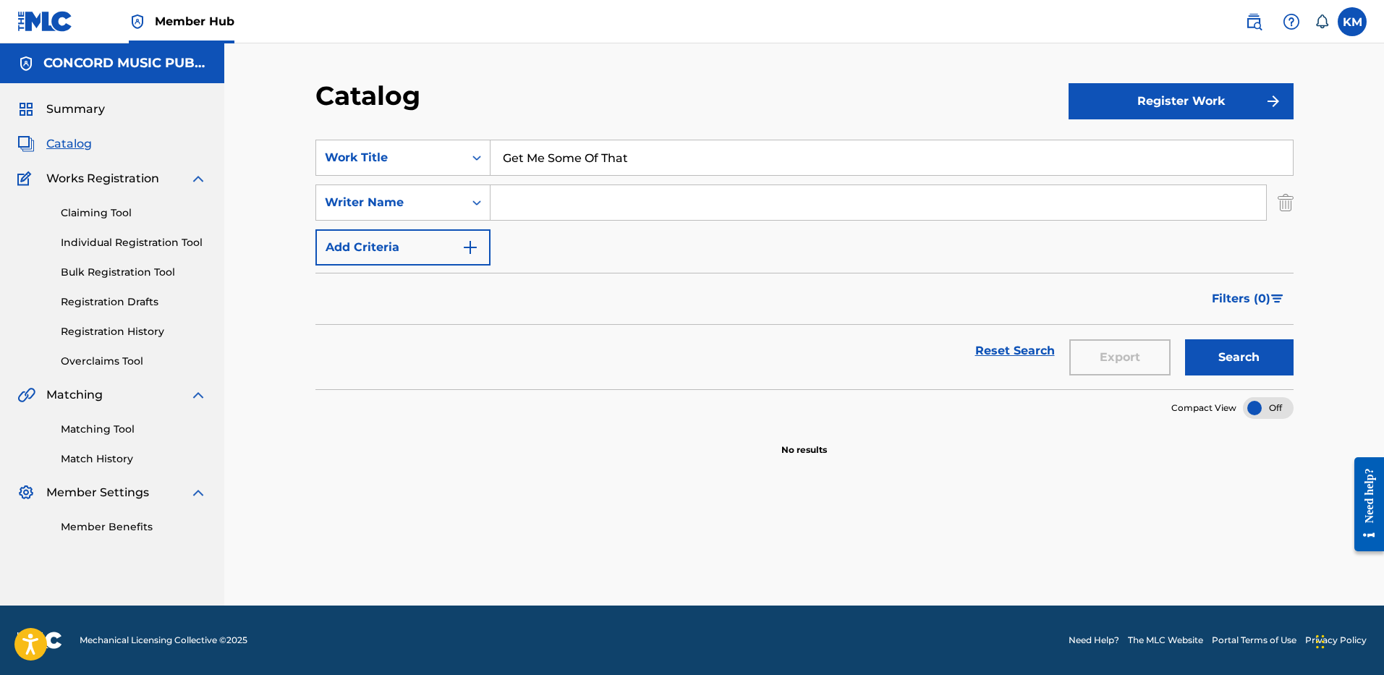
click at [613, 199] on input "Search Form" at bounding box center [879, 202] width 776 height 35
click at [1185, 339] on button "Search" at bounding box center [1239, 357] width 109 height 36
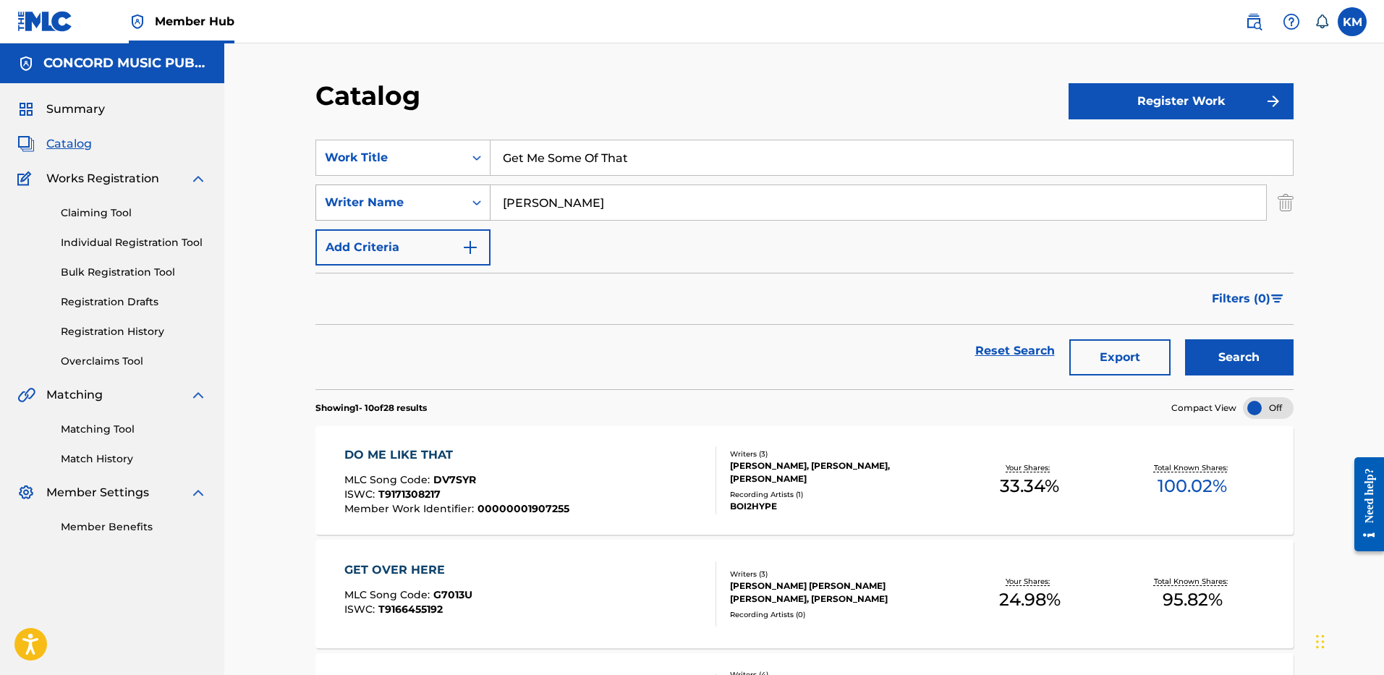
drag, startPoint x: 569, startPoint y: 203, endPoint x: 436, endPoint y: 199, distance: 133.2
click at [436, 199] on div "SearchWithCriteriaaeb26051-3be6-40ed-a64f-7f446f5aecea Writer Name AKINS" at bounding box center [804, 203] width 978 height 36
type input "CARTER"
click at [1185, 339] on button "Search" at bounding box center [1239, 357] width 109 height 36
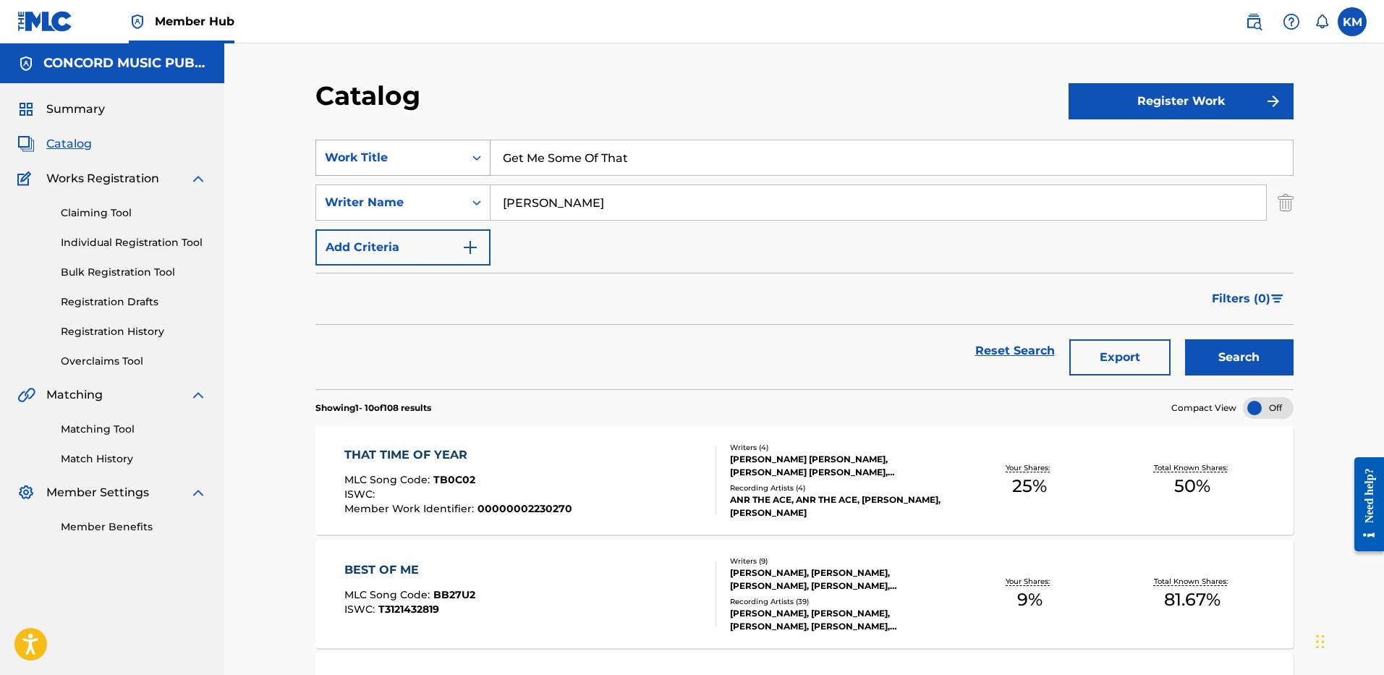
click at [479, 148] on div "Search Form" at bounding box center [477, 158] width 26 height 26
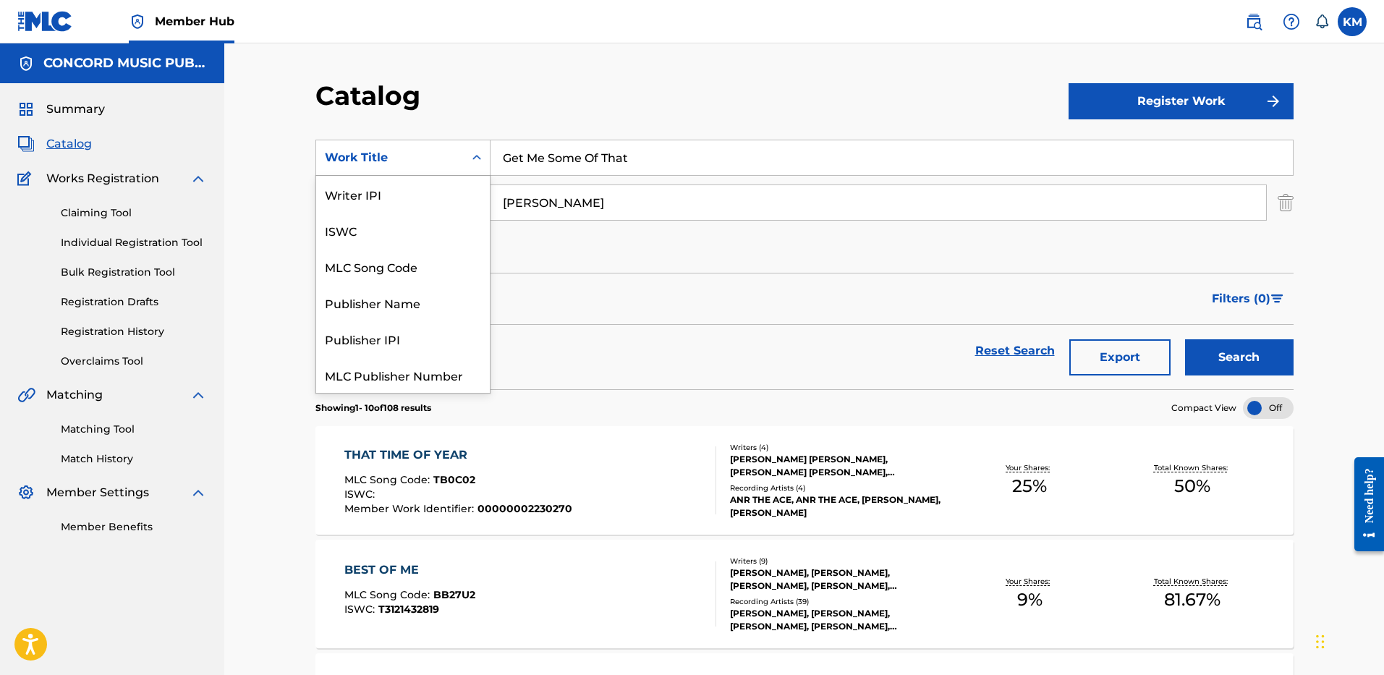
scroll to position [181, 0]
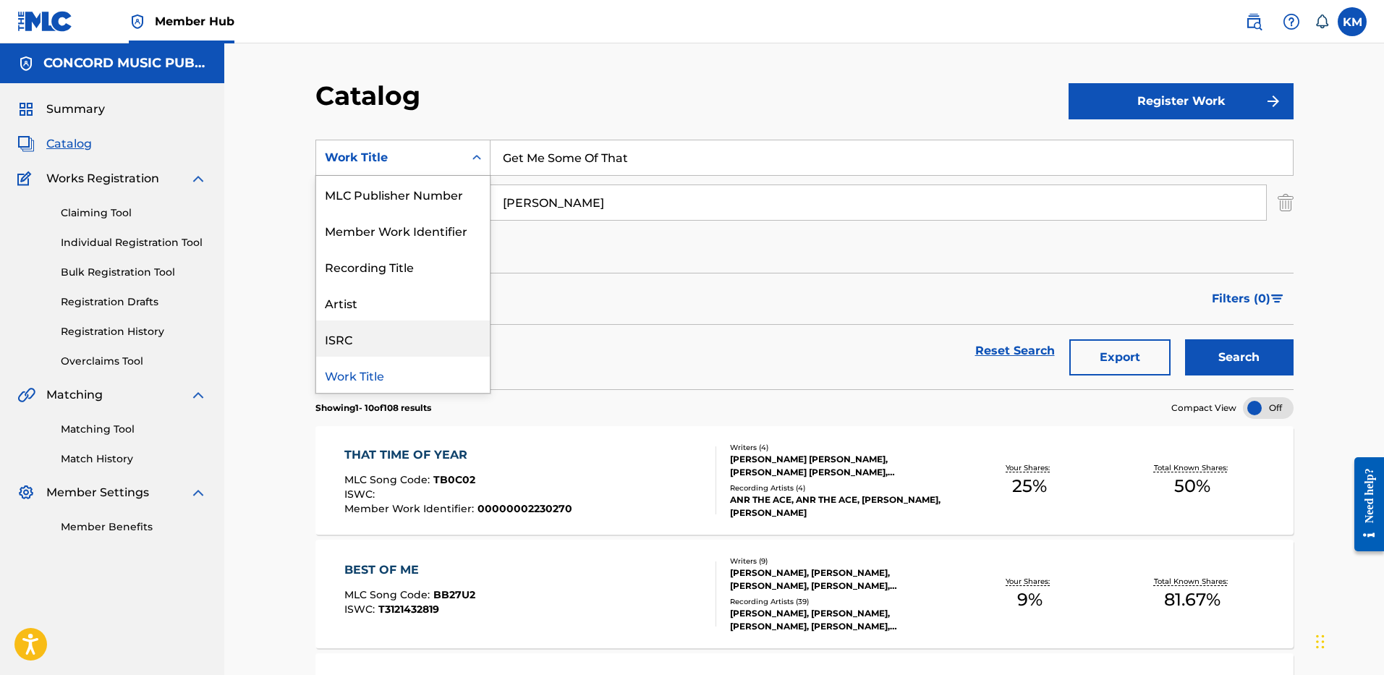
click at [434, 342] on div "ISRC" at bounding box center [403, 339] width 174 height 36
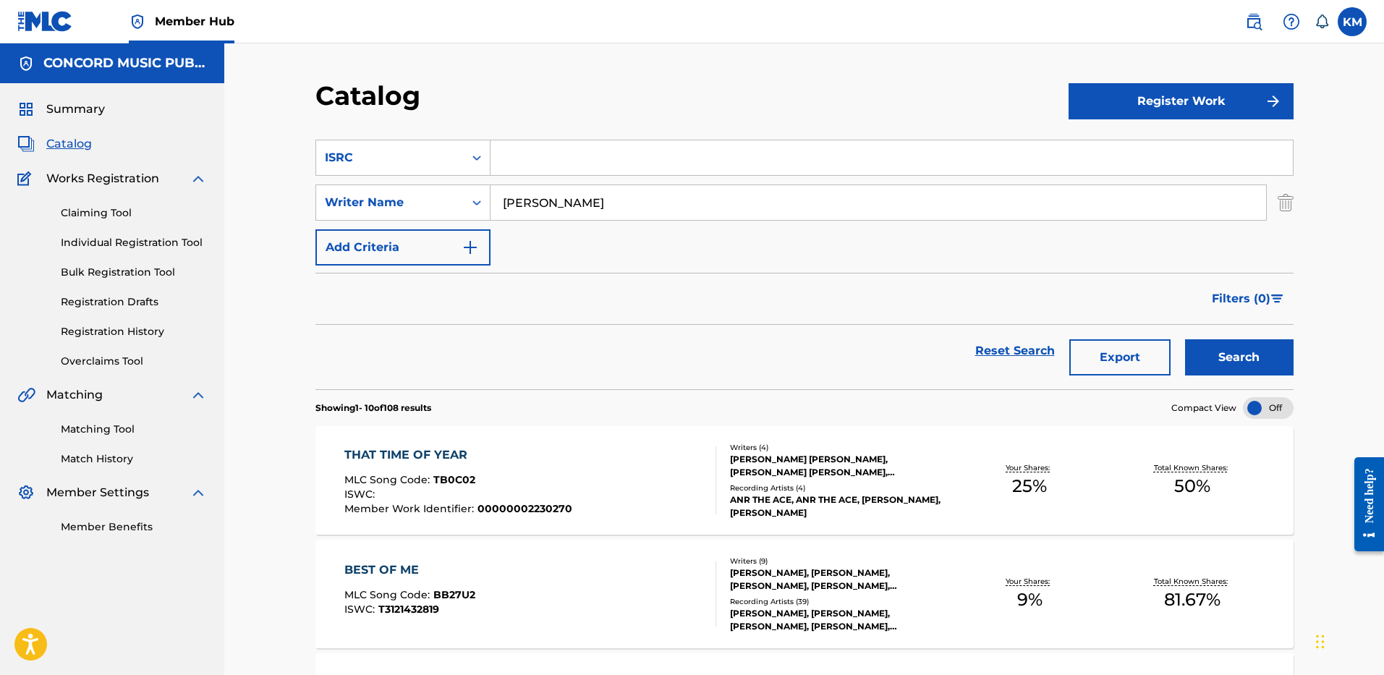
paste input "GBUM72104279"
click at [1289, 204] on img "Search Form" at bounding box center [1286, 203] width 16 height 36
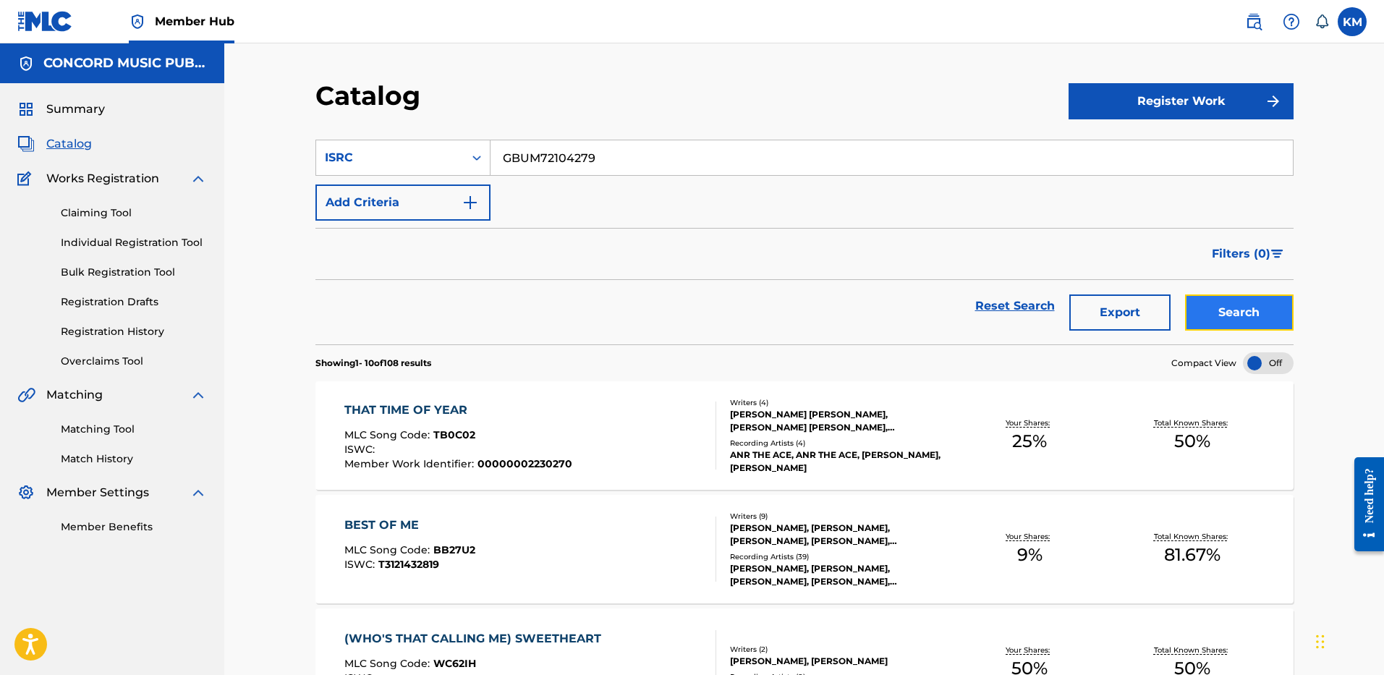
click at [1237, 315] on button "Search" at bounding box center [1239, 312] width 109 height 36
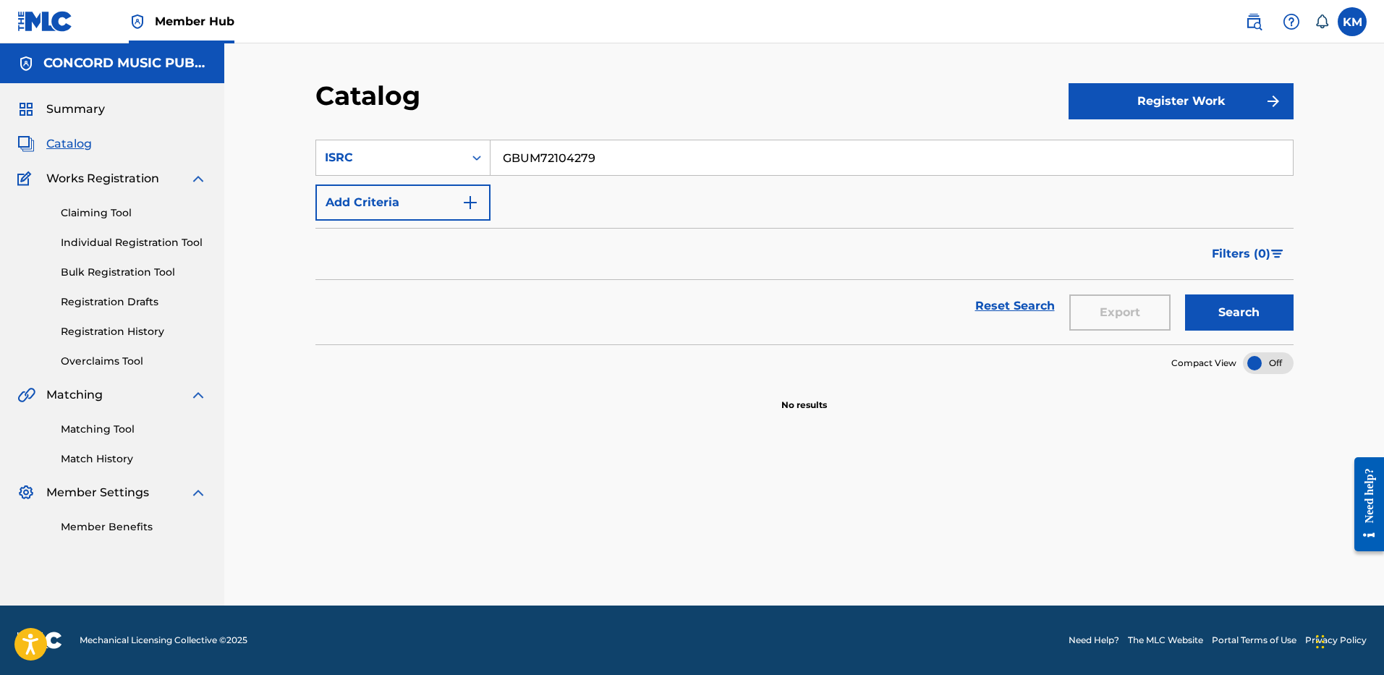
click at [535, 161] on input "GBUM72104279" at bounding box center [892, 157] width 802 height 35
paste input "QMRSZ180020"
type input "QMRSZ1800209"
click at [1238, 325] on button "Search" at bounding box center [1239, 312] width 109 height 36
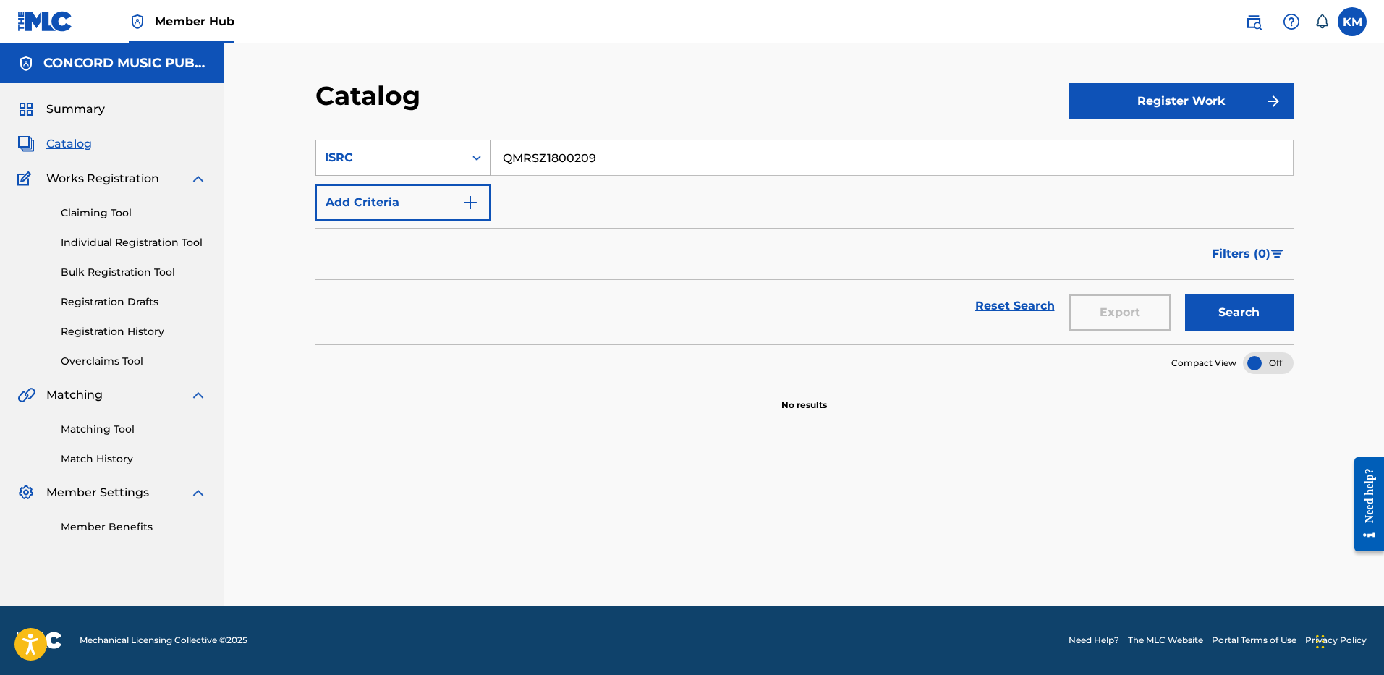
click at [468, 163] on div "Search Form" at bounding box center [477, 158] width 26 height 26
click at [445, 192] on div "Work Title" at bounding box center [403, 194] width 174 height 36
paste input "Girl Like You"
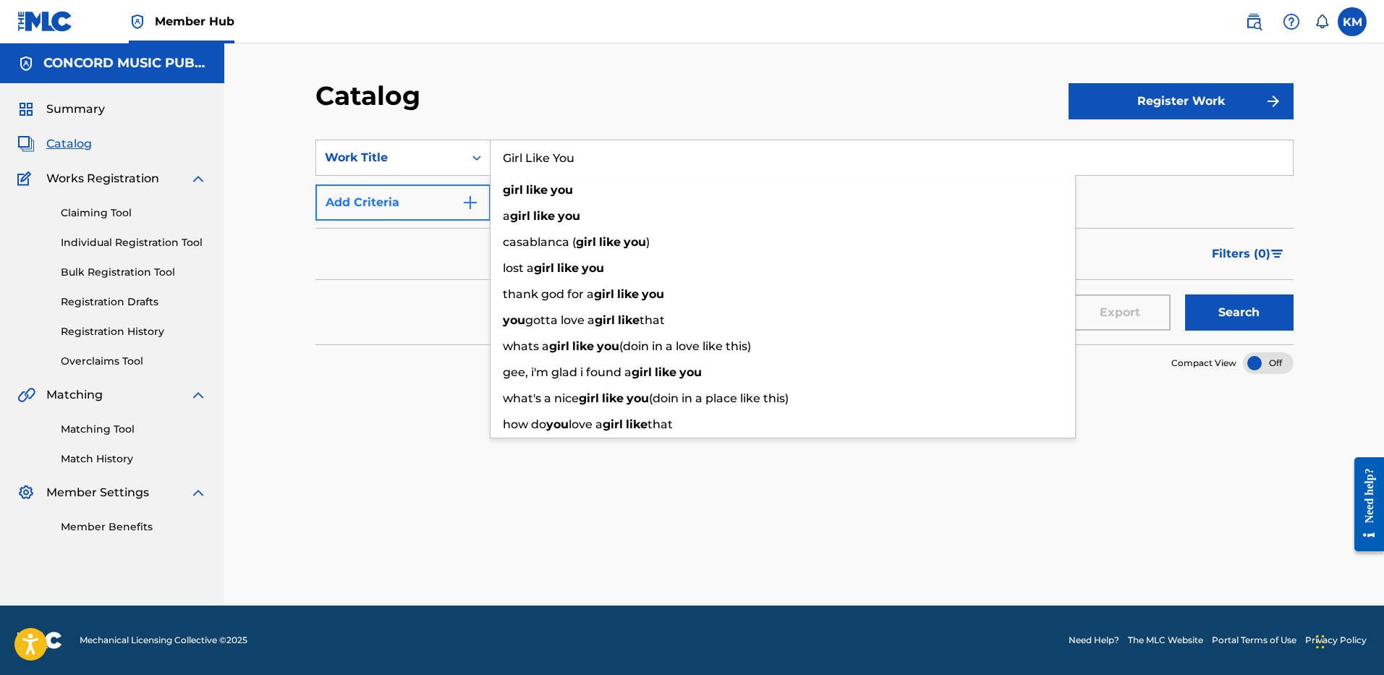
type input "Girl Like You"
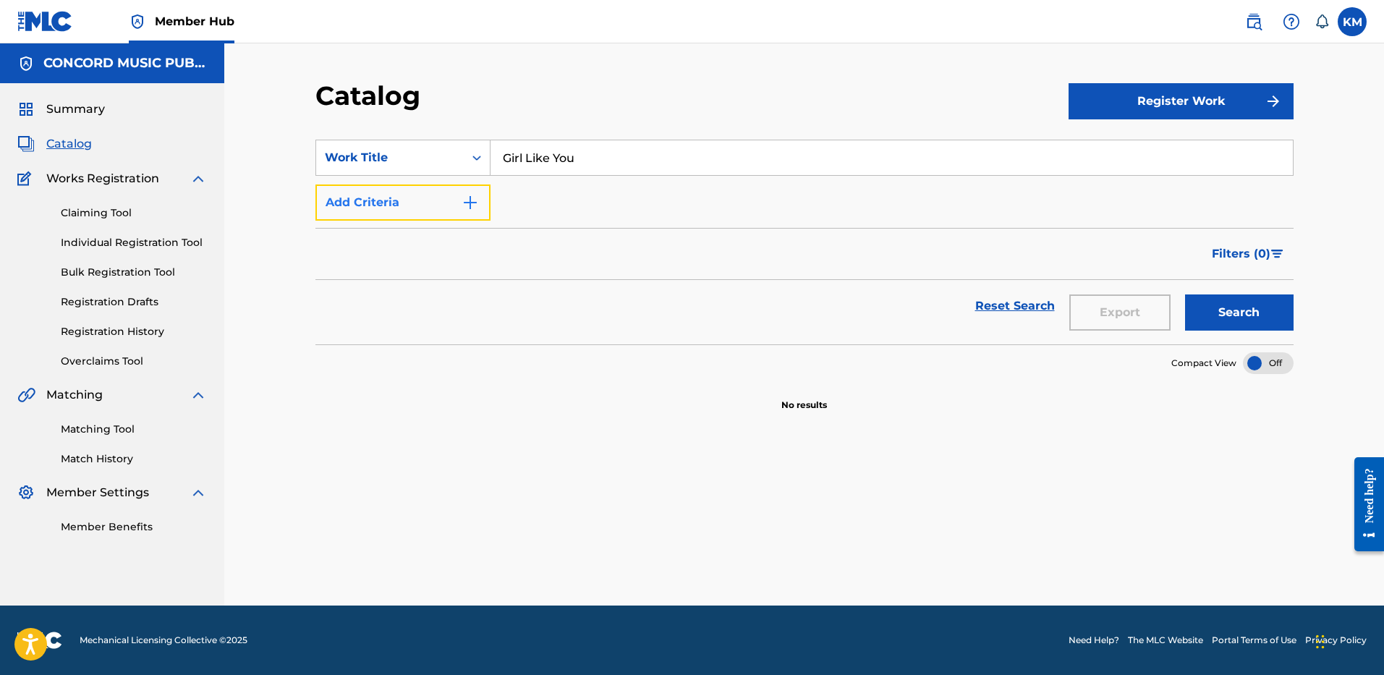
click at [464, 203] on img "Search Form" at bounding box center [470, 202] width 17 height 17
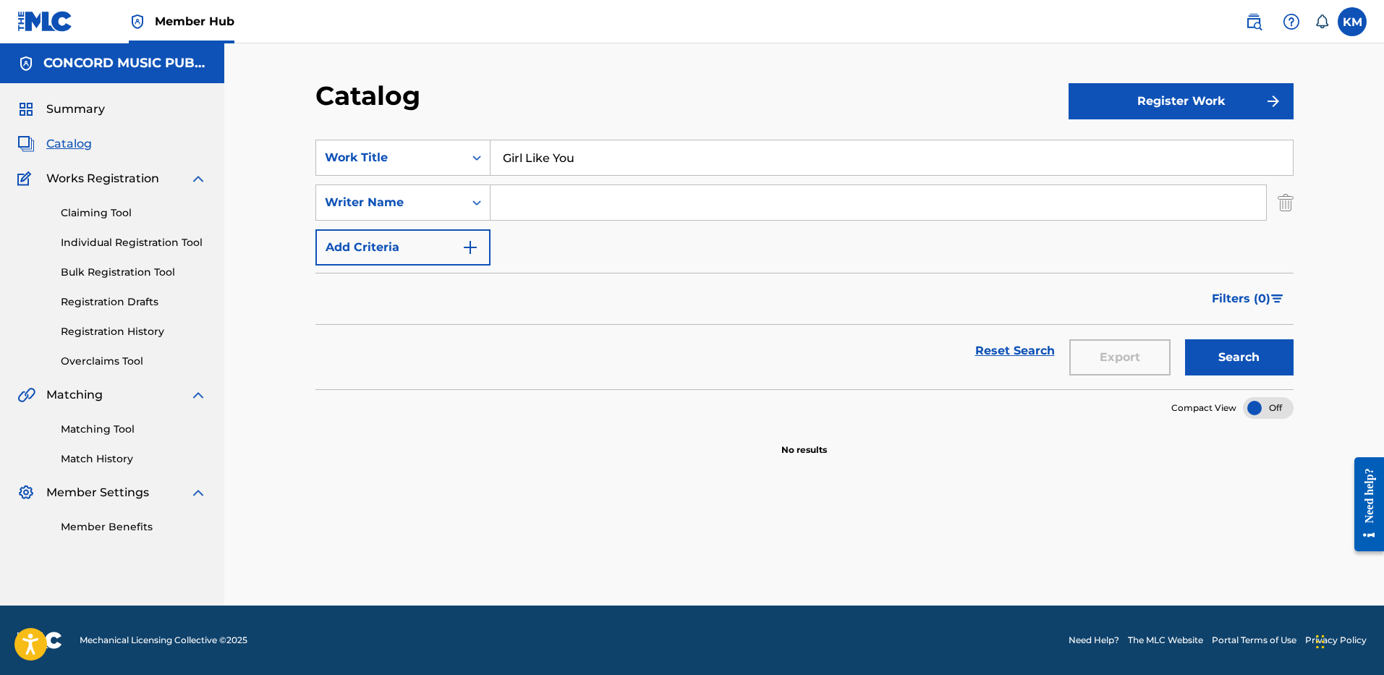
click at [550, 208] on input "Search Form" at bounding box center [879, 202] width 776 height 35
click at [1185, 339] on button "Search" at bounding box center [1239, 357] width 109 height 36
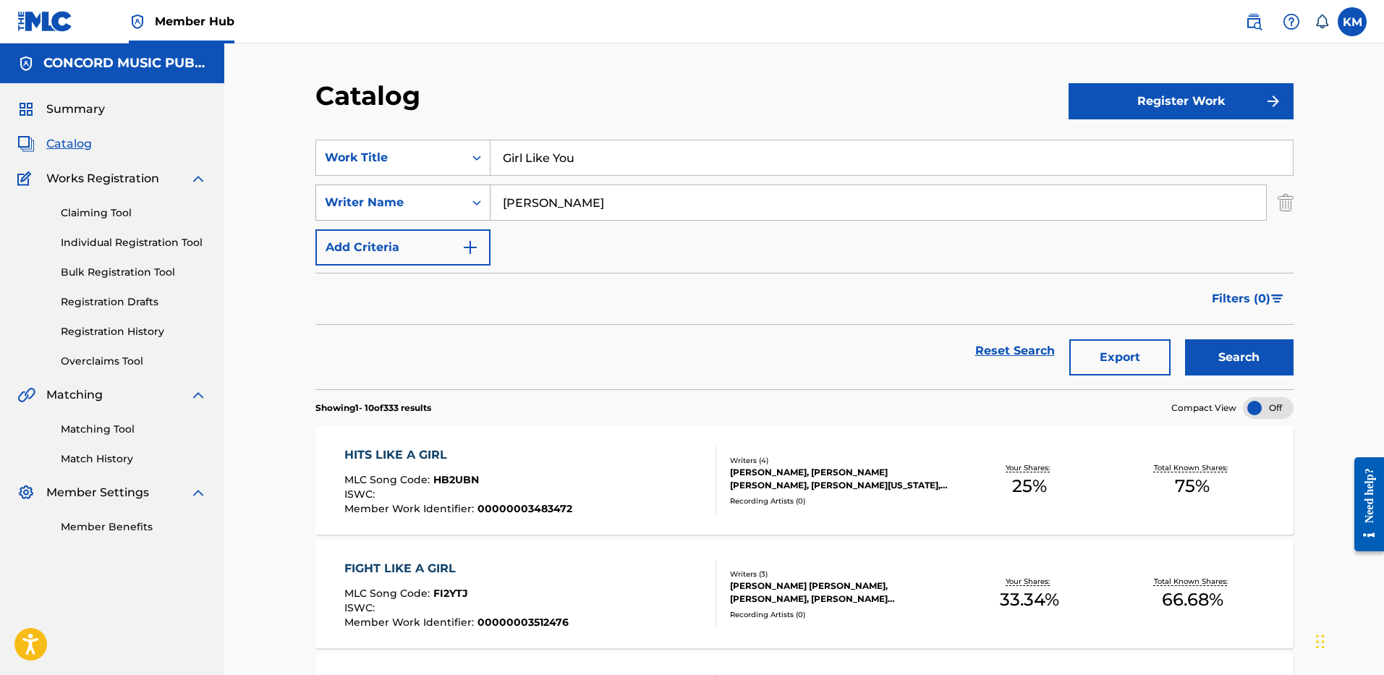
drag, startPoint x: 609, startPoint y: 208, endPoint x: 376, endPoint y: 216, distance: 233.1
click at [376, 216] on div "SearchWithCriteriaaeb26051-3be6-40ed-a64f-7f446f5aecea Writer Name TYLER" at bounding box center [804, 203] width 978 height 36
click at [1185, 339] on button "Search" at bounding box center [1239, 357] width 109 height 36
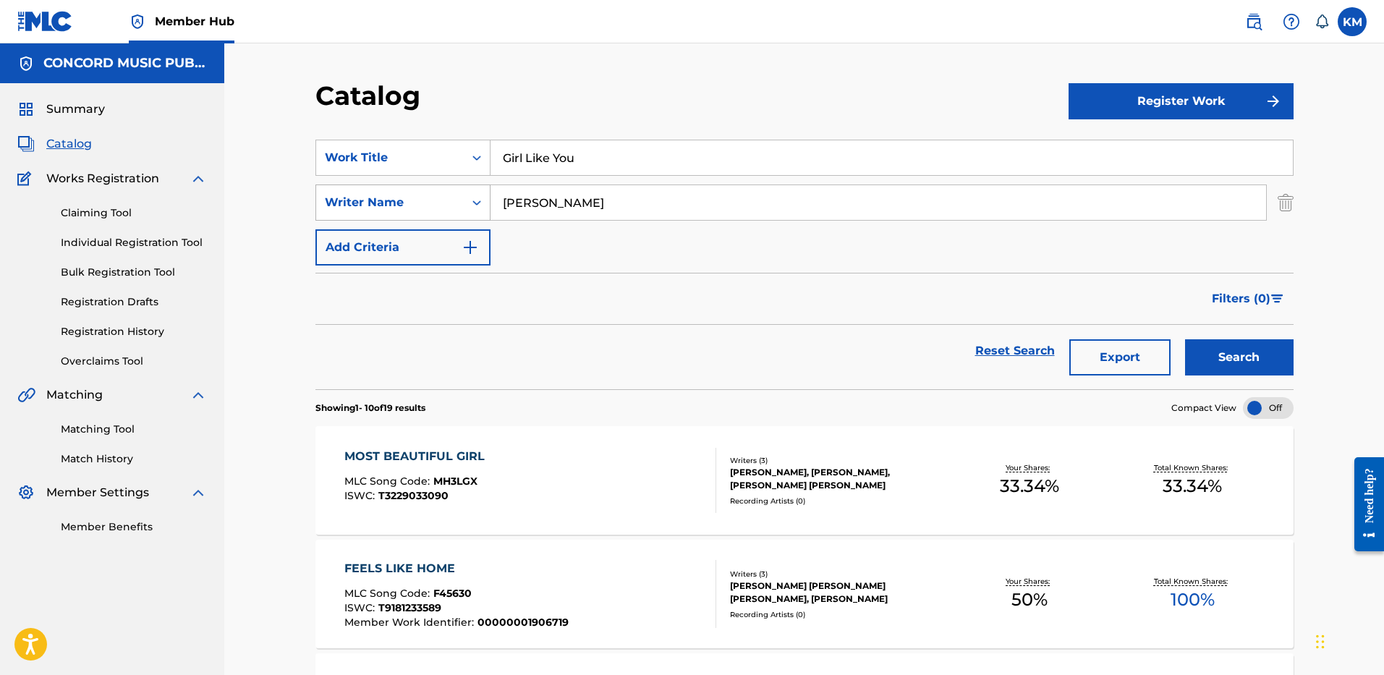
drag, startPoint x: 620, startPoint y: 190, endPoint x: 436, endPoint y: 188, distance: 184.5
click at [436, 188] on div "SearchWithCriteriaaeb26051-3be6-40ed-a64f-7f446f5aecea Writer Name BOYER" at bounding box center [804, 203] width 978 height 36
paste input "Mirenda"
type input "Mirenda"
click at [1231, 349] on button "Search" at bounding box center [1239, 357] width 109 height 36
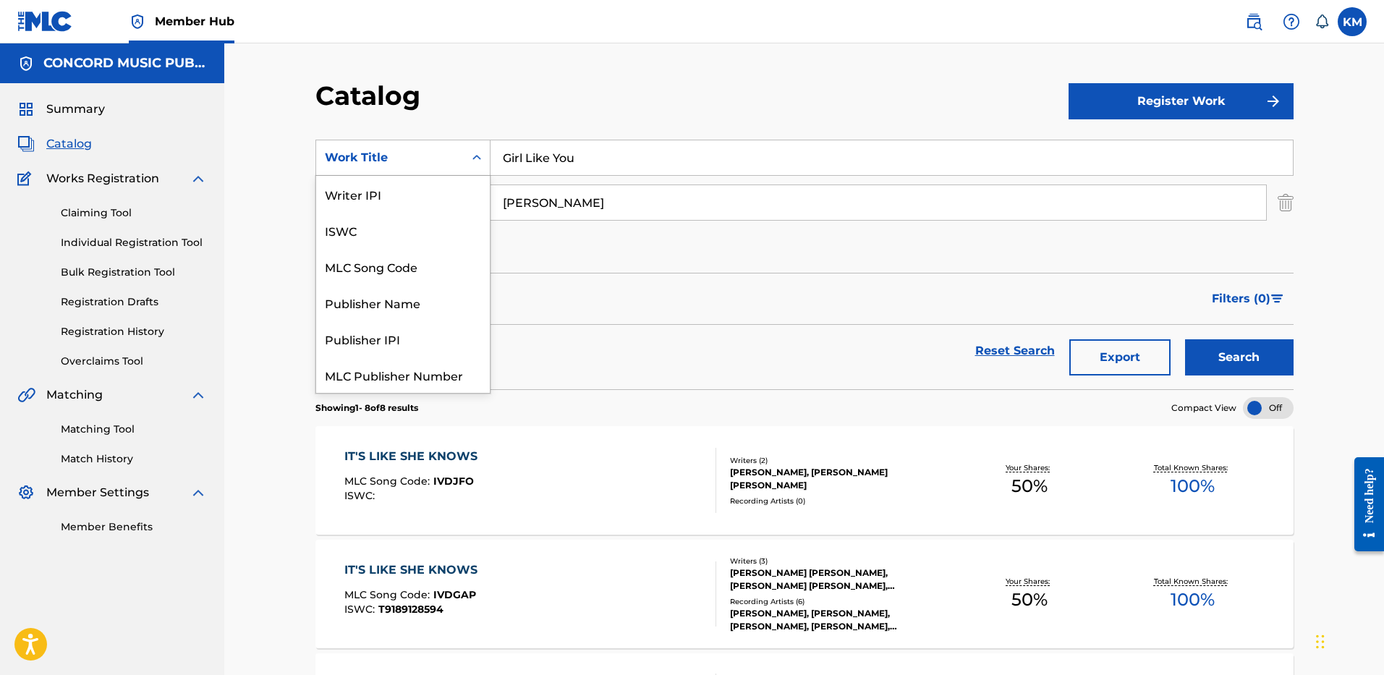
click at [466, 163] on div "Search Form" at bounding box center [477, 158] width 26 height 26
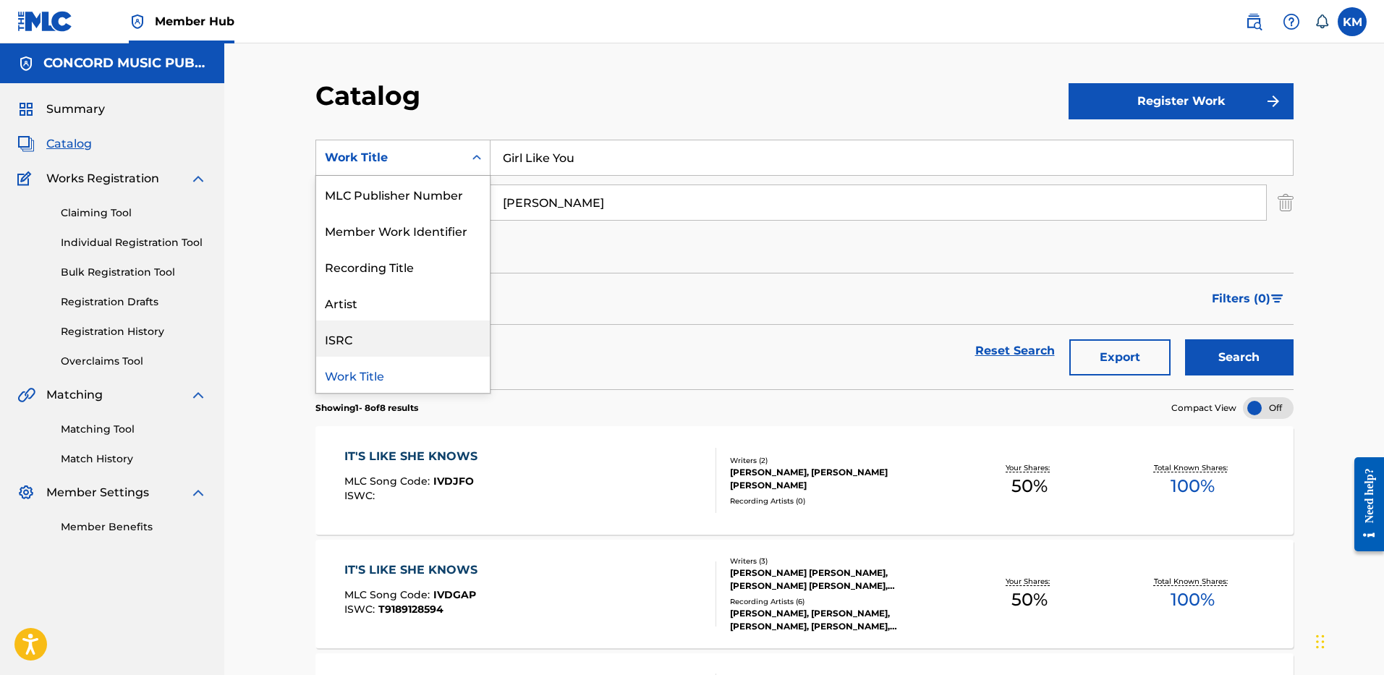
click at [403, 338] on div "ISRC" at bounding box center [403, 339] width 174 height 36
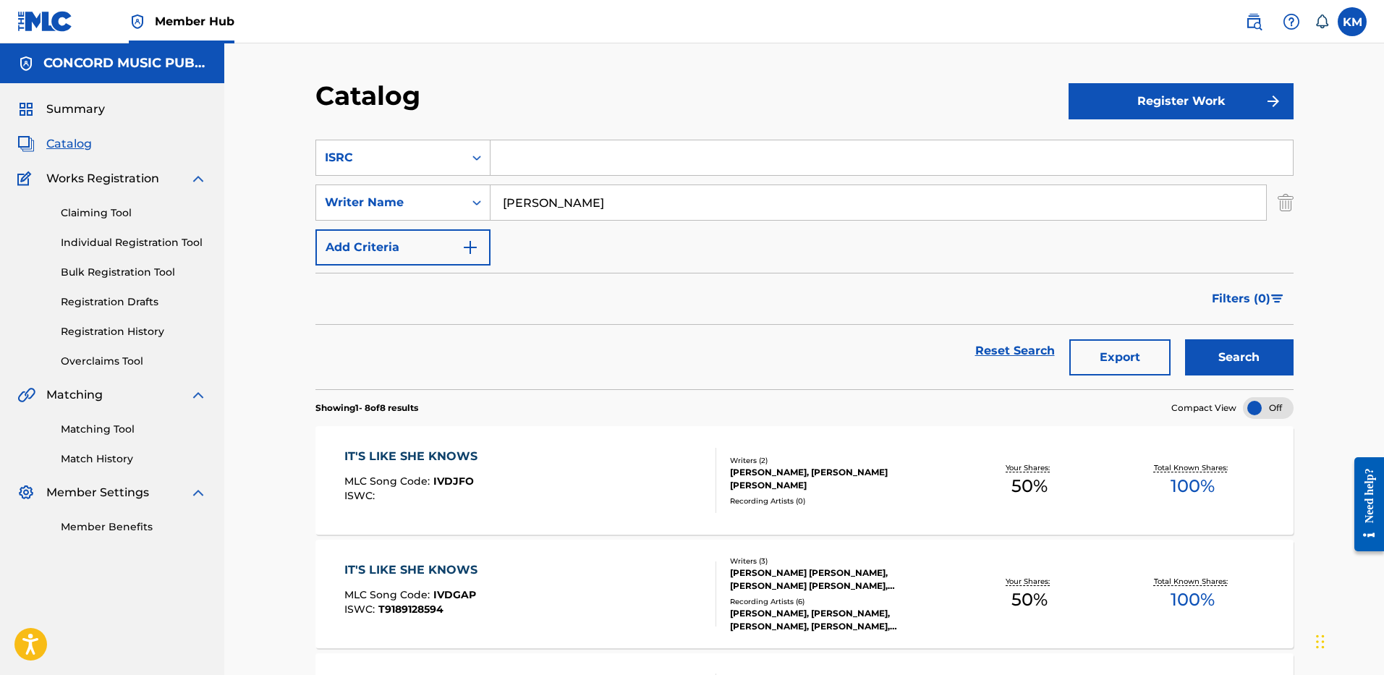
paste input "USUG12505690"
type input "USUG12505690"
click at [1287, 211] on img "Search Form" at bounding box center [1286, 203] width 16 height 36
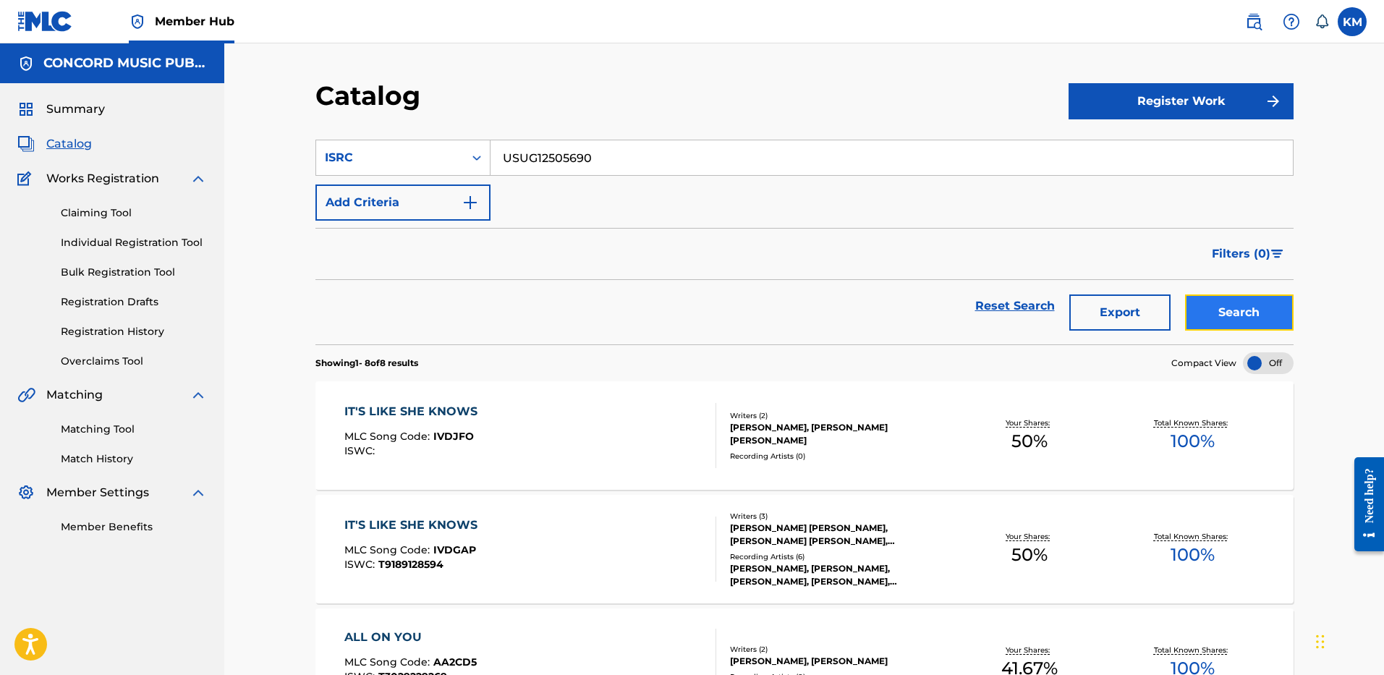
click at [1234, 307] on button "Search" at bounding box center [1239, 312] width 109 height 36
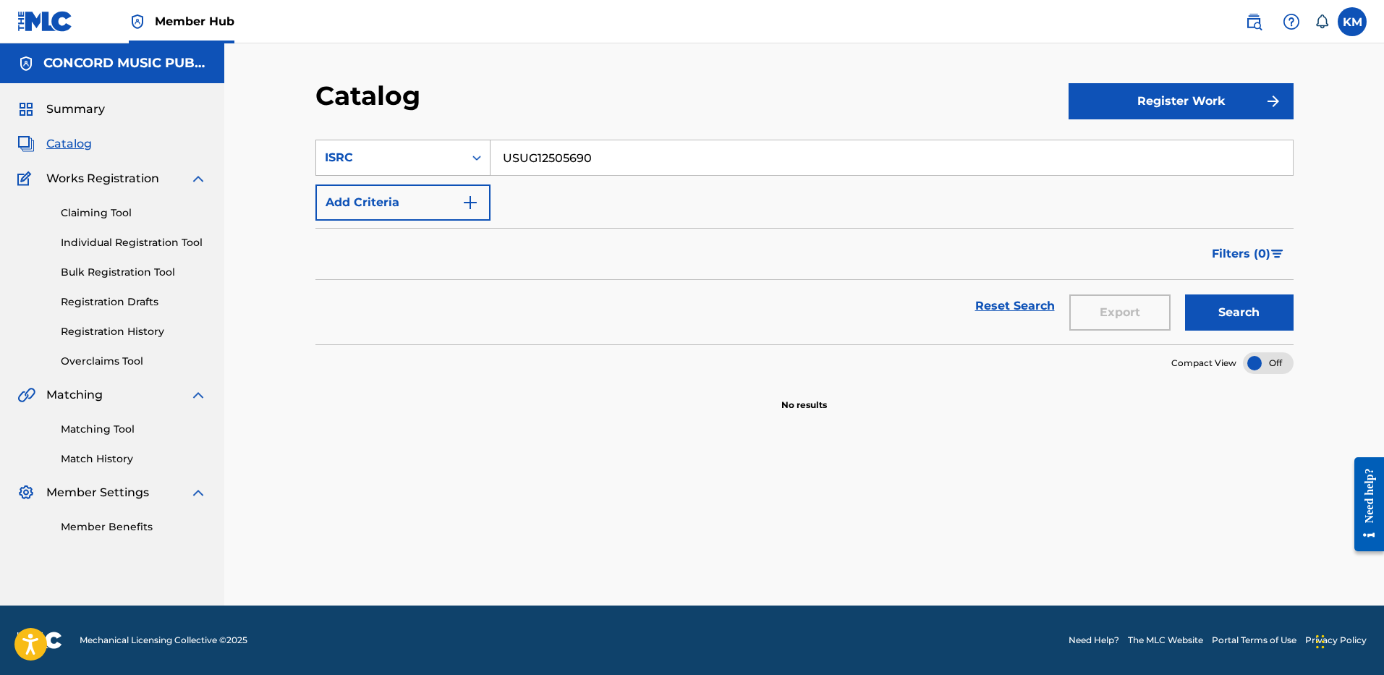
click at [477, 154] on icon "Search Form" at bounding box center [477, 158] width 14 height 14
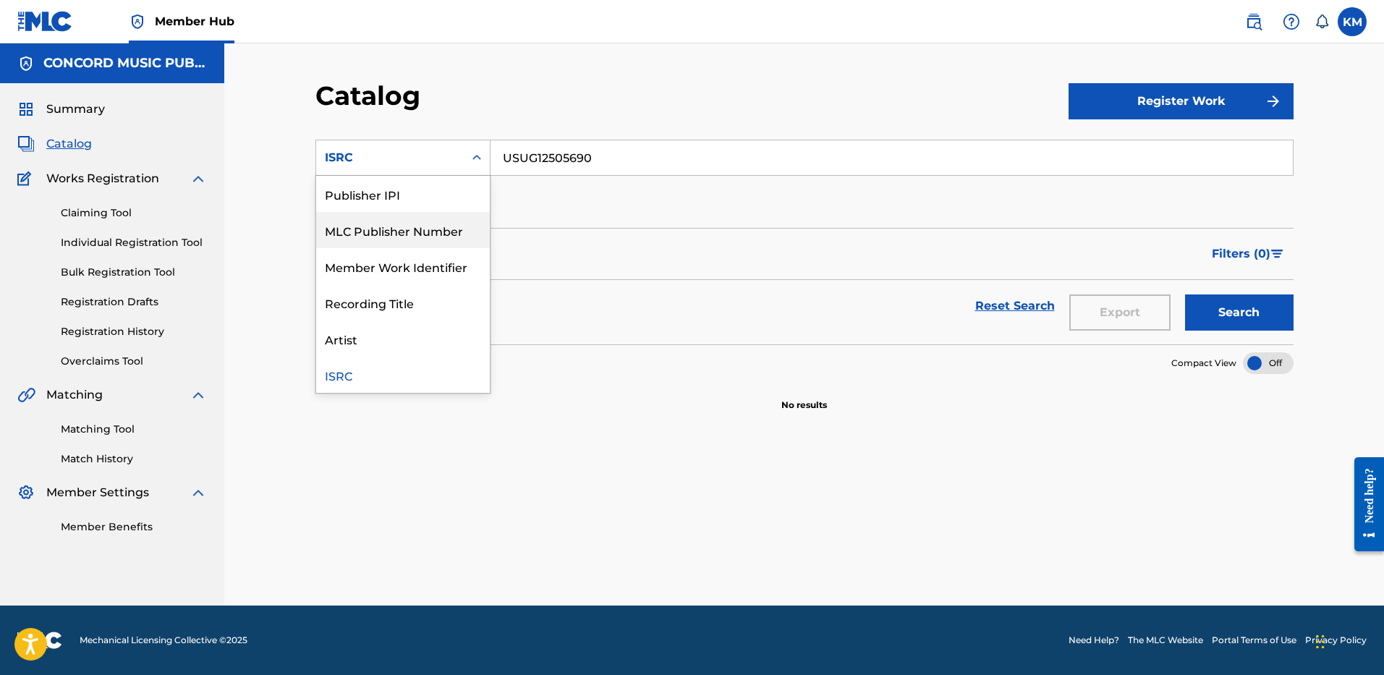
scroll to position [0, 0]
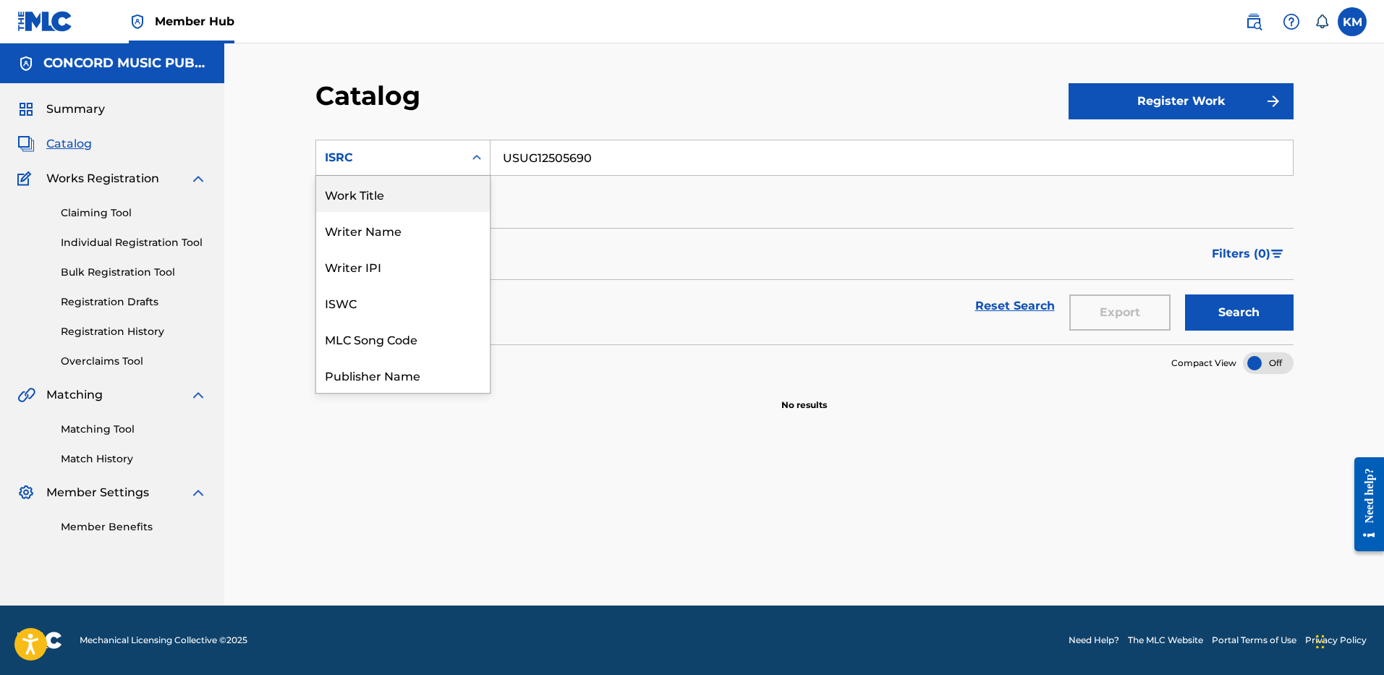
click at [398, 195] on div "Work Title" at bounding box center [403, 194] width 174 height 36
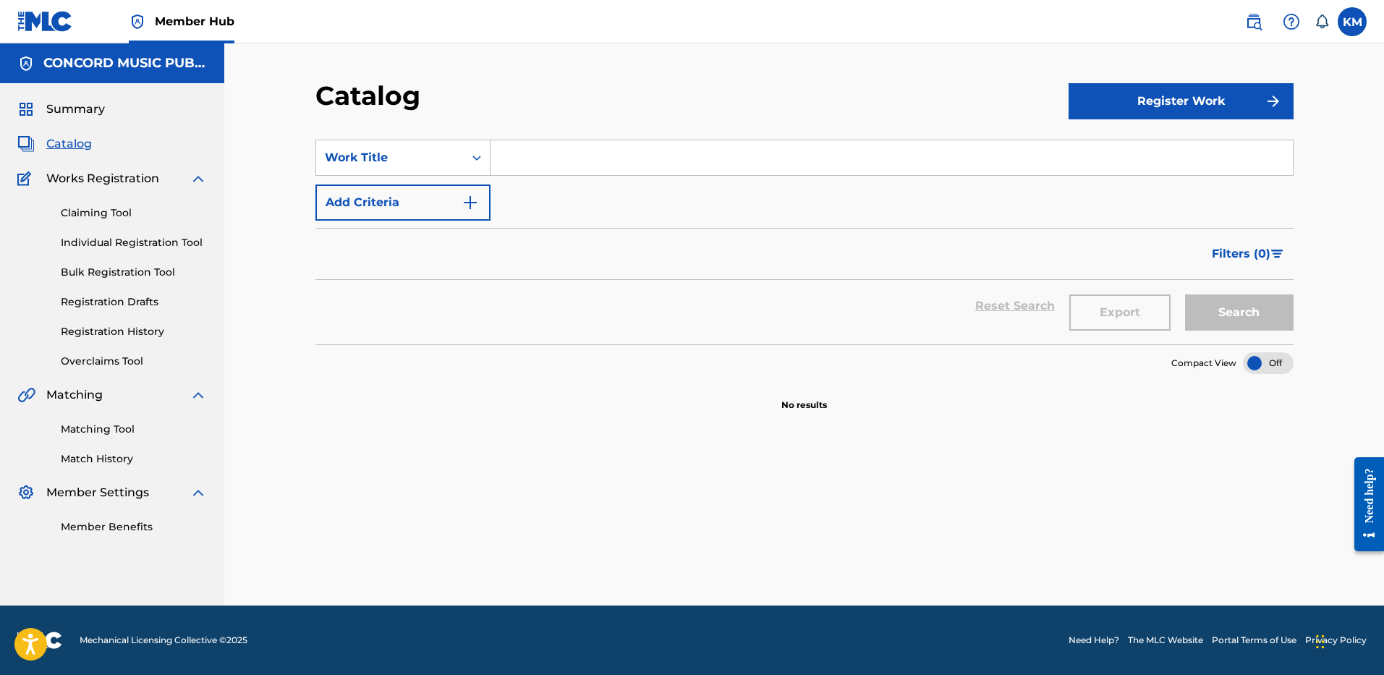
click at [501, 161] on input "Search Form" at bounding box center [892, 157] width 802 height 35
paste input "Heartlands"
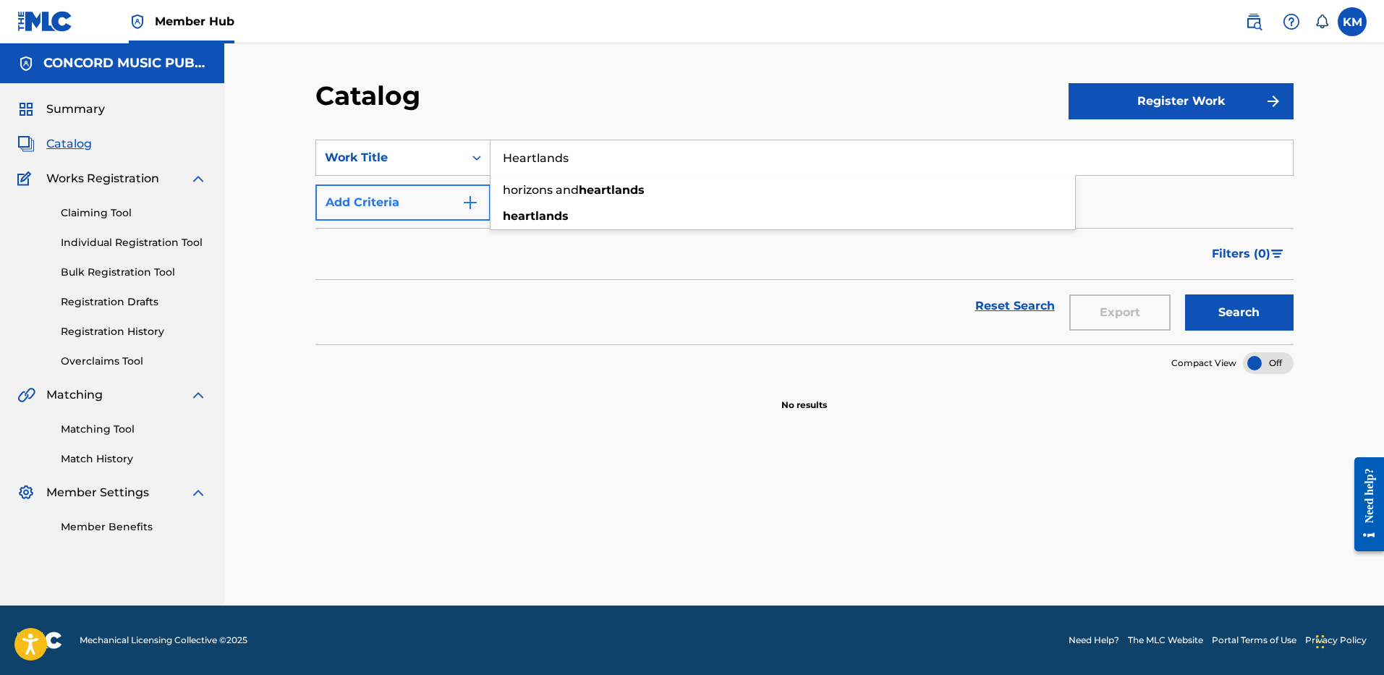
type input "Heartlands"
click at [472, 199] on img "Search Form" at bounding box center [470, 202] width 17 height 17
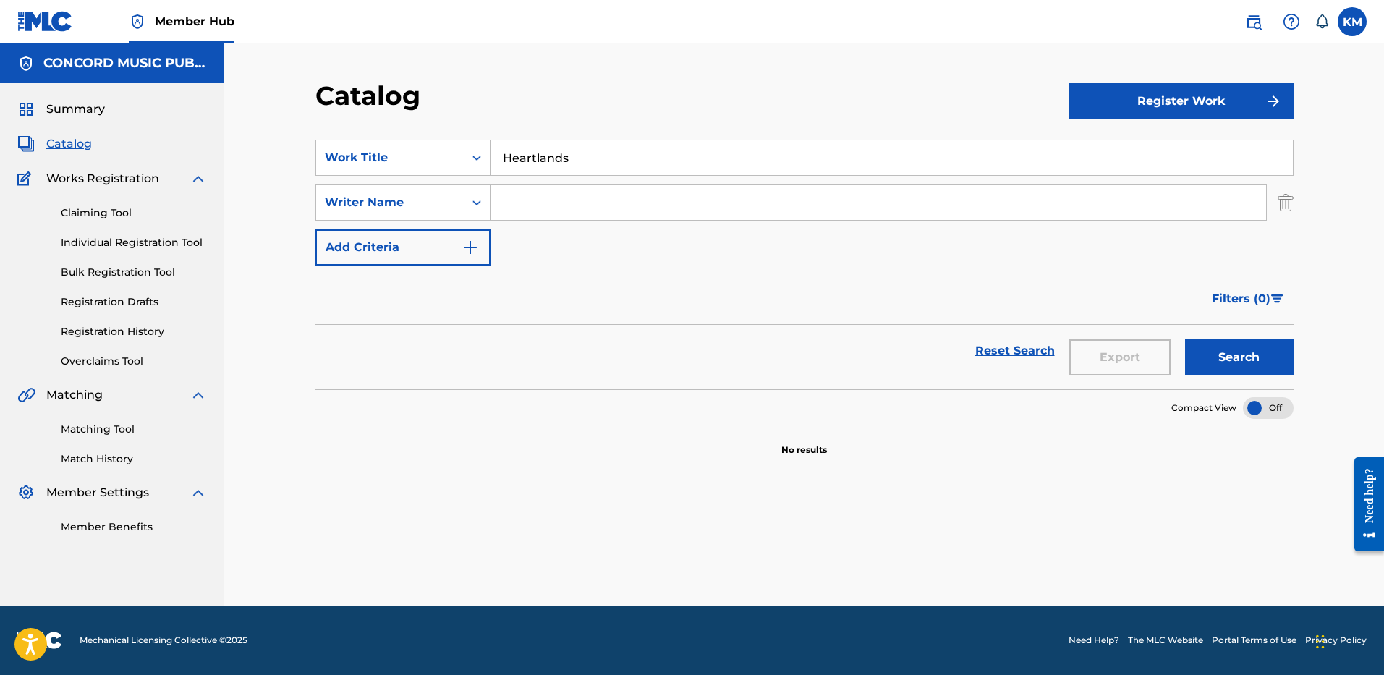
click at [525, 201] on input "Search Form" at bounding box center [879, 202] width 776 height 35
type input "KING"
click at [1185, 339] on button "Search" at bounding box center [1239, 357] width 109 height 36
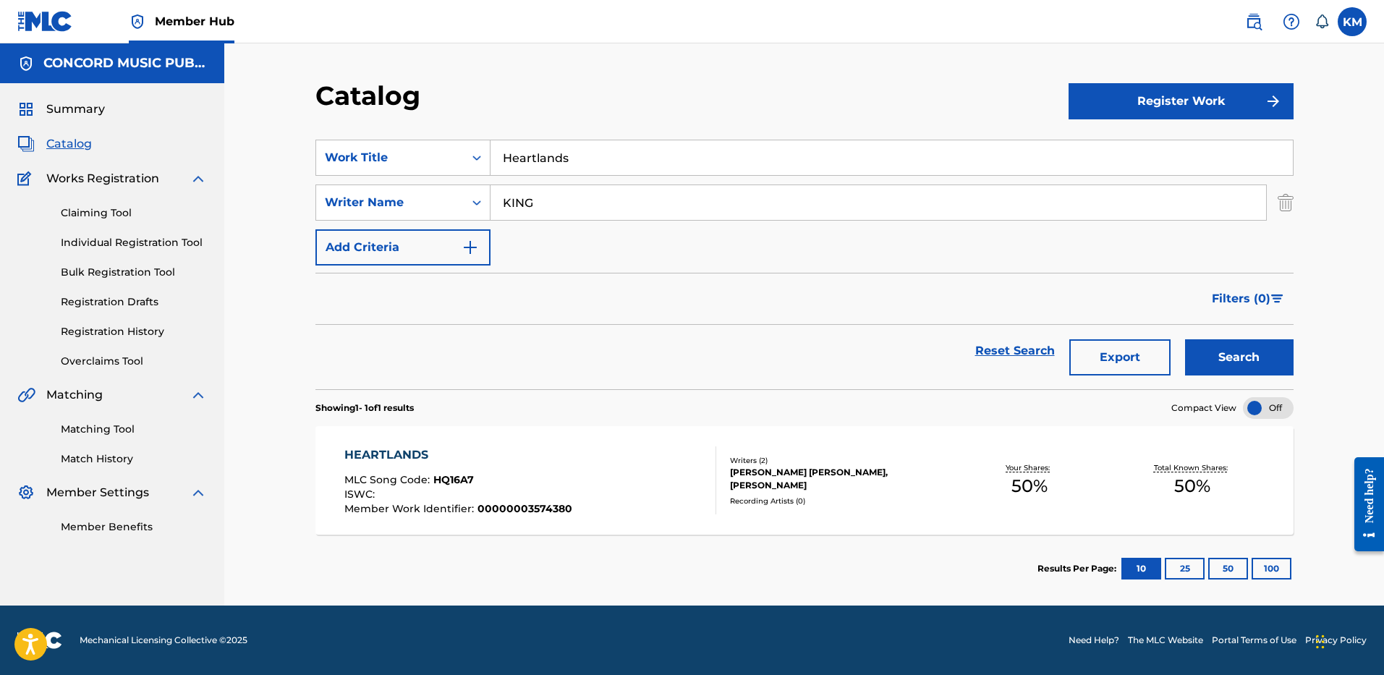
click at [468, 475] on span "HQ16A7" at bounding box center [453, 479] width 41 height 13
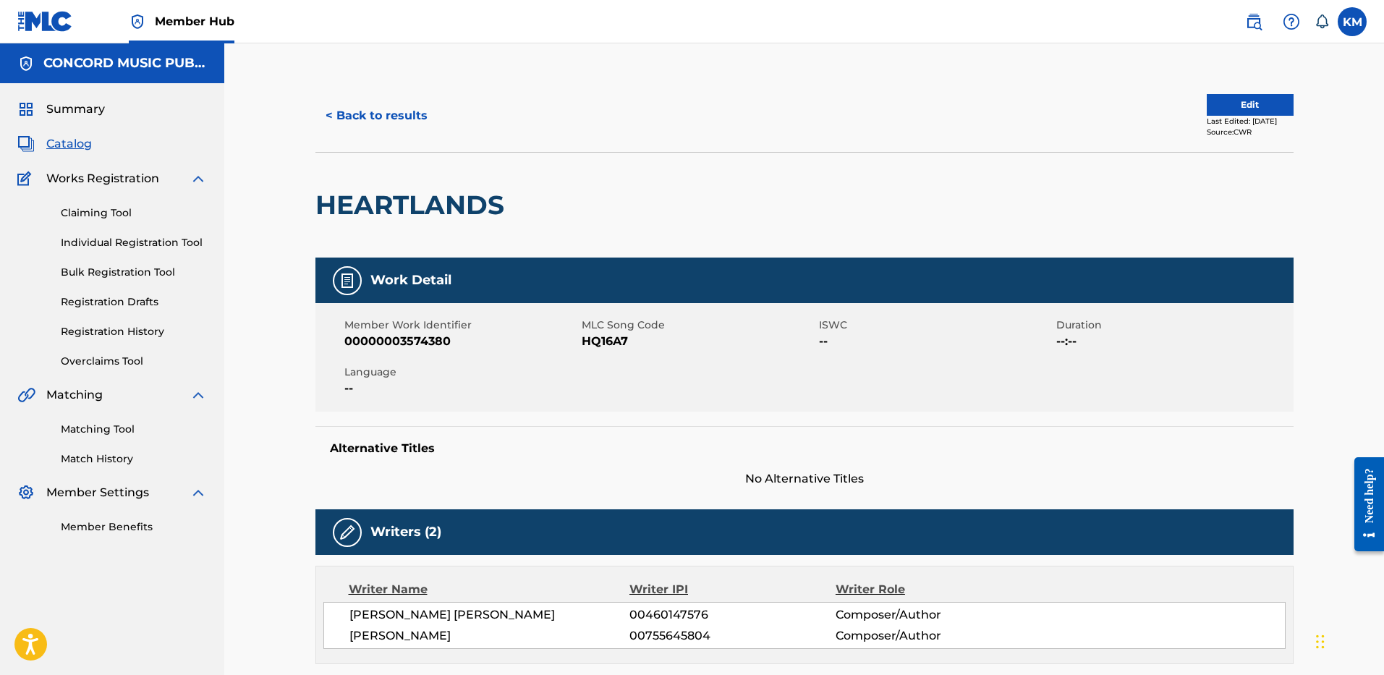
click at [611, 340] on span "HQ16A7" at bounding box center [699, 341] width 234 height 17
copy span "HQ16A7"
click at [410, 111] on button "< Back to results" at bounding box center [376, 116] width 122 height 36
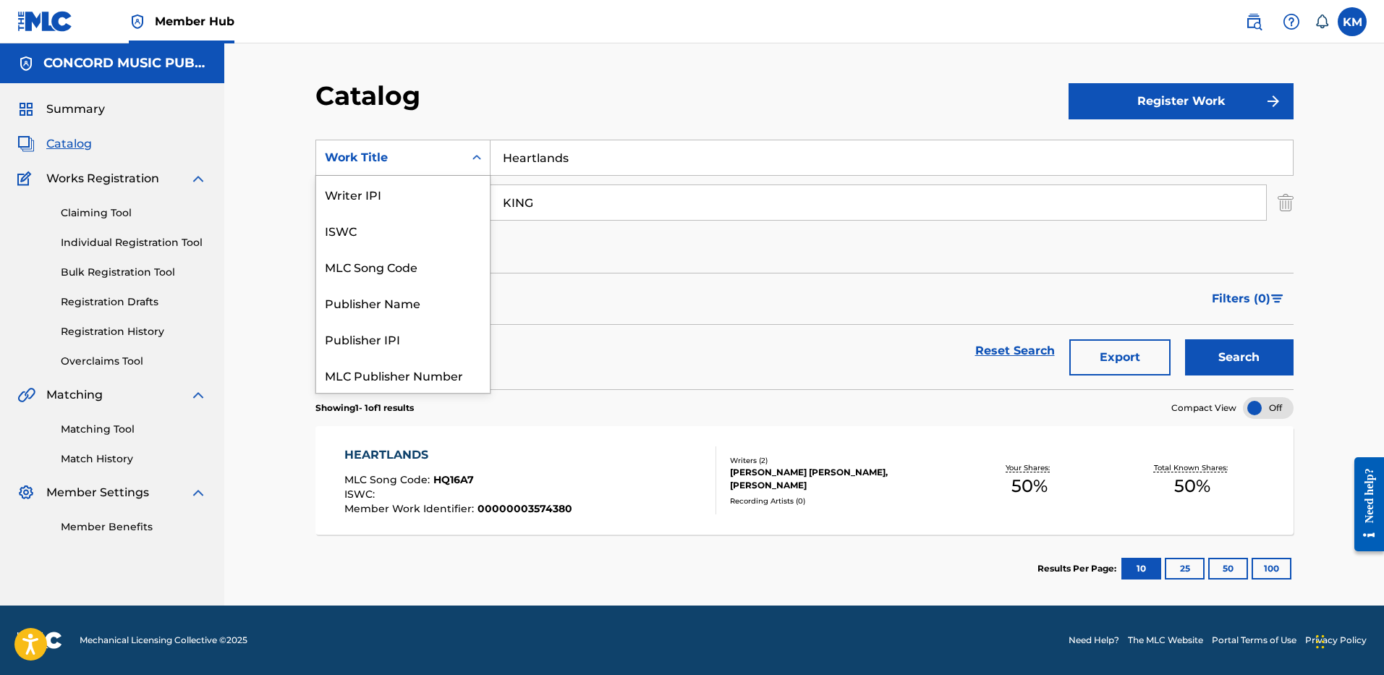
click at [471, 160] on icon "Search Form" at bounding box center [477, 158] width 14 height 14
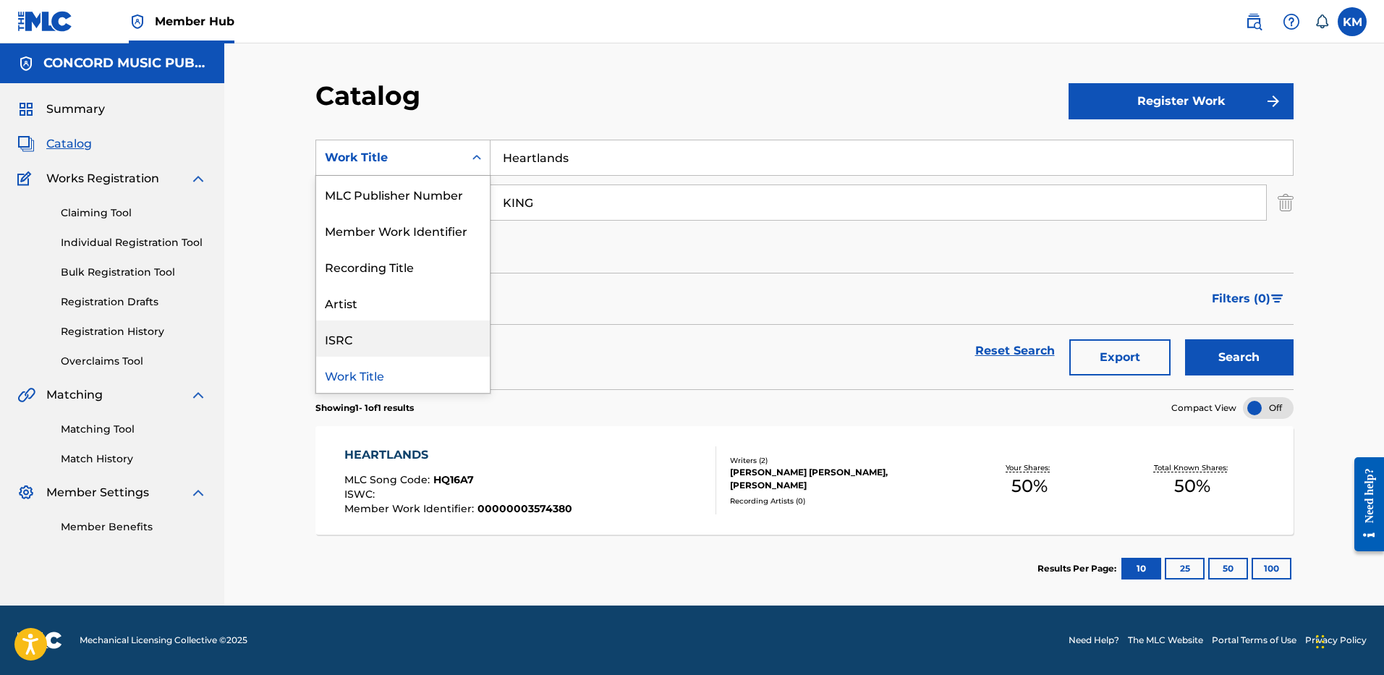
click at [448, 330] on div "ISRC" at bounding box center [403, 339] width 174 height 36
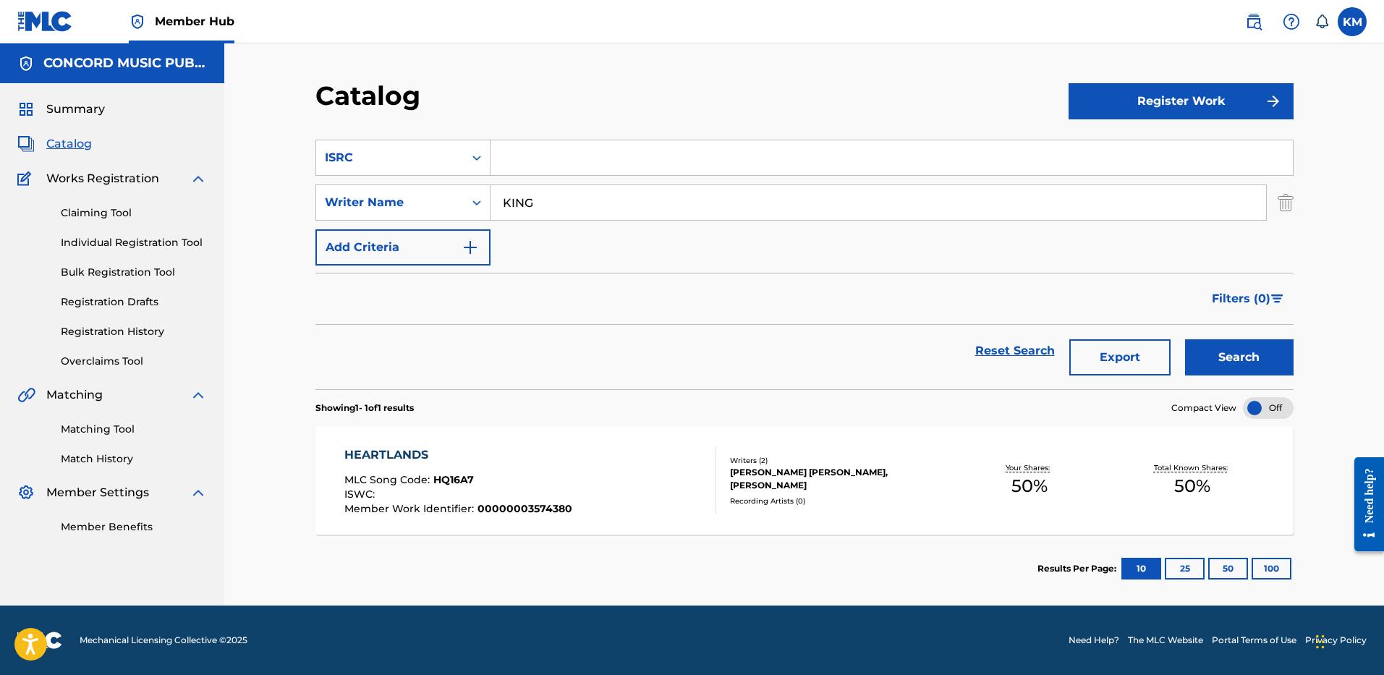
click at [510, 168] on input "Search Form" at bounding box center [892, 157] width 802 height 35
paste input "USUM72116287"
click at [1290, 211] on img "Search Form" at bounding box center [1286, 203] width 16 height 36
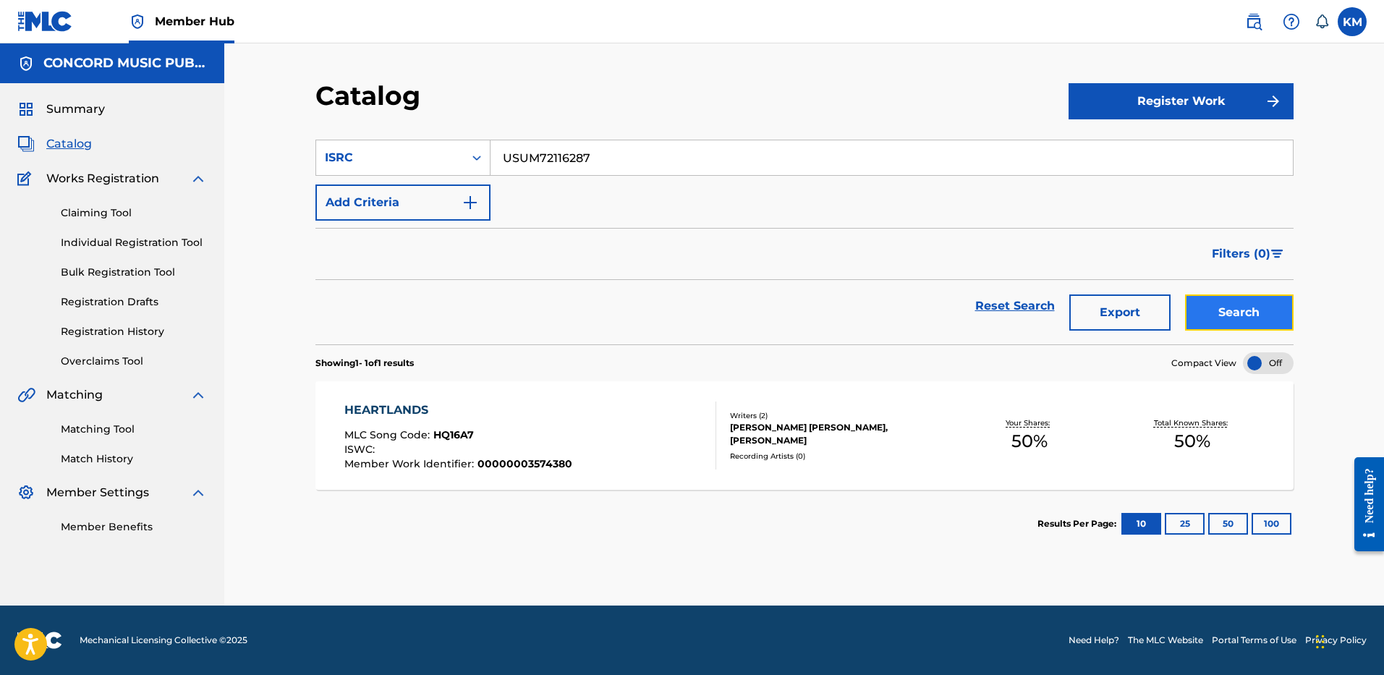
click at [1255, 311] on button "Search" at bounding box center [1239, 312] width 109 height 36
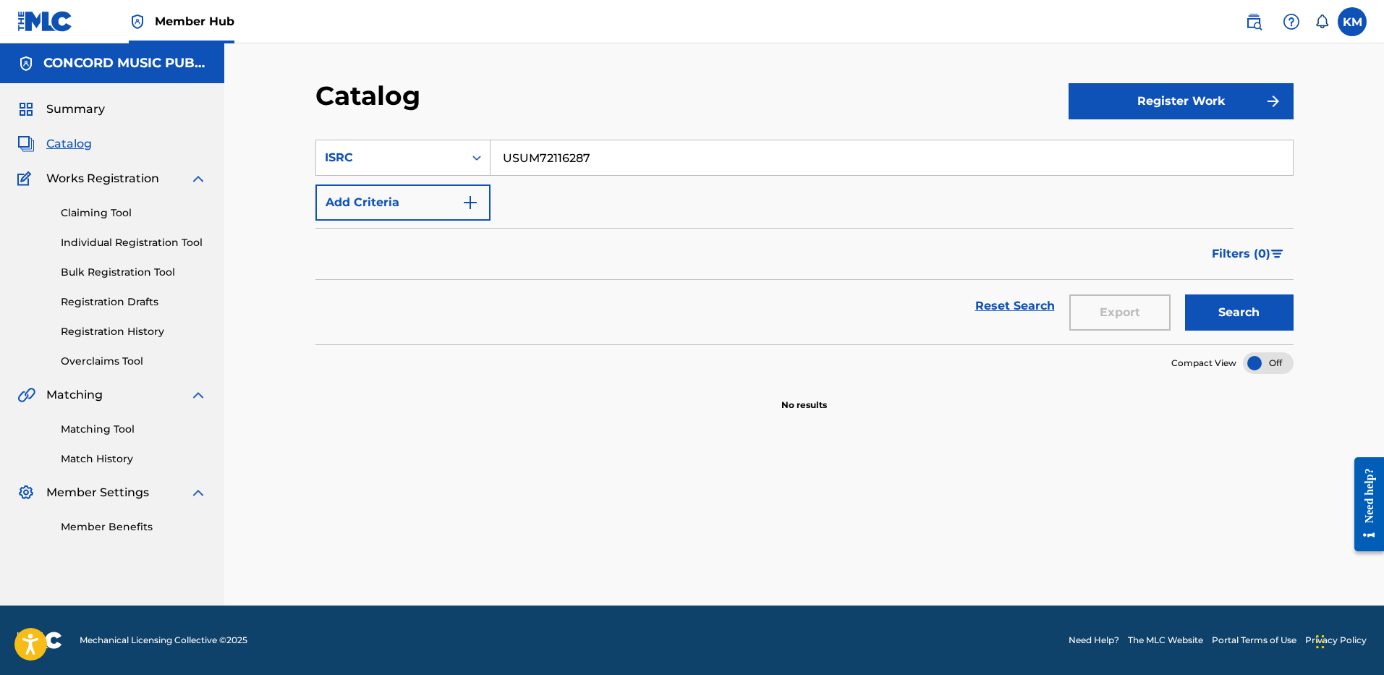
click at [559, 155] on input "USUM72116287" at bounding box center [892, 157] width 802 height 35
paste input "QX92502729"
type input "USQX92502729"
click at [1214, 305] on button "Search" at bounding box center [1239, 312] width 109 height 36
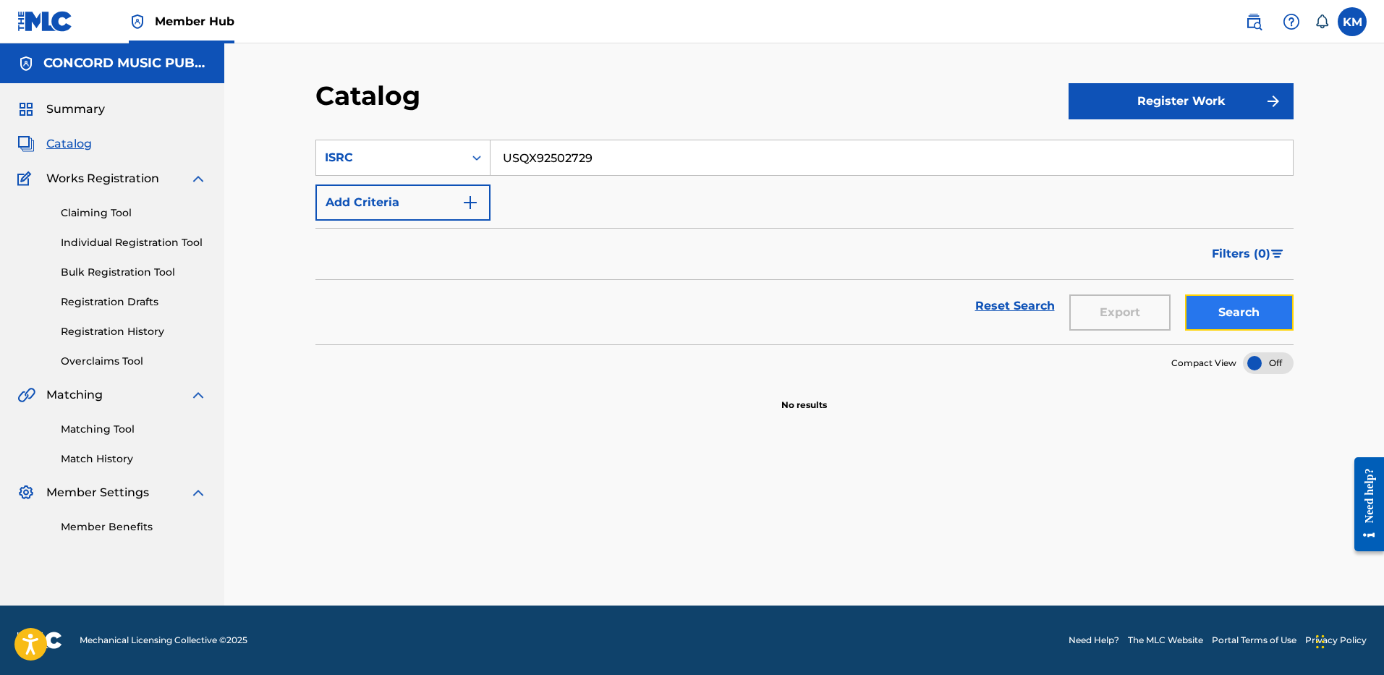
click at [1252, 315] on button "Search" at bounding box center [1239, 312] width 109 height 36
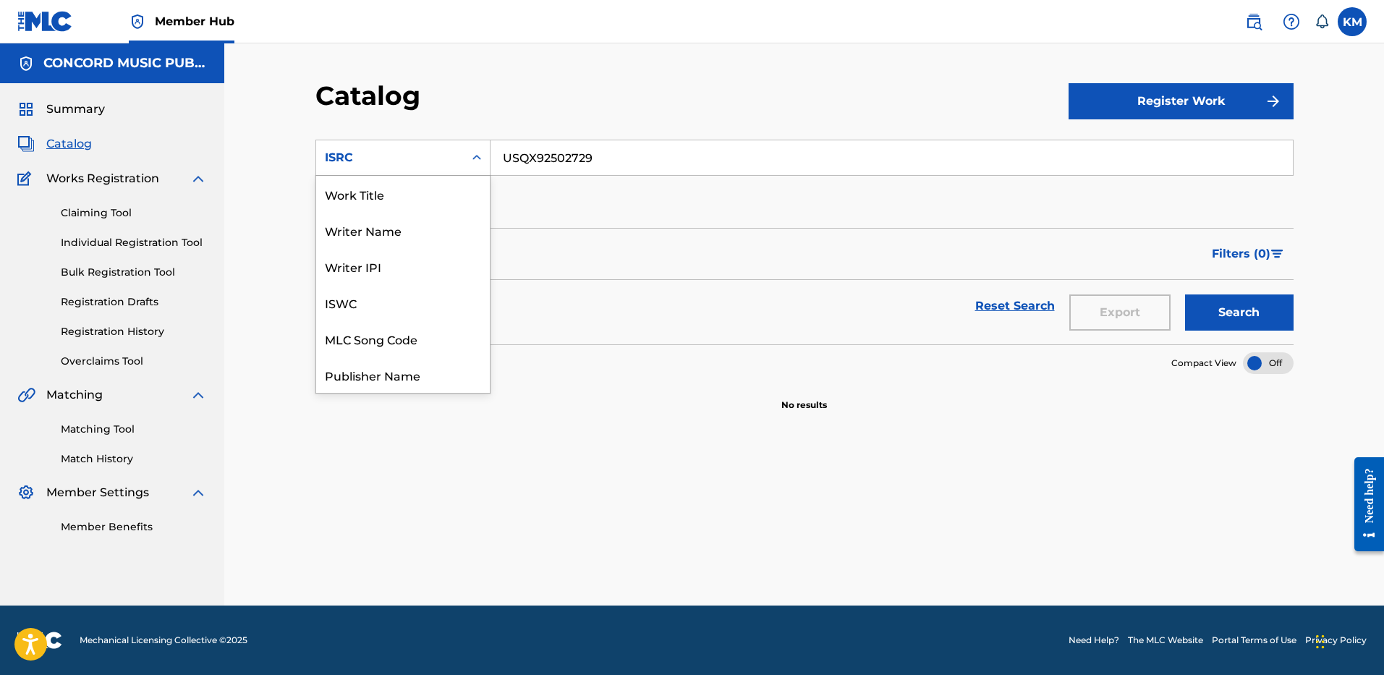
click at [475, 158] on icon "Search Form" at bounding box center [476, 157] width 9 height 5
click at [408, 196] on div "Work Title" at bounding box center [403, 194] width 174 height 36
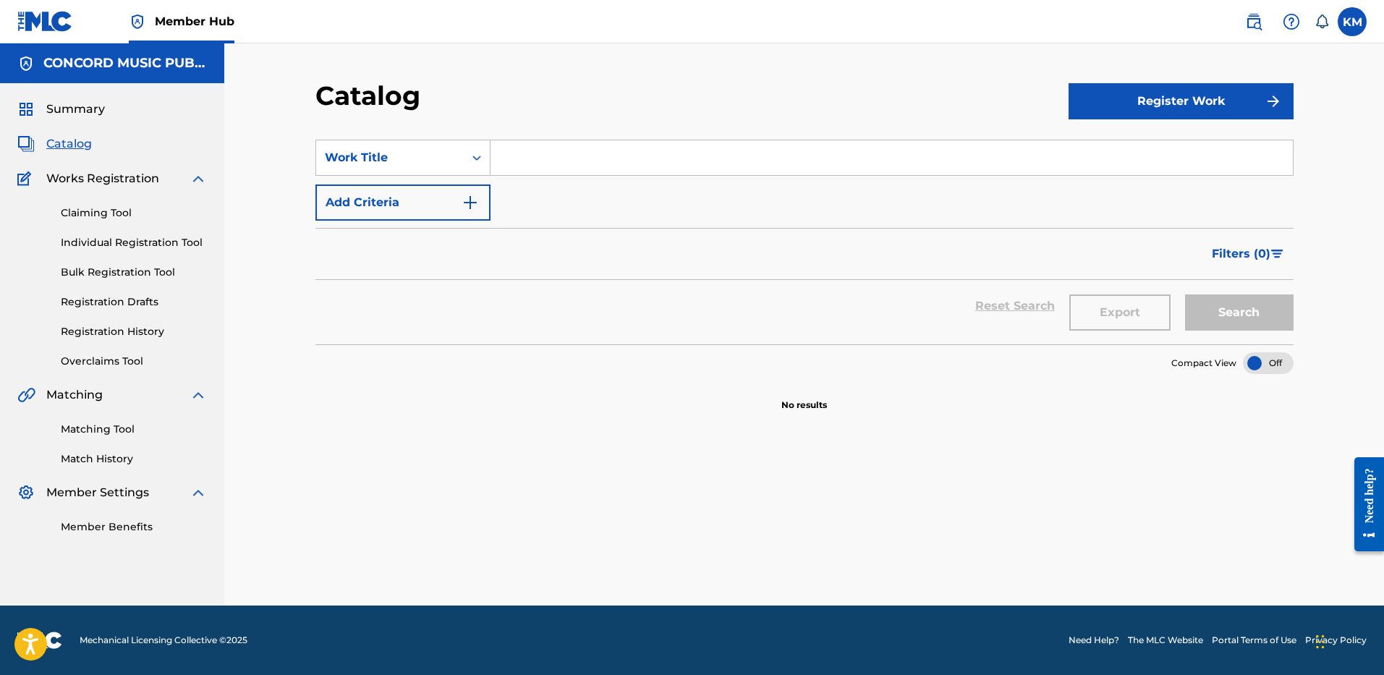
paste input "Love That I Love You"
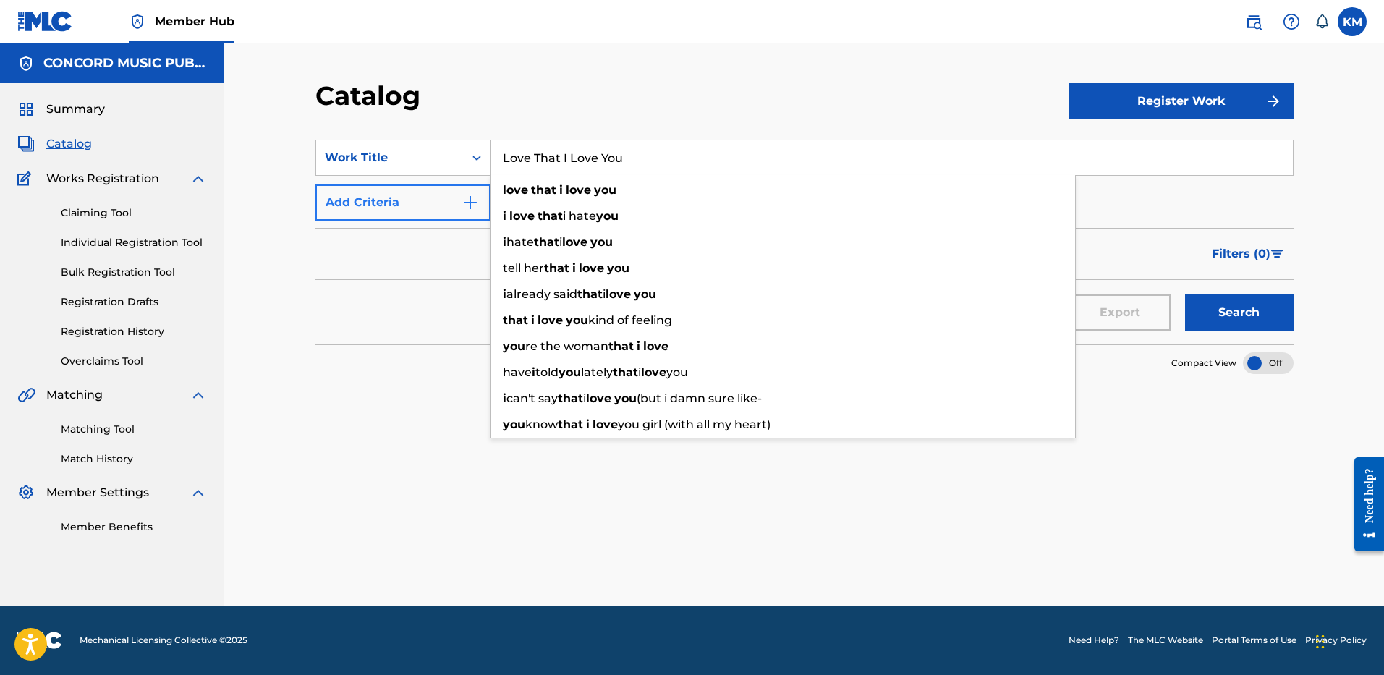
type input "Love That I Love You"
click at [475, 198] on img "Search Form" at bounding box center [470, 202] width 17 height 17
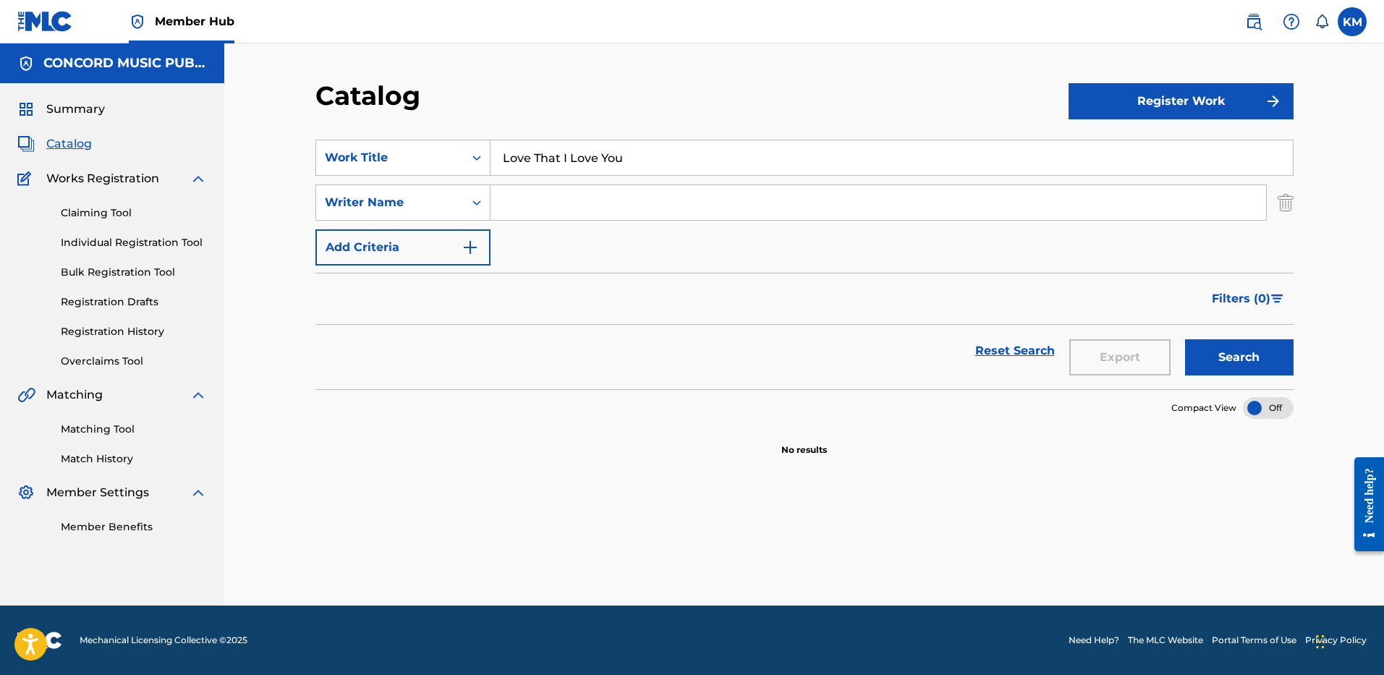
click at [501, 206] on input "Search Form" at bounding box center [879, 202] width 776 height 35
type input "DICKERSON"
click at [1205, 350] on button "Search" at bounding box center [1239, 357] width 109 height 36
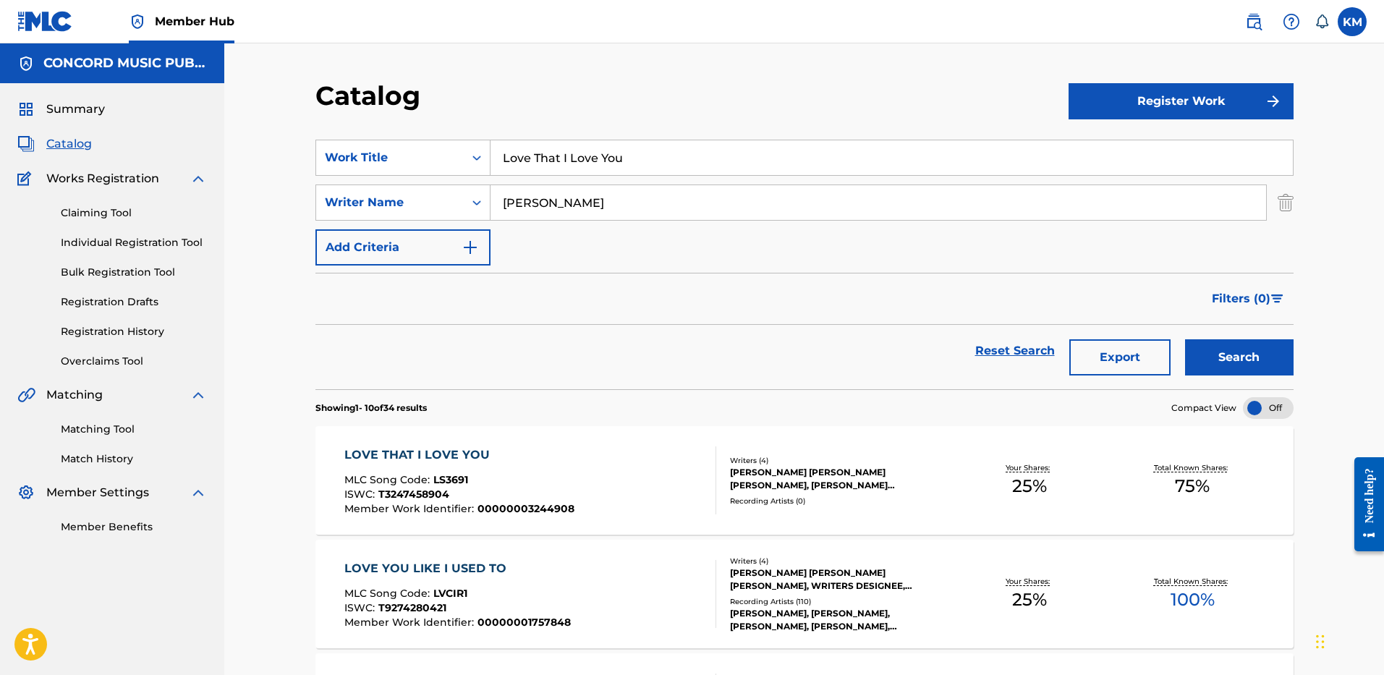
click at [529, 459] on div "LOVE THAT I LOVE YOU" at bounding box center [459, 454] width 230 height 17
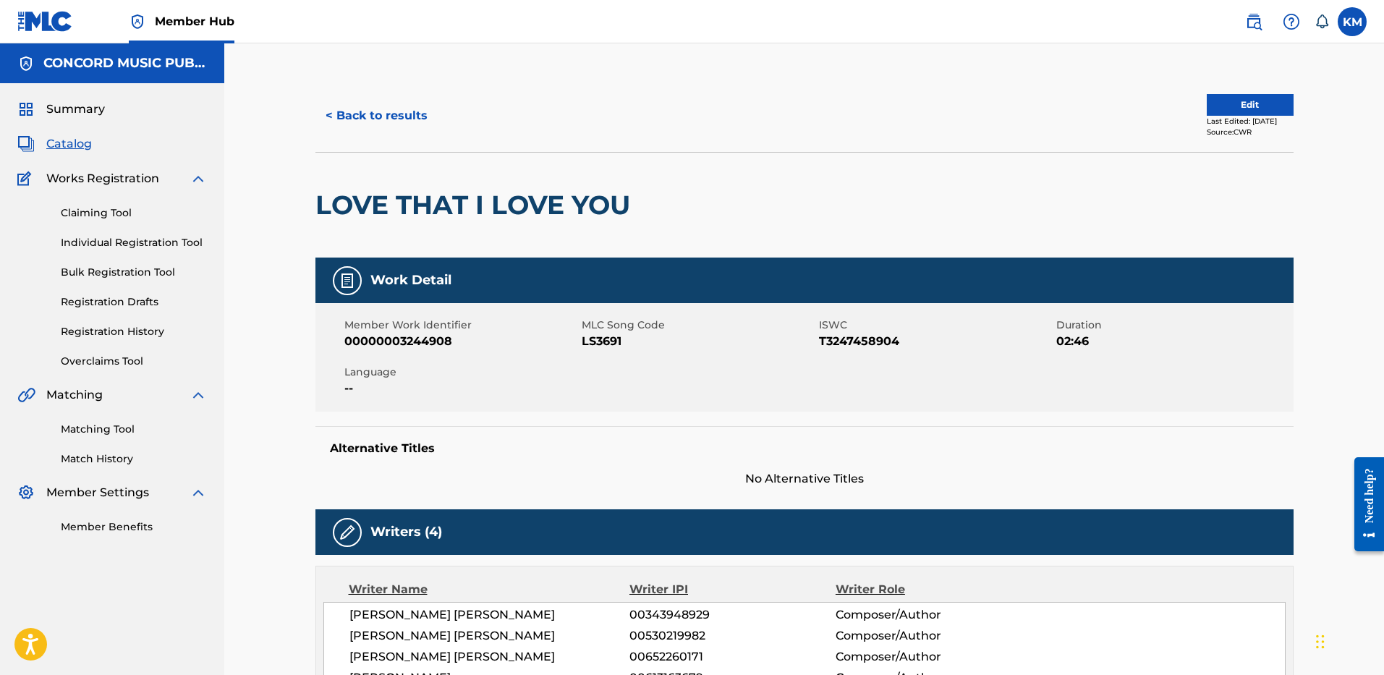
click at [582, 339] on span "LS3691" at bounding box center [699, 341] width 234 height 17
copy span "LS3691"
click at [391, 109] on button "< Back to results" at bounding box center [376, 116] width 122 height 36
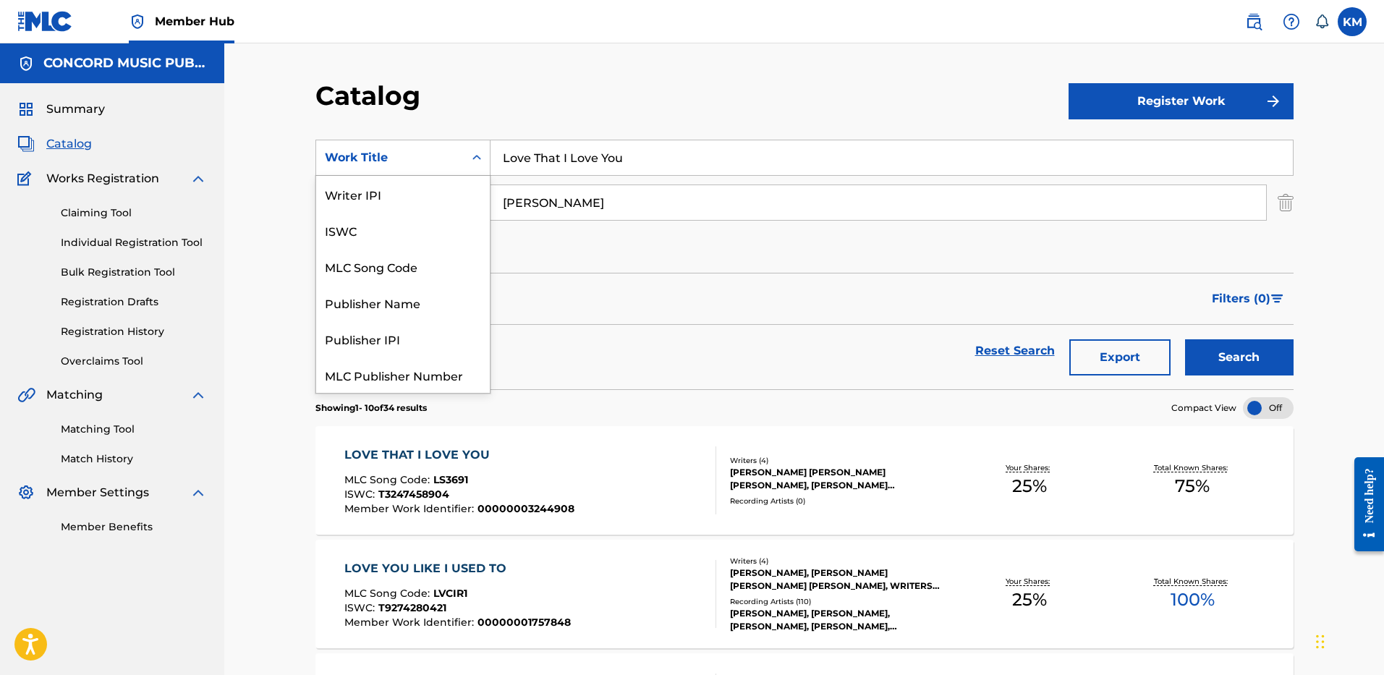
click at [477, 163] on icon "Search Form" at bounding box center [477, 158] width 14 height 14
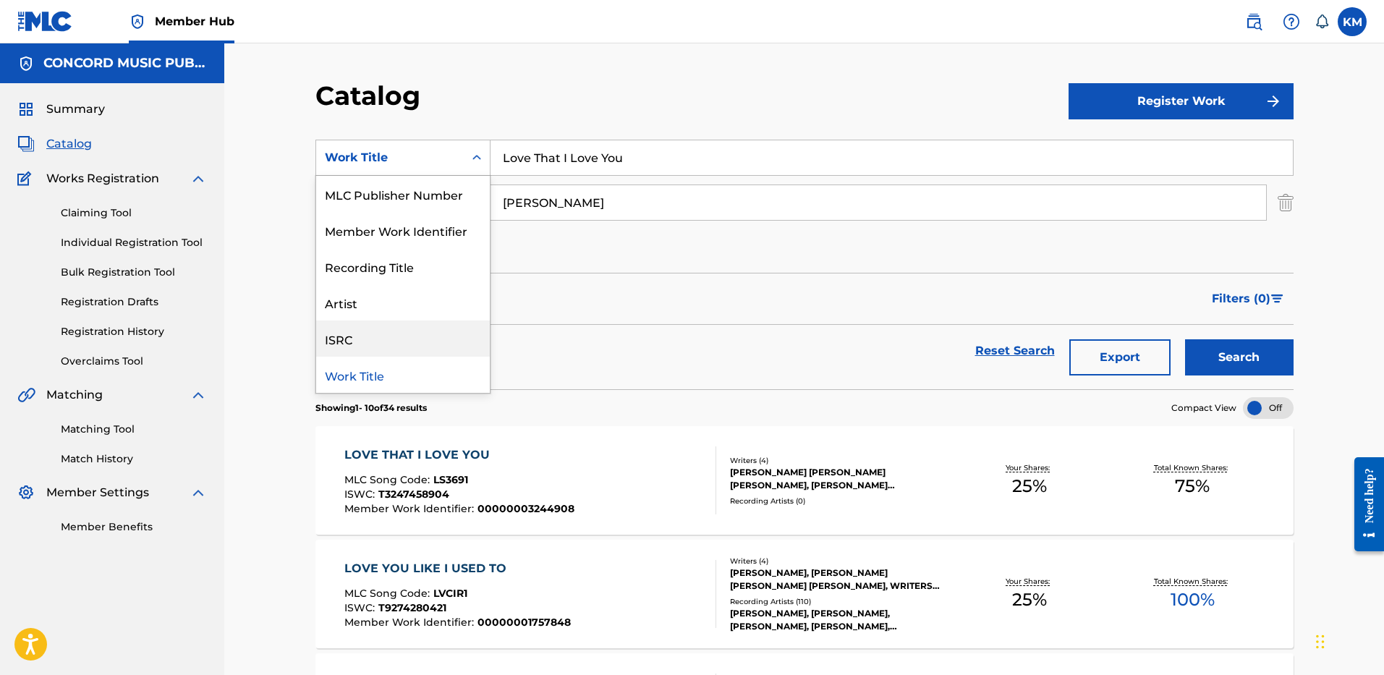
click at [399, 343] on div "ISRC" at bounding box center [403, 339] width 174 height 36
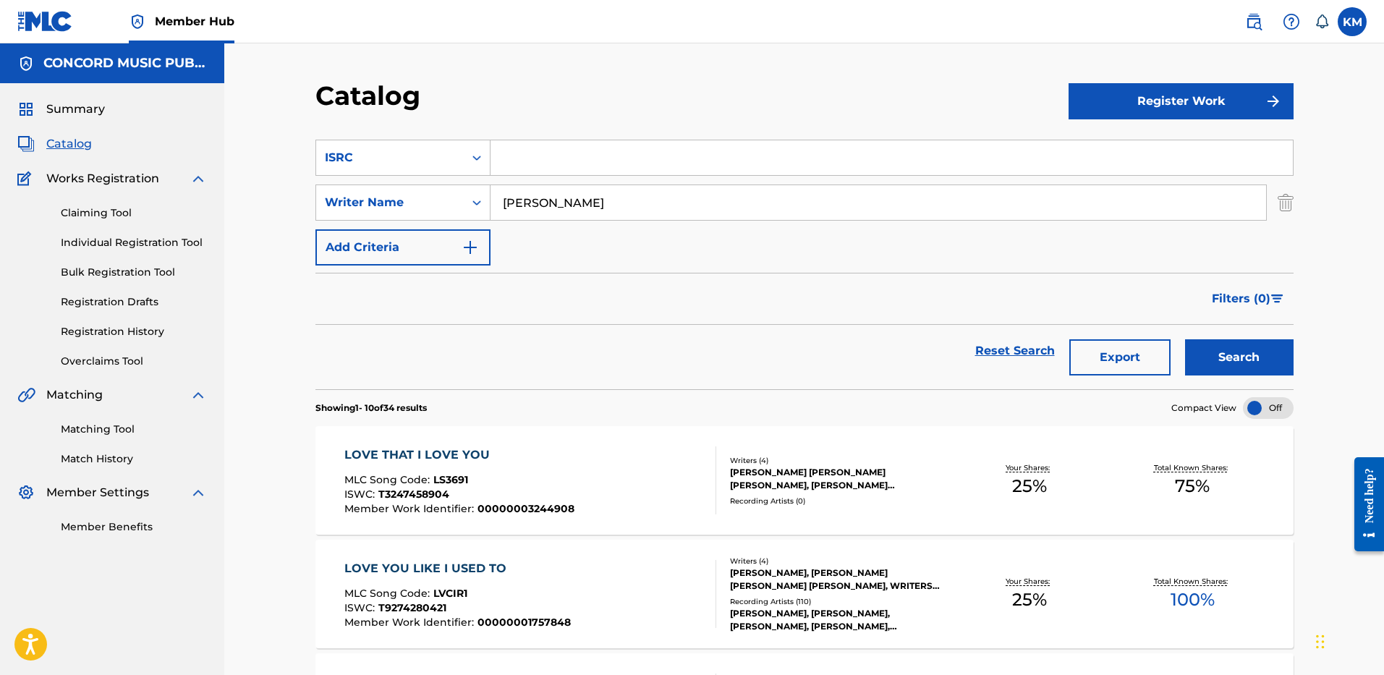
click at [547, 159] on input "Search Form" at bounding box center [892, 157] width 802 height 35
paste input "USUM72116291"
click at [1287, 202] on img "Search Form" at bounding box center [1286, 203] width 16 height 36
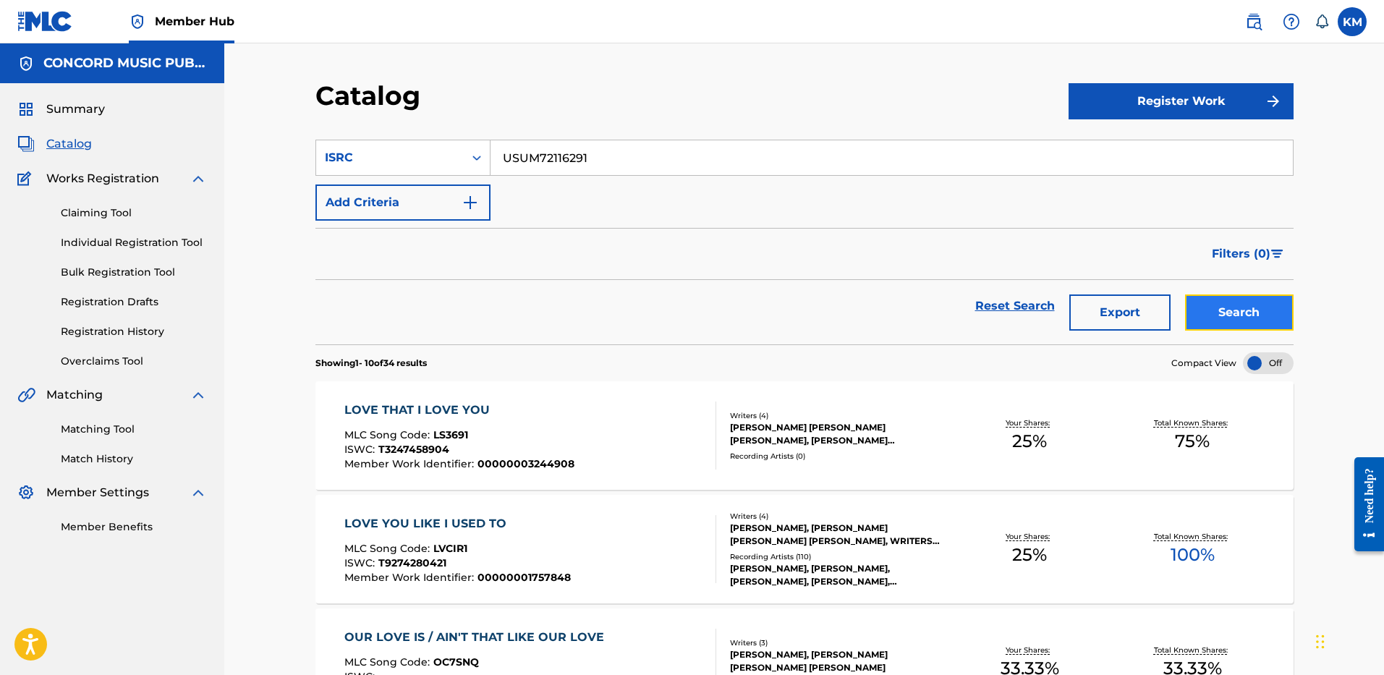
click at [1252, 295] on button "Search" at bounding box center [1239, 312] width 109 height 36
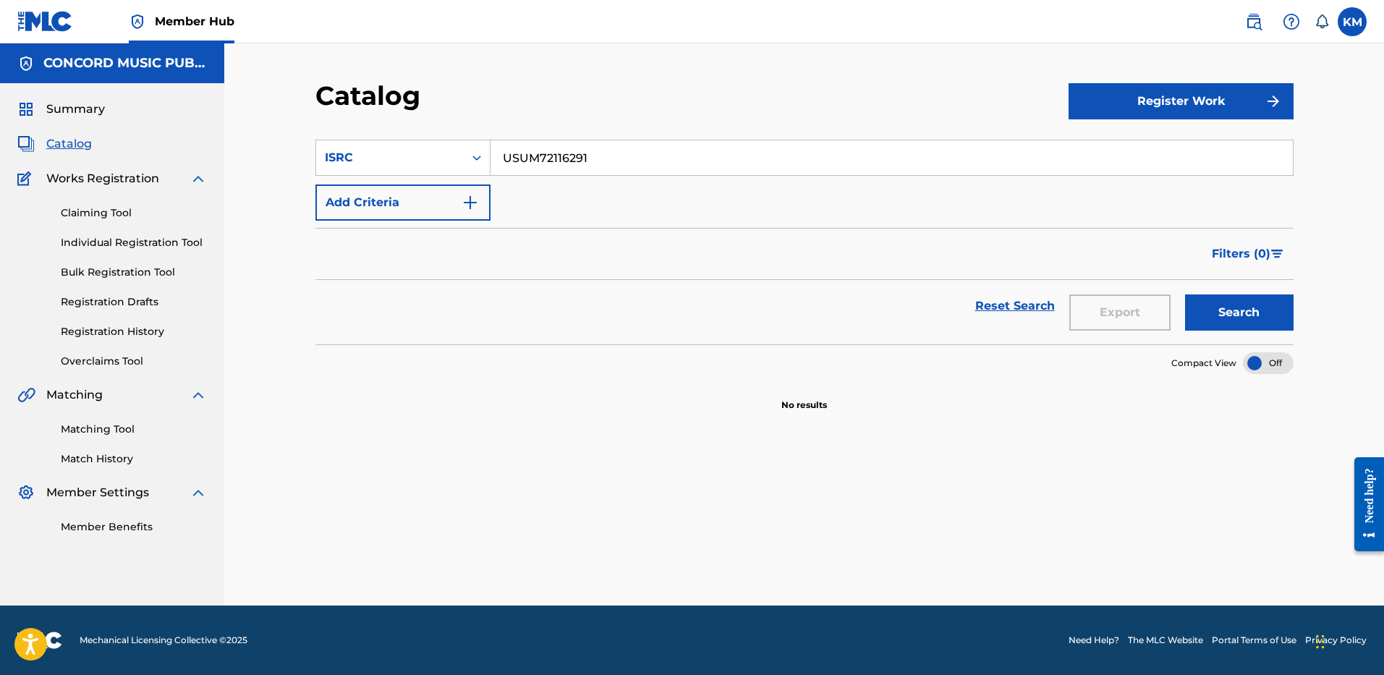
click at [548, 148] on input "USUM72116291" at bounding box center [892, 157] width 802 height 35
paste input "QZ9QQ2500283"
type input "QZ9QQ2500283"
click at [1205, 305] on button "Search" at bounding box center [1239, 312] width 109 height 36
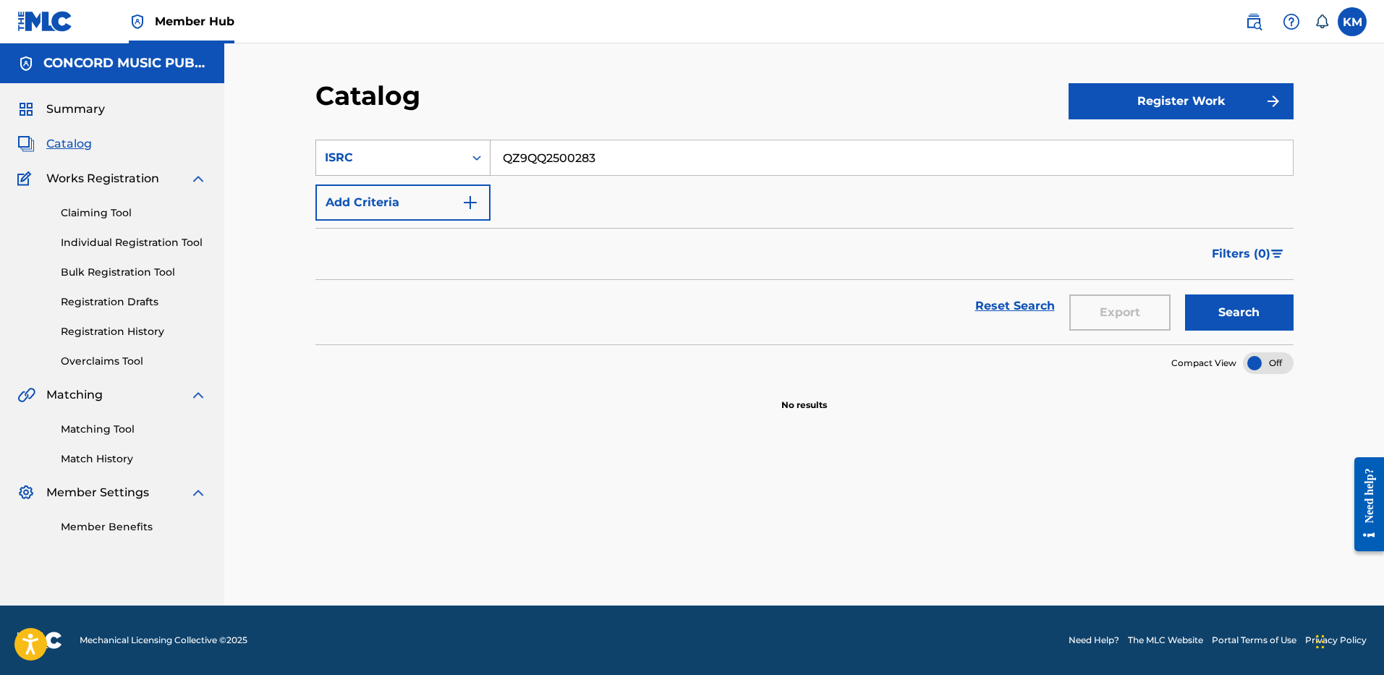
click at [467, 161] on div "Search Form" at bounding box center [477, 158] width 26 height 26
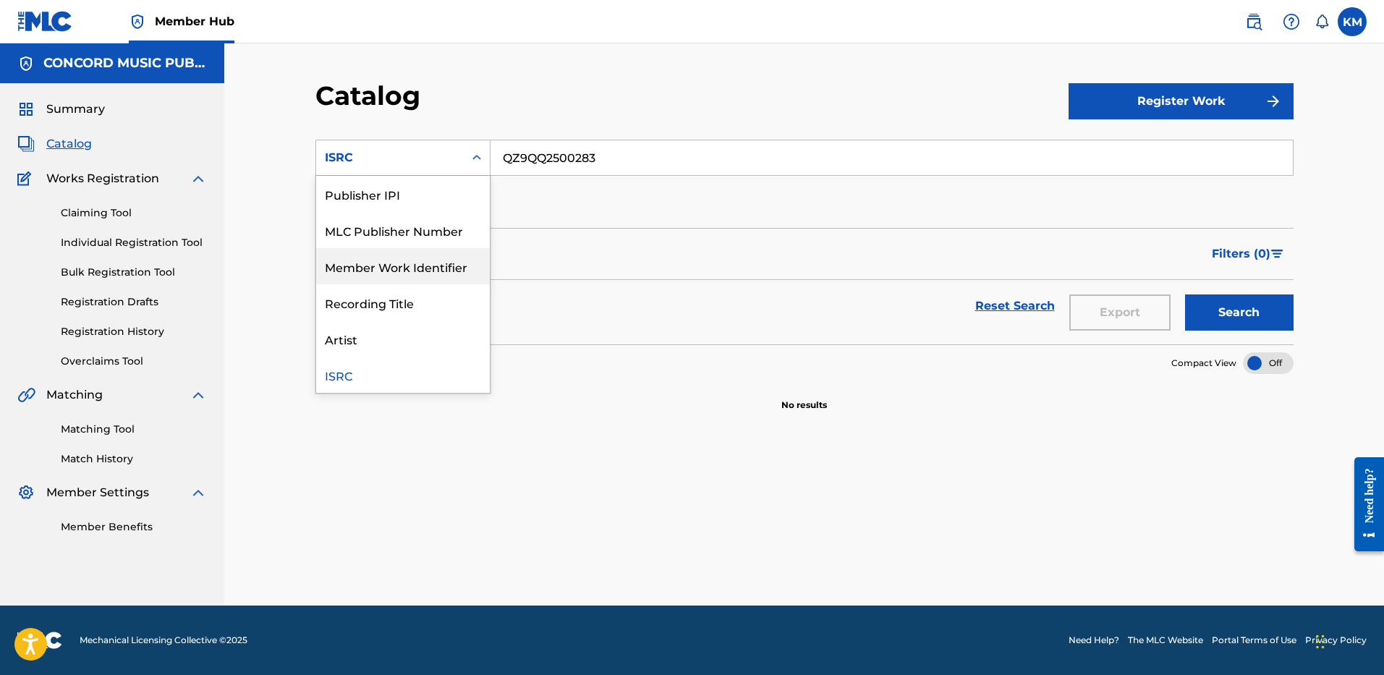
scroll to position [0, 0]
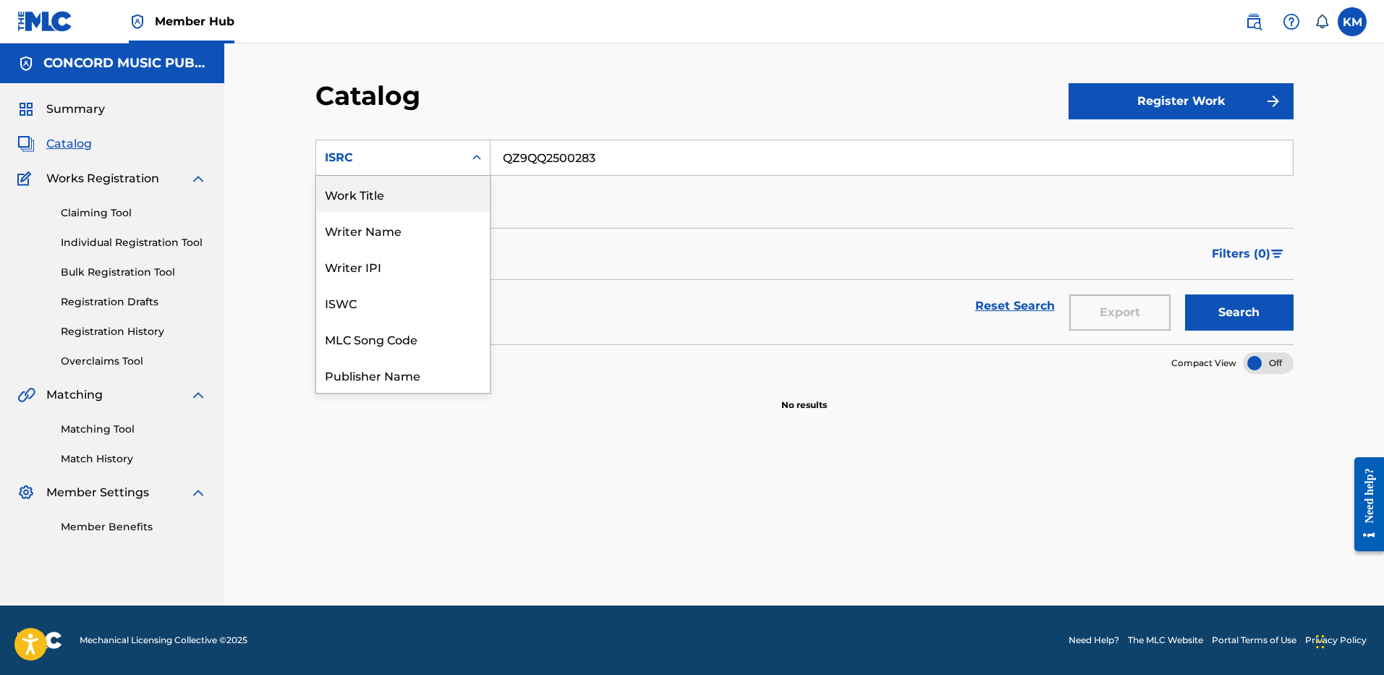
click at [412, 193] on div "Work Title" at bounding box center [403, 194] width 174 height 36
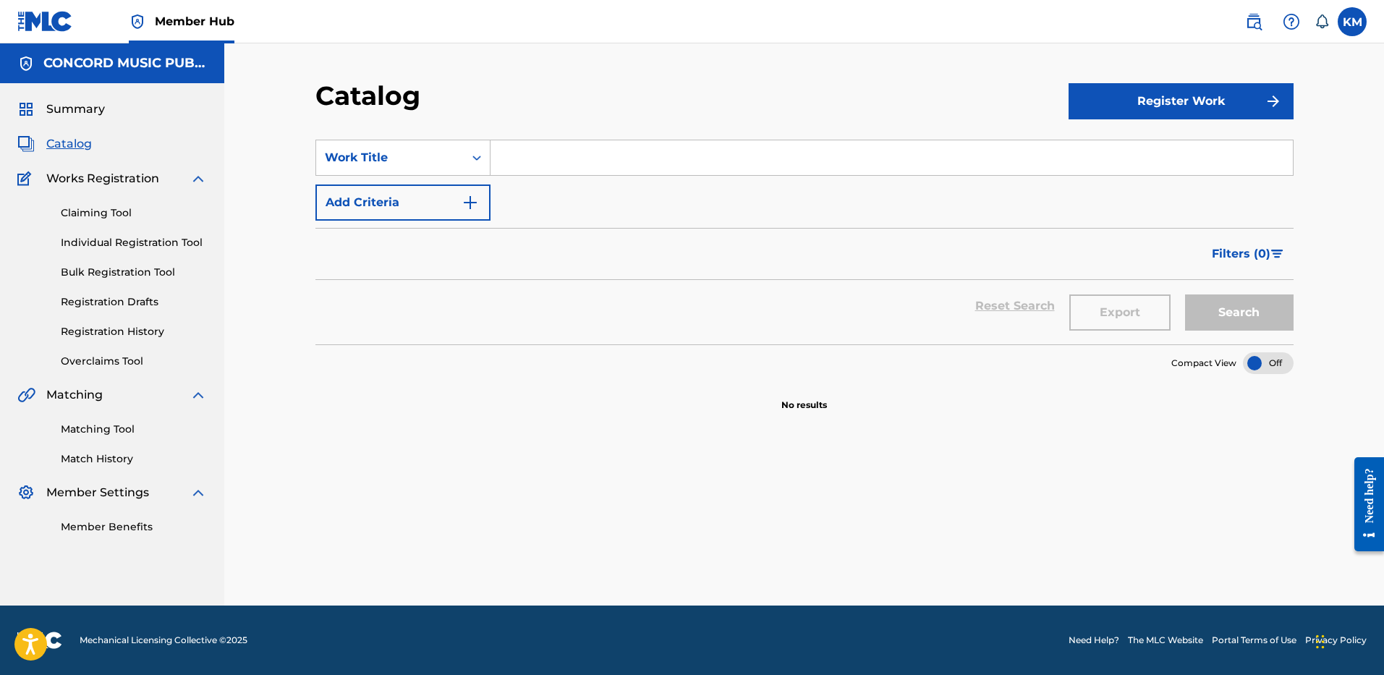
click at [538, 153] on input "Search Form" at bounding box center [892, 157] width 802 height 35
paste input "LOKiTA"
type input "LOKiTA"
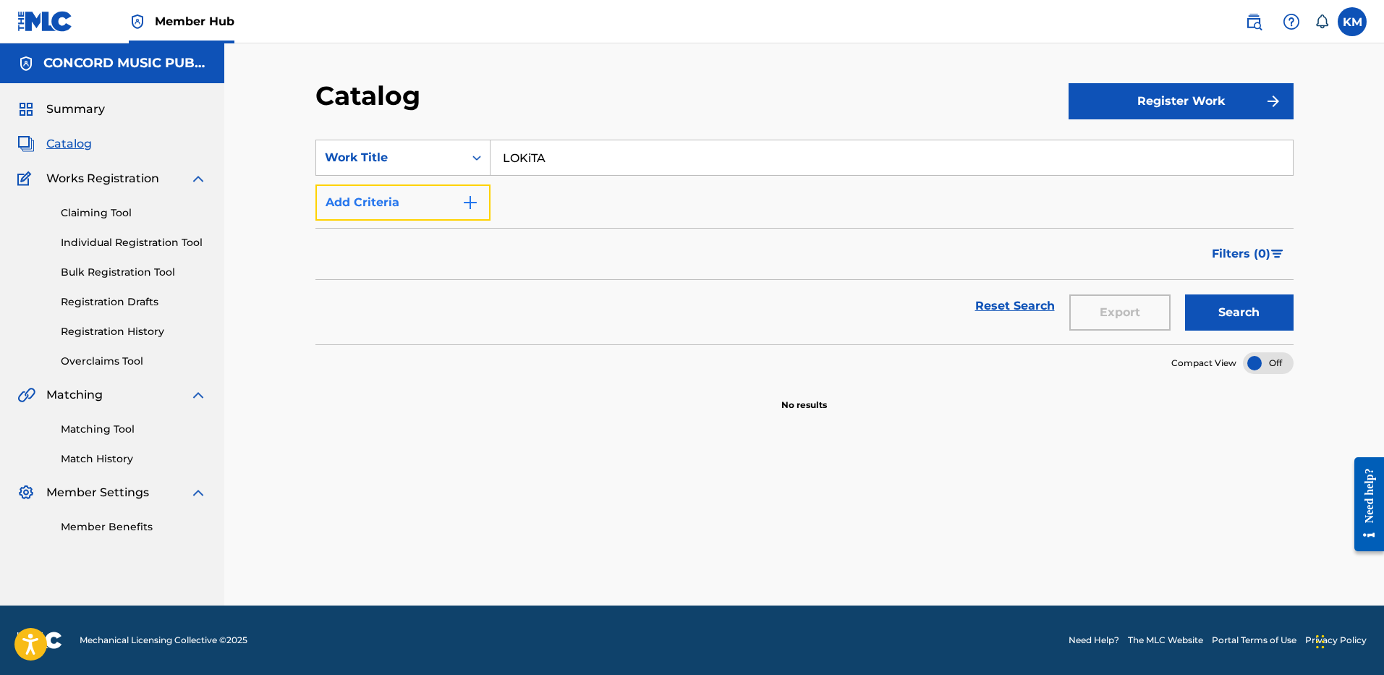
click at [467, 198] on img "Search Form" at bounding box center [470, 202] width 17 height 17
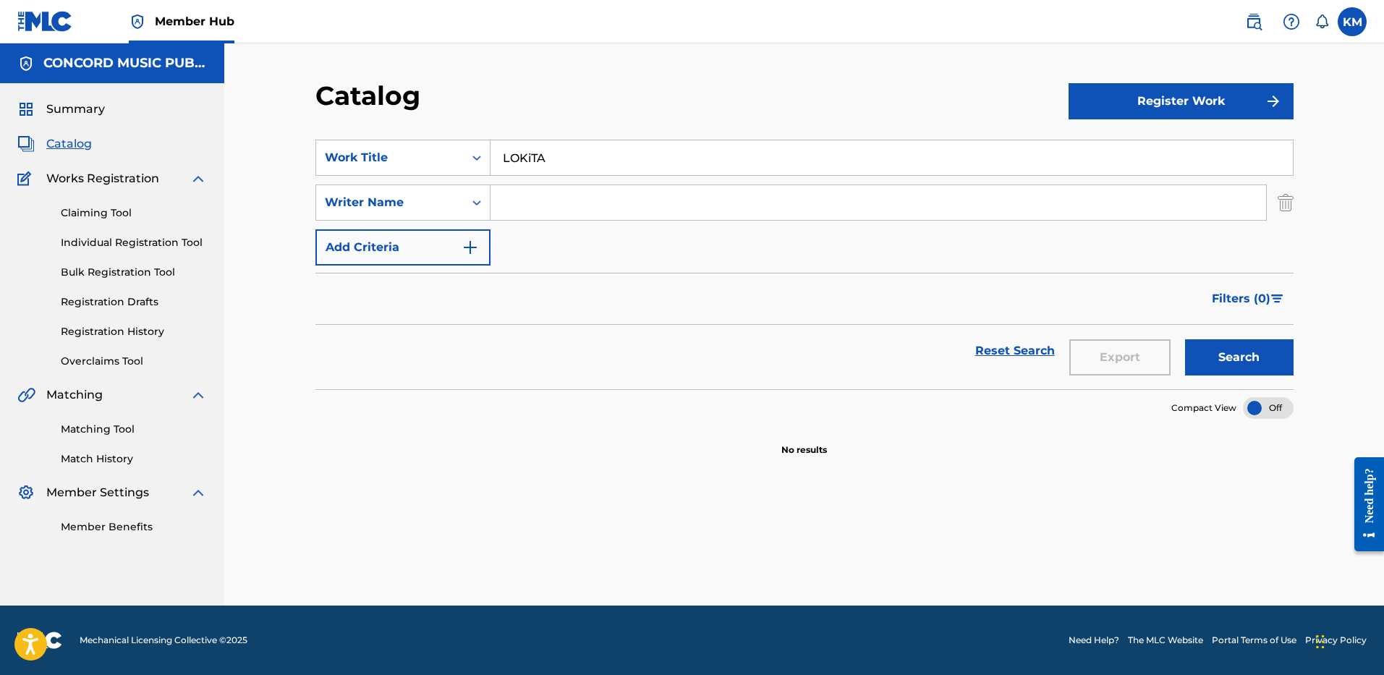
click at [539, 201] on input "Search Form" at bounding box center [879, 202] width 776 height 35
type input "HARRIS"
click at [1185, 339] on button "Search" at bounding box center [1239, 357] width 109 height 36
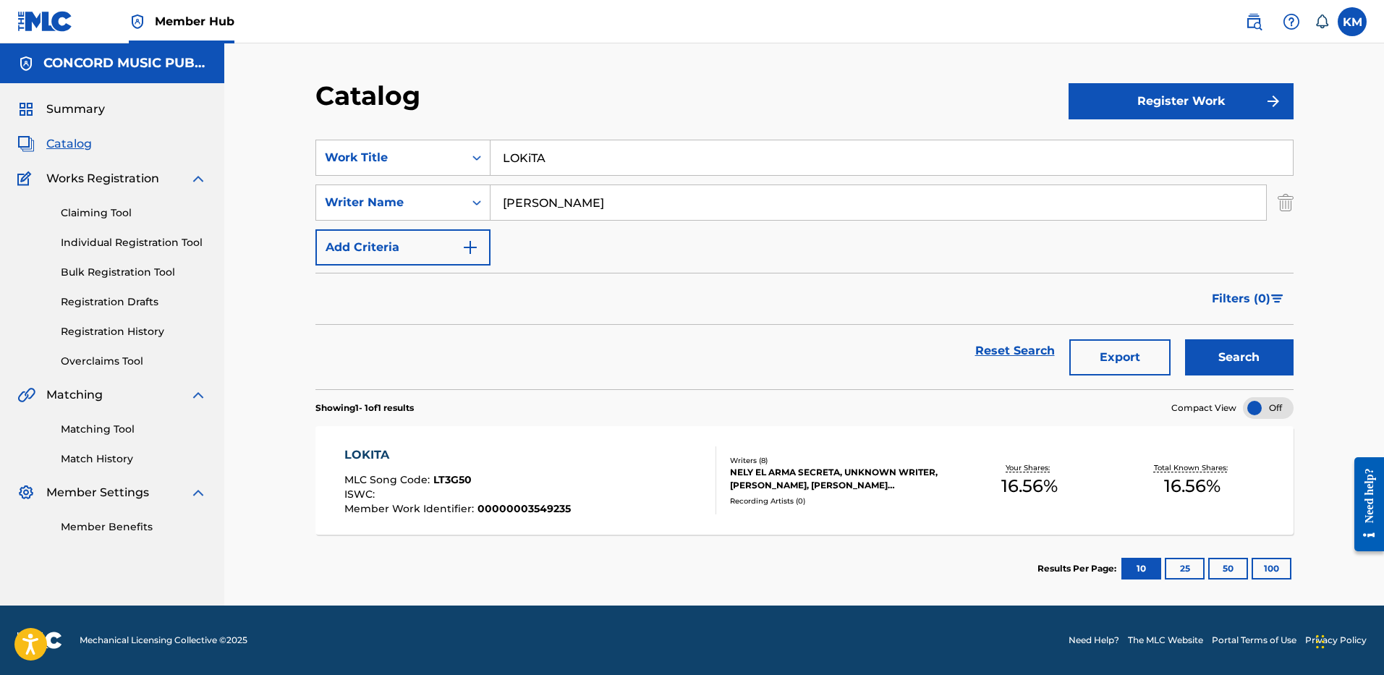
click at [454, 493] on div "ISWC :" at bounding box center [457, 496] width 226 height 14
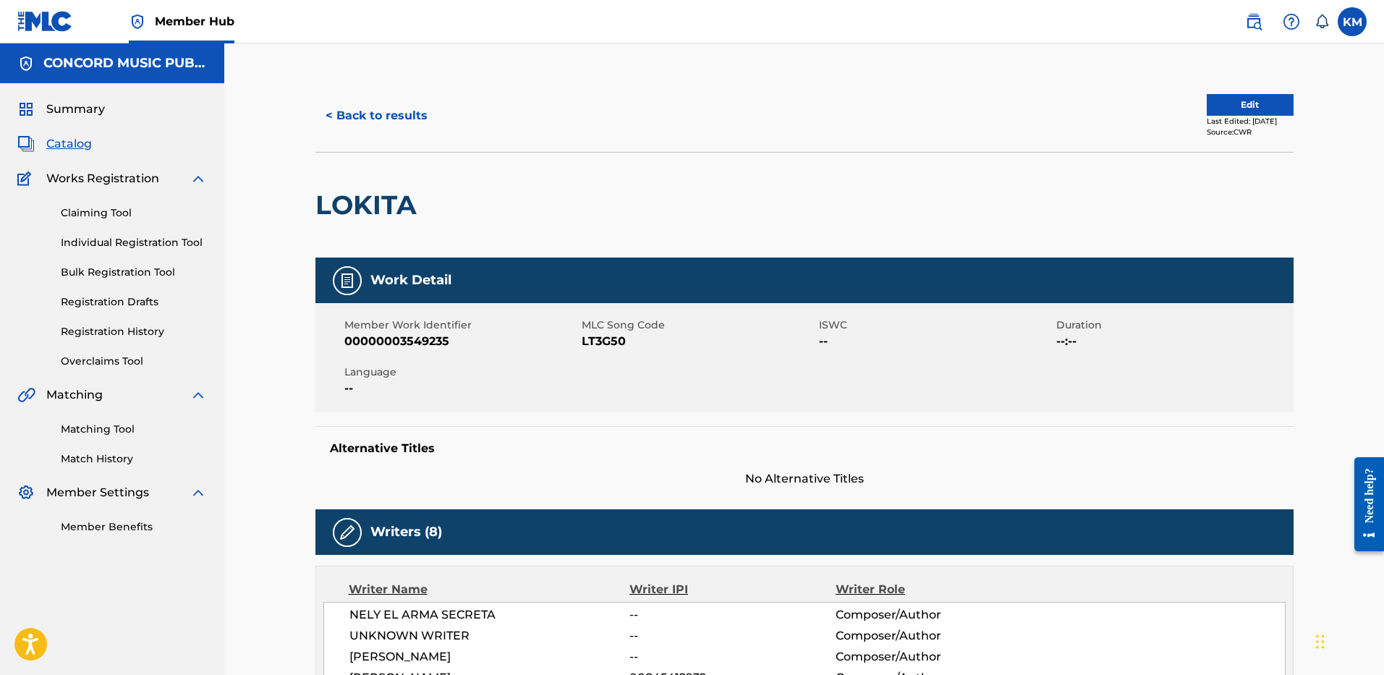
click at [606, 338] on span "LT3G50" at bounding box center [699, 341] width 234 height 17
copy span "LT3G50"
click at [384, 103] on button "< Back to results" at bounding box center [376, 116] width 122 height 36
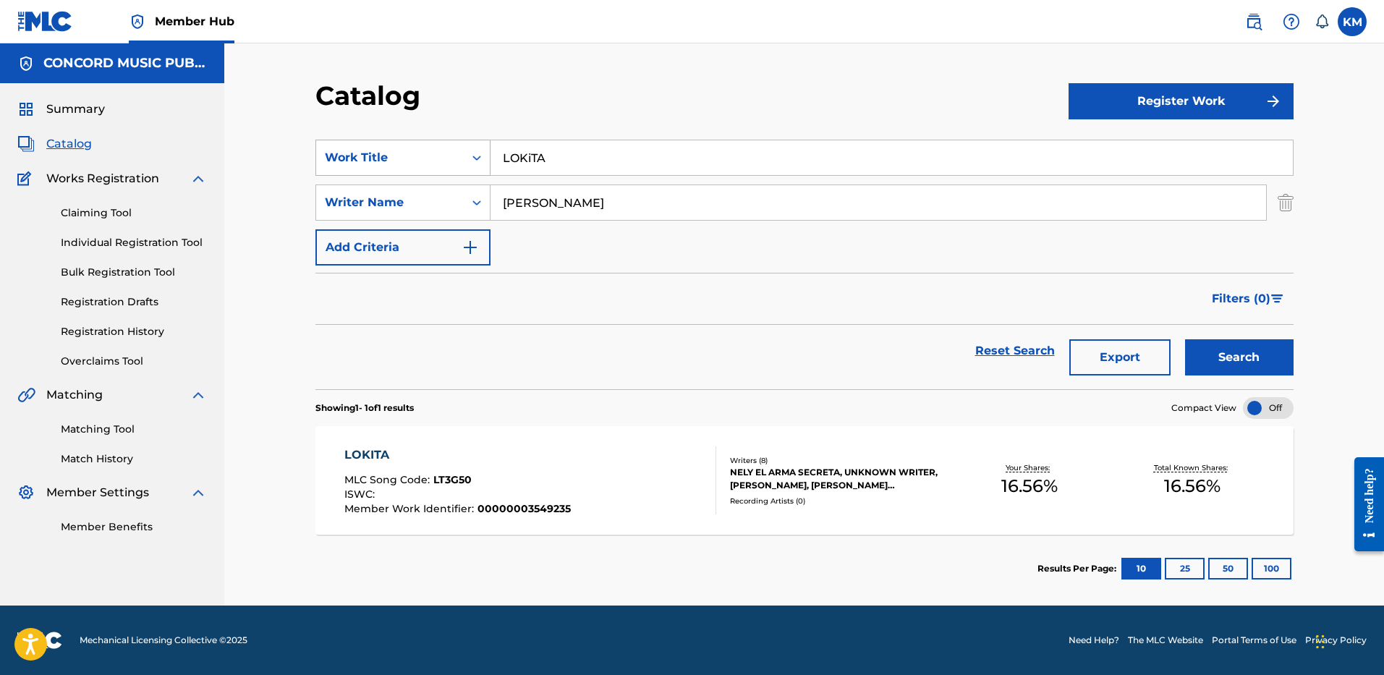
click at [478, 154] on icon "Search Form" at bounding box center [477, 158] width 14 height 14
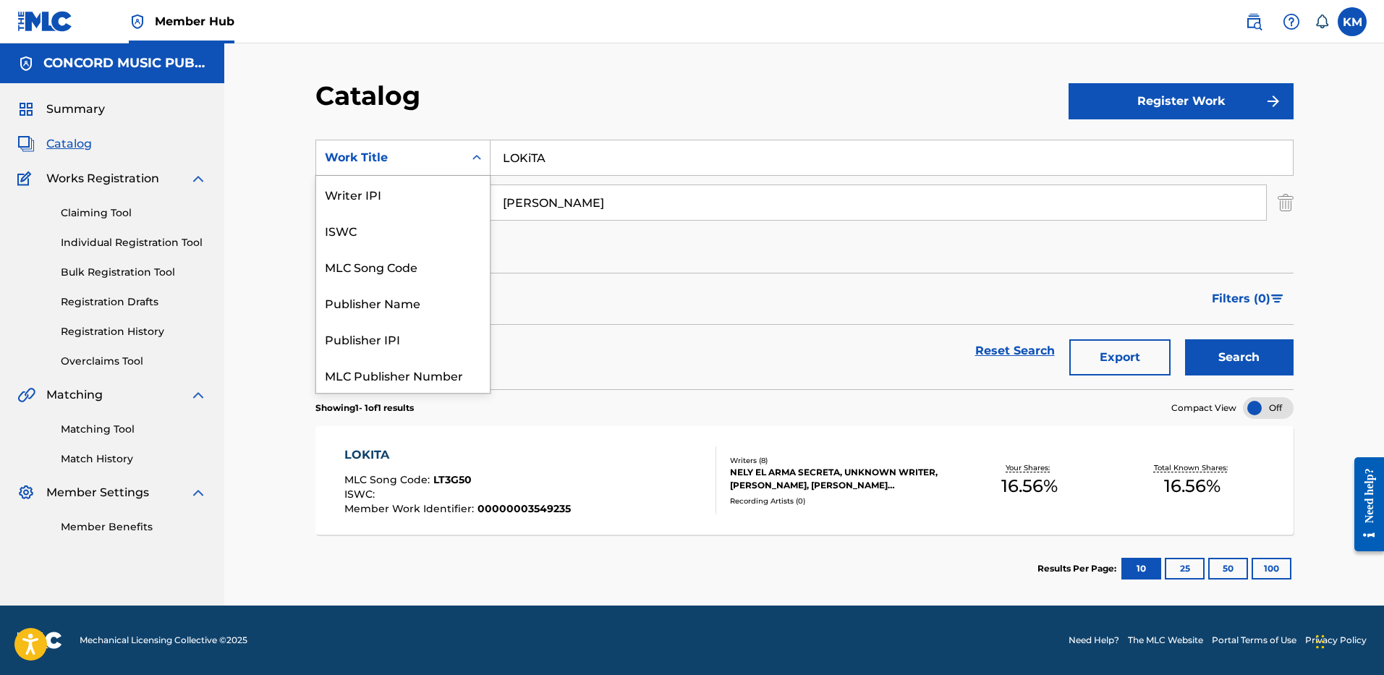
scroll to position [181, 0]
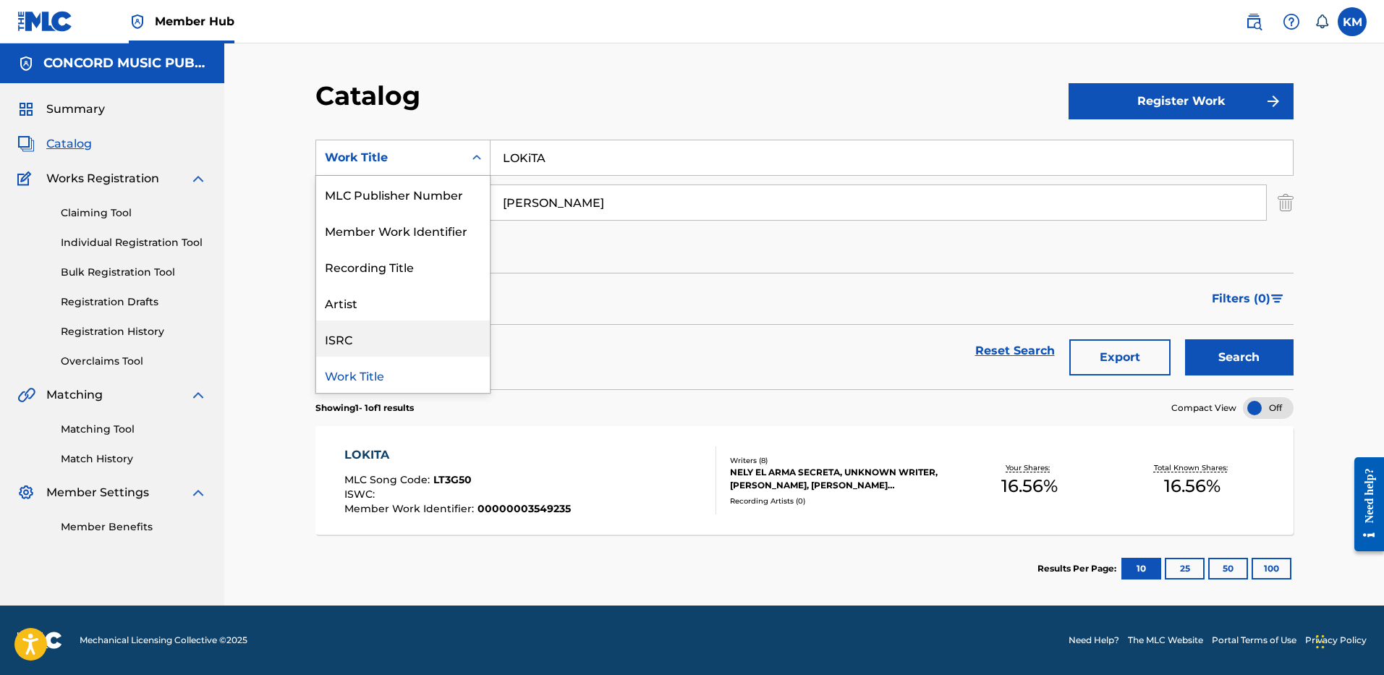
click at [441, 328] on div "ISRC" at bounding box center [403, 339] width 174 height 36
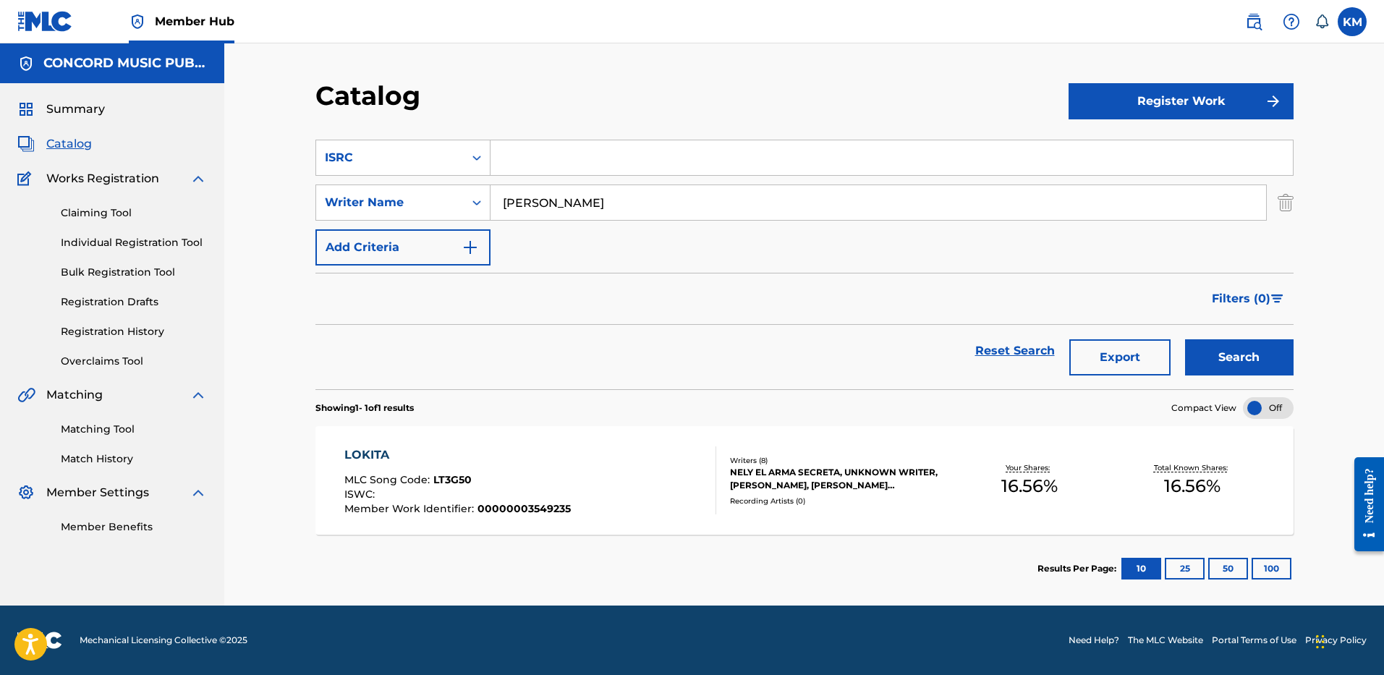
click at [516, 168] on input "Search Form" at bounding box center [892, 157] width 802 height 35
paste input "QZS7J2359132"
click at [1286, 208] on img "Search Form" at bounding box center [1286, 203] width 16 height 36
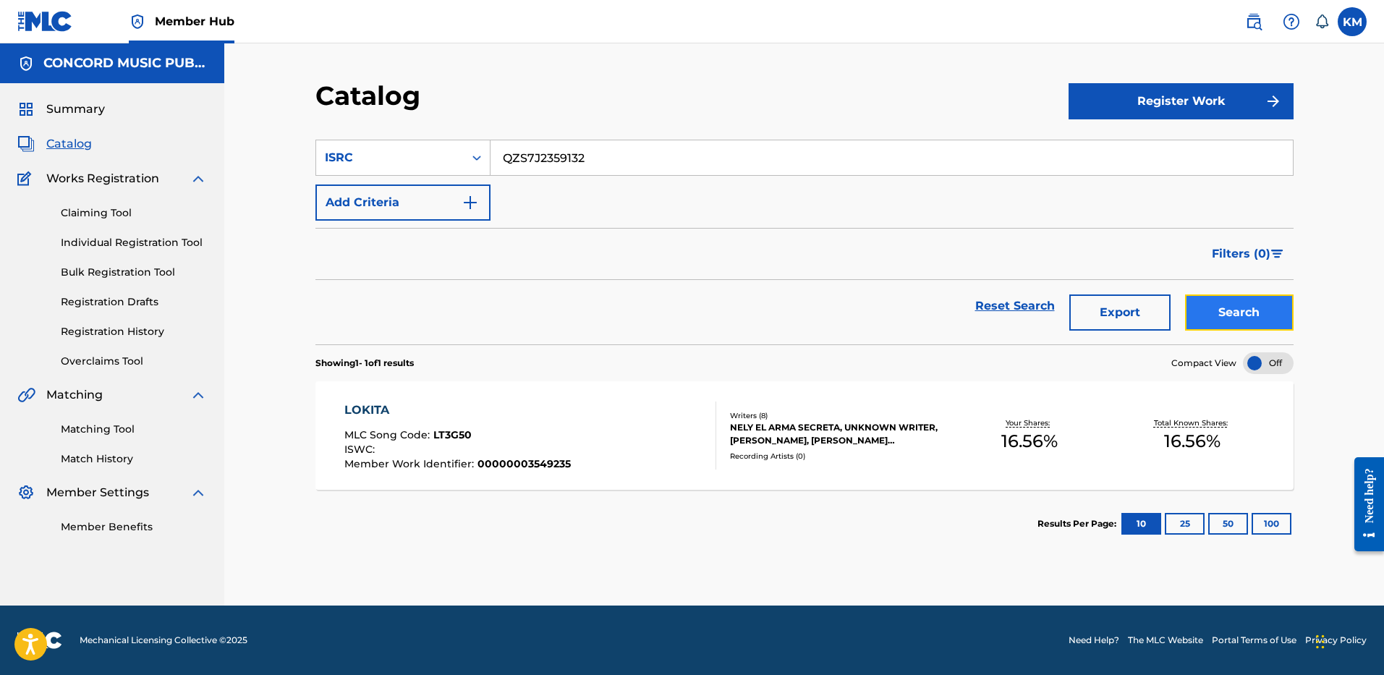
click at [1226, 310] on button "Search" at bounding box center [1239, 312] width 109 height 36
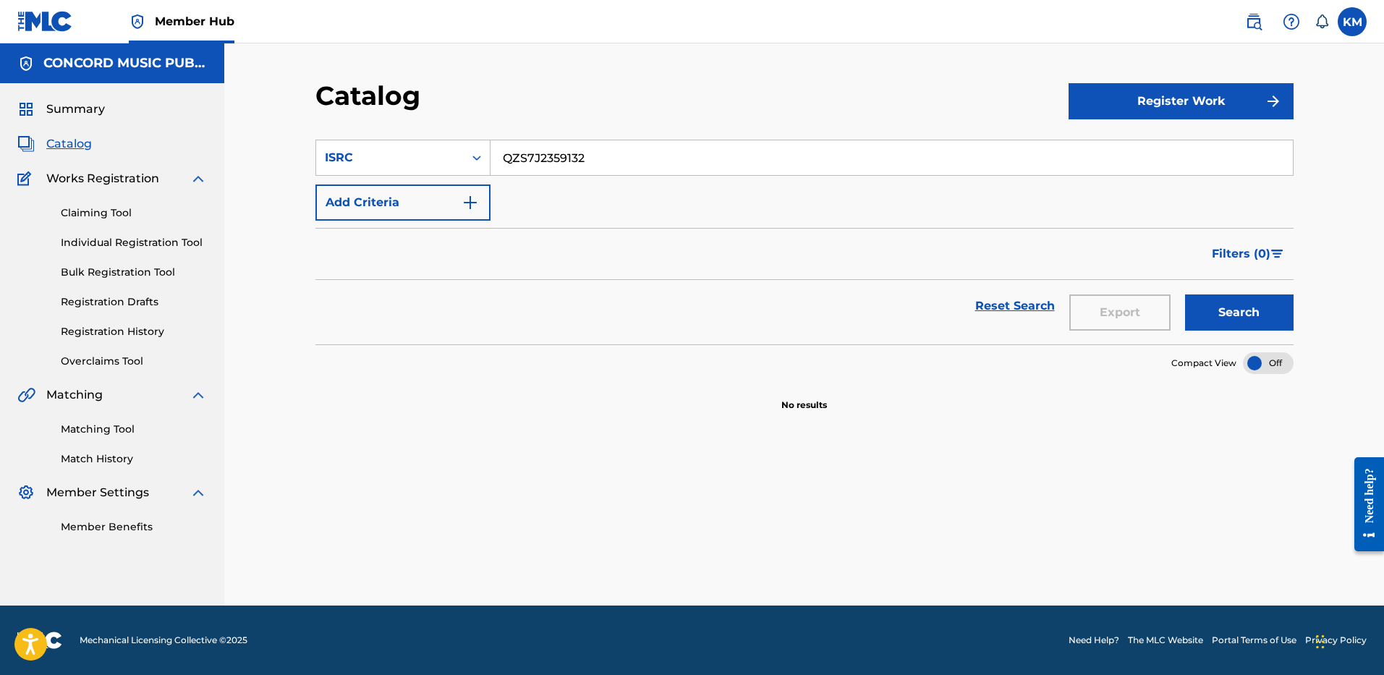
click at [575, 166] on input "QZS7J2359132" at bounding box center [892, 157] width 802 height 35
paste
type input "USUM71307706"
click at [1230, 325] on button "Search" at bounding box center [1239, 312] width 109 height 36
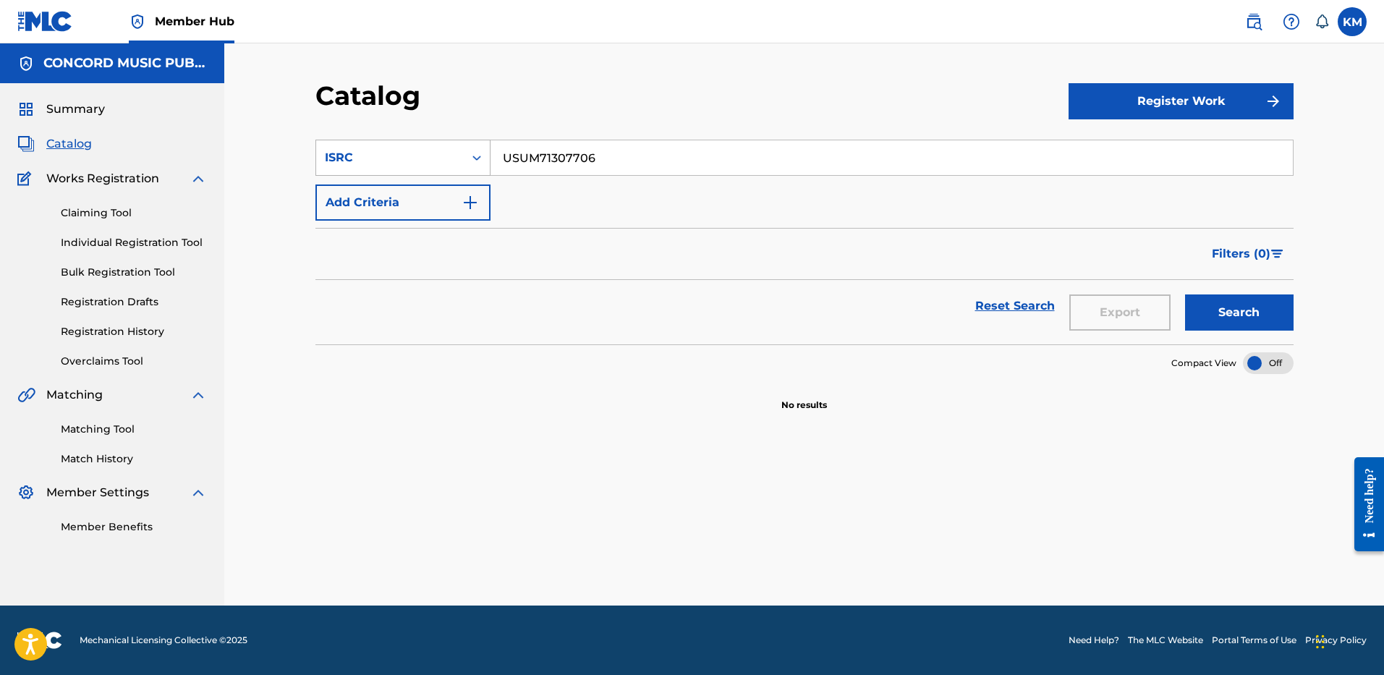
click at [480, 154] on icon "Search Form" at bounding box center [477, 158] width 14 height 14
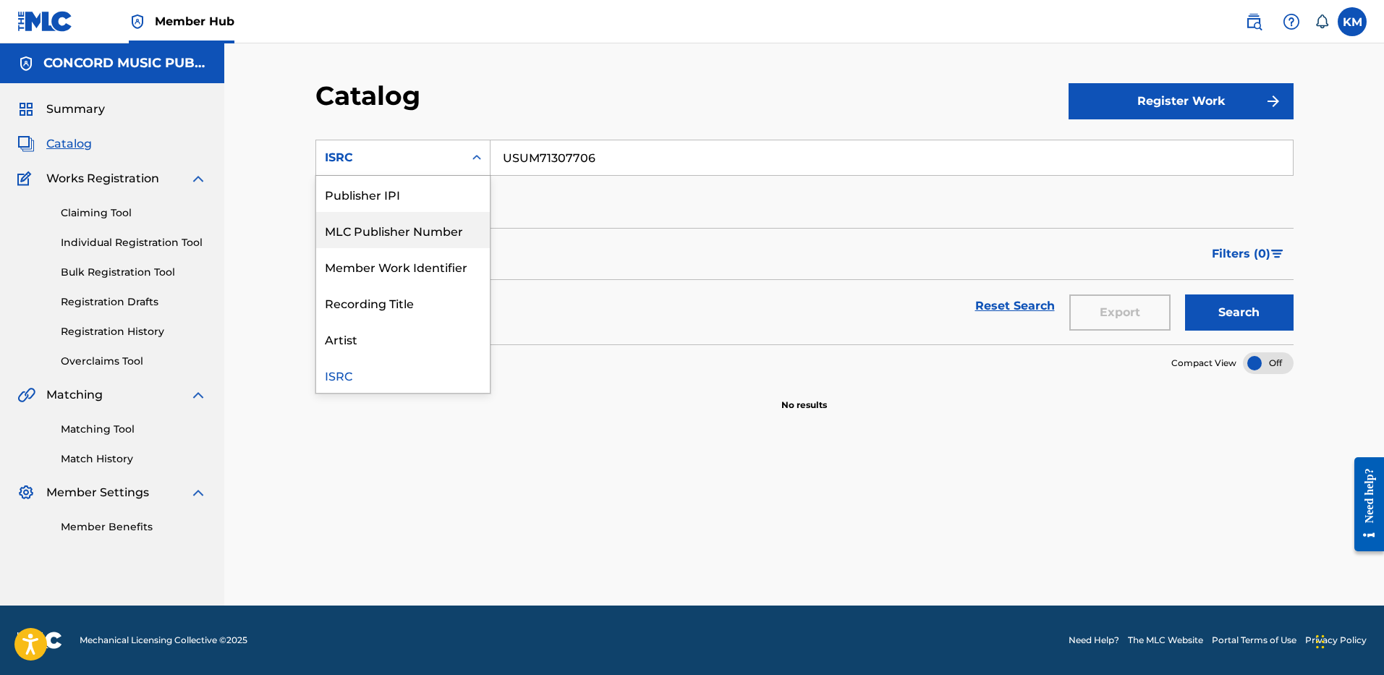
scroll to position [0, 0]
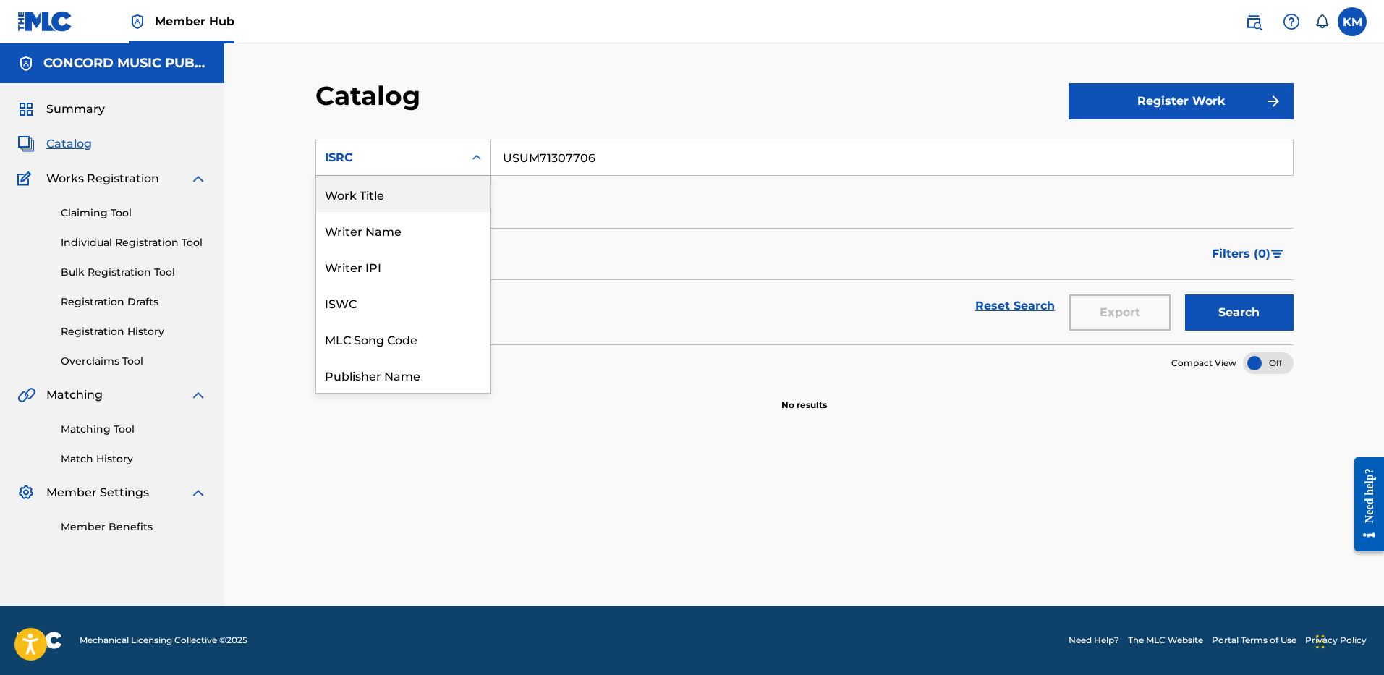
click at [445, 177] on div "Work Title" at bounding box center [403, 194] width 174 height 36
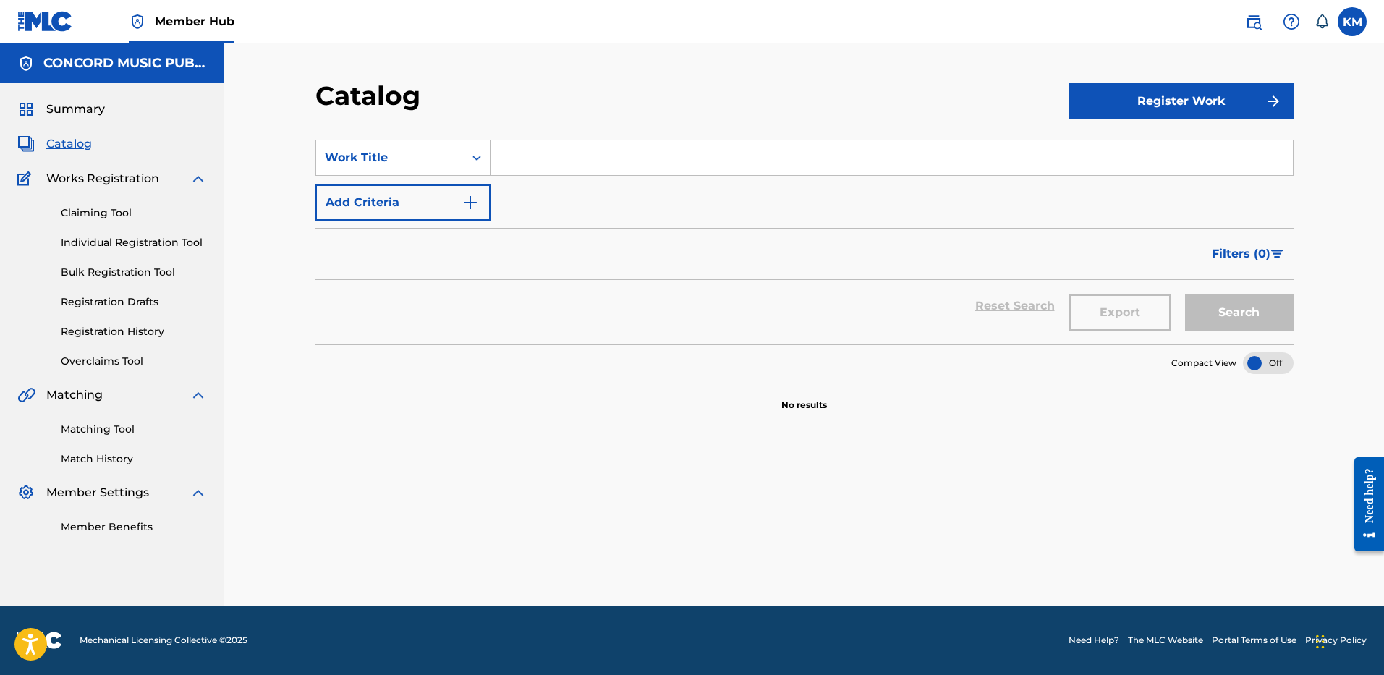
click at [561, 158] on input "Search Form" at bounding box center [892, 157] width 802 height 35
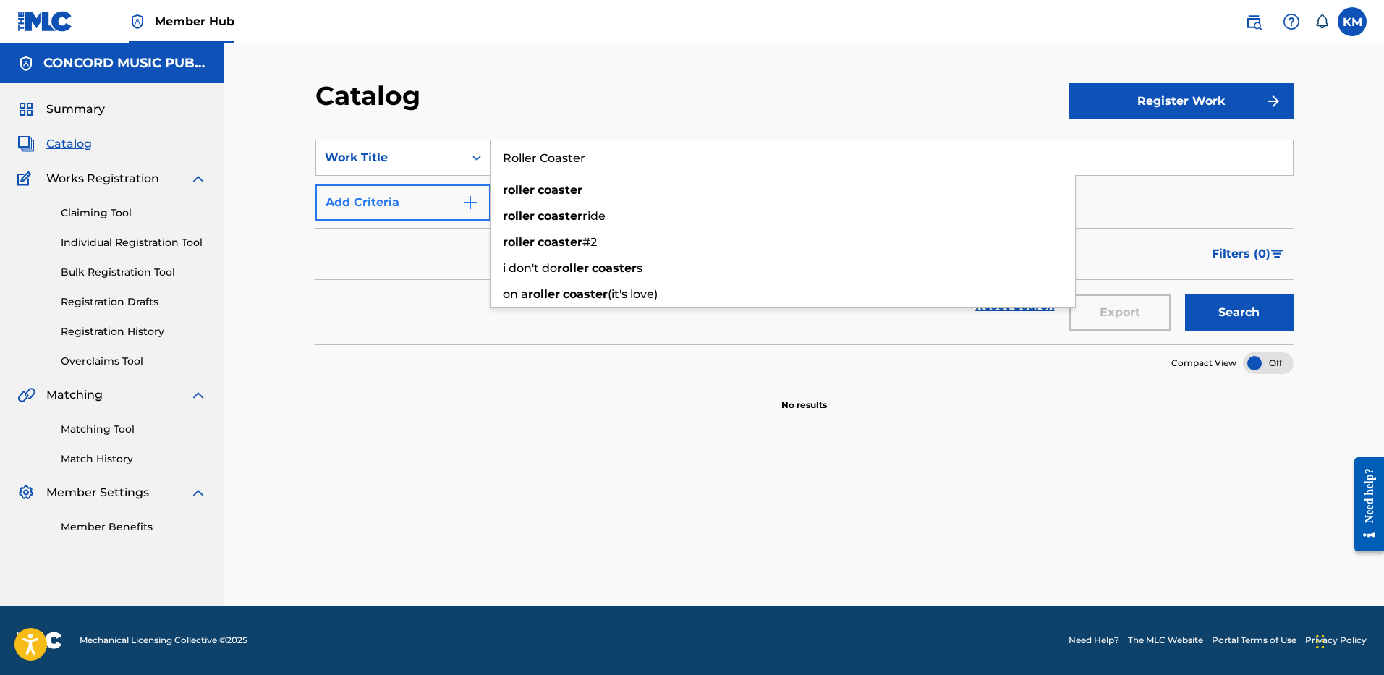
type input "Roller Coaster"
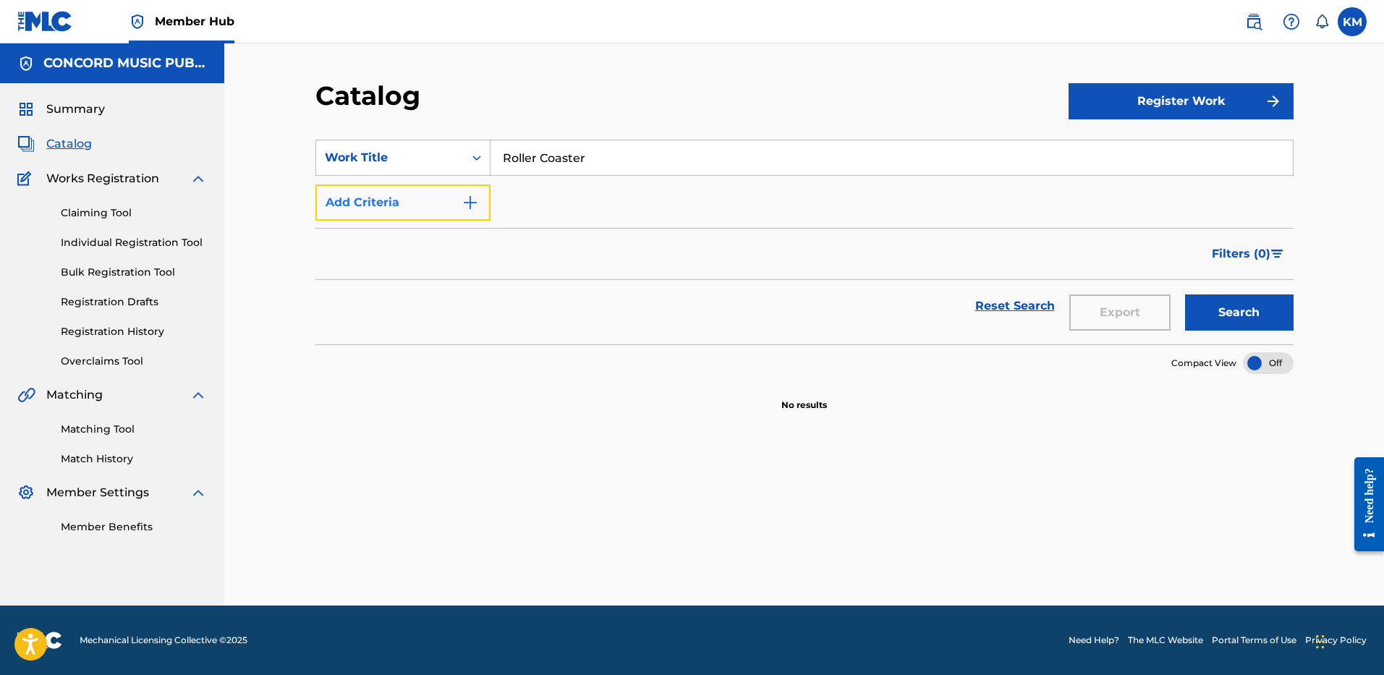
click at [466, 202] on img "Search Form" at bounding box center [470, 202] width 17 height 17
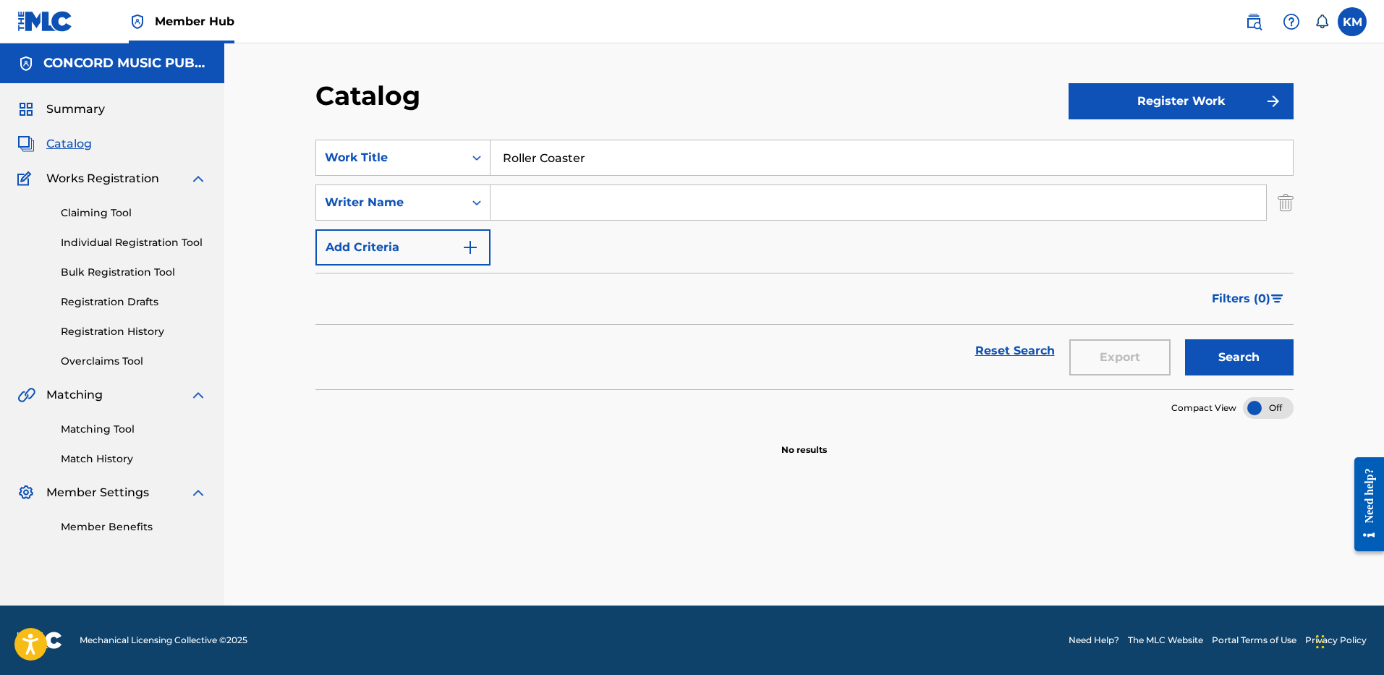
click at [542, 198] on input "Search Form" at bounding box center [879, 202] width 776 height 35
type input "CARTER"
click at [1227, 349] on button "Search" at bounding box center [1239, 357] width 109 height 36
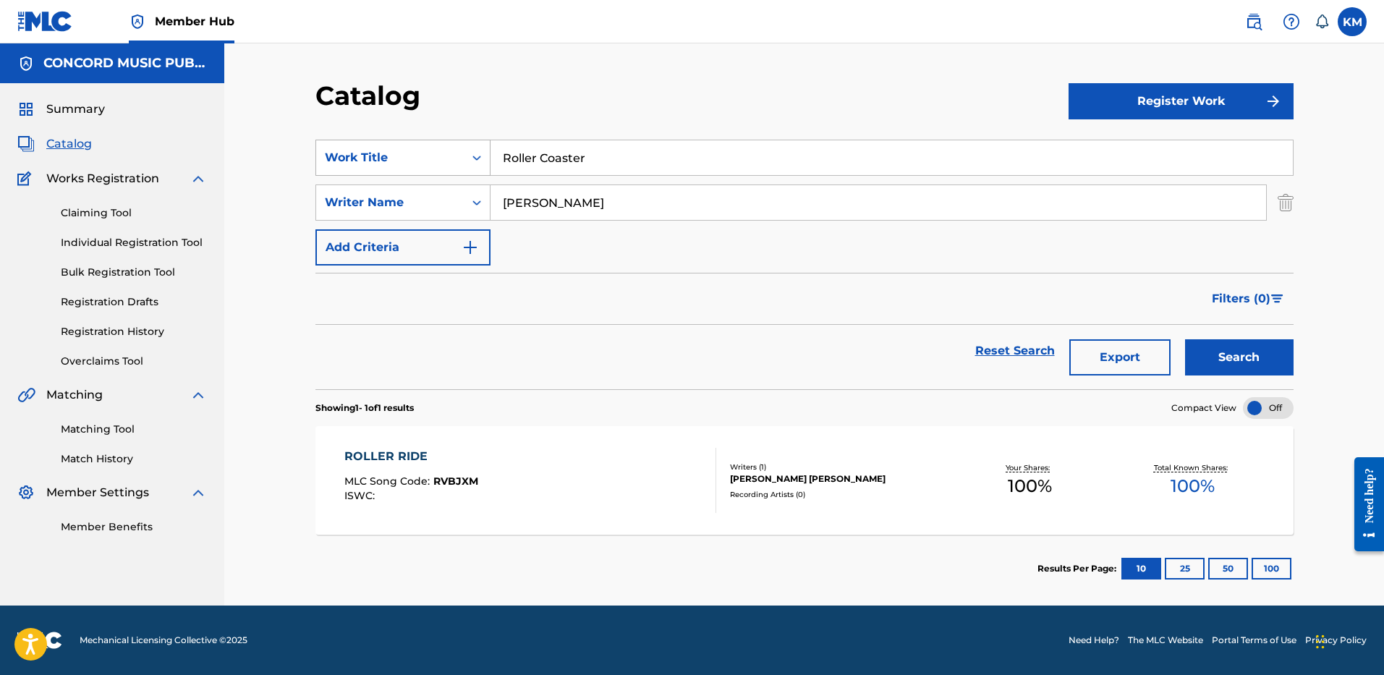
click at [482, 156] on icon "Search Form" at bounding box center [477, 158] width 14 height 14
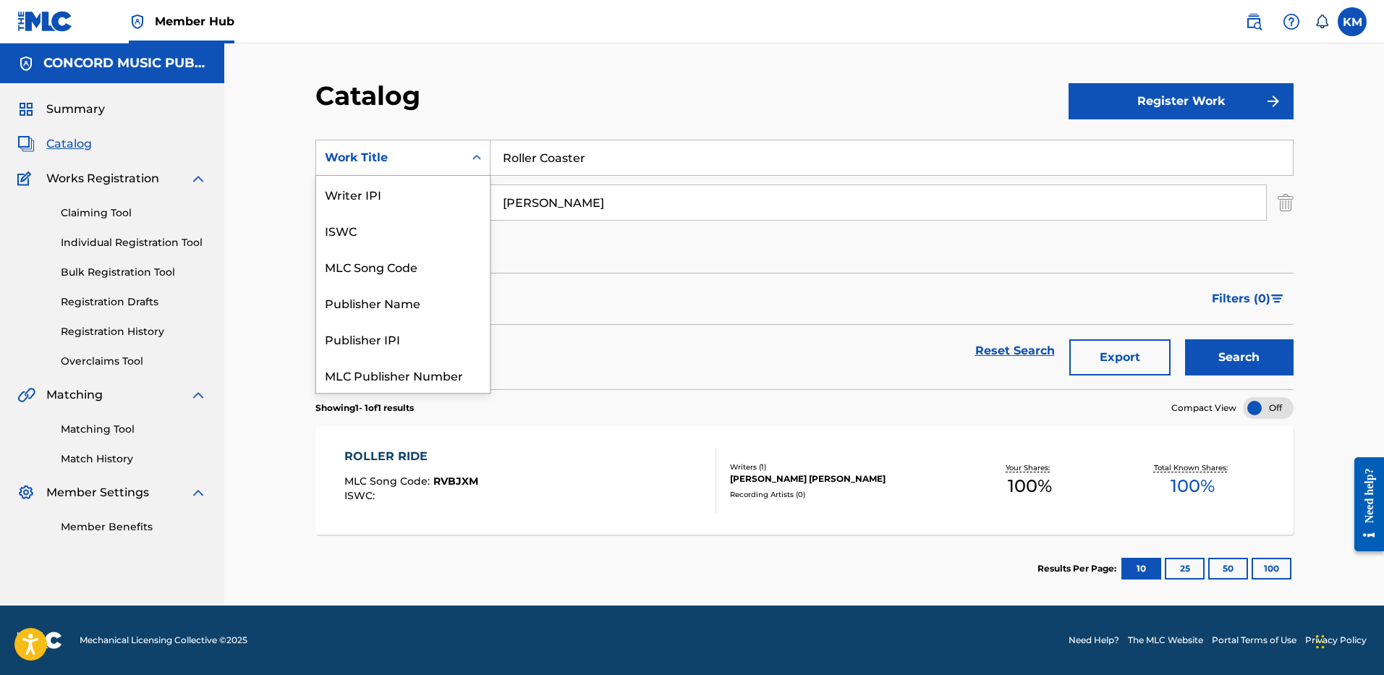
scroll to position [181, 0]
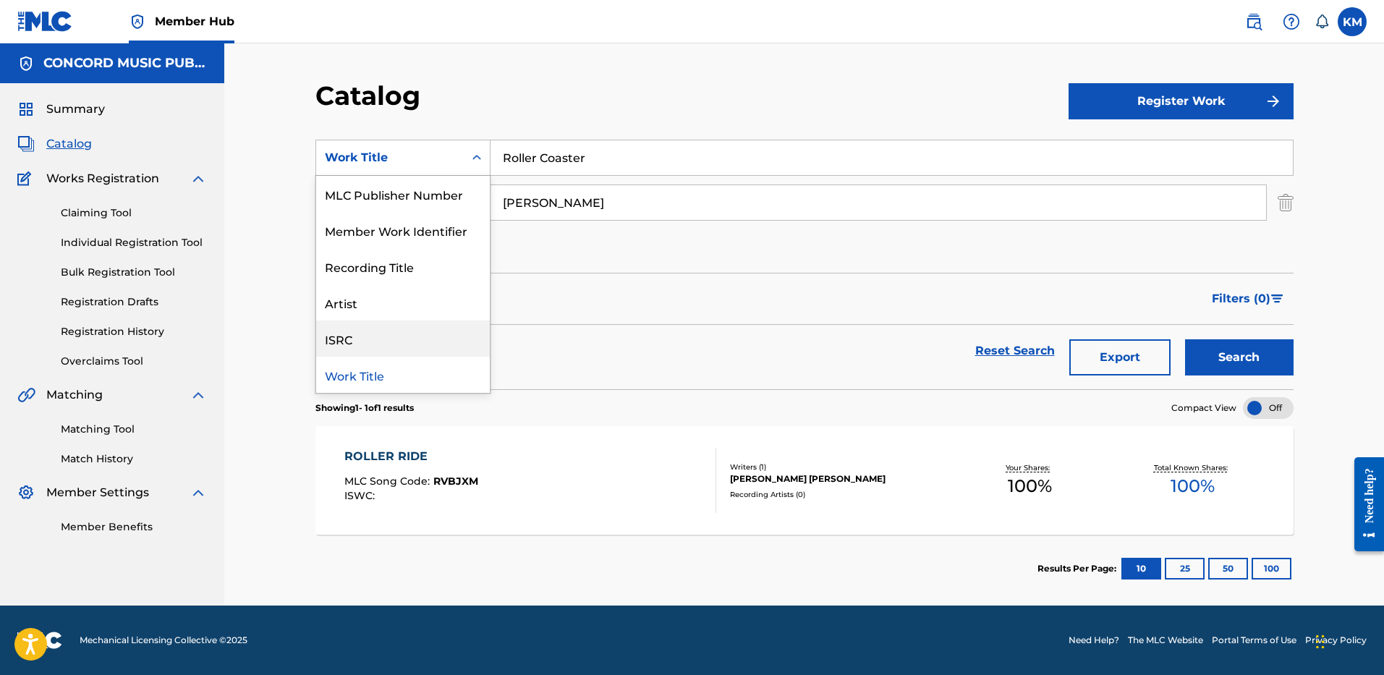
click at [433, 347] on div "ISRC" at bounding box center [403, 339] width 174 height 36
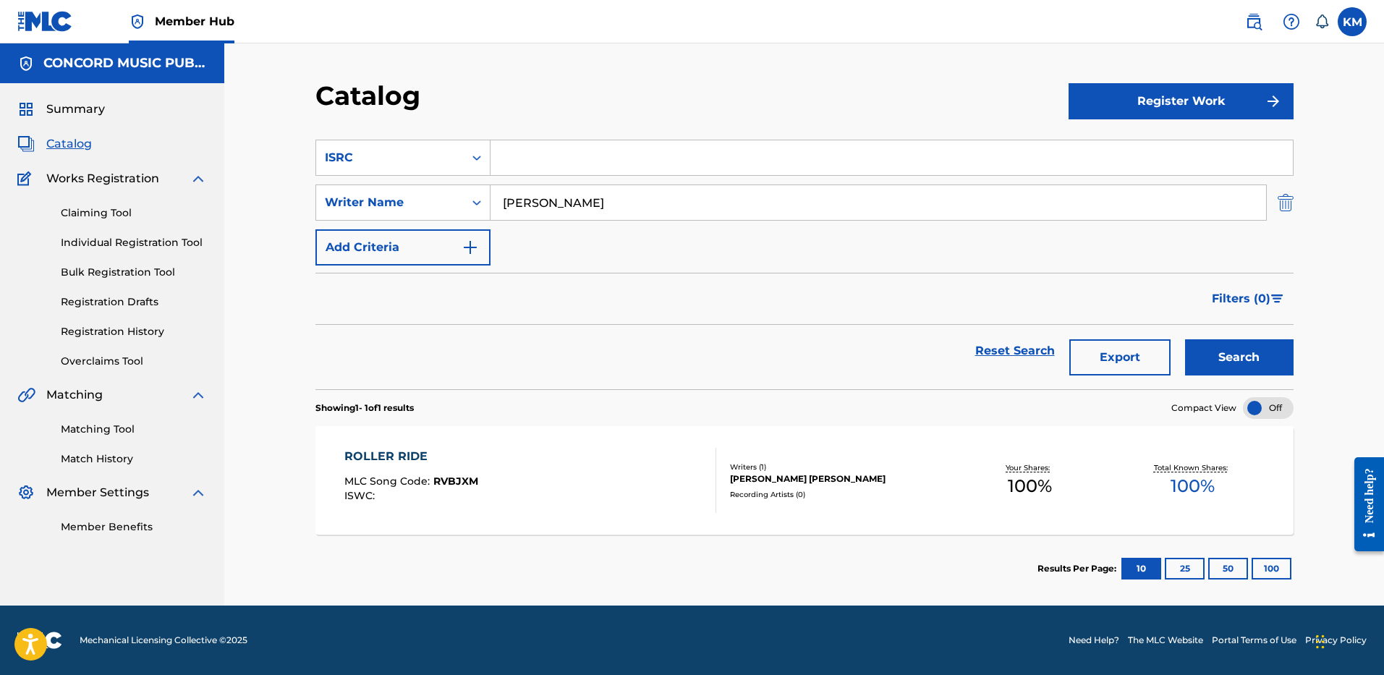
click at [1284, 203] on img "Search Form" at bounding box center [1286, 203] width 16 height 36
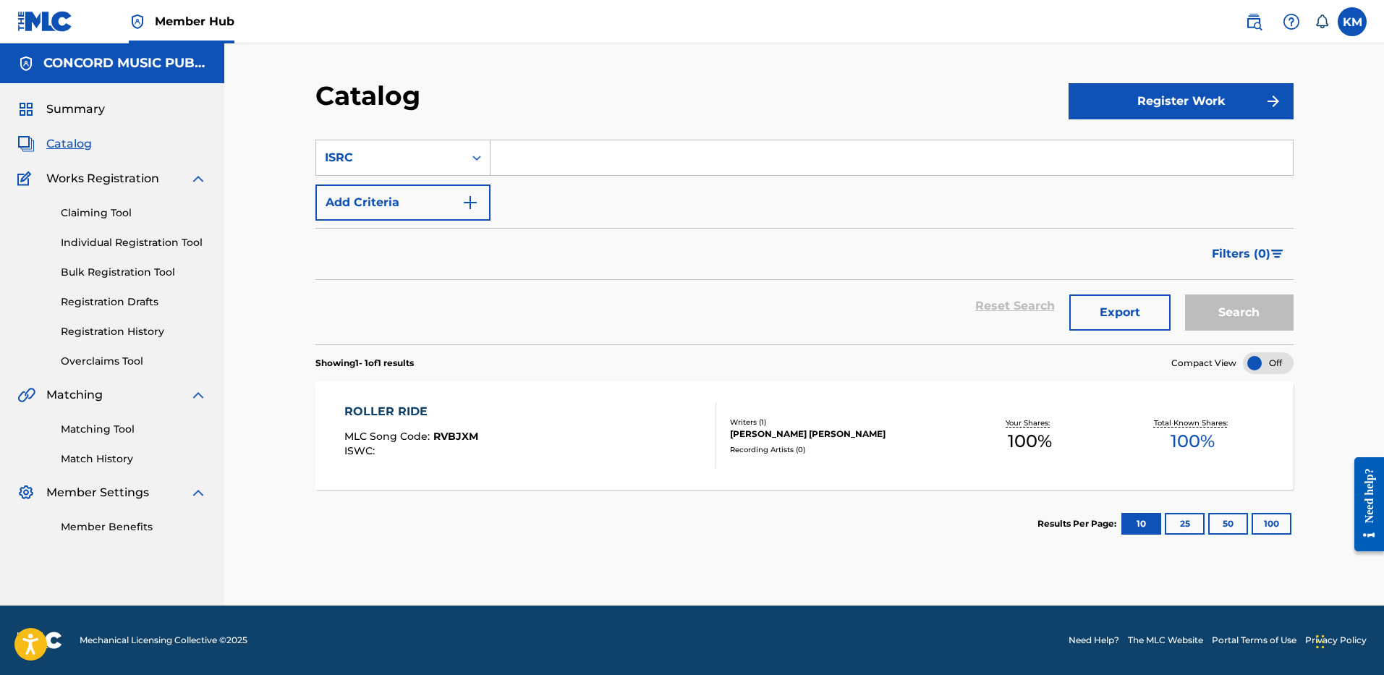
click at [742, 161] on input "Search Form" at bounding box center [892, 157] width 802 height 35
type input "USEE10901042"
click at [1200, 315] on button "Search" at bounding box center [1239, 312] width 109 height 36
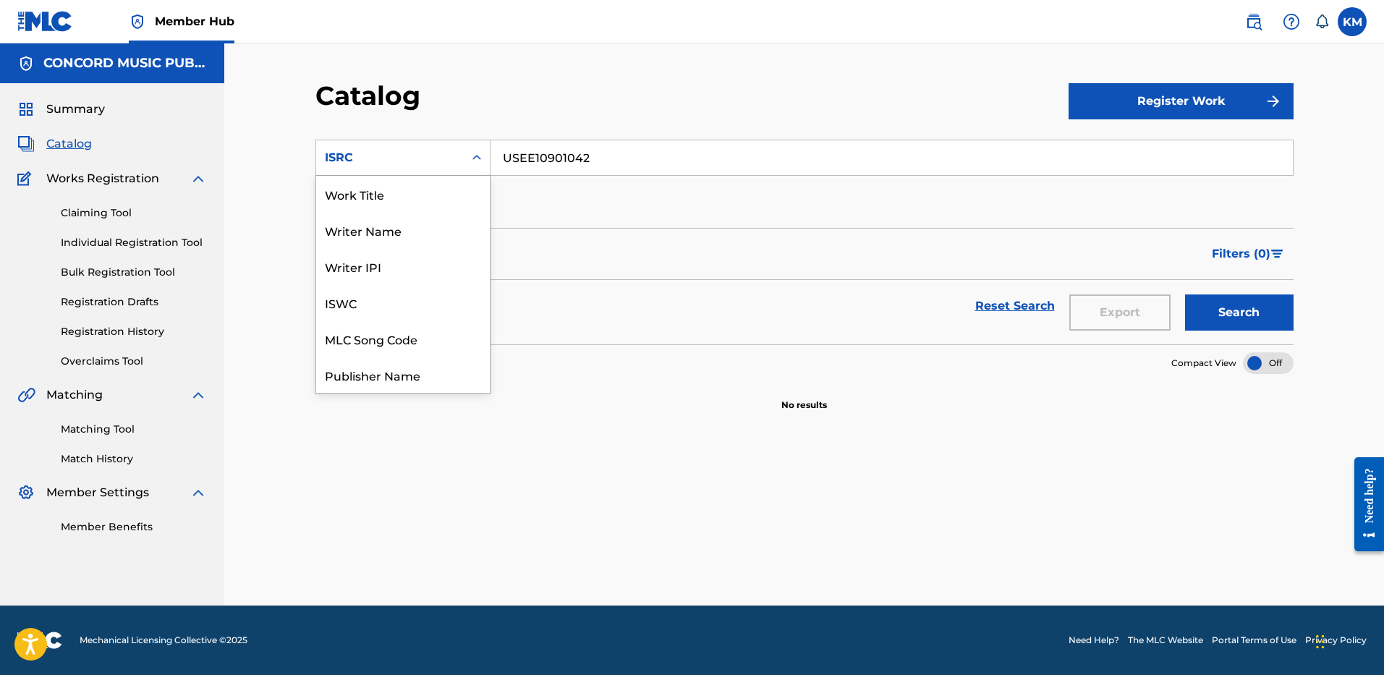
click at [478, 155] on icon "Search Form" at bounding box center [477, 158] width 14 height 14
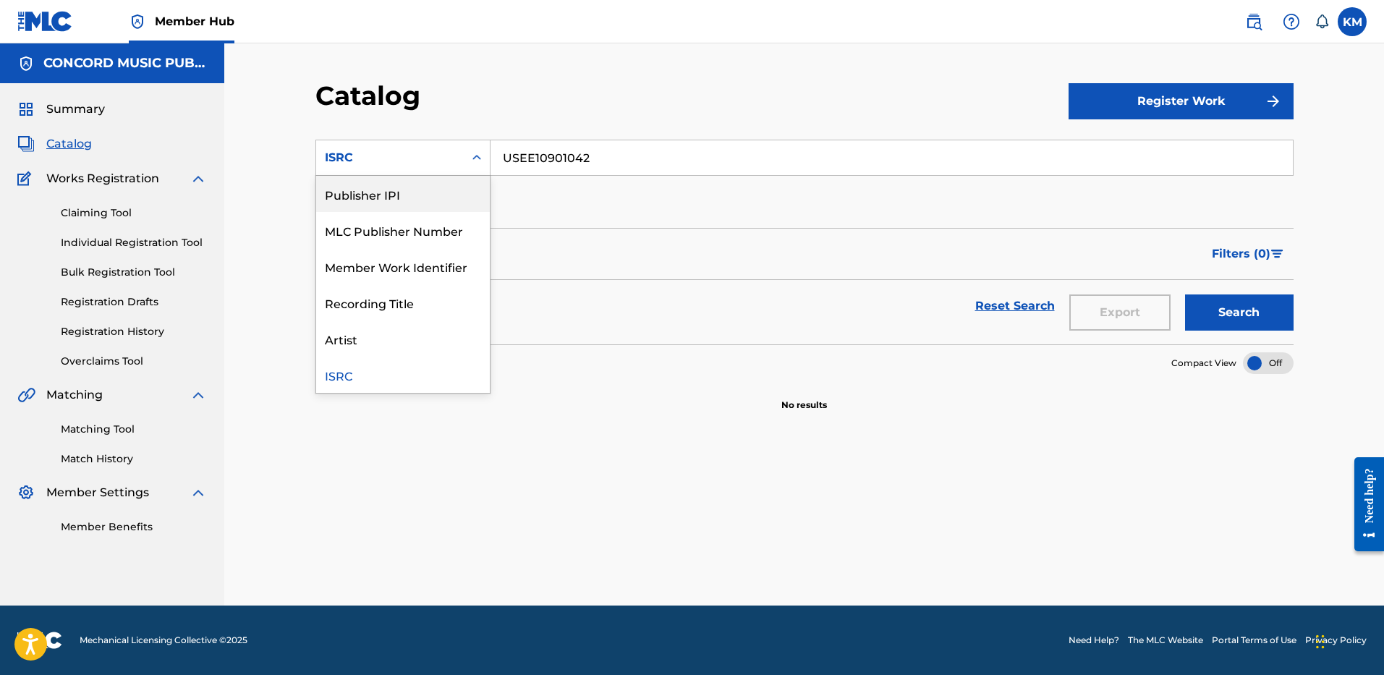
scroll to position [0, 0]
click at [408, 197] on div "Work Title" at bounding box center [403, 194] width 174 height 36
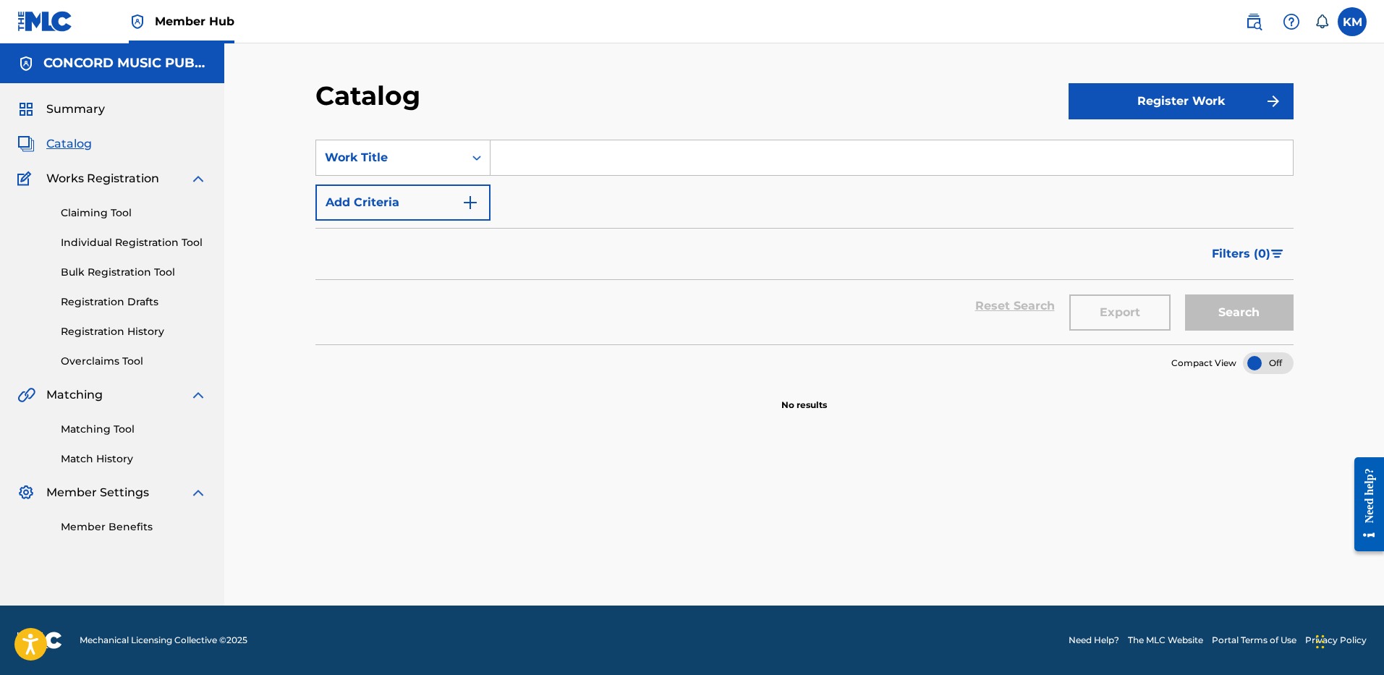
click at [525, 151] on input "Search Form" at bounding box center [892, 157] width 802 height 35
type input "Meeting in My Bedroom"
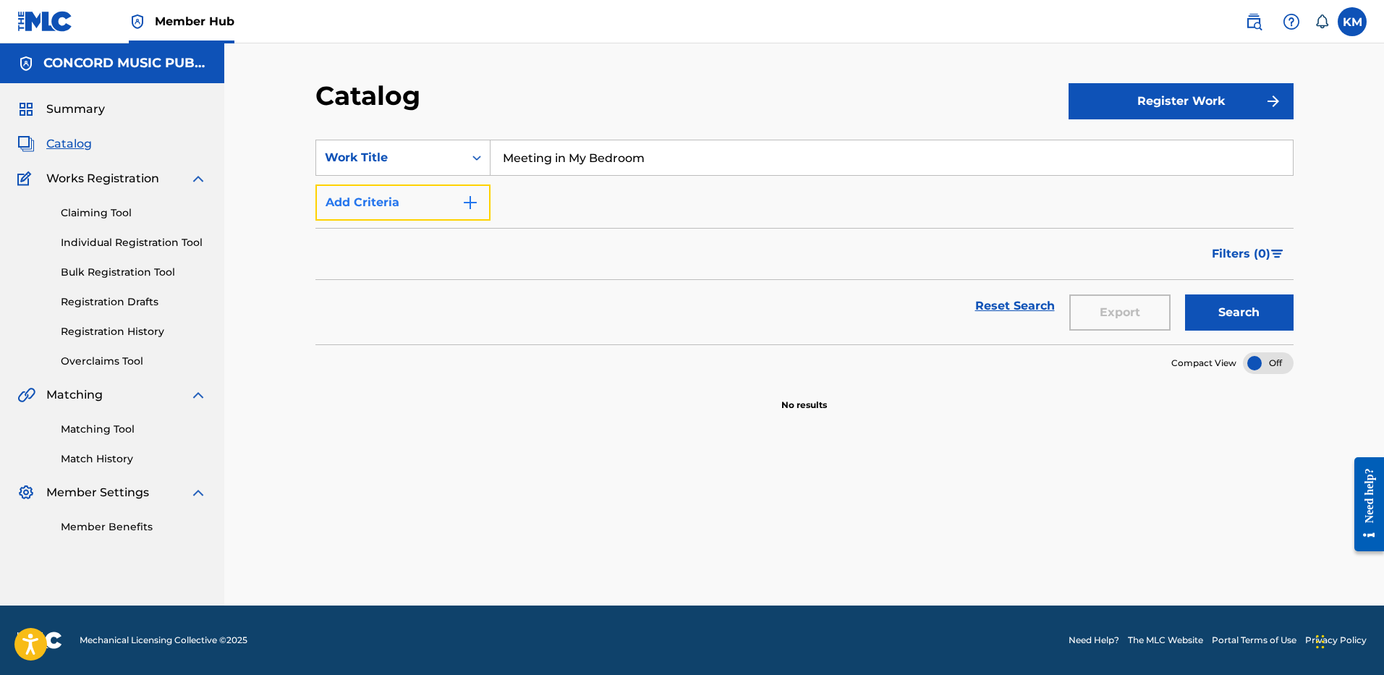
click at [464, 206] on img "Search Form" at bounding box center [470, 202] width 17 height 17
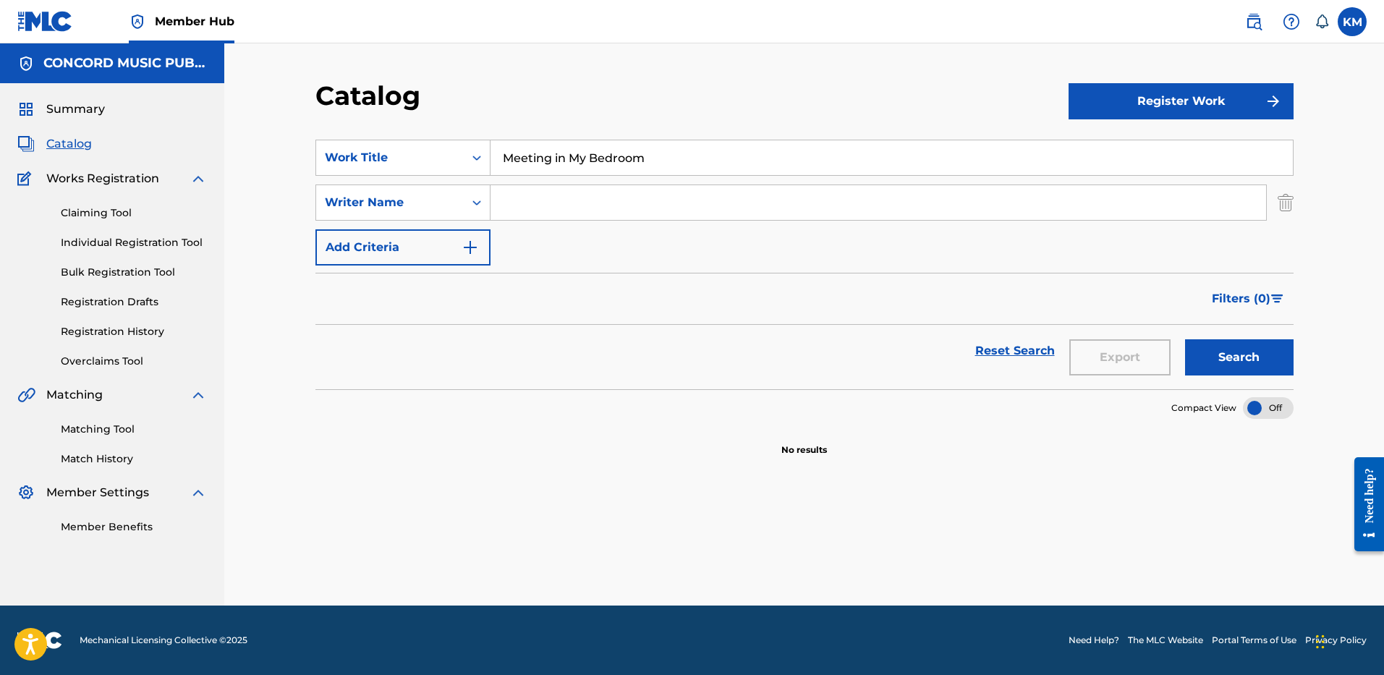
click at [512, 208] on input "Search Form" at bounding box center [879, 202] width 776 height 35
type input "Browder"
click at [1226, 352] on button "Search" at bounding box center [1239, 357] width 109 height 36
